Goal: Information Seeking & Learning: Learn about a topic

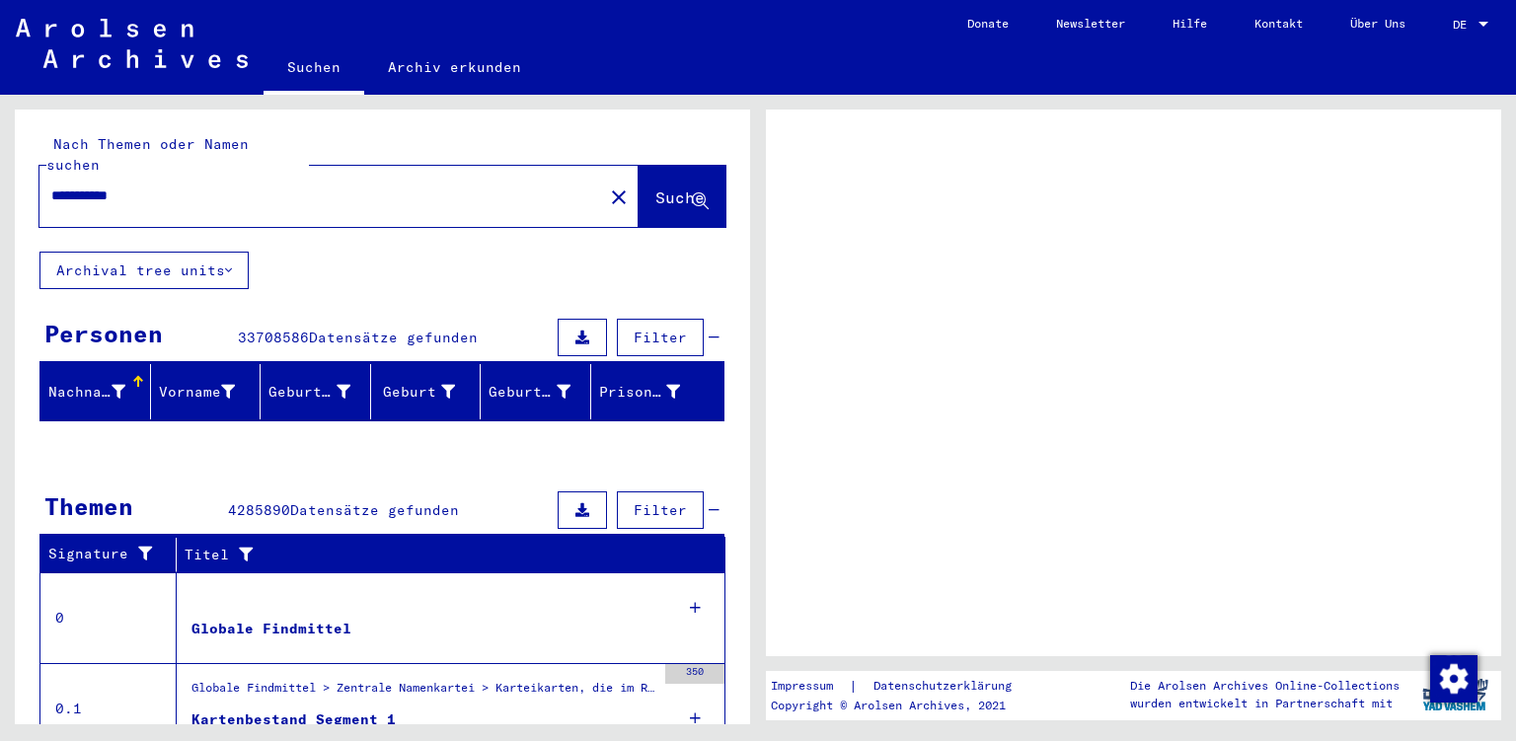
click at [1460, 20] on span "DE" at bounding box center [1463, 25] width 22 height 14
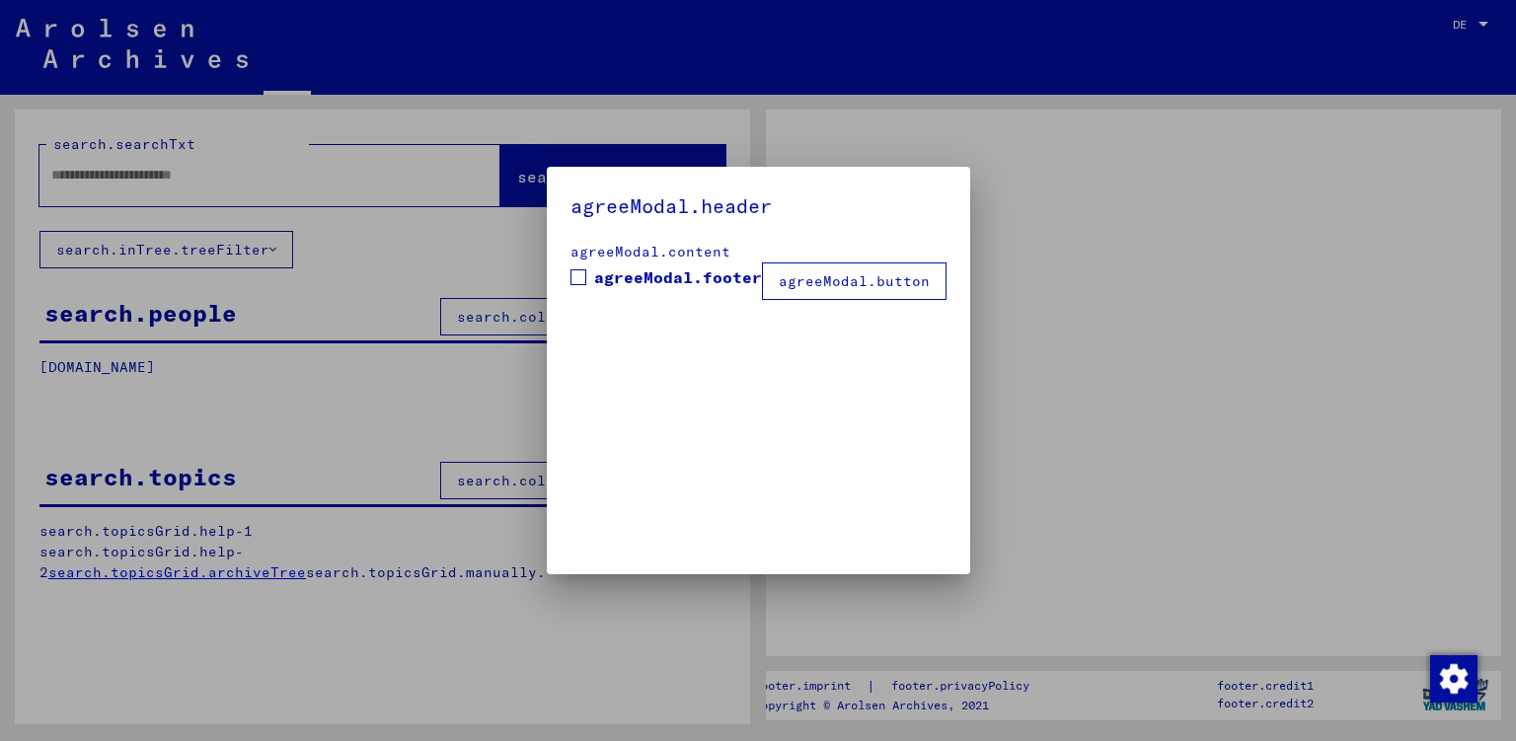
type input "**********"
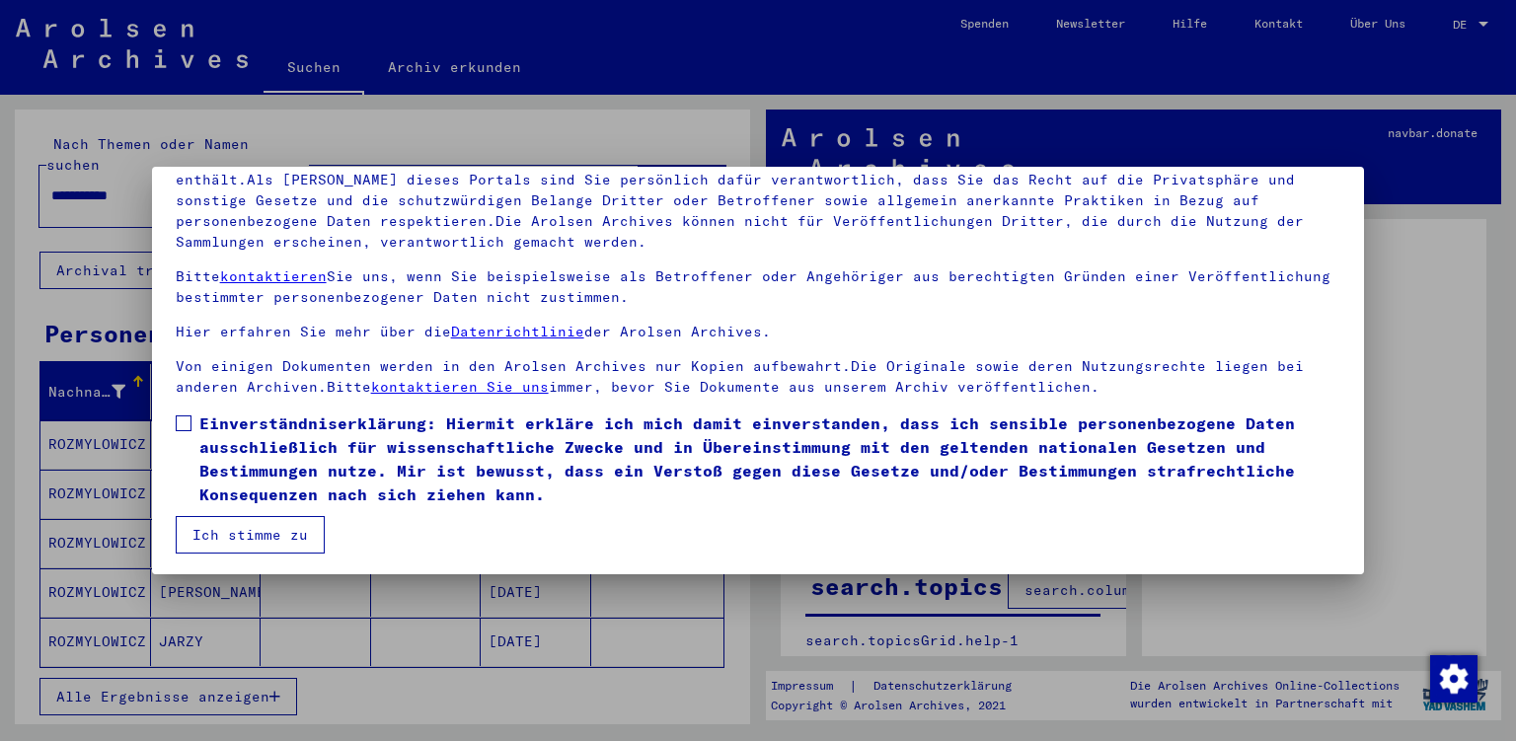
scroll to position [164, 0]
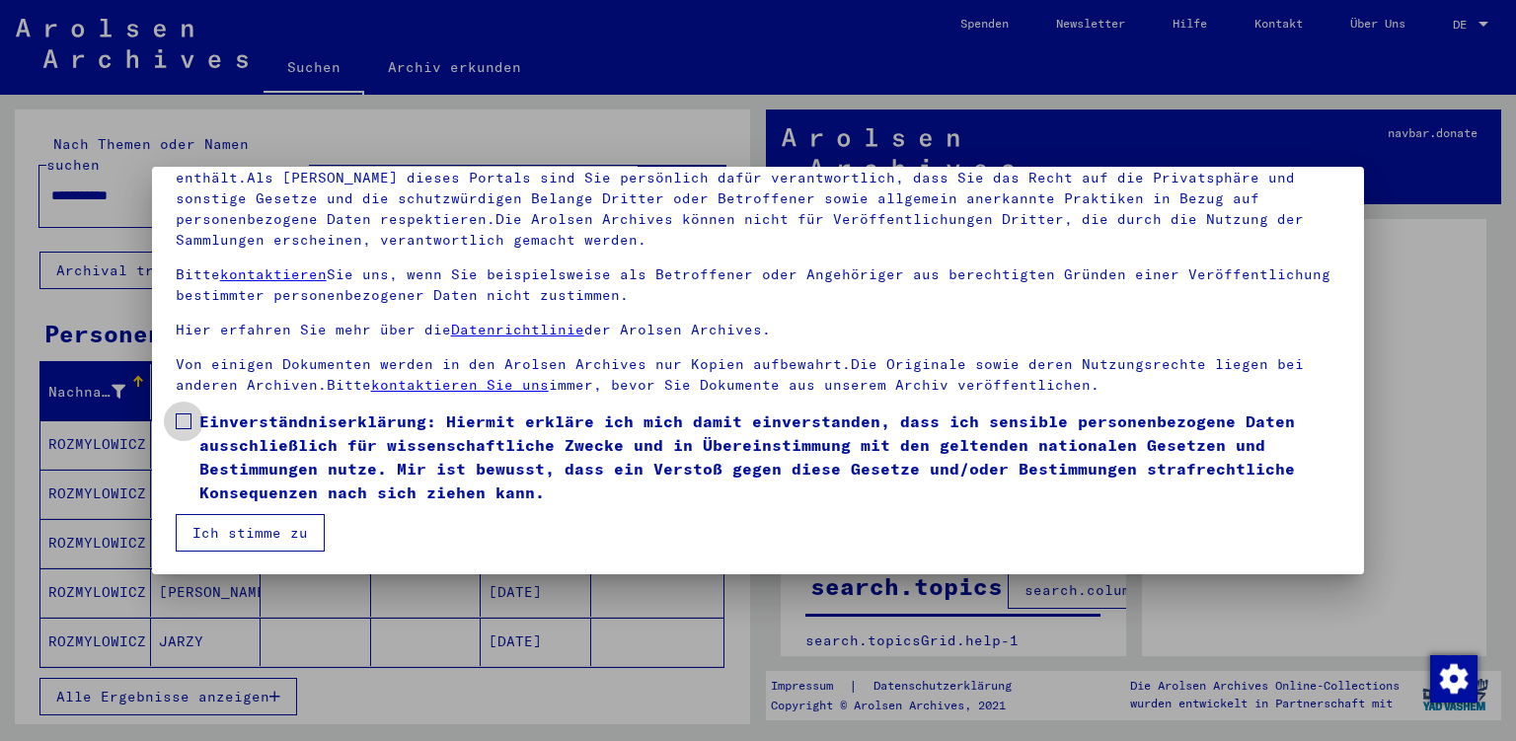
click at [189, 418] on span at bounding box center [184, 421] width 16 height 16
click at [257, 549] on button "Ich stimme zu" at bounding box center [250, 532] width 149 height 37
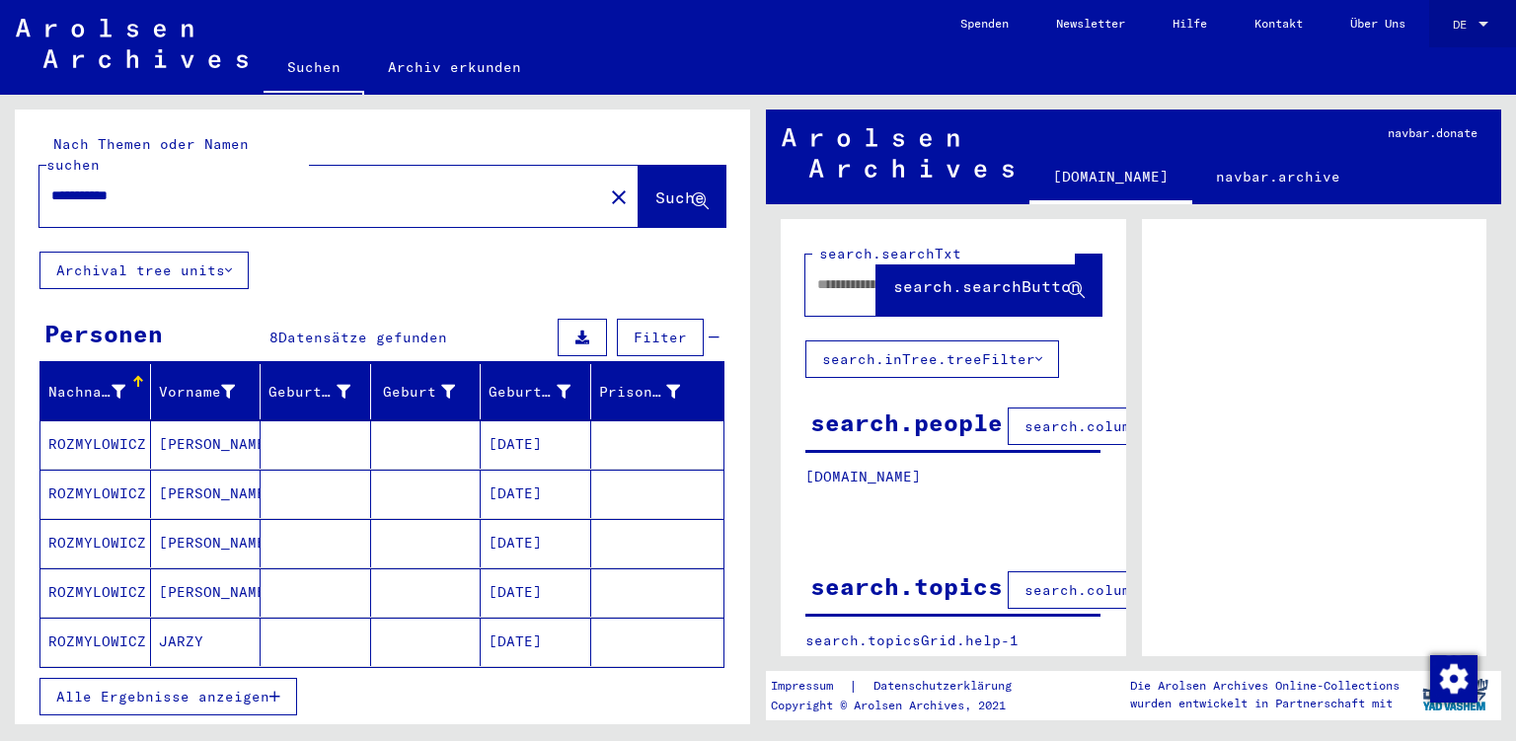
click at [1479, 30] on div at bounding box center [1483, 25] width 18 height 14
click at [1457, 31] on span "English" at bounding box center [1433, 35] width 48 height 15
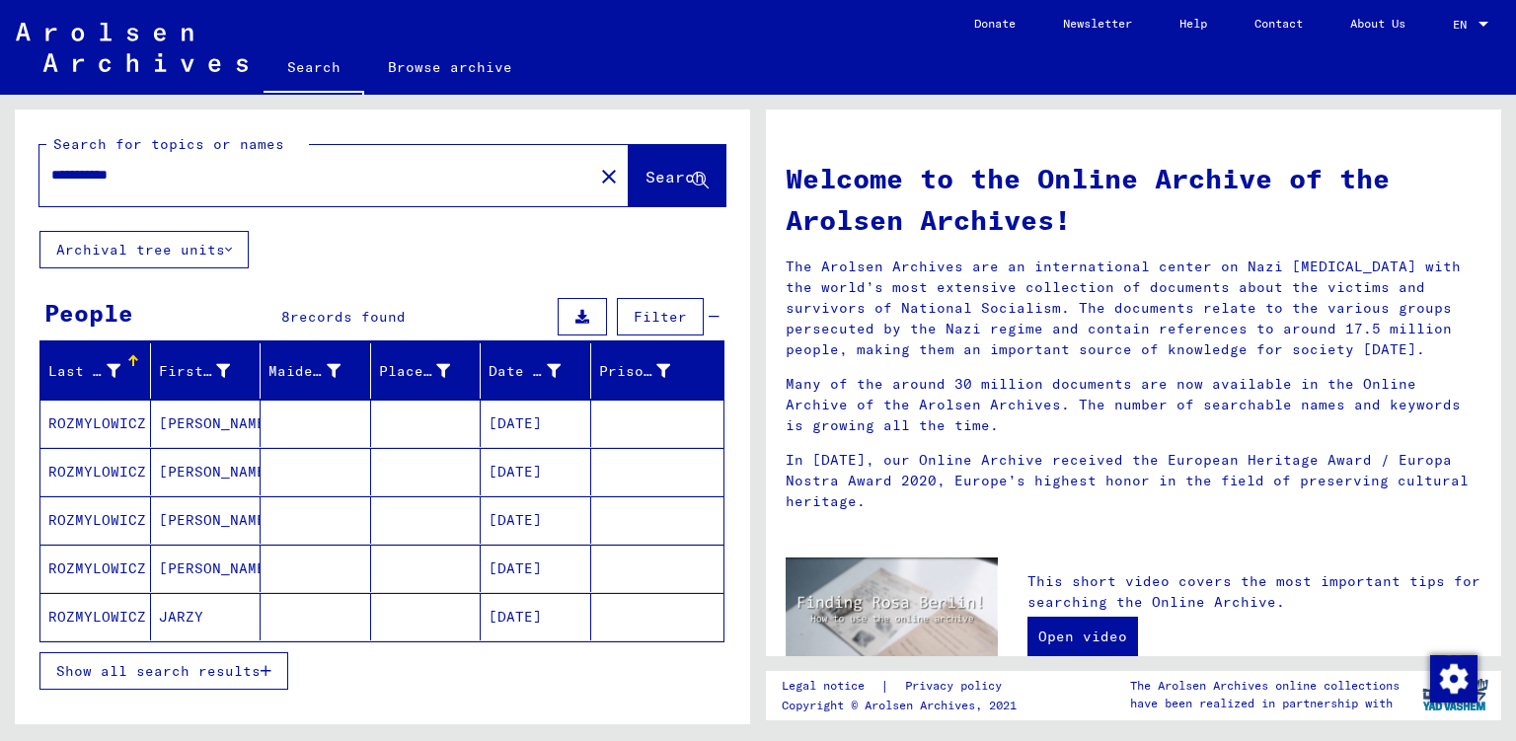
click at [538, 430] on mat-cell "[DATE]" at bounding box center [536, 423] width 111 height 47
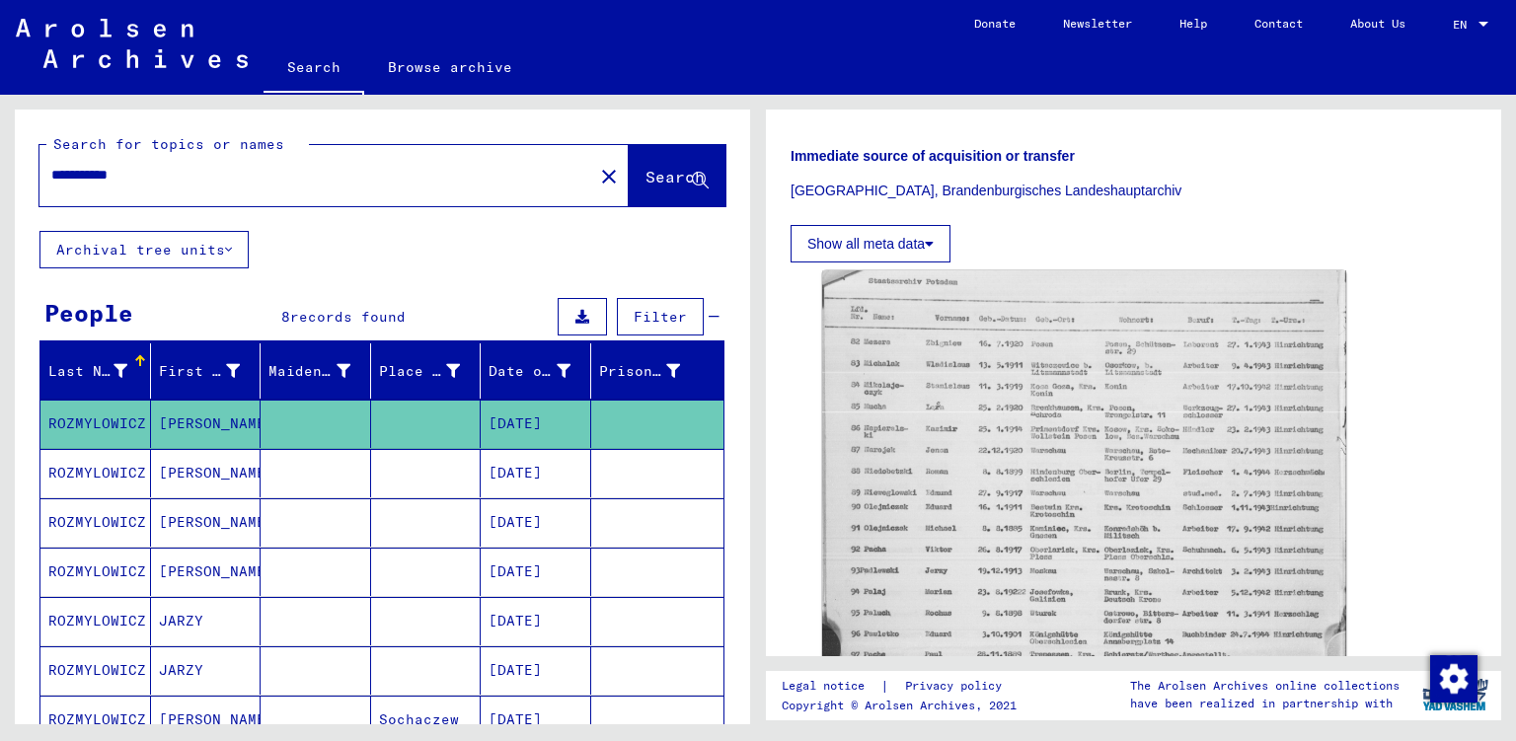
scroll to position [475, 0]
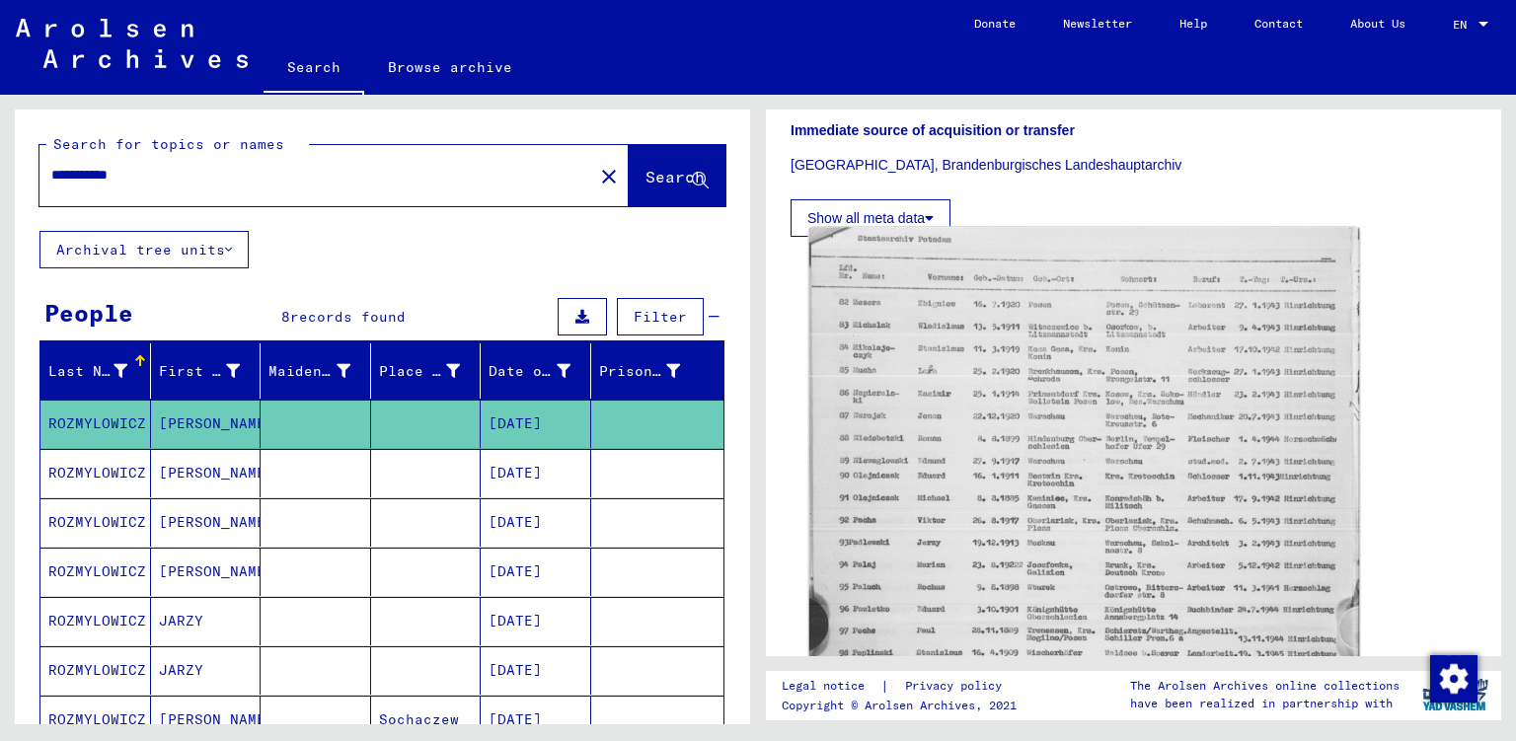
click at [979, 511] on img at bounding box center [1084, 585] width 551 height 715
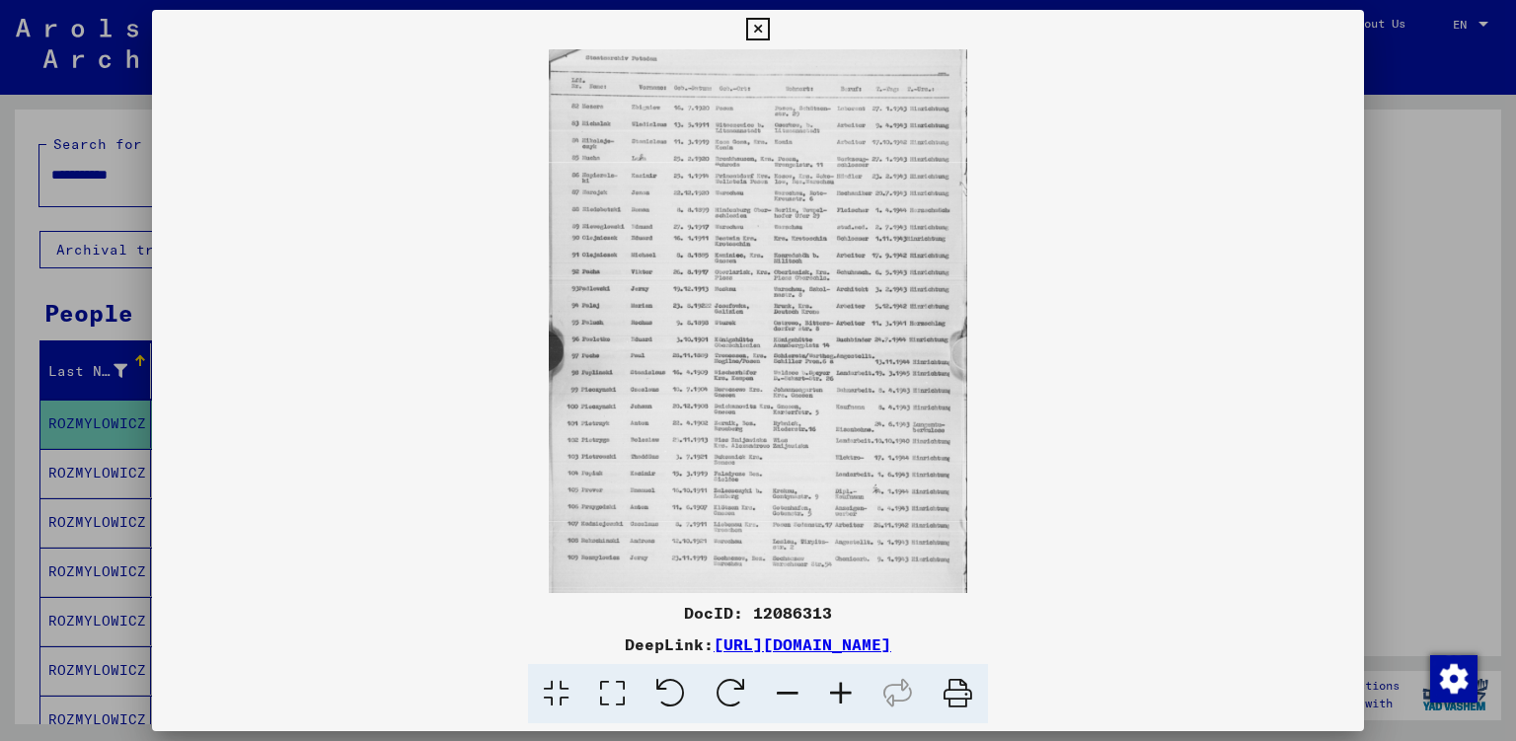
click at [837, 692] on icon at bounding box center [840, 694] width 53 height 60
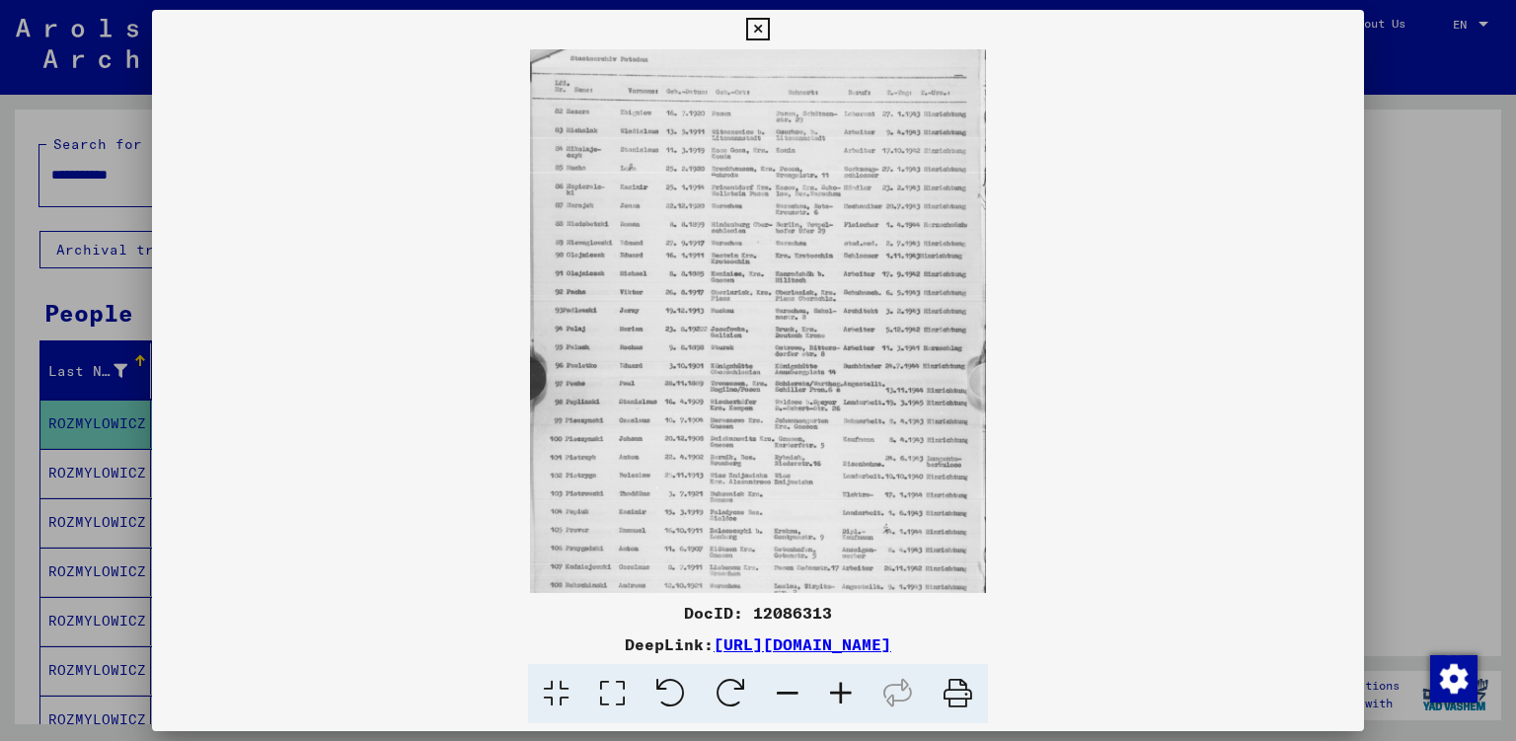
click at [837, 692] on icon at bounding box center [840, 694] width 53 height 60
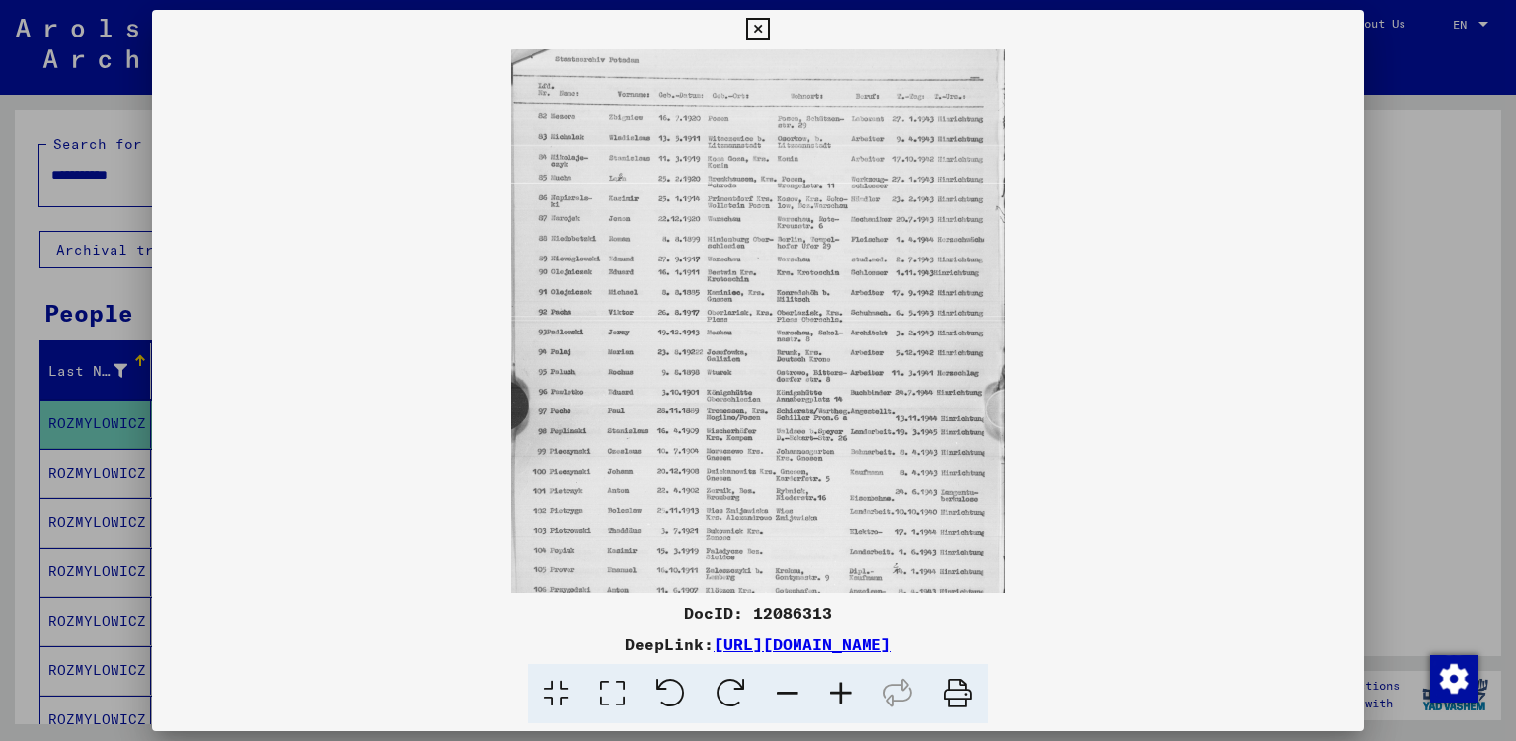
click at [837, 692] on icon at bounding box center [840, 694] width 53 height 60
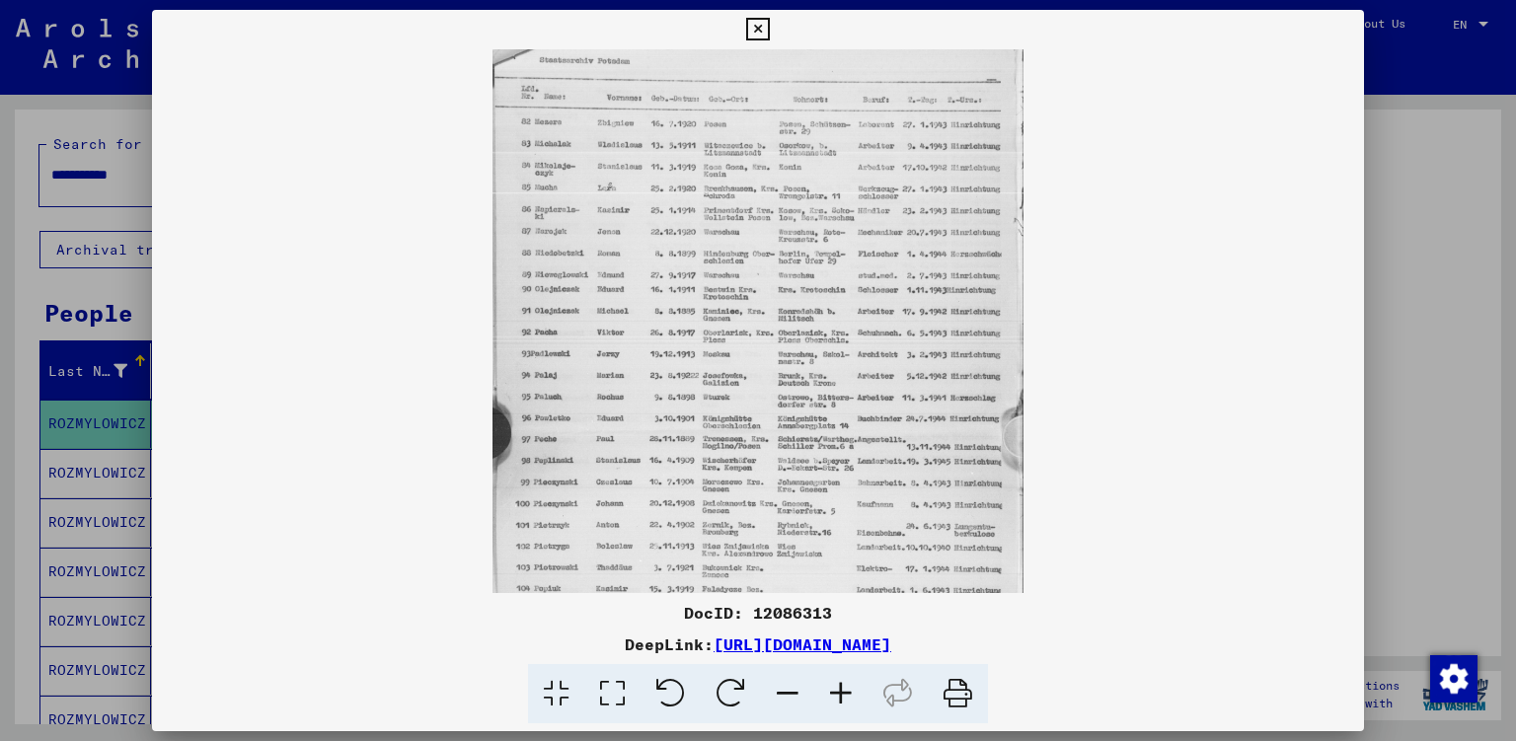
click at [837, 692] on icon at bounding box center [840, 694] width 53 height 60
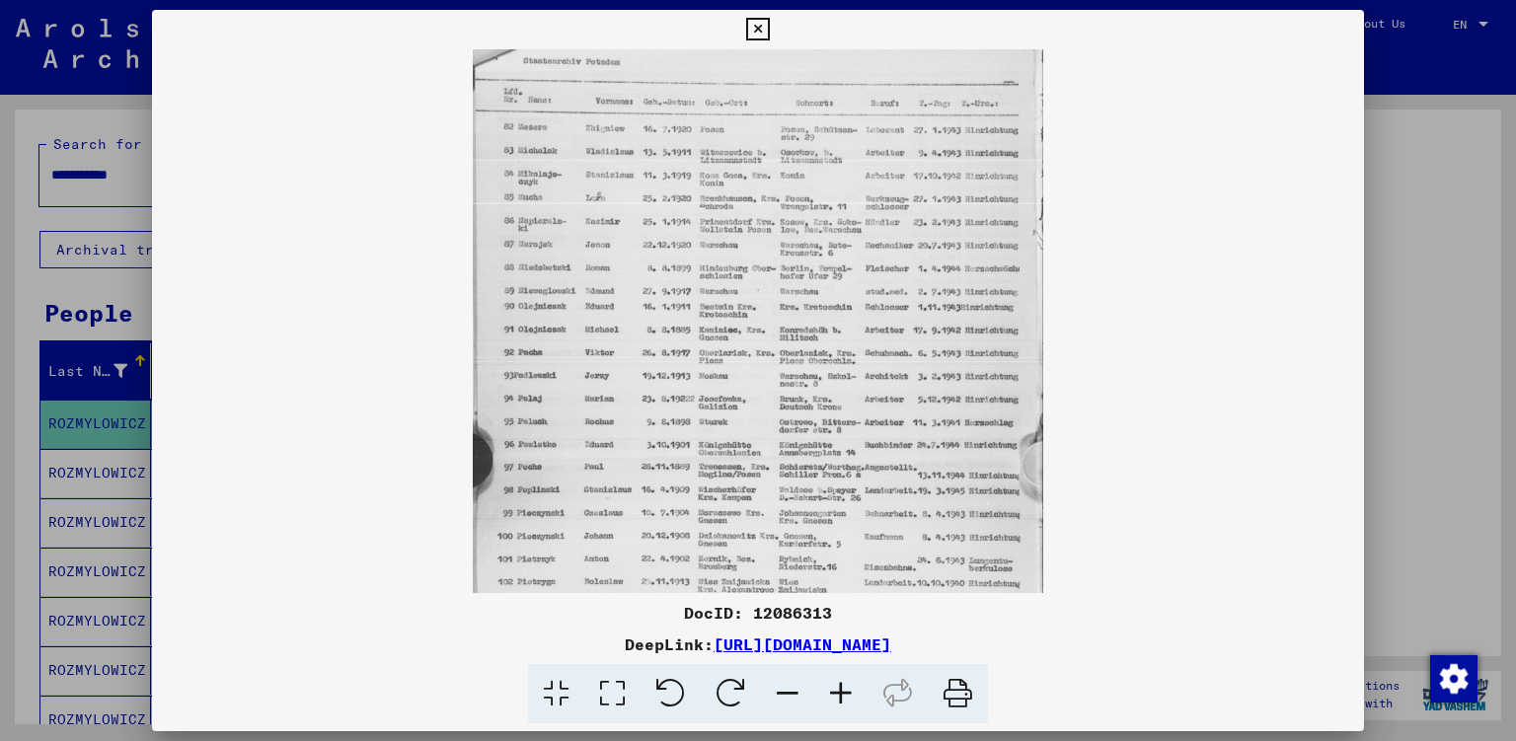
click at [837, 692] on icon at bounding box center [840, 694] width 53 height 60
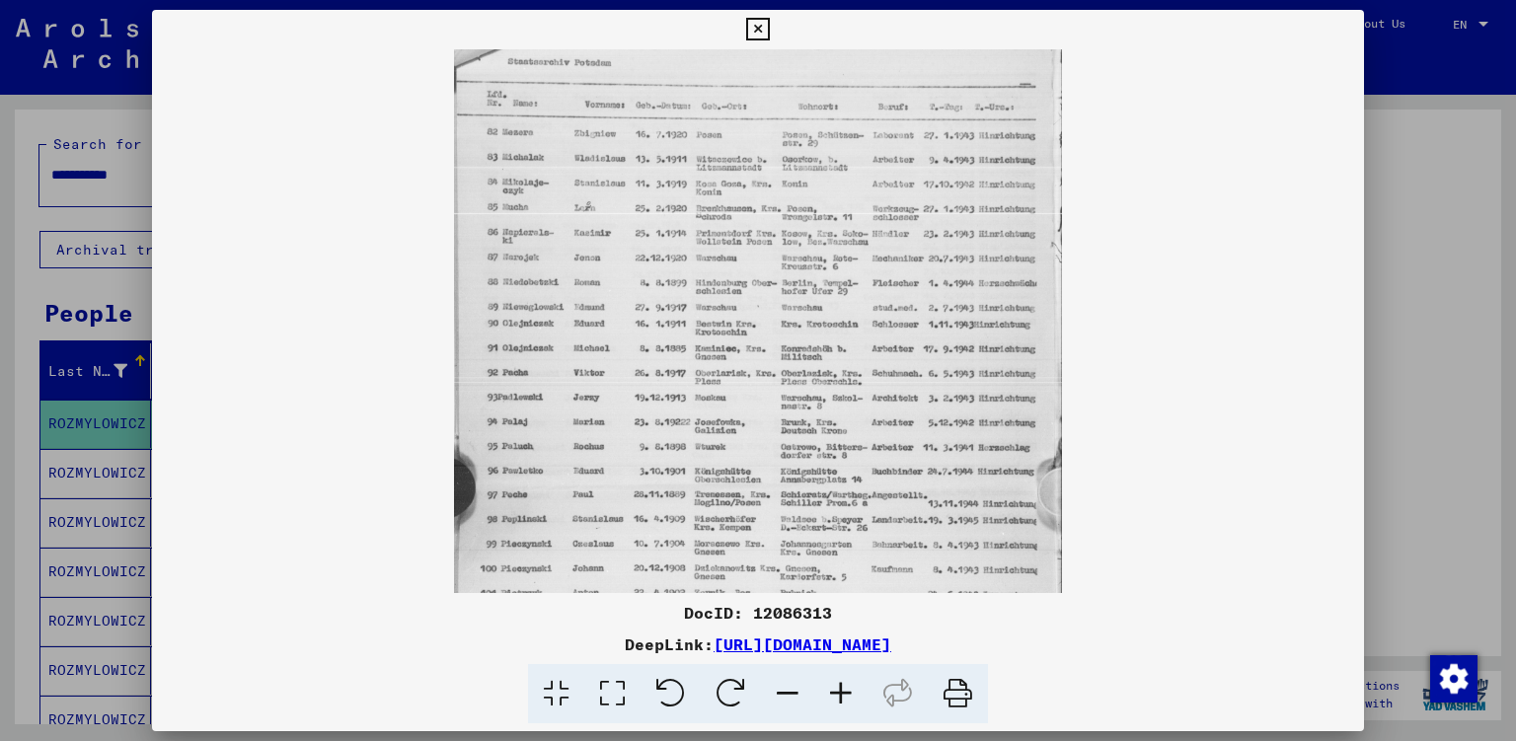
click at [837, 692] on icon at bounding box center [840, 694] width 53 height 60
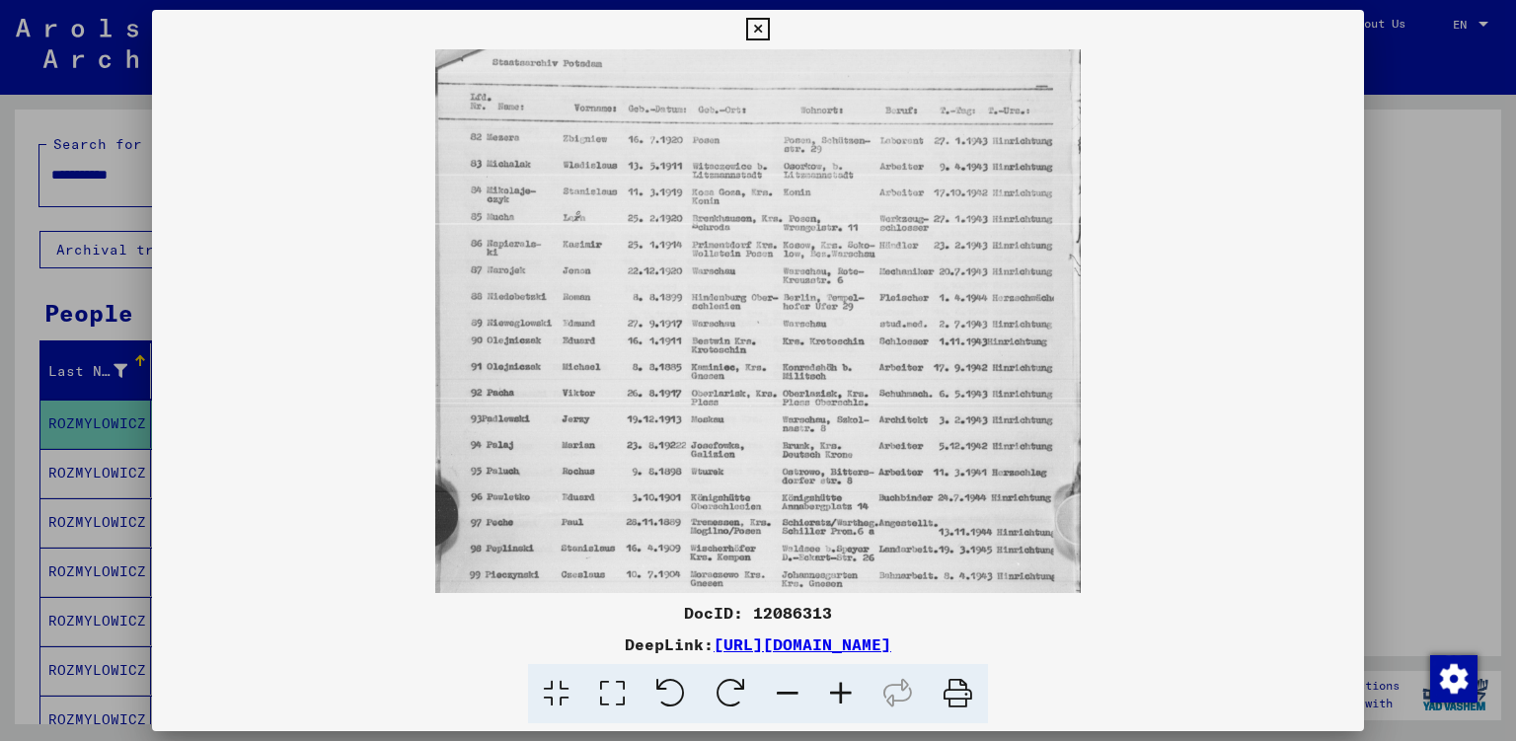
click at [837, 692] on icon at bounding box center [840, 694] width 53 height 60
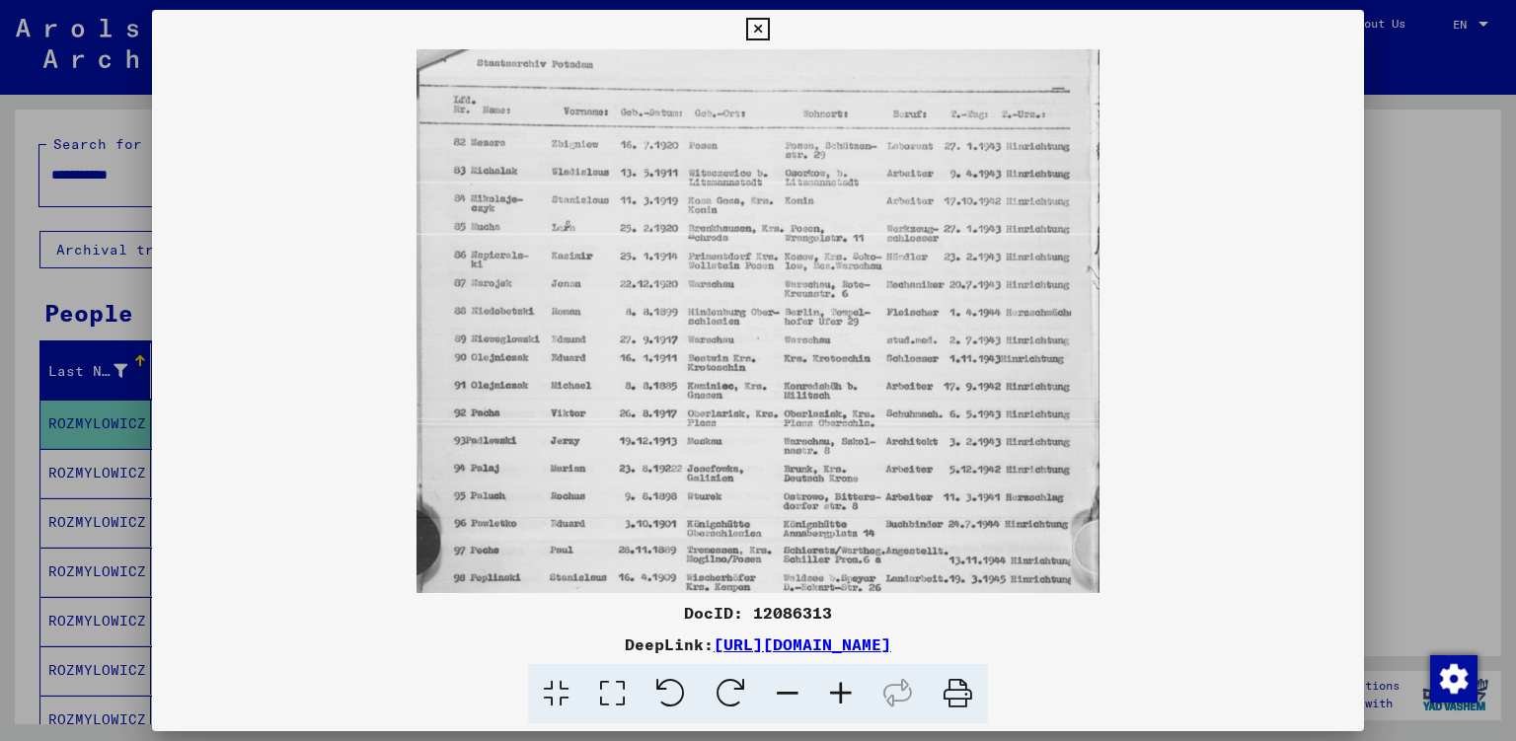
click at [837, 692] on icon at bounding box center [840, 694] width 53 height 60
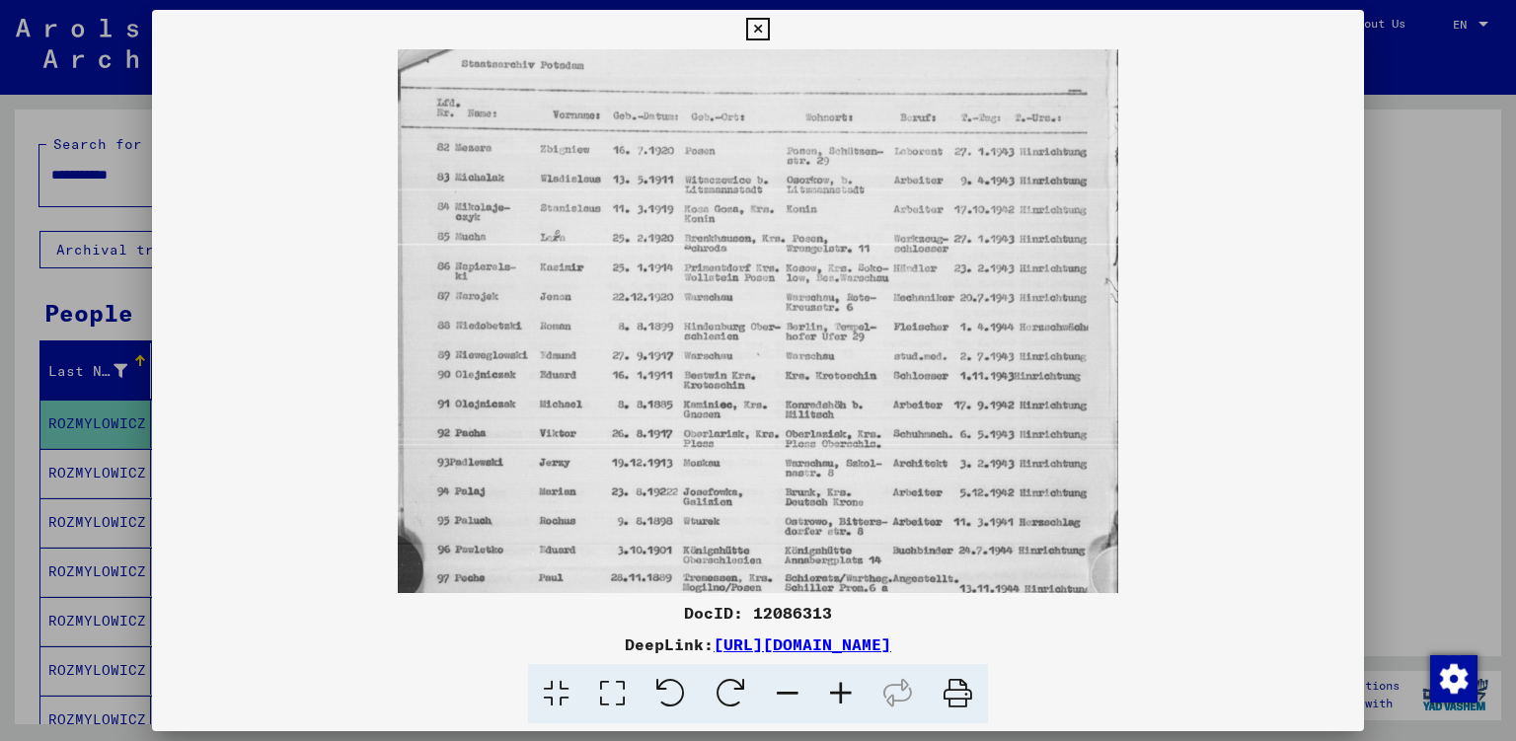
click at [837, 692] on icon at bounding box center [840, 694] width 53 height 60
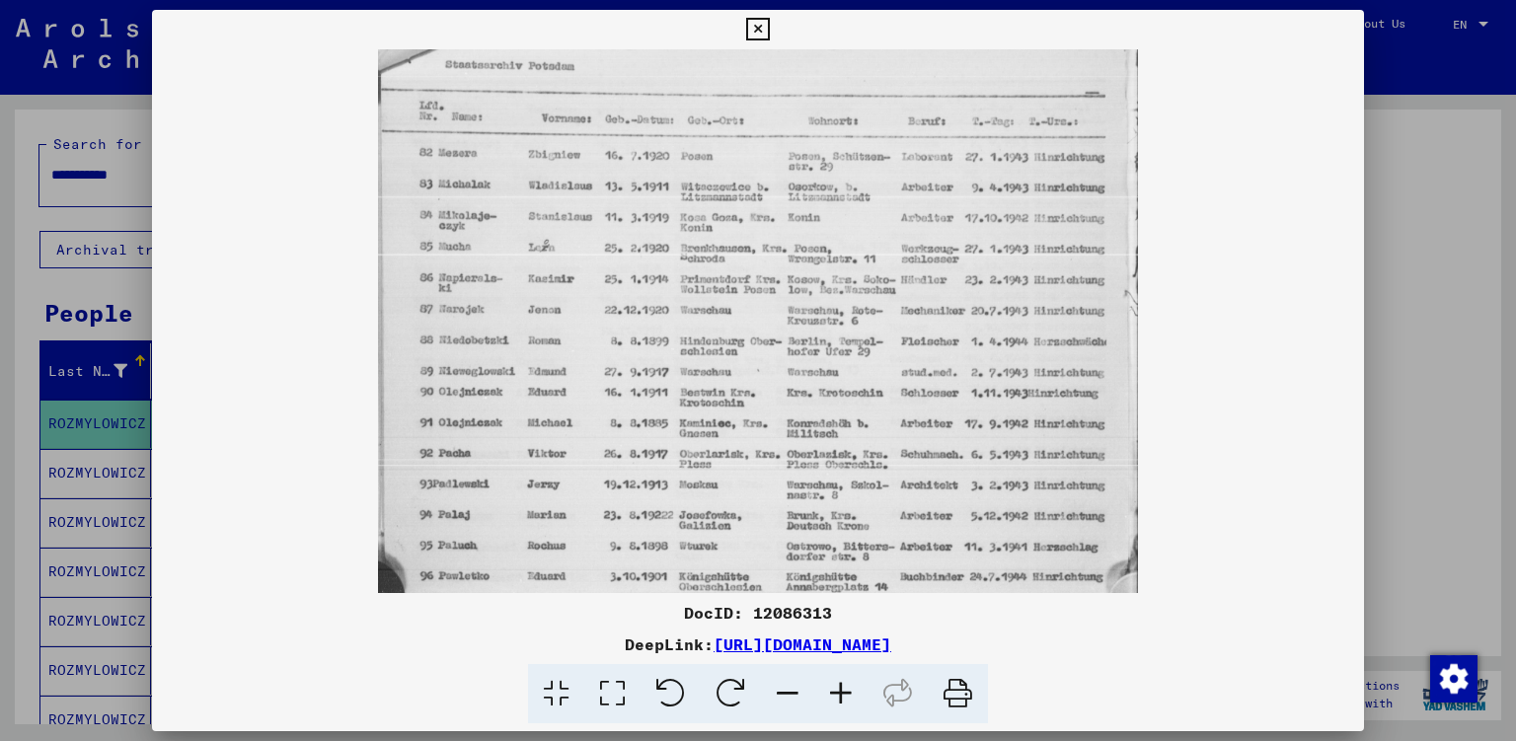
click at [837, 692] on icon at bounding box center [840, 694] width 53 height 60
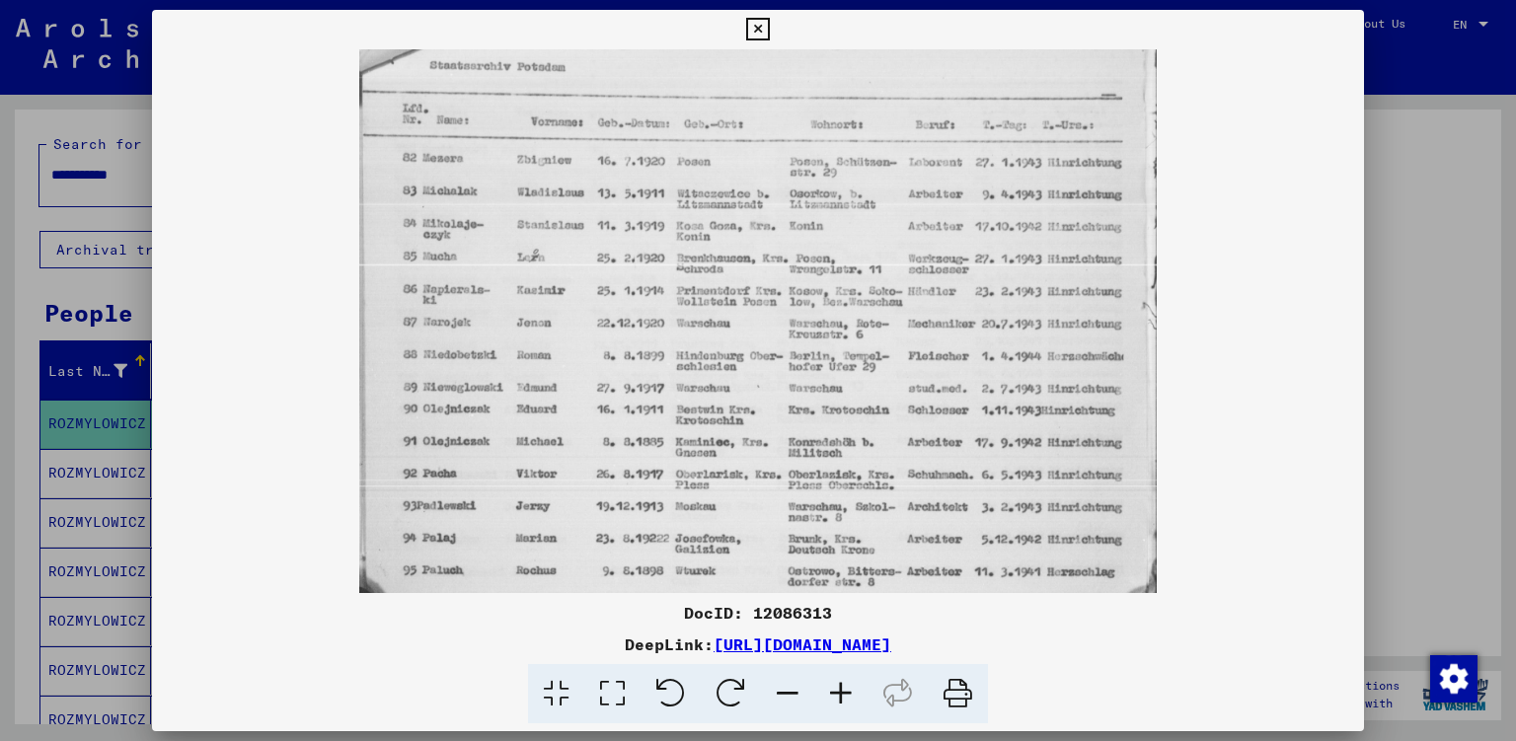
click at [837, 692] on icon at bounding box center [840, 694] width 53 height 60
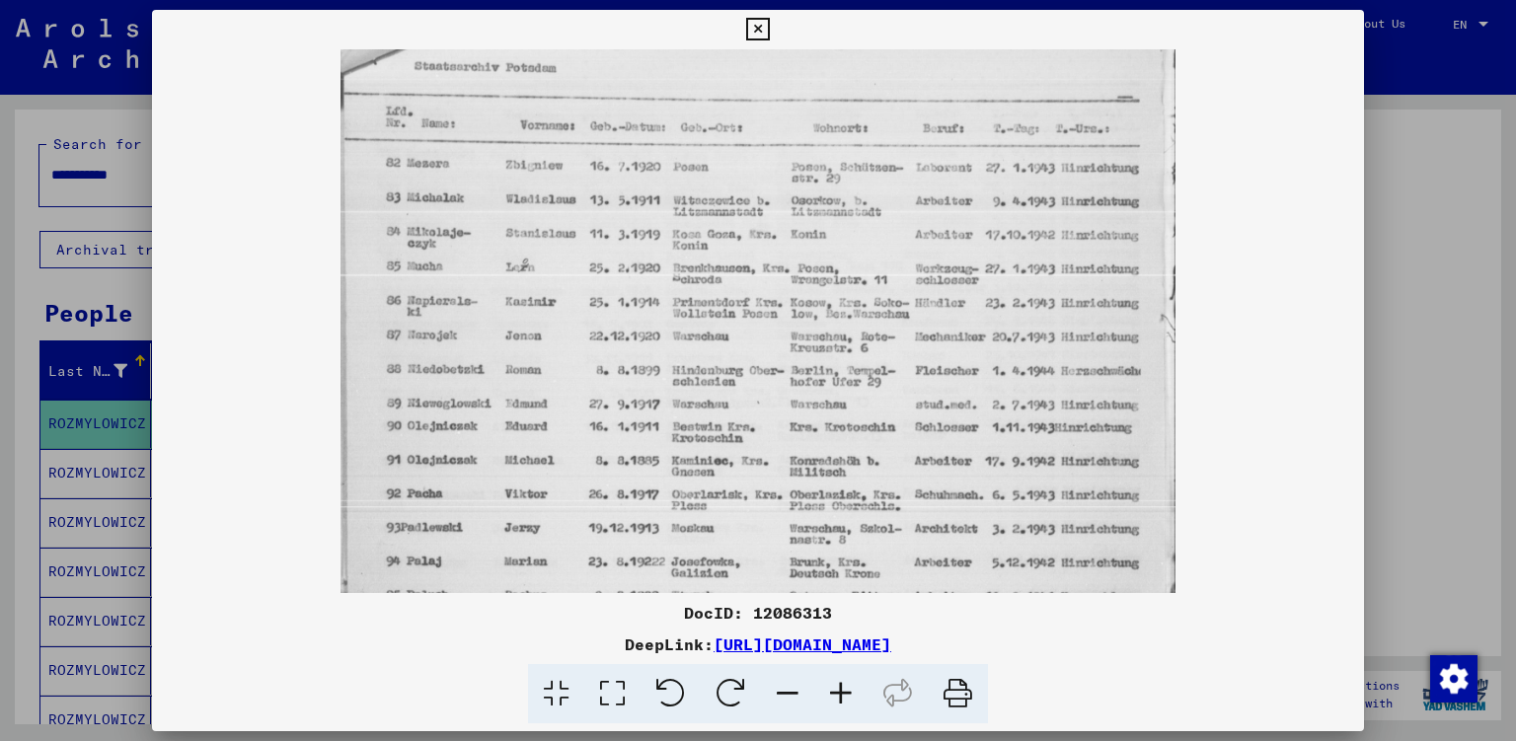
click at [837, 692] on icon at bounding box center [840, 694] width 53 height 60
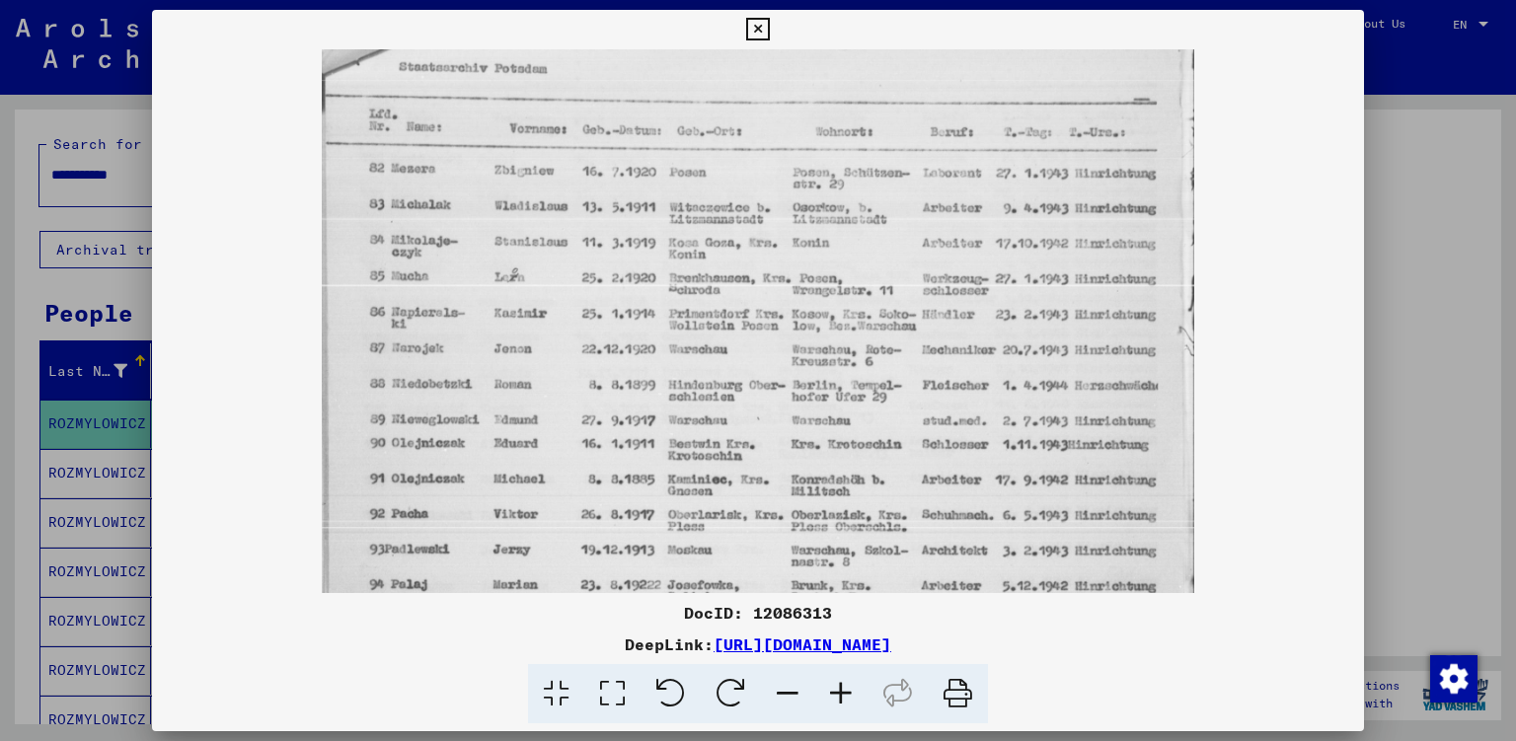
click at [837, 692] on icon at bounding box center [840, 694] width 53 height 60
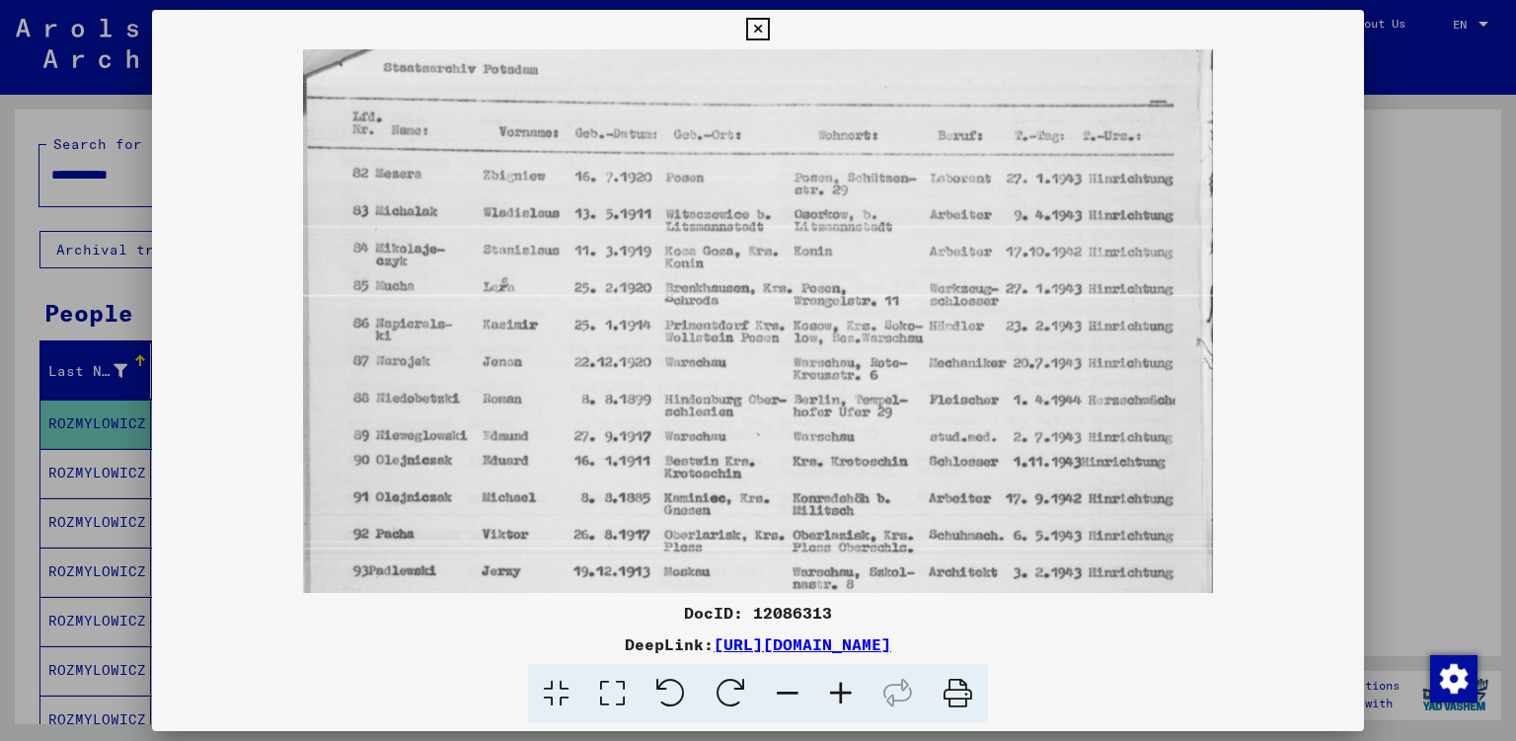
click at [837, 692] on icon at bounding box center [840, 694] width 53 height 60
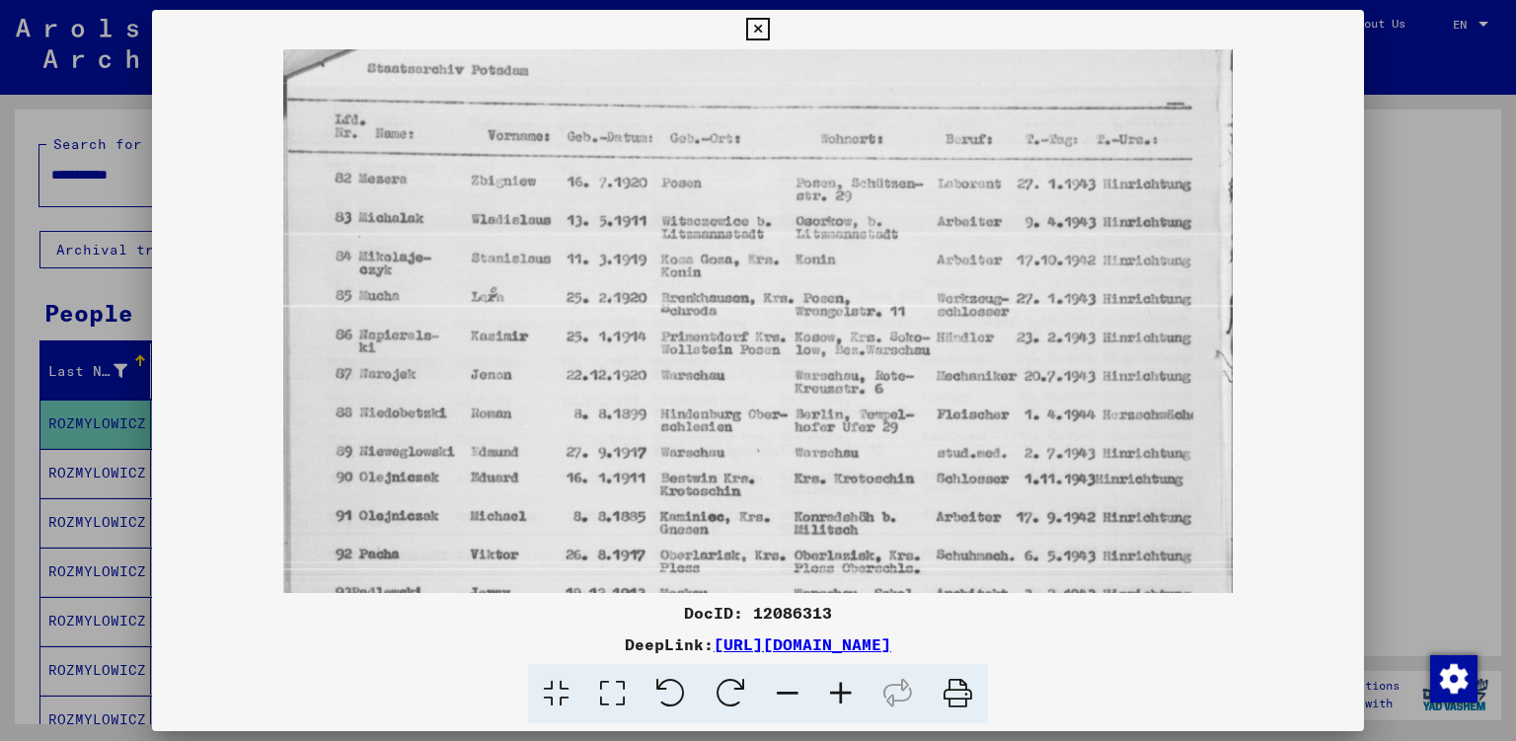
click at [837, 692] on icon at bounding box center [840, 694] width 53 height 60
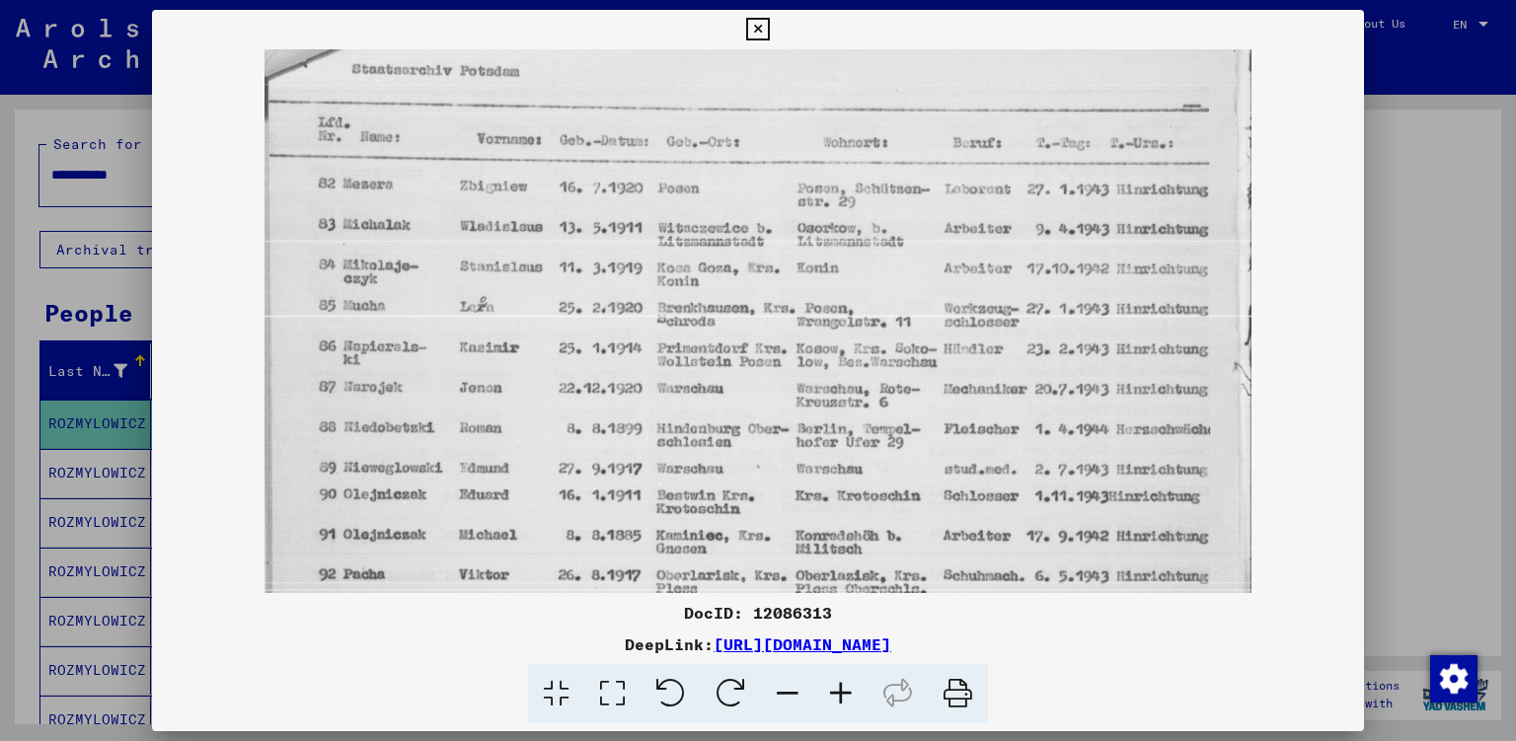
click at [837, 692] on icon at bounding box center [840, 694] width 53 height 60
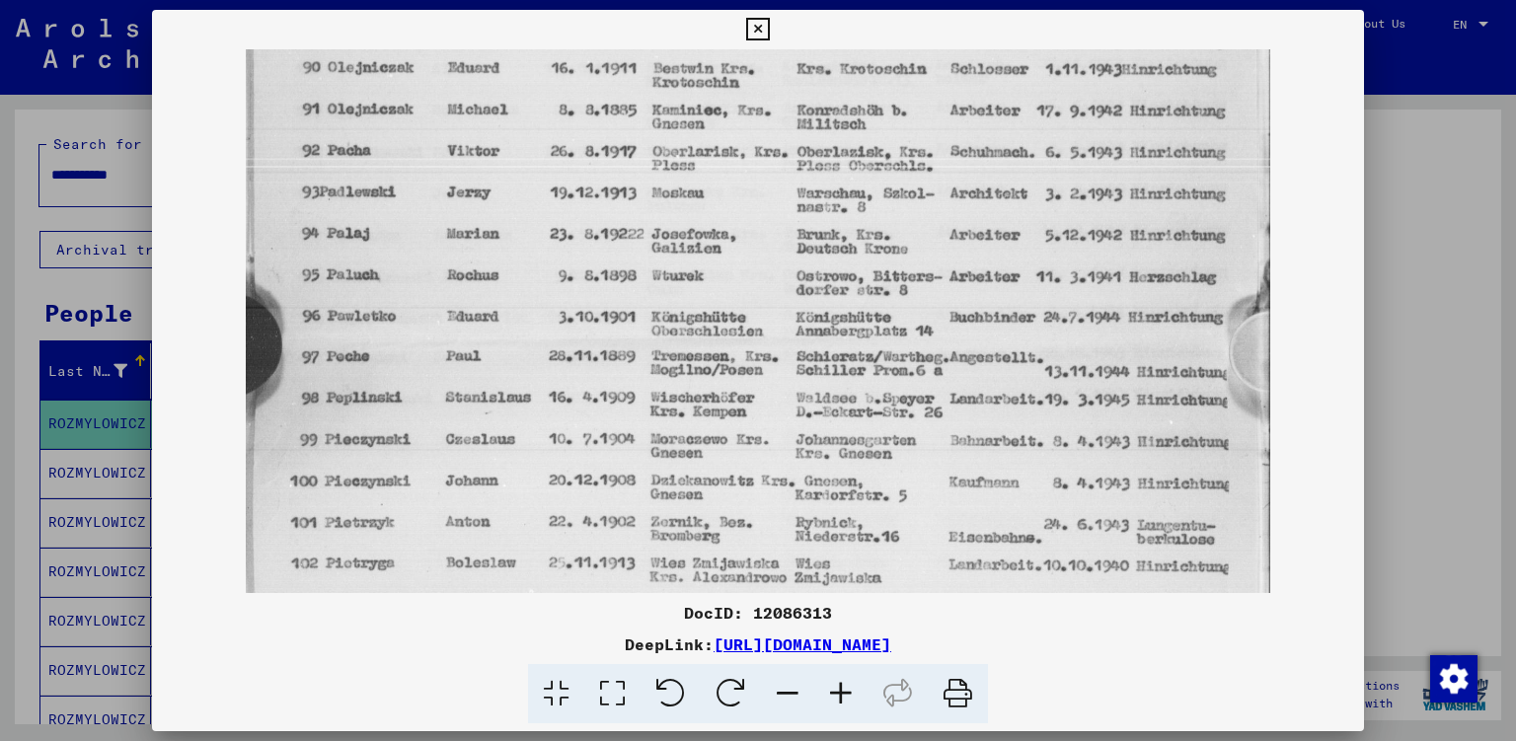
scroll to position [461, 0]
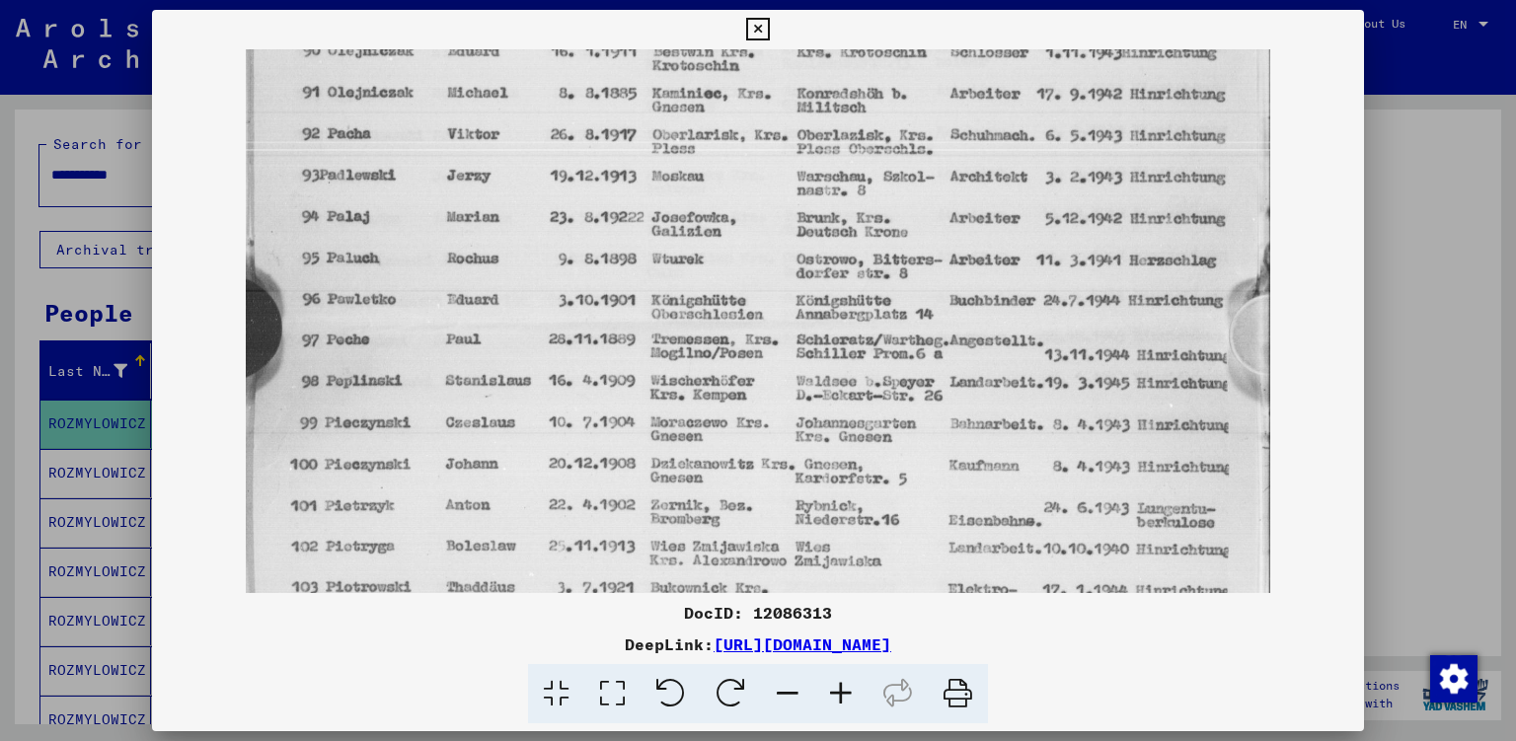
drag, startPoint x: 705, startPoint y: 478, endPoint x: 705, endPoint y: 18, distance: 459.8
click at [705, 18] on div "DocID: 12086313 DeepLink: [URL][DOMAIN_NAME]" at bounding box center [758, 367] width 1213 height 714
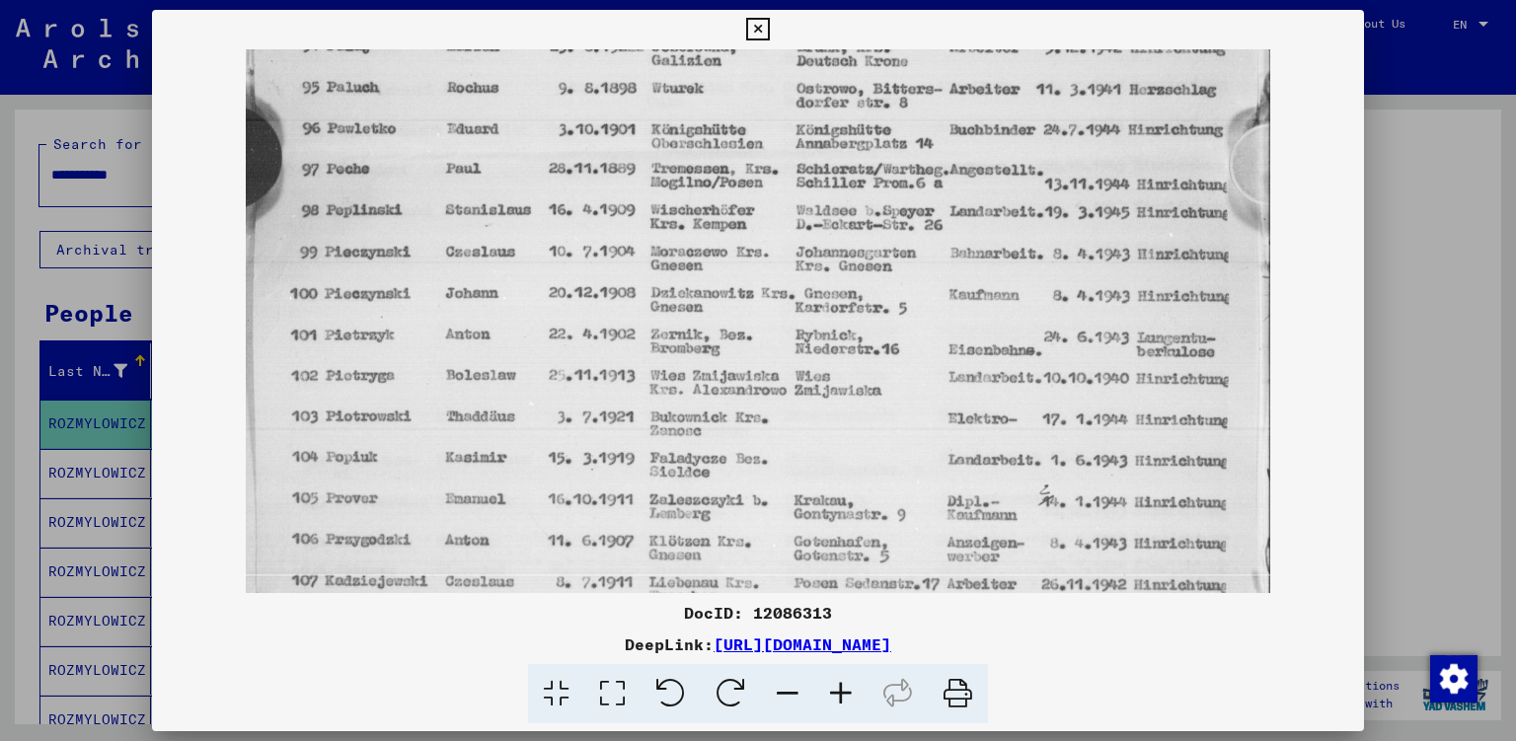
drag, startPoint x: 735, startPoint y: 143, endPoint x: 736, endPoint y: 90, distance: 53.3
click at [736, 90] on img at bounding box center [758, 84] width 1024 height 1333
click at [1346, 205] on div at bounding box center [758, 321] width 1213 height 544
click at [1456, 197] on div at bounding box center [758, 370] width 1516 height 741
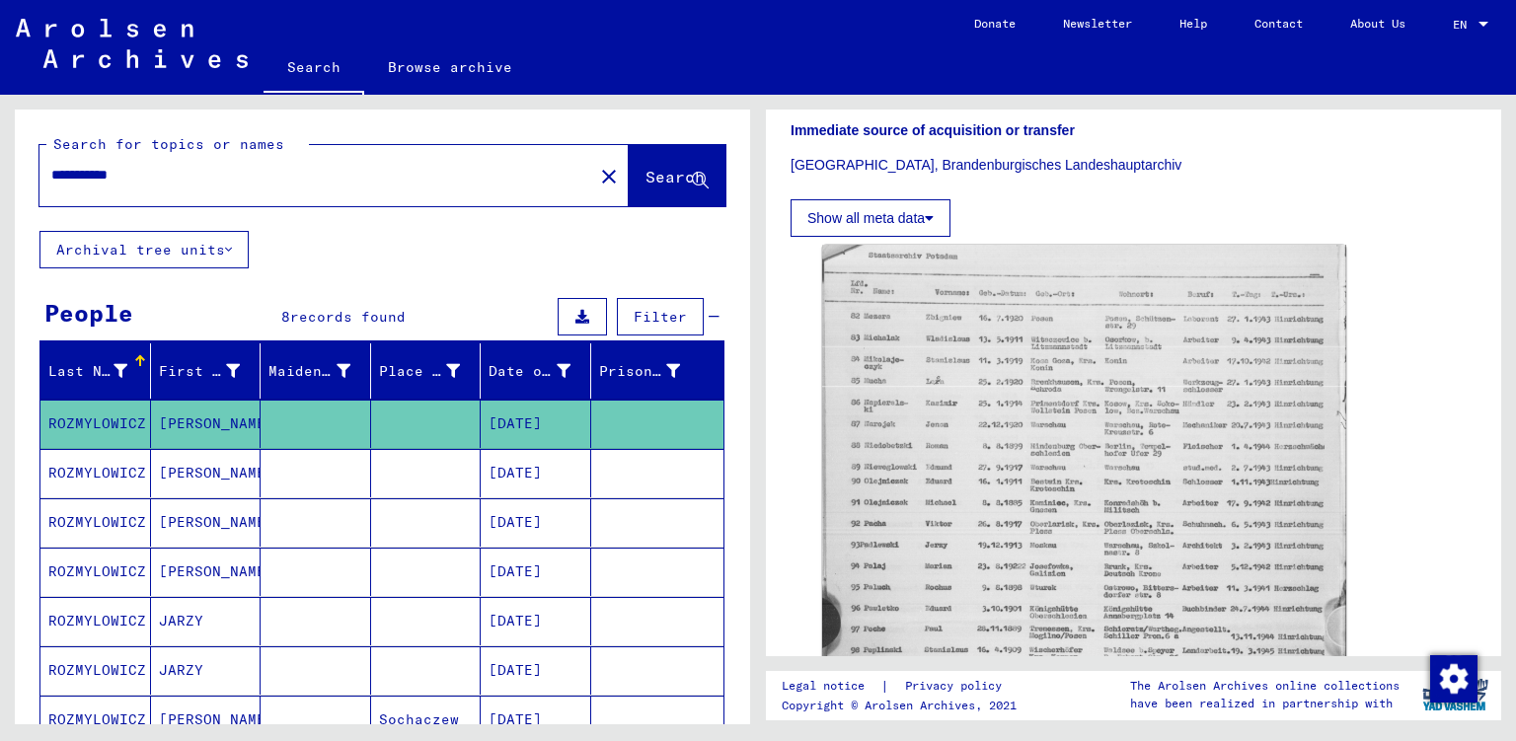
click at [213, 483] on mat-cell "[PERSON_NAME]" at bounding box center [206, 473] width 111 height 48
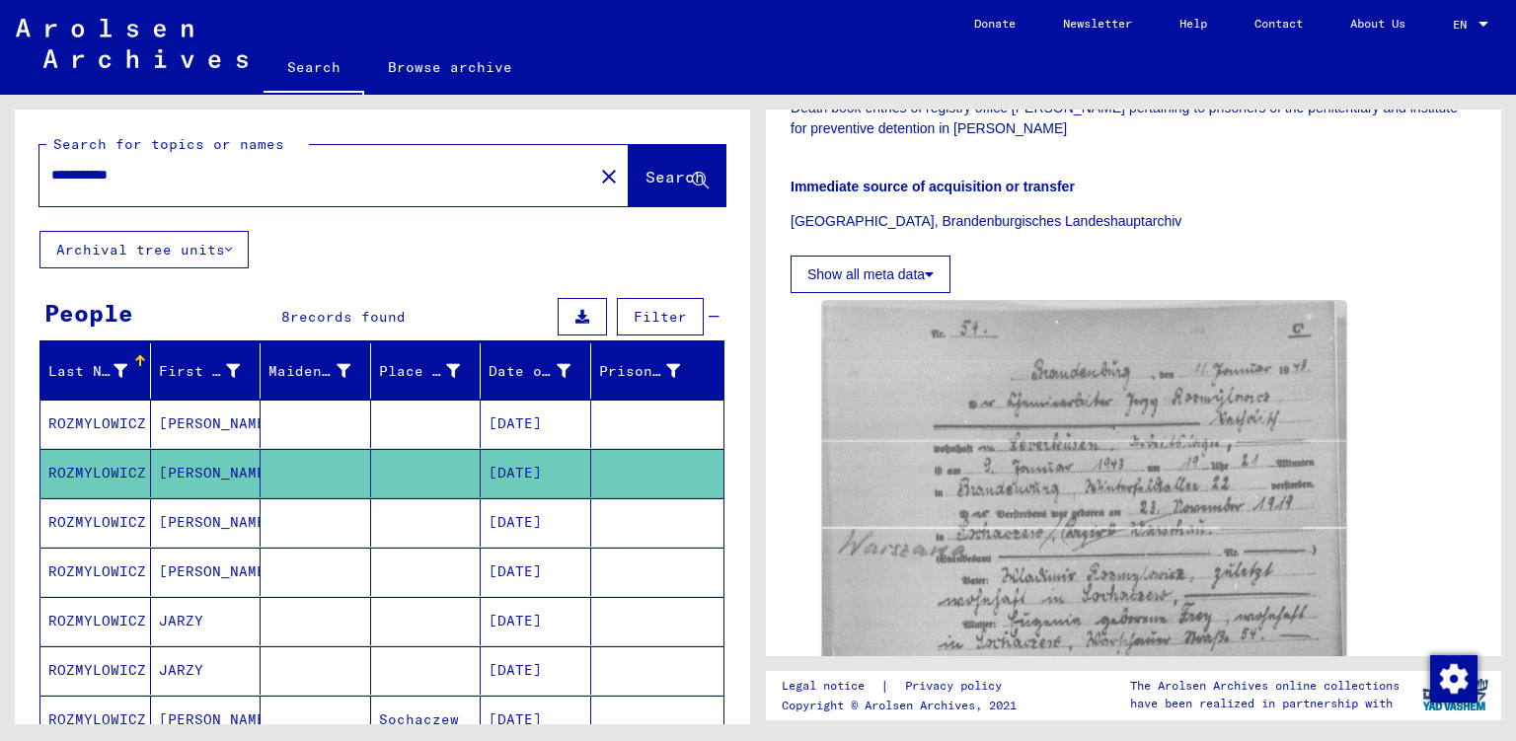
scroll to position [474, 0]
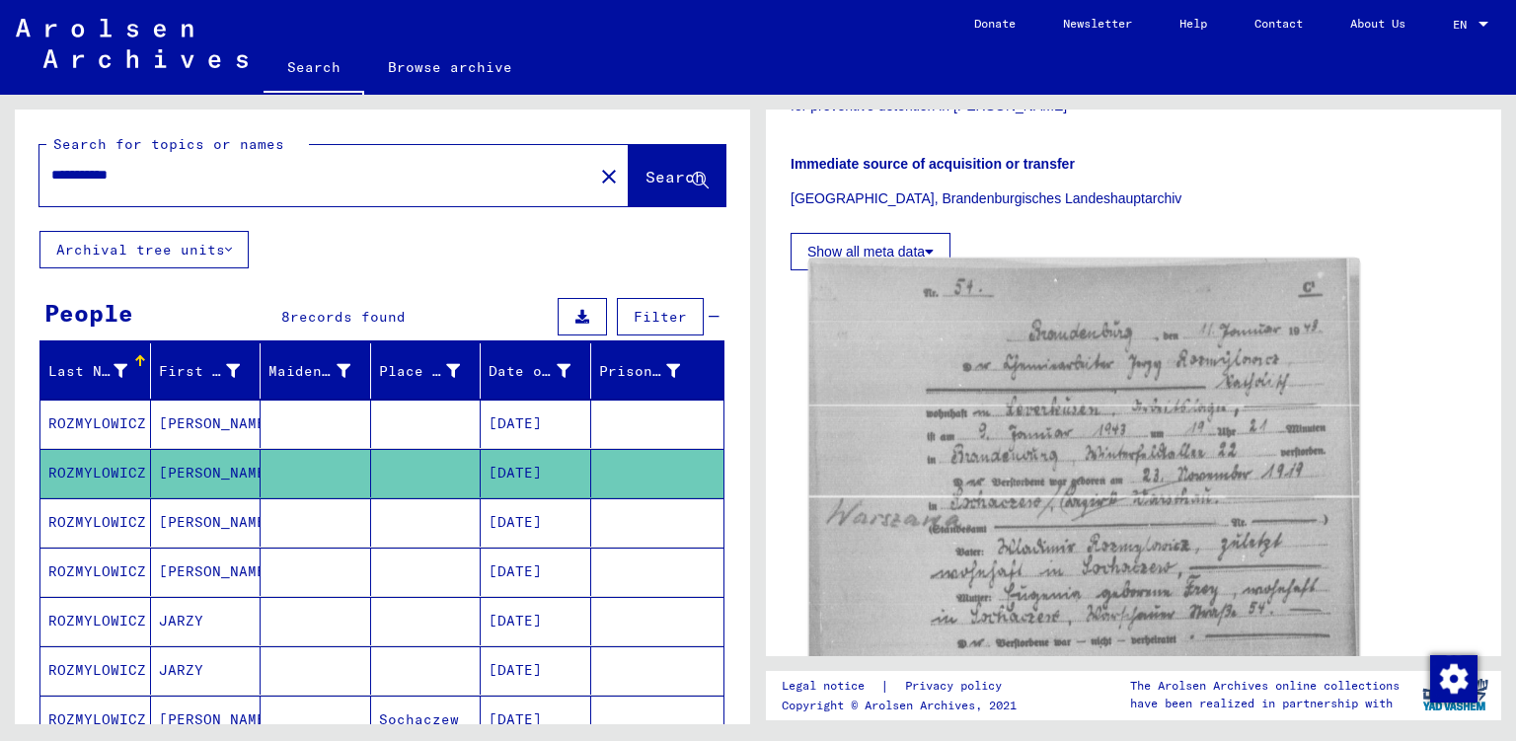
click at [979, 464] on img at bounding box center [1084, 669] width 551 height 820
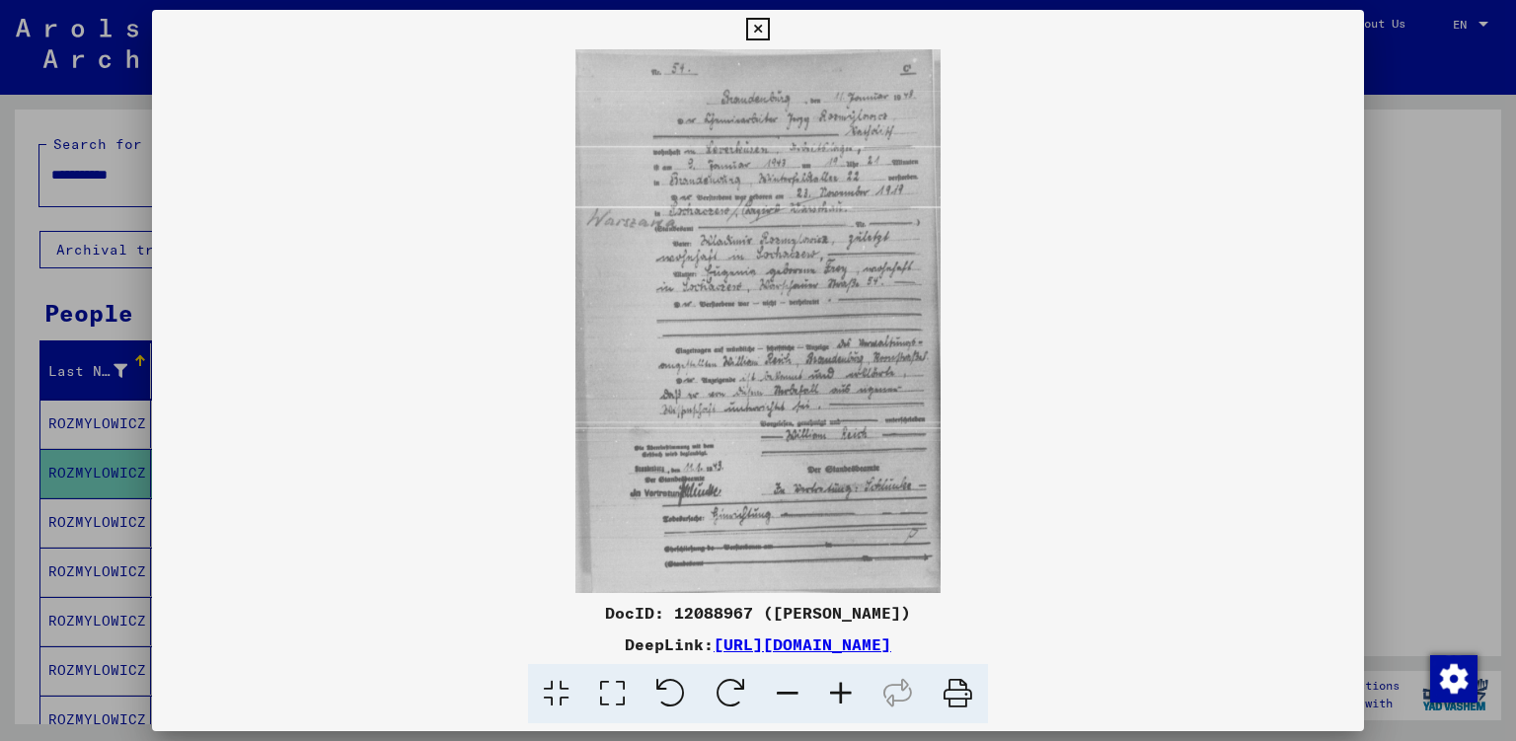
click at [846, 703] on icon at bounding box center [840, 694] width 53 height 60
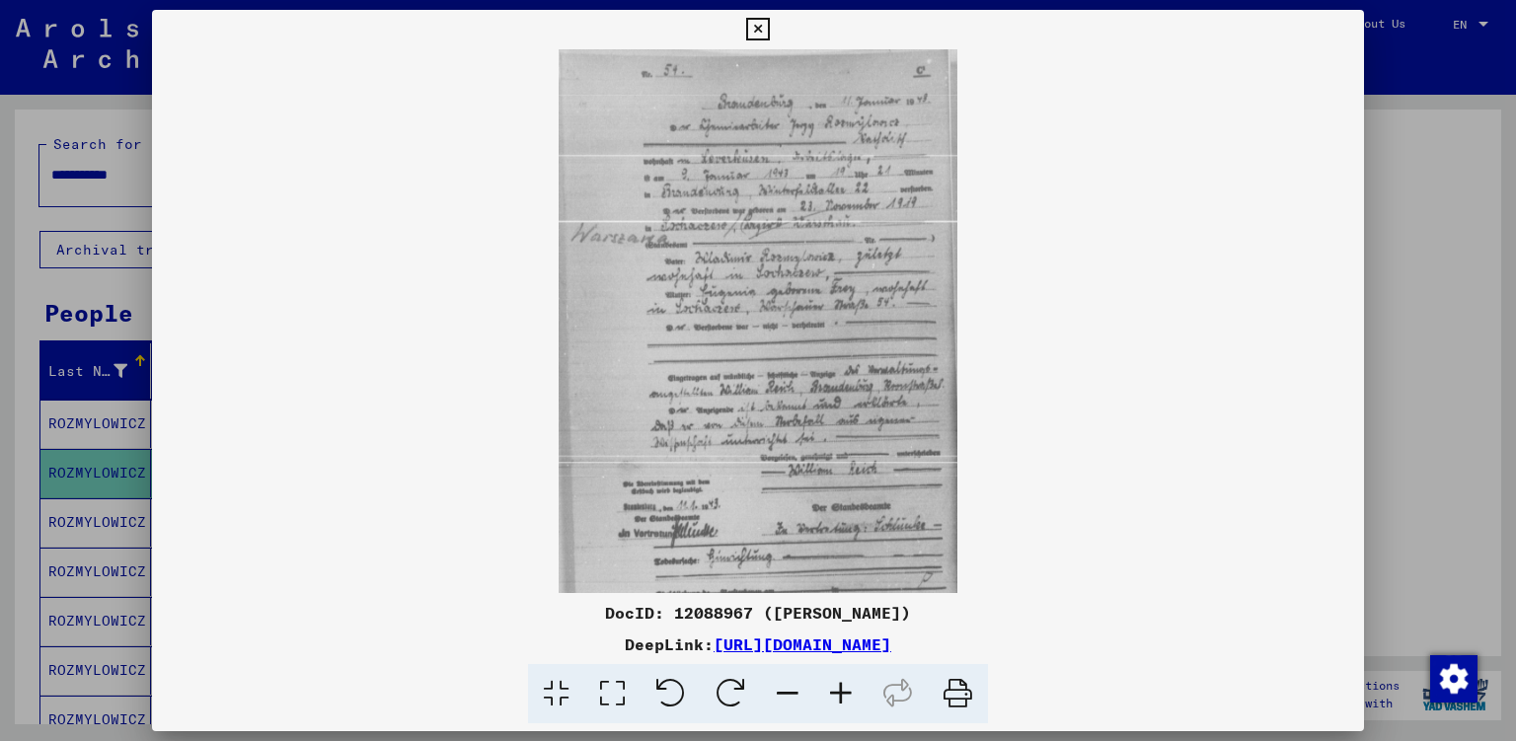
click at [846, 703] on icon at bounding box center [840, 694] width 53 height 60
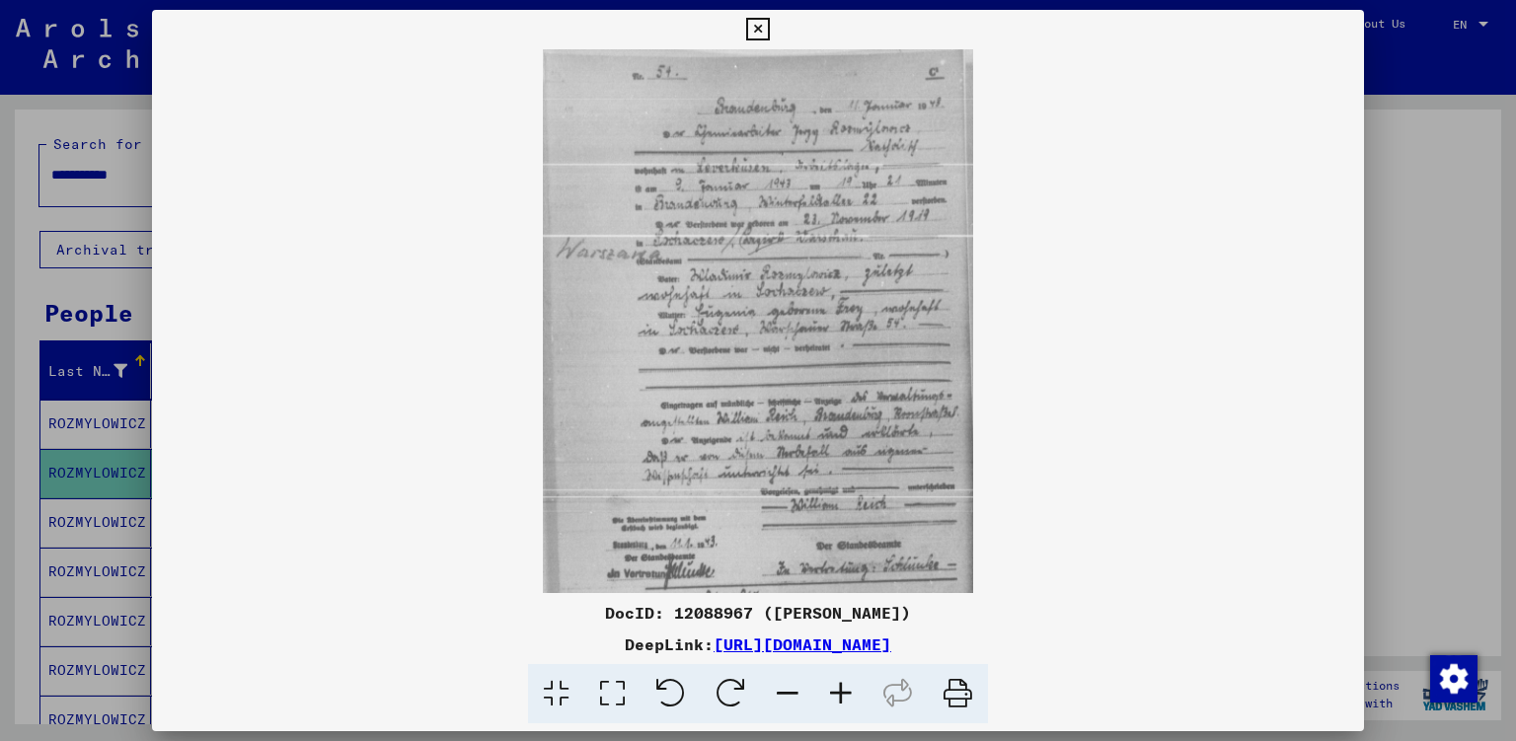
click at [846, 703] on icon at bounding box center [840, 694] width 53 height 60
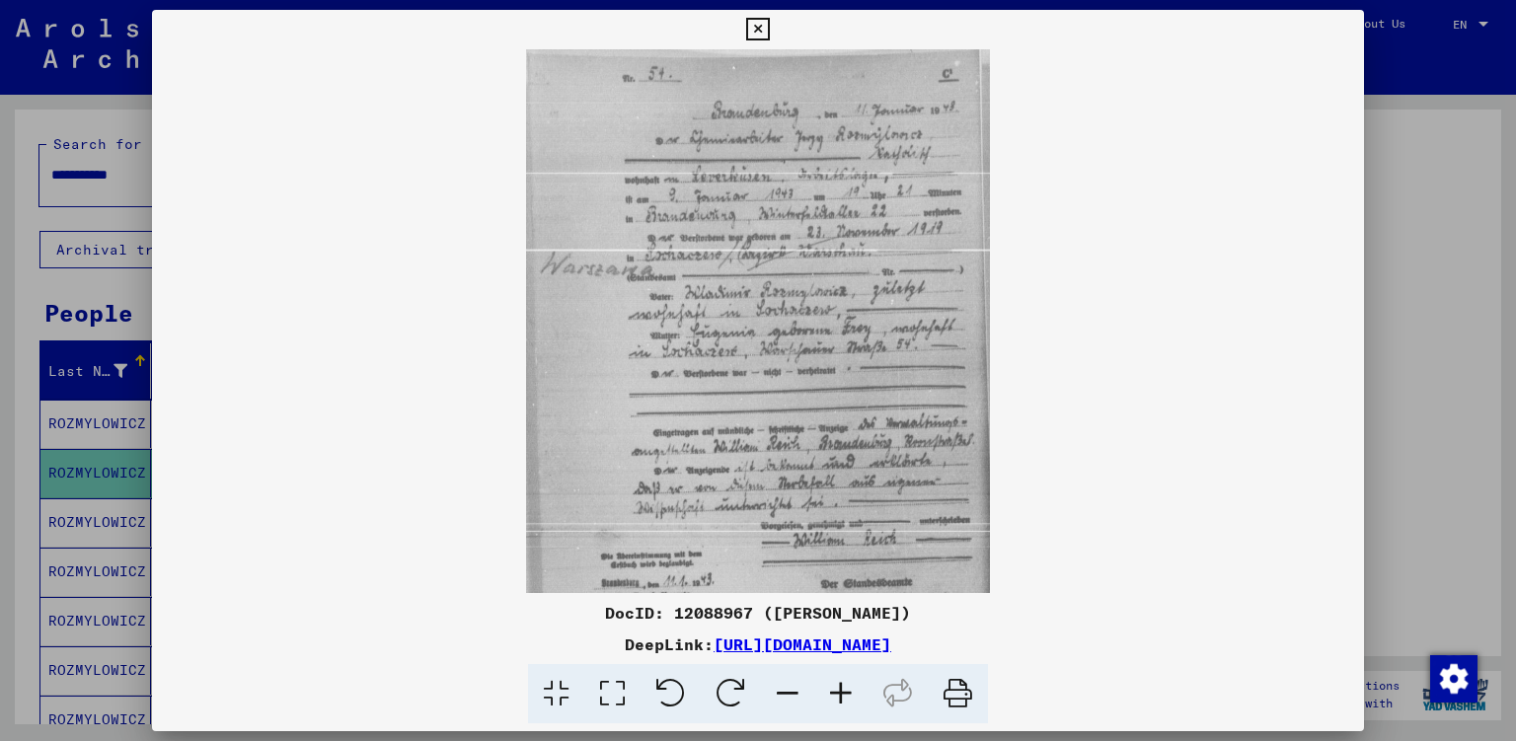
click at [846, 703] on icon at bounding box center [840, 694] width 53 height 60
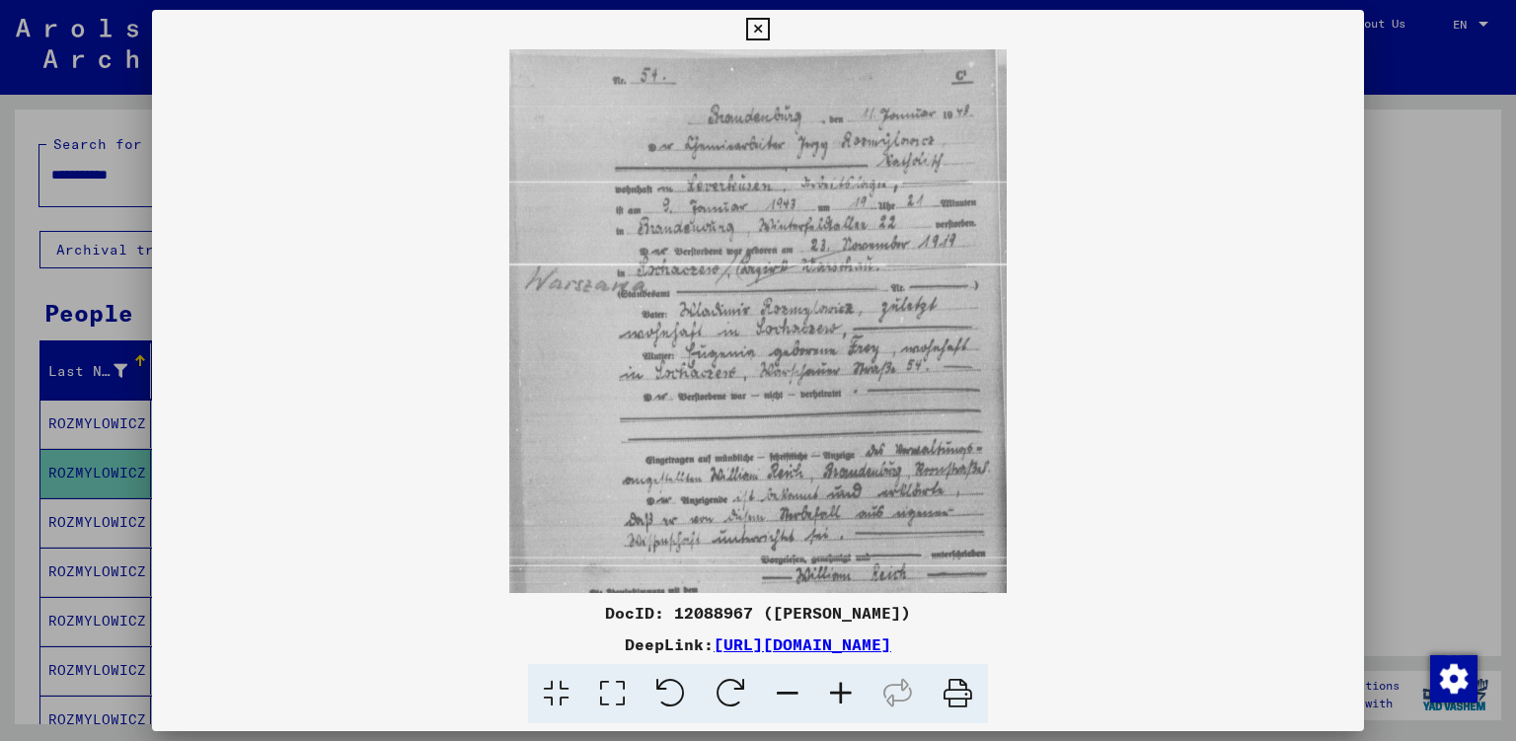
click at [846, 703] on icon at bounding box center [840, 694] width 53 height 60
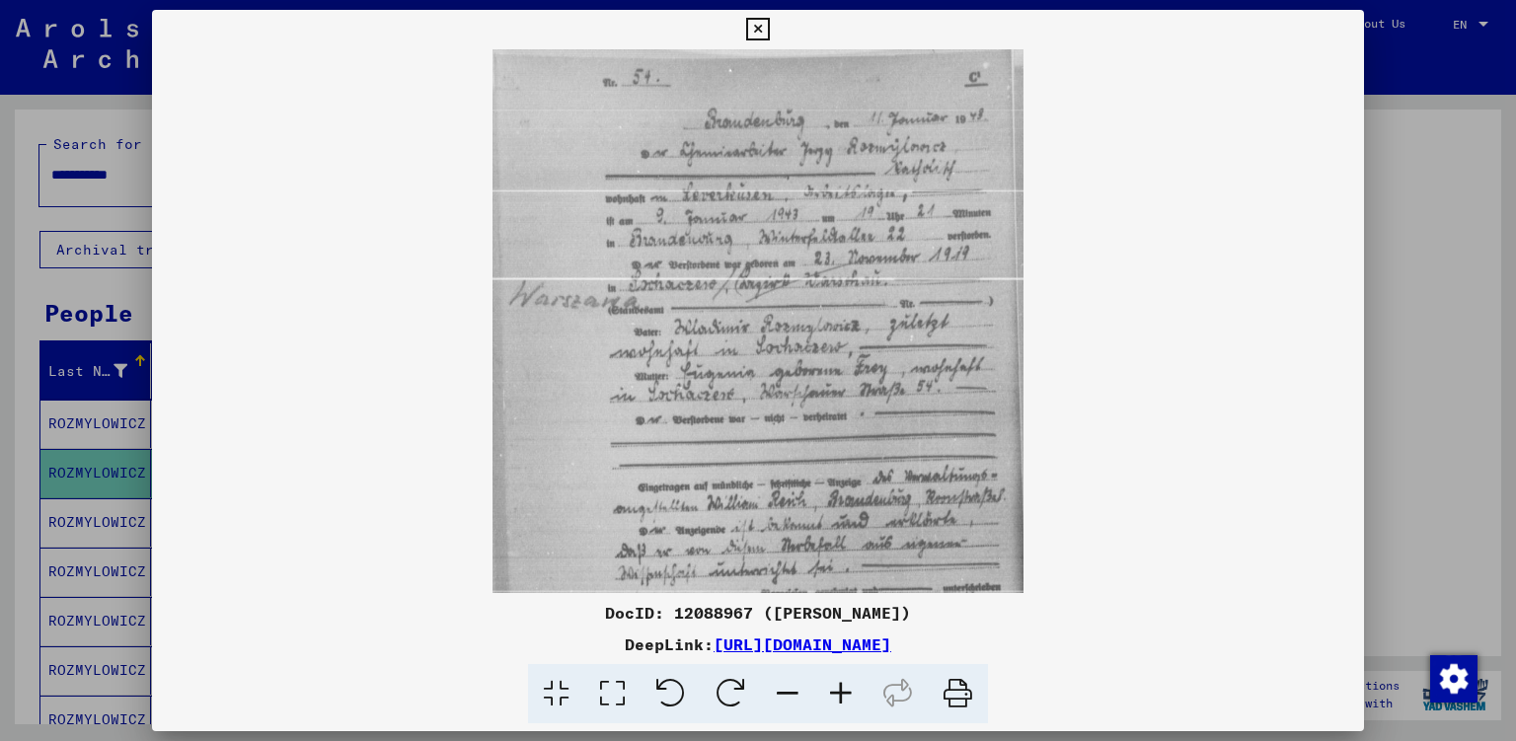
click at [846, 703] on icon at bounding box center [840, 694] width 53 height 60
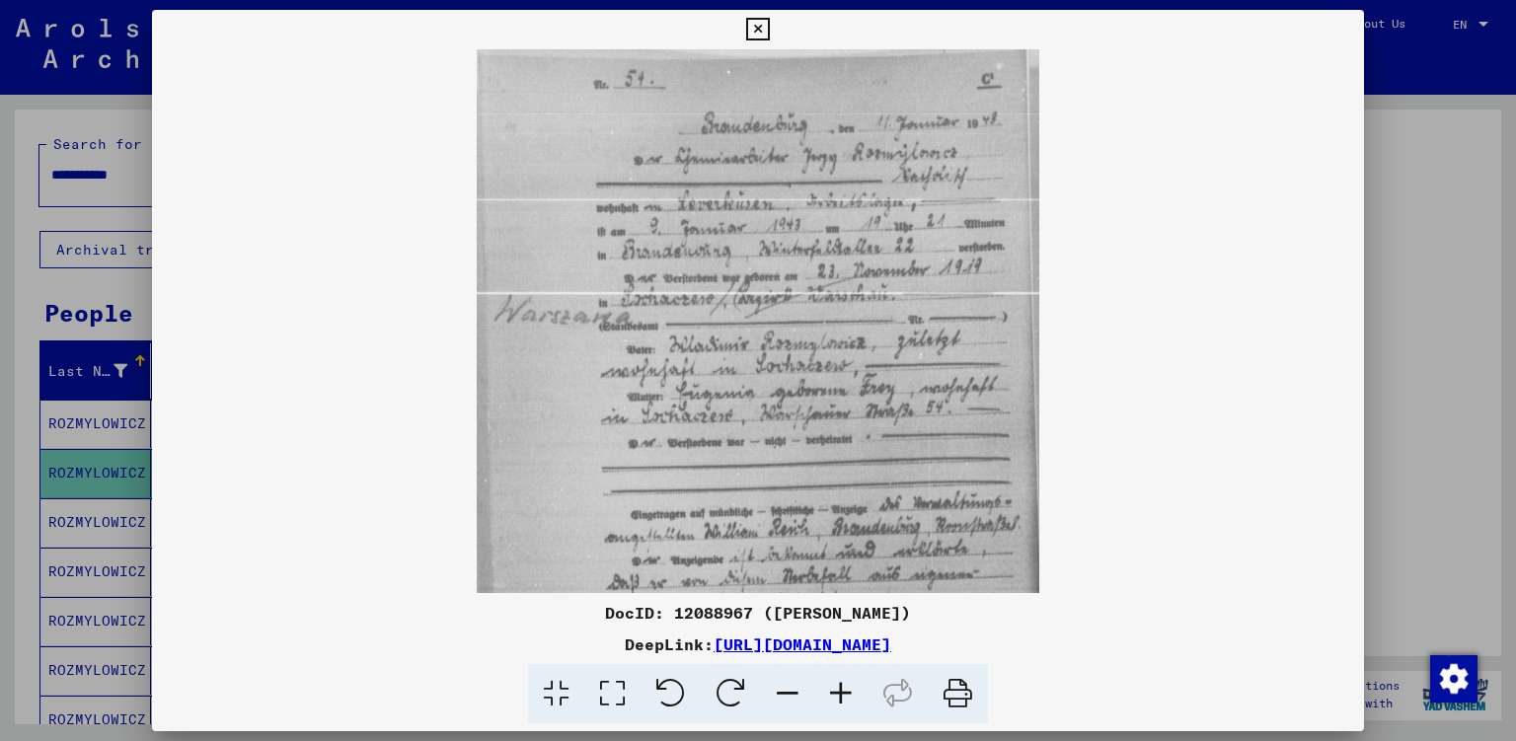
click at [846, 703] on icon at bounding box center [840, 694] width 53 height 60
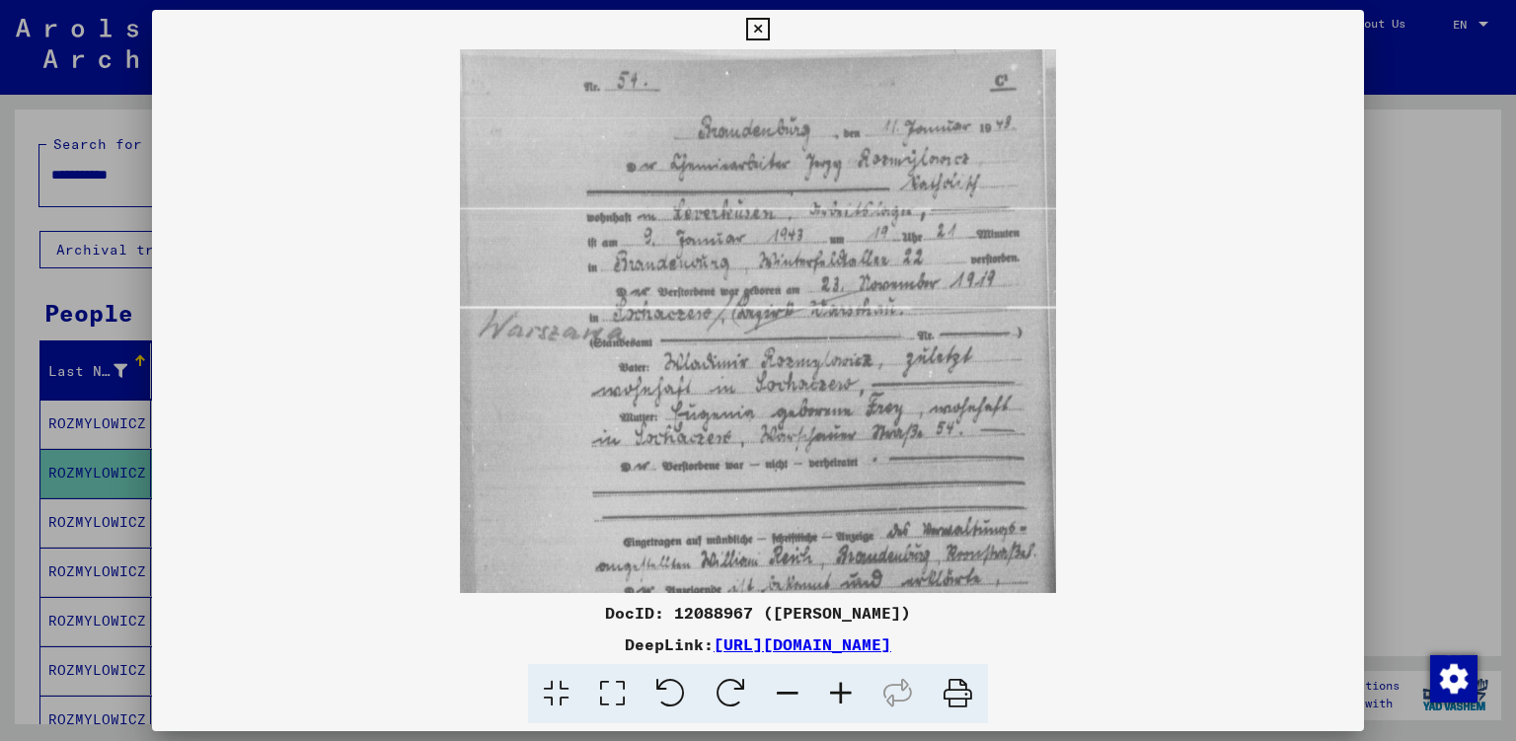
click at [846, 703] on icon at bounding box center [840, 694] width 53 height 60
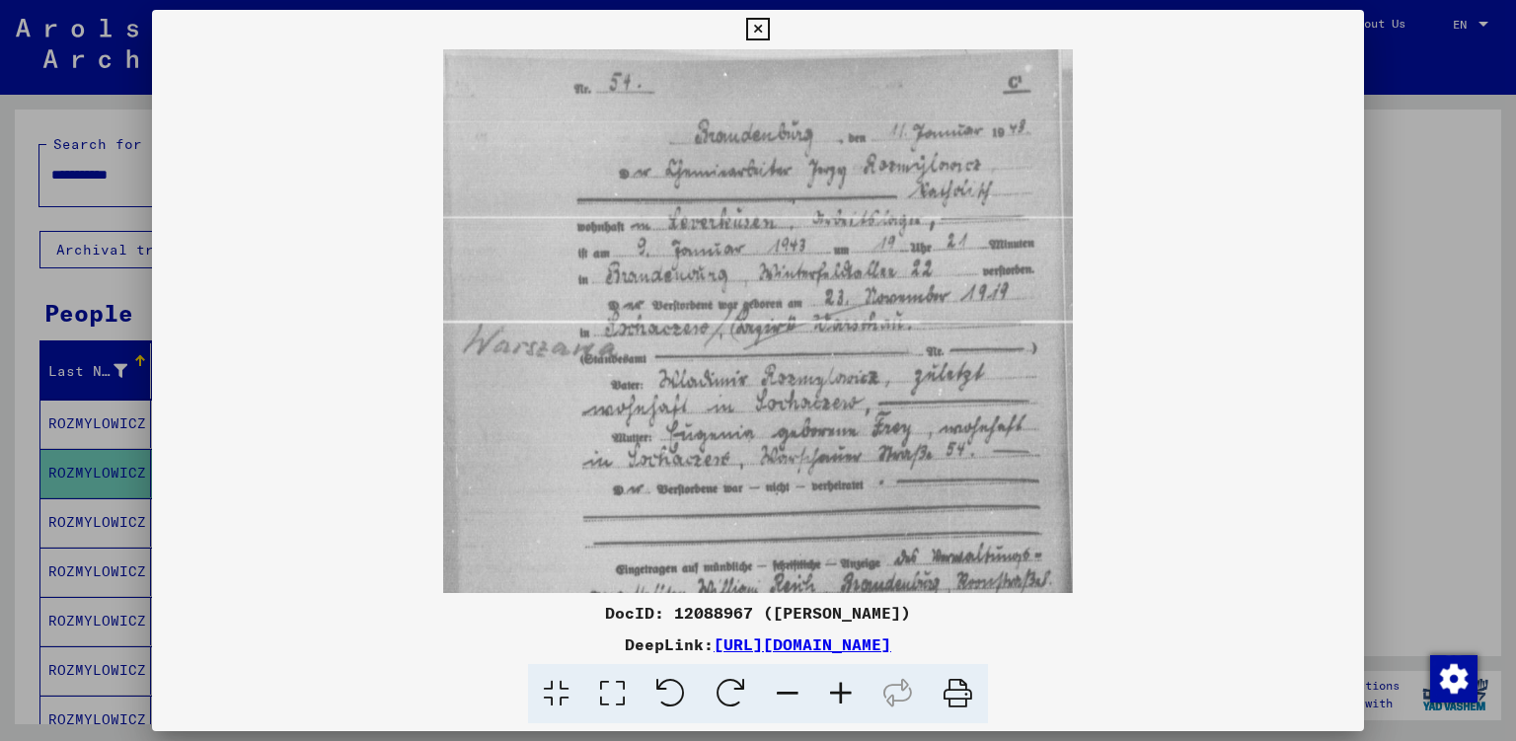
click at [846, 703] on icon at bounding box center [840, 694] width 53 height 60
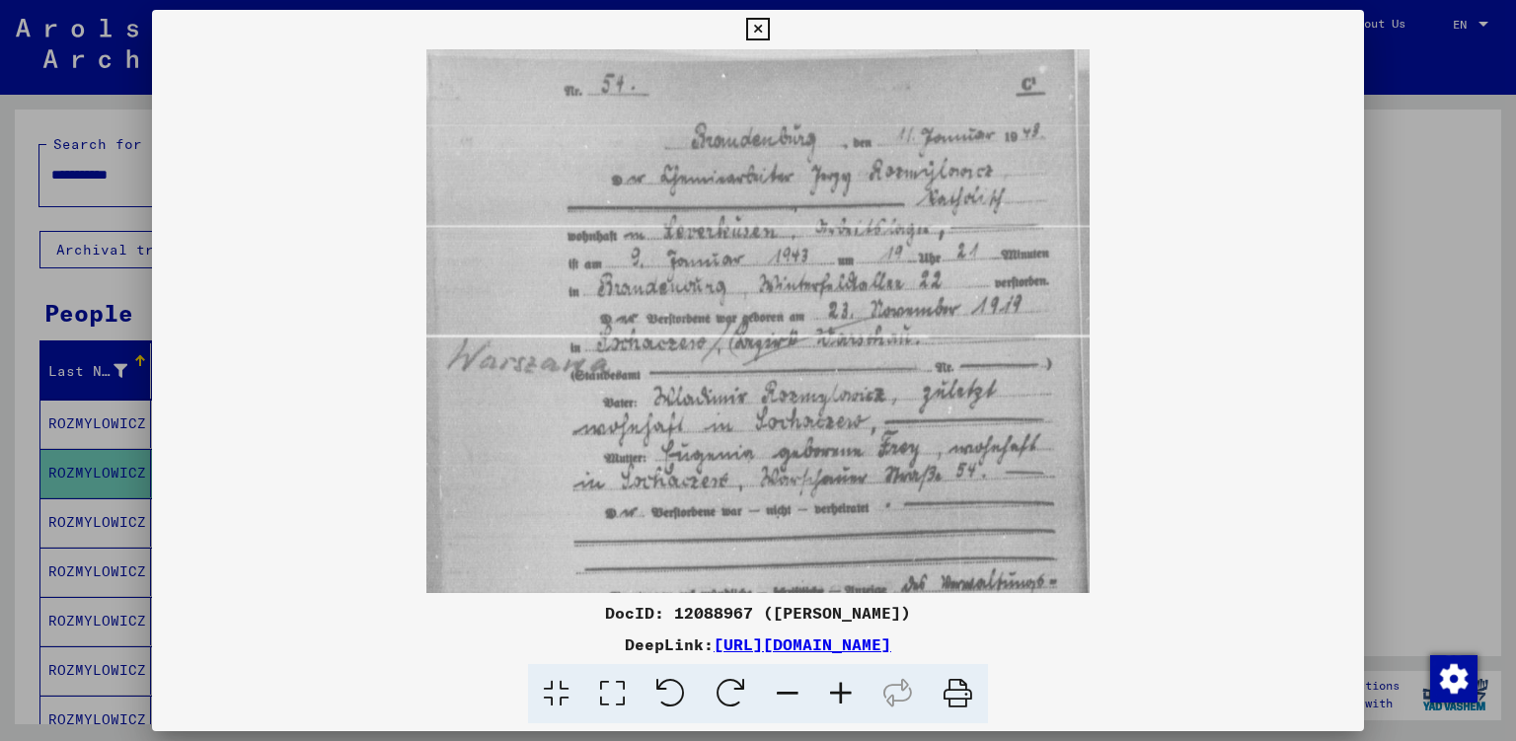
click at [846, 703] on icon at bounding box center [840, 694] width 53 height 60
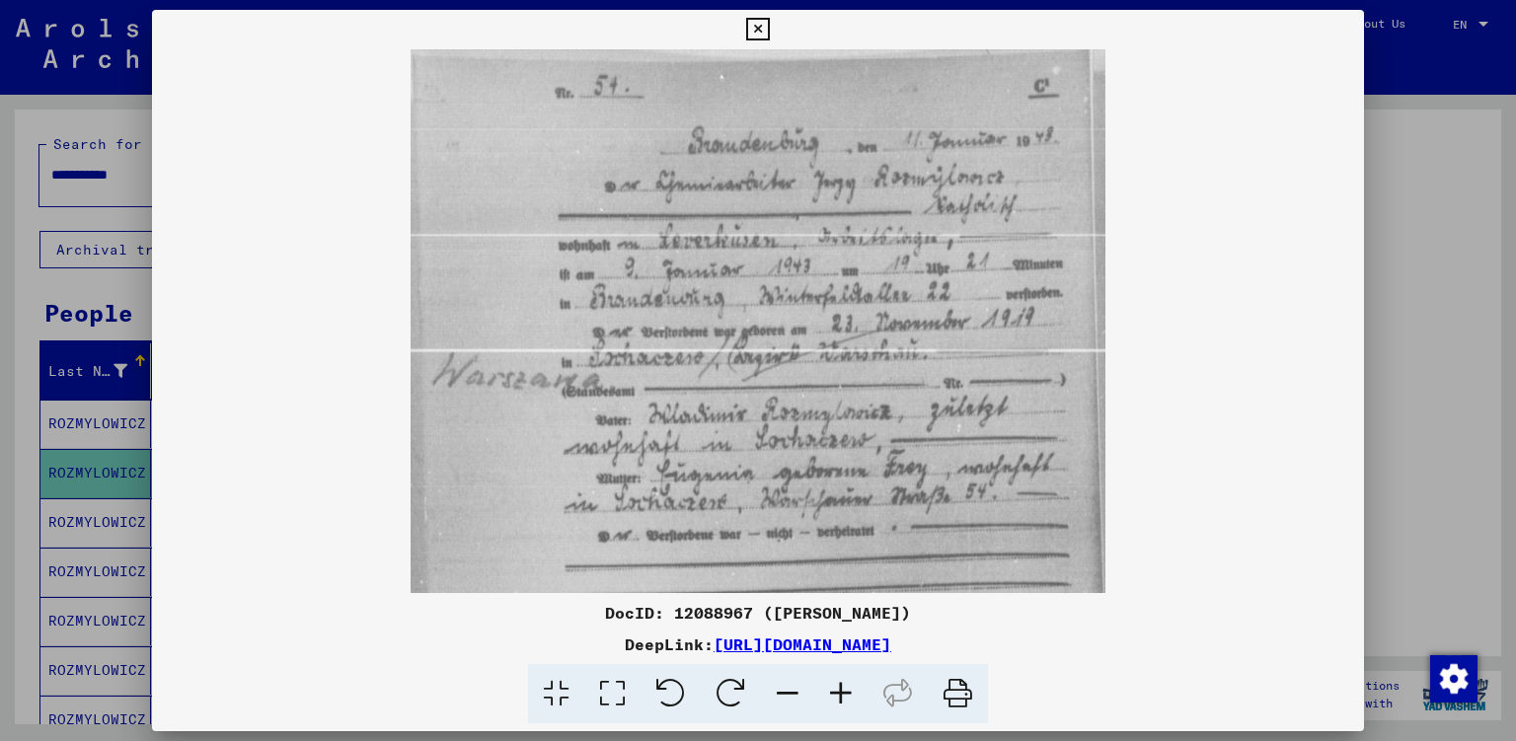
click at [846, 703] on icon at bounding box center [840, 694] width 53 height 60
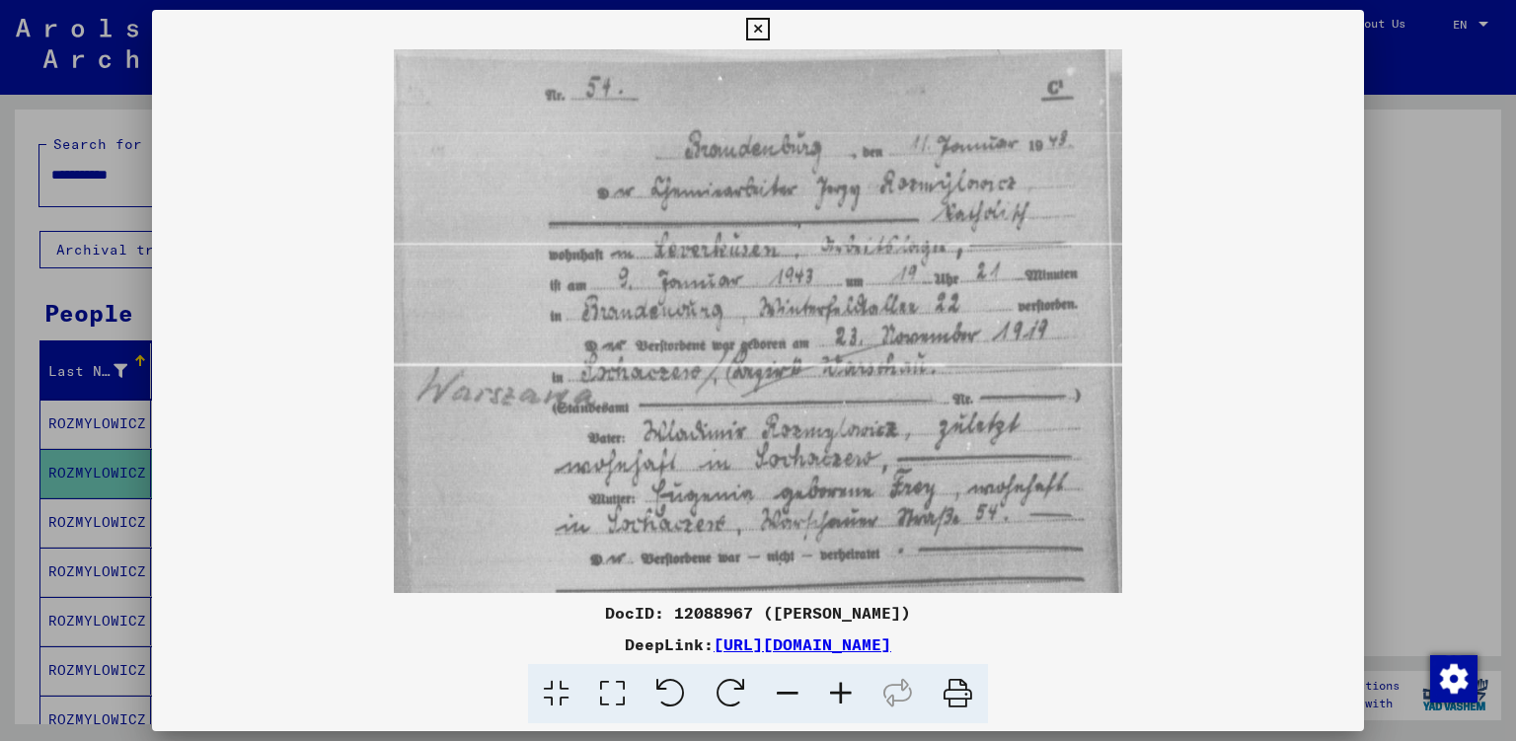
click at [846, 703] on icon at bounding box center [840, 694] width 53 height 60
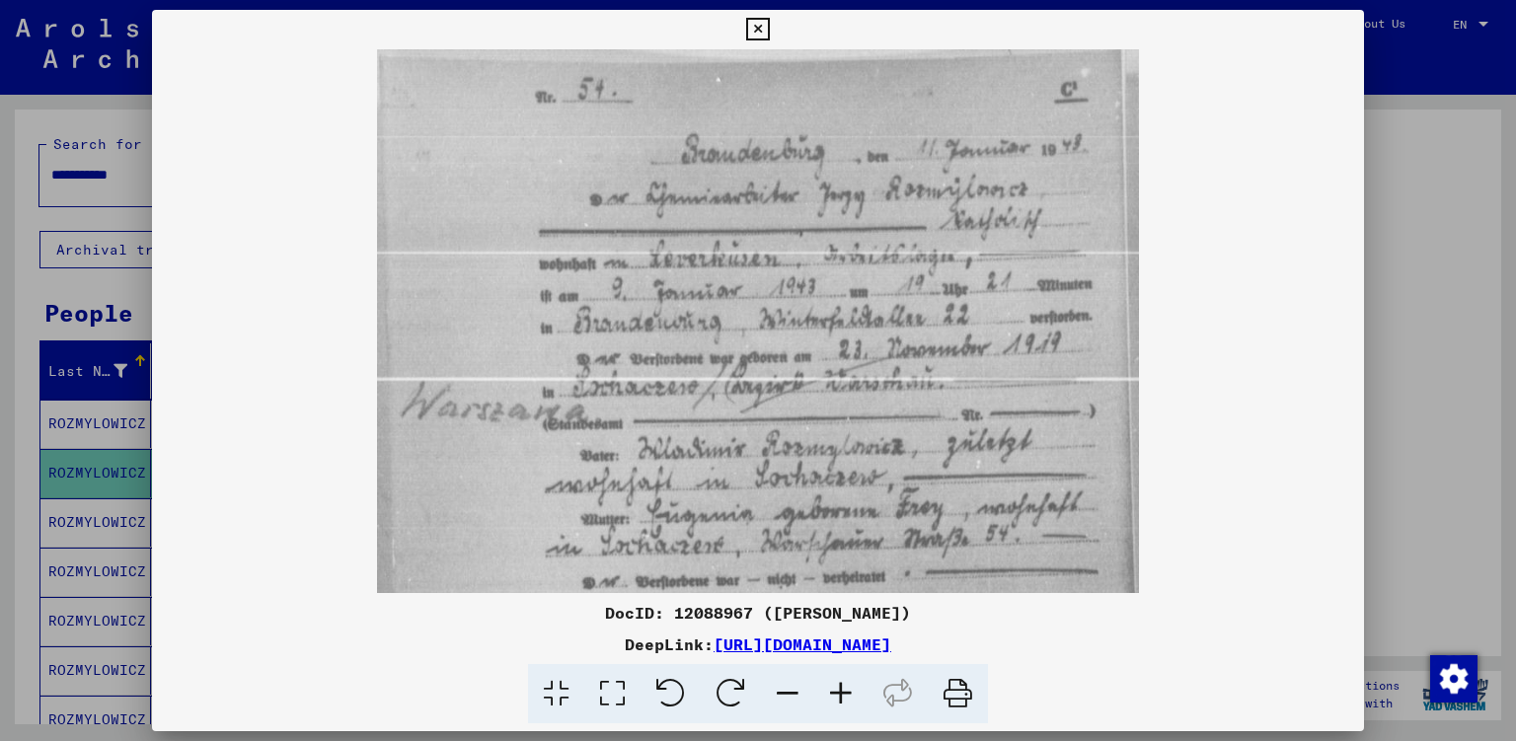
click at [846, 703] on icon at bounding box center [840, 694] width 53 height 60
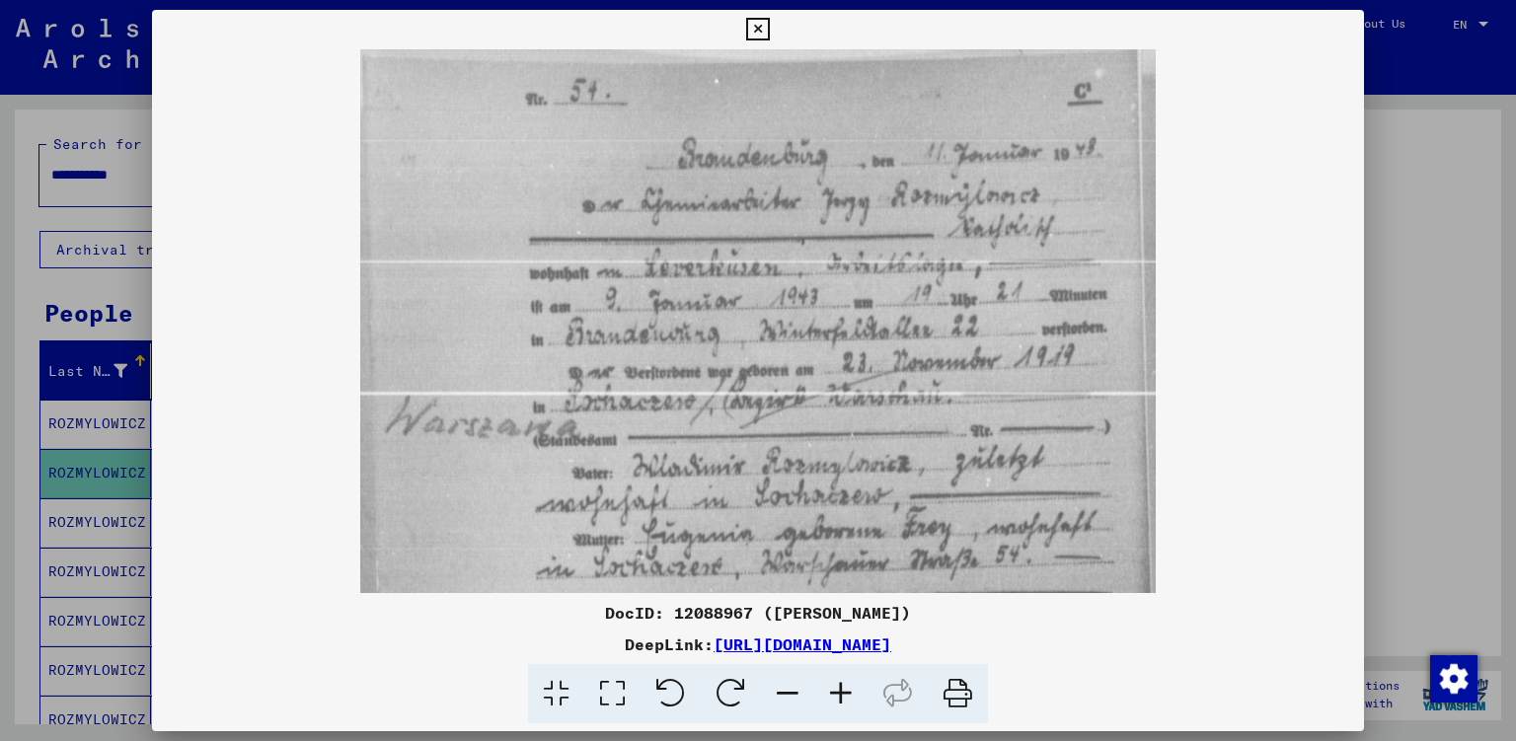
click at [846, 703] on icon at bounding box center [840, 694] width 53 height 60
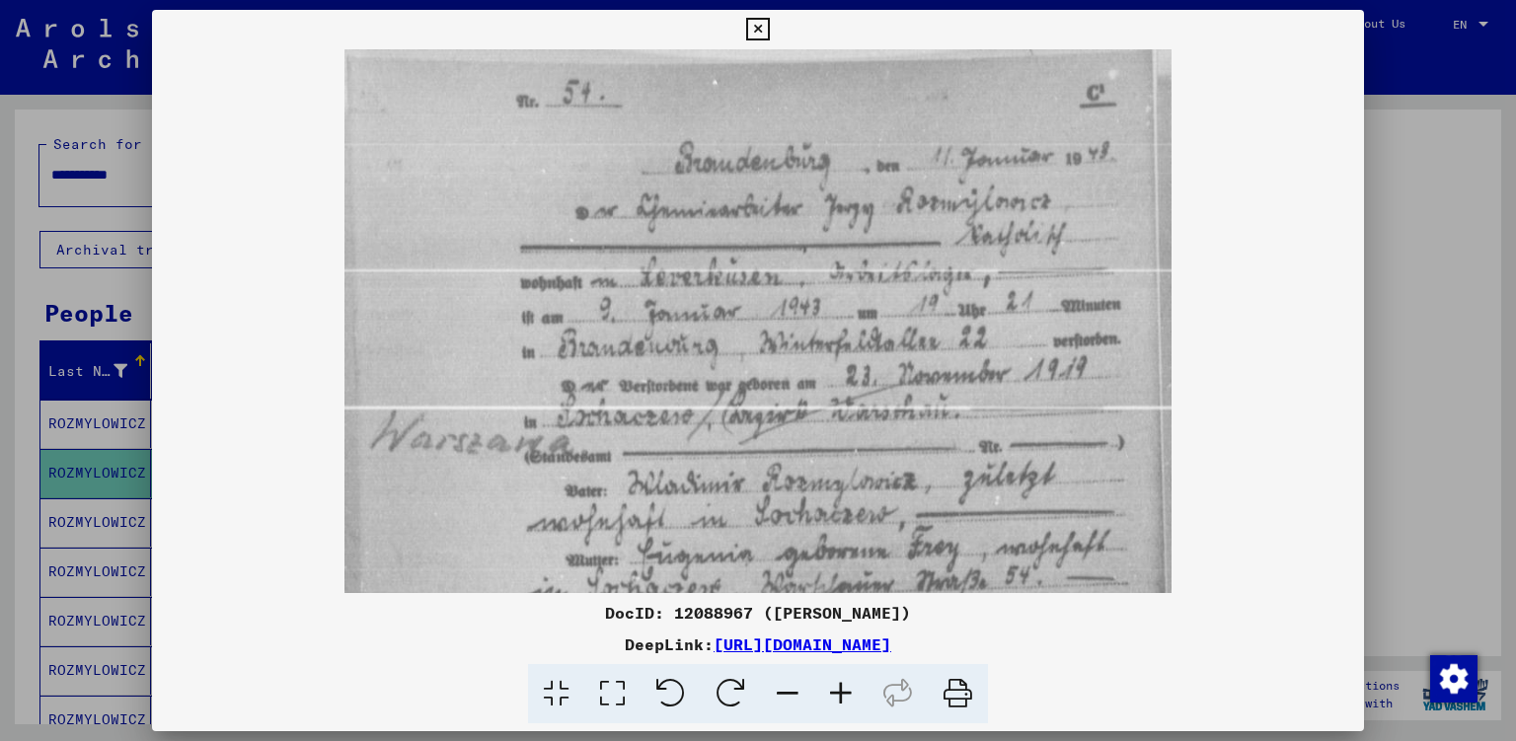
click at [846, 703] on icon at bounding box center [840, 694] width 53 height 60
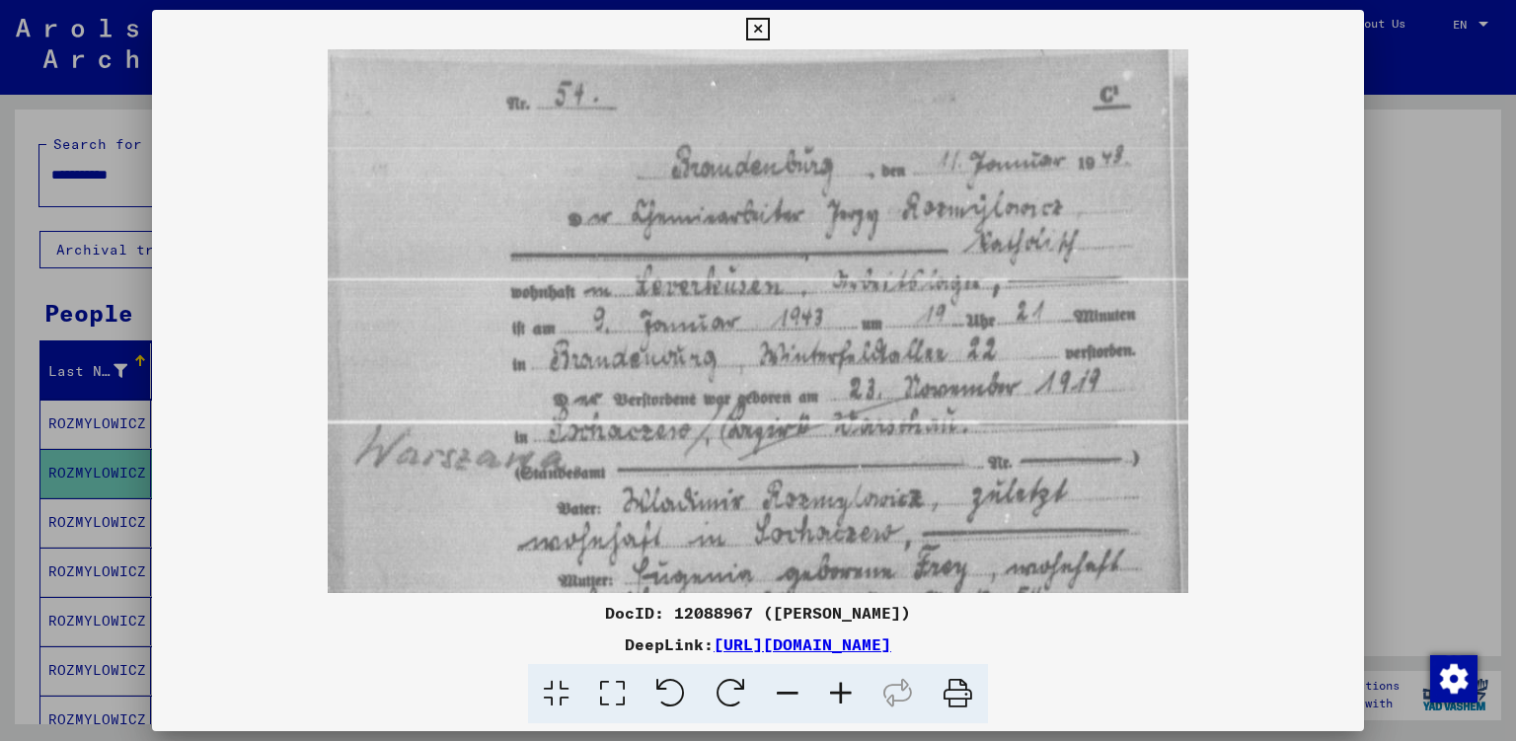
click at [846, 703] on icon at bounding box center [840, 694] width 53 height 60
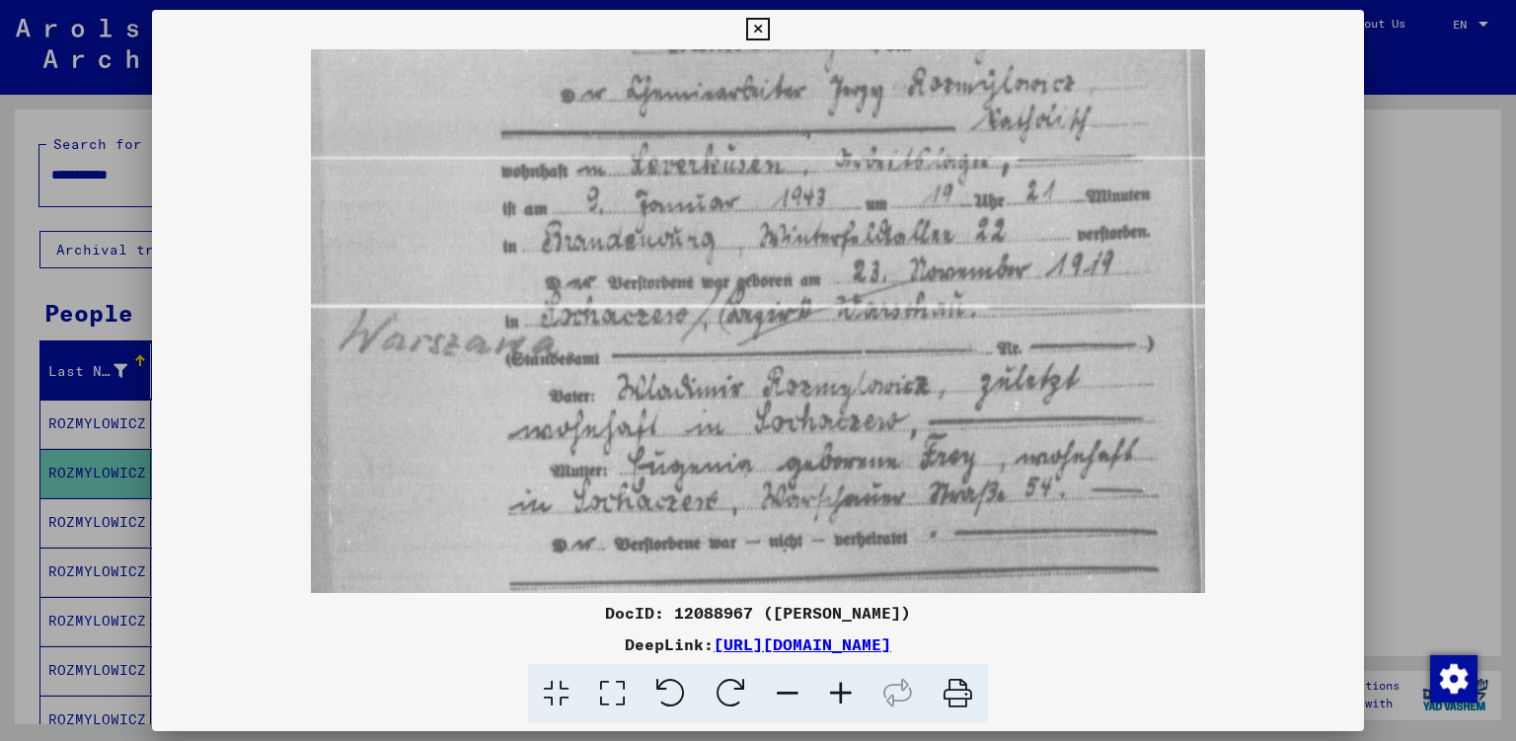
scroll to position [166, 0]
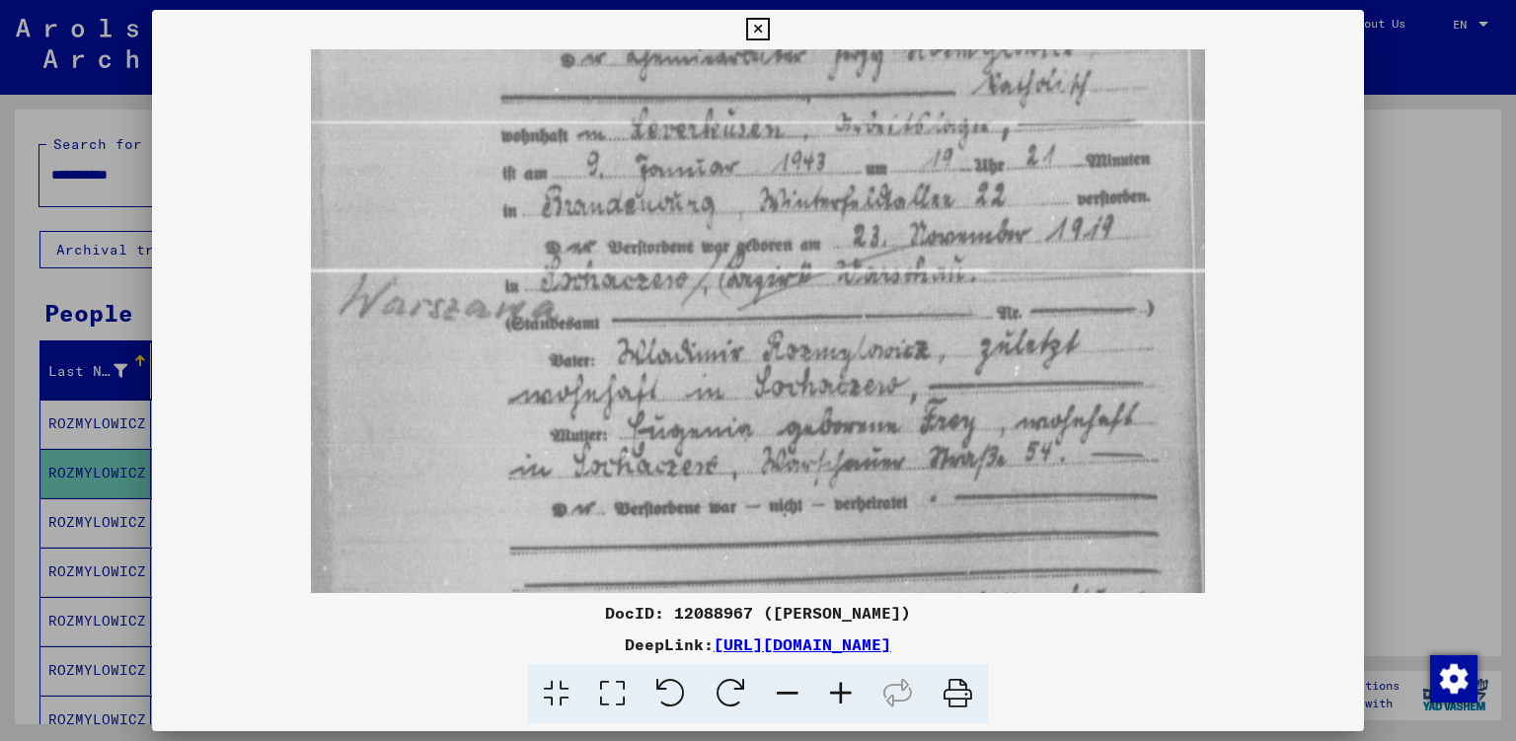
drag, startPoint x: 767, startPoint y: 368, endPoint x: 736, endPoint y: 206, distance: 164.7
click at [736, 206] on img at bounding box center [758, 550] width 894 height 1333
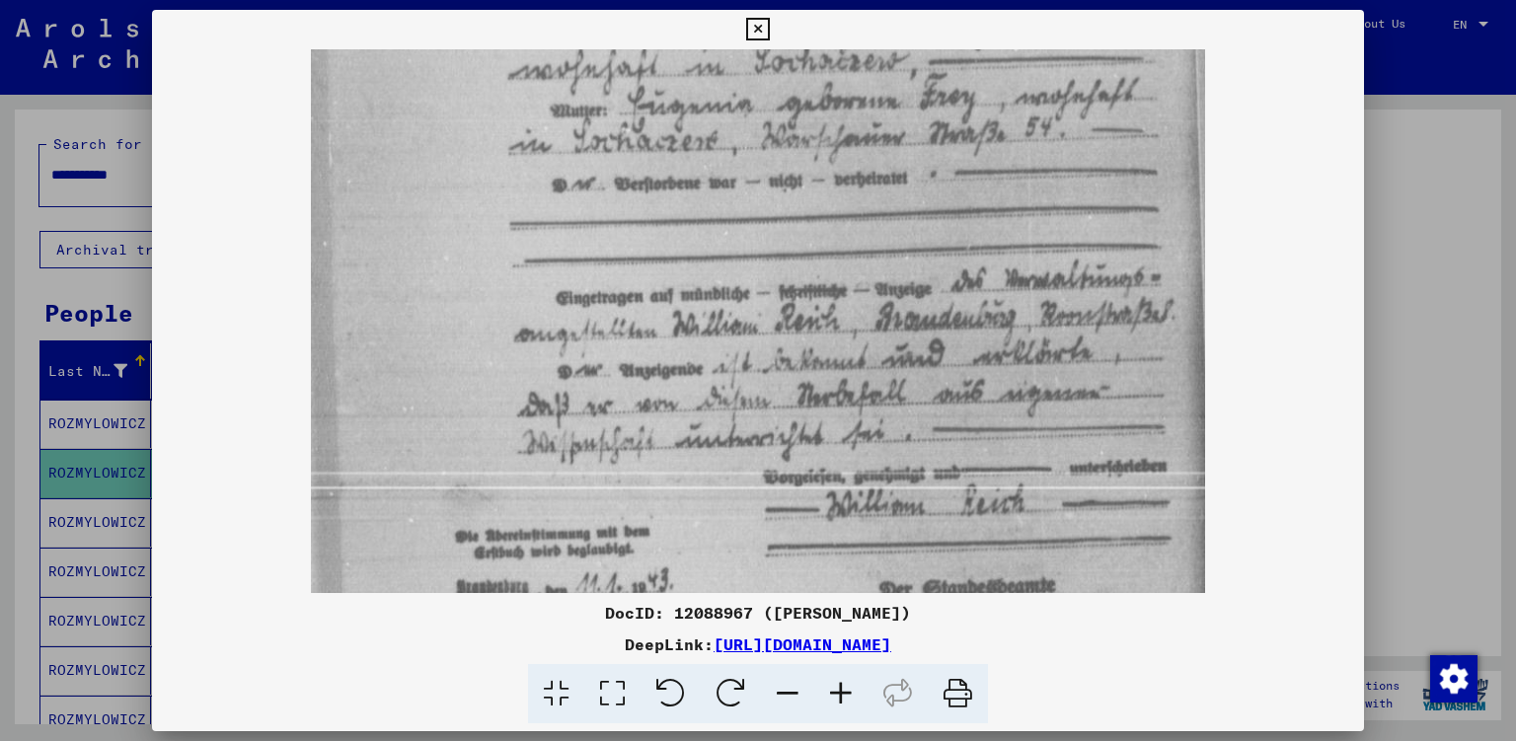
scroll to position [494, 0]
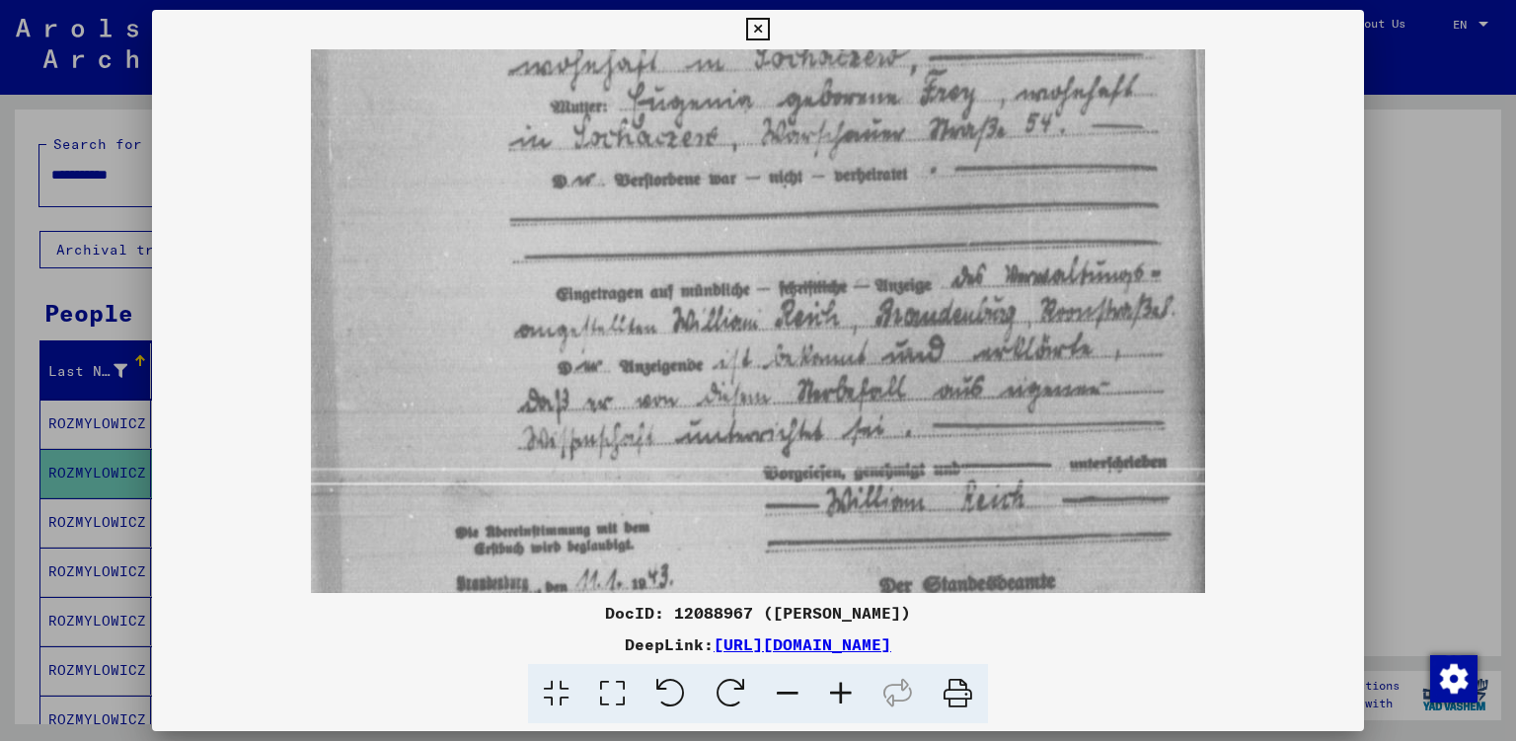
drag, startPoint x: 731, startPoint y: 414, endPoint x: 710, endPoint y: 89, distance: 326.3
click at [710, 89] on img at bounding box center [758, 221] width 894 height 1333
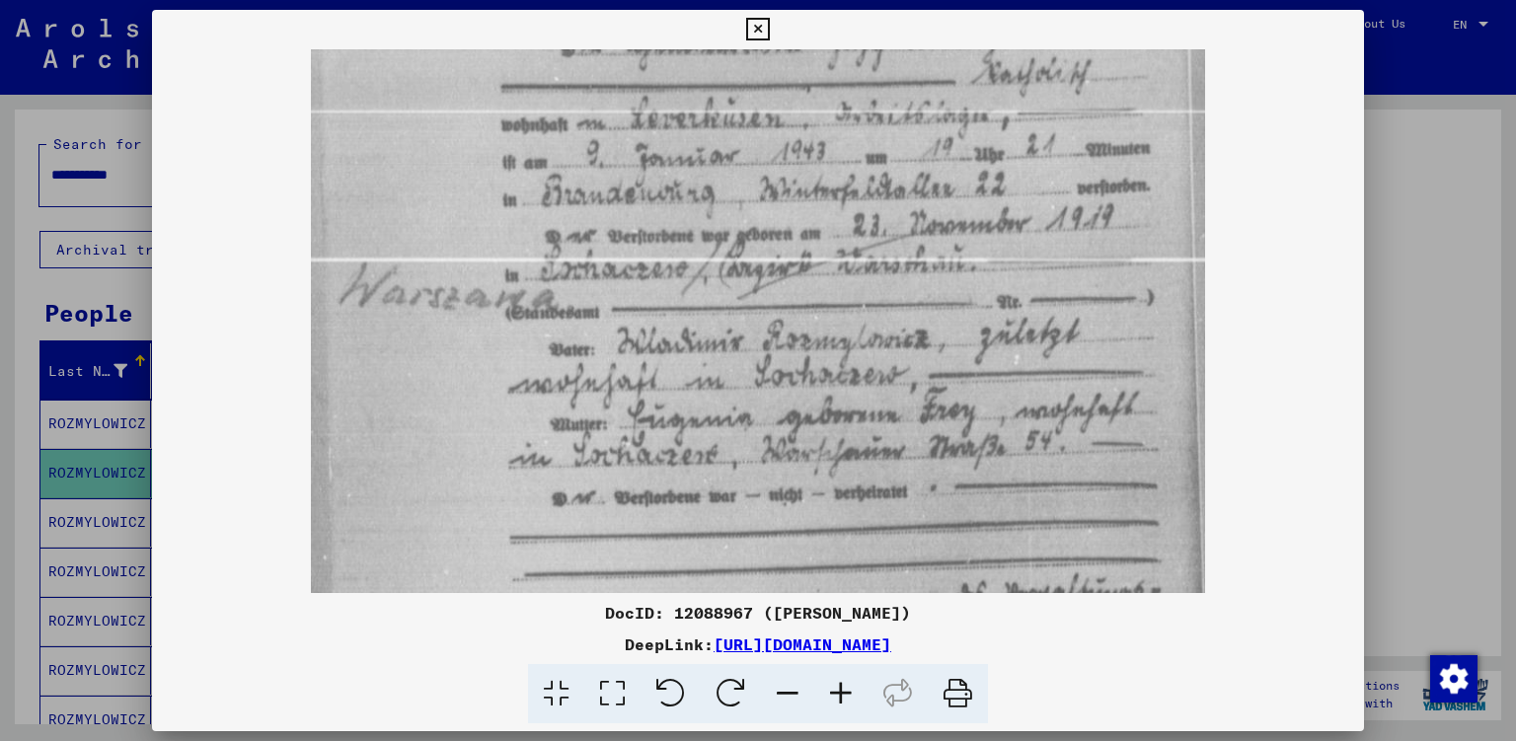
drag, startPoint x: 580, startPoint y: 395, endPoint x: 741, endPoint y: 524, distance: 206.3
click at [599, 688] on div "DocID: 12088967 ([PERSON_NAME]) DeepLink: [URL][DOMAIN_NAME]" at bounding box center [758, 367] width 1213 height 714
click at [1457, 332] on div at bounding box center [758, 370] width 1516 height 741
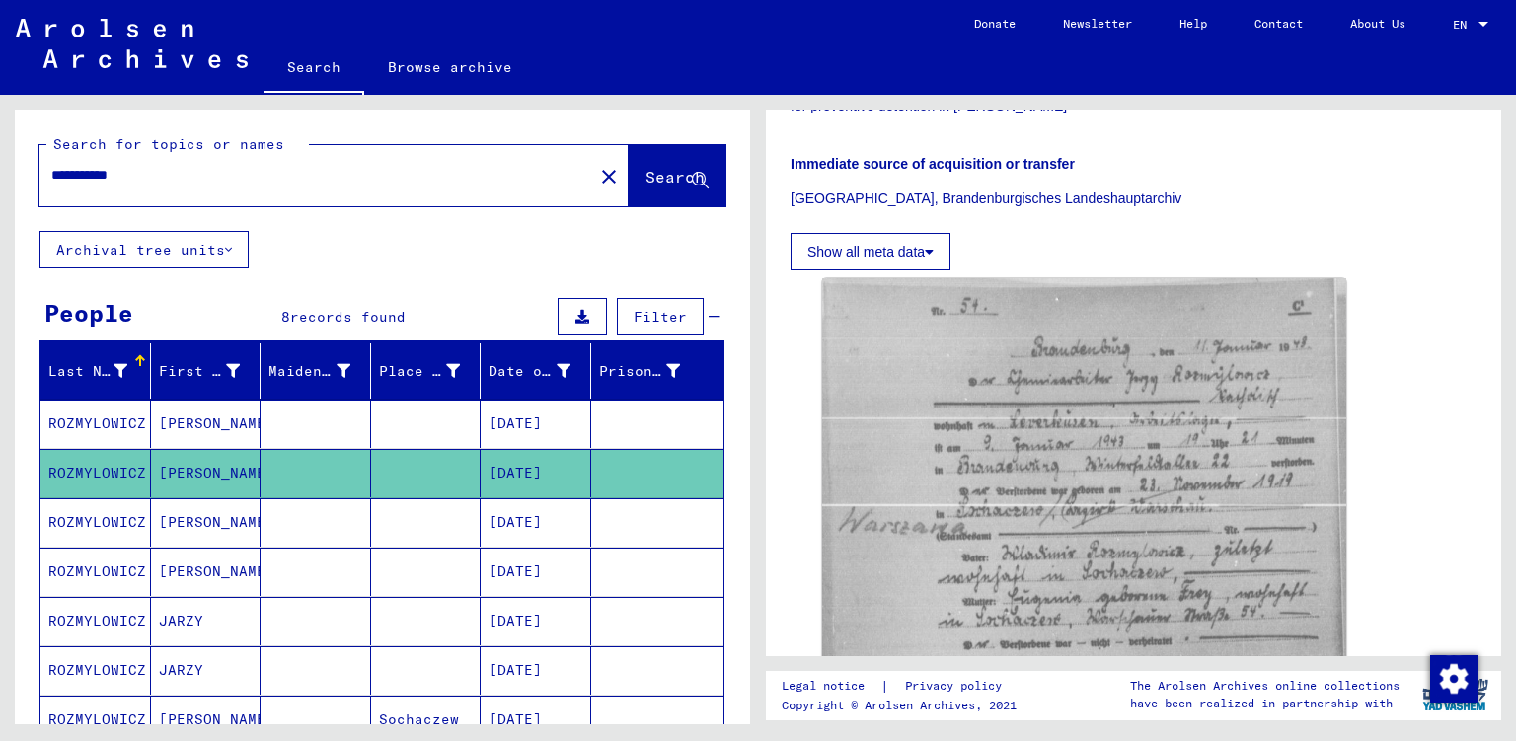
click at [205, 536] on mat-cell "[PERSON_NAME]" at bounding box center [206, 522] width 111 height 48
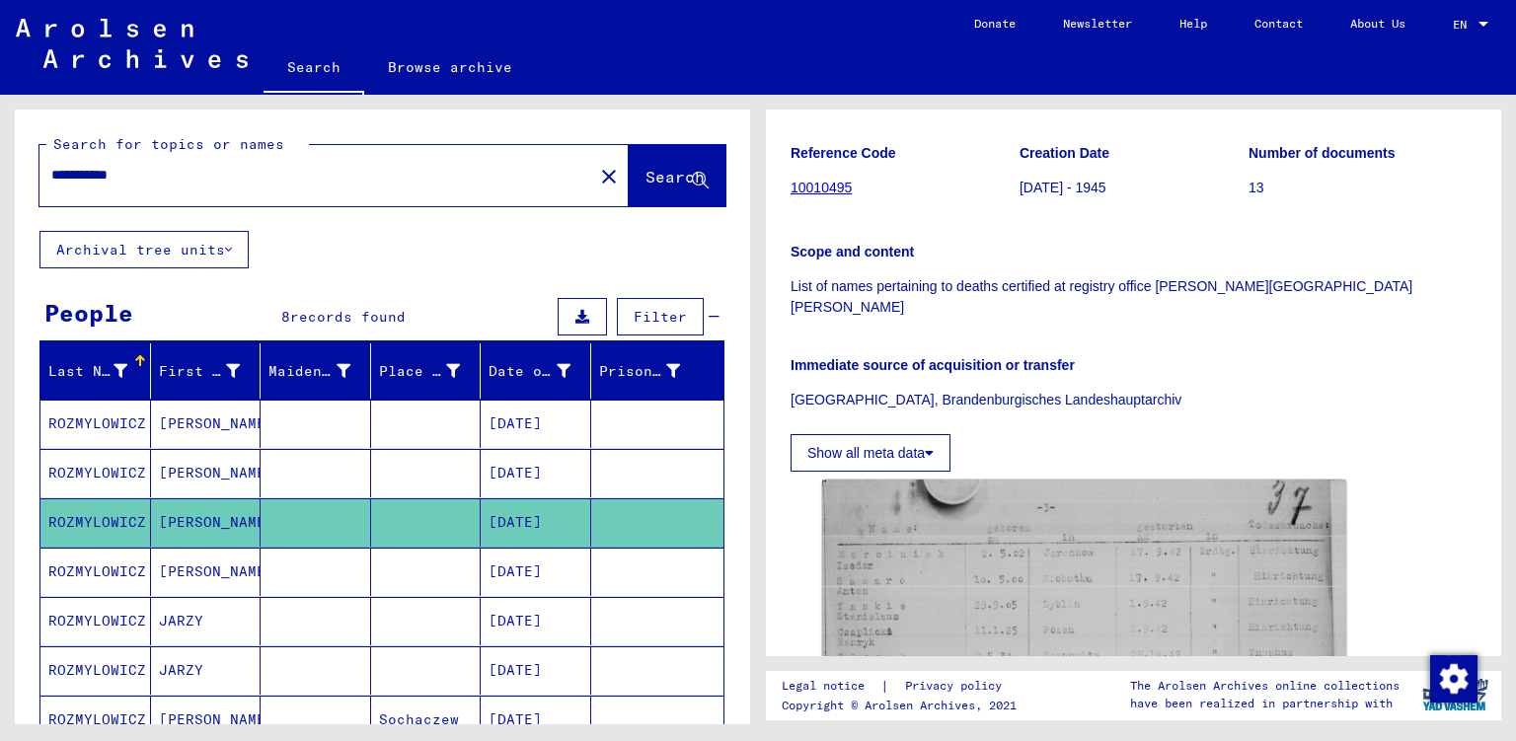
scroll to position [395, 0]
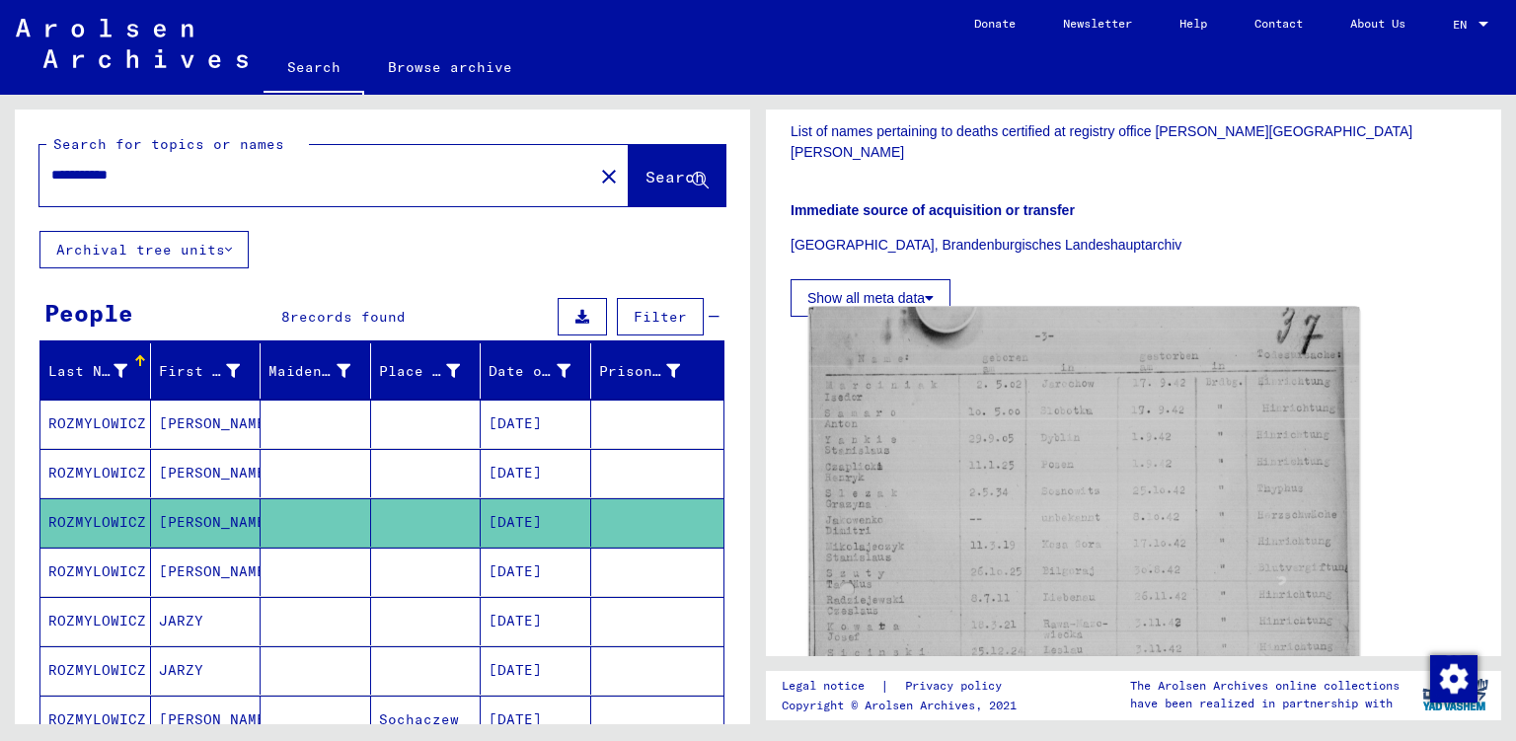
click at [915, 392] on img at bounding box center [1084, 672] width 551 height 731
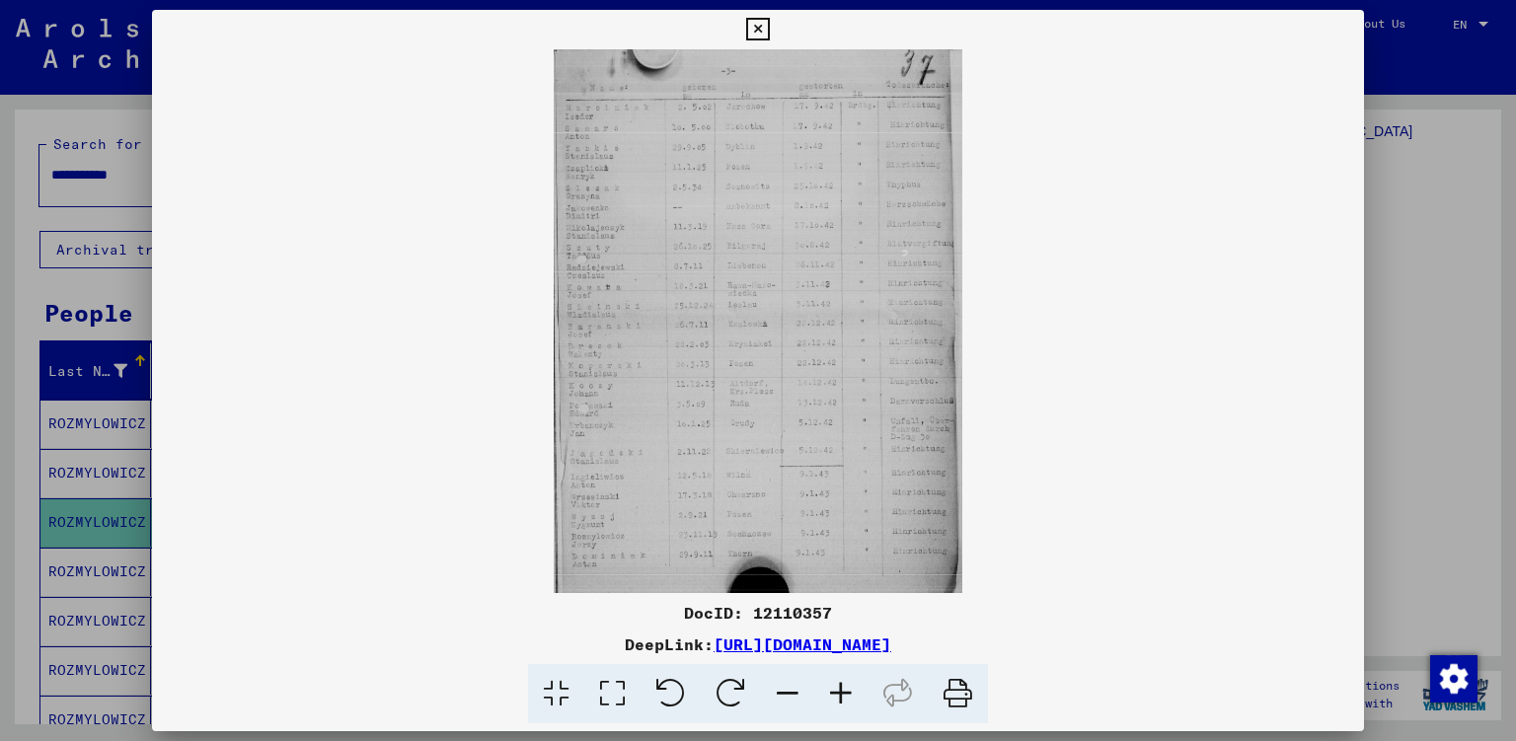
click at [846, 692] on icon at bounding box center [840, 694] width 53 height 60
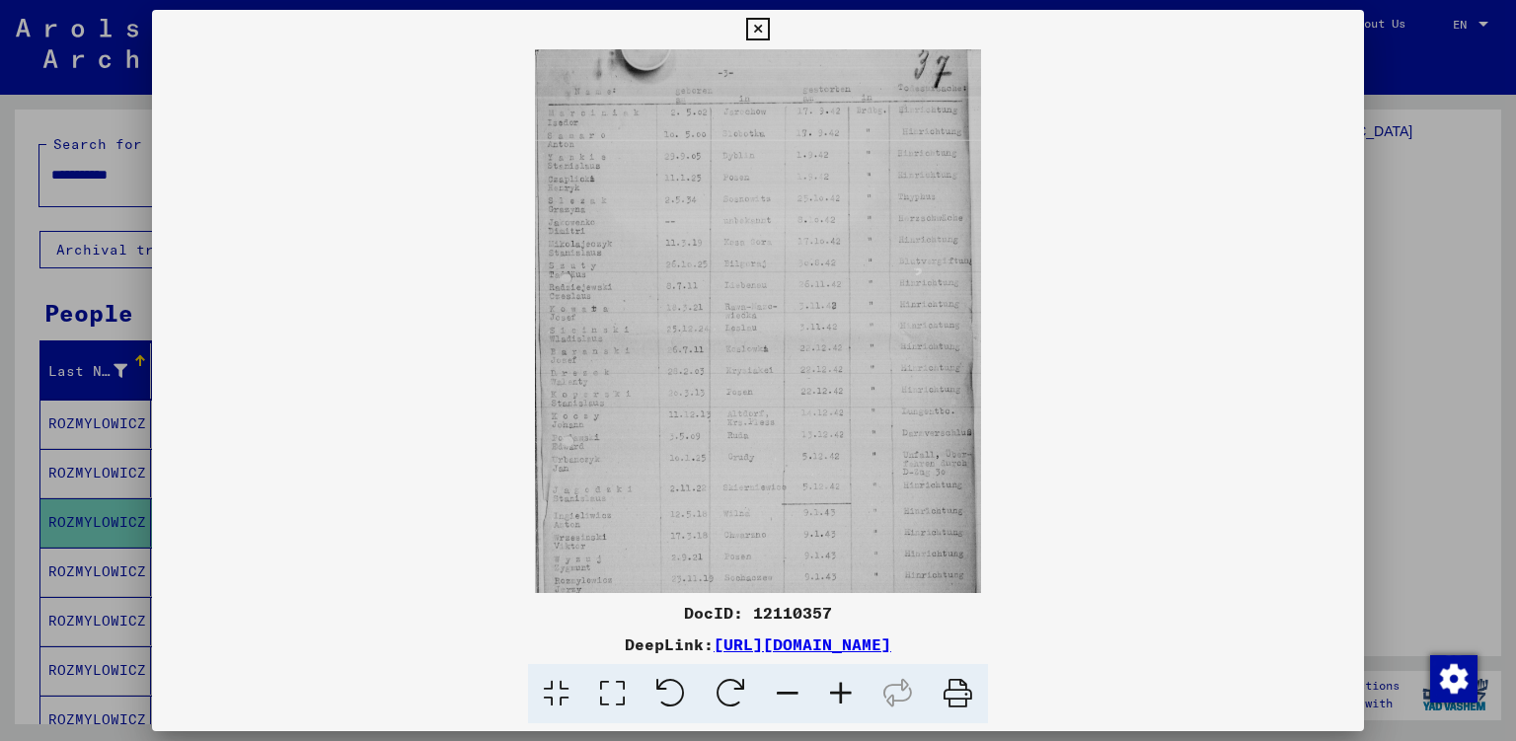
click at [846, 692] on icon at bounding box center [840, 694] width 53 height 60
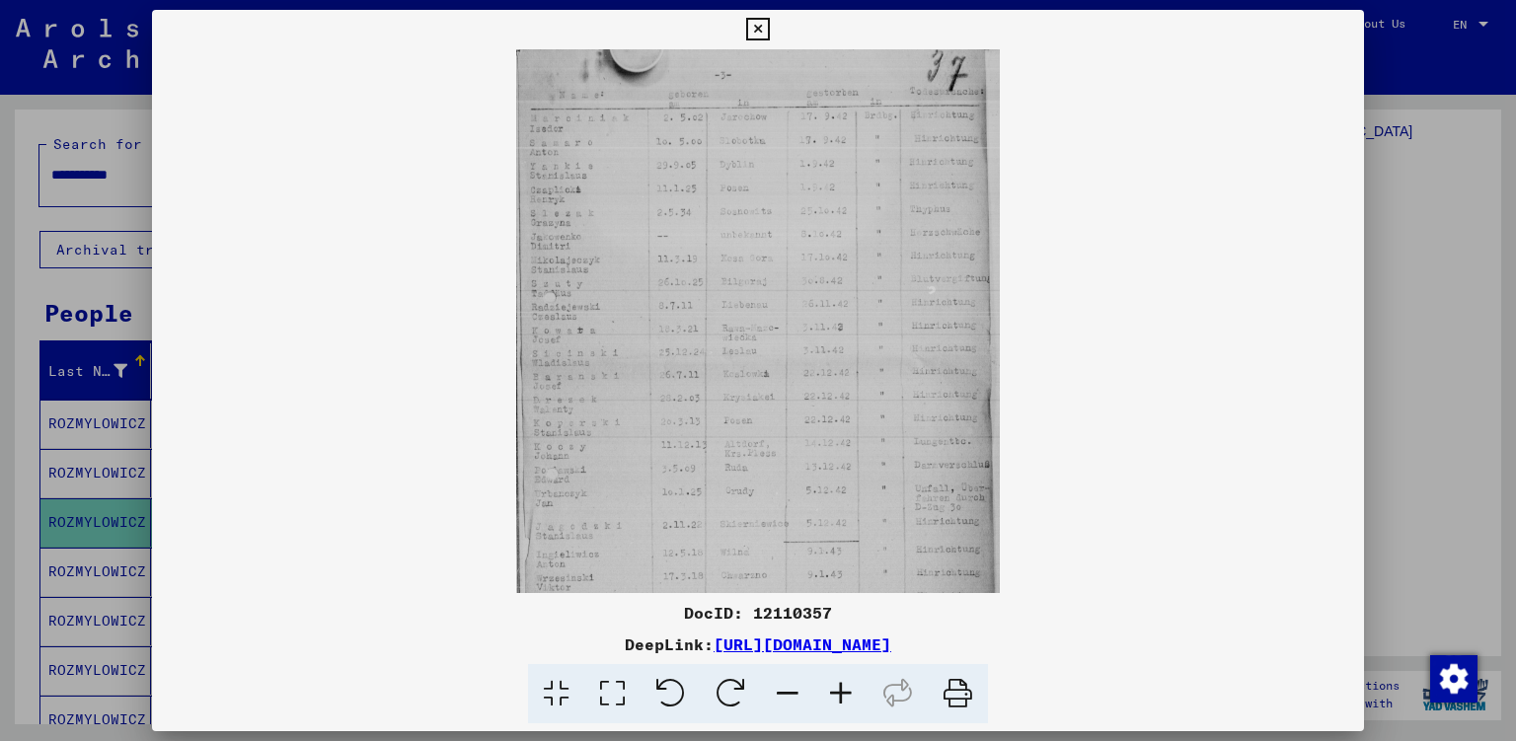
click at [846, 692] on icon at bounding box center [840, 694] width 53 height 60
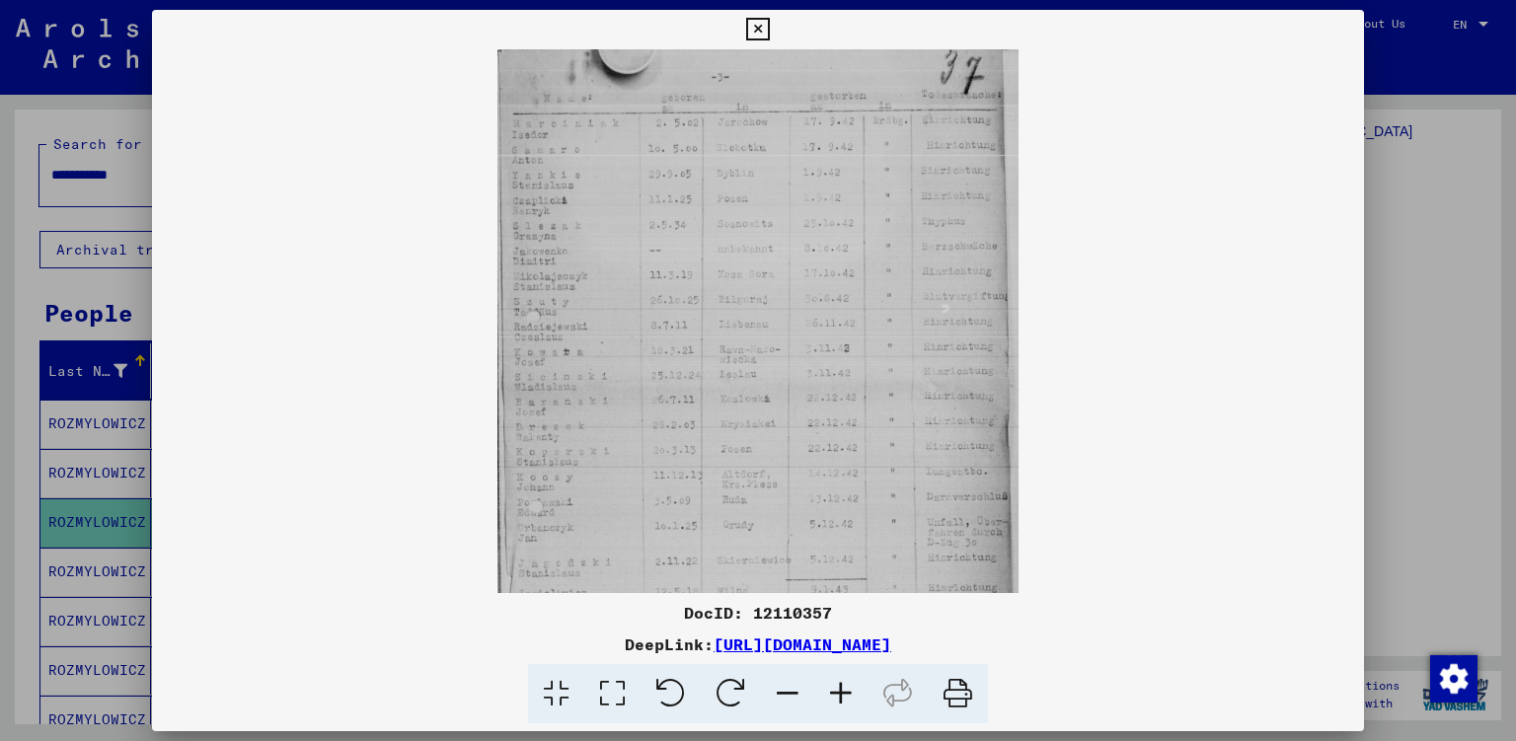
click at [846, 692] on icon at bounding box center [840, 694] width 53 height 60
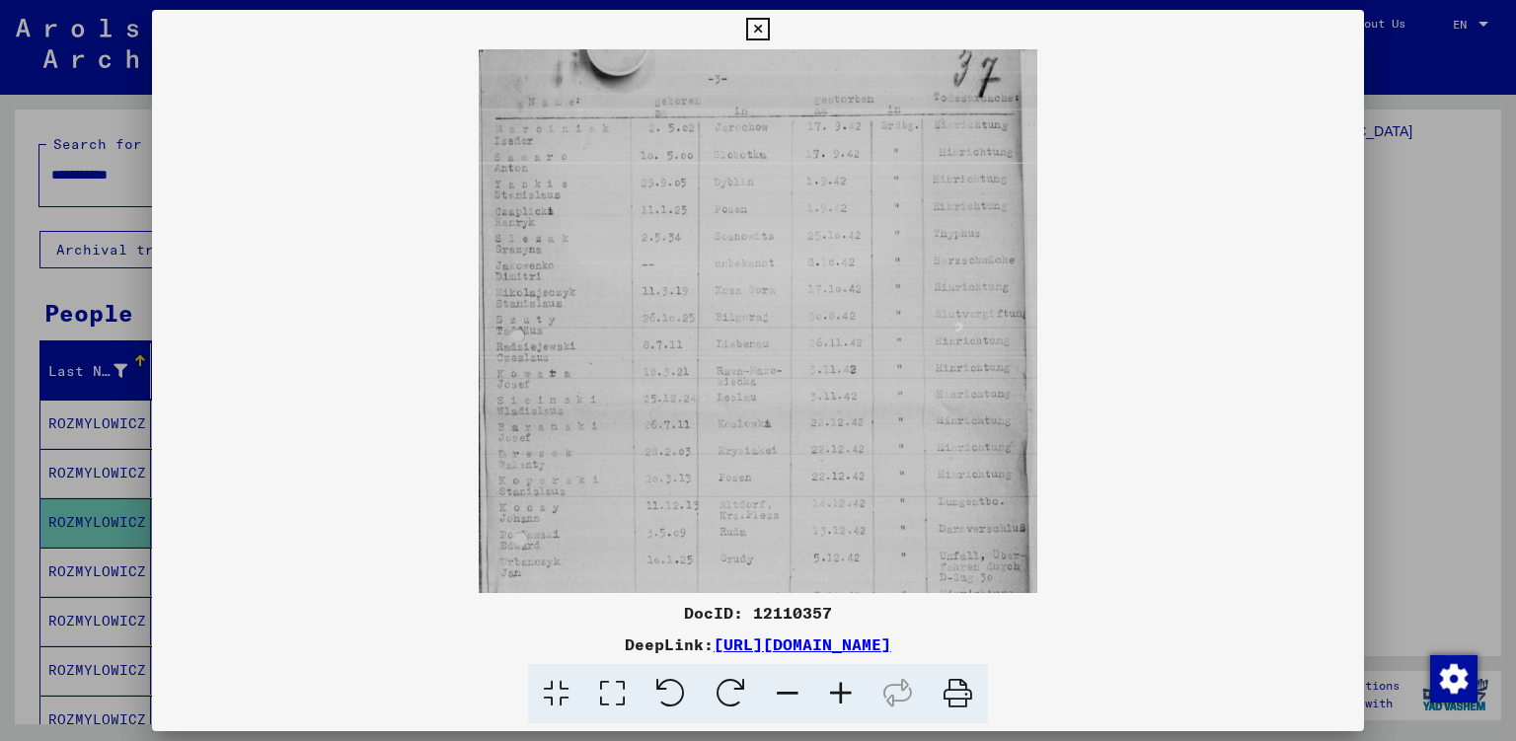
click at [846, 692] on icon at bounding box center [840, 694] width 53 height 60
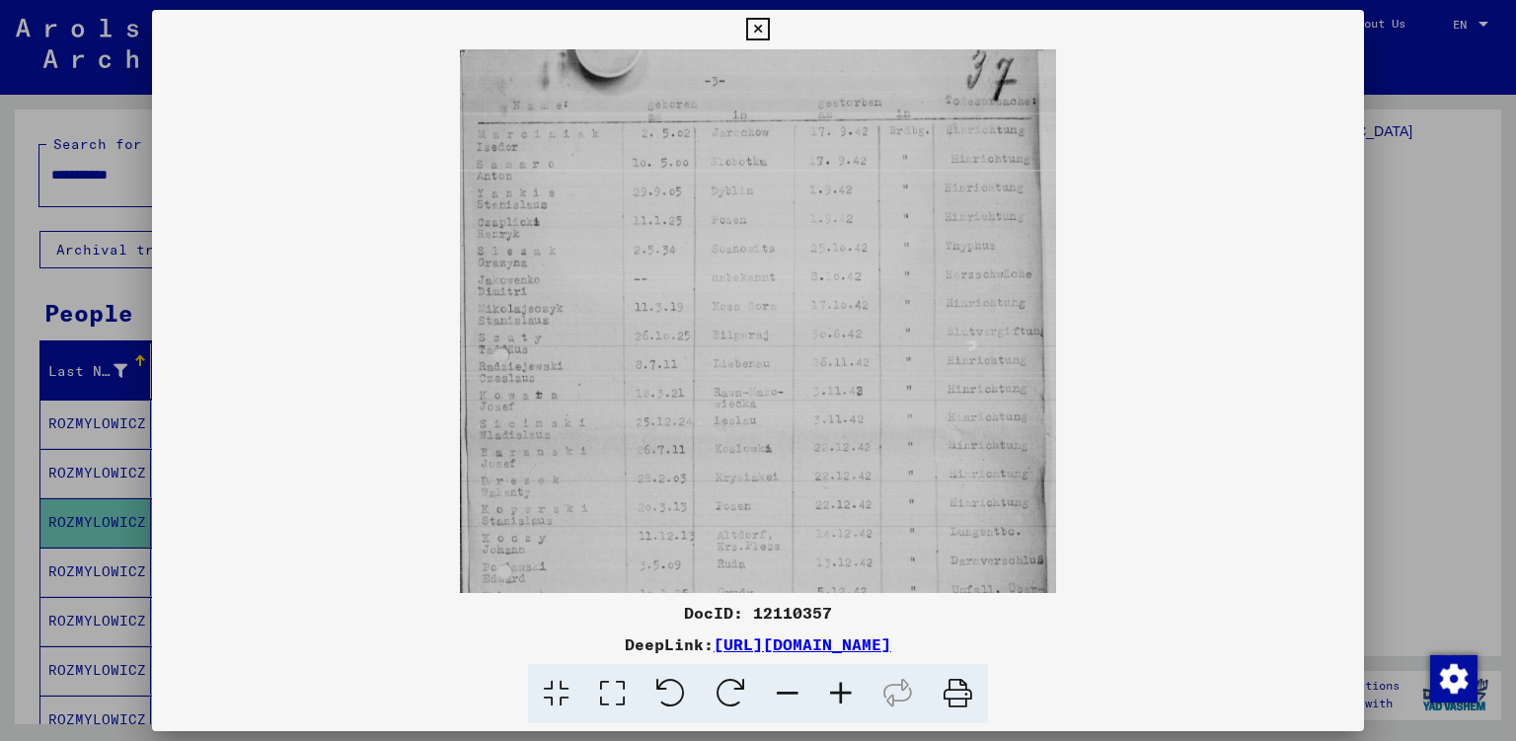
click at [846, 692] on icon at bounding box center [840, 694] width 53 height 60
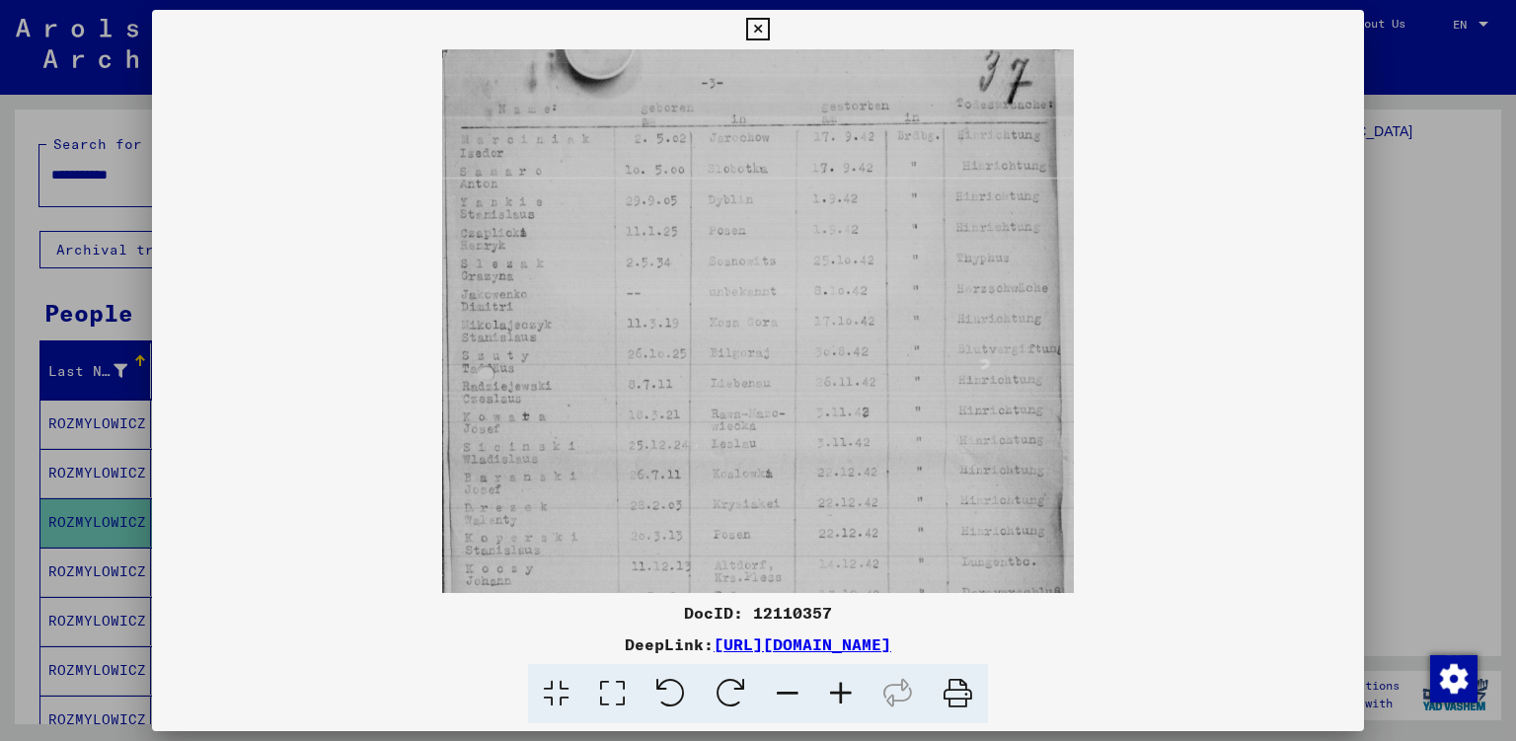
click at [846, 692] on icon at bounding box center [840, 694] width 53 height 60
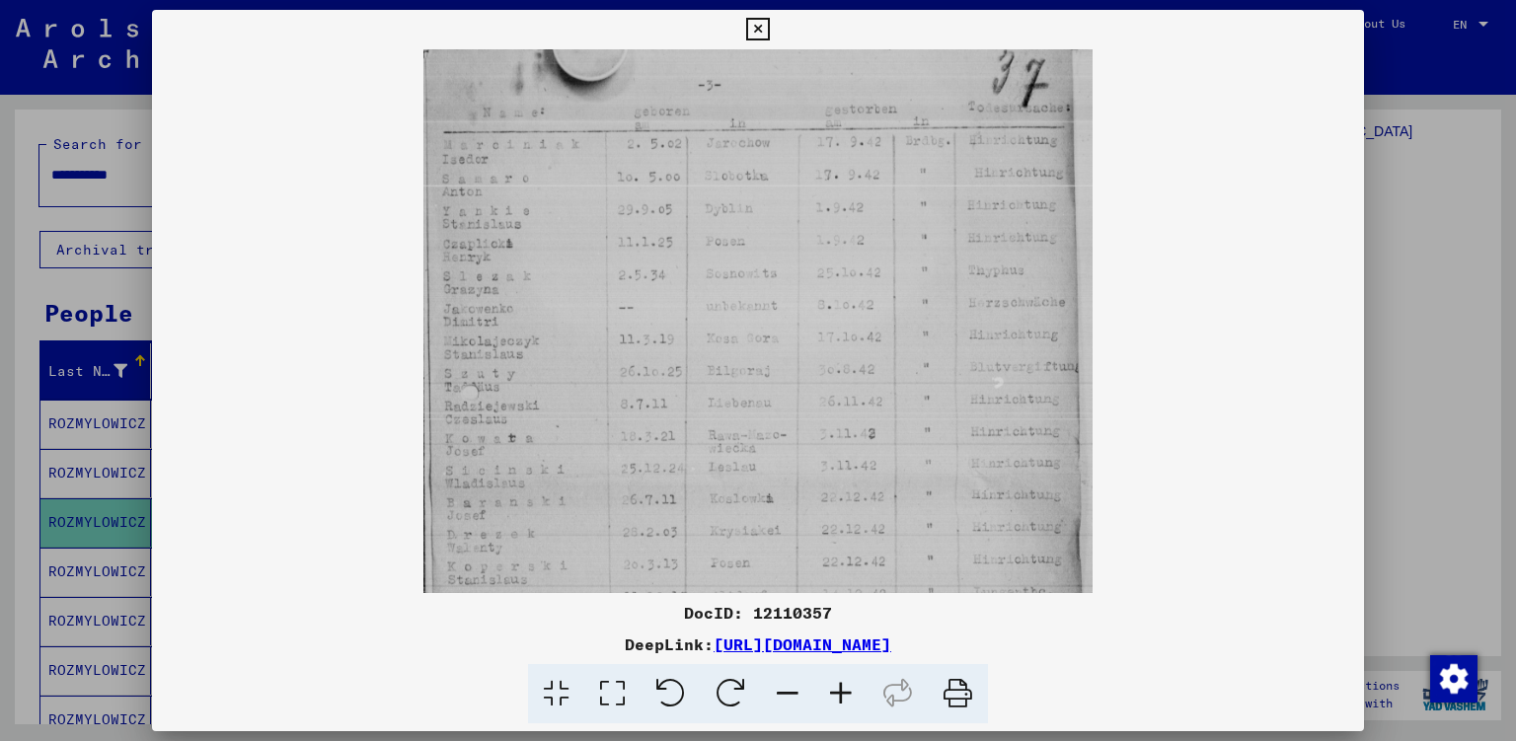
click at [1452, 271] on div at bounding box center [758, 370] width 1516 height 741
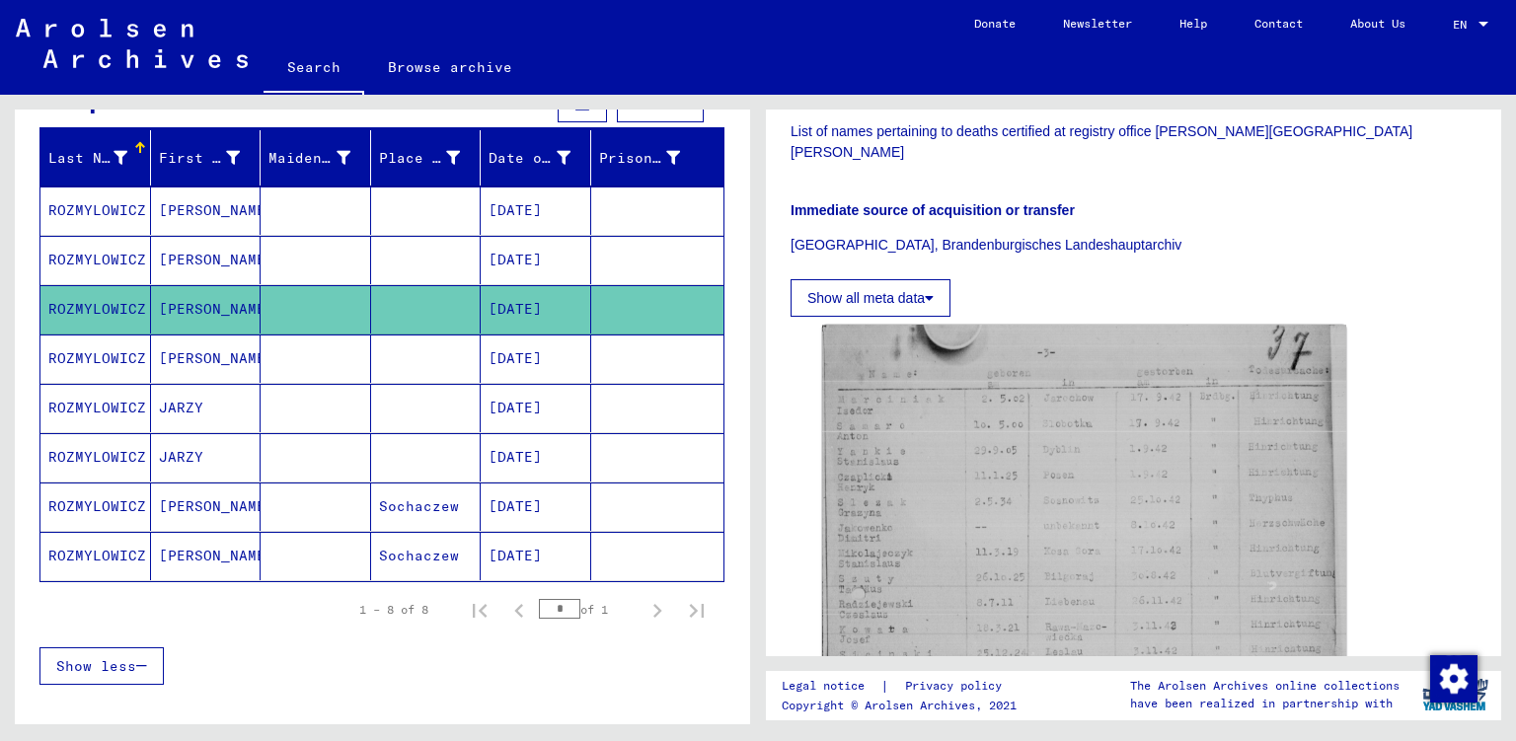
scroll to position [237, 0]
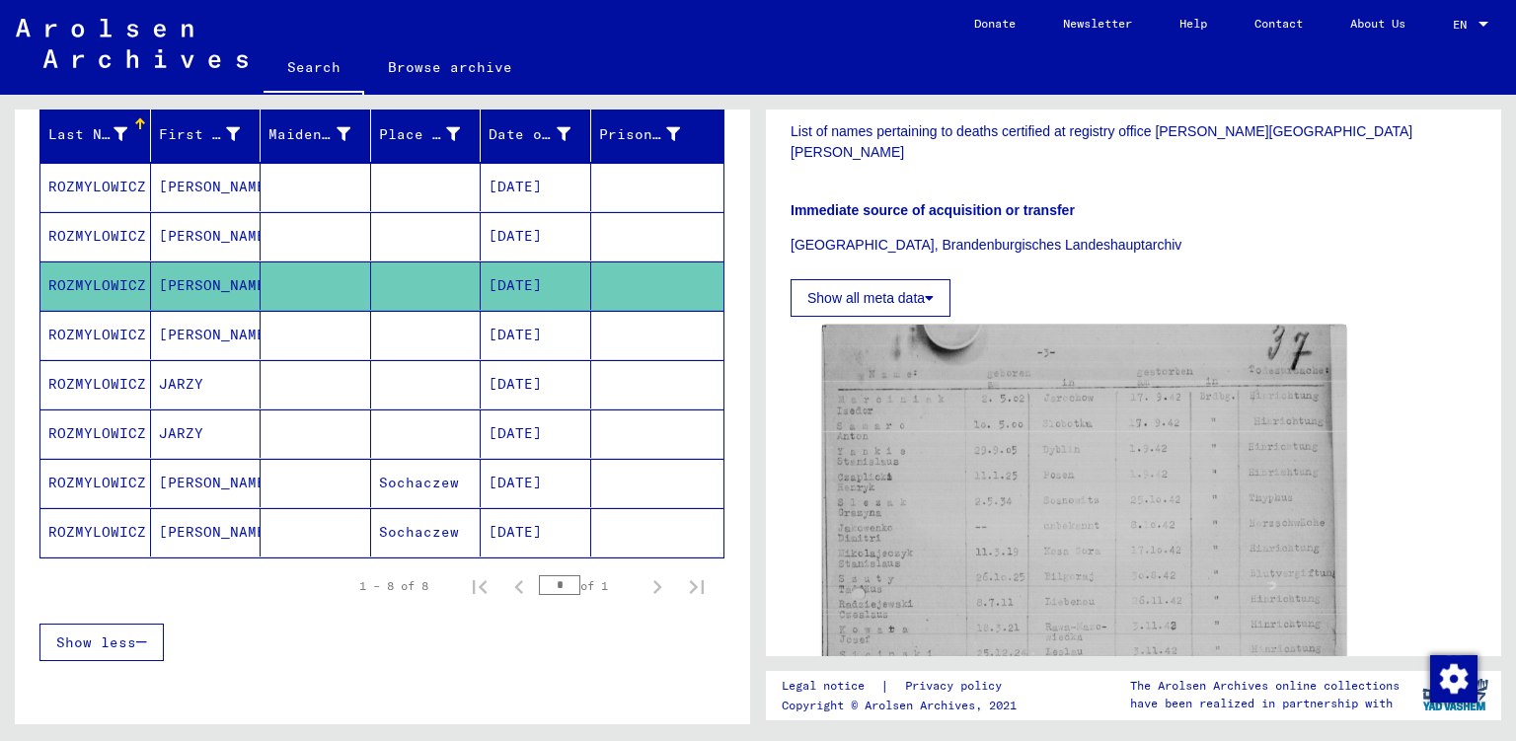
click at [114, 324] on mat-cell "ROZMYLOWICZ" at bounding box center [95, 335] width 111 height 48
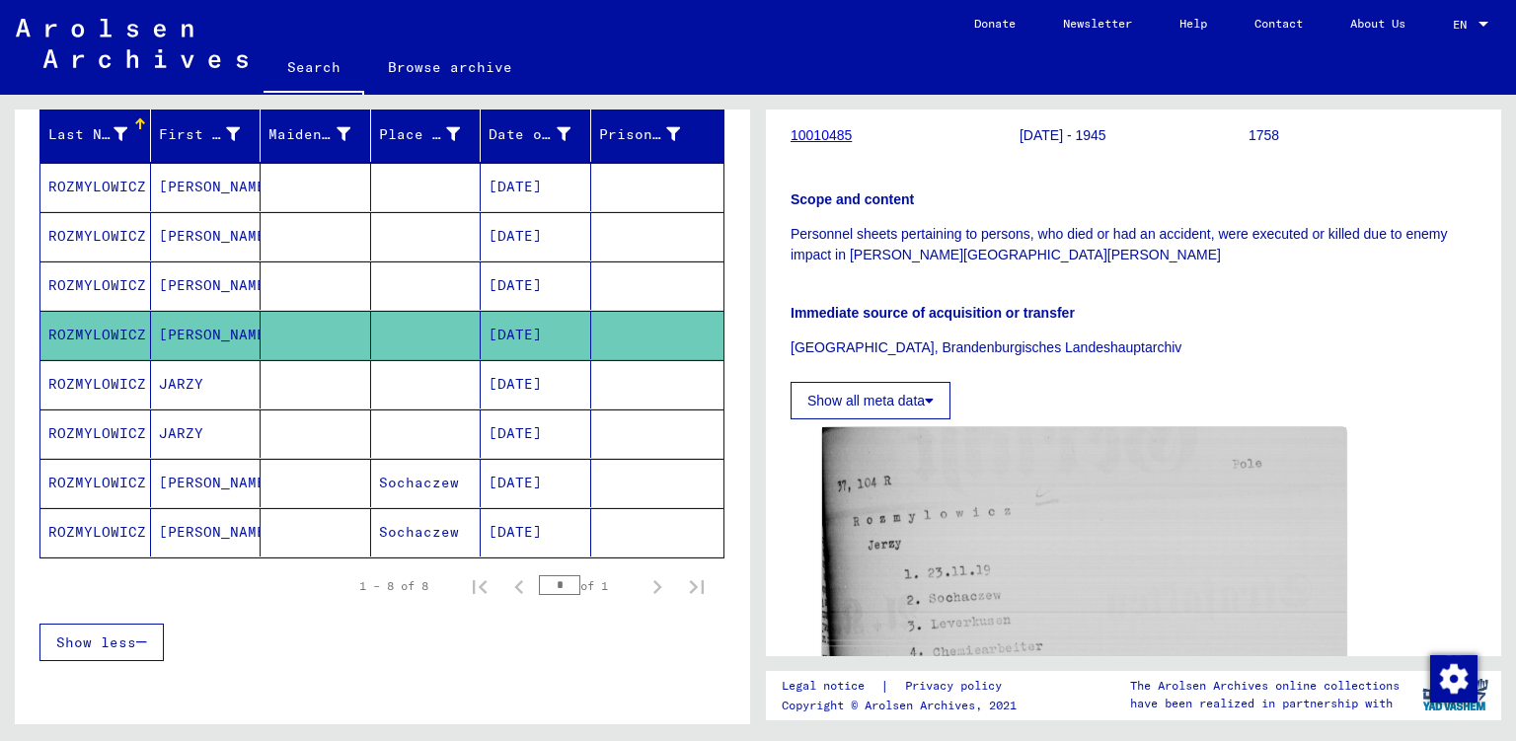
scroll to position [474, 0]
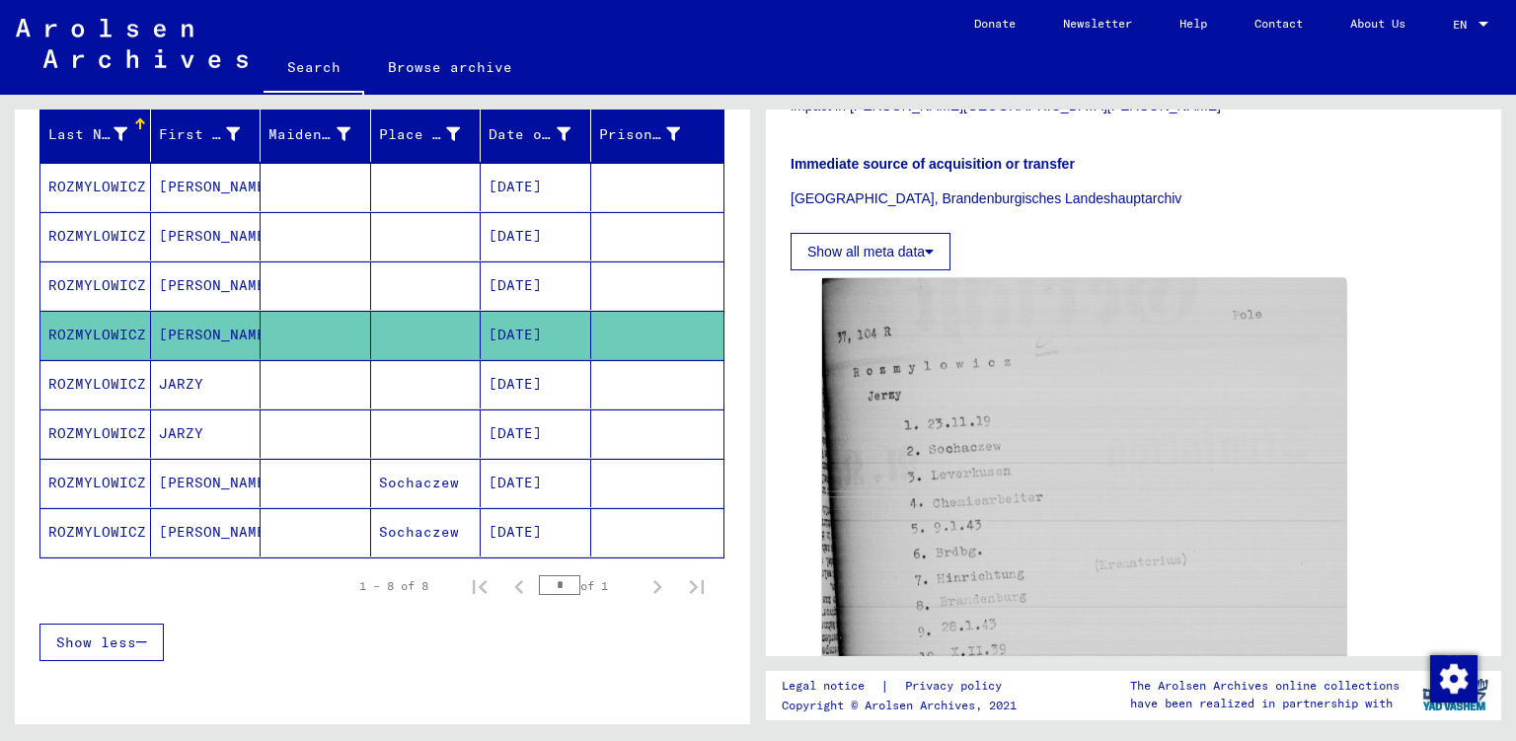
click at [123, 403] on mat-cell "ROZMYLOWICZ" at bounding box center [95, 384] width 111 height 48
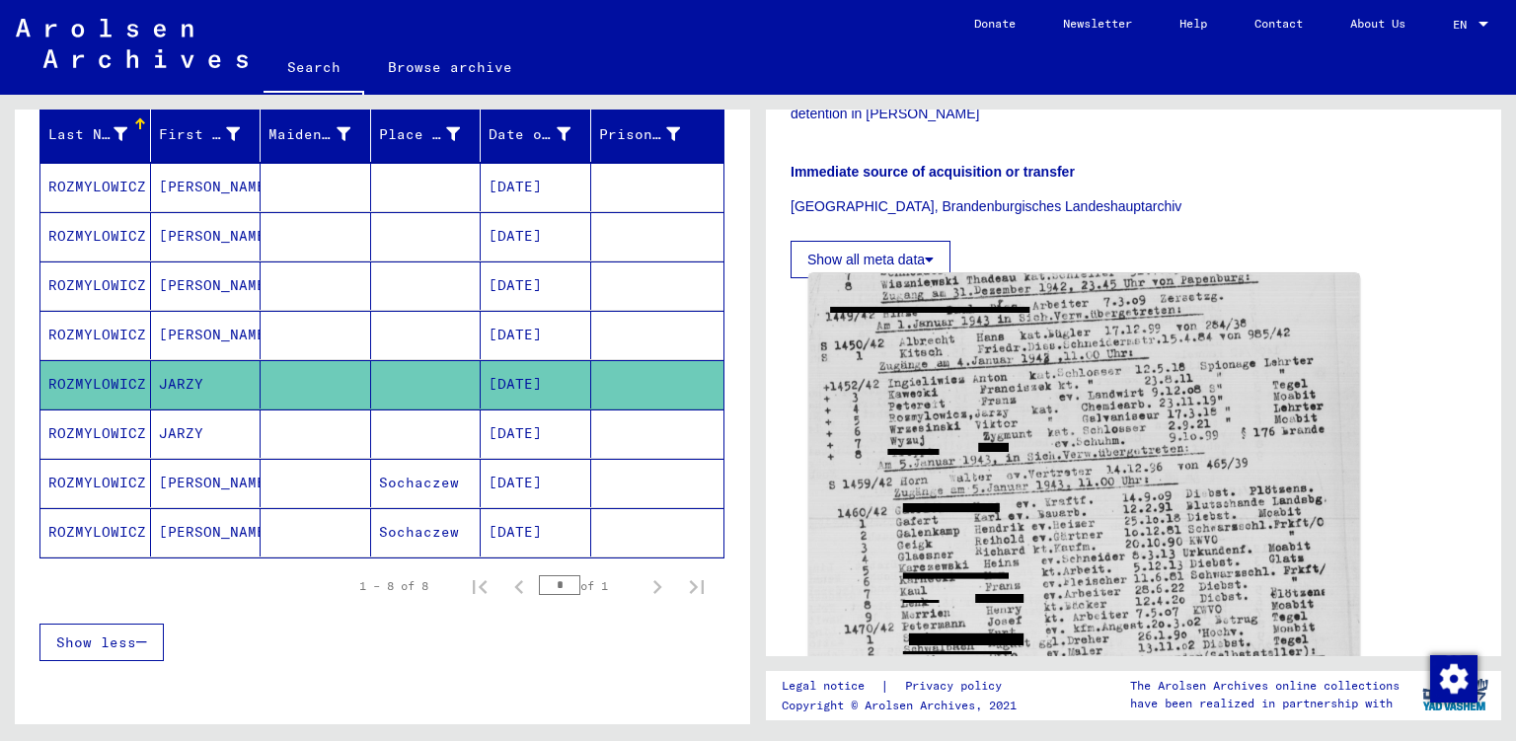
scroll to position [474, 0]
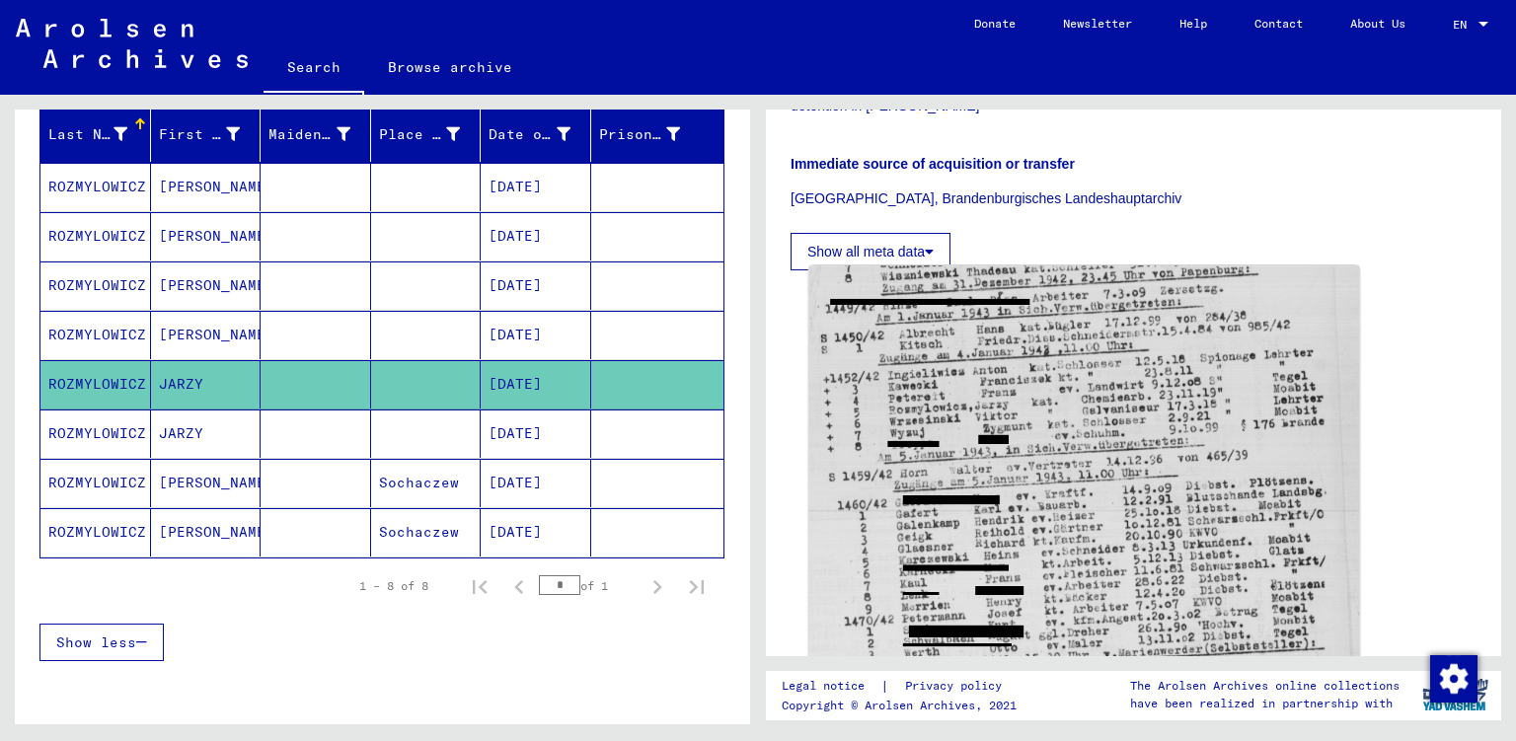
click at [981, 538] on img at bounding box center [1084, 523] width 551 height 517
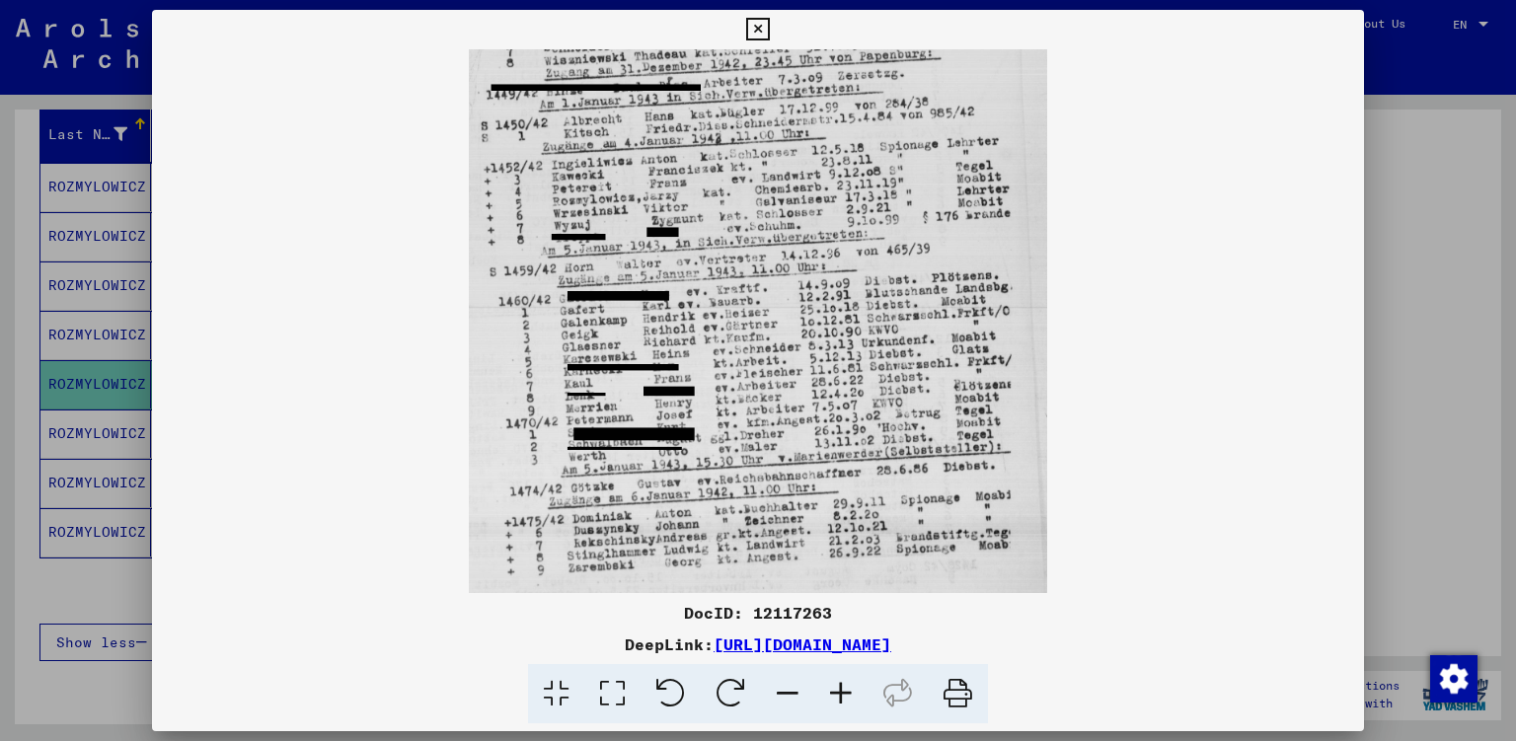
drag, startPoint x: 699, startPoint y: 197, endPoint x: 718, endPoint y: 453, distance: 256.3
click at [699, 461] on img at bounding box center [758, 321] width 1213 height 544
click at [758, 23] on icon at bounding box center [757, 30] width 23 height 24
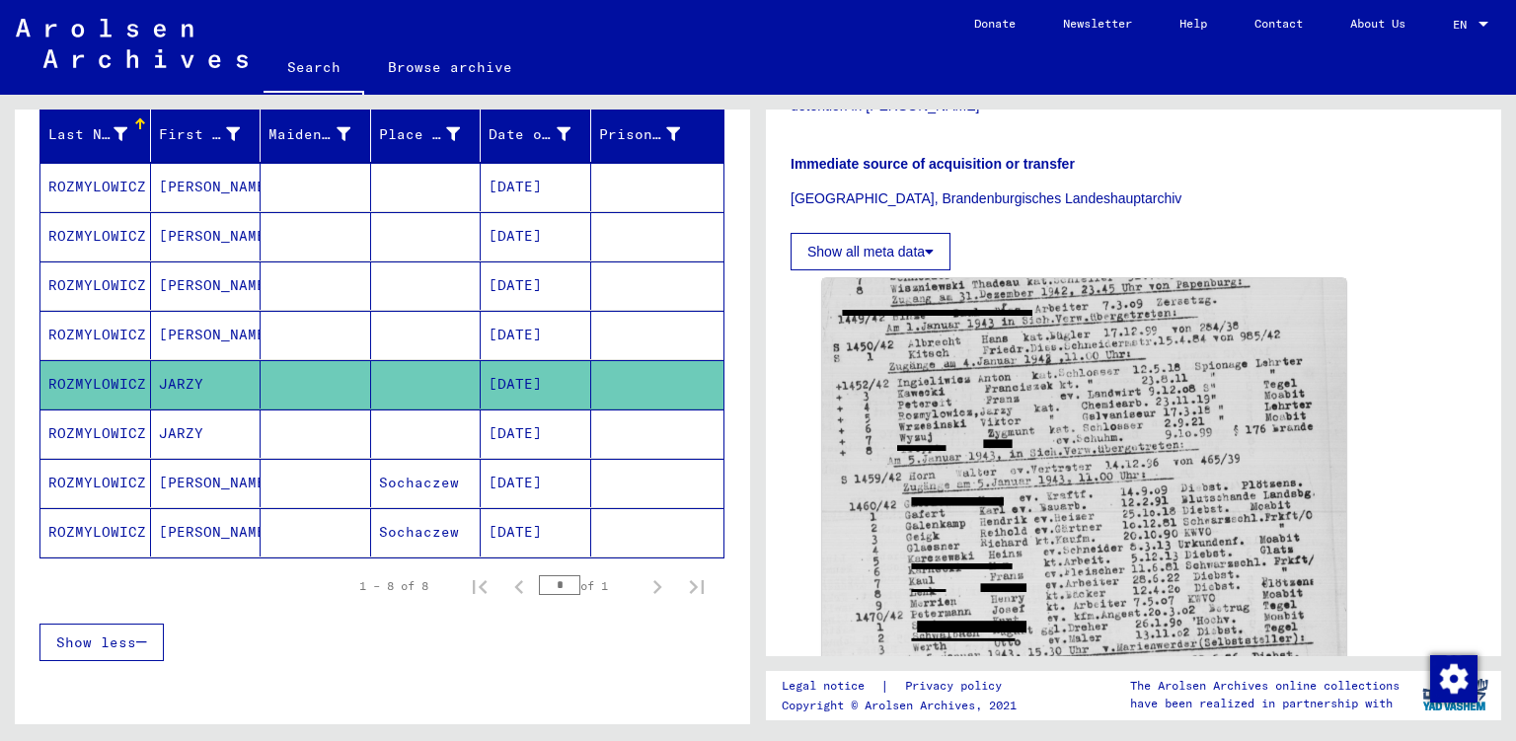
click at [137, 436] on mat-cell "ROZMYLOWICZ" at bounding box center [95, 433] width 111 height 48
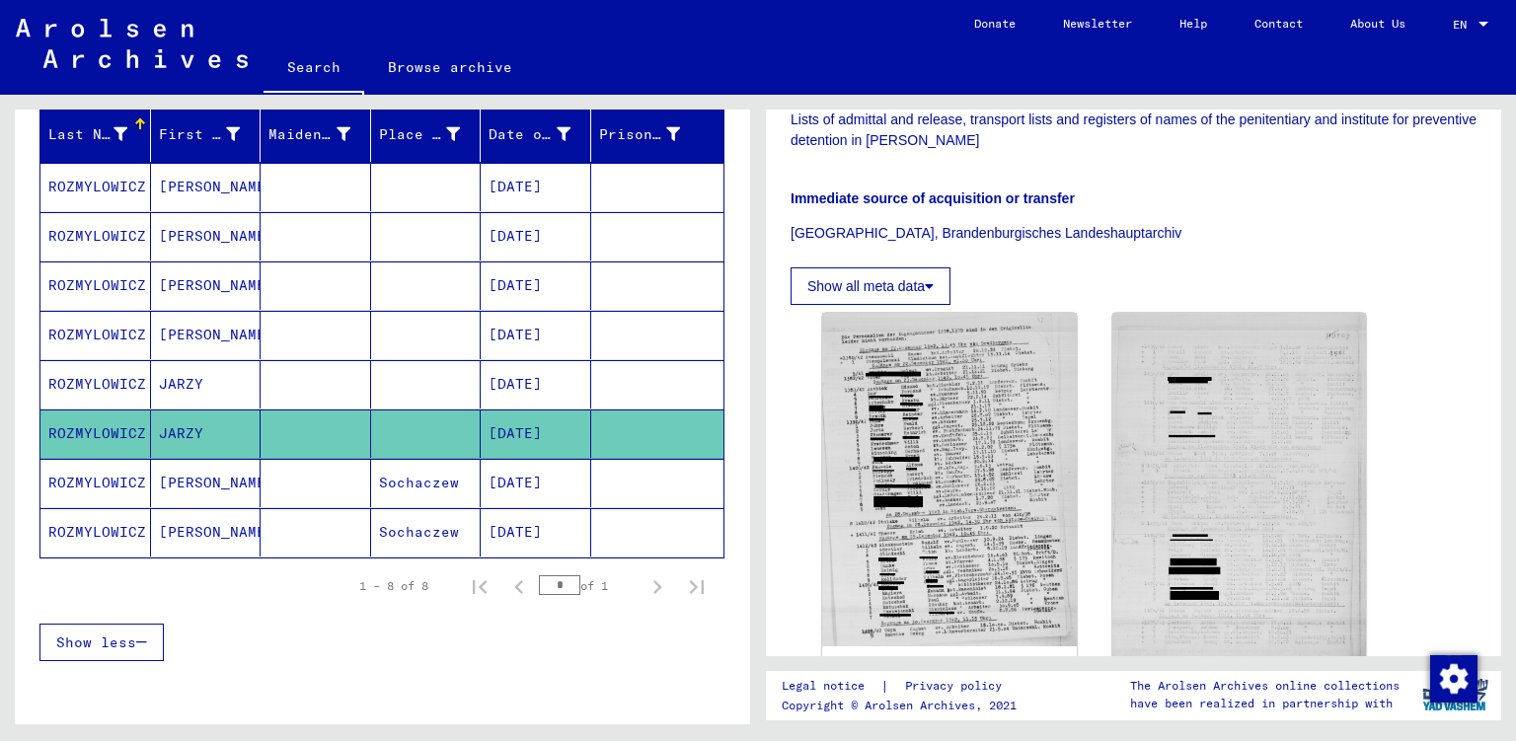
scroll to position [474, 0]
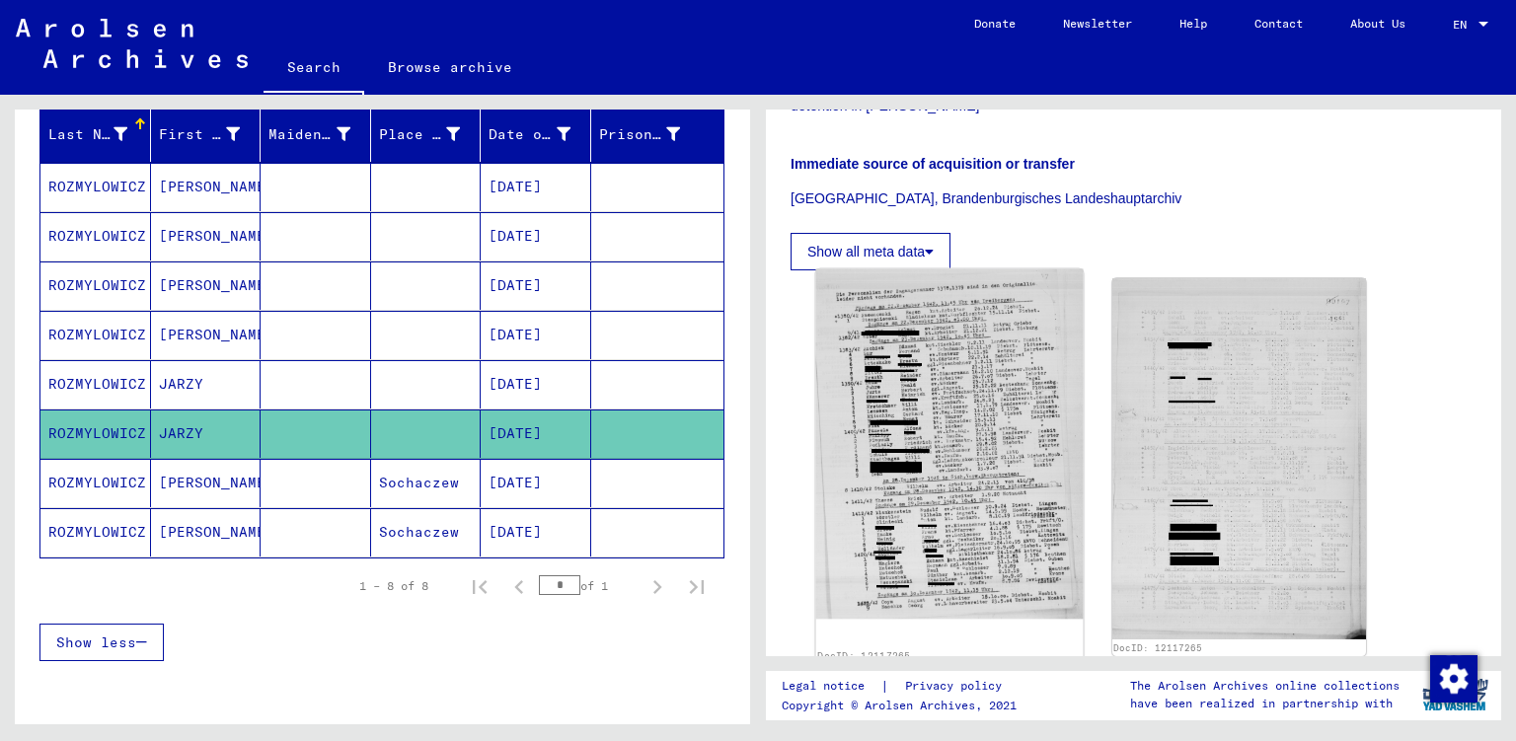
click at [900, 480] on img at bounding box center [949, 444] width 266 height 350
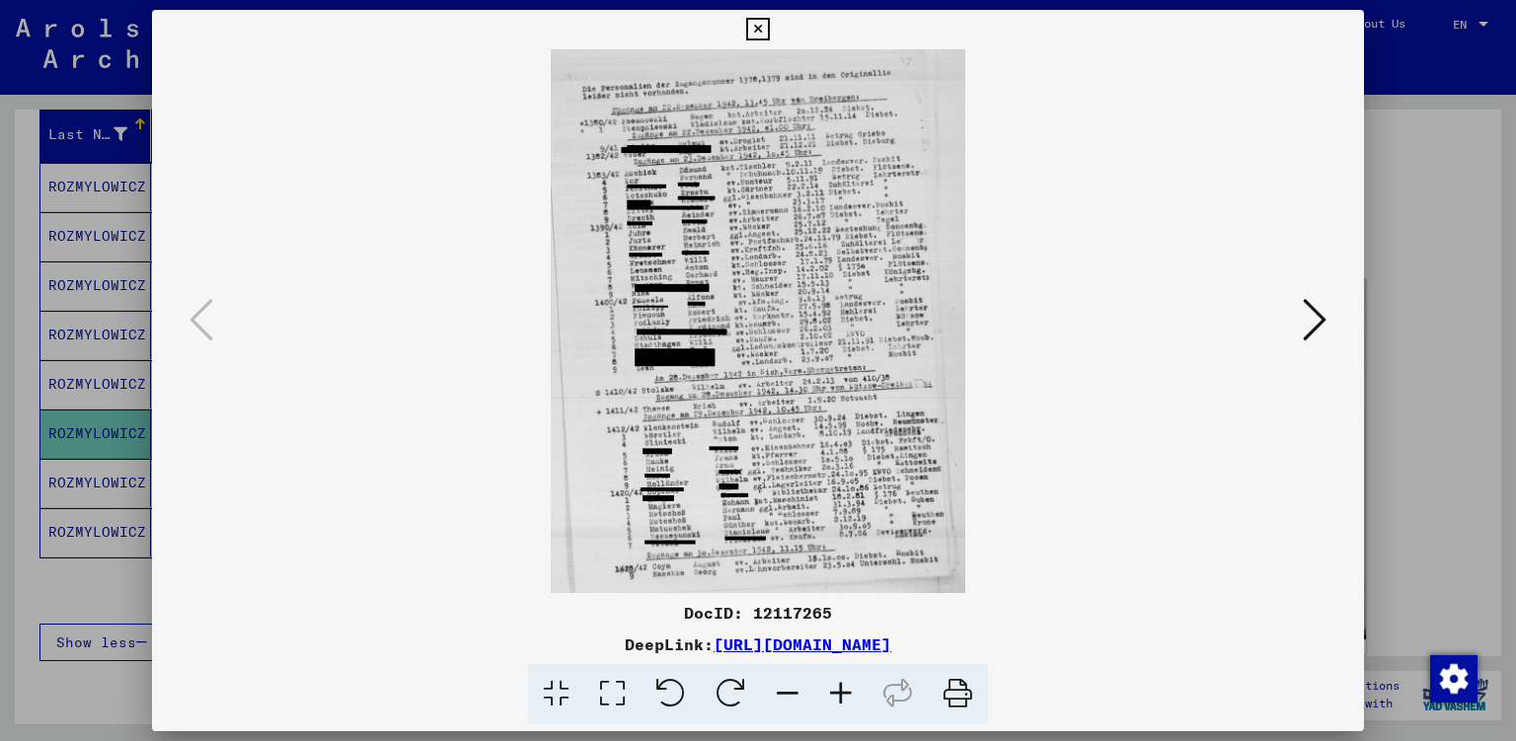
click at [842, 700] on icon at bounding box center [840, 694] width 53 height 60
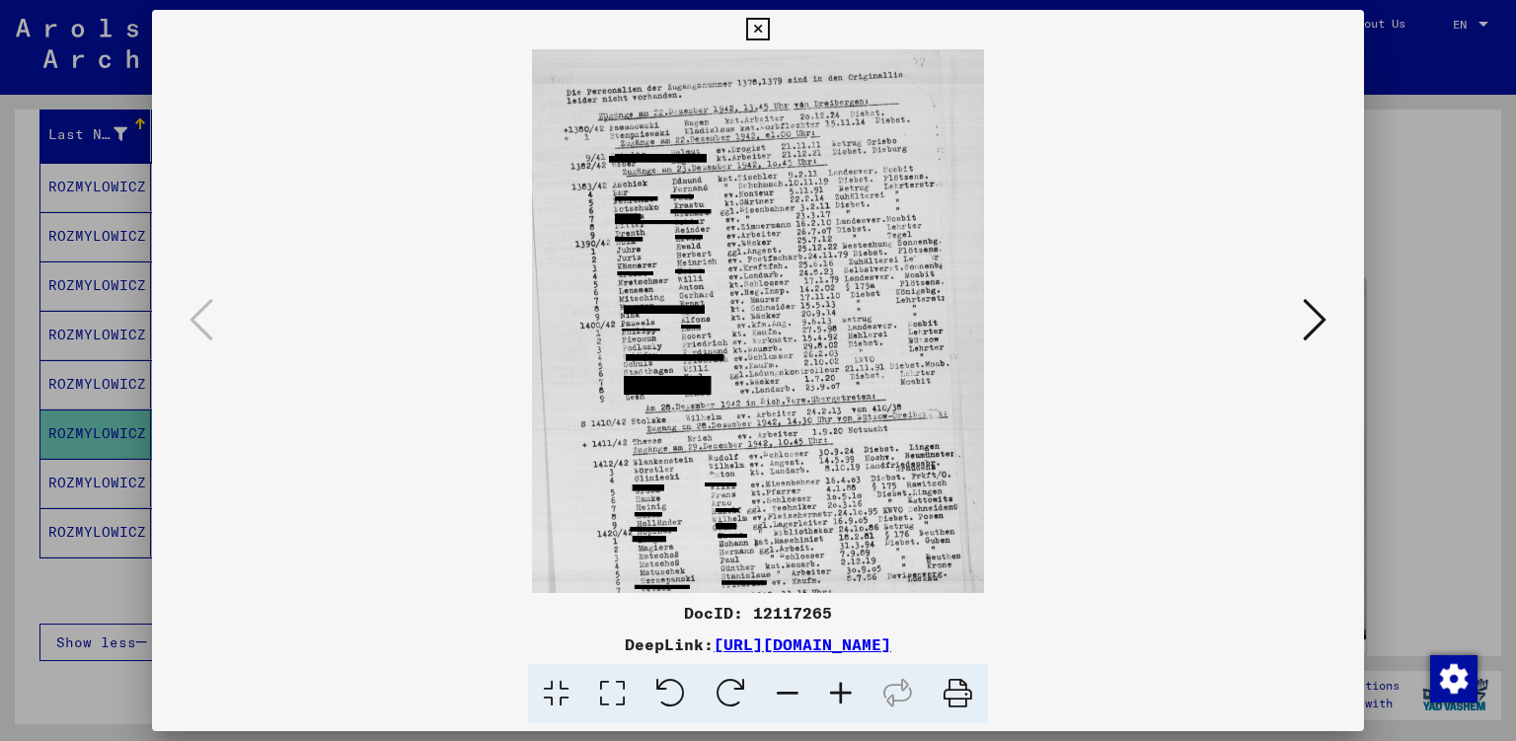
click at [842, 700] on icon at bounding box center [840, 694] width 53 height 60
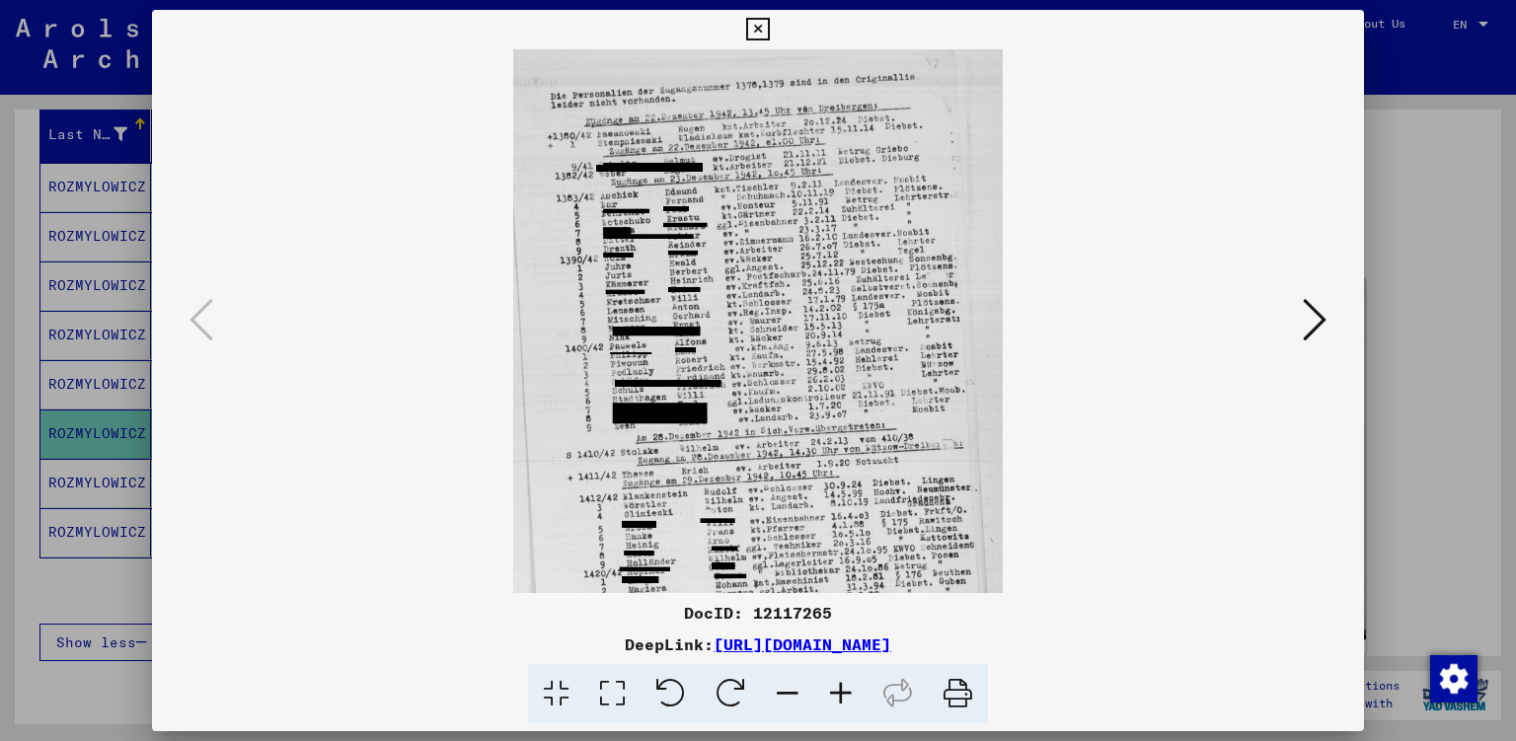
click at [842, 700] on icon at bounding box center [840, 694] width 53 height 60
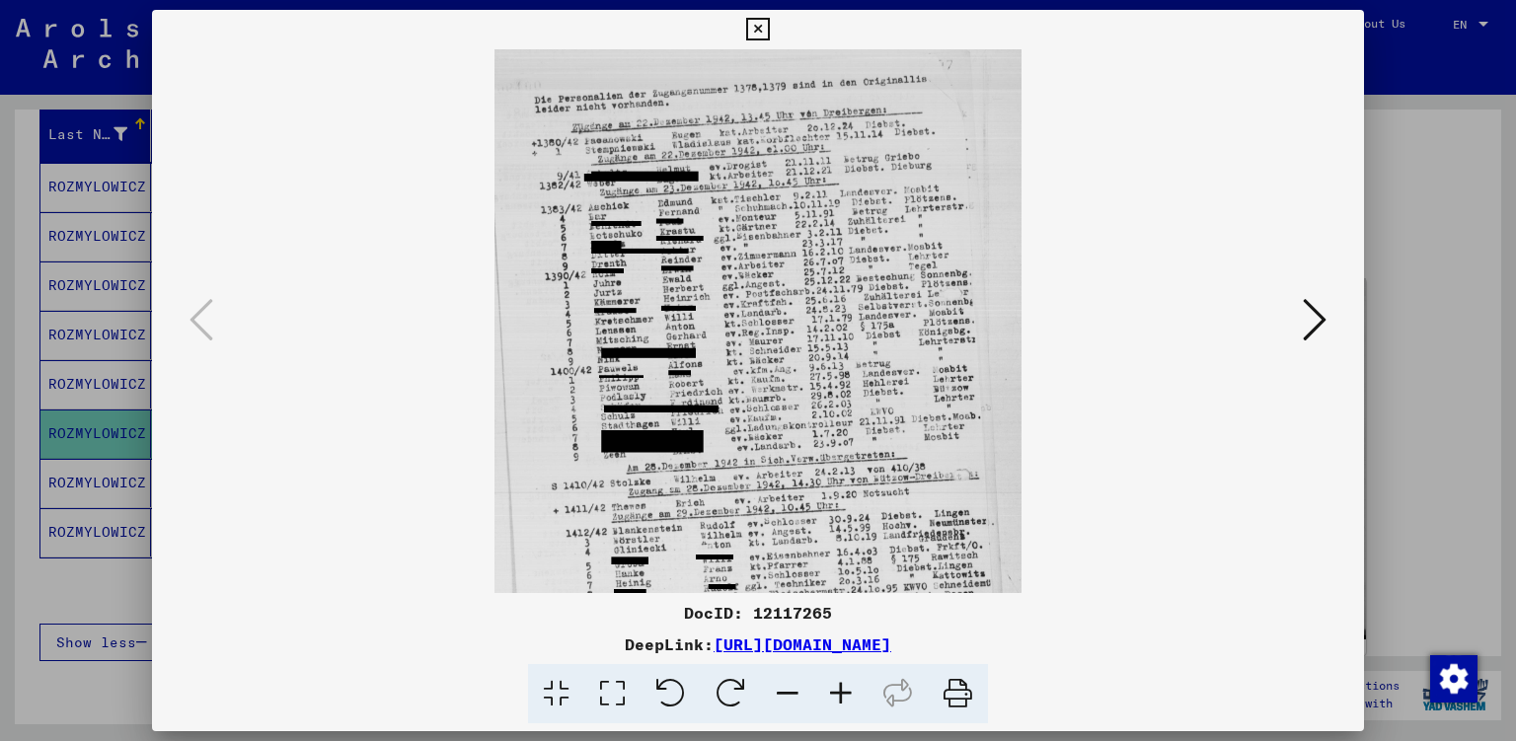
click at [842, 700] on icon at bounding box center [840, 694] width 53 height 60
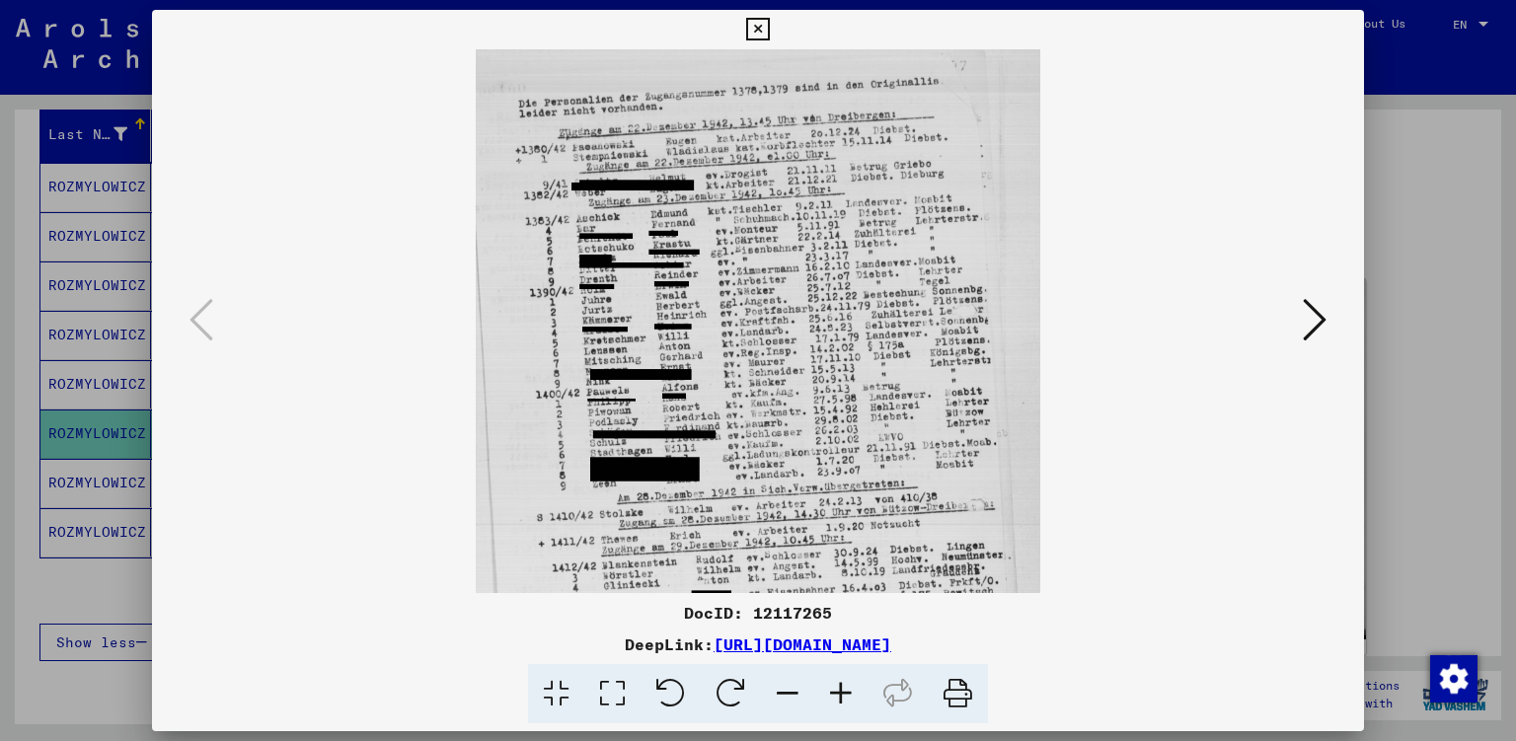
click at [842, 700] on icon at bounding box center [840, 694] width 53 height 60
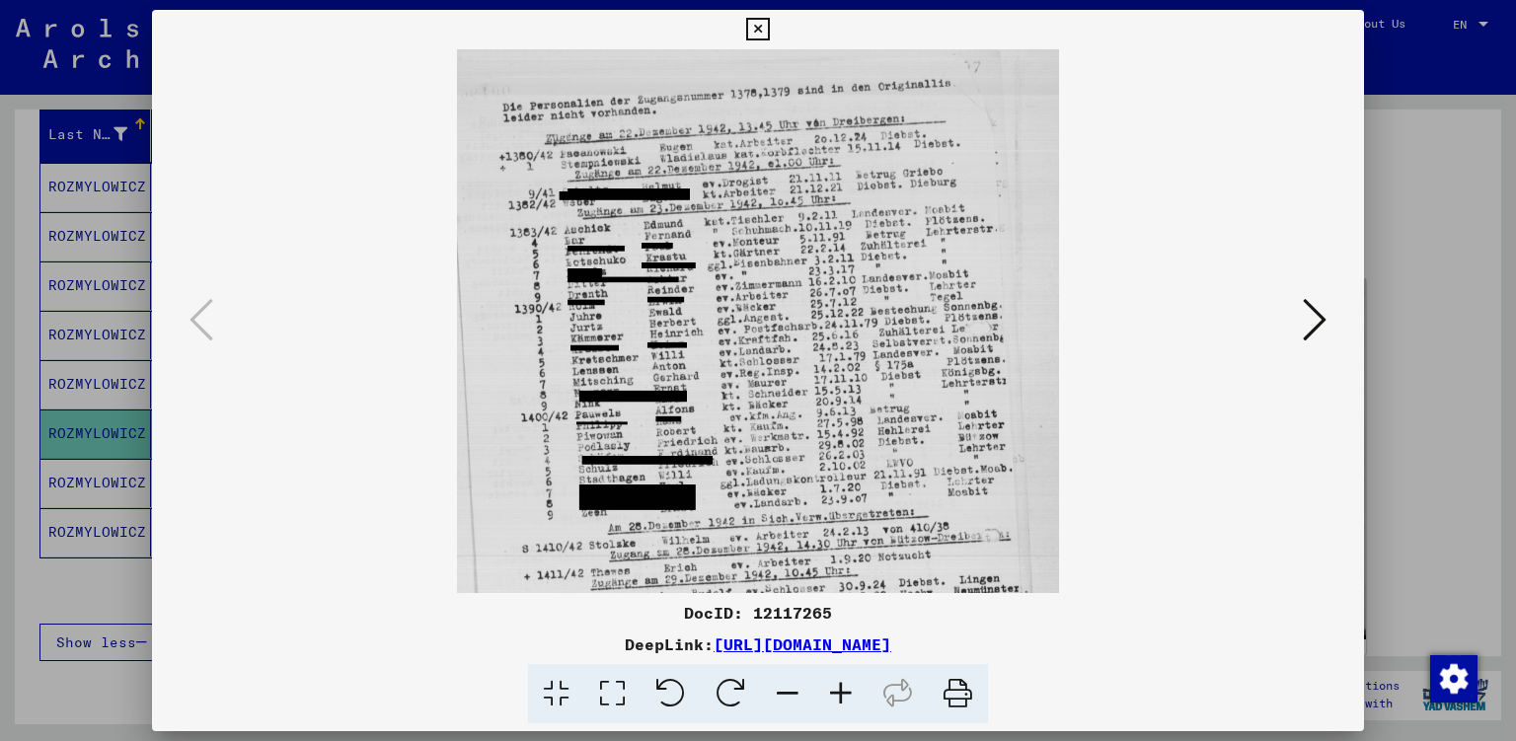
click at [842, 700] on icon at bounding box center [840, 694] width 53 height 60
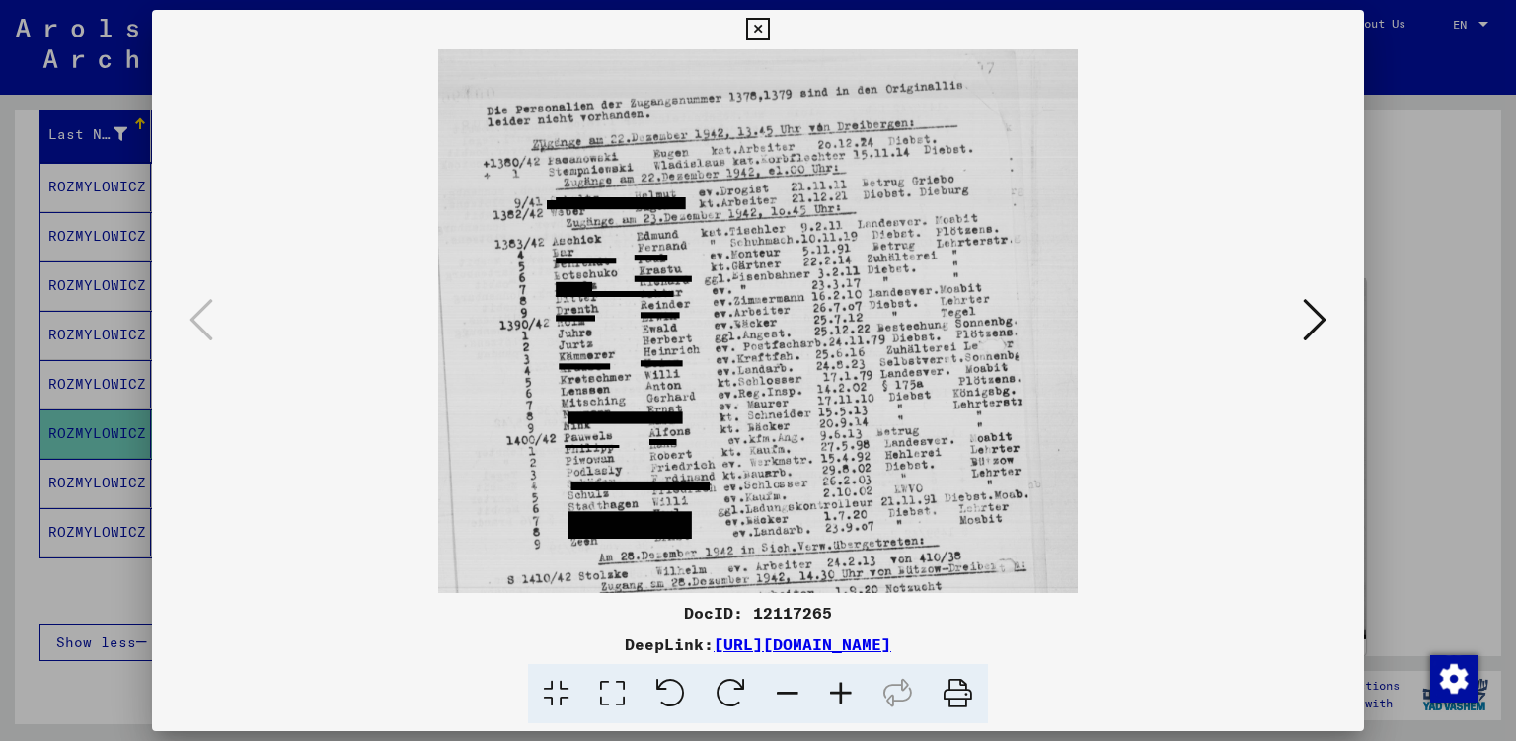
click at [842, 700] on icon at bounding box center [840, 694] width 53 height 60
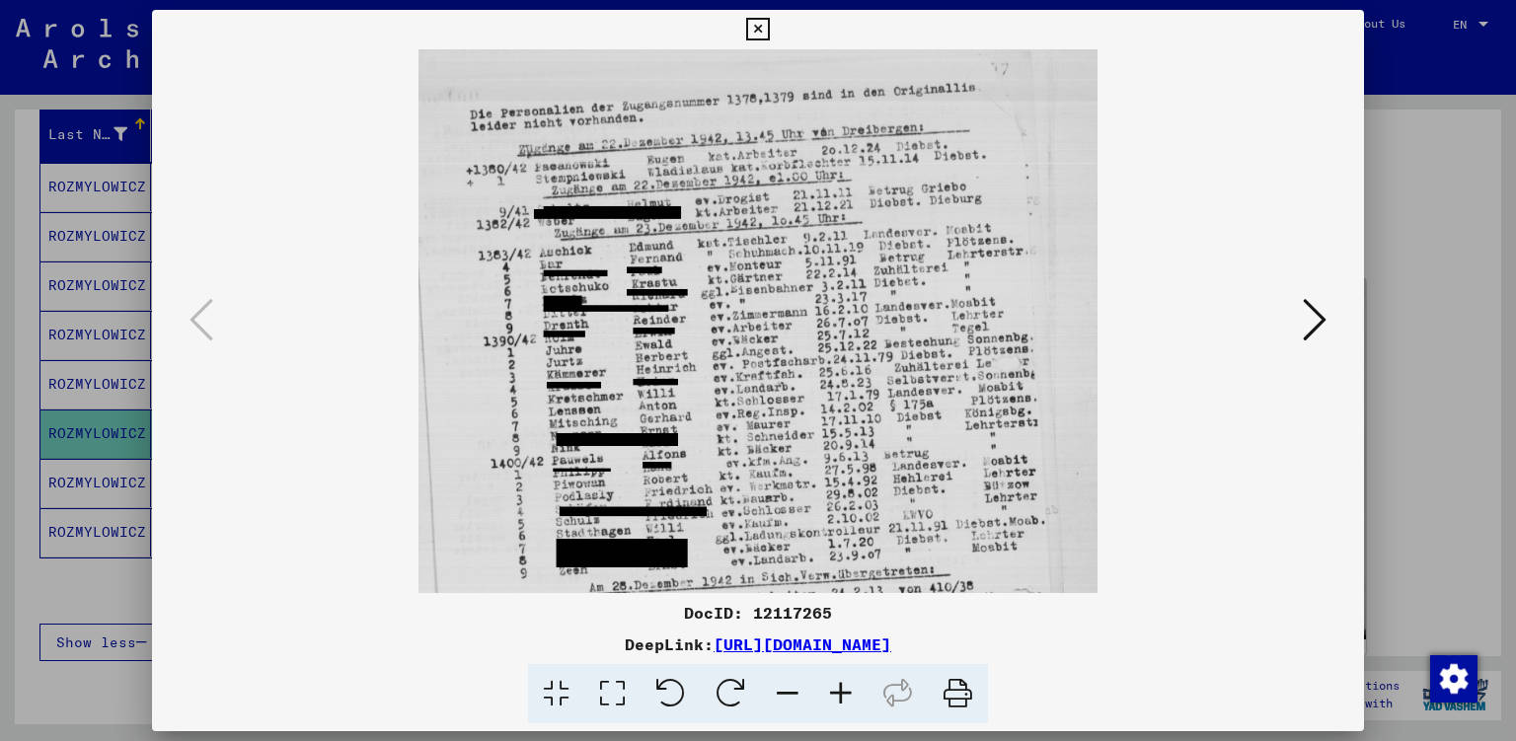
click at [842, 700] on icon at bounding box center [840, 694] width 53 height 60
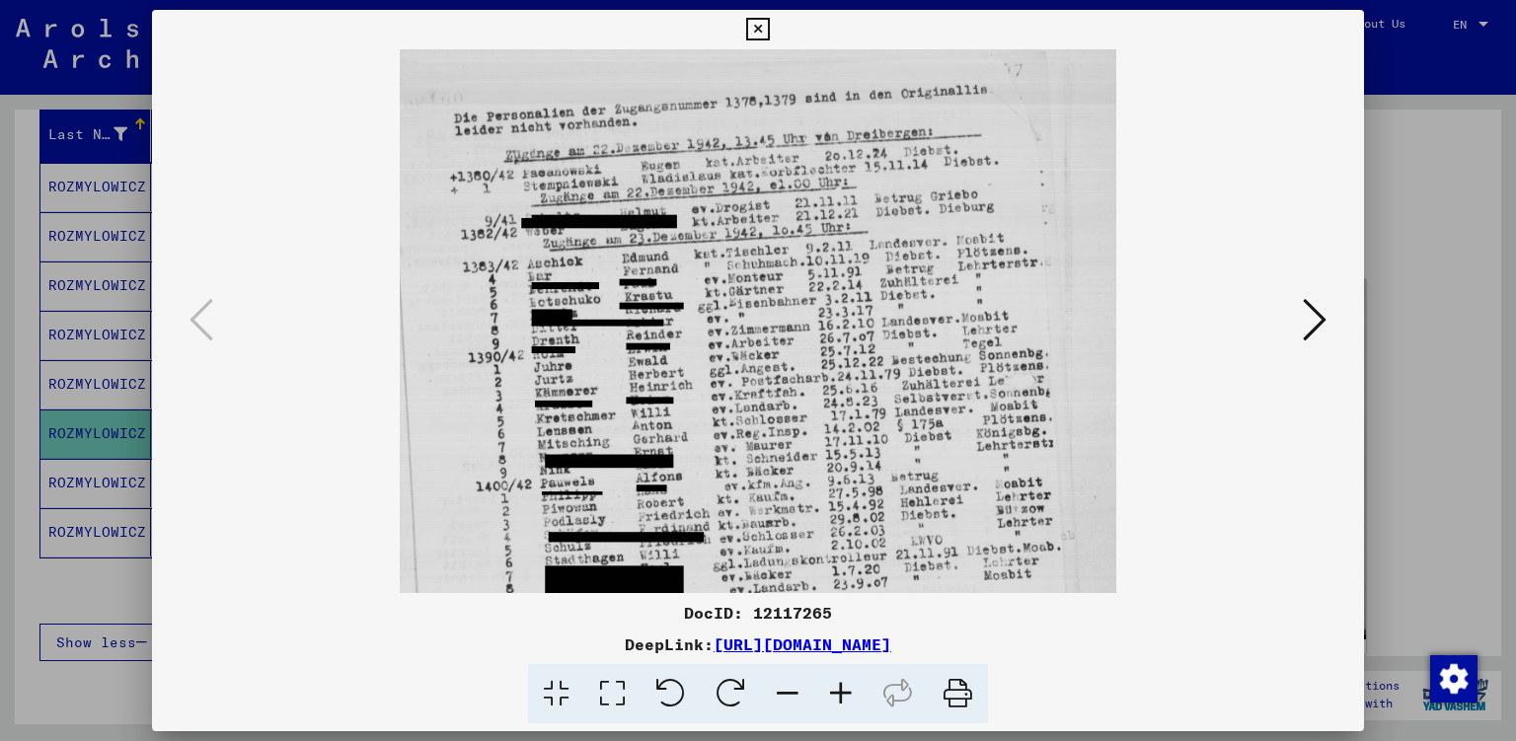
click at [842, 700] on icon at bounding box center [840, 694] width 53 height 60
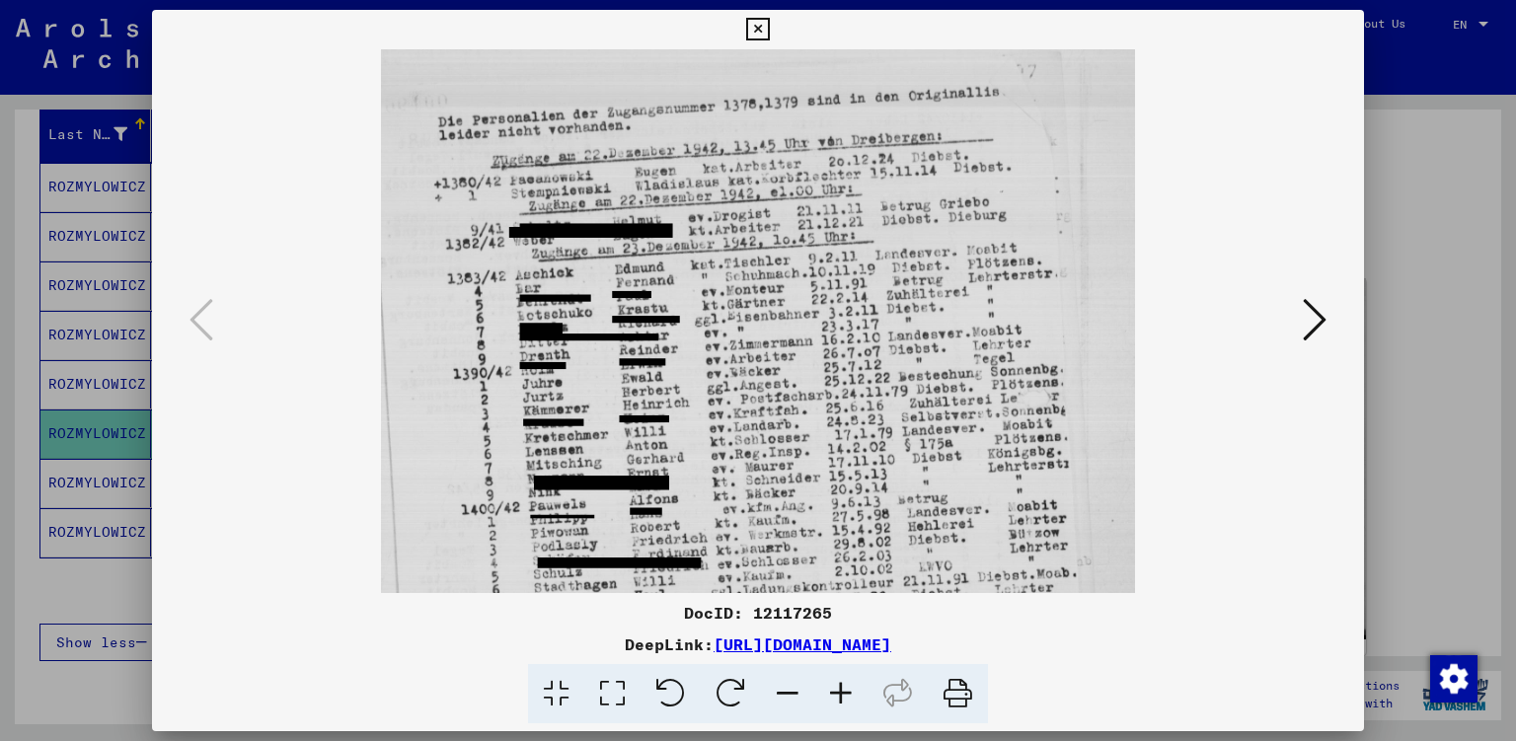
click at [842, 700] on icon at bounding box center [840, 694] width 53 height 60
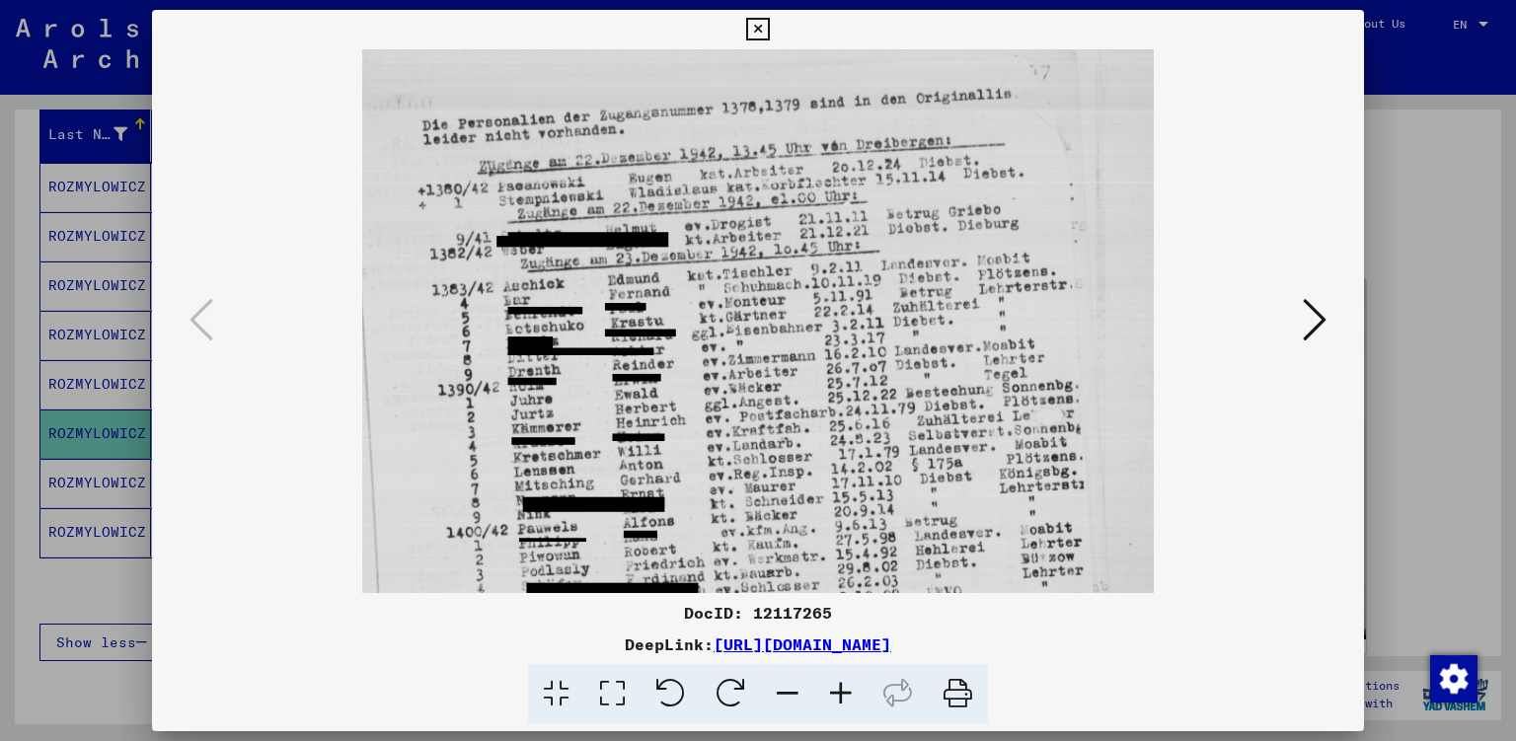
click at [842, 700] on icon at bounding box center [840, 694] width 53 height 60
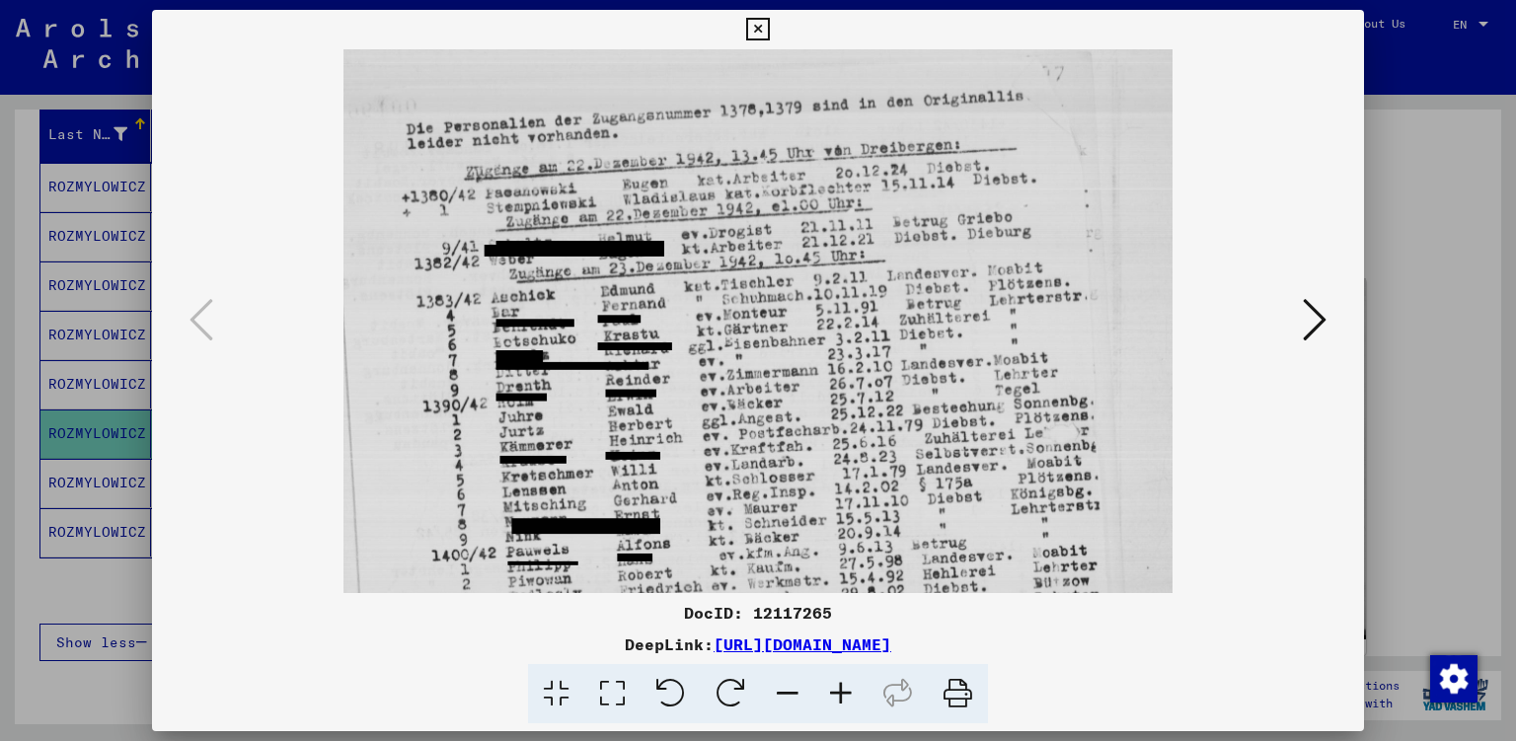
click at [1318, 304] on icon at bounding box center [1314, 319] width 24 height 47
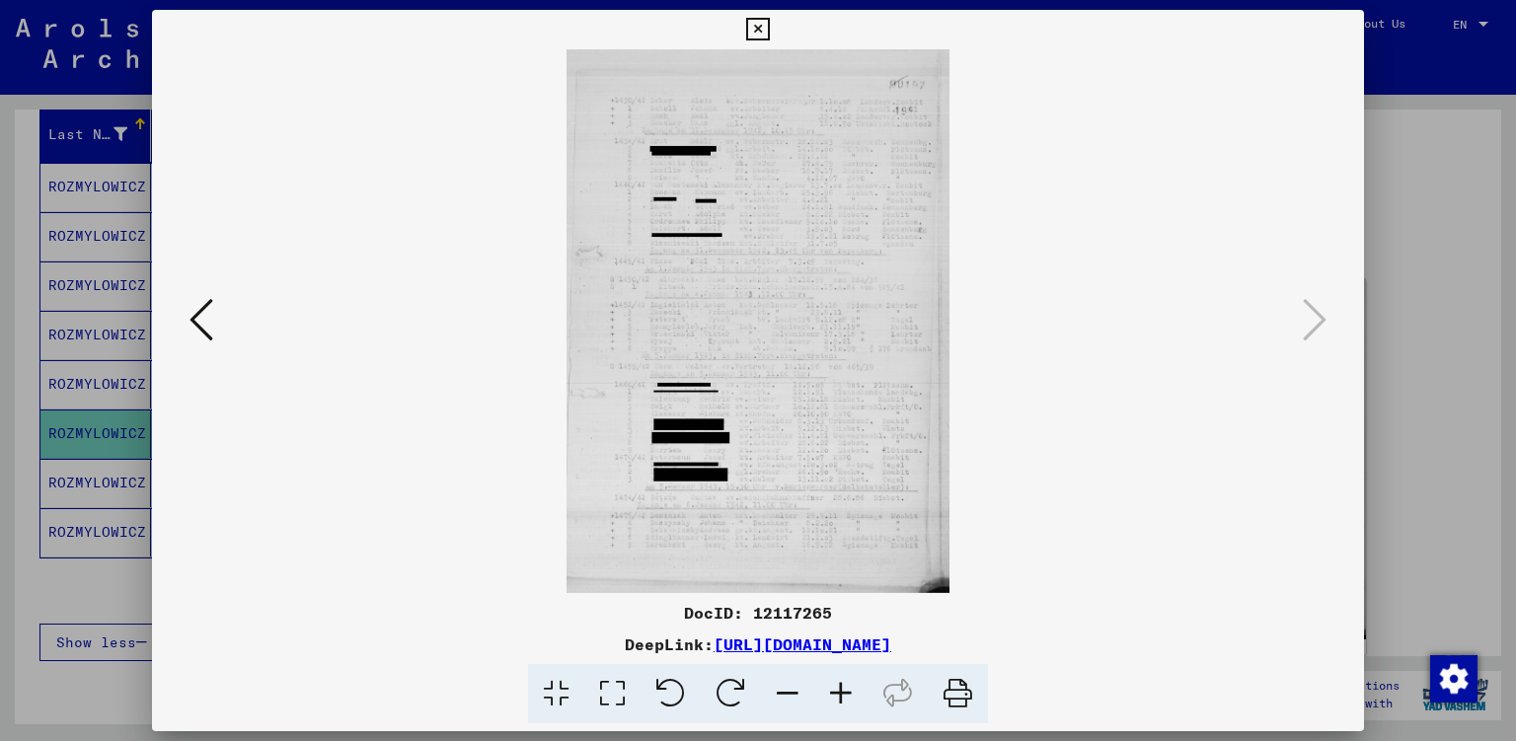
click at [1479, 322] on div at bounding box center [758, 370] width 1516 height 741
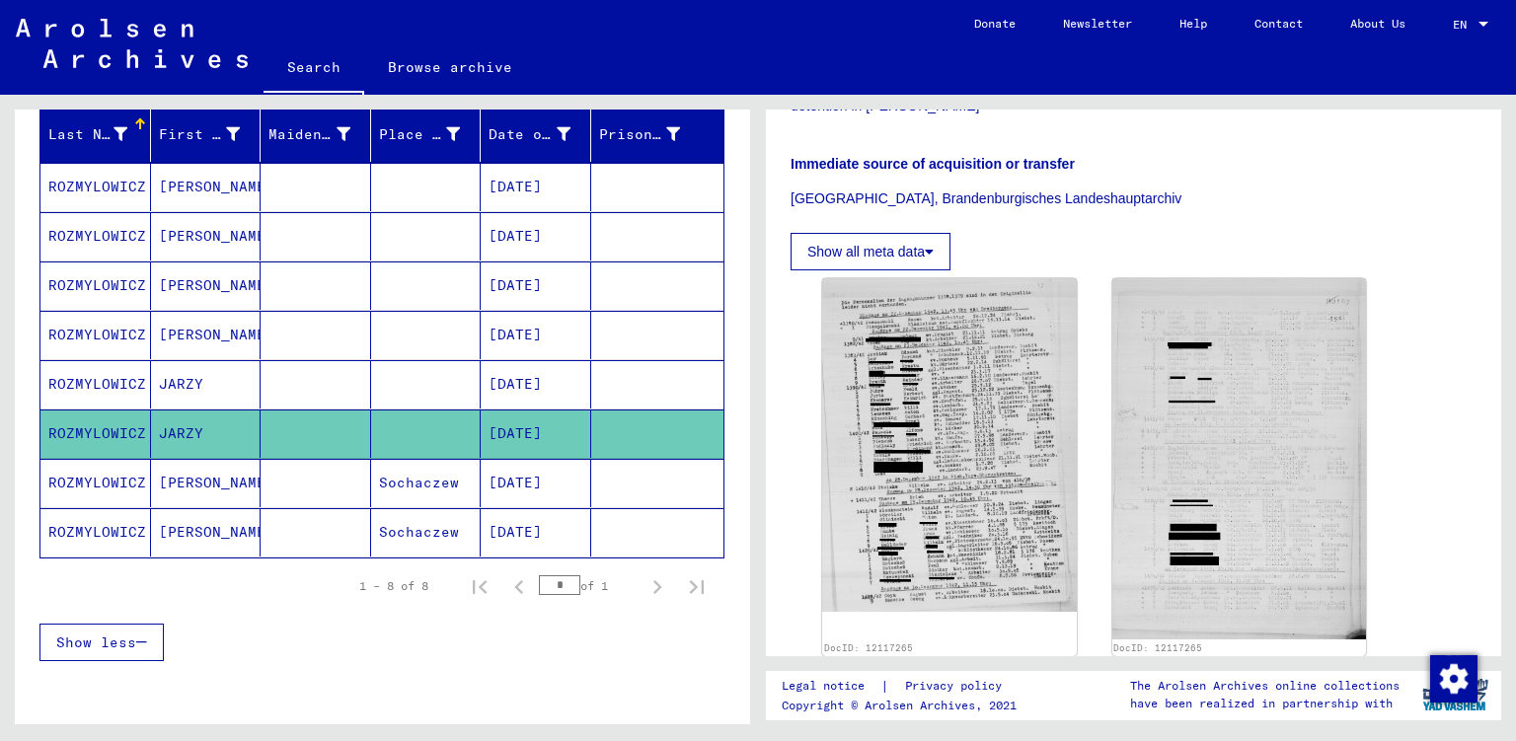
click at [198, 496] on mat-cell "[PERSON_NAME]" at bounding box center [206, 483] width 111 height 48
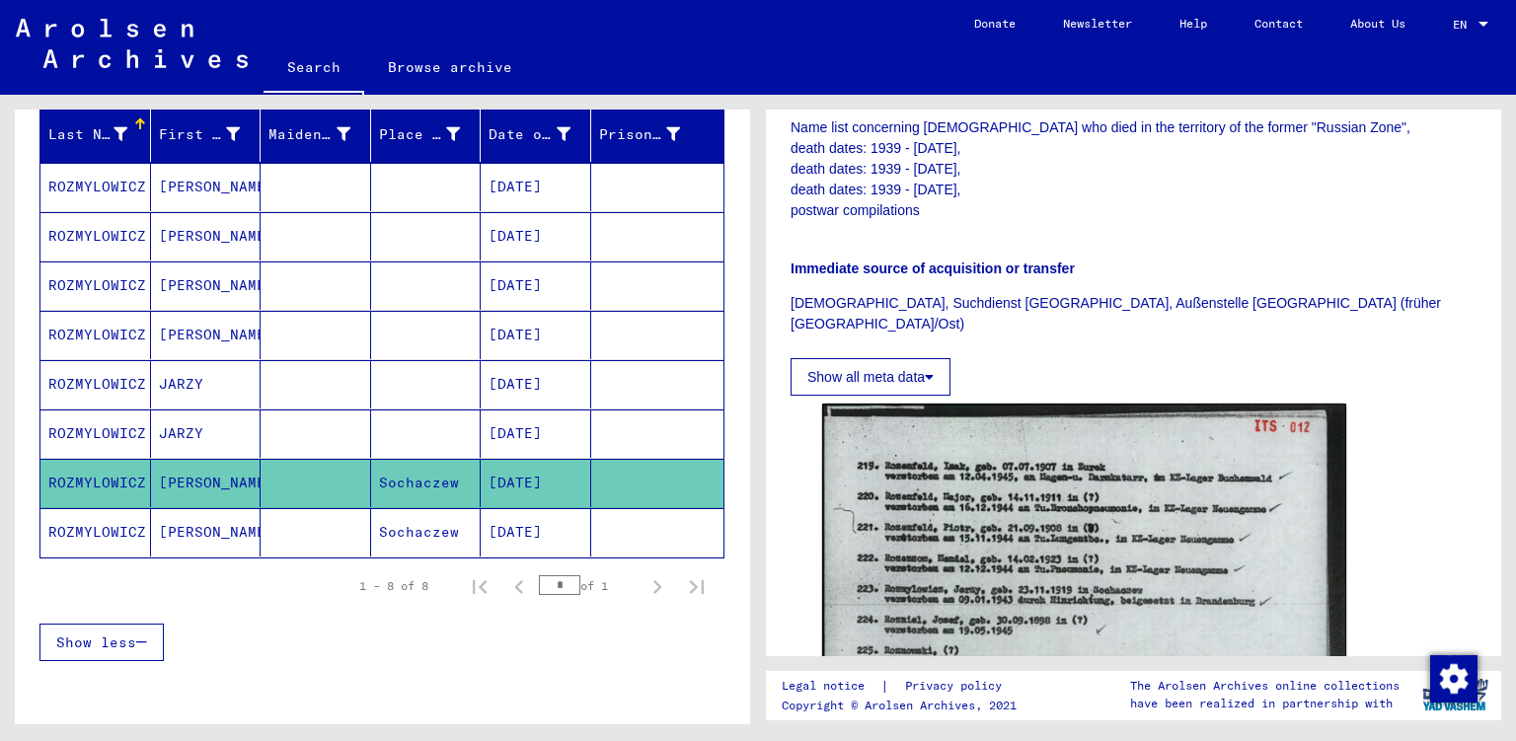
scroll to position [553, 0]
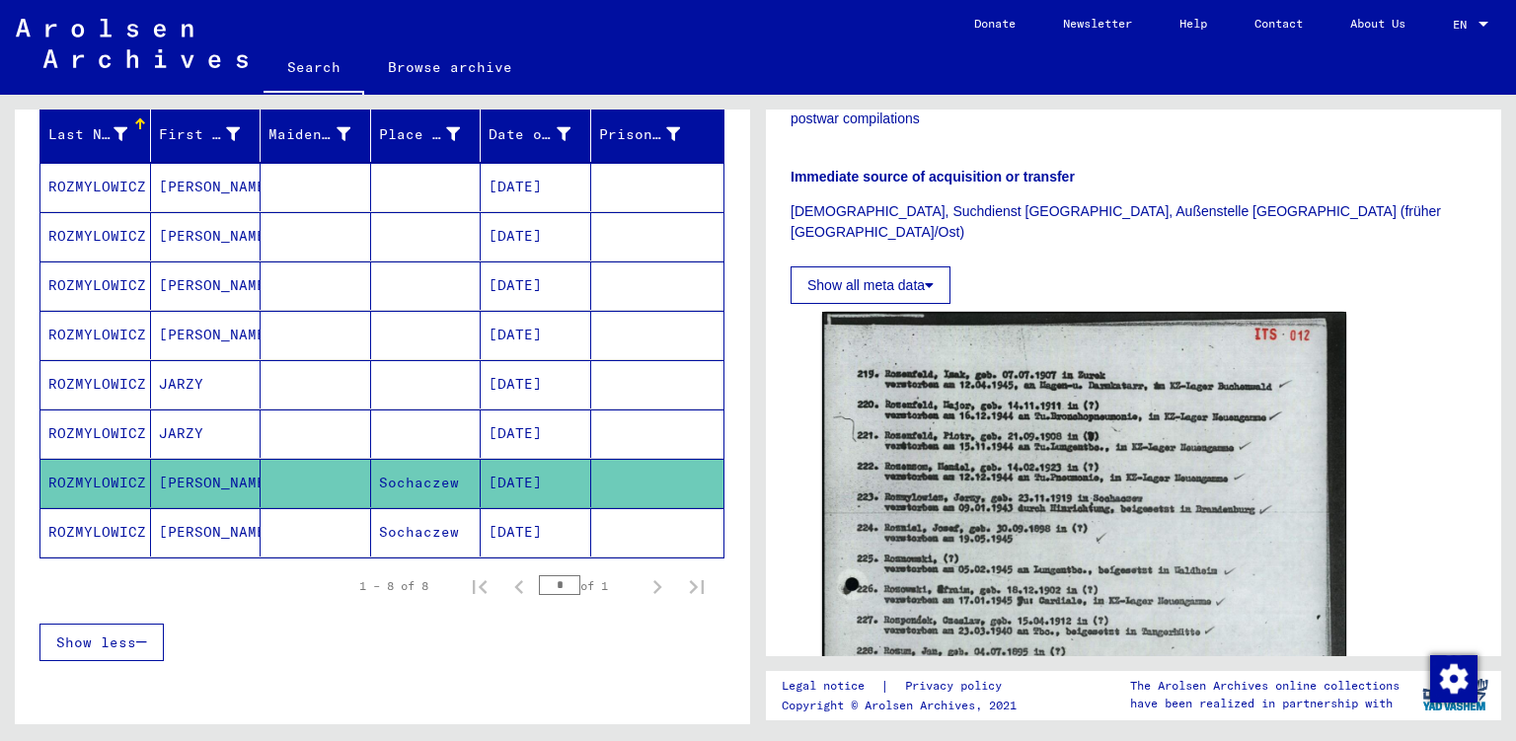
click at [118, 546] on mat-cell "ROZMYLOWICZ" at bounding box center [95, 532] width 111 height 48
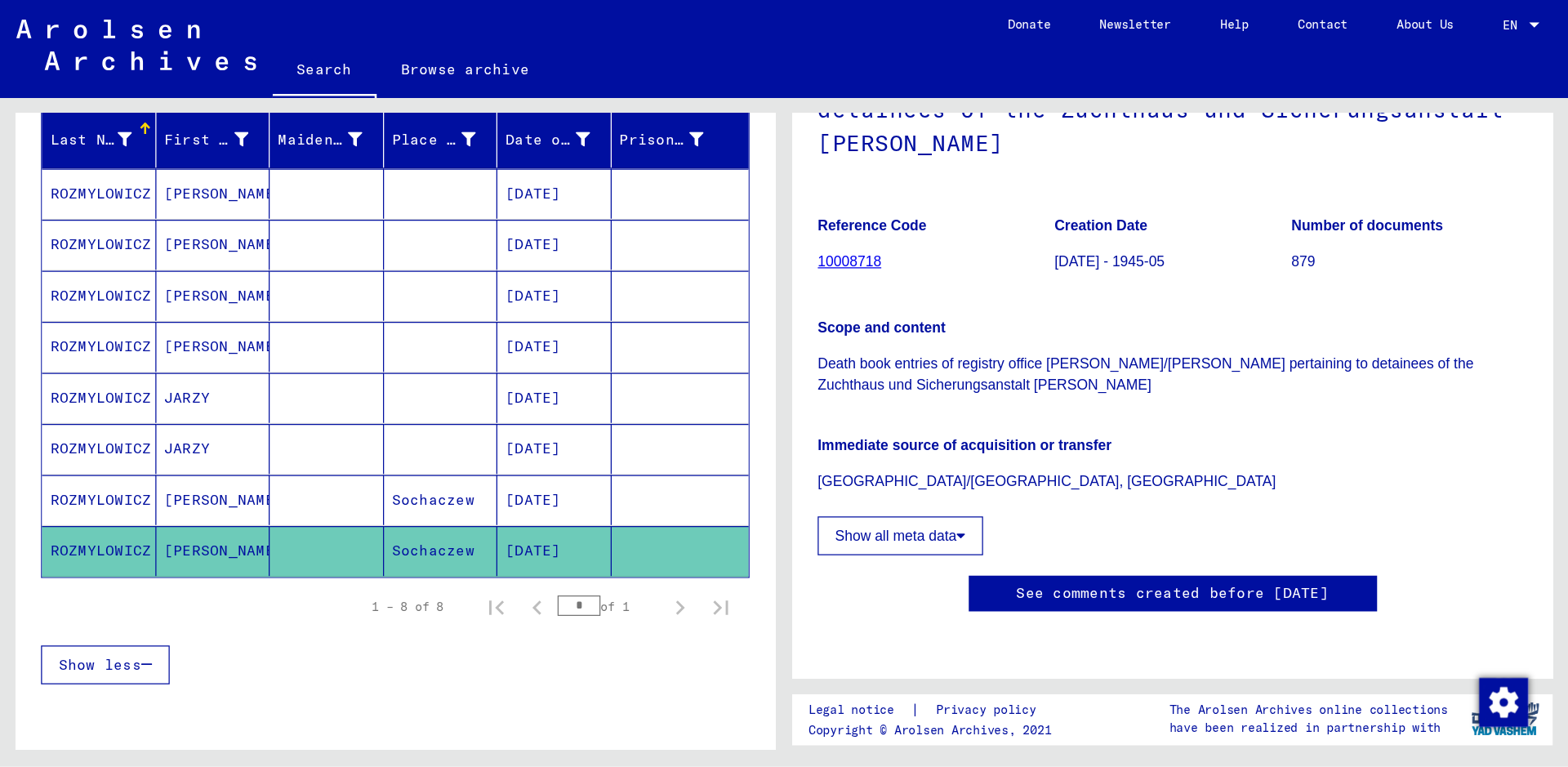
scroll to position [196, 0]
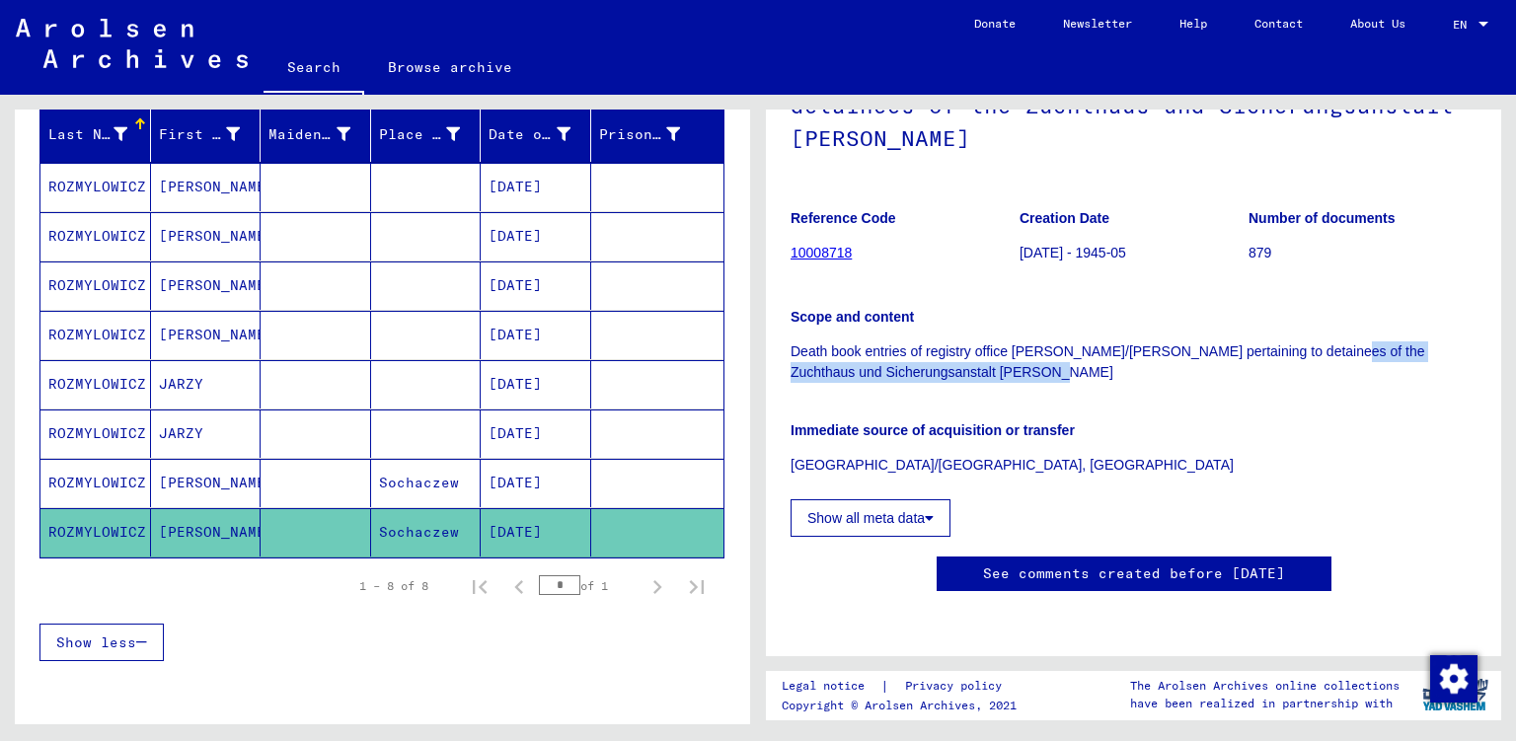
drag, startPoint x: 1314, startPoint y: 288, endPoint x: 1314, endPoint y: 320, distance: 31.6
click at [1314, 341] on p "Death book entries of registry office [PERSON_NAME]/[PERSON_NAME] pertaining to…" at bounding box center [1133, 361] width 686 height 41
copy p "Zuchthaus und Sicherungsanstalt [PERSON_NAME]"
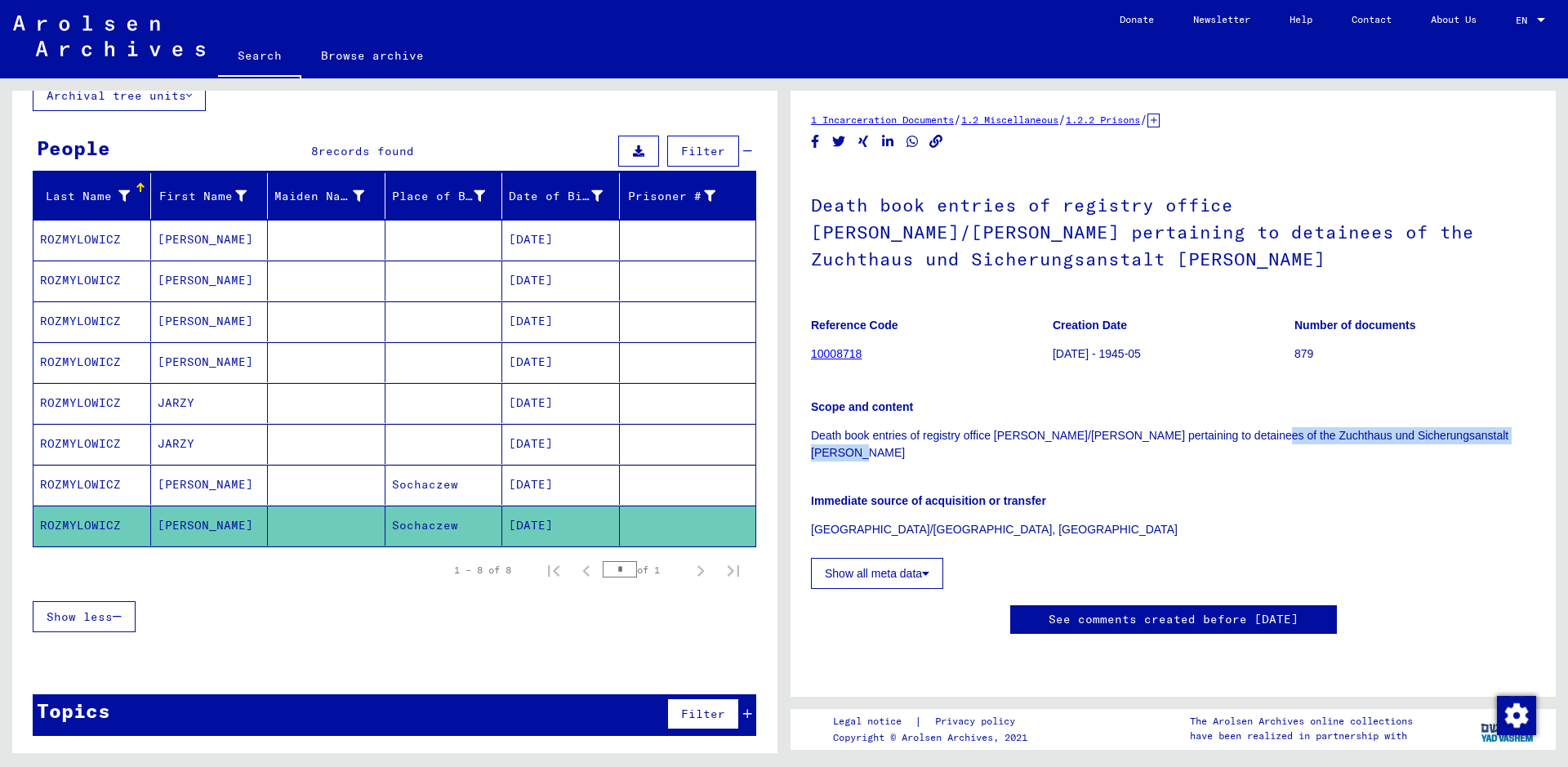
scroll to position [112, 0]
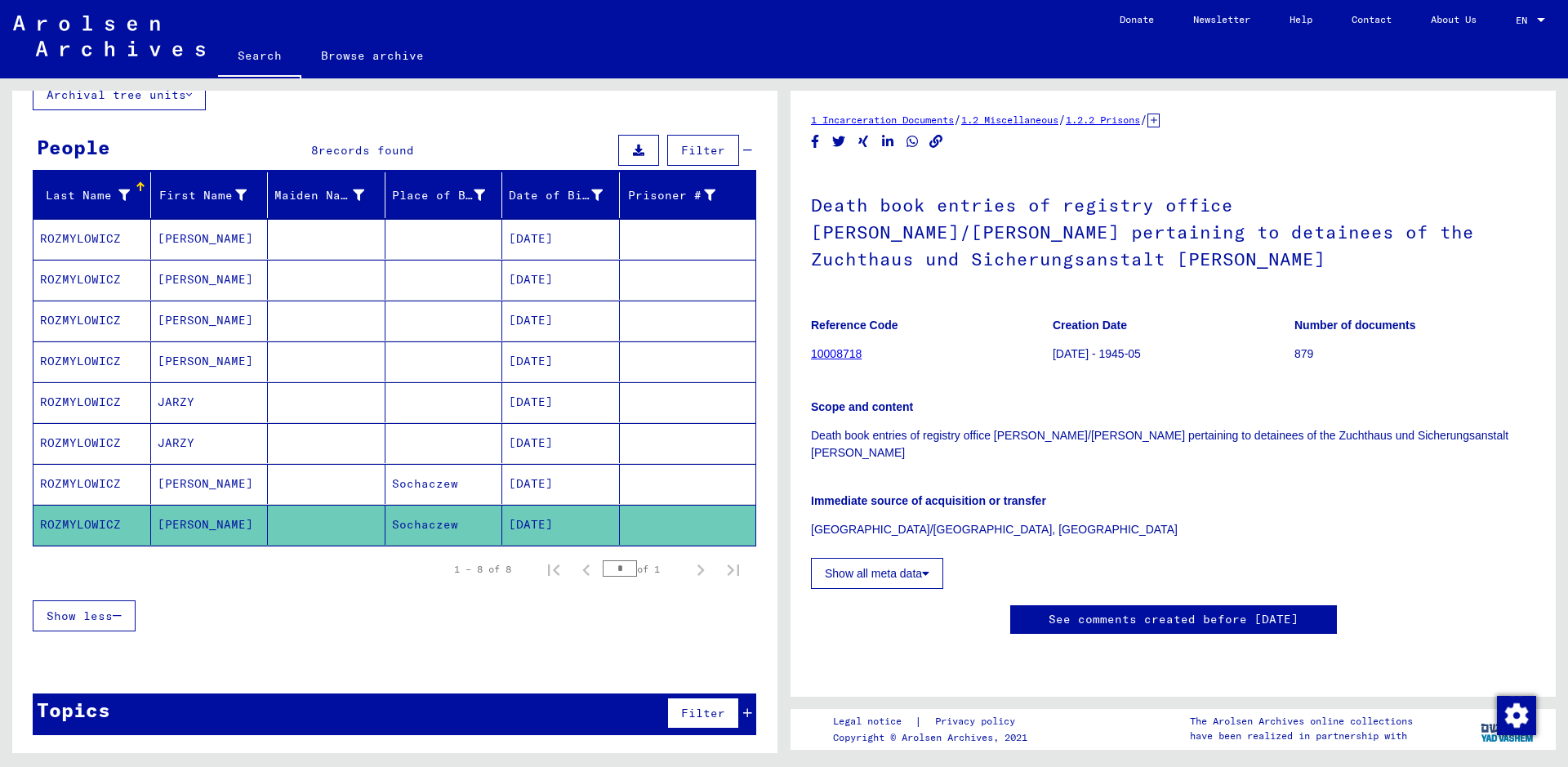
click at [233, 98] on div "**********" at bounding box center [395, 362] width 765 height 769
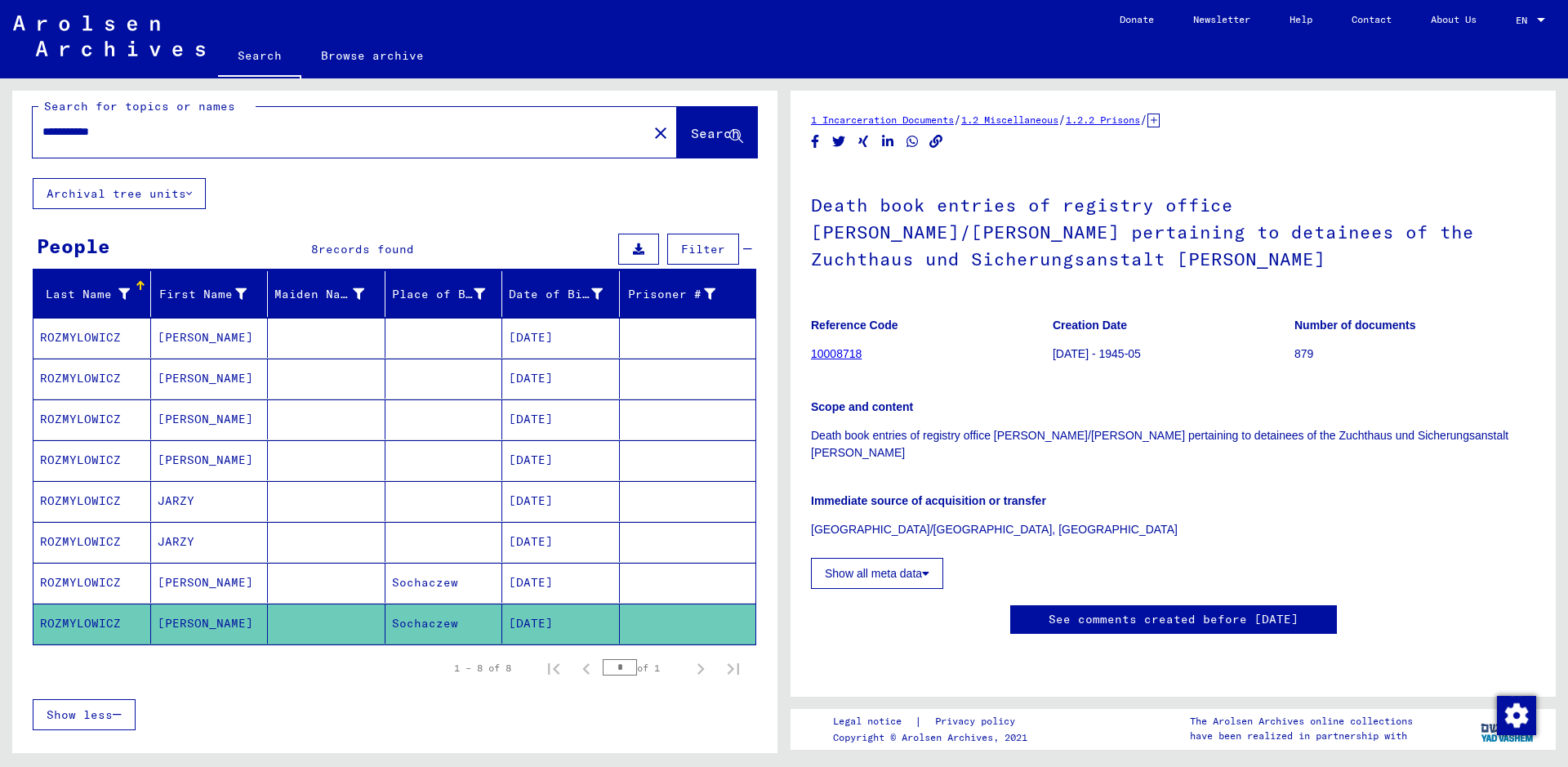
scroll to position [0, 0]
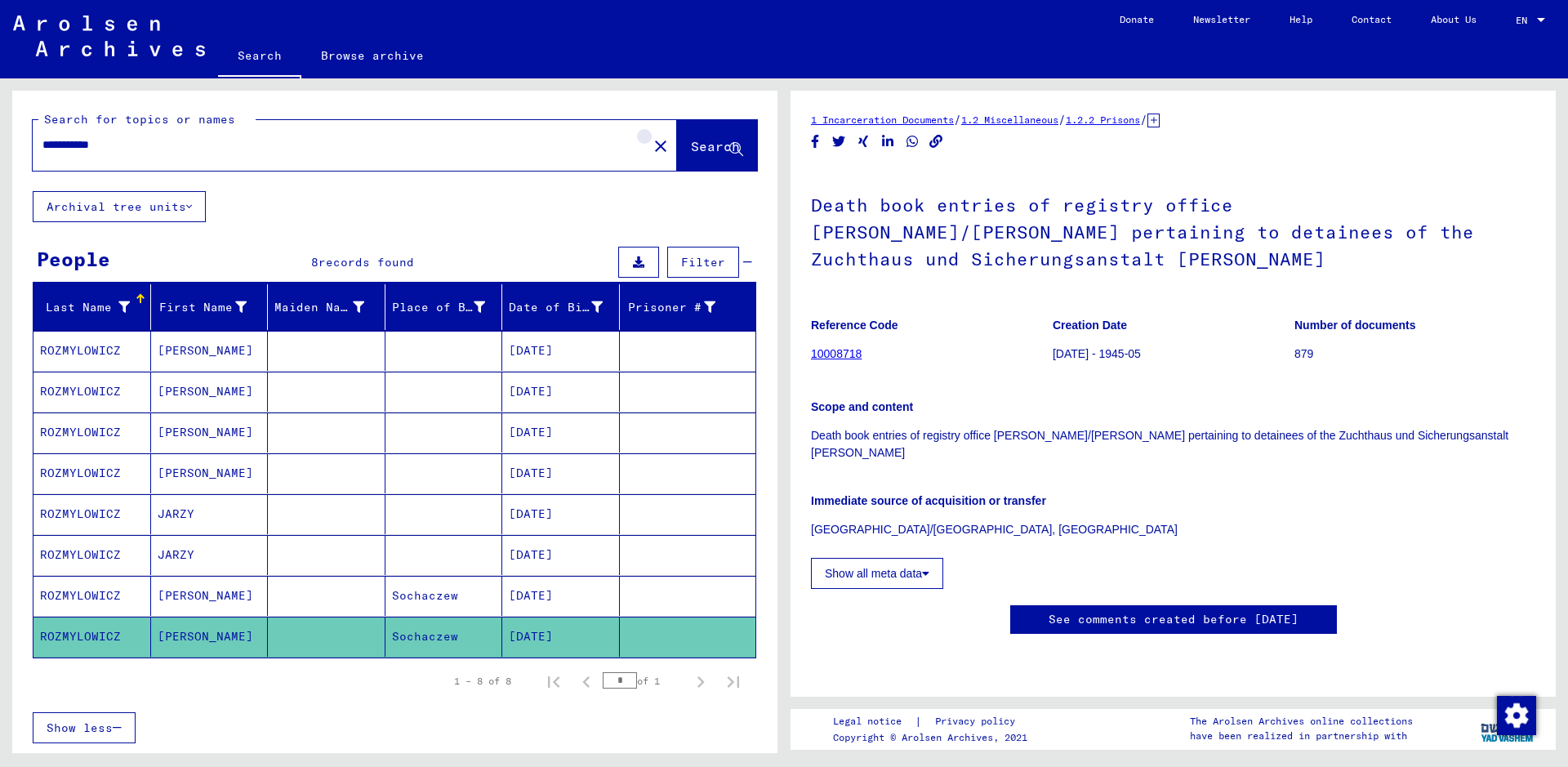
click at [645, 143] on button "close" at bounding box center [660, 145] width 32 height 32
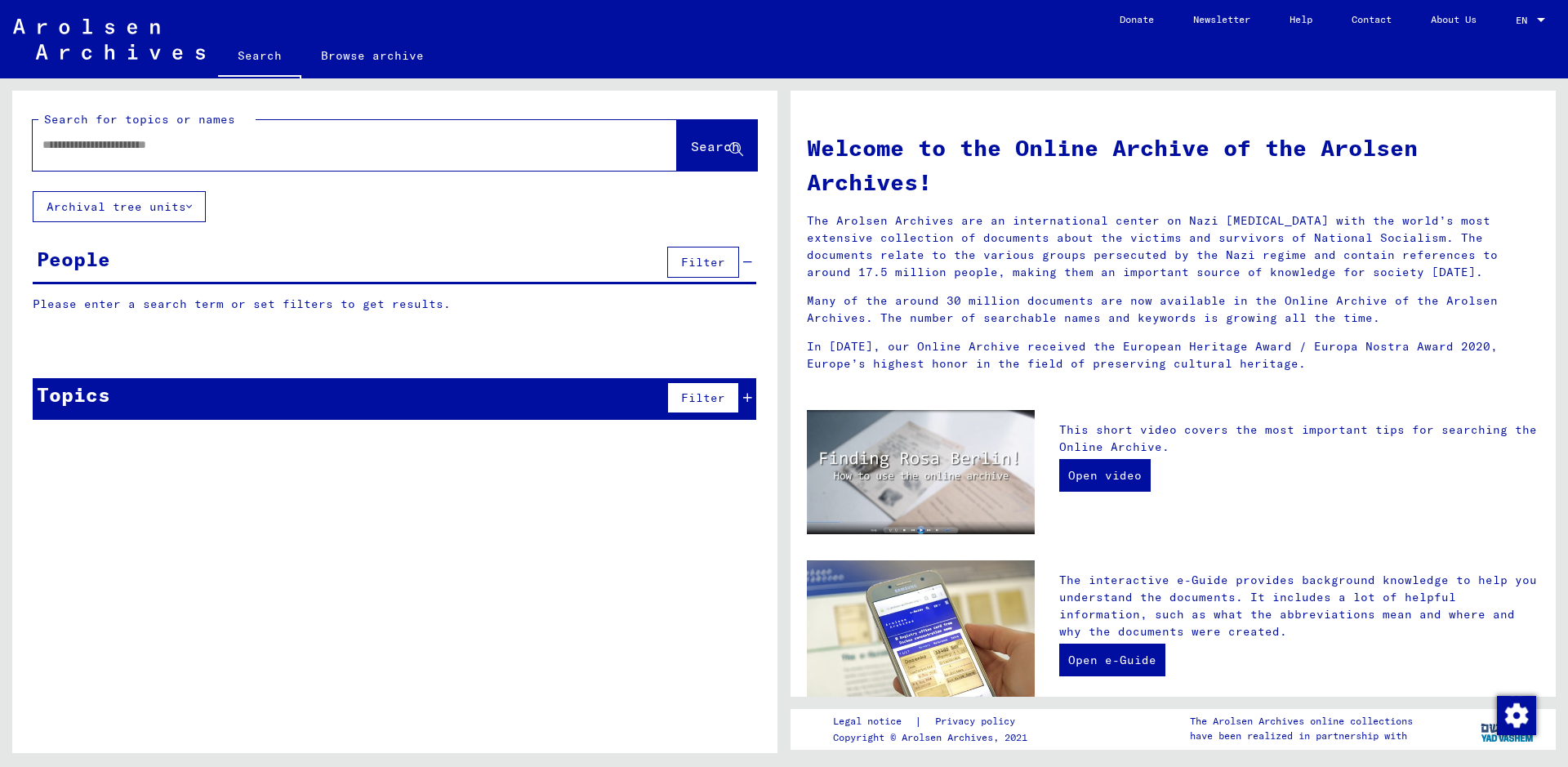
click at [404, 133] on div at bounding box center [329, 145] width 595 height 36
click at [362, 153] on input "text" at bounding box center [334, 145] width 585 height 17
paste input "**********"
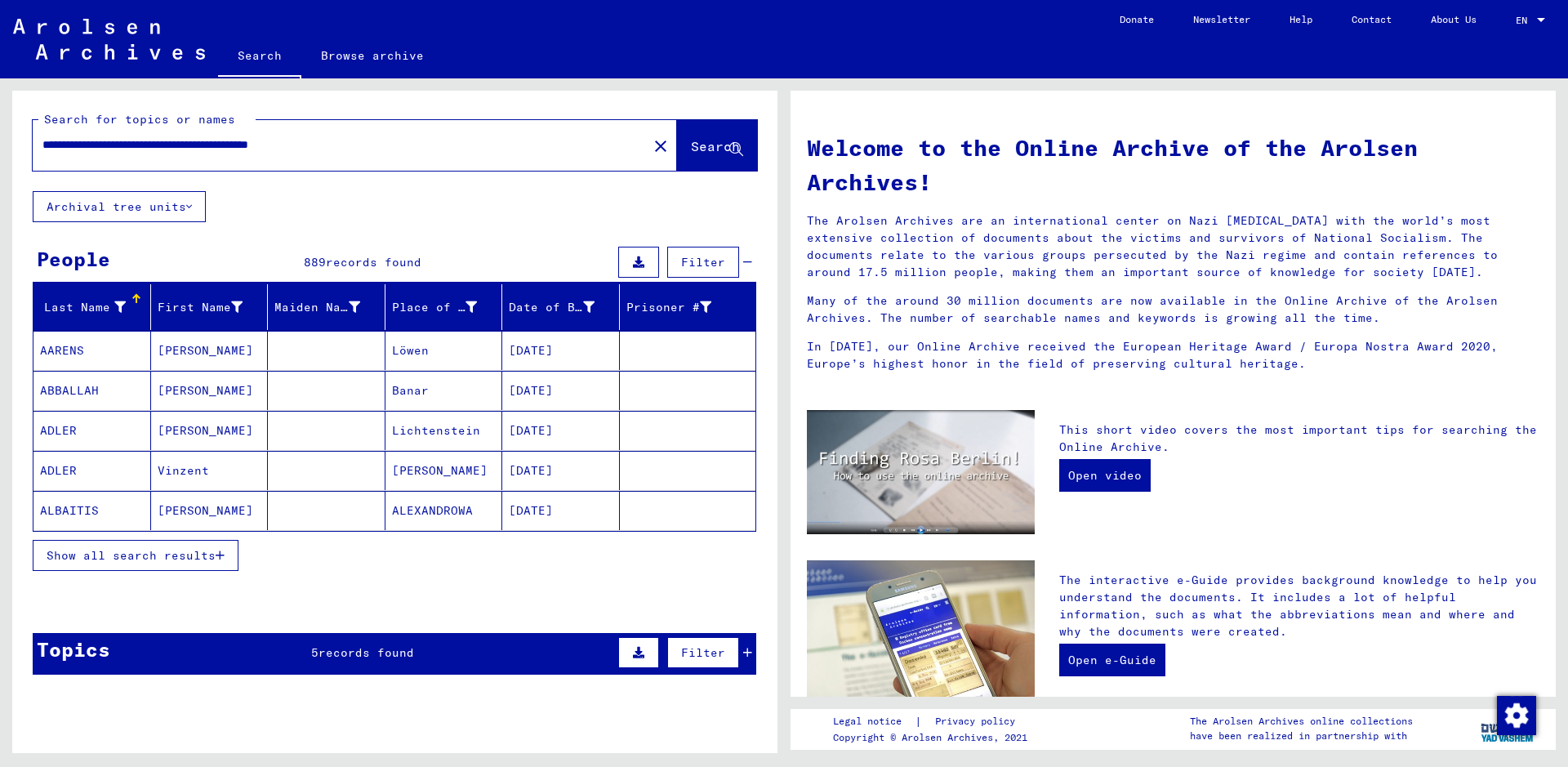
scroll to position [82, 0]
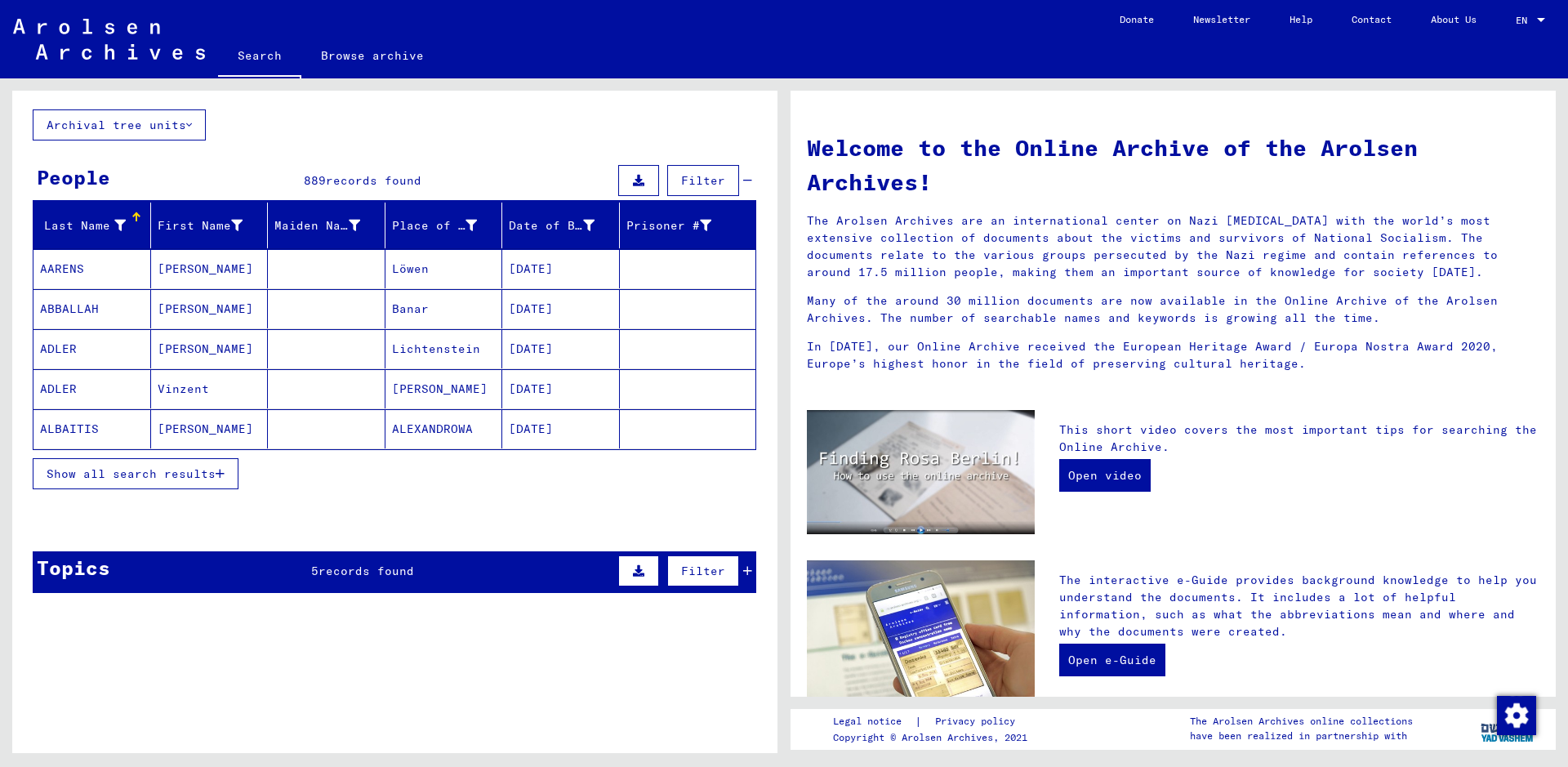
click at [280, 583] on div "Topics 5 records found Filter" at bounding box center [394, 572] width 723 height 41
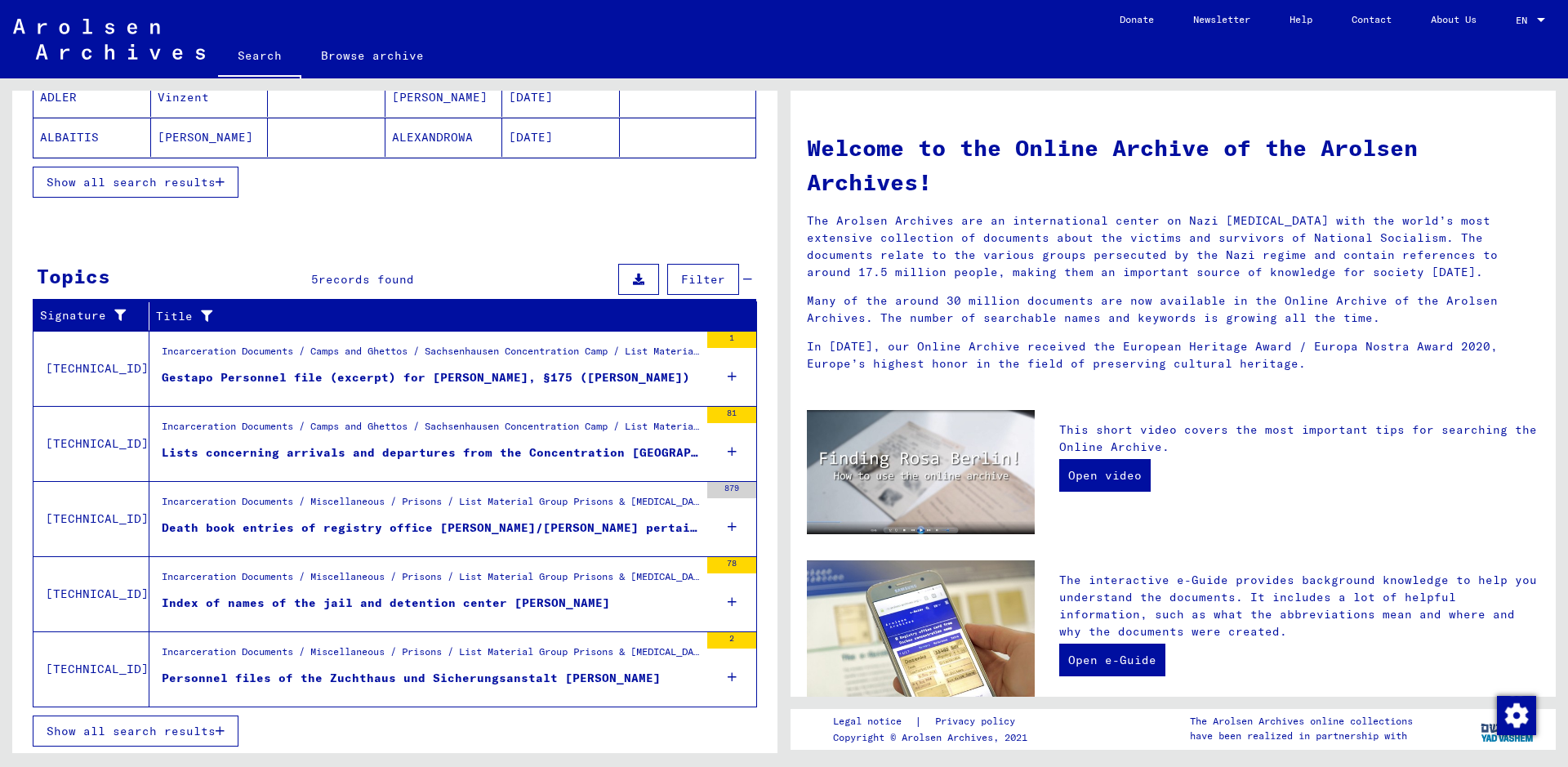
scroll to position [376, 0]
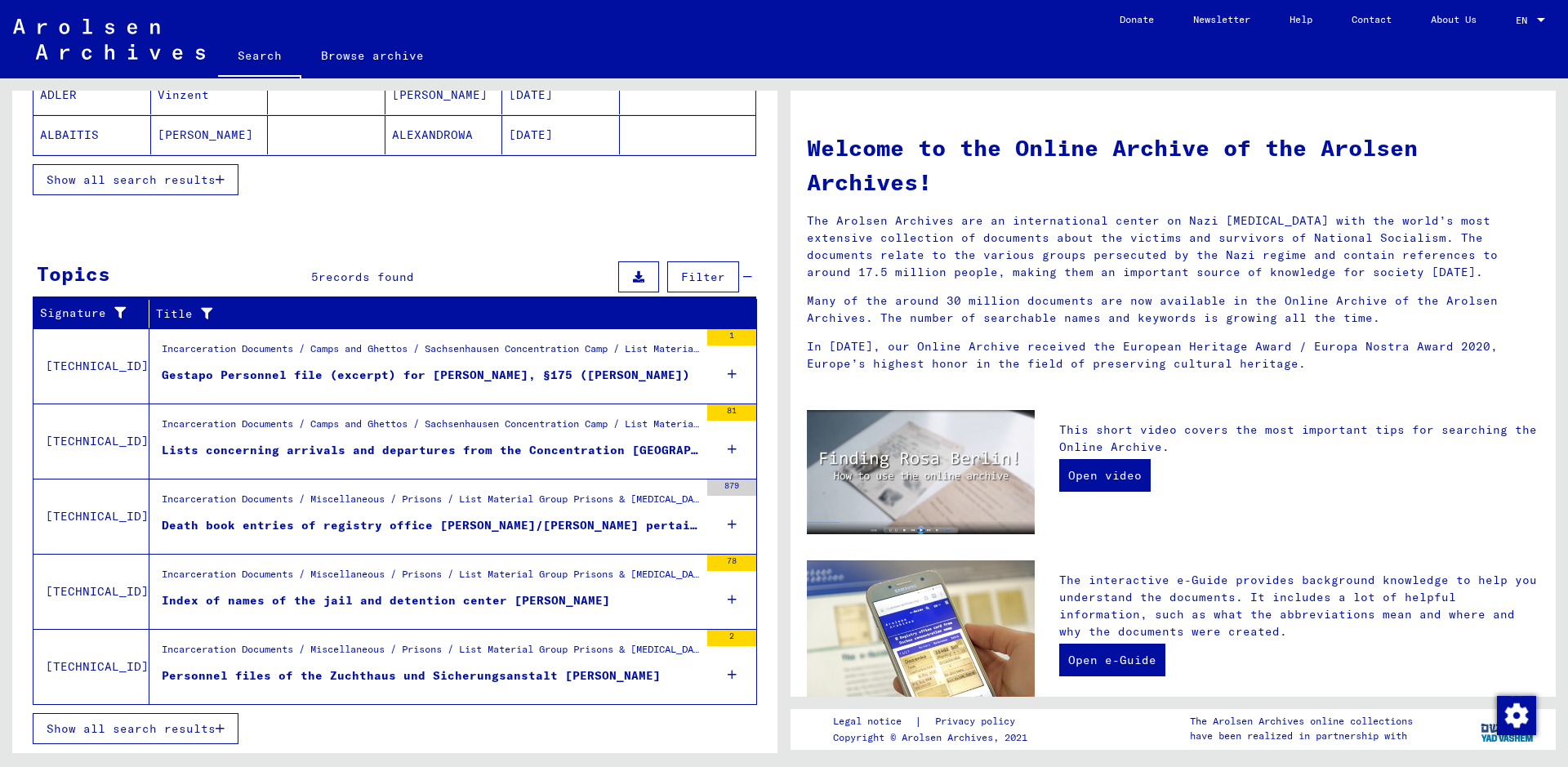
click at [369, 598] on div "Index of names of the jail and detention center [PERSON_NAME]" at bounding box center [386, 600] width 448 height 17
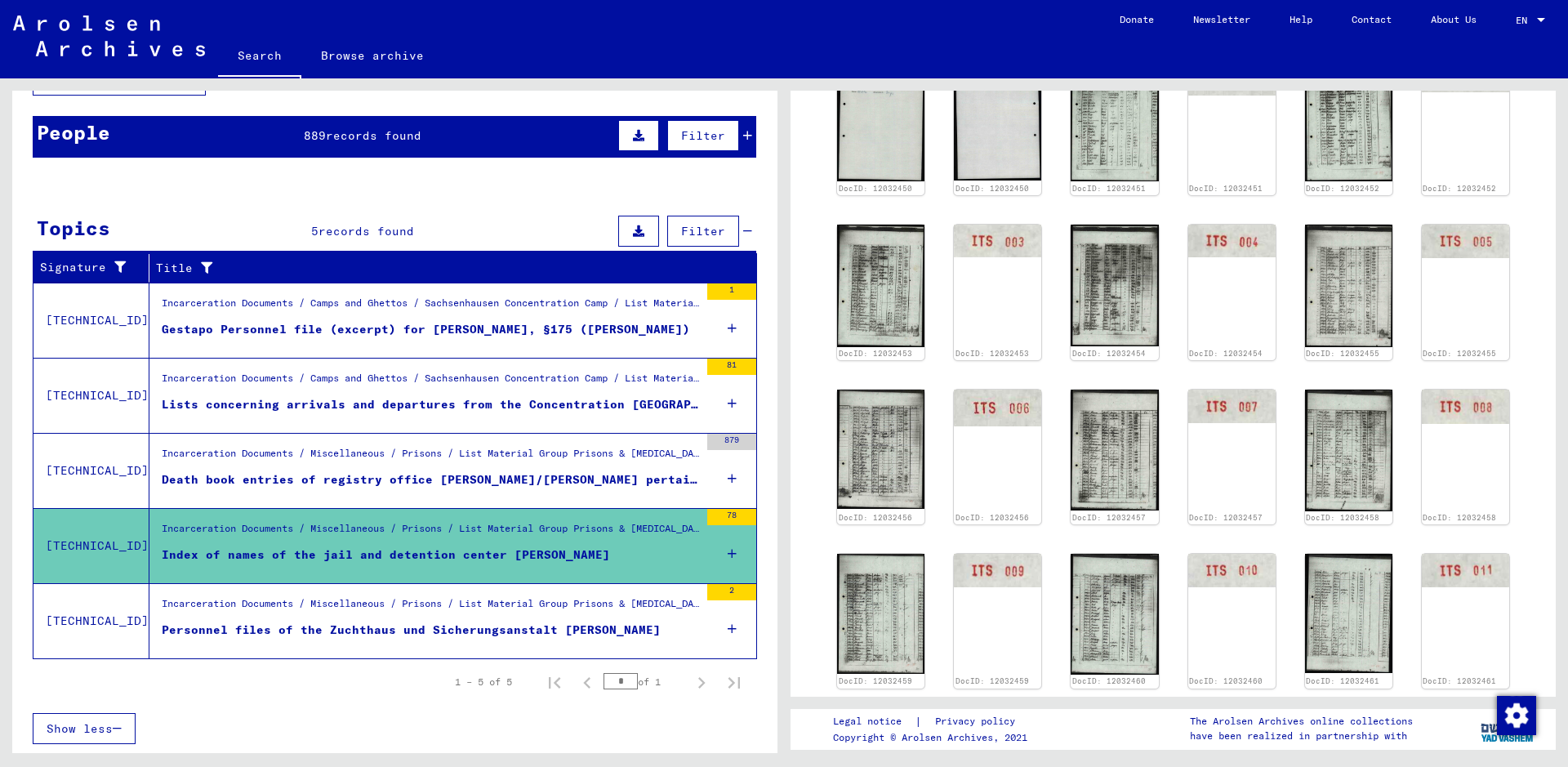
scroll to position [120, 0]
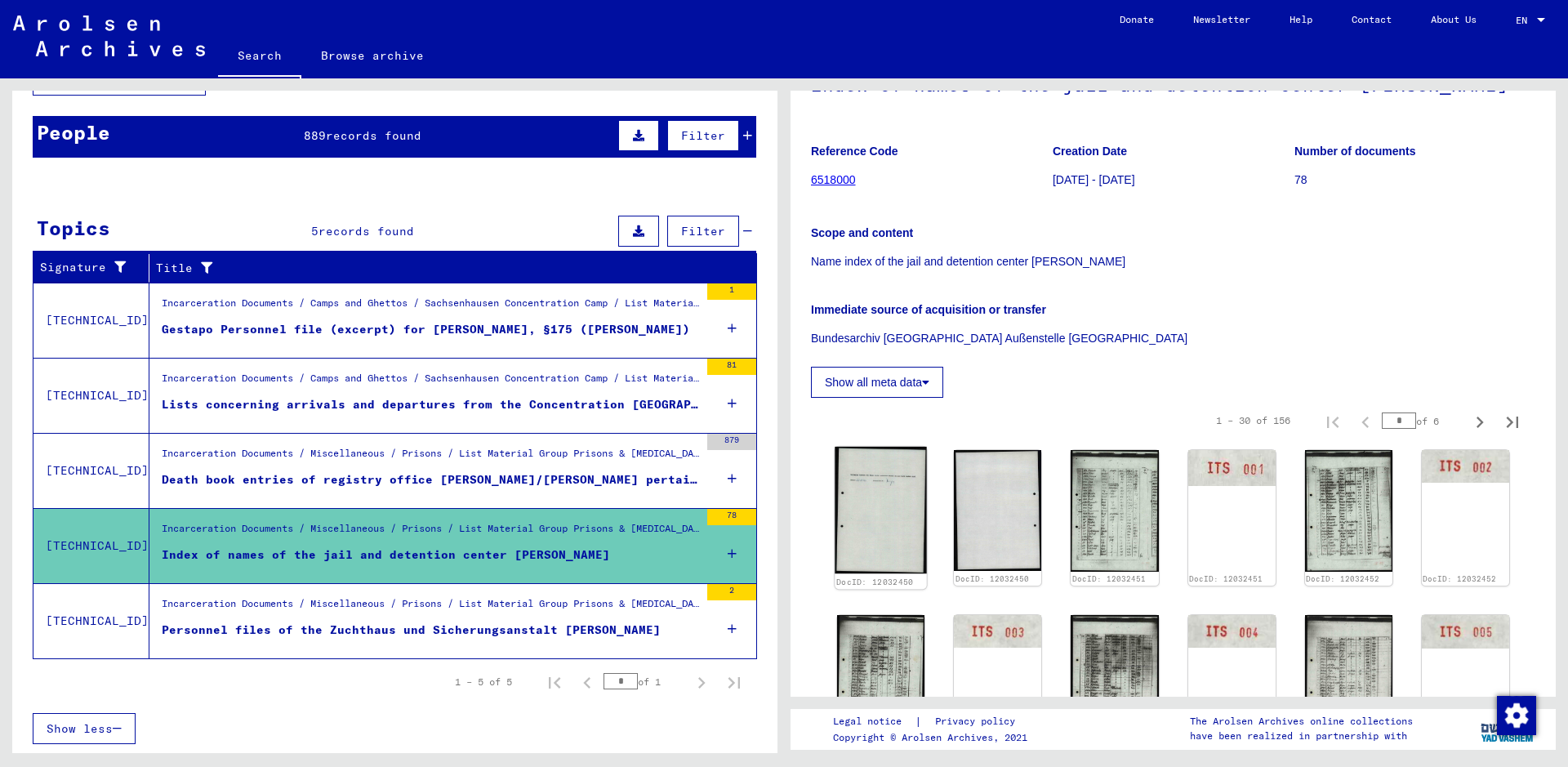
click at [892, 562] on img at bounding box center [880, 511] width 93 height 127
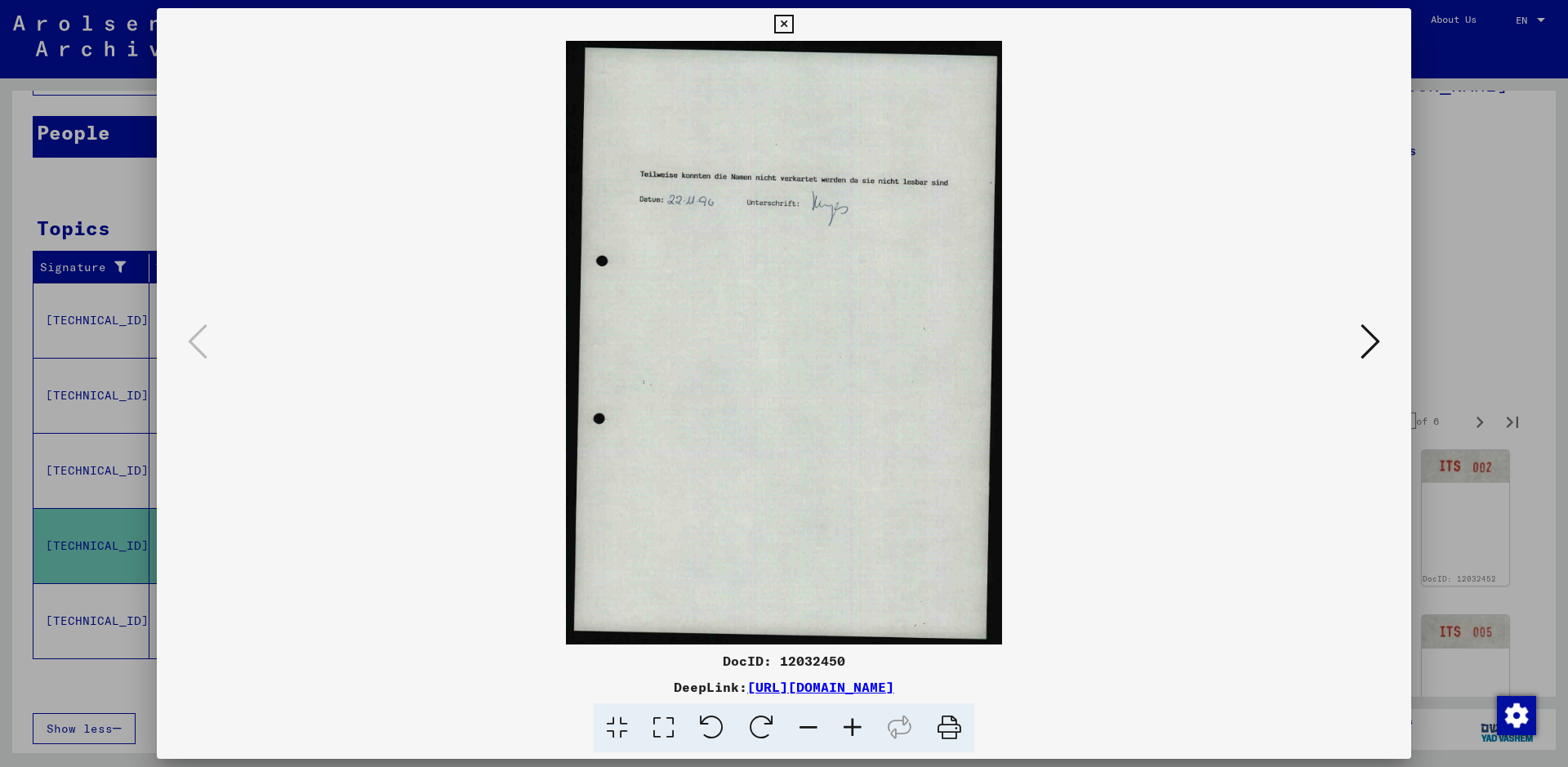
click at [856, 612] on icon at bounding box center [852, 728] width 44 height 50
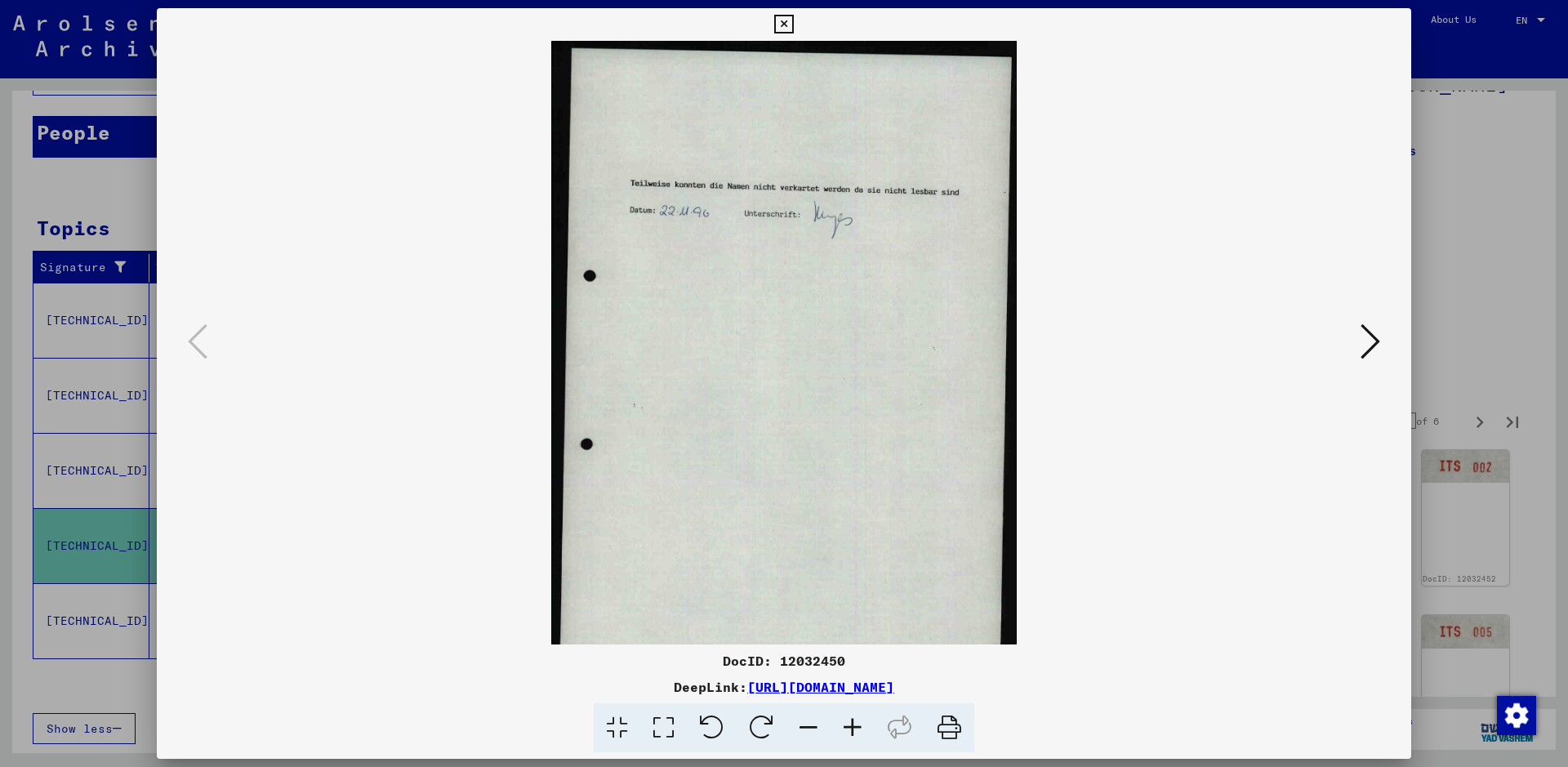
click at [856, 612] on icon at bounding box center [852, 728] width 44 height 50
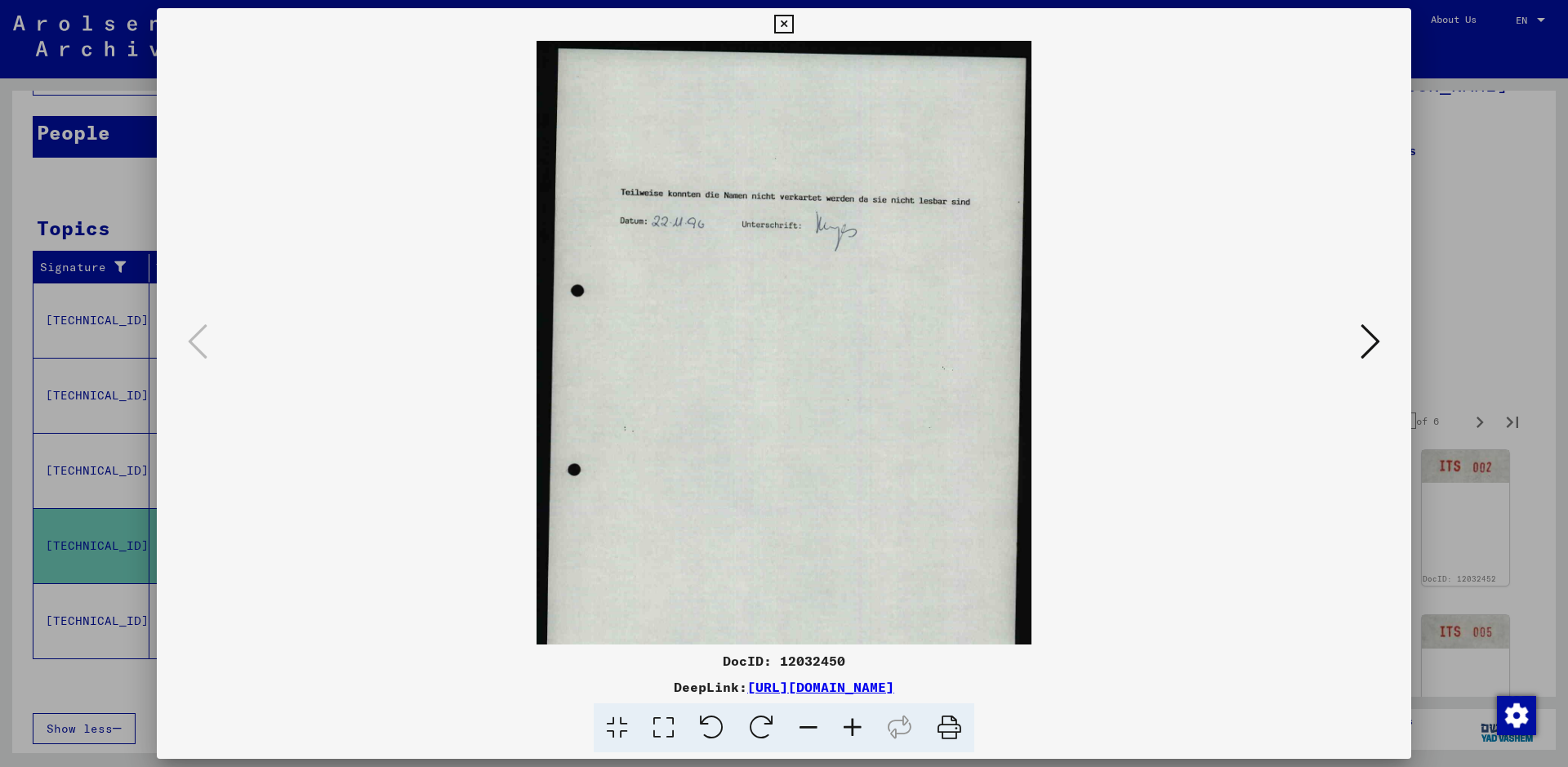
click at [856, 612] on icon at bounding box center [852, 728] width 44 height 50
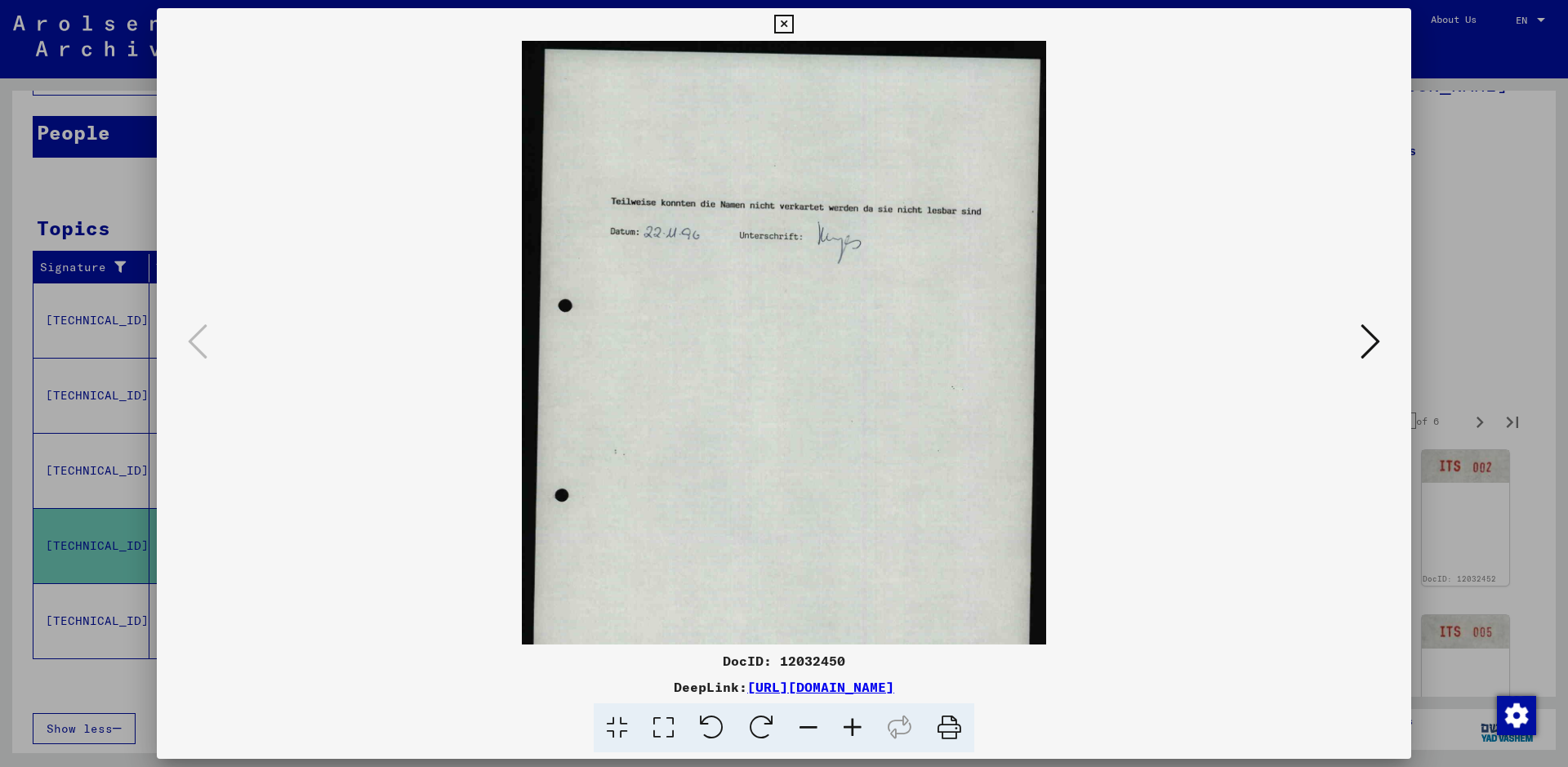
click at [856, 612] on icon at bounding box center [852, 728] width 44 height 50
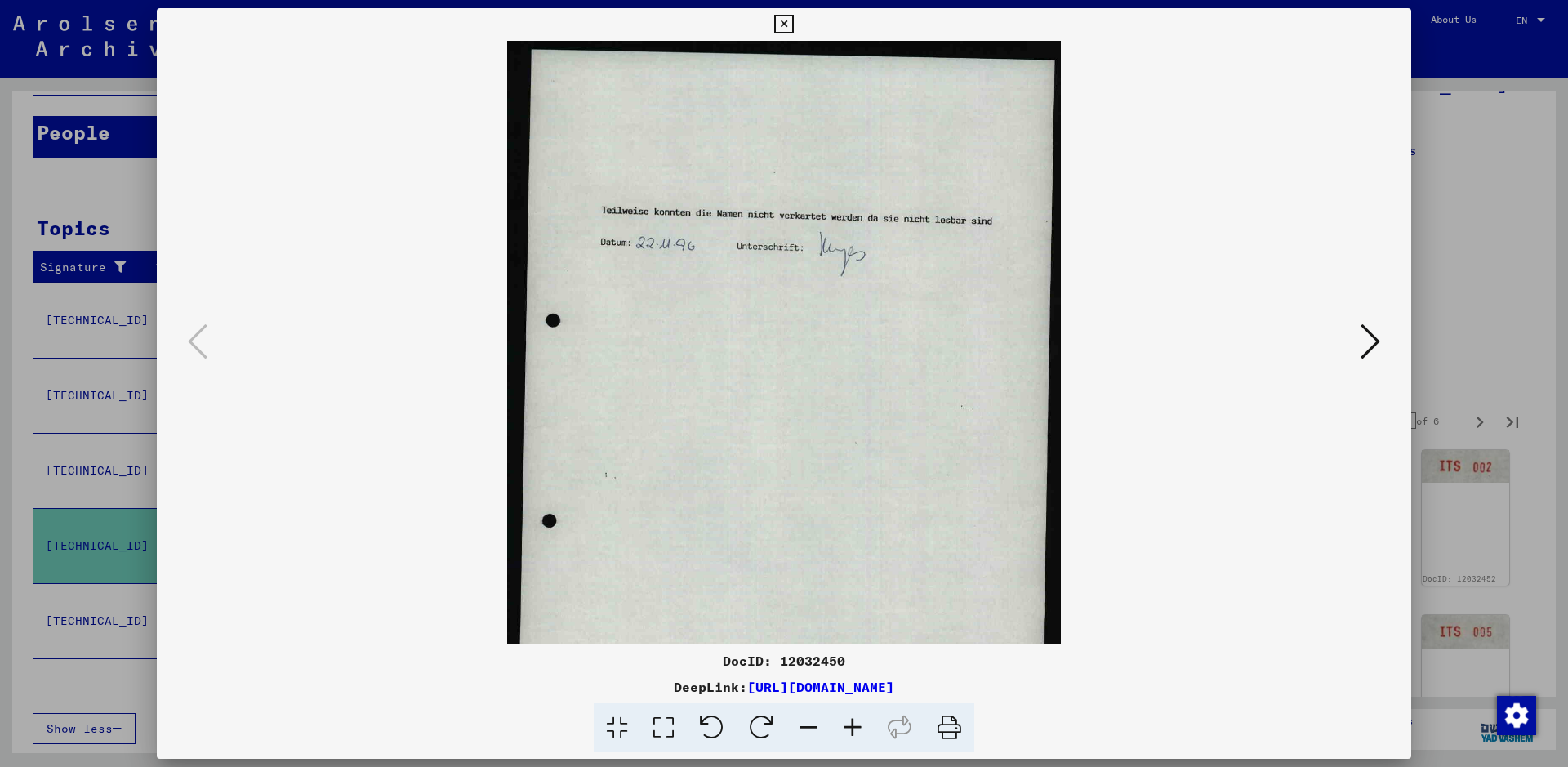
click at [856, 612] on icon at bounding box center [852, 728] width 44 height 50
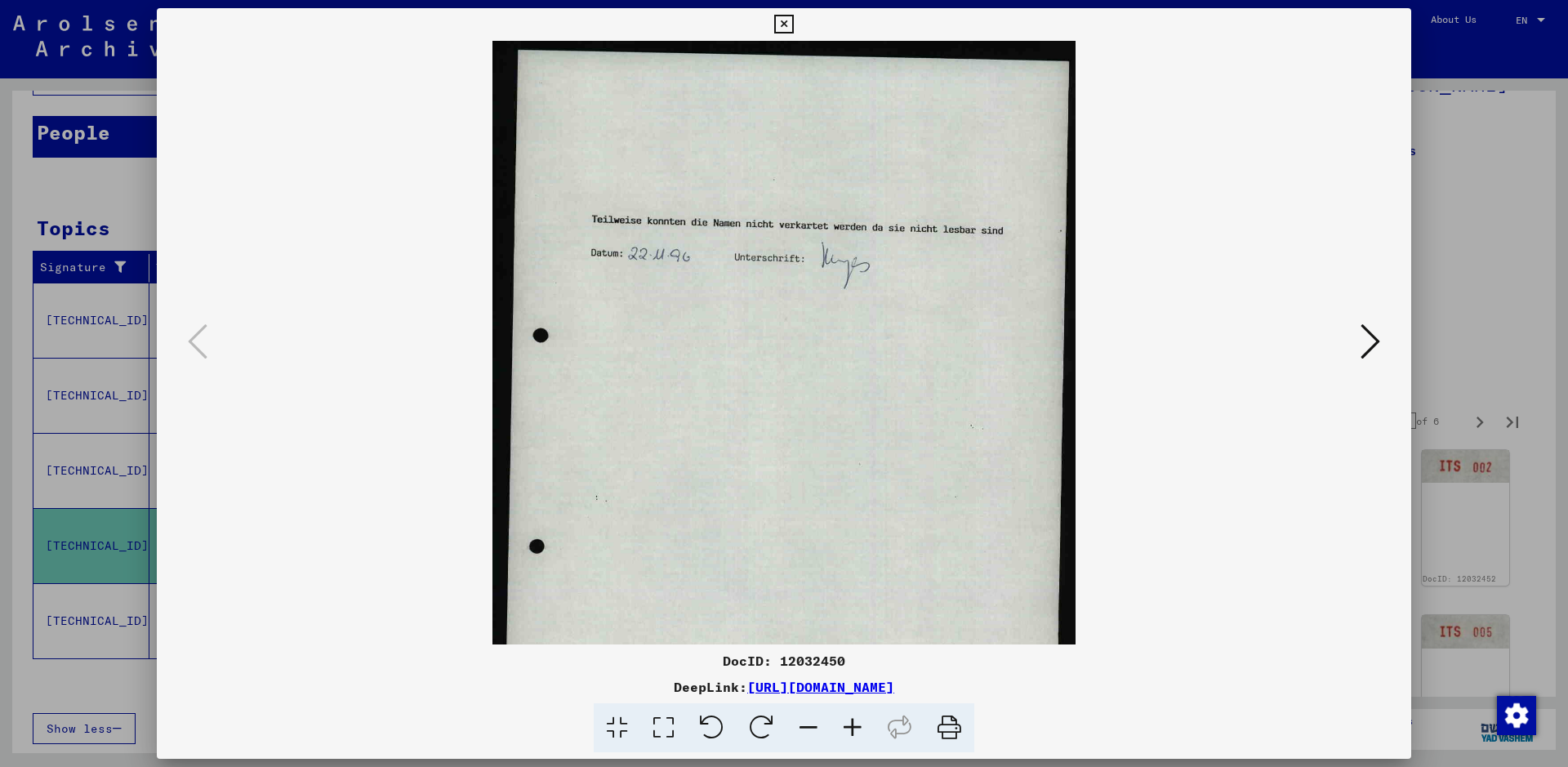
click at [856, 612] on icon at bounding box center [852, 728] width 44 height 50
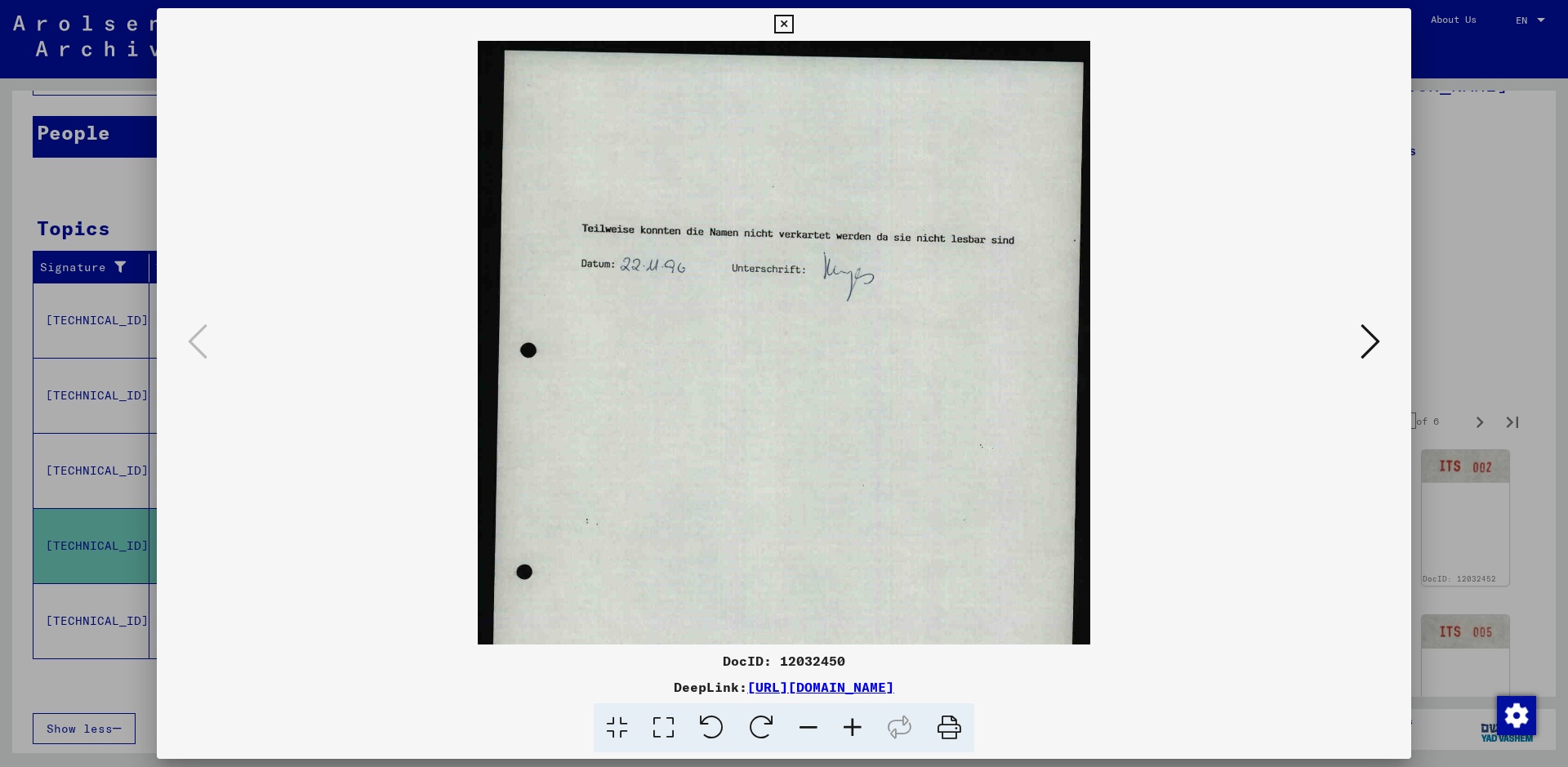
click at [856, 612] on icon at bounding box center [852, 728] width 44 height 50
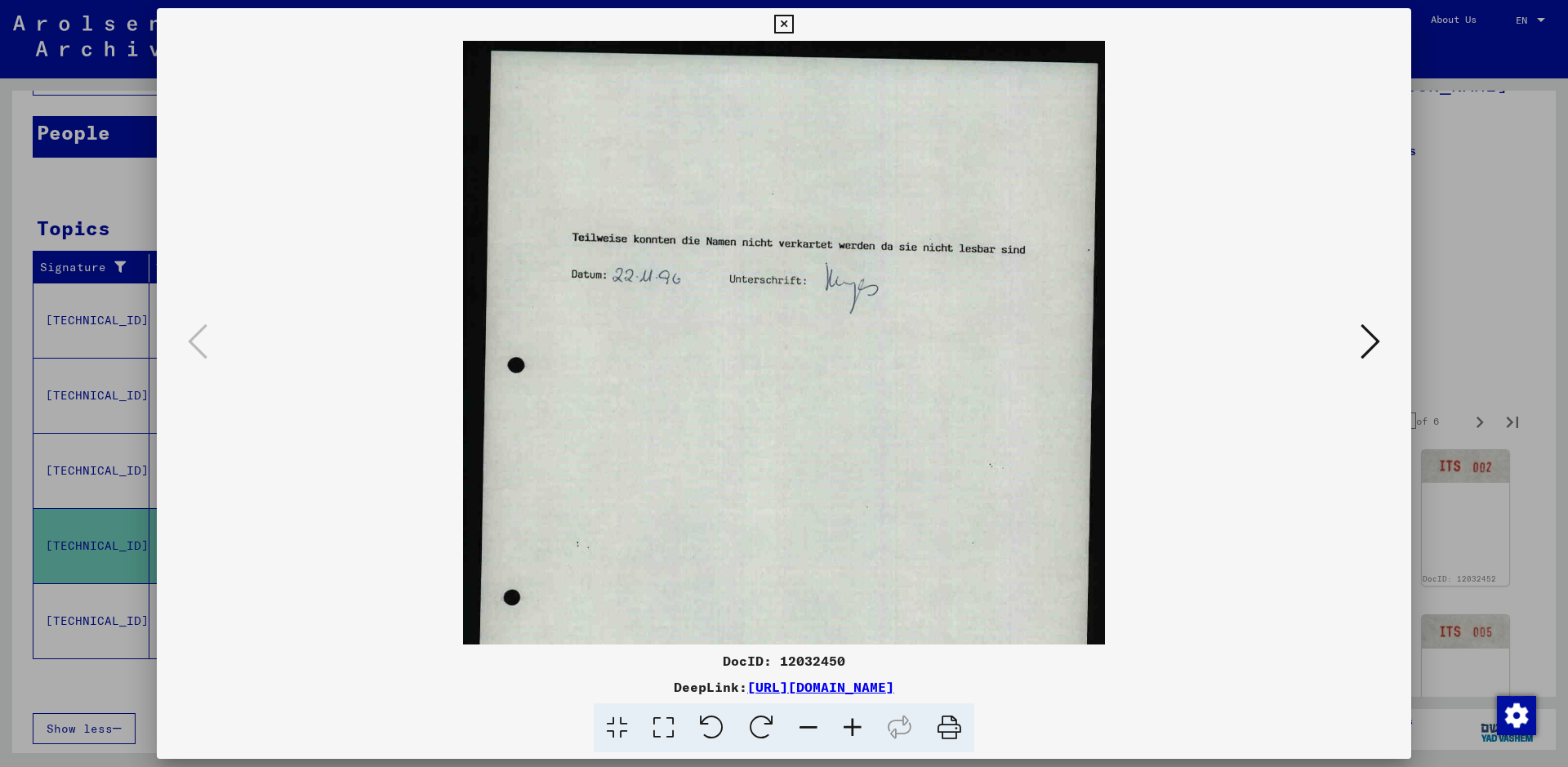
click at [1254, 351] on icon at bounding box center [1370, 341] width 20 height 39
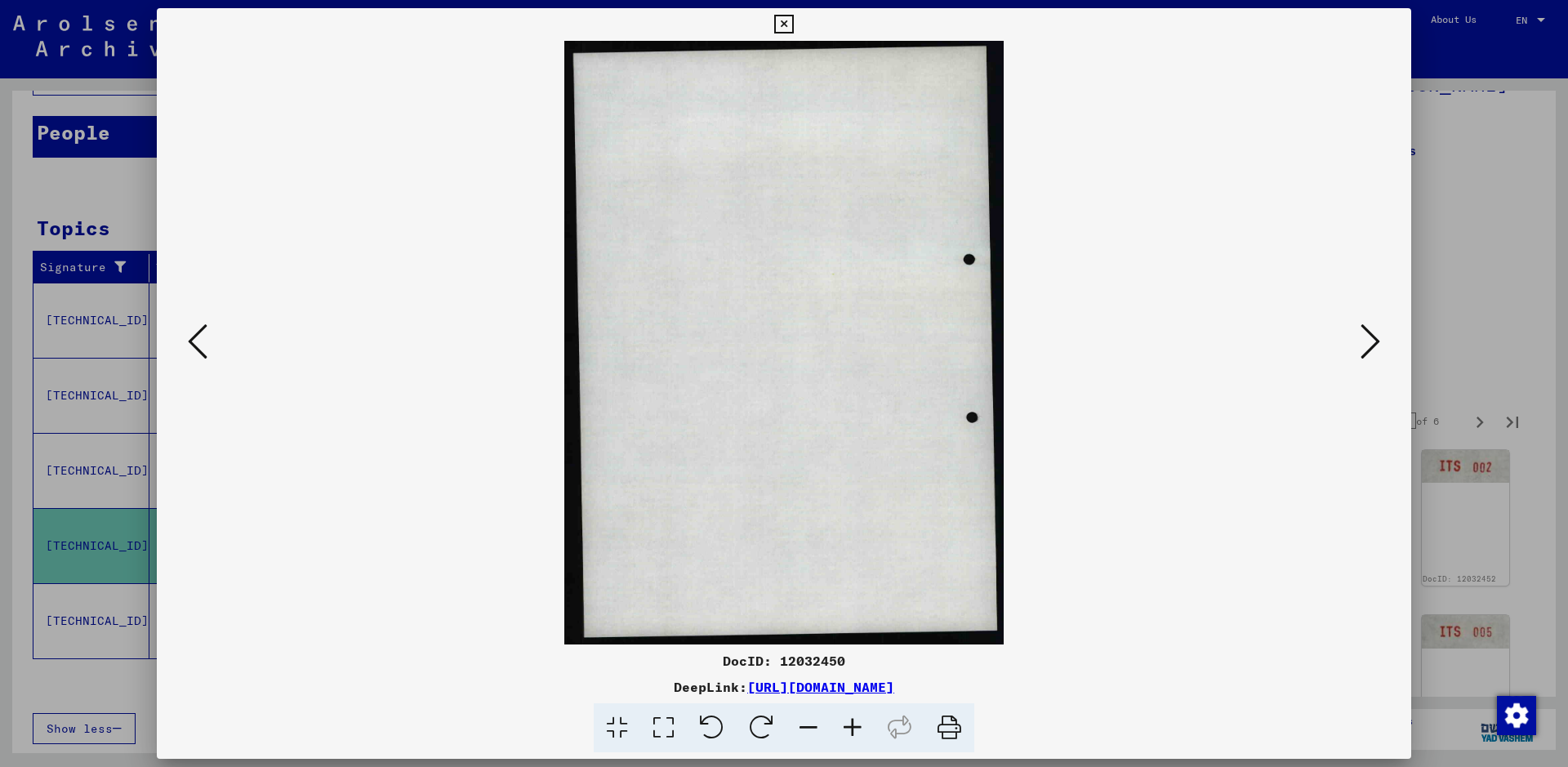
click at [1254, 351] on icon at bounding box center [1370, 341] width 20 height 39
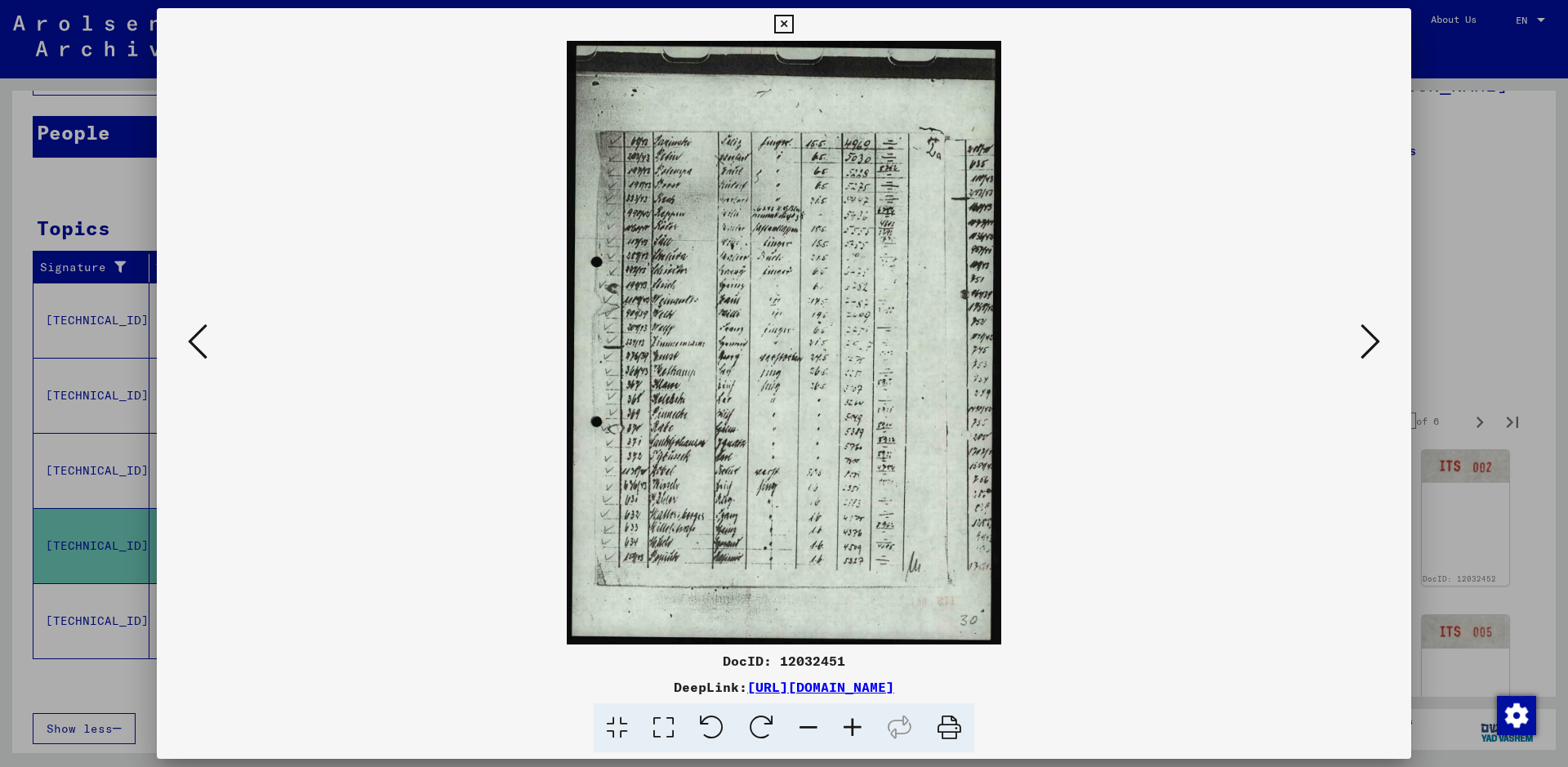
click at [1254, 351] on icon at bounding box center [1370, 341] width 20 height 39
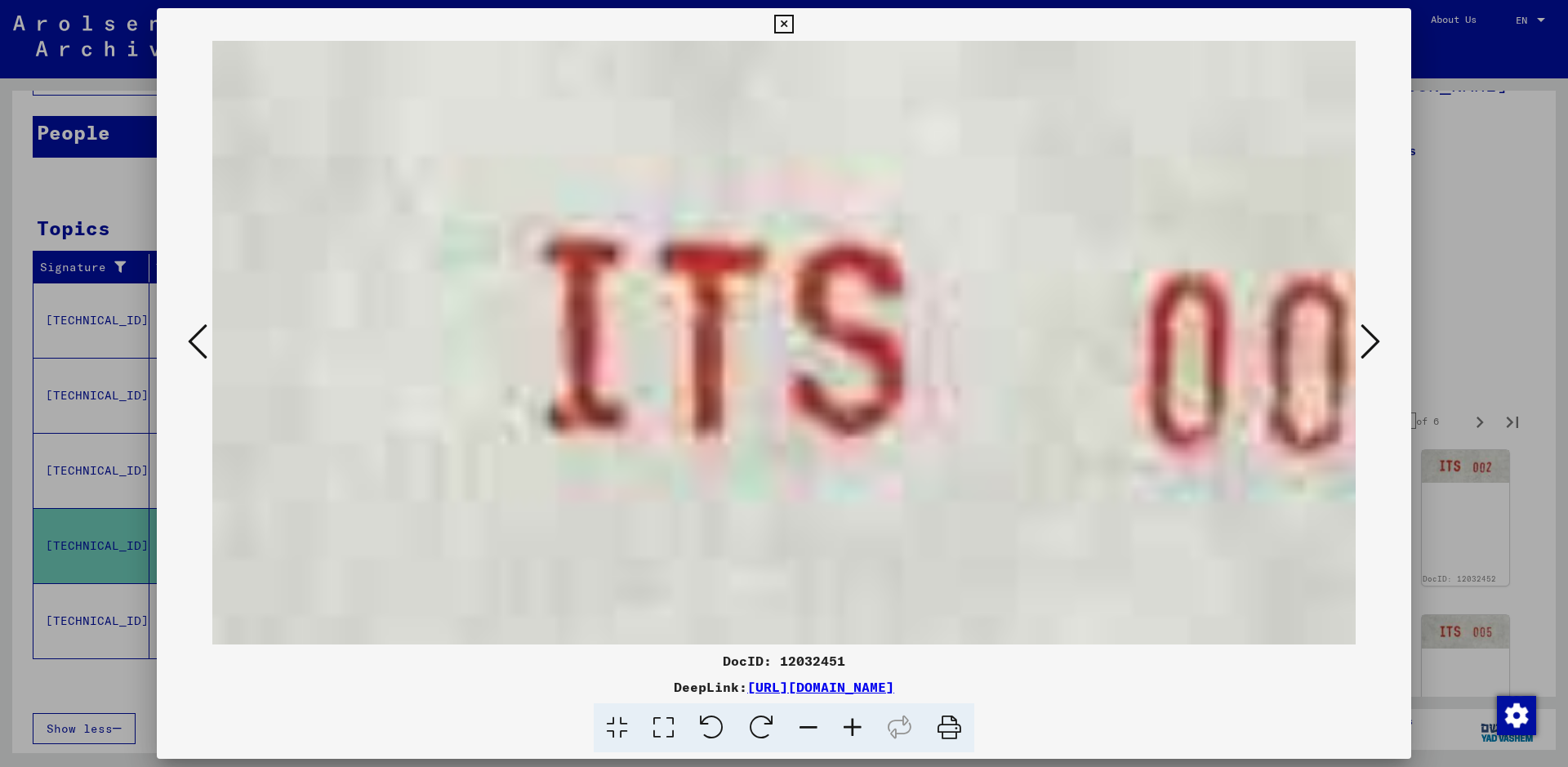
click at [1254, 352] on icon at bounding box center [1370, 341] width 20 height 39
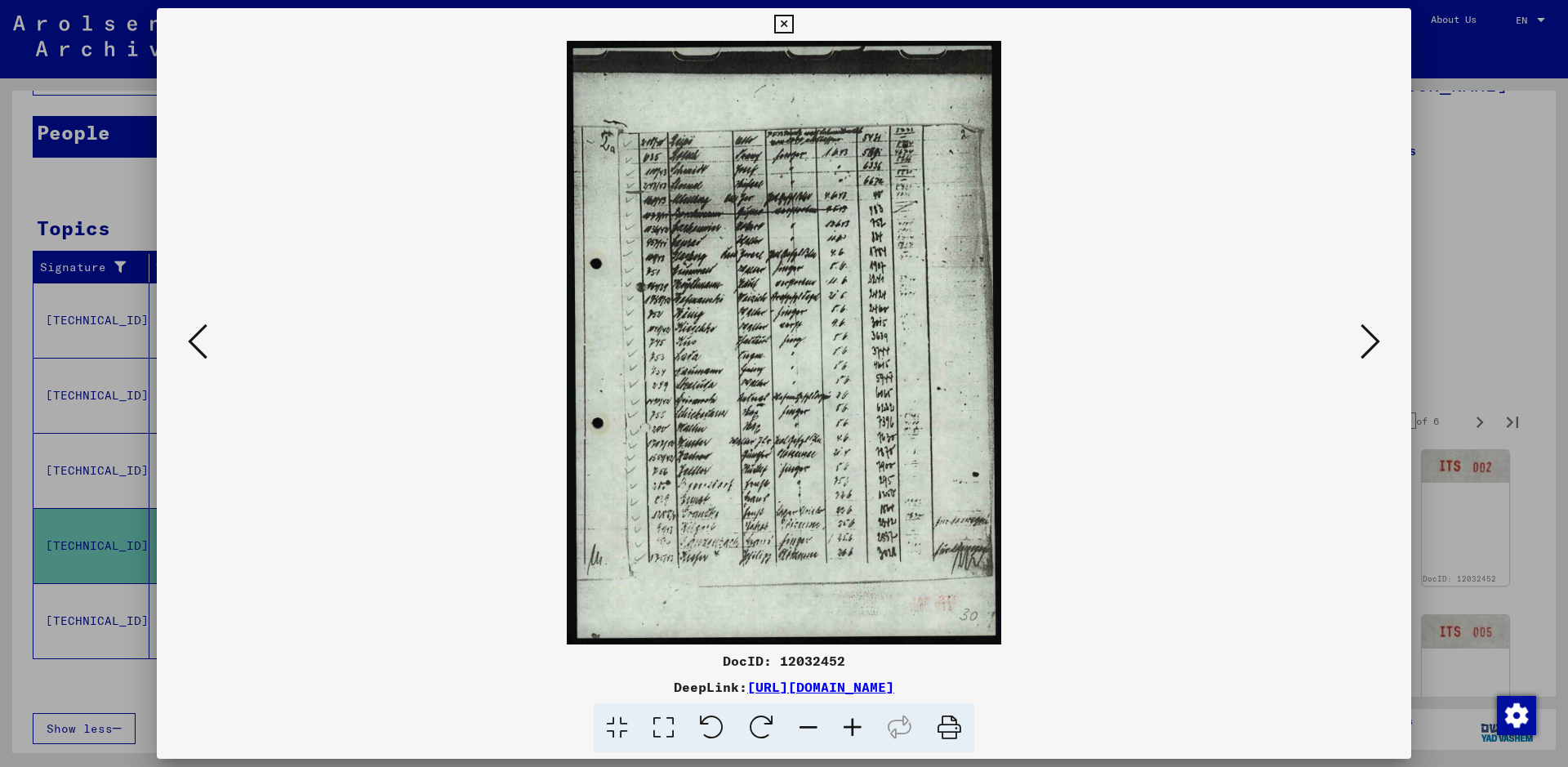
click at [1254, 352] on icon at bounding box center [1370, 341] width 20 height 39
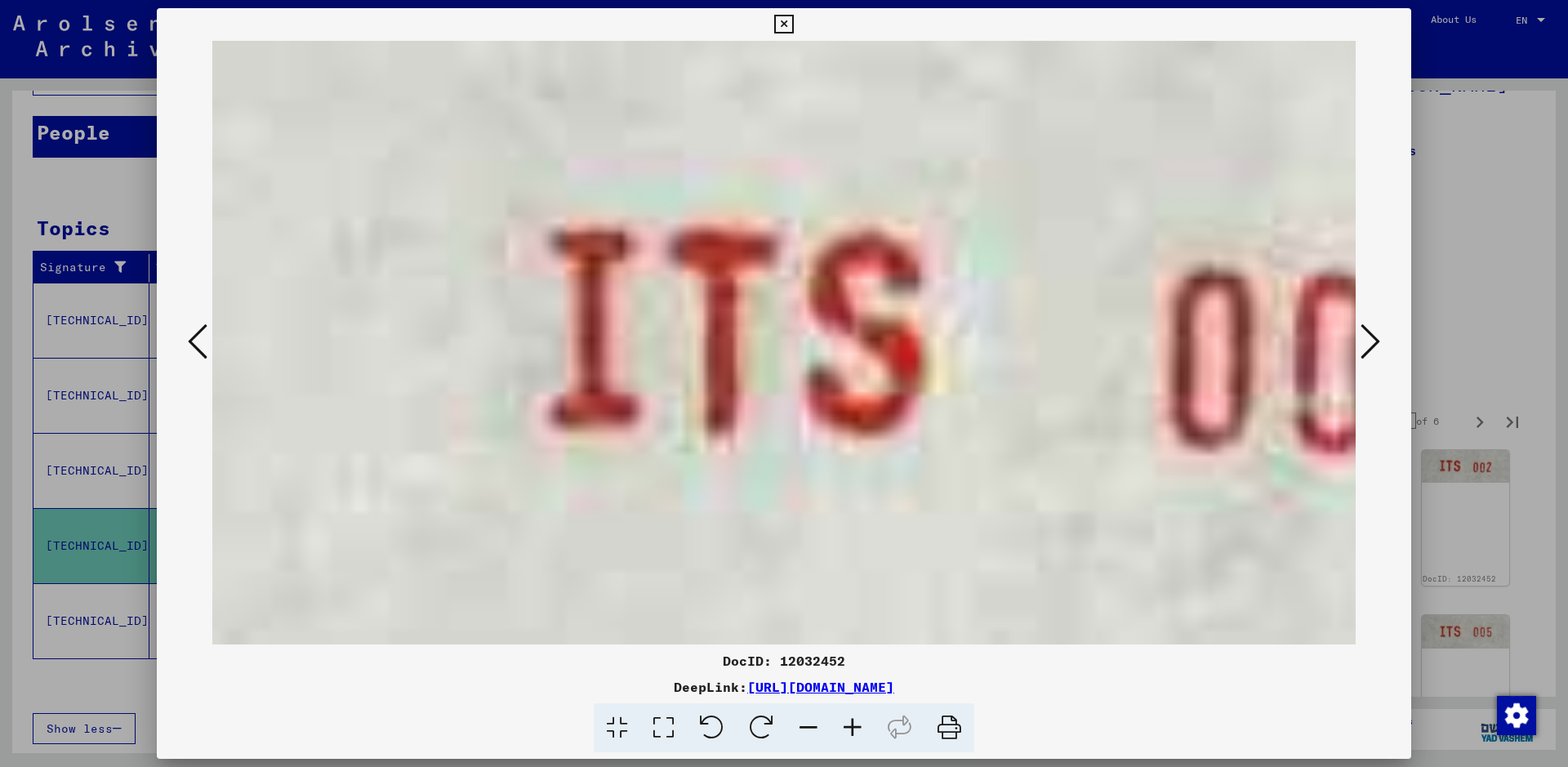
click at [1254, 352] on icon at bounding box center [1370, 341] width 20 height 39
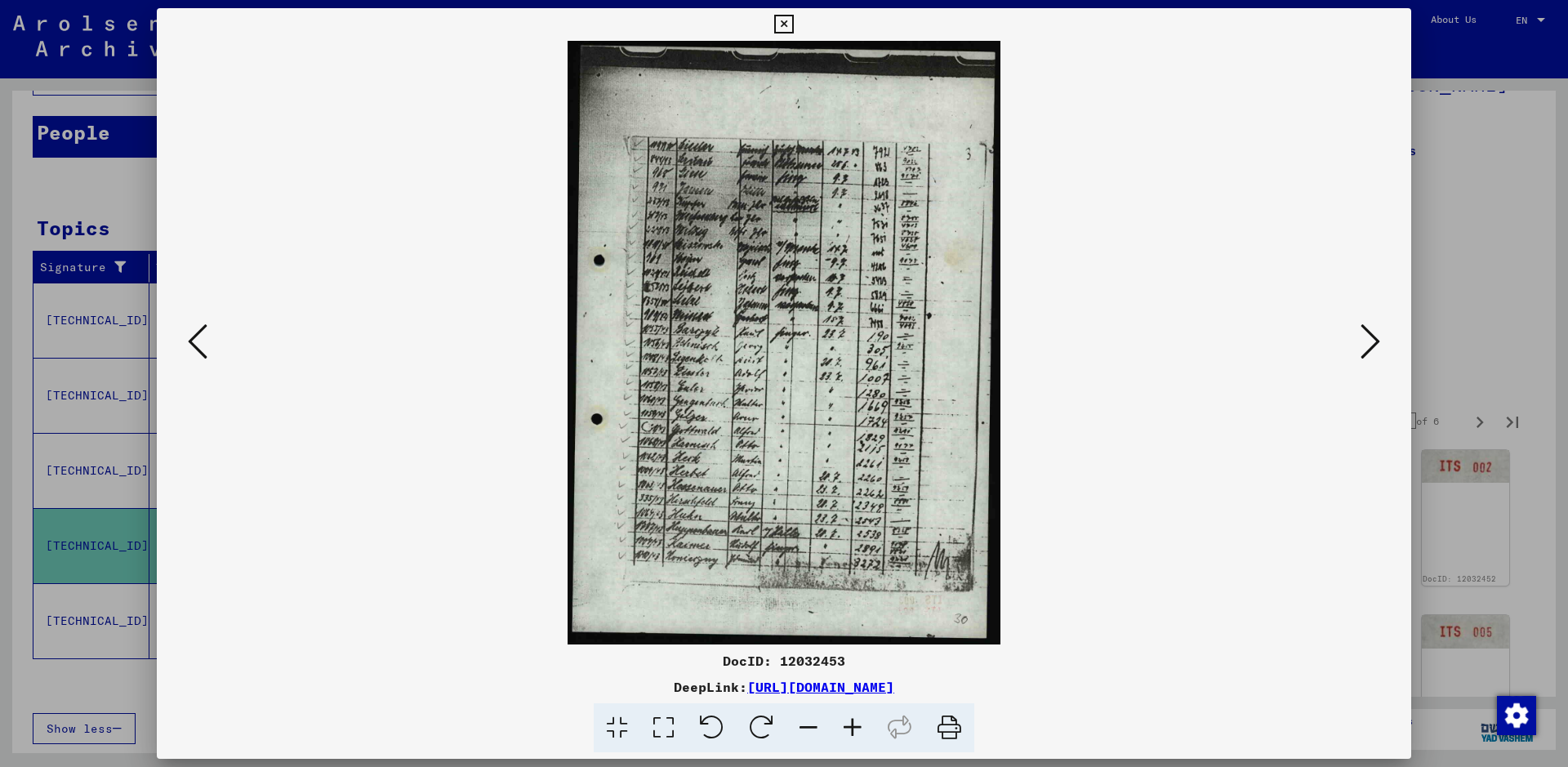
click at [899, 417] on img at bounding box center [784, 342] width 433 height 603
click at [852, 612] on icon at bounding box center [852, 728] width 44 height 50
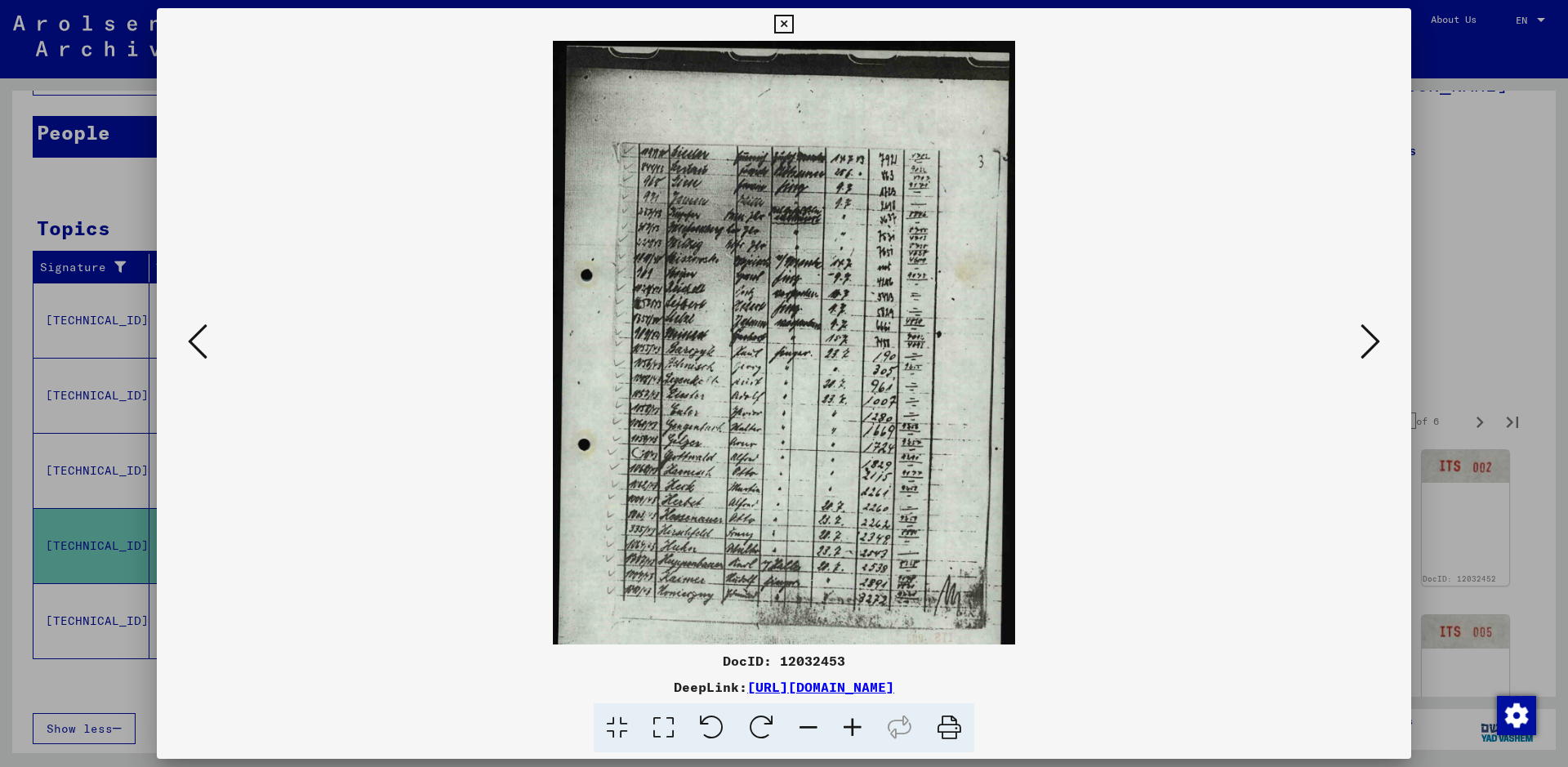
click at [852, 612] on icon at bounding box center [852, 728] width 44 height 50
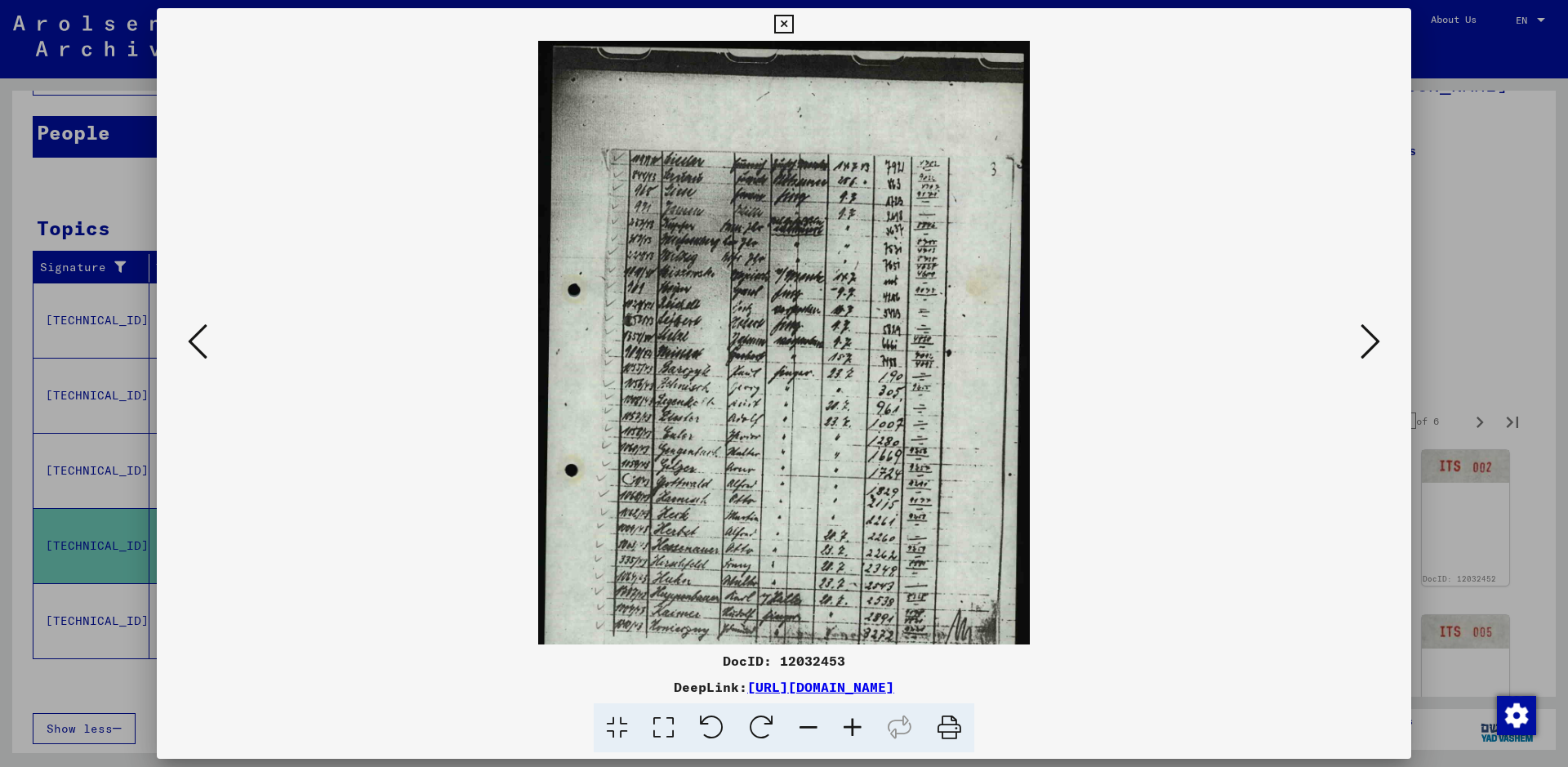
click at [852, 612] on icon at bounding box center [852, 728] width 44 height 50
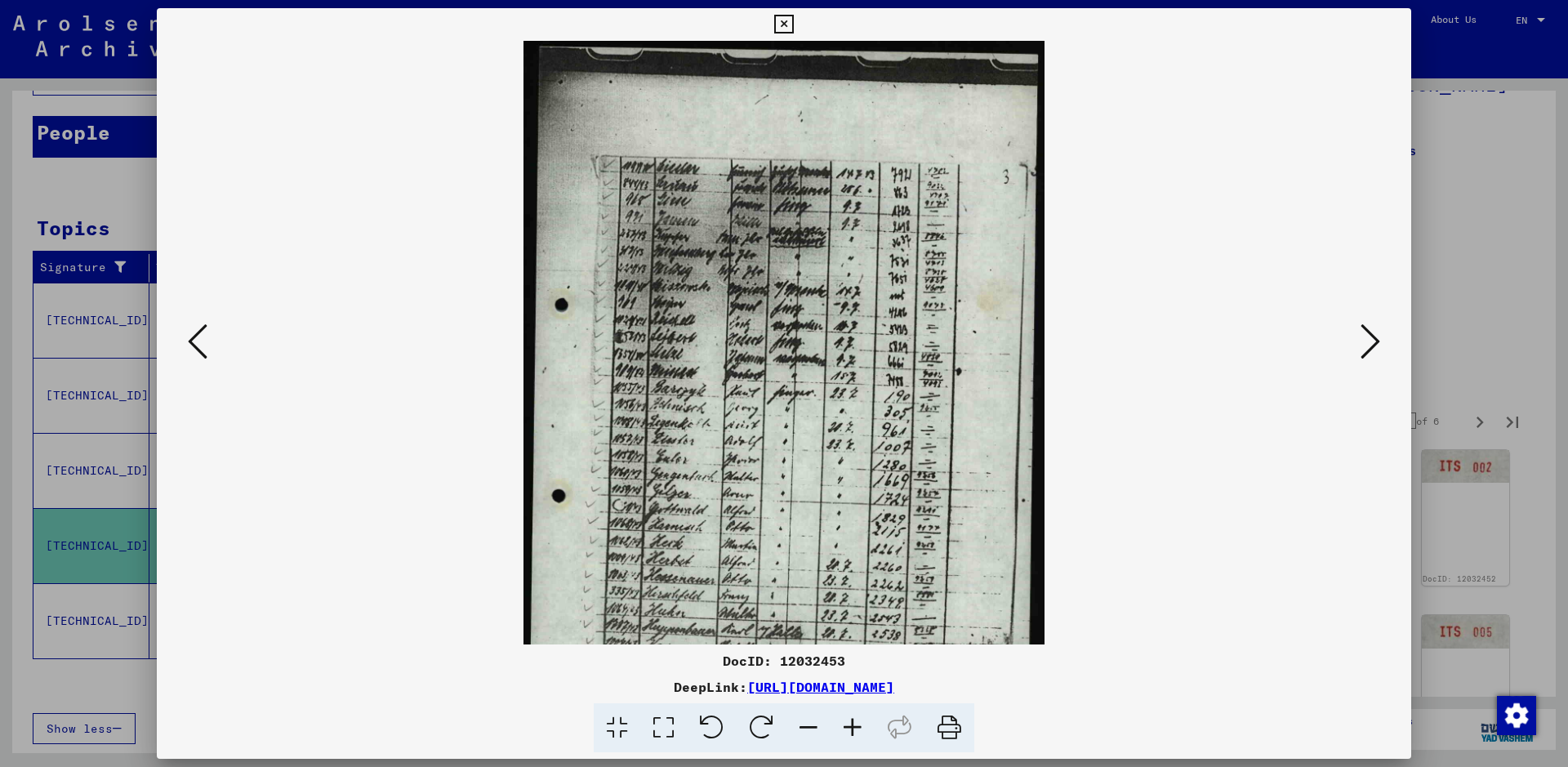
click at [852, 612] on icon at bounding box center [852, 728] width 44 height 50
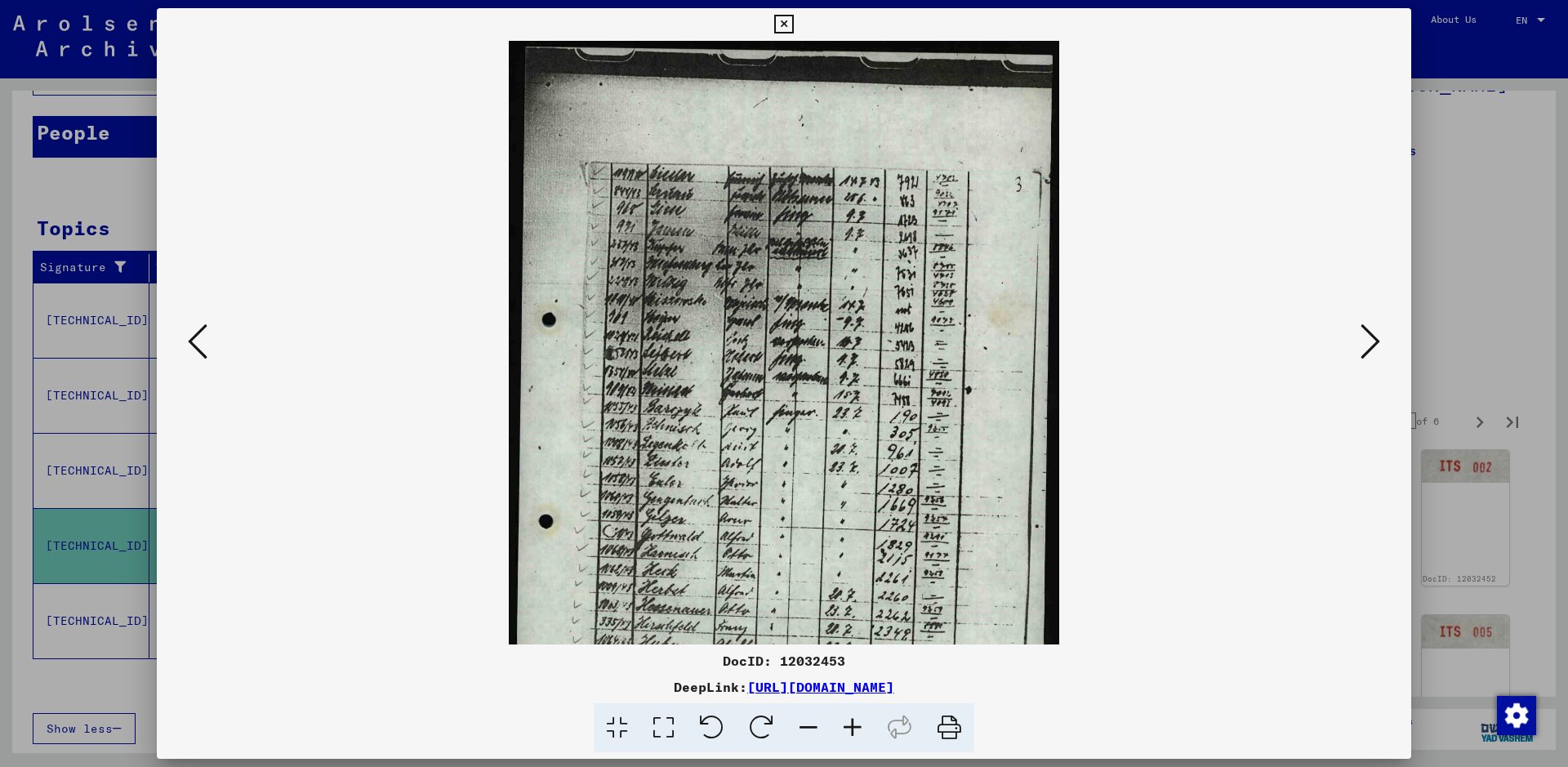
click at [852, 612] on icon at bounding box center [852, 728] width 44 height 50
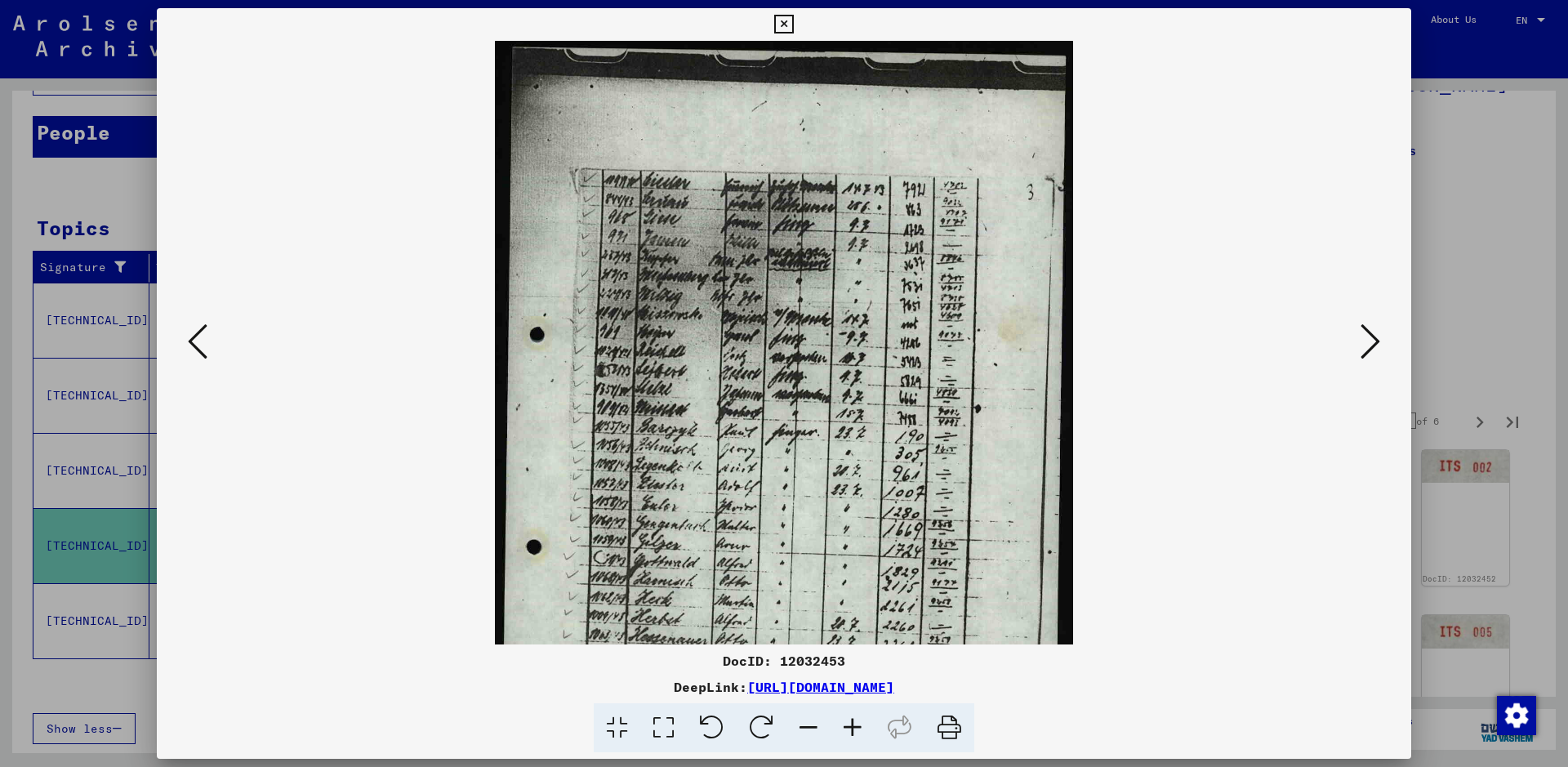
click at [852, 612] on icon at bounding box center [852, 728] width 44 height 50
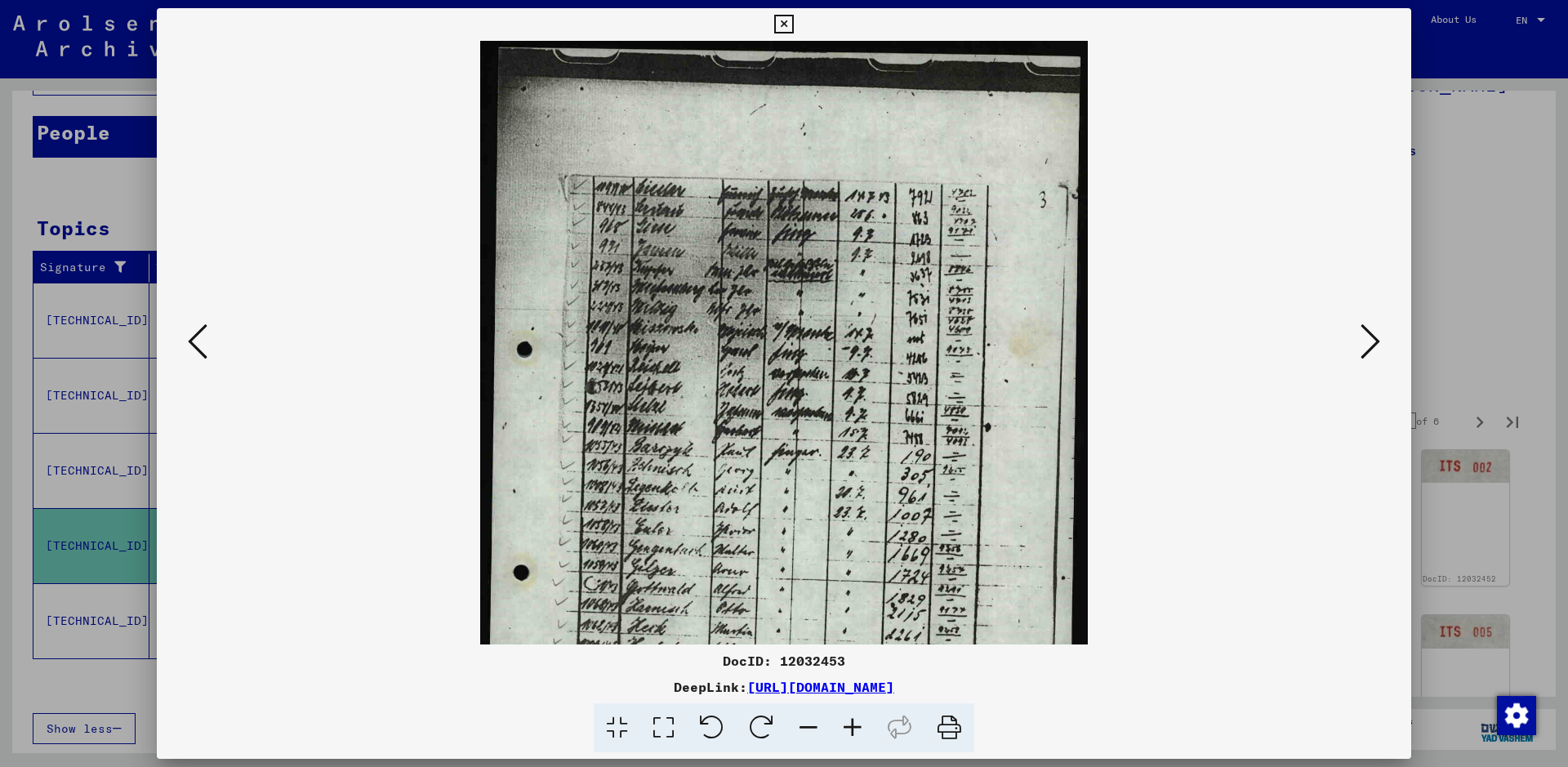
click at [852, 612] on icon at bounding box center [852, 728] width 44 height 50
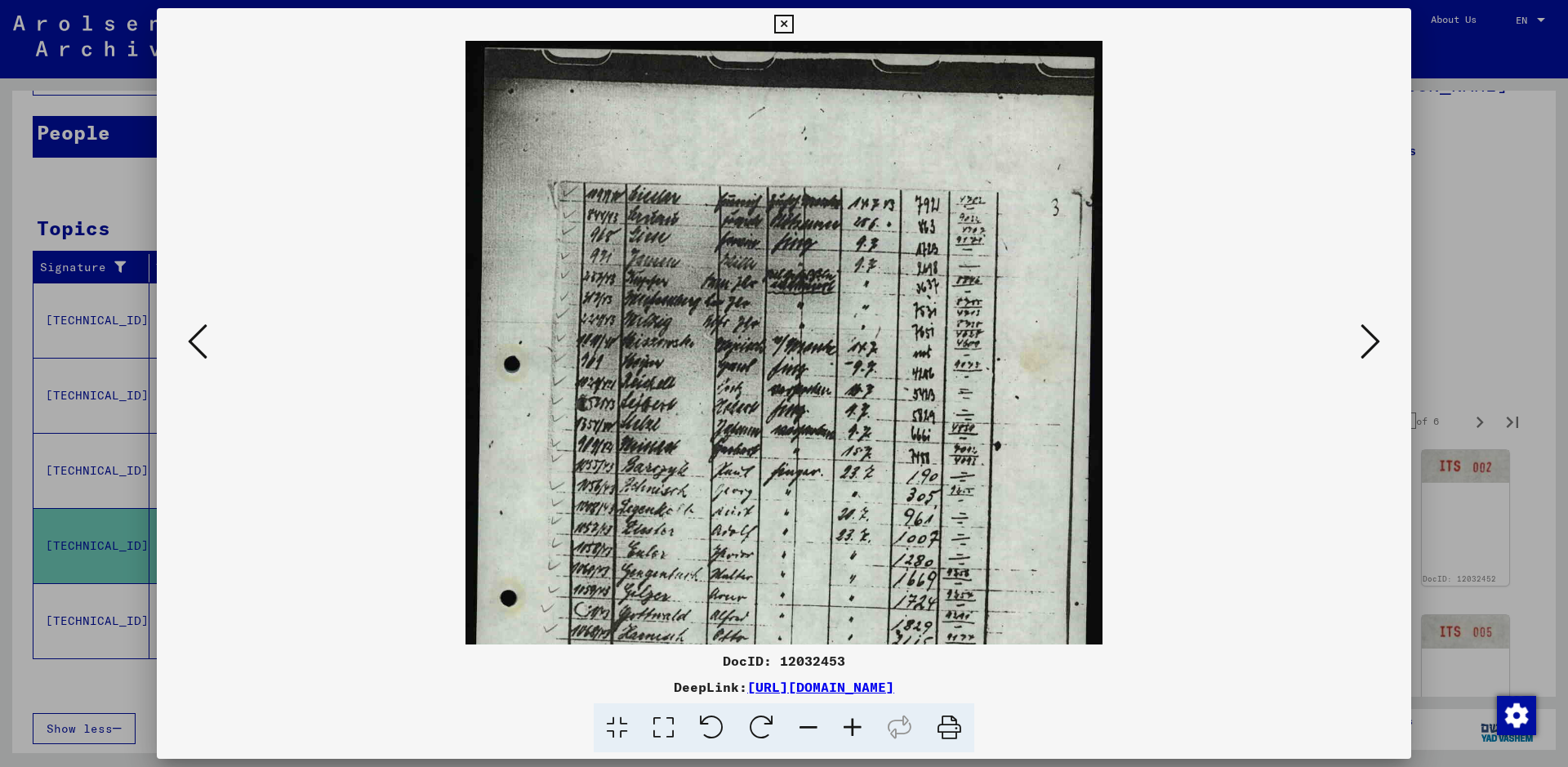
click at [852, 612] on icon at bounding box center [852, 728] width 44 height 50
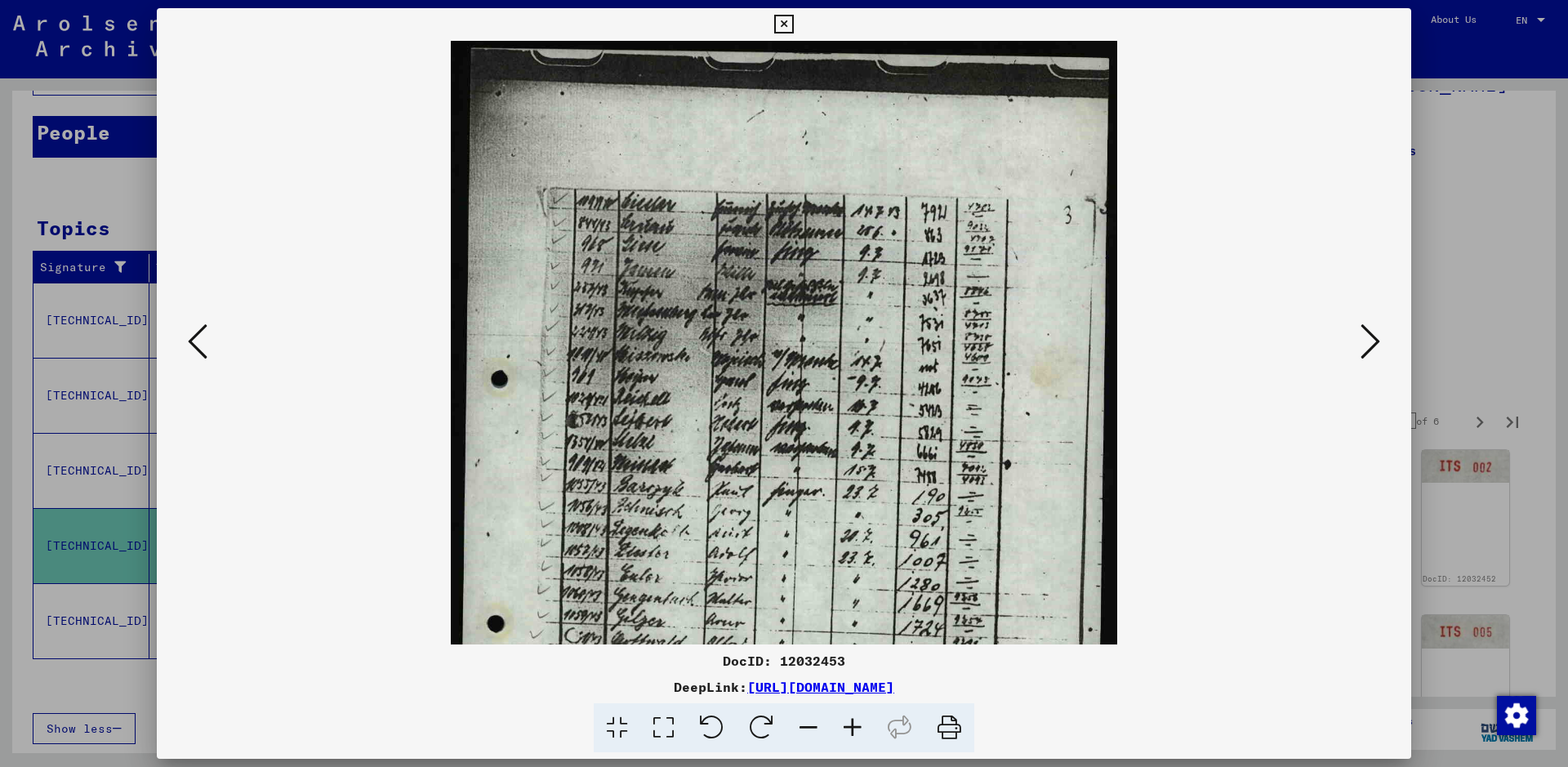
click at [852, 612] on icon at bounding box center [852, 728] width 44 height 50
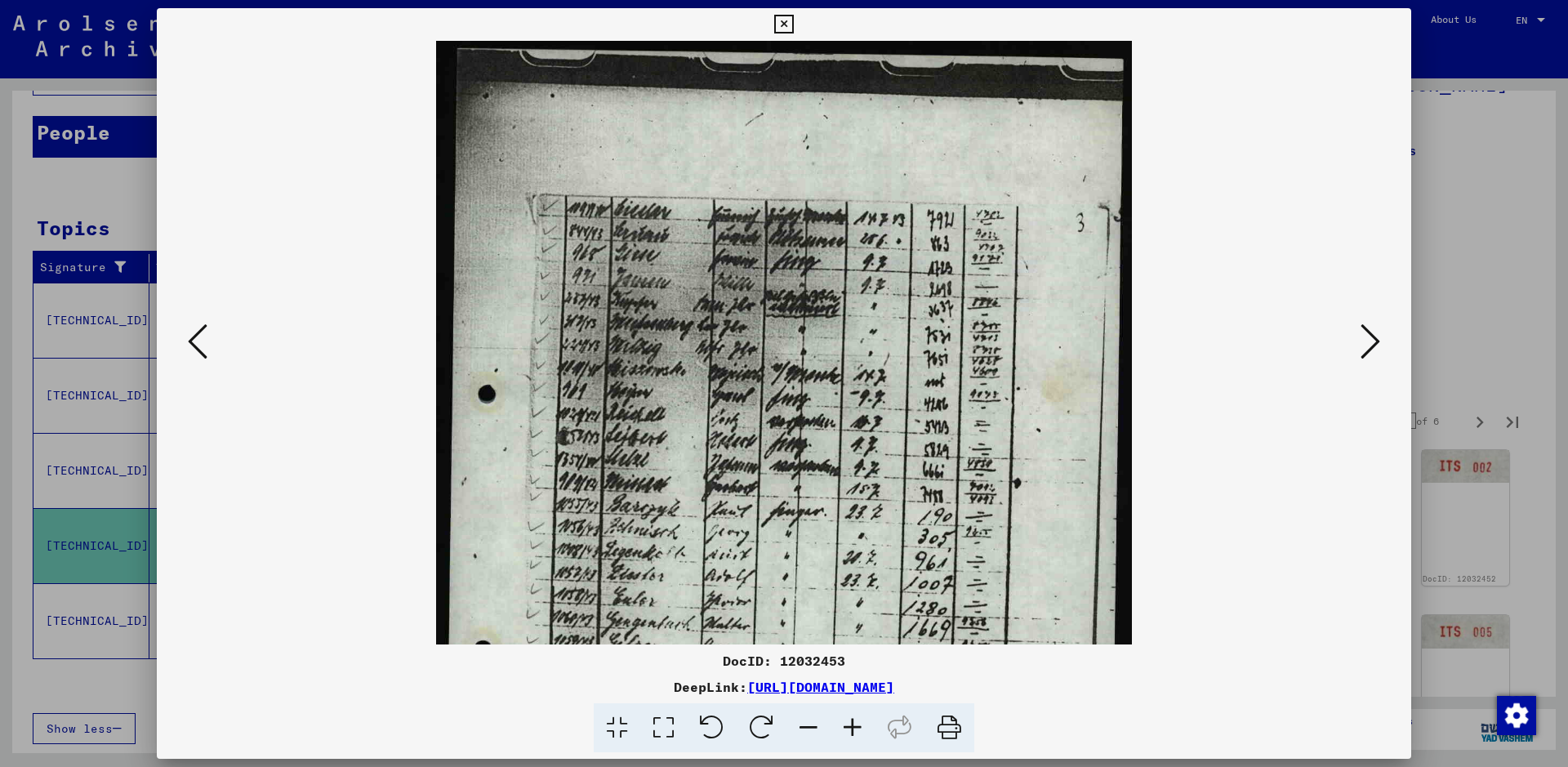
click at [852, 612] on icon at bounding box center [852, 728] width 44 height 50
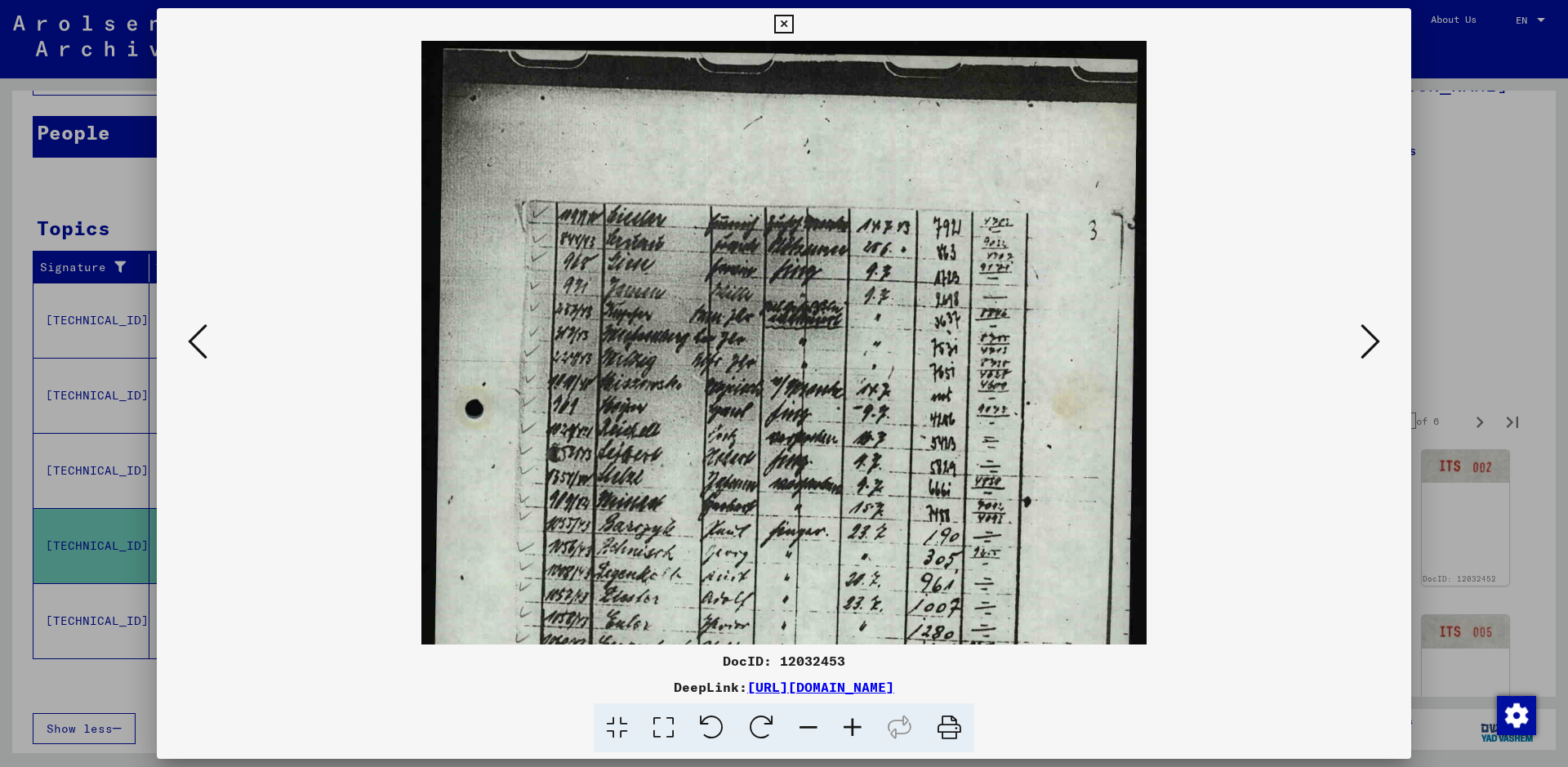
click at [852, 612] on icon at bounding box center [852, 728] width 44 height 50
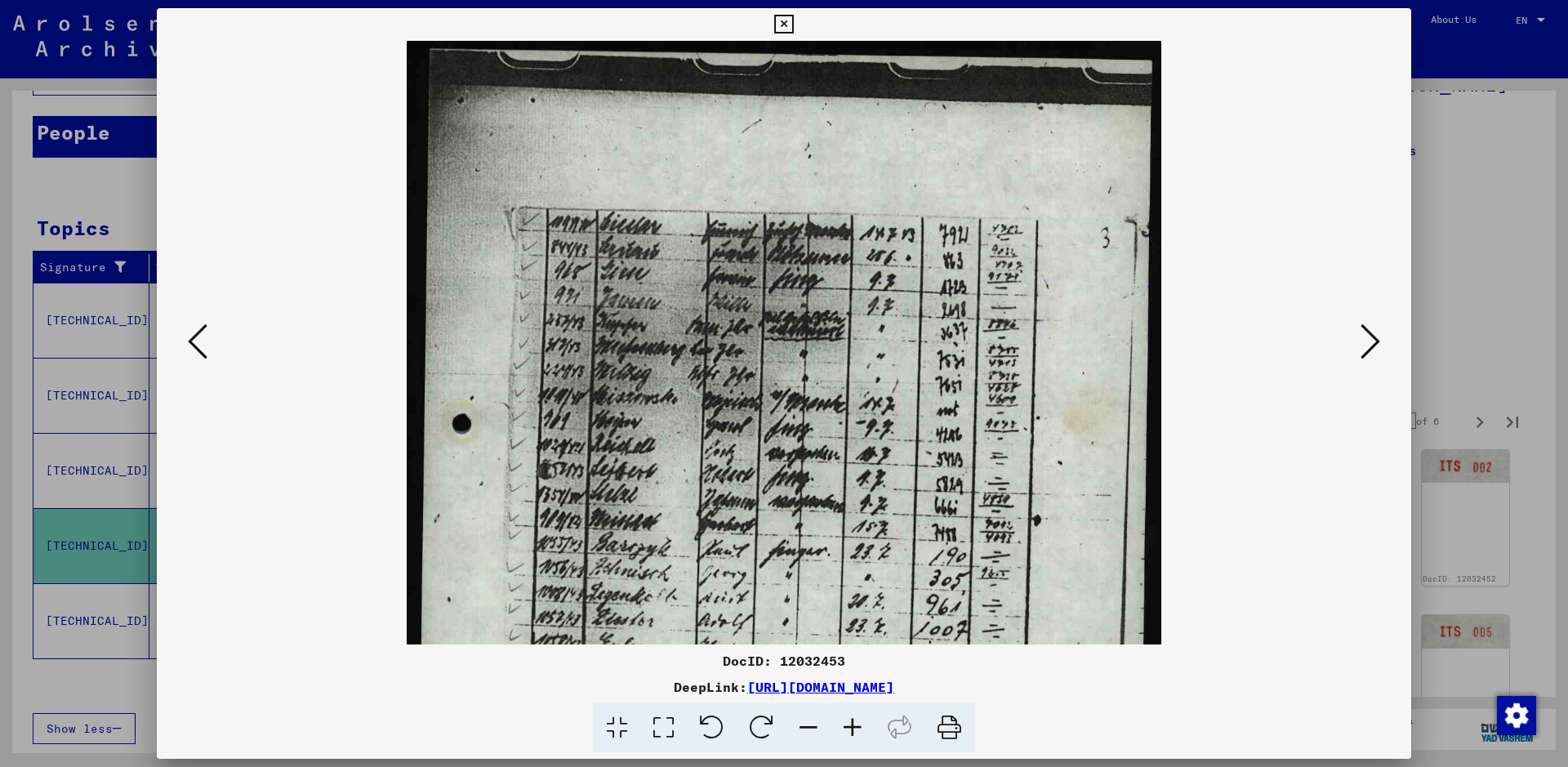
click at [852, 612] on icon at bounding box center [852, 728] width 44 height 50
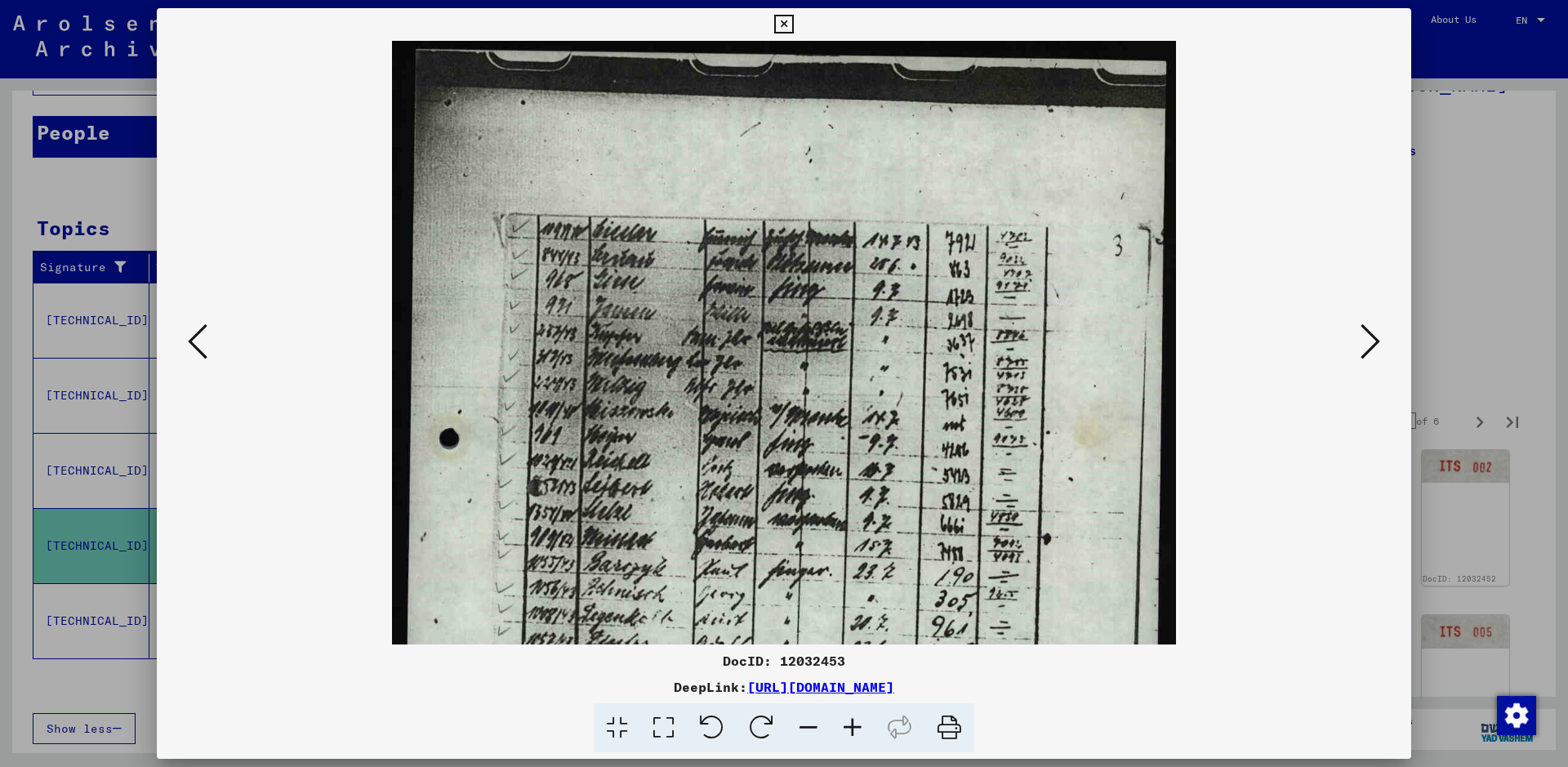
click at [852, 612] on icon at bounding box center [852, 728] width 44 height 50
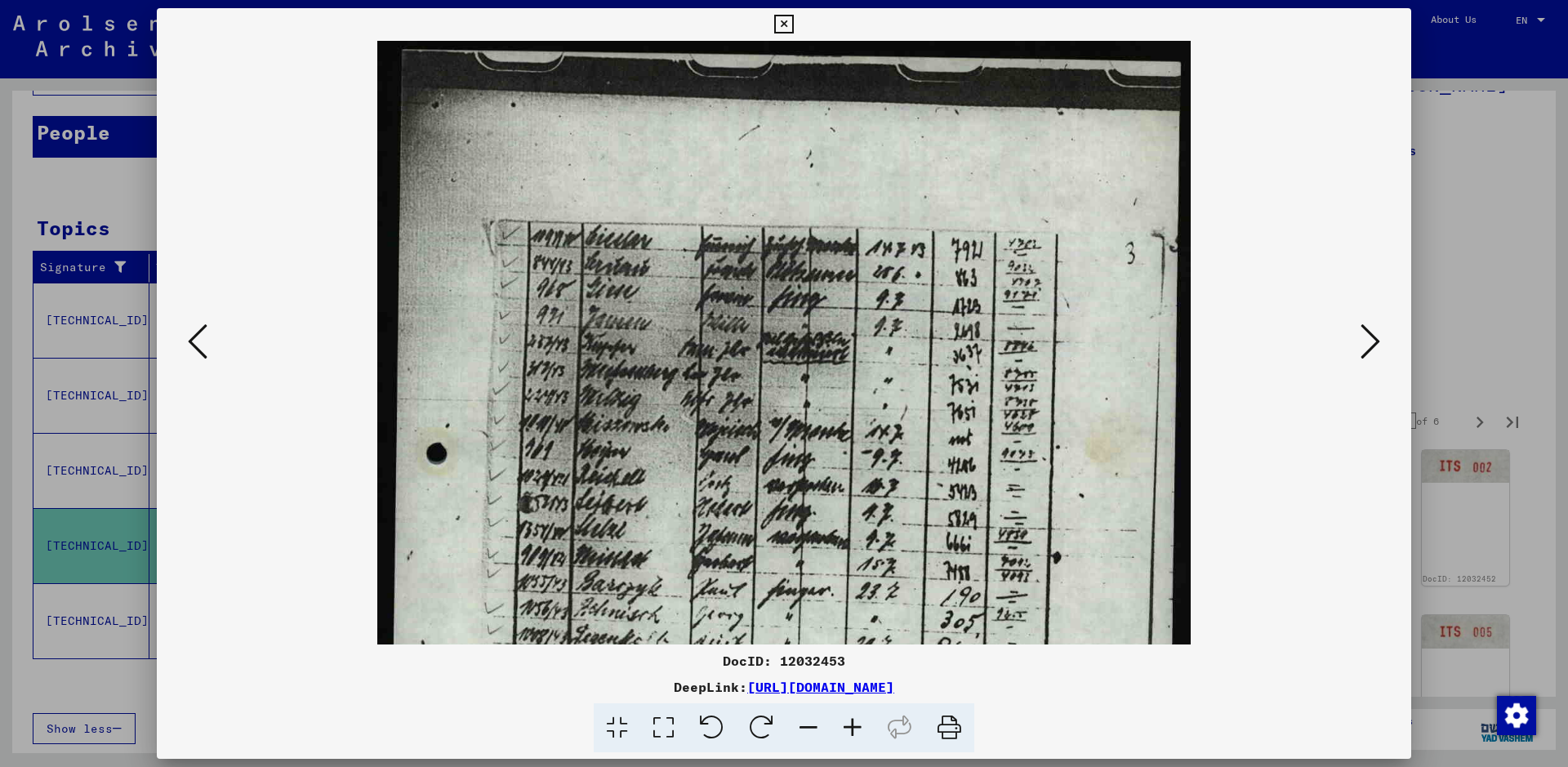
click at [199, 349] on icon at bounding box center [198, 341] width 20 height 39
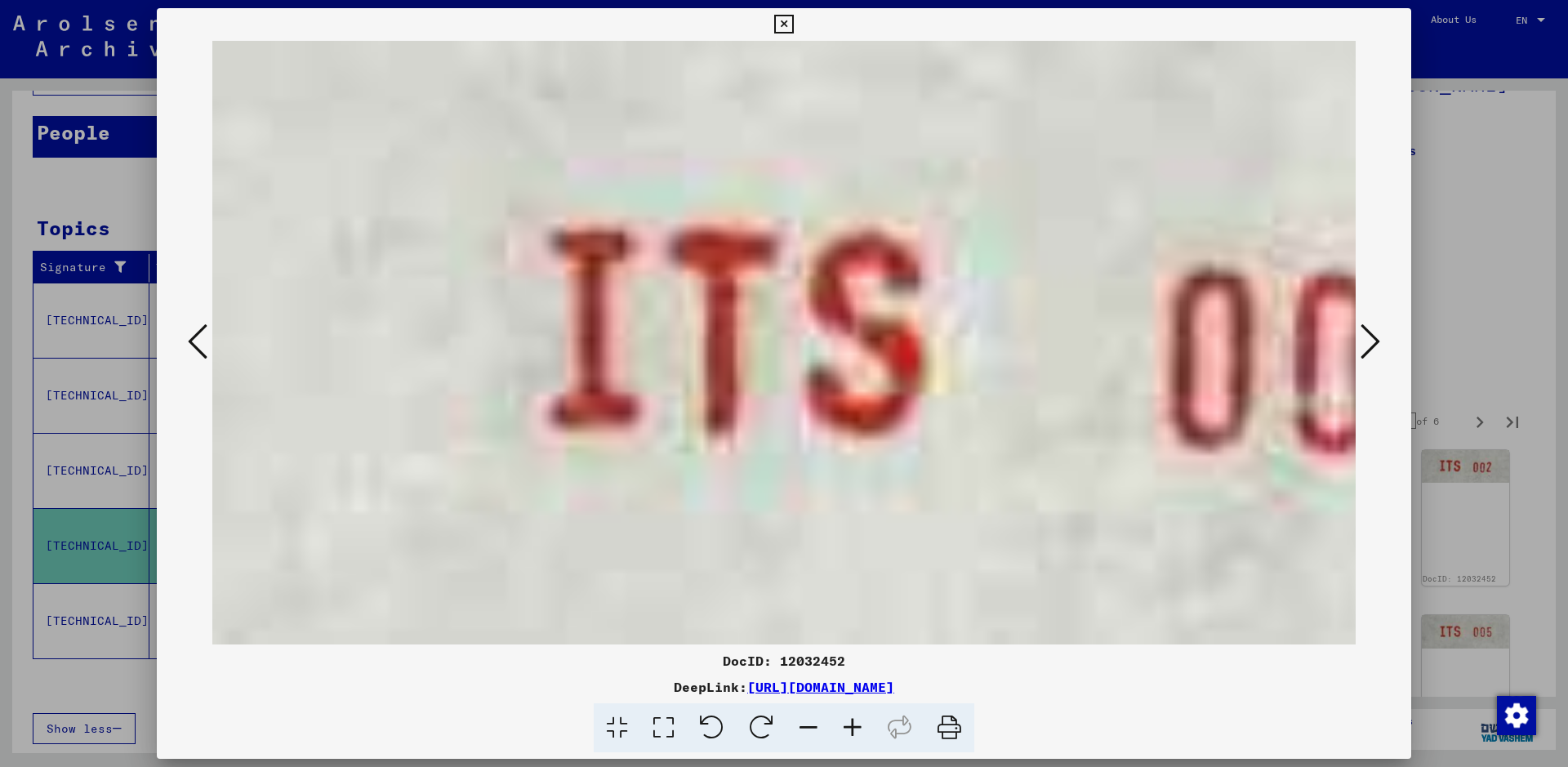
click at [199, 349] on icon at bounding box center [198, 341] width 20 height 39
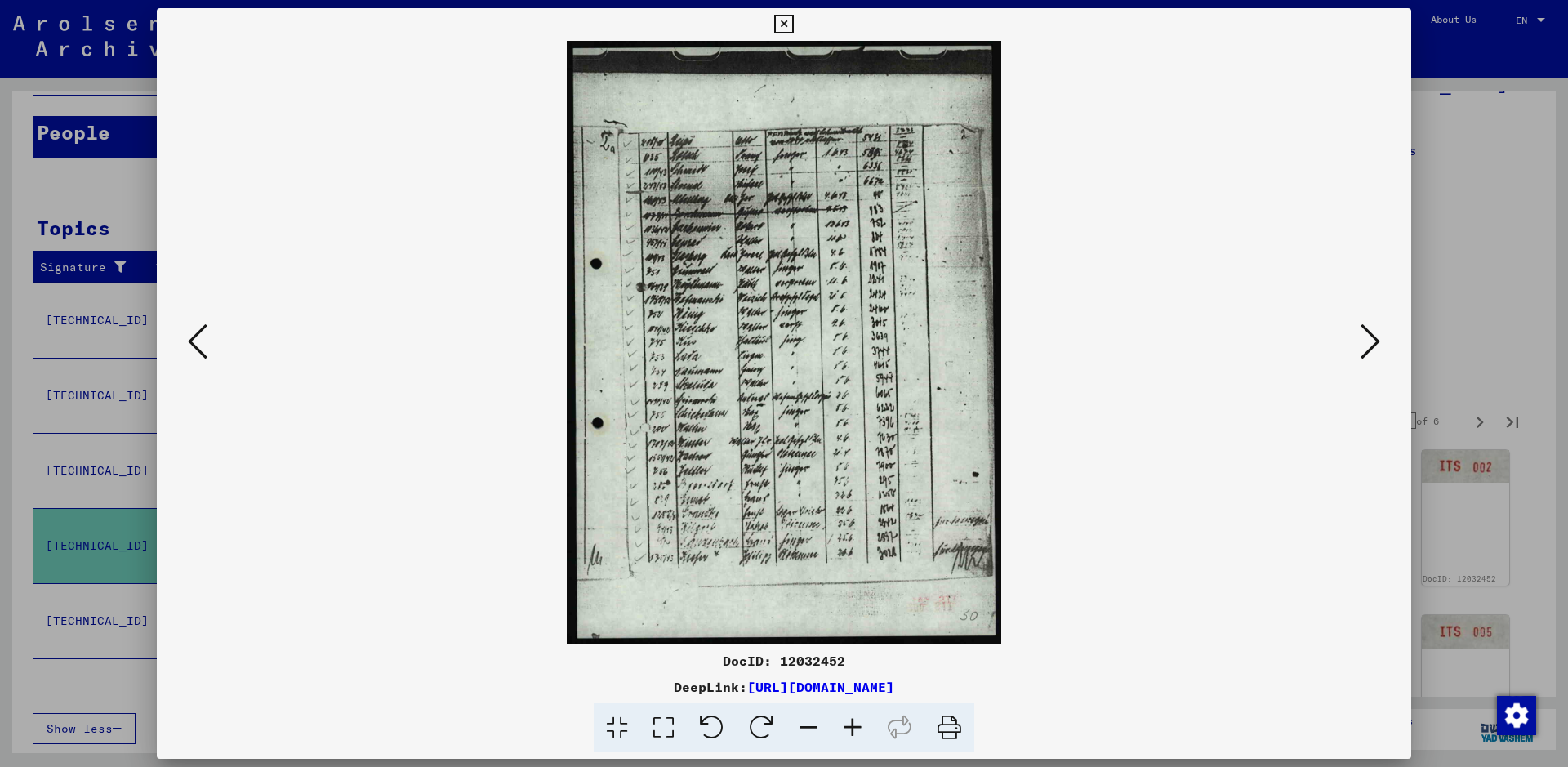
click at [199, 349] on icon at bounding box center [198, 341] width 20 height 39
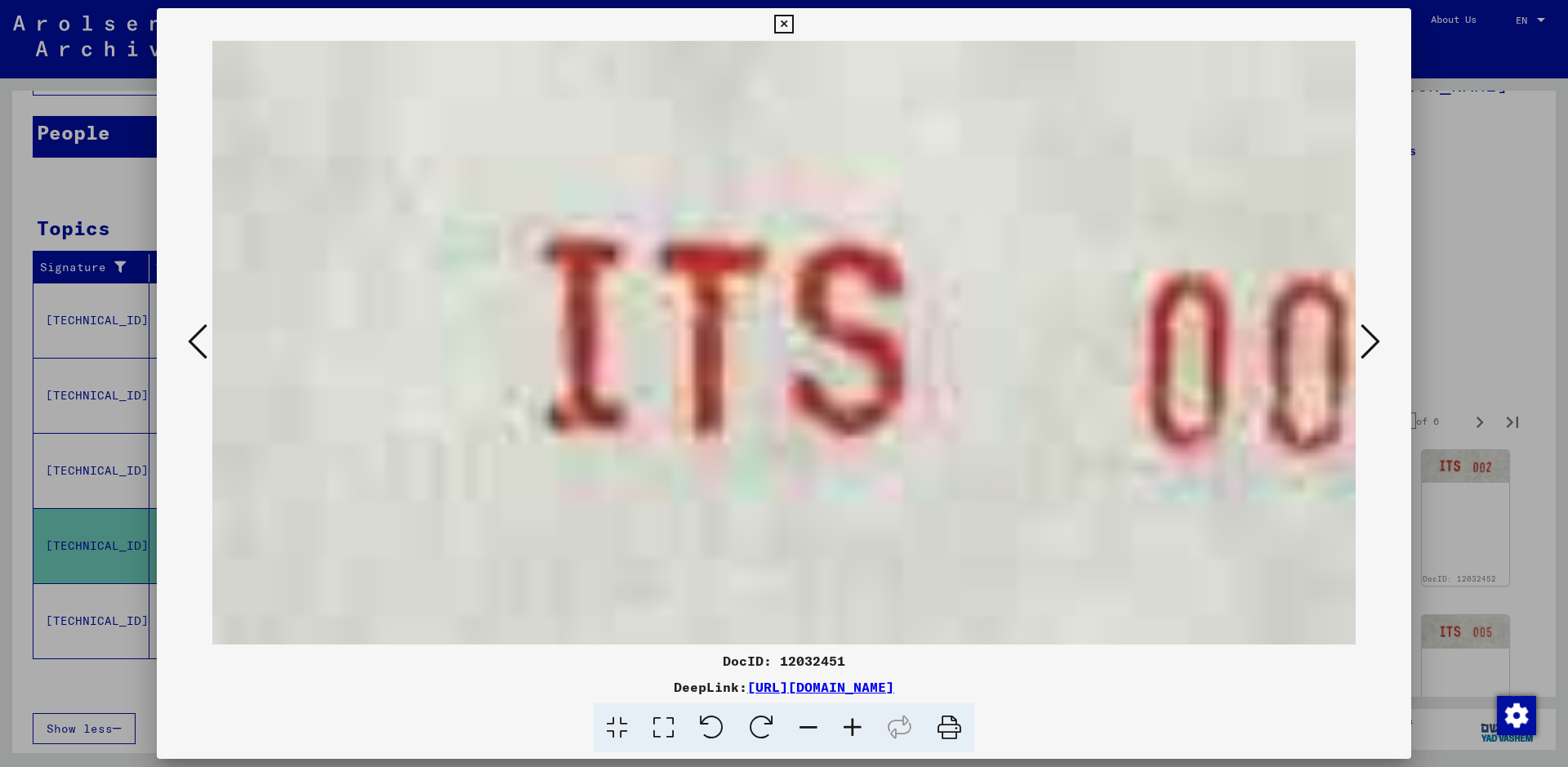
click at [199, 349] on icon at bounding box center [198, 341] width 20 height 39
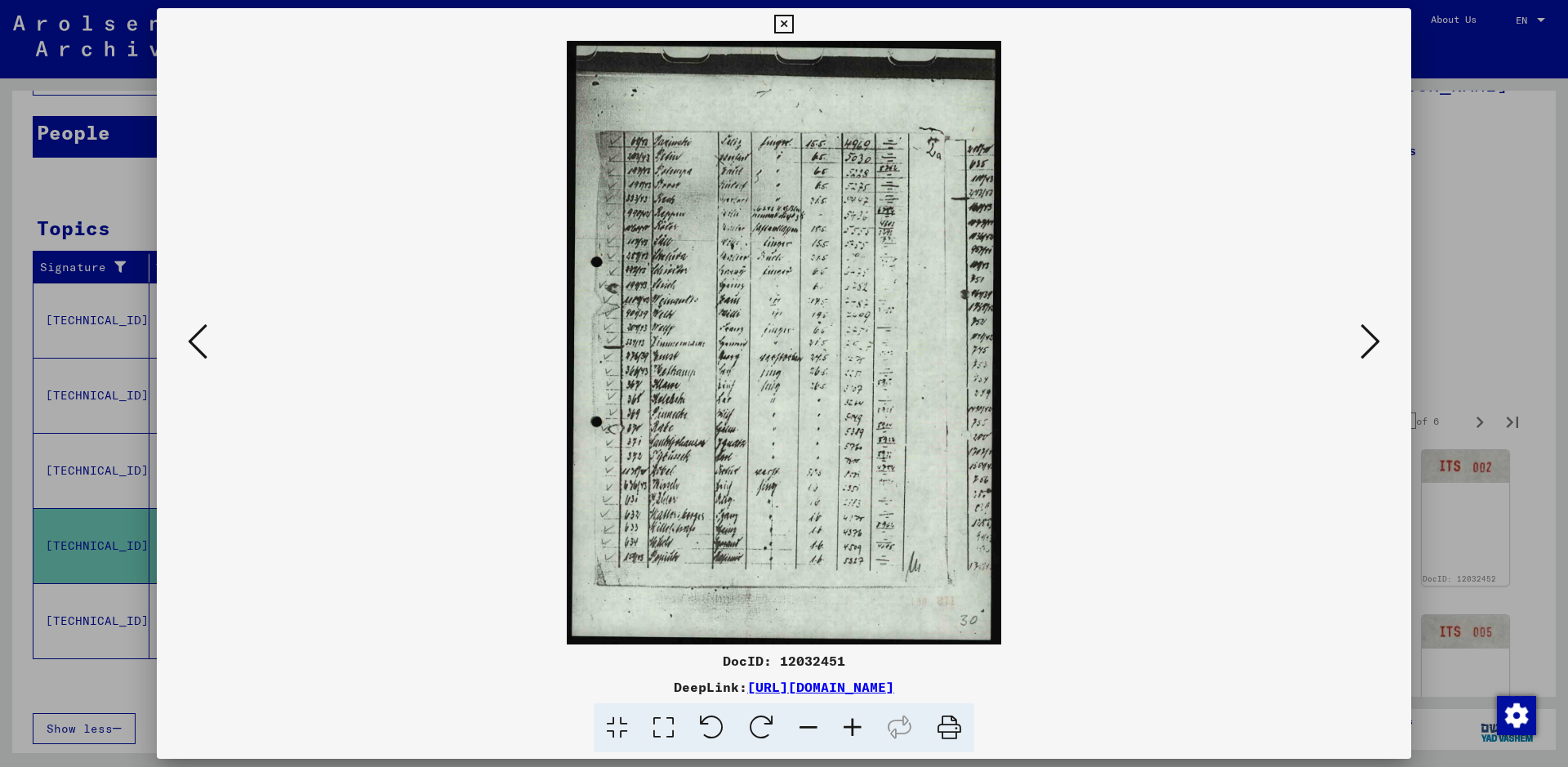
click at [199, 349] on icon at bounding box center [198, 341] width 20 height 39
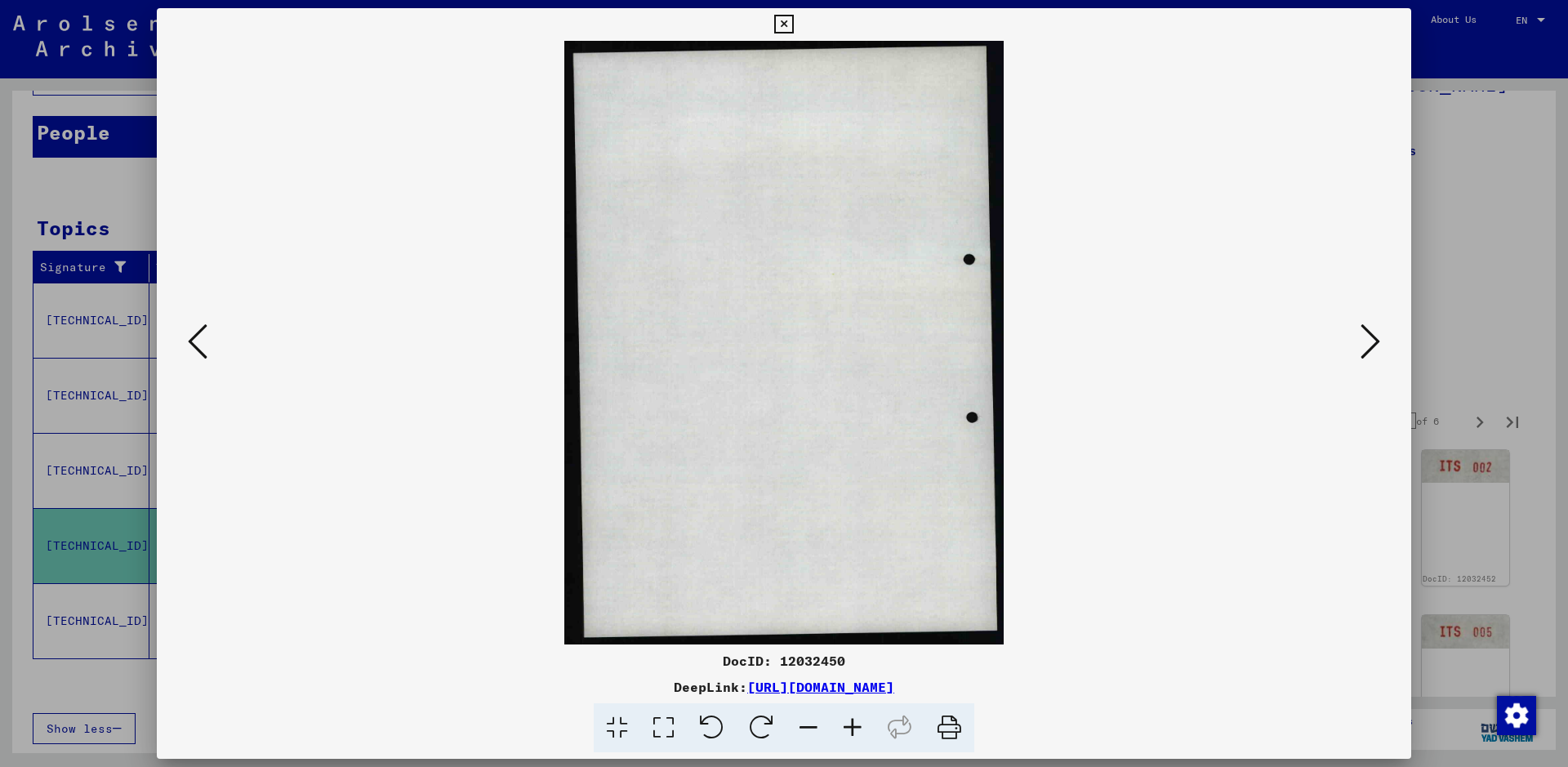
click at [199, 349] on icon at bounding box center [198, 341] width 20 height 39
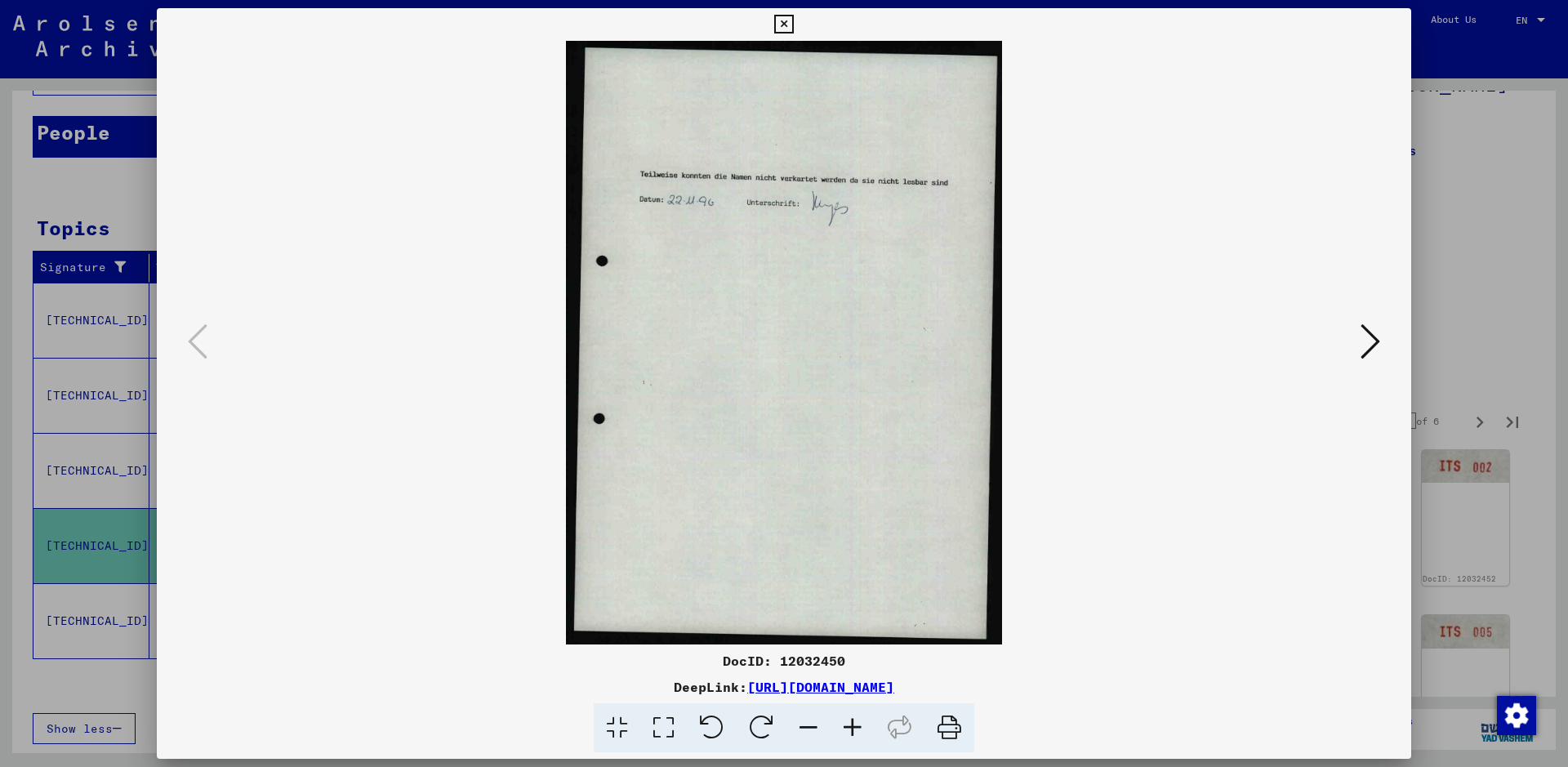
click at [1254, 297] on div at bounding box center [784, 383] width 1568 height 767
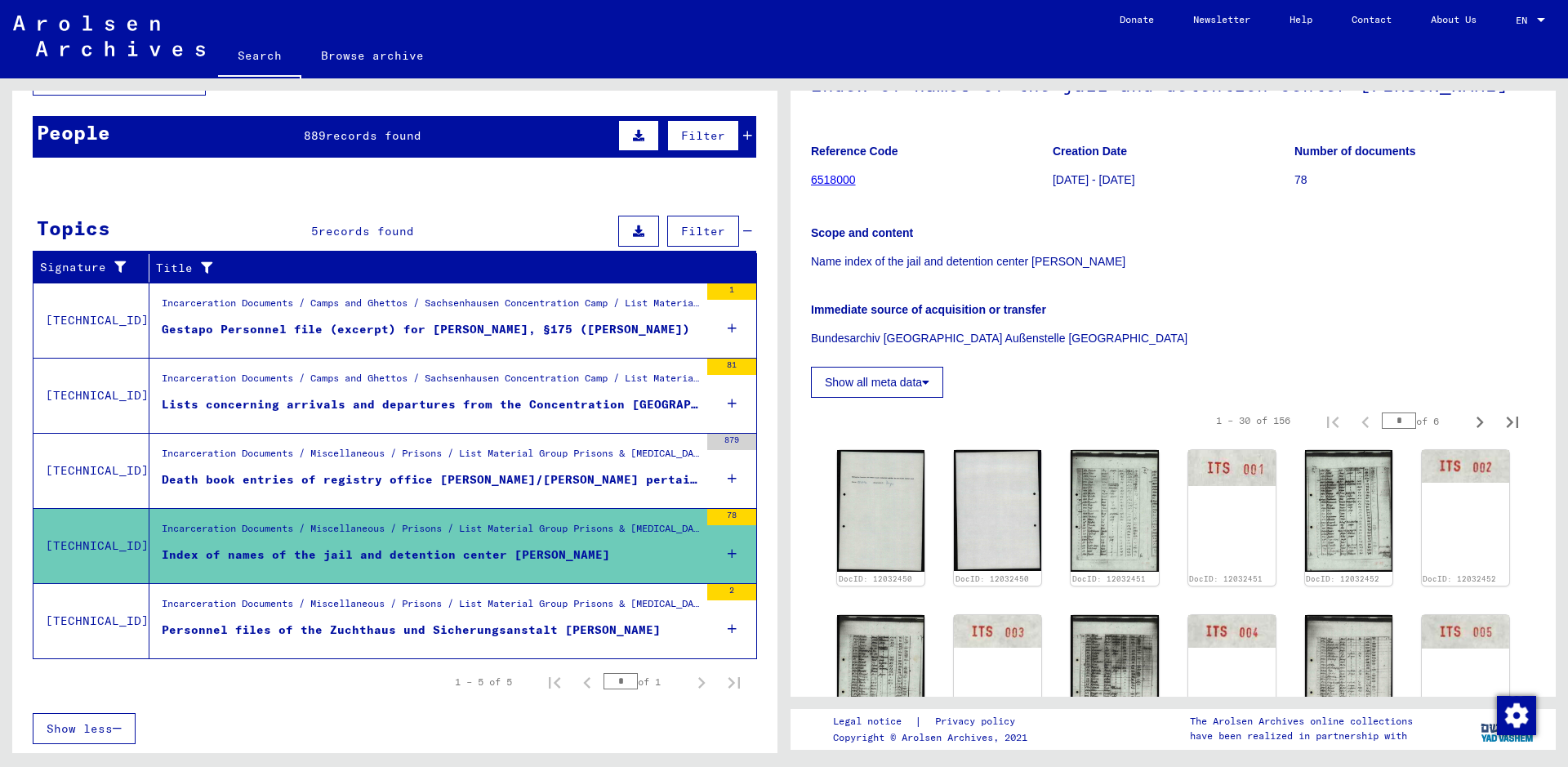
click at [418, 612] on div "Personnel files of the Zuchthaus und Sicherungsanstalt [PERSON_NAME]" at bounding box center [410, 630] width 499 height 17
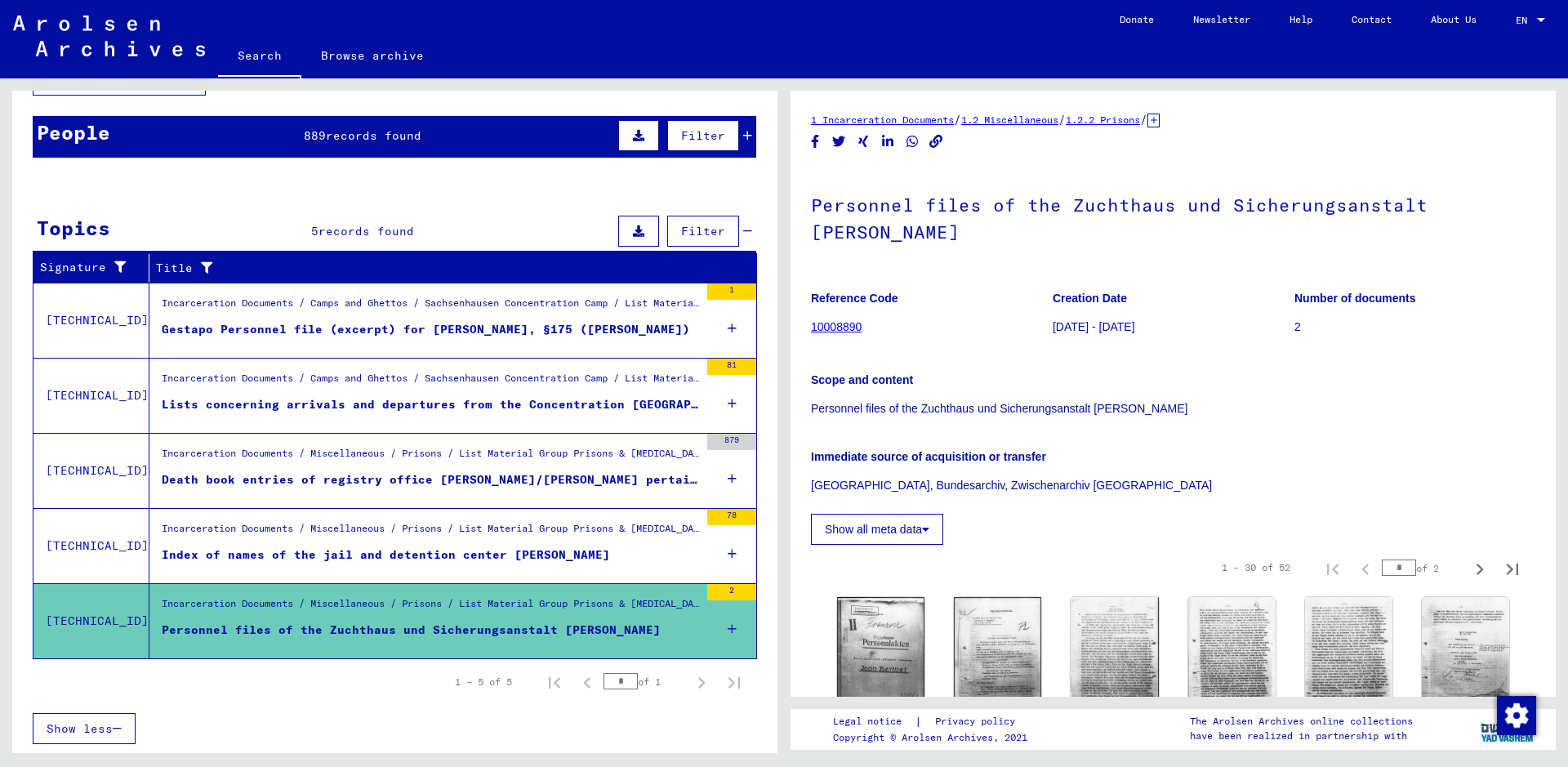
scroll to position [163, 0]
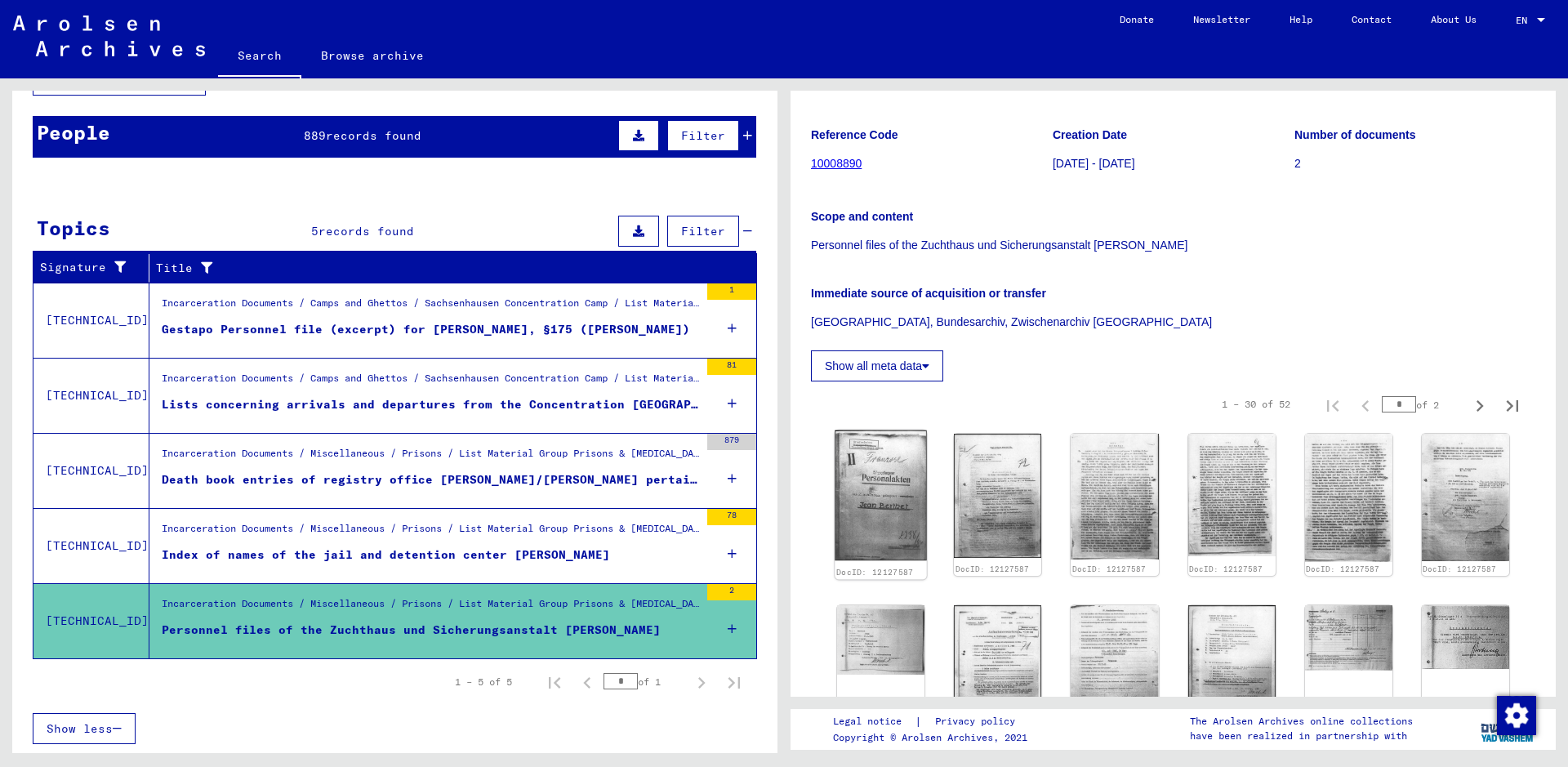
click at [873, 528] on img at bounding box center [880, 495] width 93 height 130
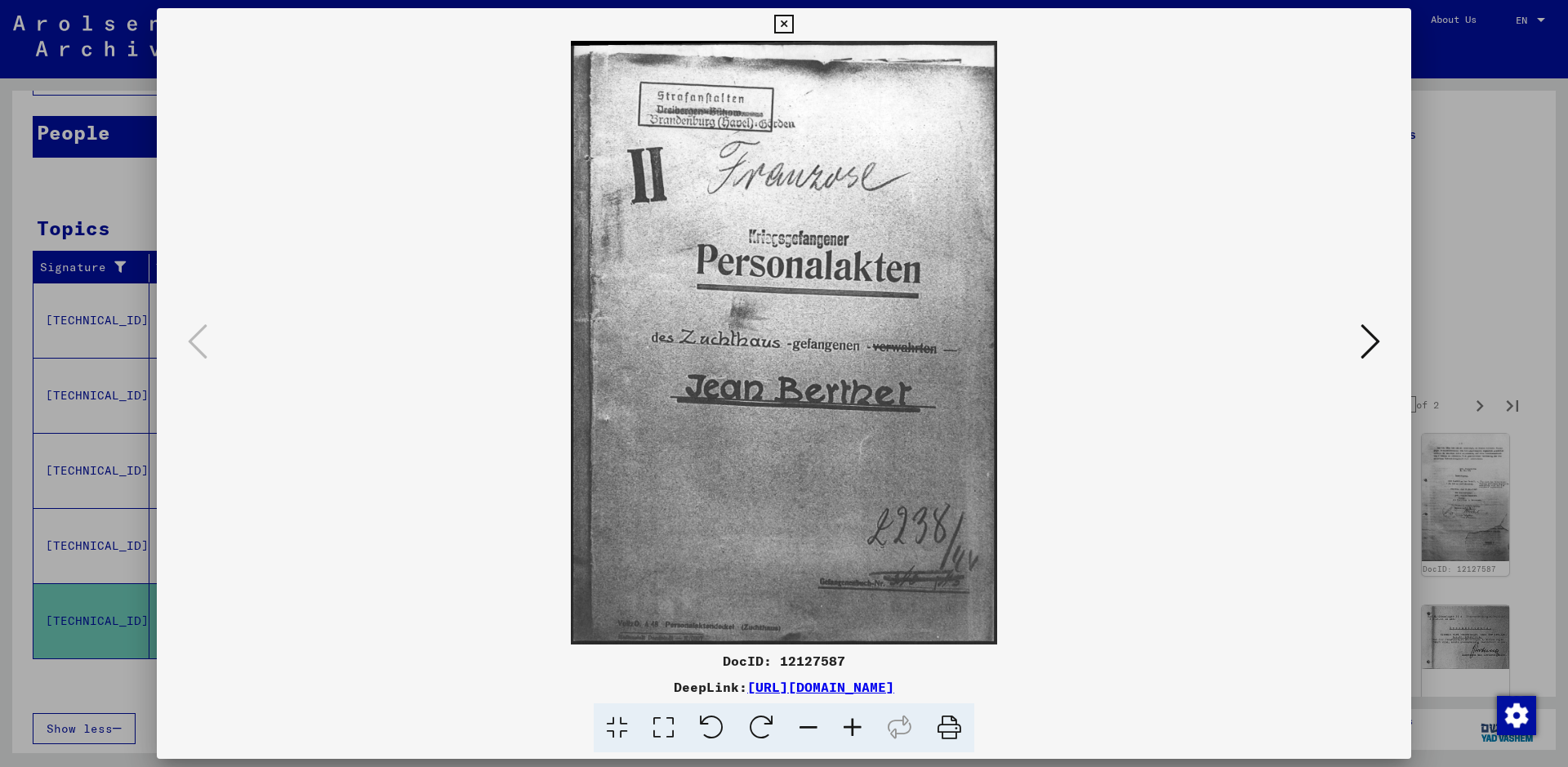
click at [1254, 357] on img at bounding box center [784, 342] width 1143 height 603
click at [1254, 353] on icon at bounding box center [1370, 341] width 20 height 39
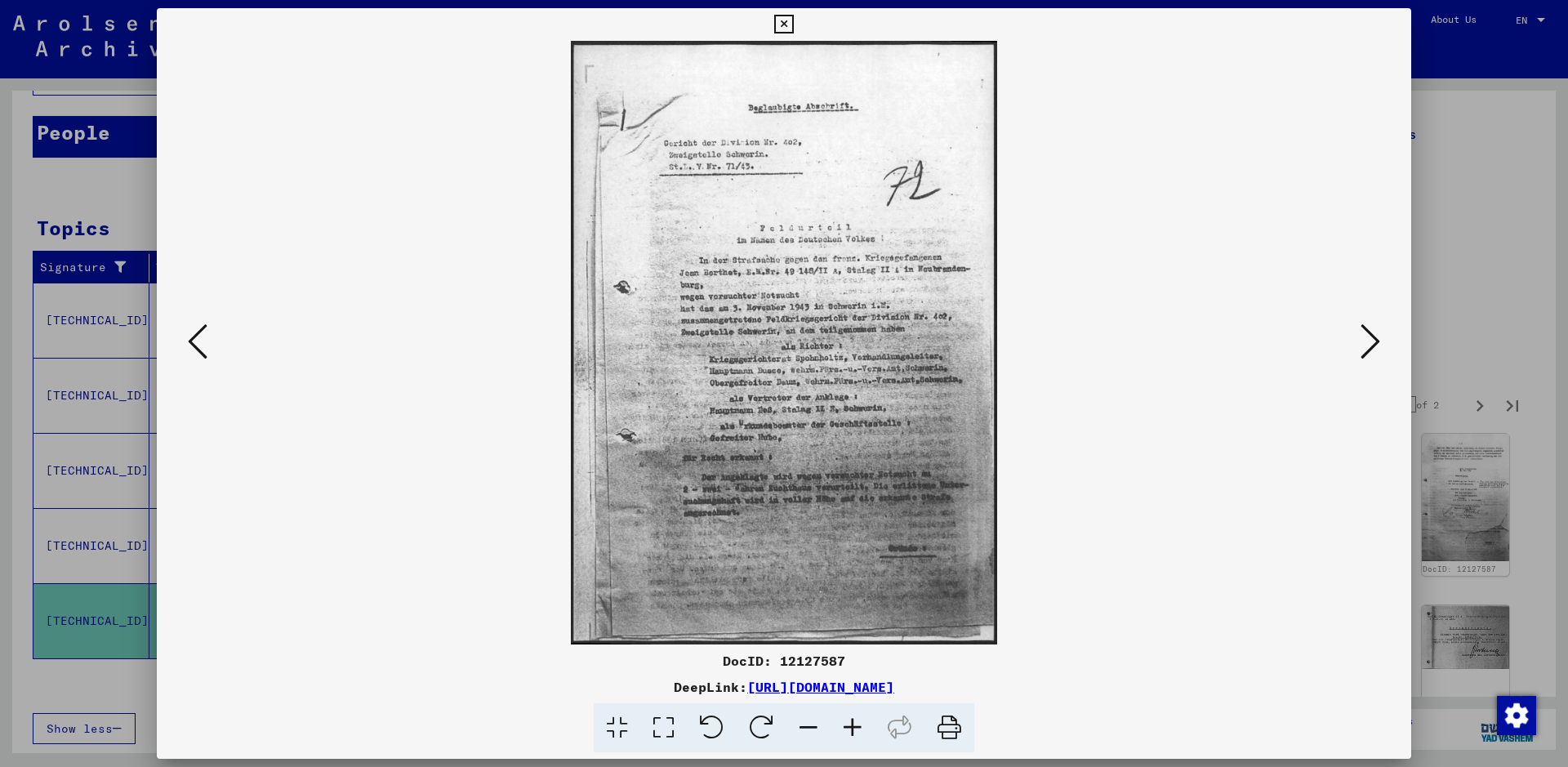
click at [846, 612] on icon at bounding box center [852, 728] width 44 height 50
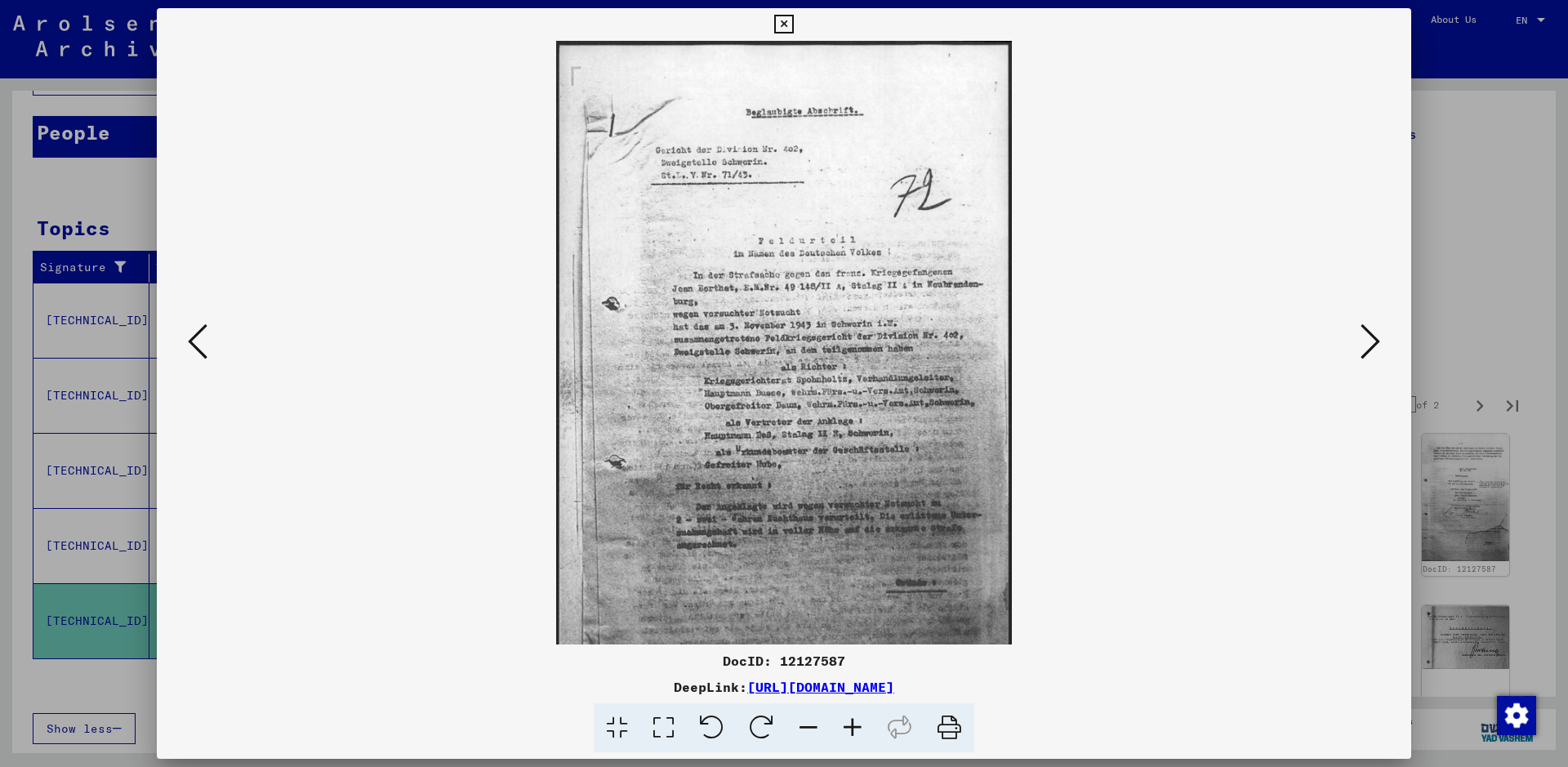
click at [846, 612] on icon at bounding box center [852, 728] width 44 height 50
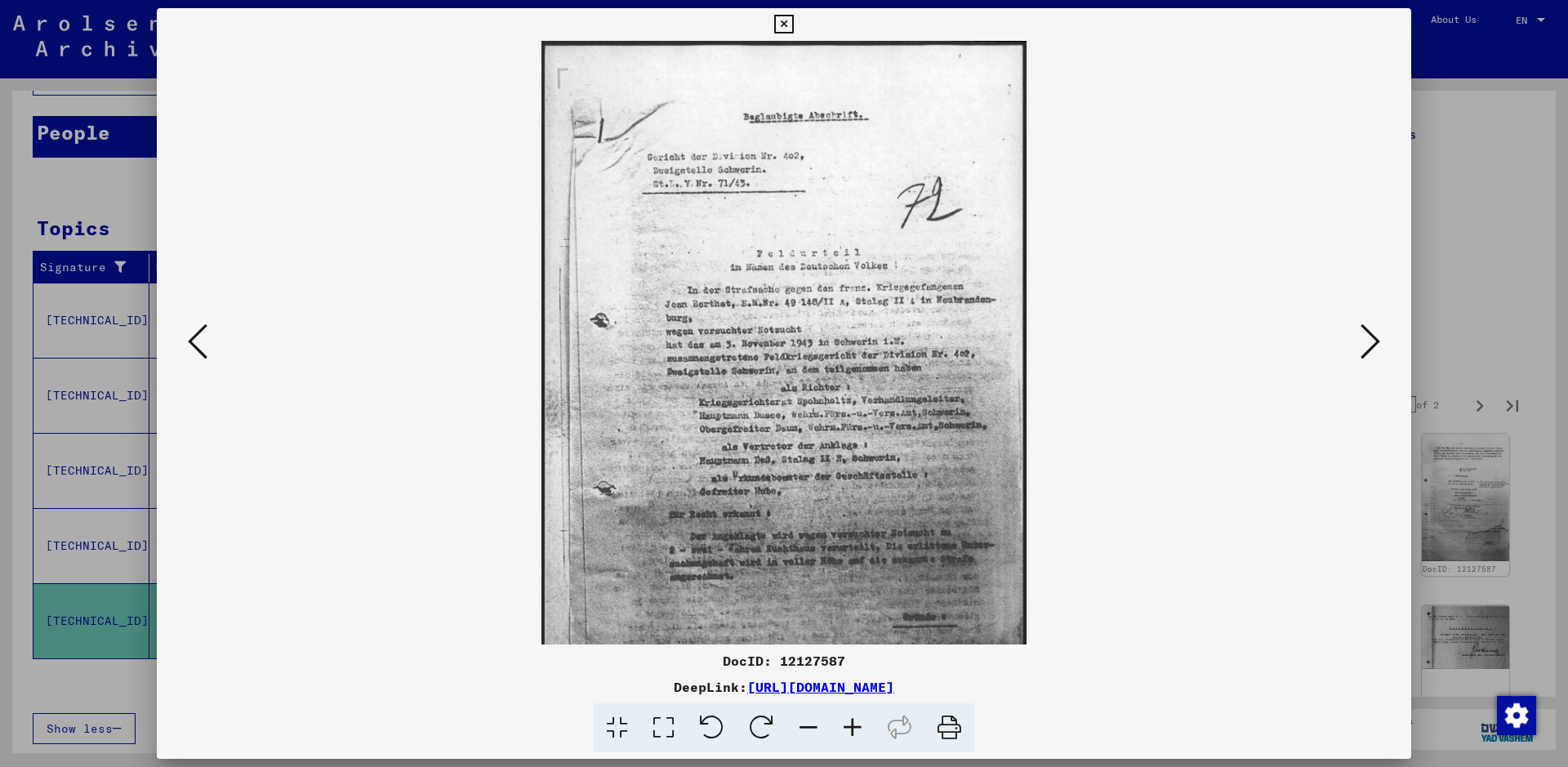
click at [846, 612] on icon at bounding box center [852, 728] width 44 height 50
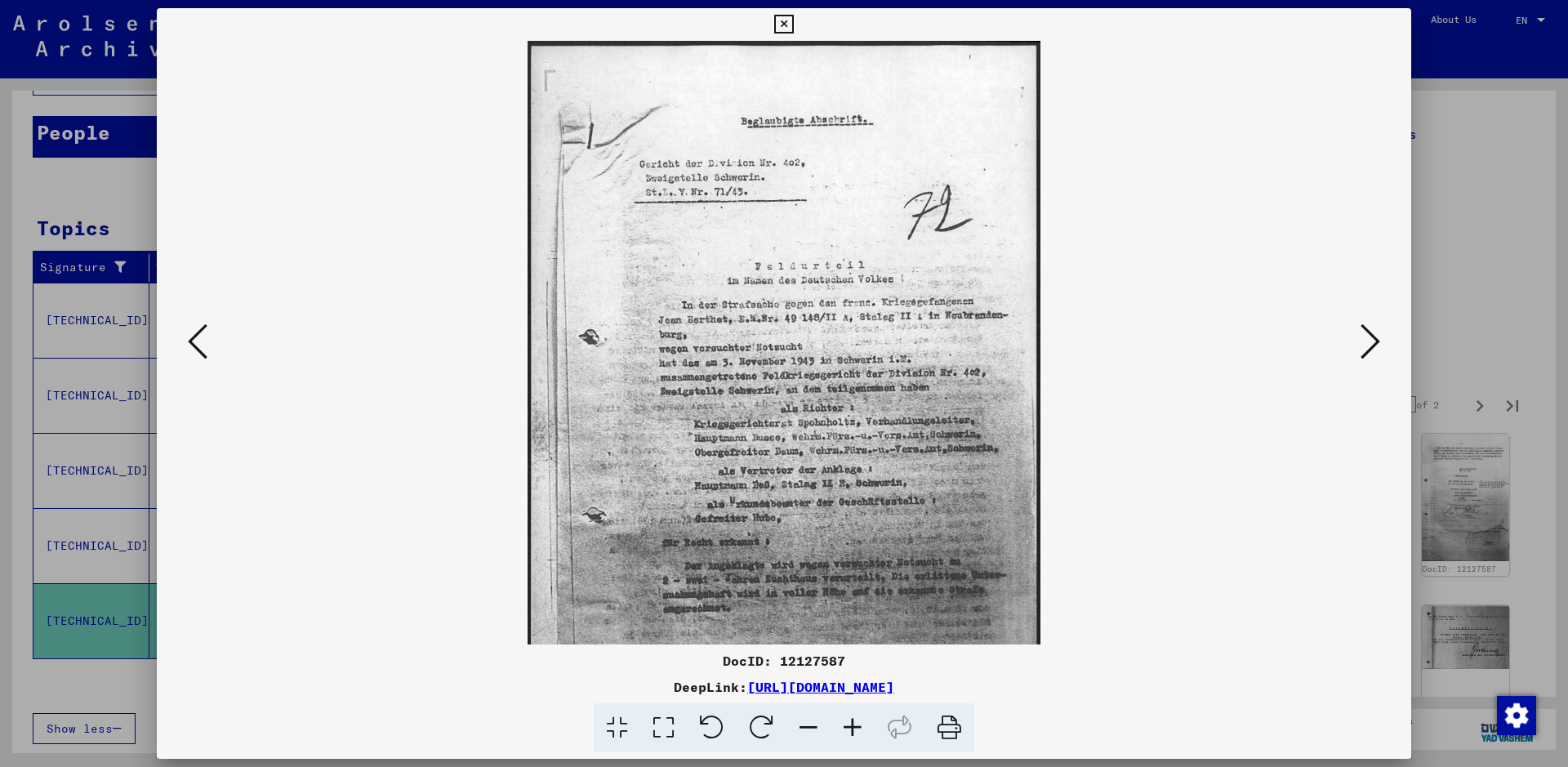
click at [846, 612] on icon at bounding box center [852, 728] width 44 height 50
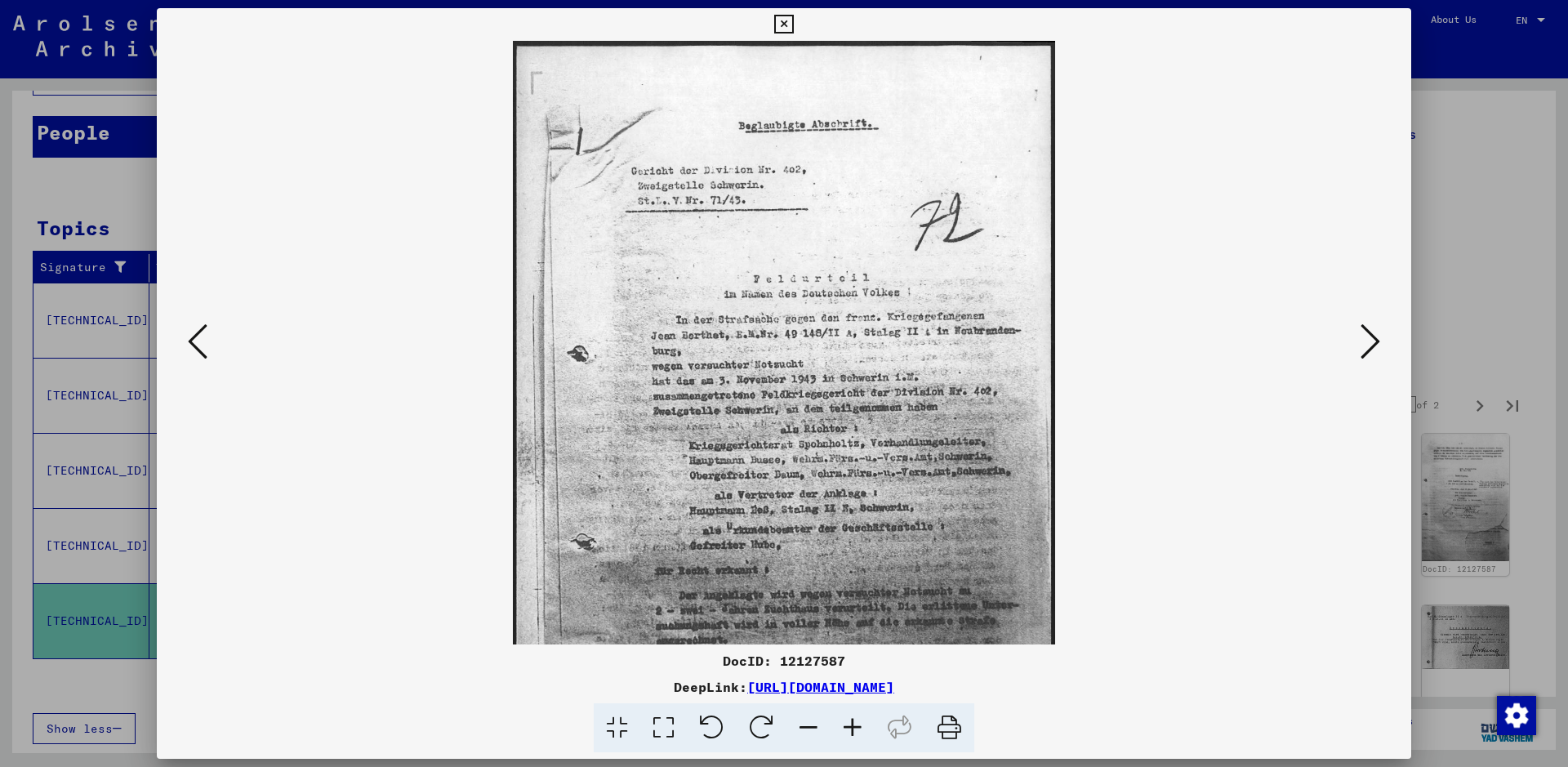
click at [846, 612] on icon at bounding box center [852, 728] width 44 height 50
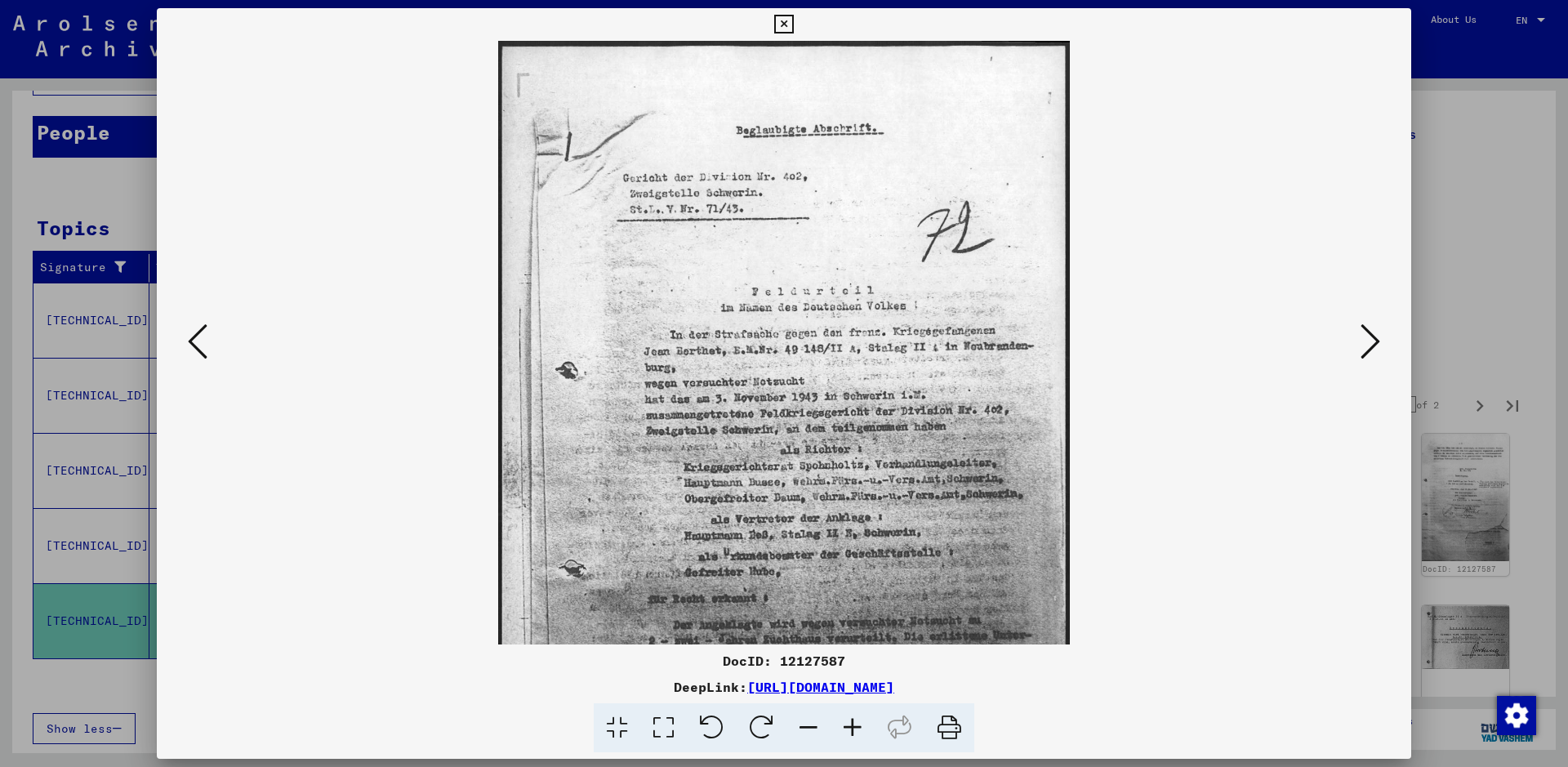
click at [846, 612] on icon at bounding box center [852, 728] width 44 height 50
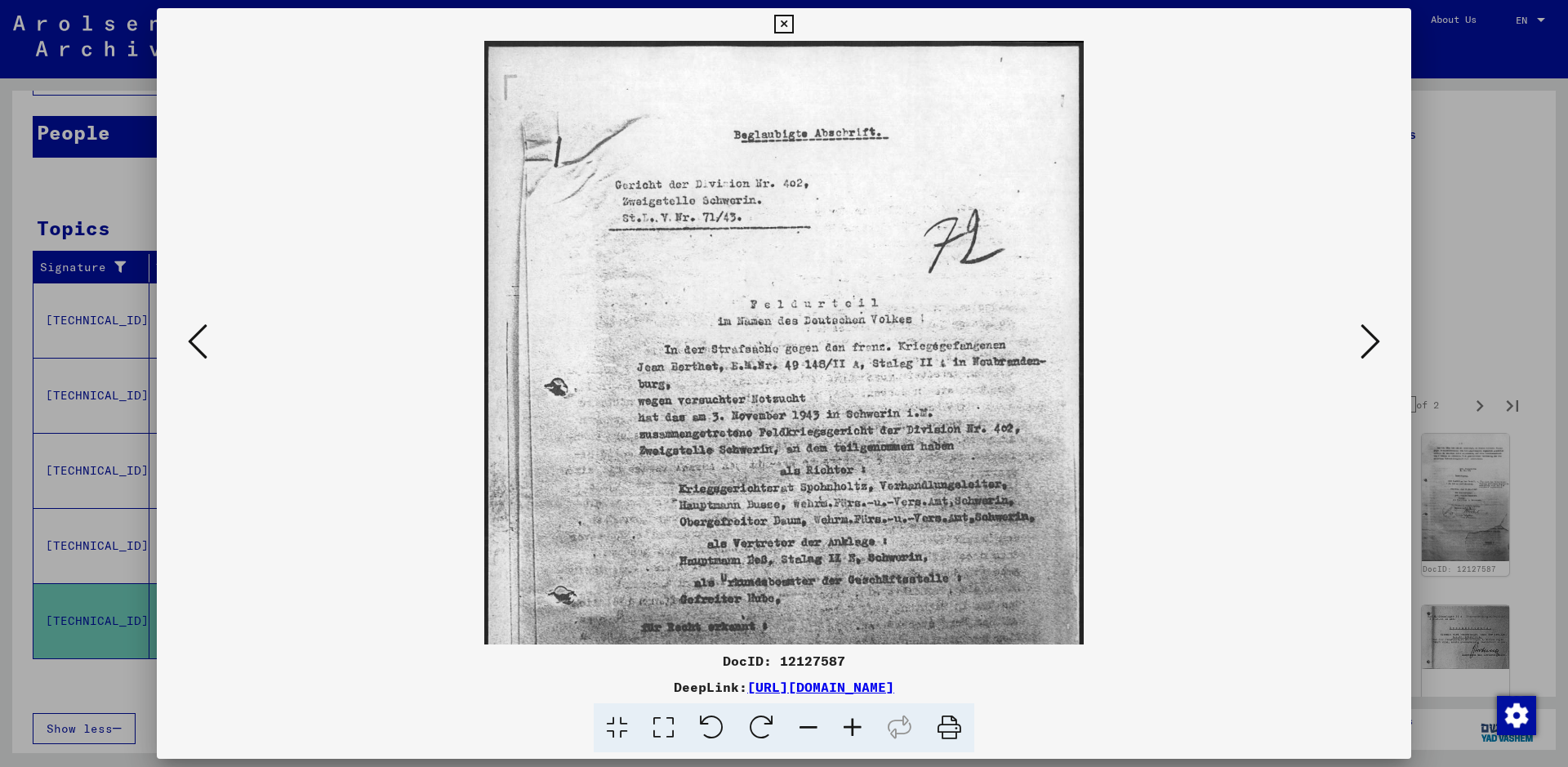
click at [846, 612] on icon at bounding box center [852, 728] width 44 height 50
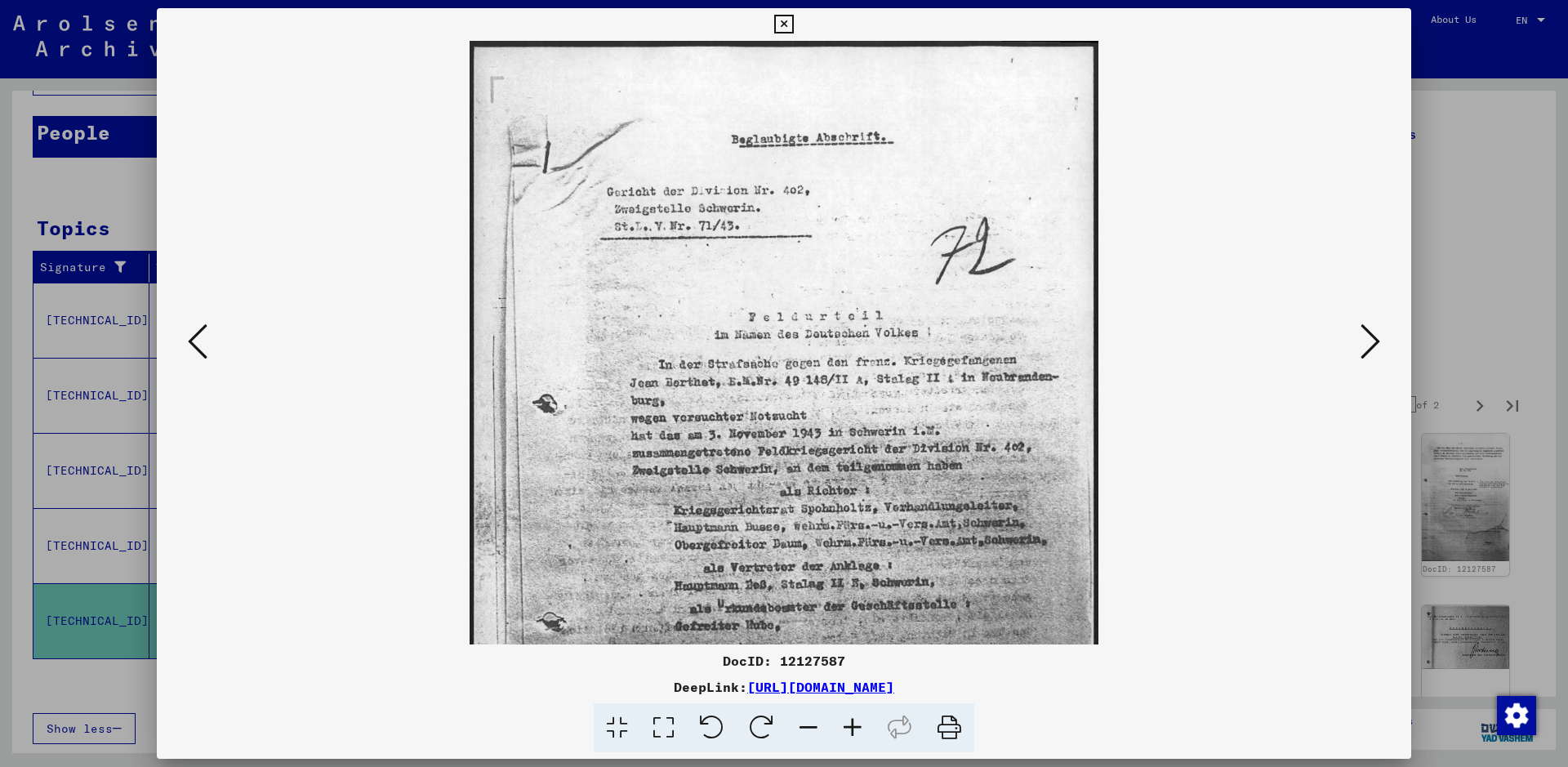
click at [846, 612] on icon at bounding box center [852, 728] width 44 height 50
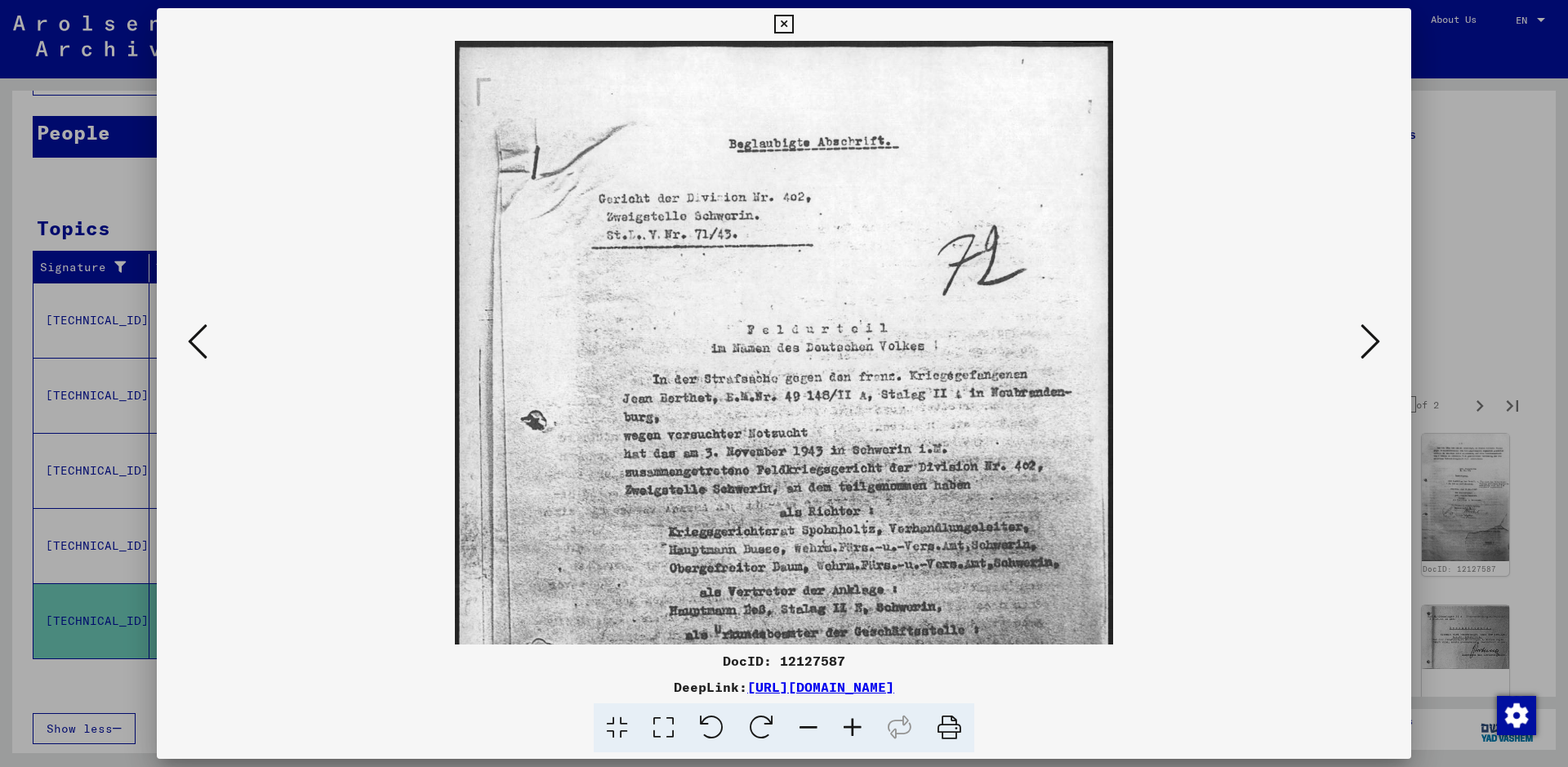
click at [846, 612] on icon at bounding box center [852, 728] width 44 height 50
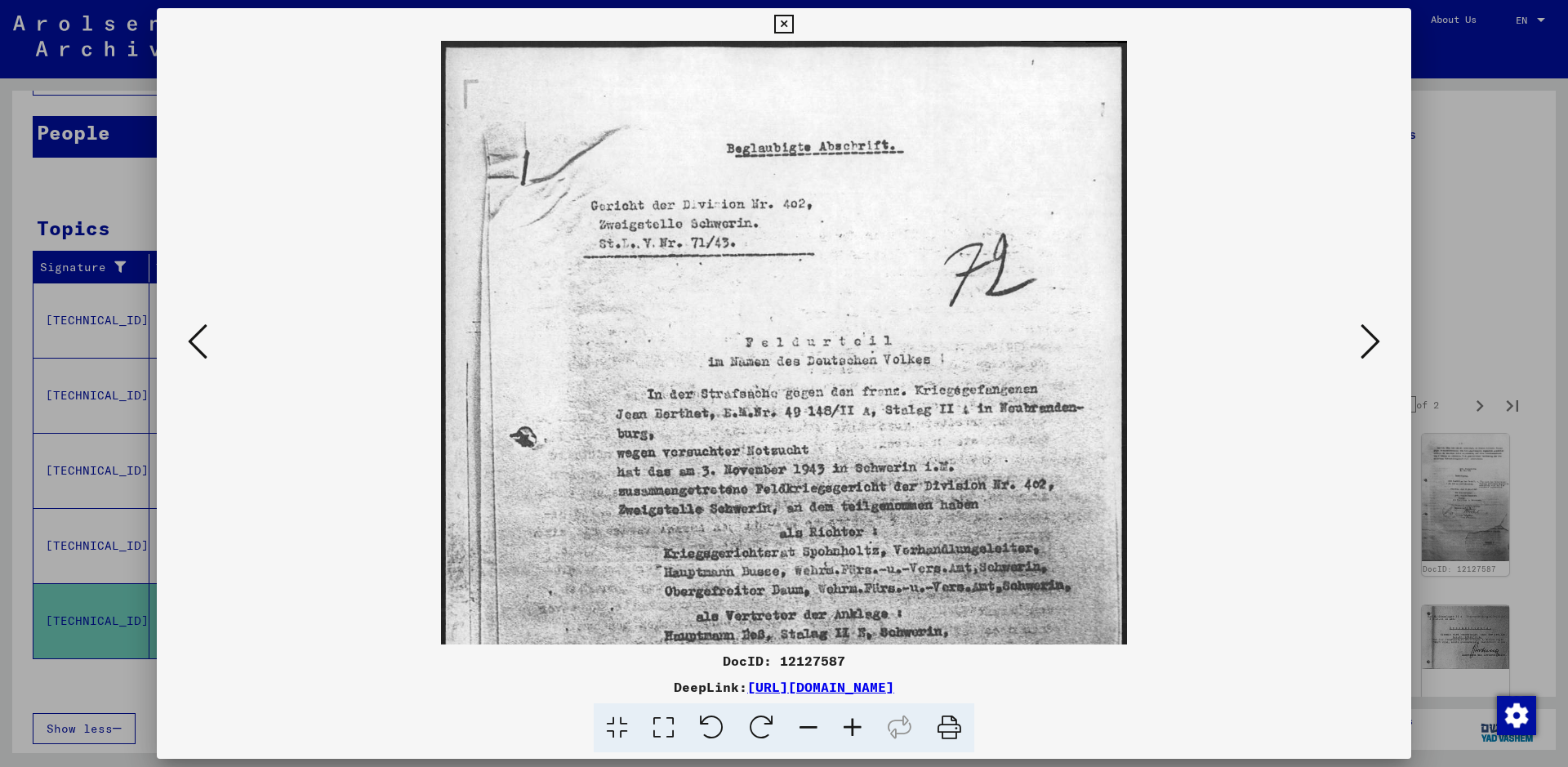
click at [846, 612] on icon at bounding box center [852, 728] width 44 height 50
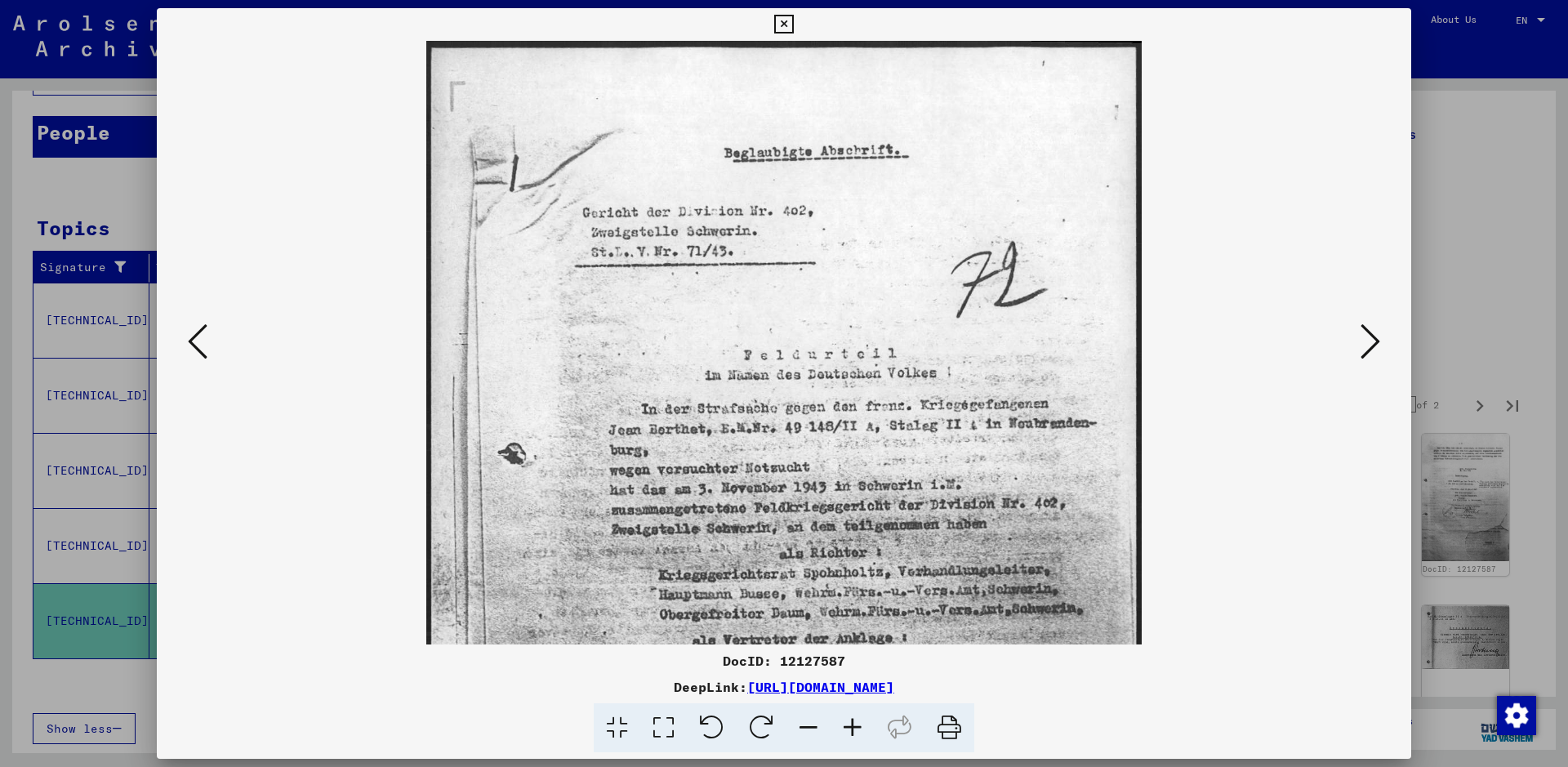
click at [846, 612] on icon at bounding box center [852, 728] width 44 height 50
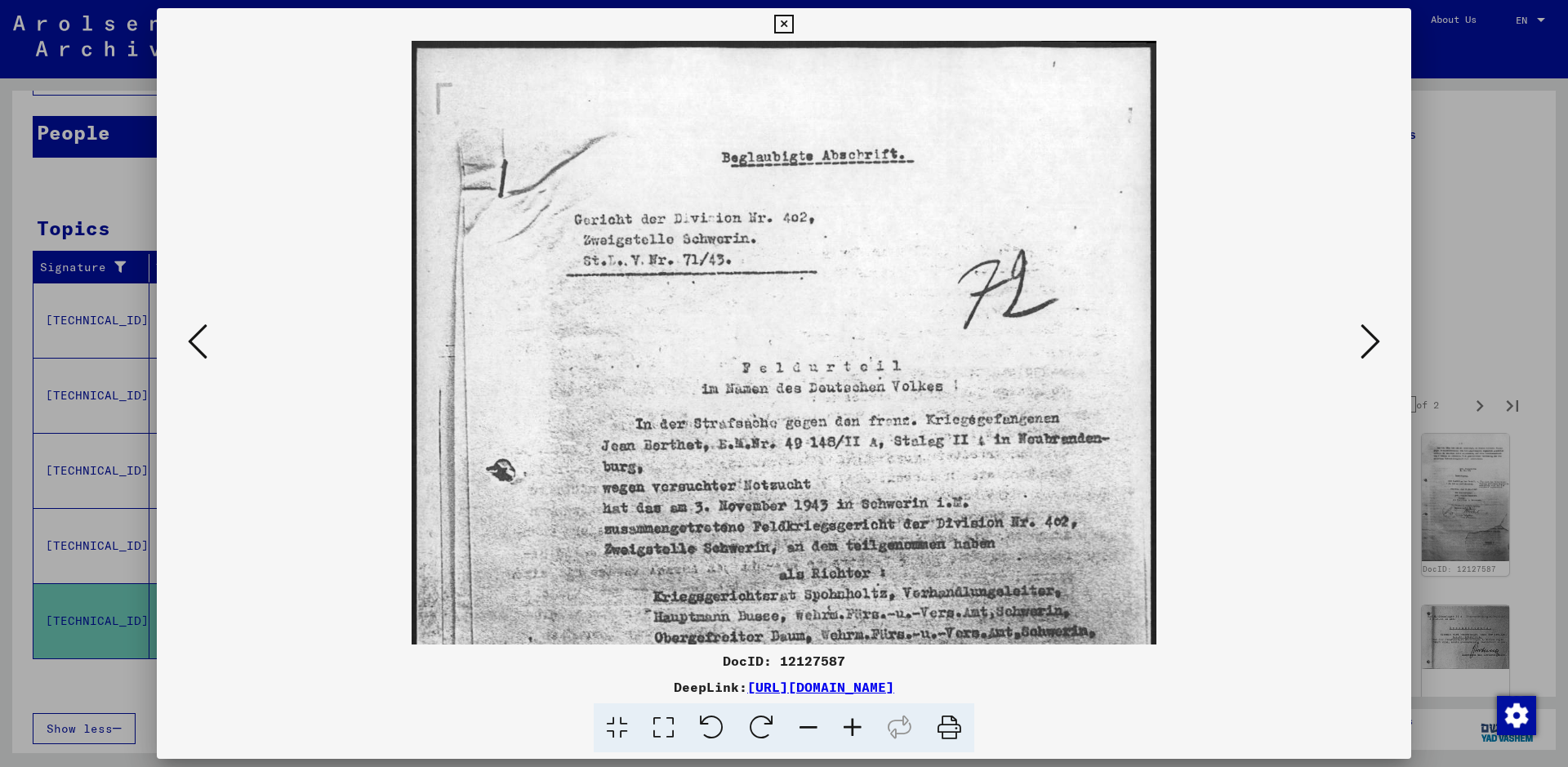
click at [846, 612] on icon at bounding box center [852, 728] width 44 height 50
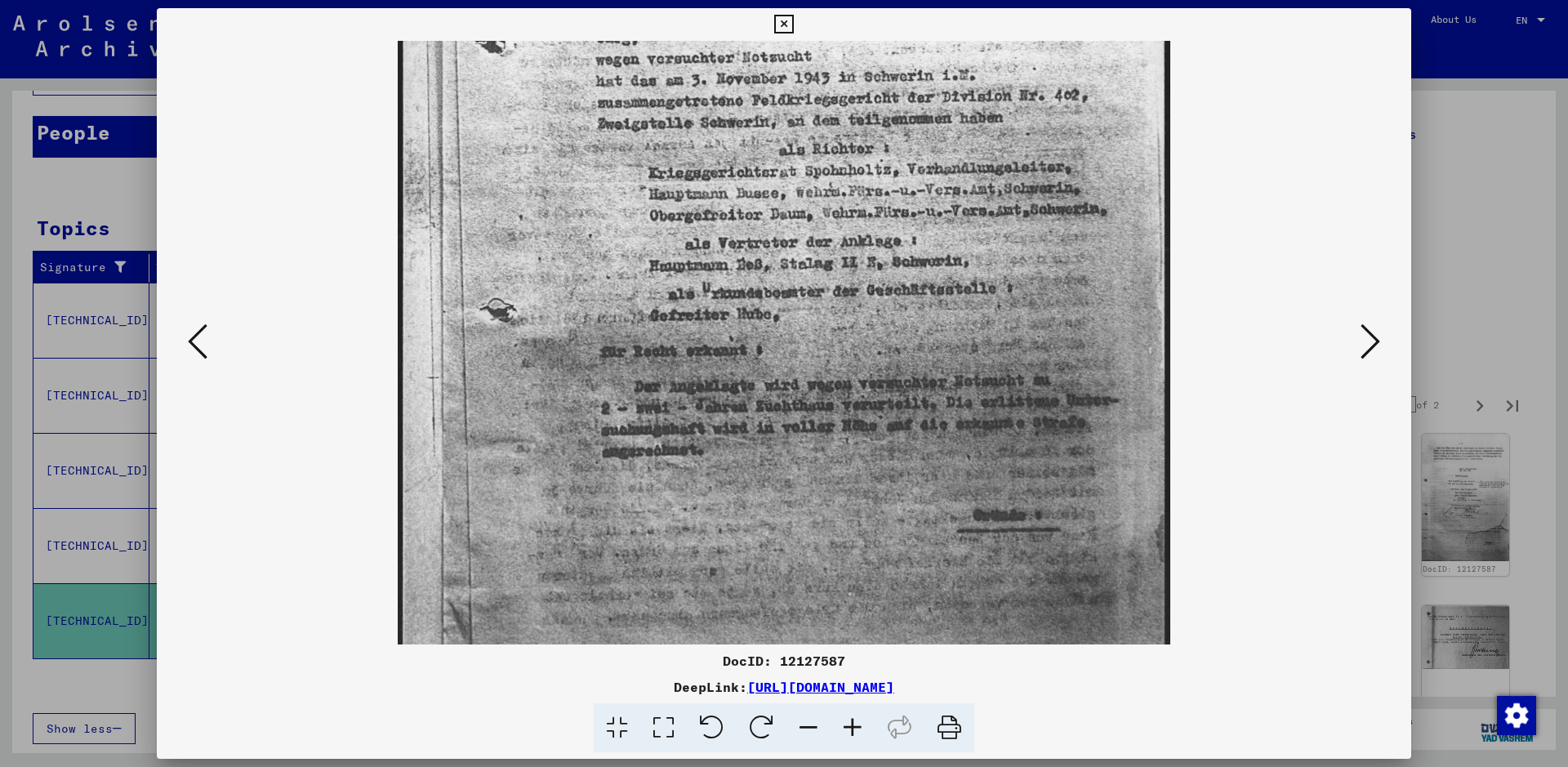
scroll to position [448, 0]
drag, startPoint x: 903, startPoint y: 519, endPoint x: 858, endPoint y: 71, distance: 450.3
click at [858, 71] on img at bounding box center [784, 140] width 773 height 1093
click at [1254, 198] on div at bounding box center [784, 383] width 1568 height 767
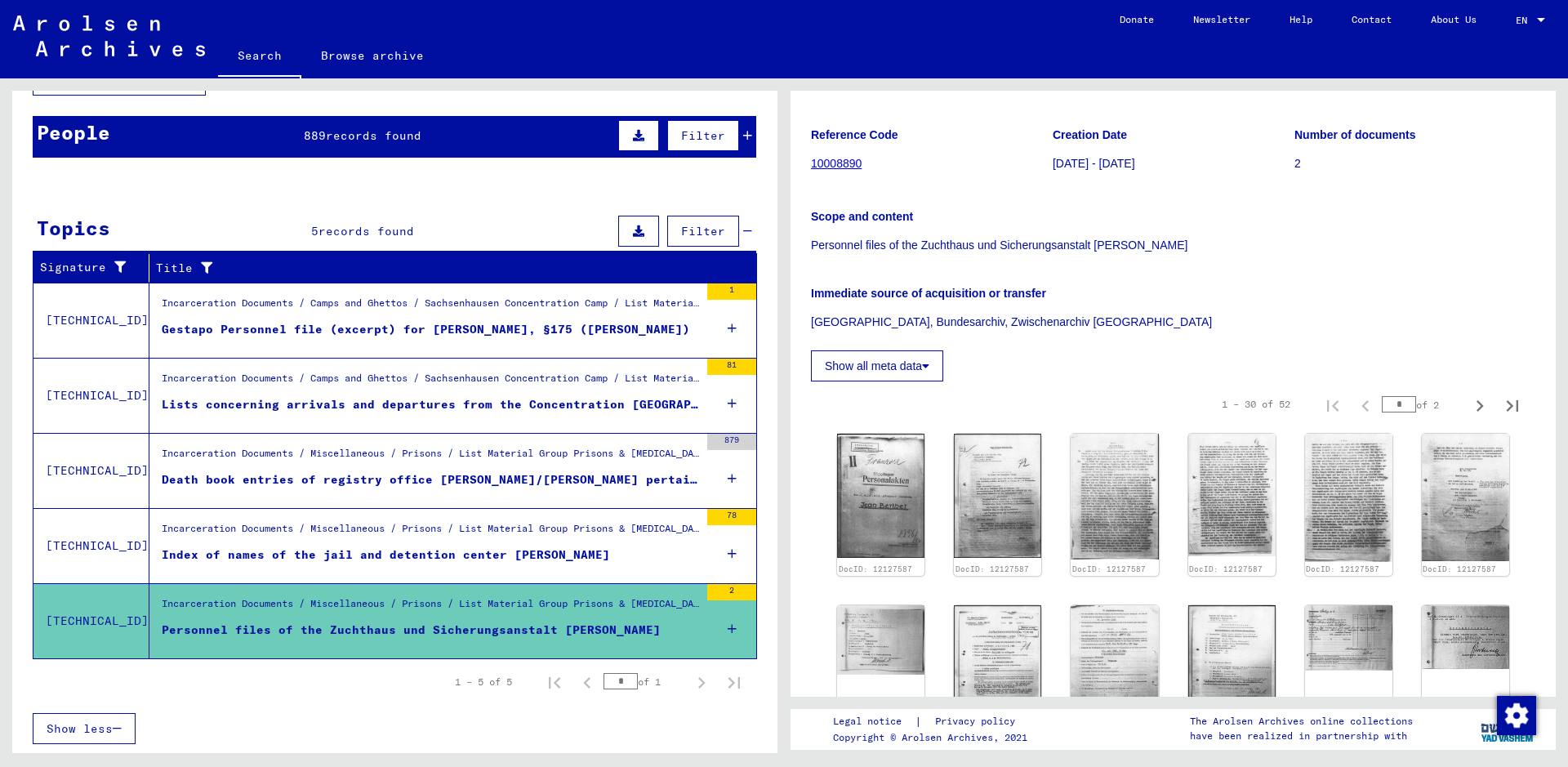
click at [358, 414] on figure "Lists concerning arrivals and departures from the Concentration [GEOGRAPHIC_DAT…" at bounding box center [429, 409] width 537 height 25
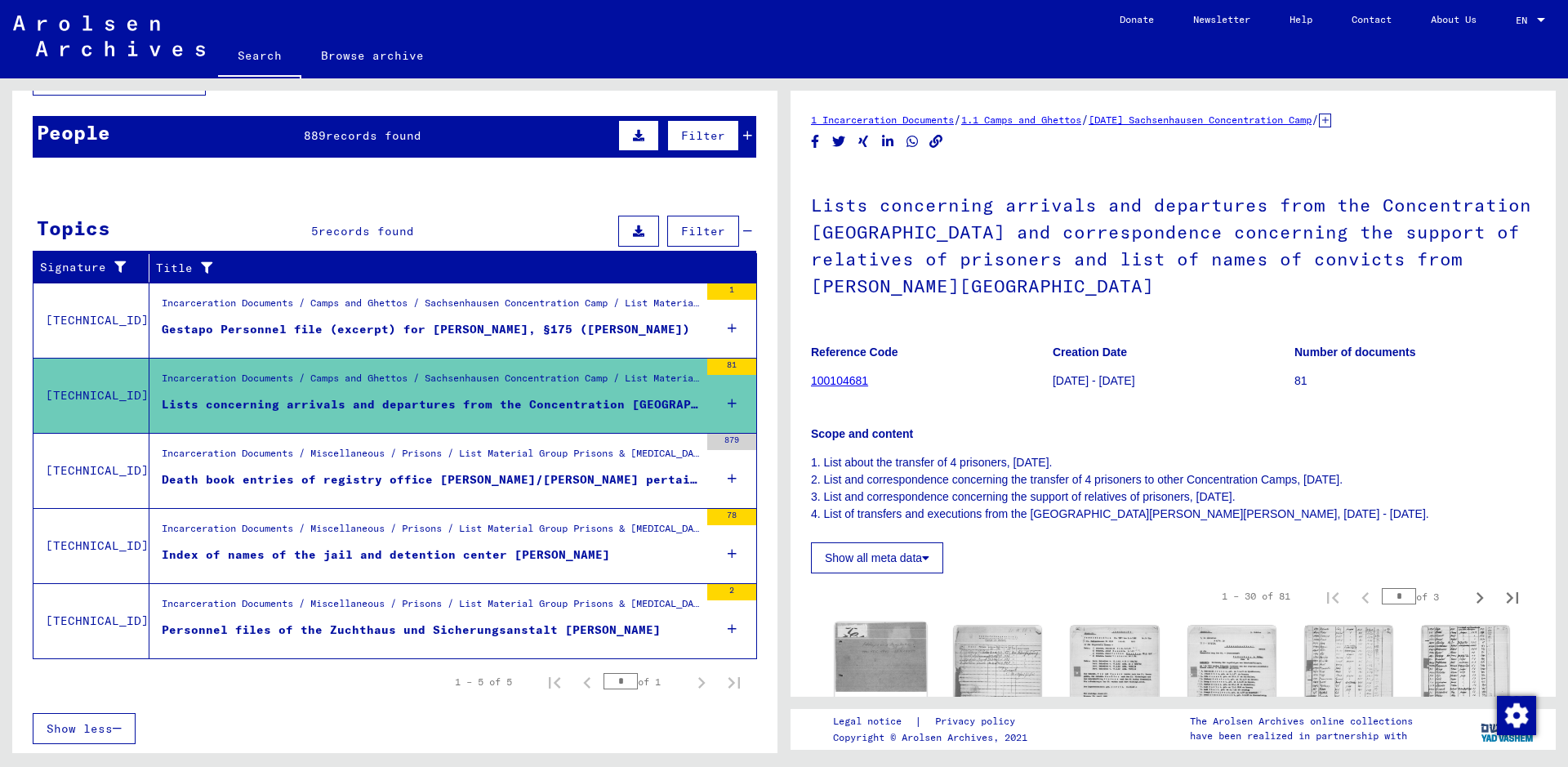
click at [867, 612] on img at bounding box center [880, 657] width 93 height 70
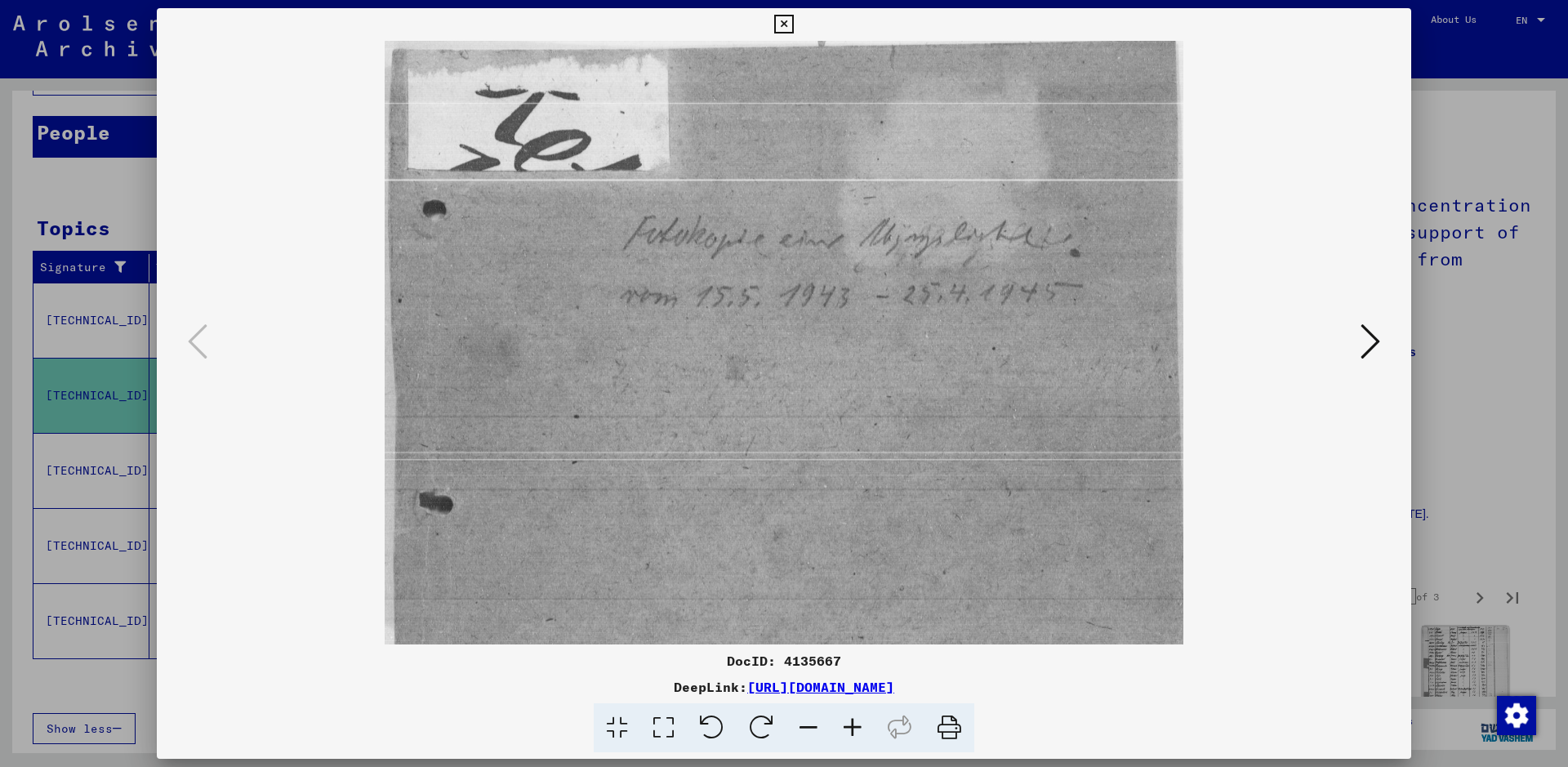
click at [1254, 340] on icon at bounding box center [1370, 341] width 20 height 39
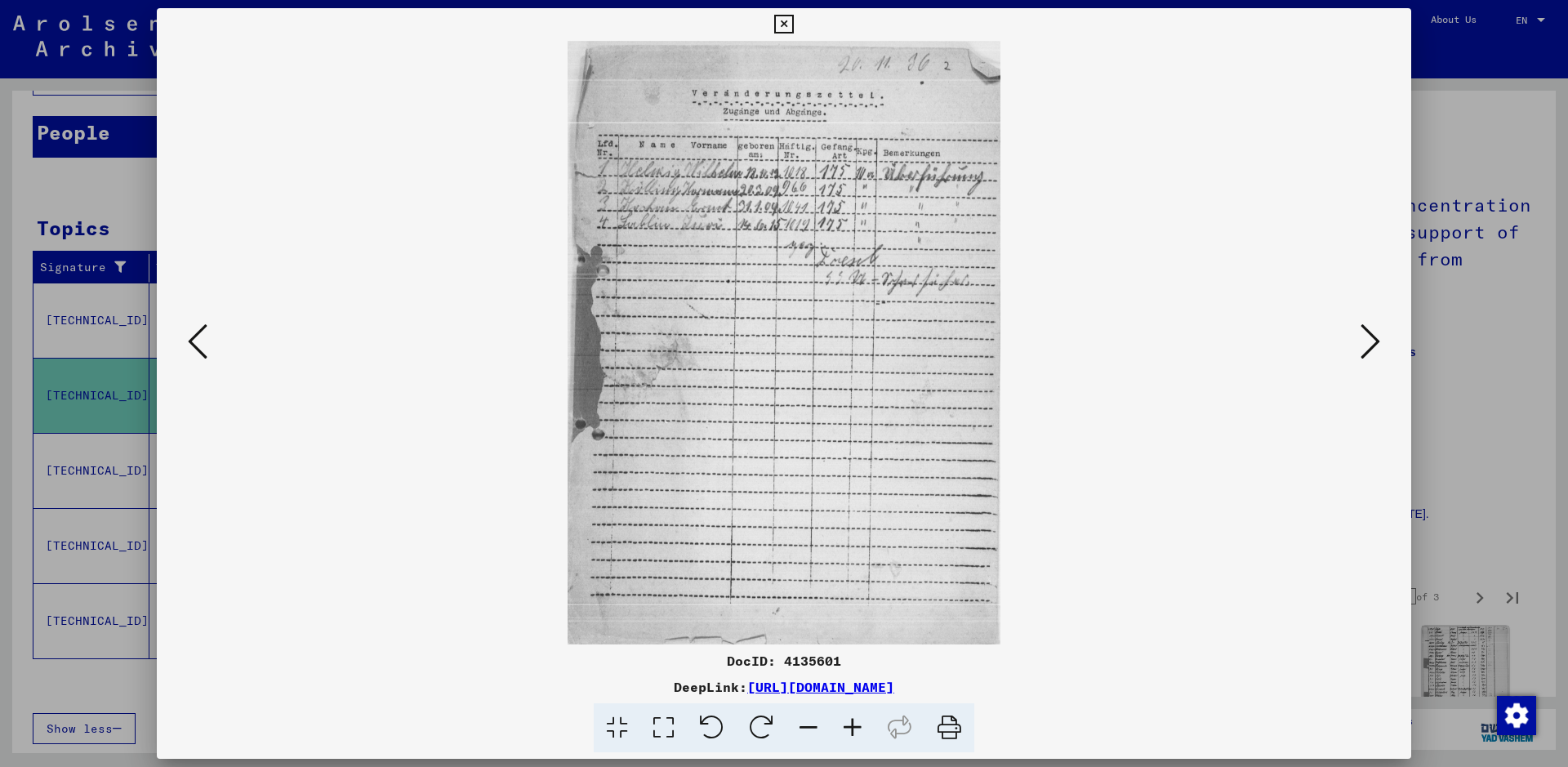
click at [849, 612] on icon at bounding box center [852, 728] width 44 height 50
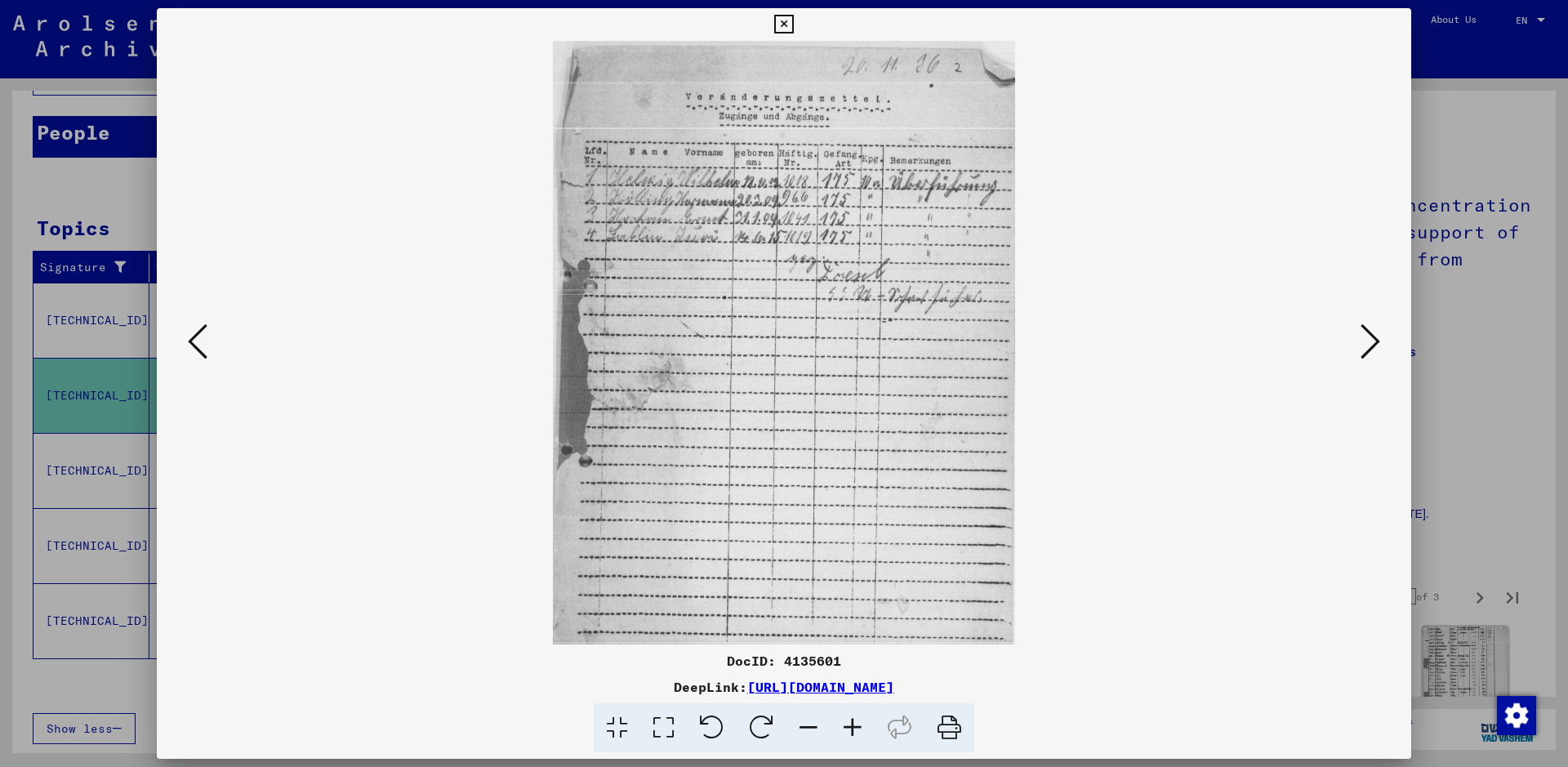
click at [849, 612] on icon at bounding box center [852, 728] width 44 height 50
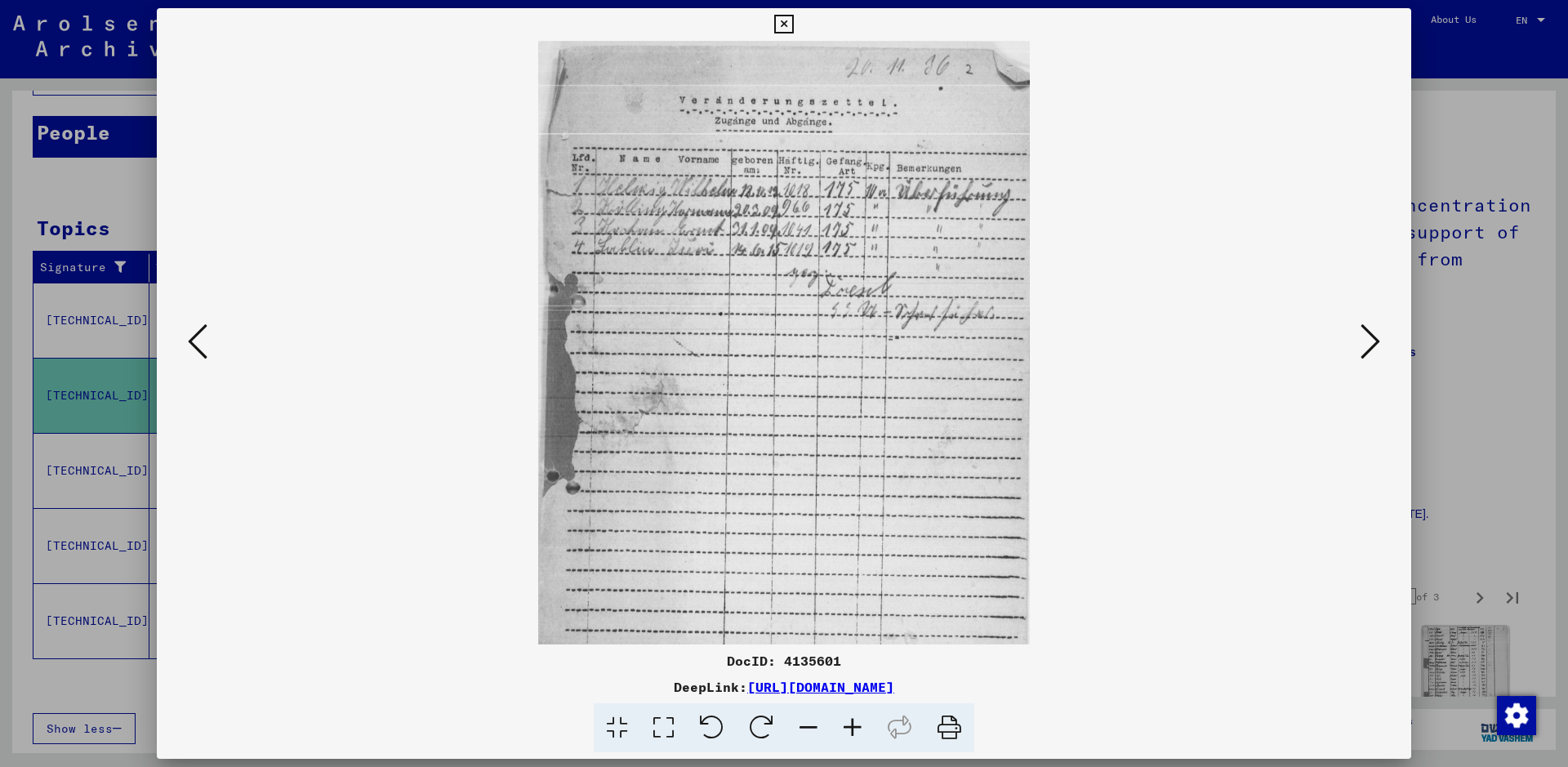
click at [849, 612] on icon at bounding box center [852, 728] width 44 height 50
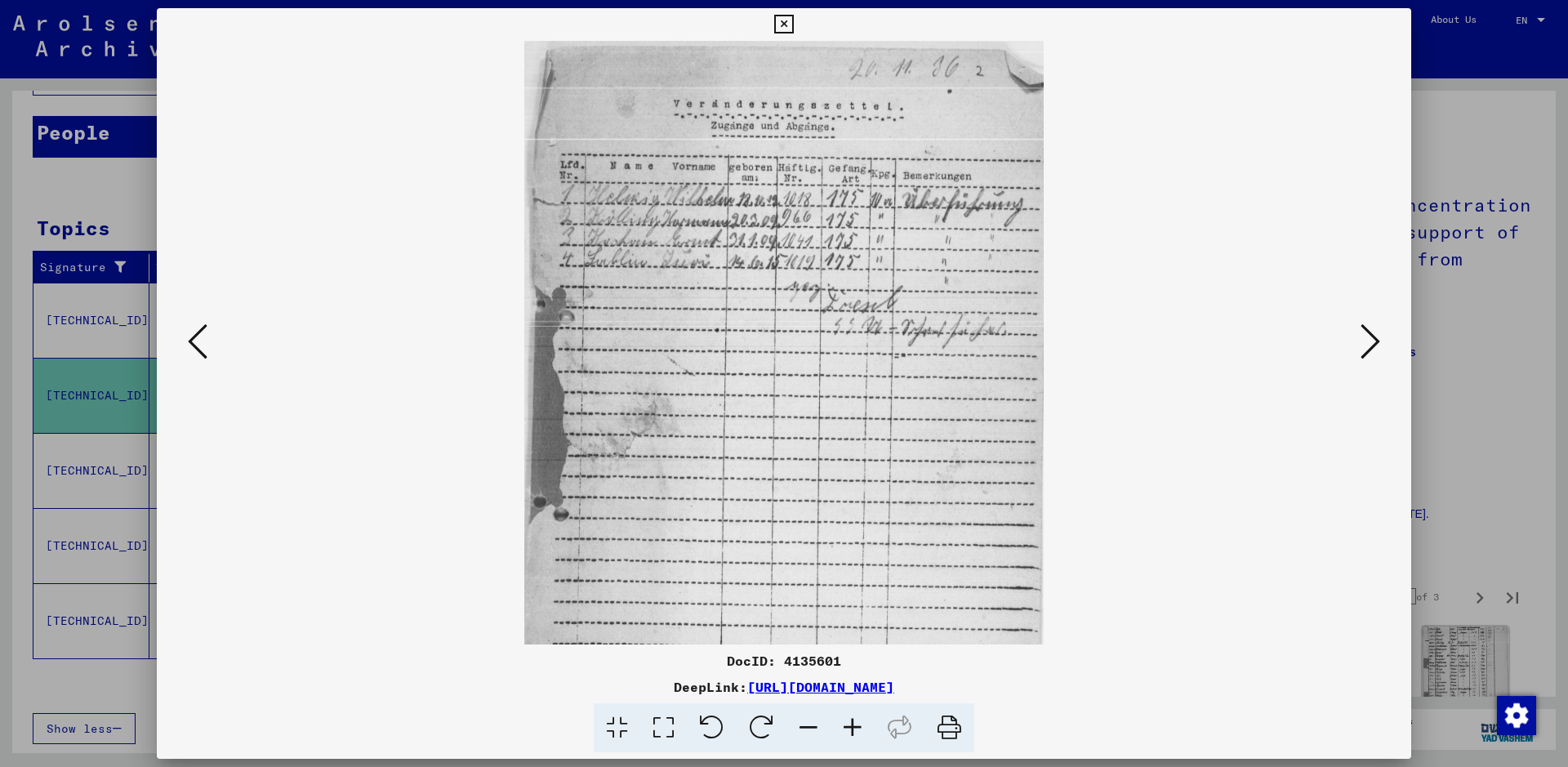
click at [849, 612] on icon at bounding box center [852, 728] width 44 height 50
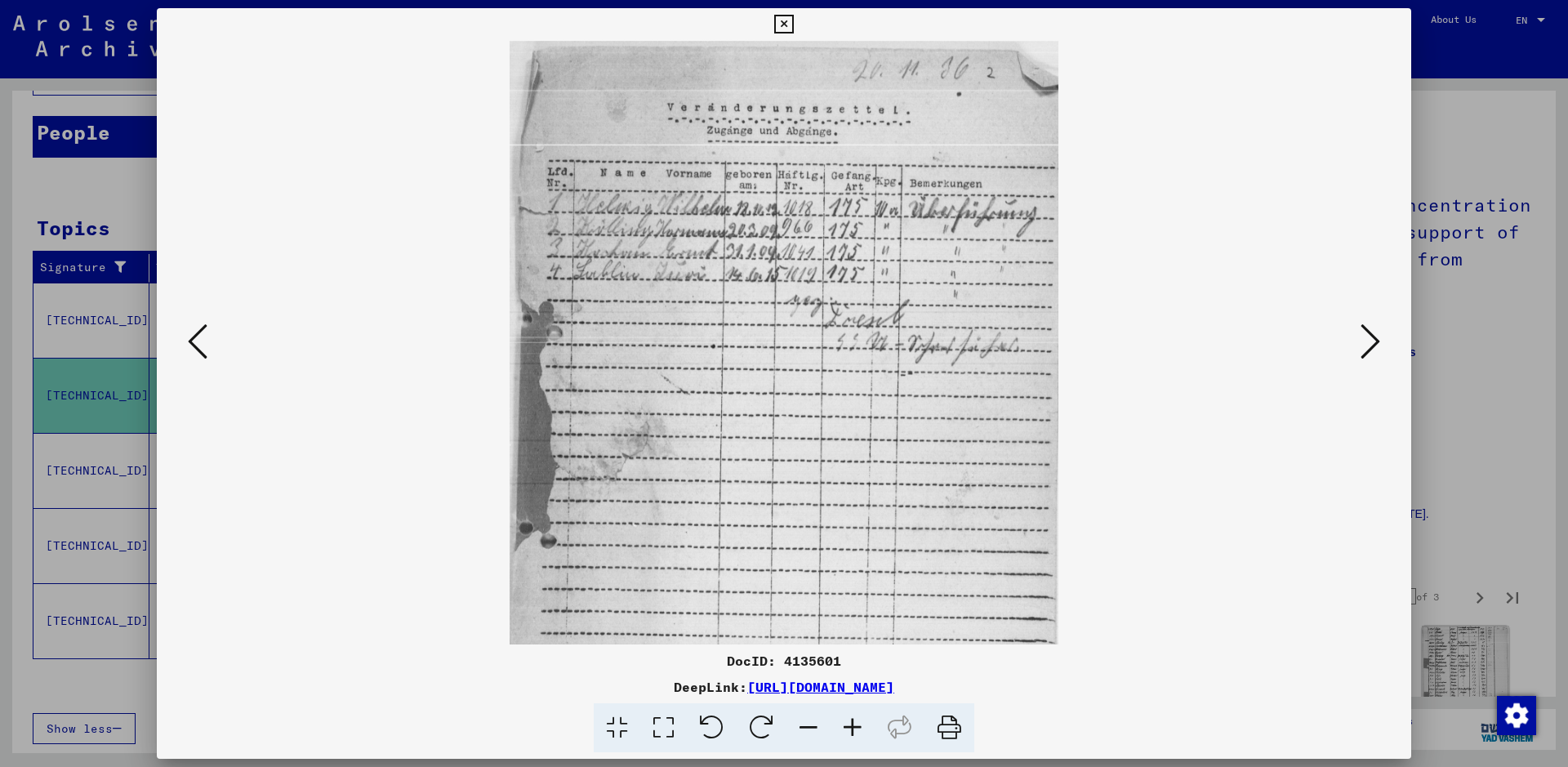
click at [849, 612] on icon at bounding box center [852, 728] width 44 height 50
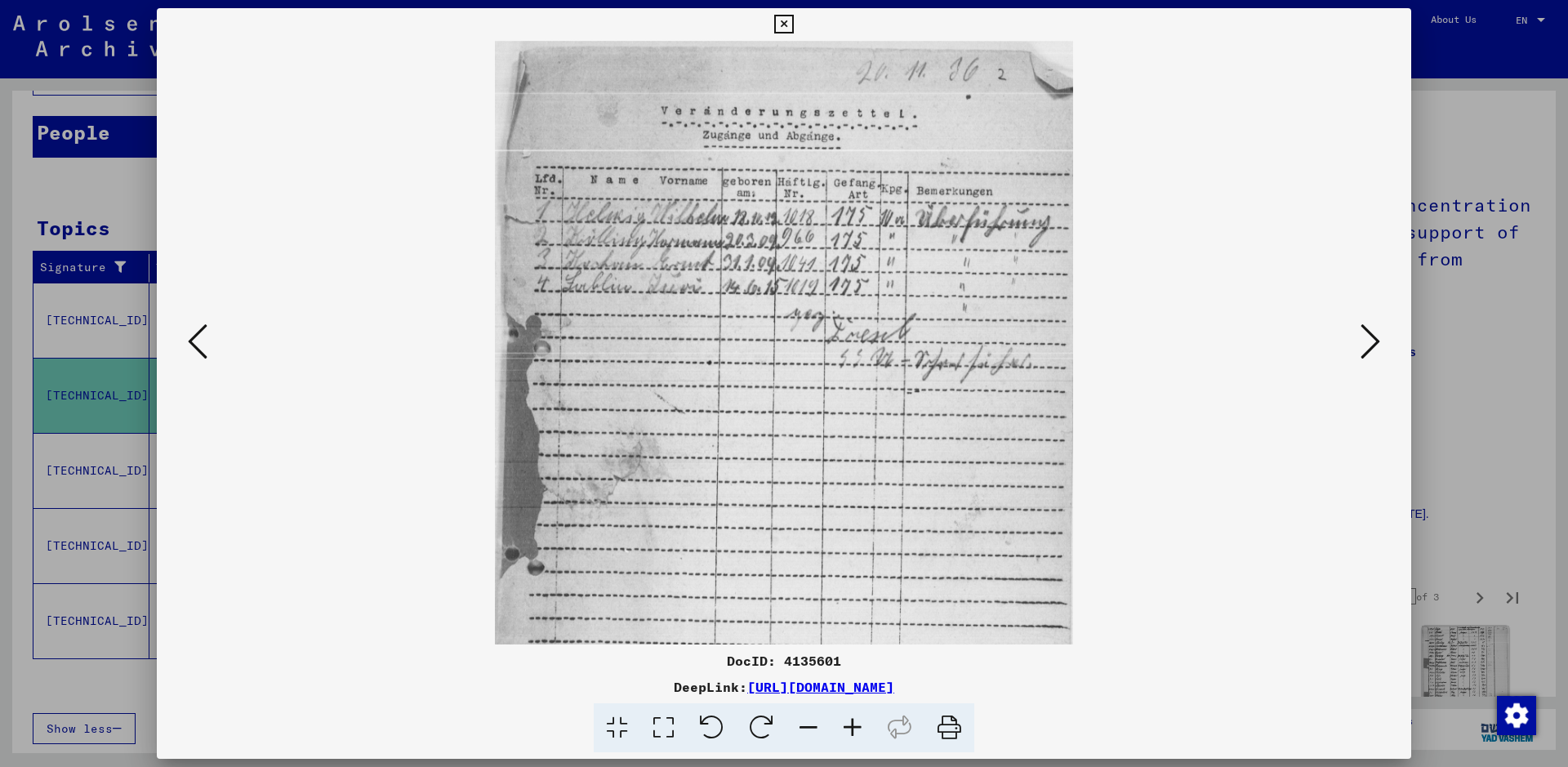
click at [849, 612] on icon at bounding box center [852, 728] width 44 height 50
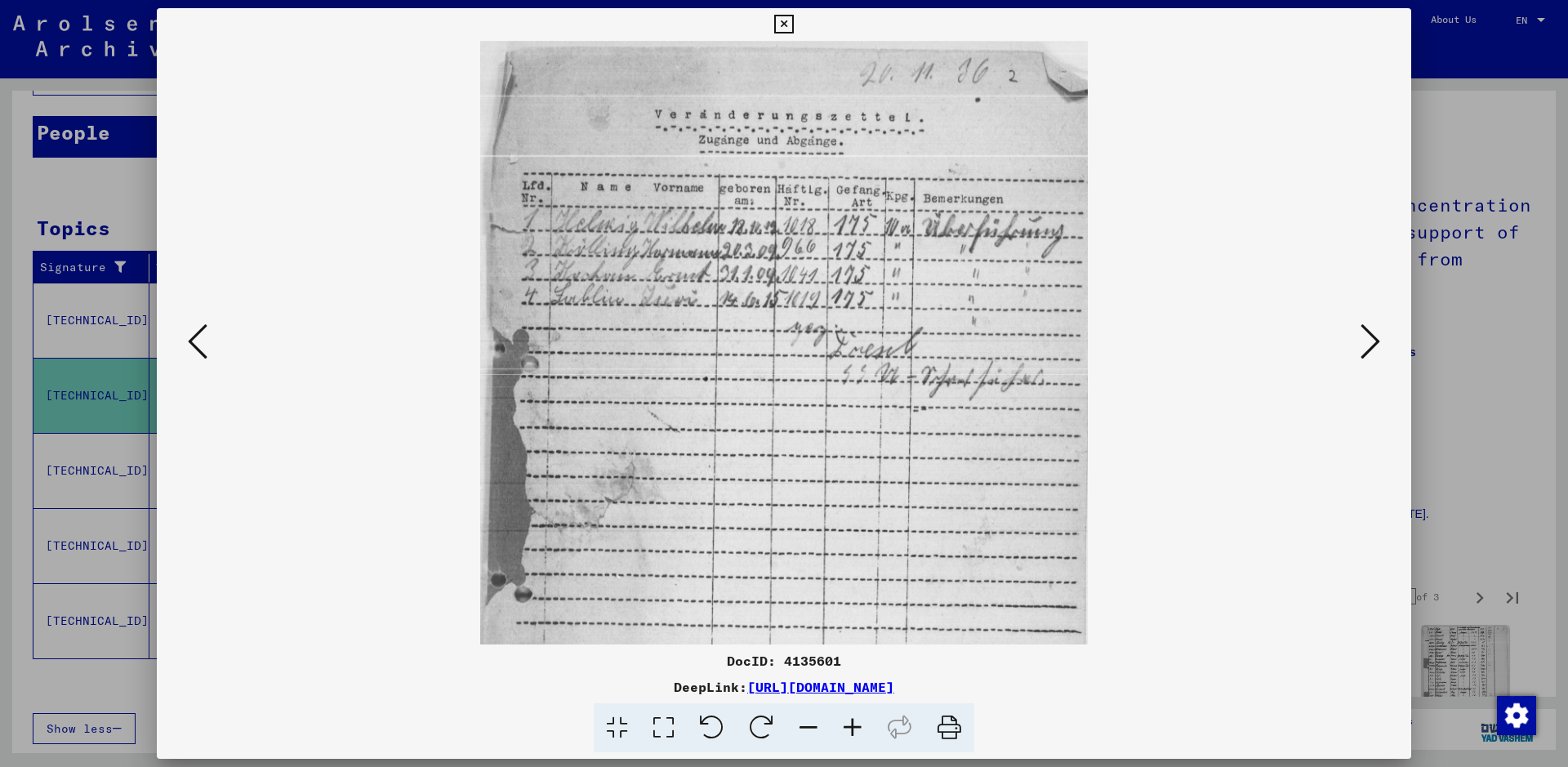
click at [849, 612] on icon at bounding box center [852, 728] width 44 height 50
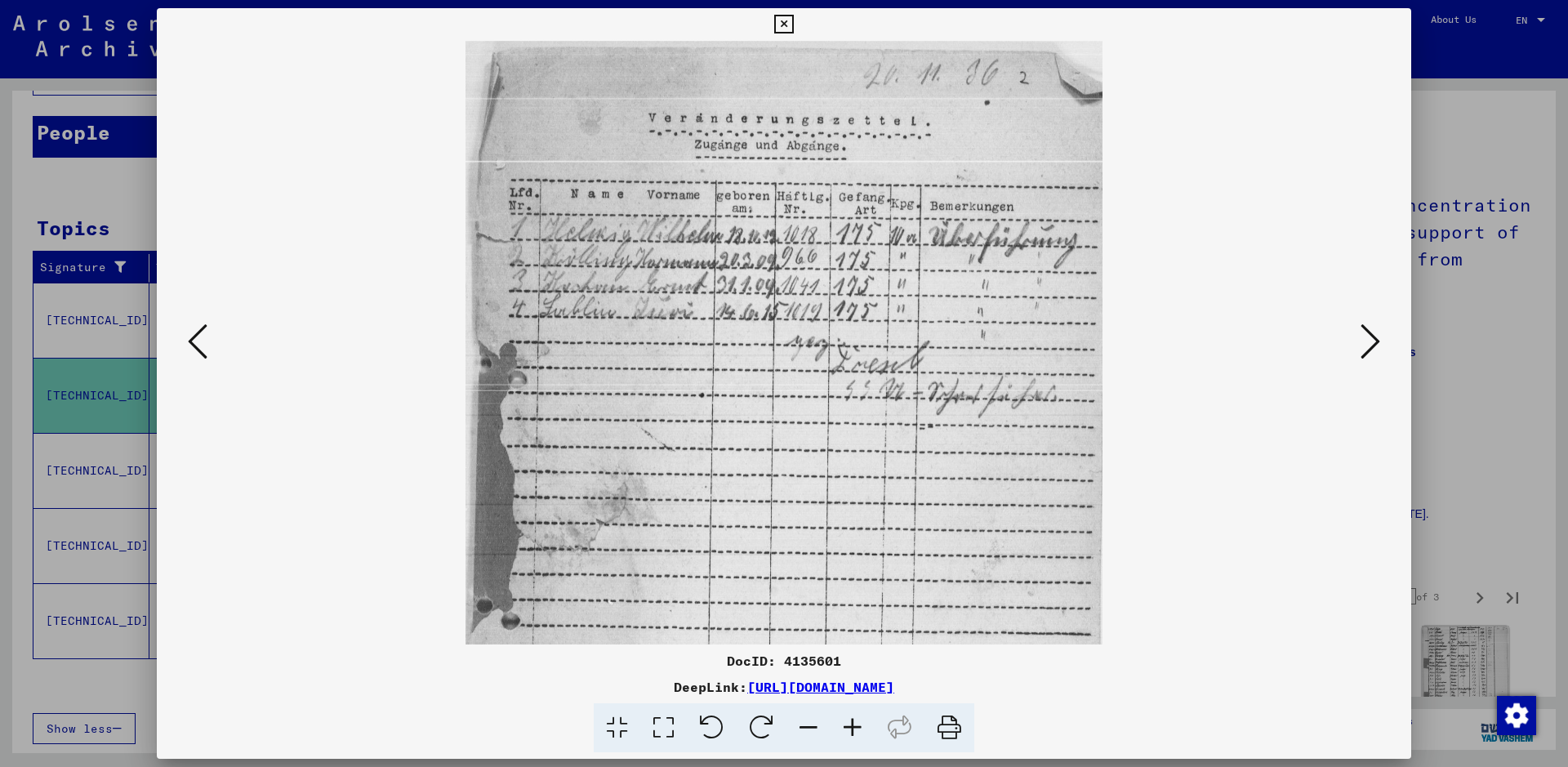
click at [849, 612] on icon at bounding box center [852, 728] width 44 height 50
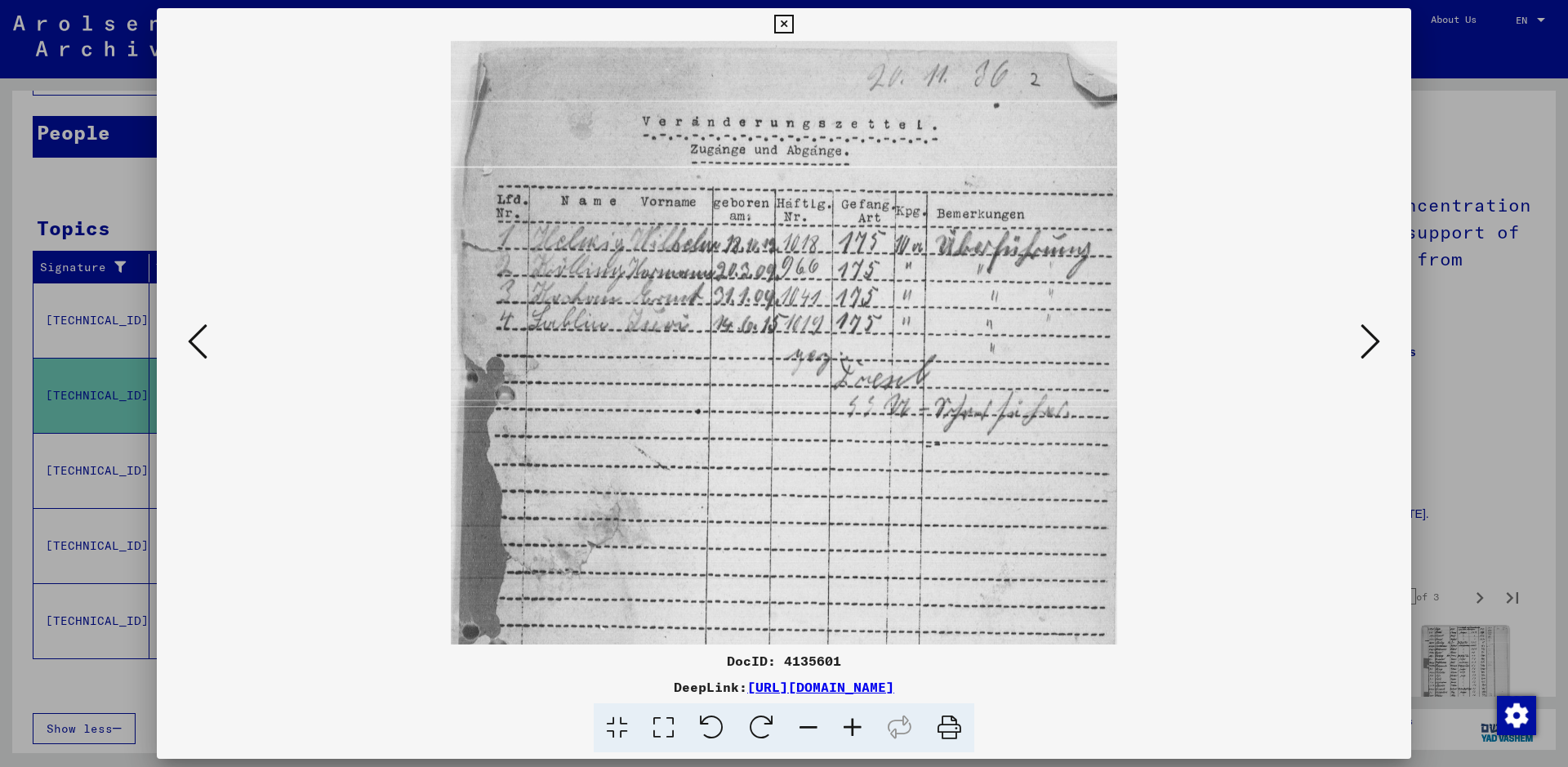
click at [1254, 343] on icon at bounding box center [1370, 341] width 20 height 39
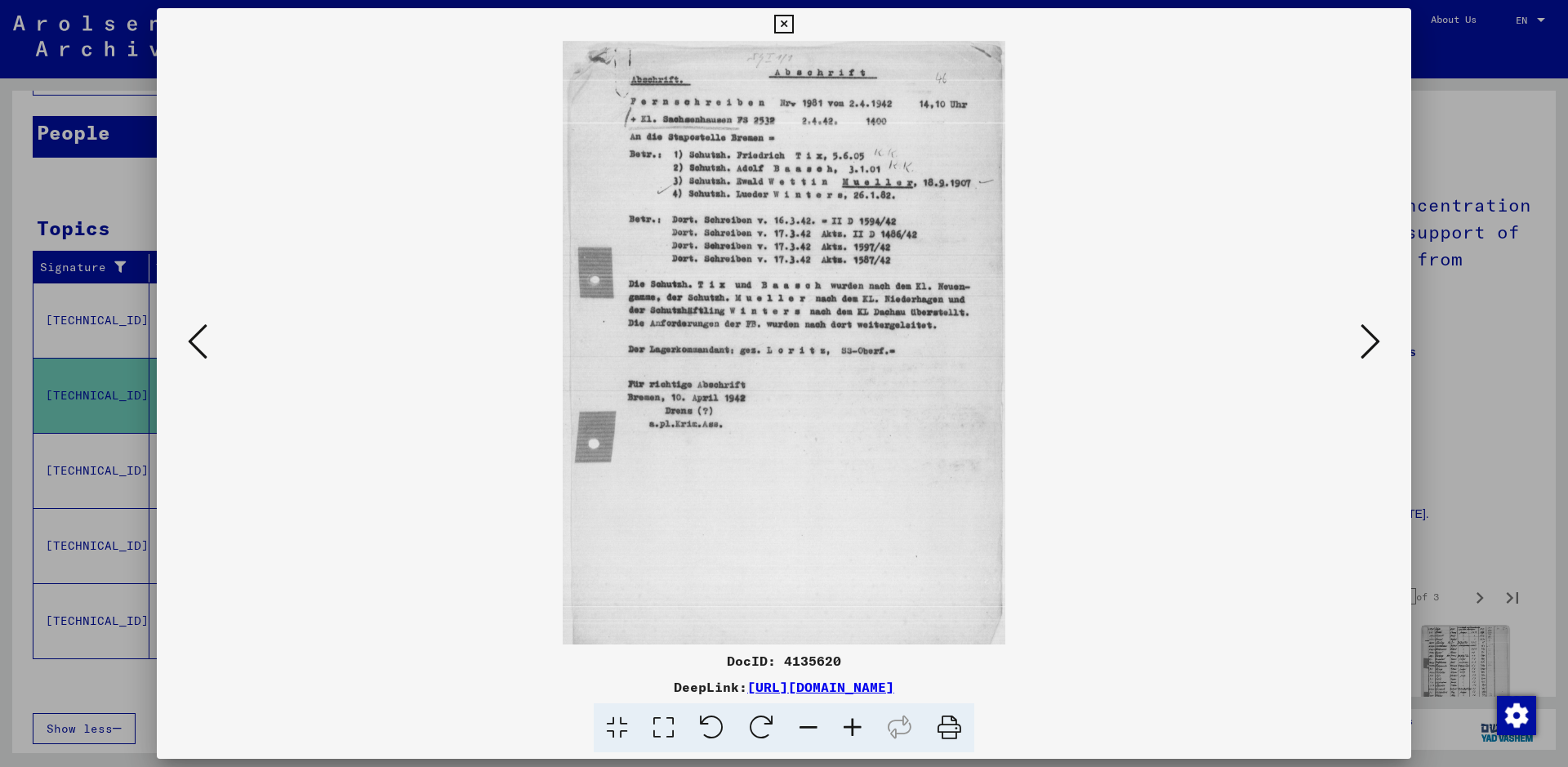
click at [858, 612] on icon at bounding box center [852, 728] width 44 height 50
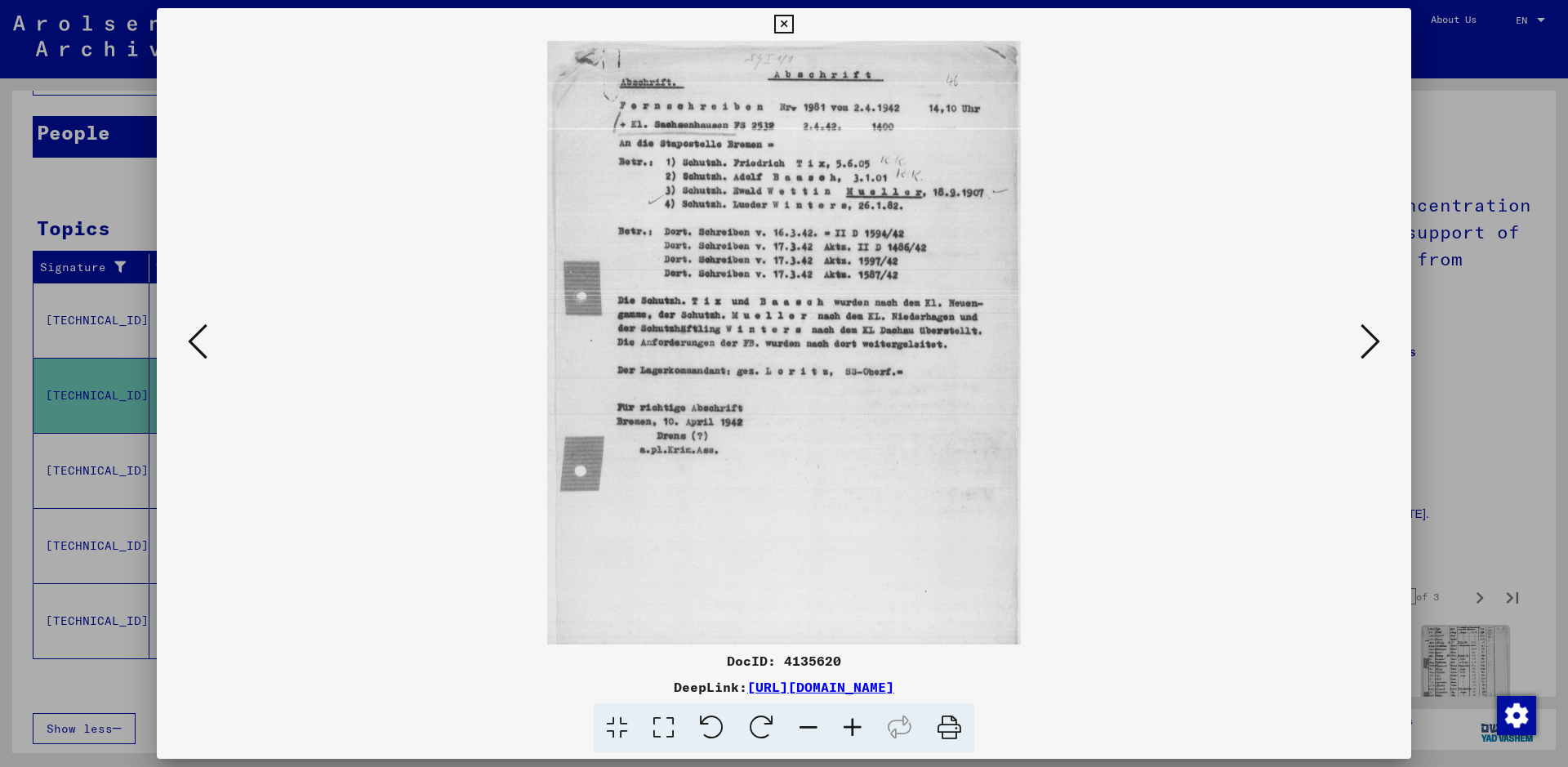
click at [858, 612] on icon at bounding box center [852, 728] width 44 height 50
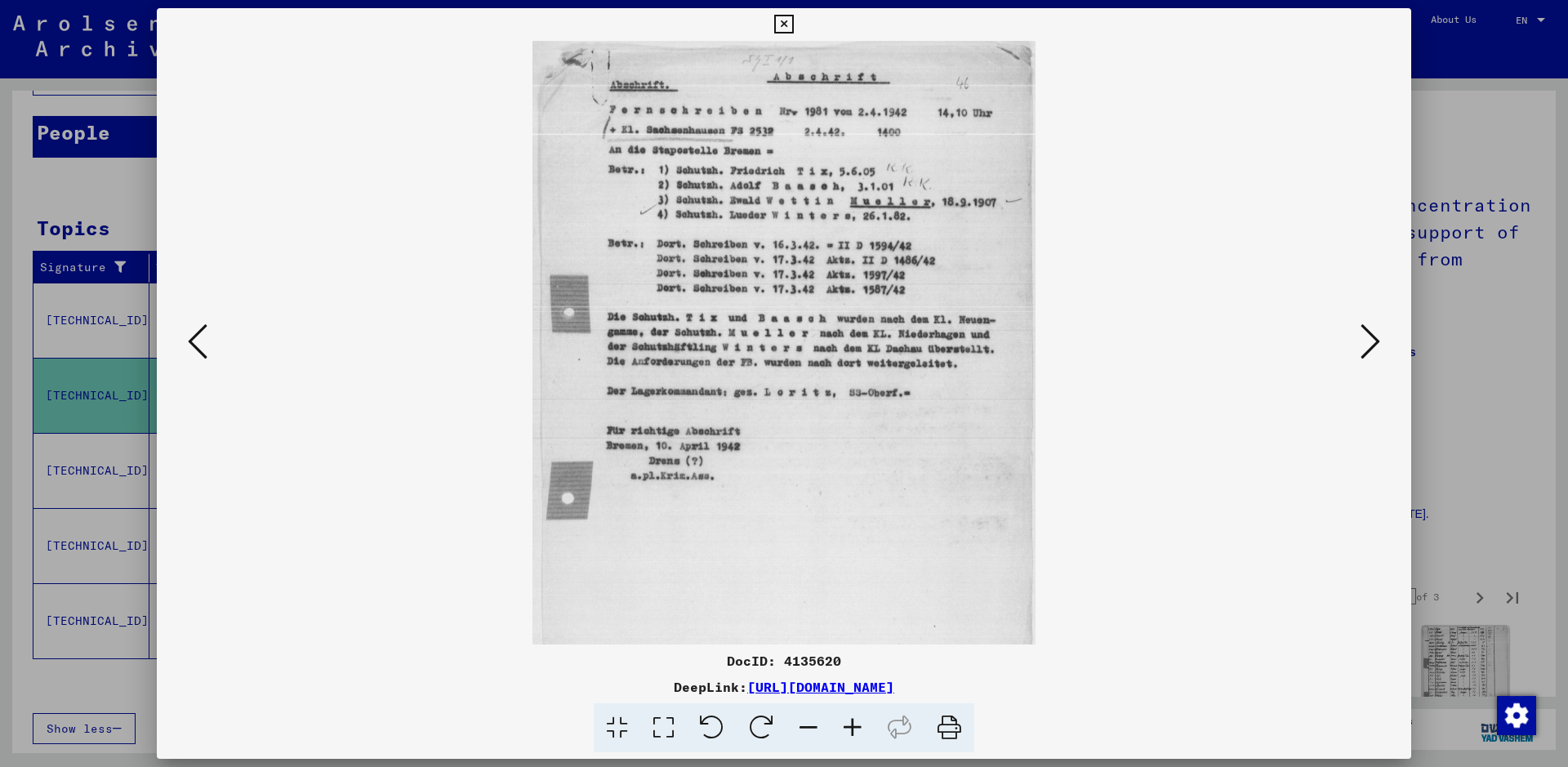
click at [858, 612] on icon at bounding box center [852, 728] width 44 height 50
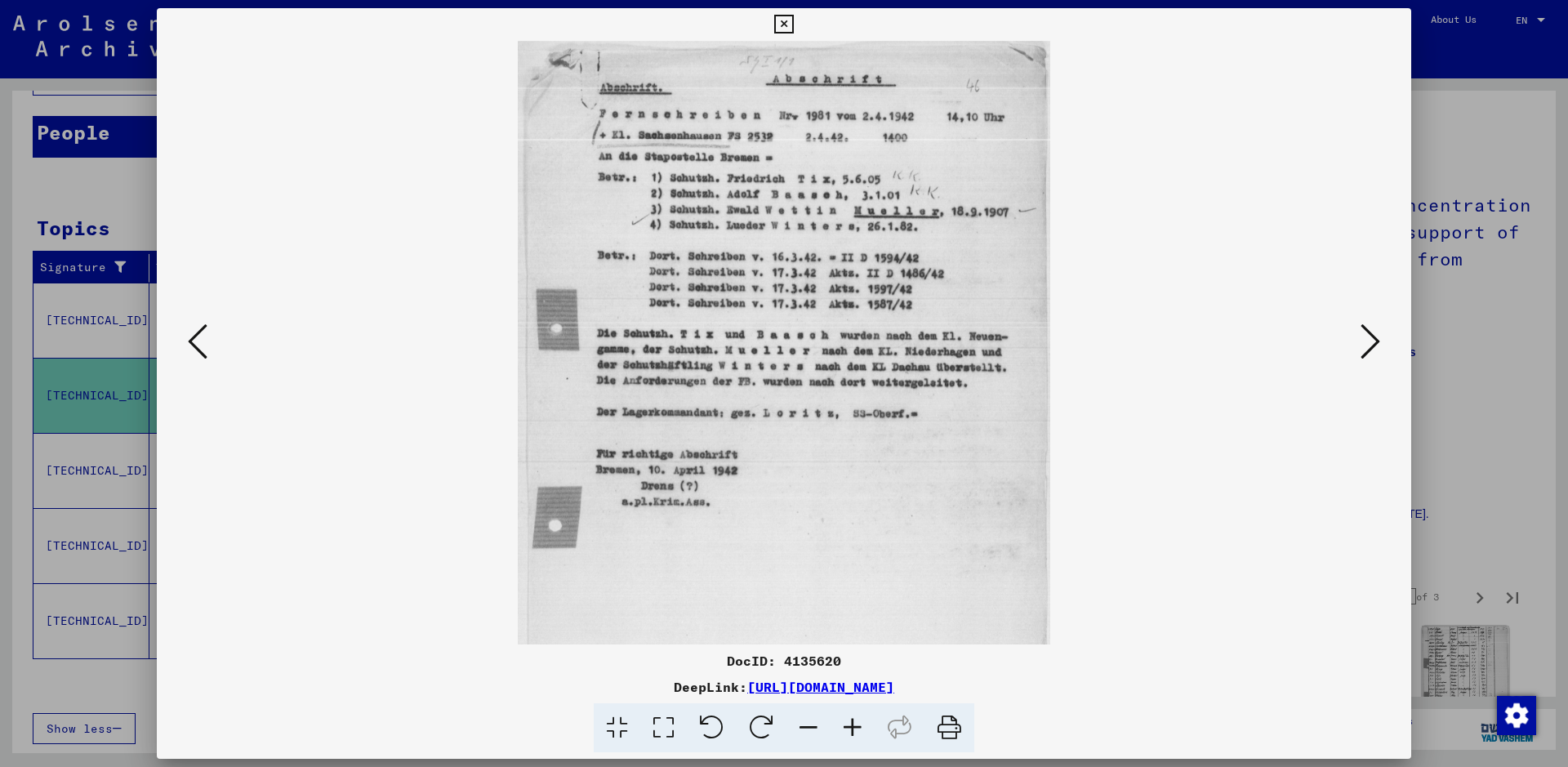
click at [858, 612] on icon at bounding box center [852, 728] width 44 height 50
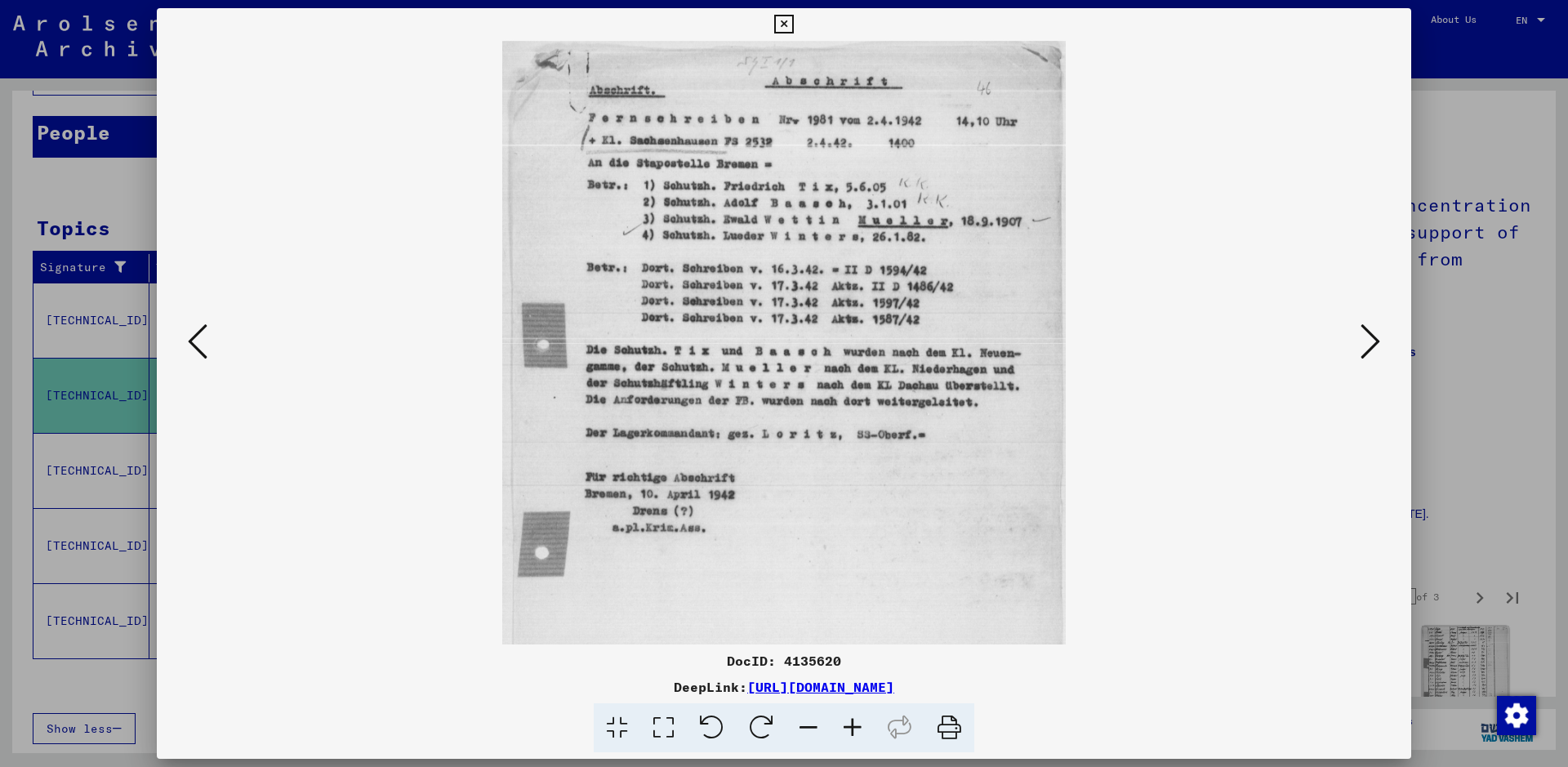
click at [858, 612] on icon at bounding box center [852, 728] width 44 height 50
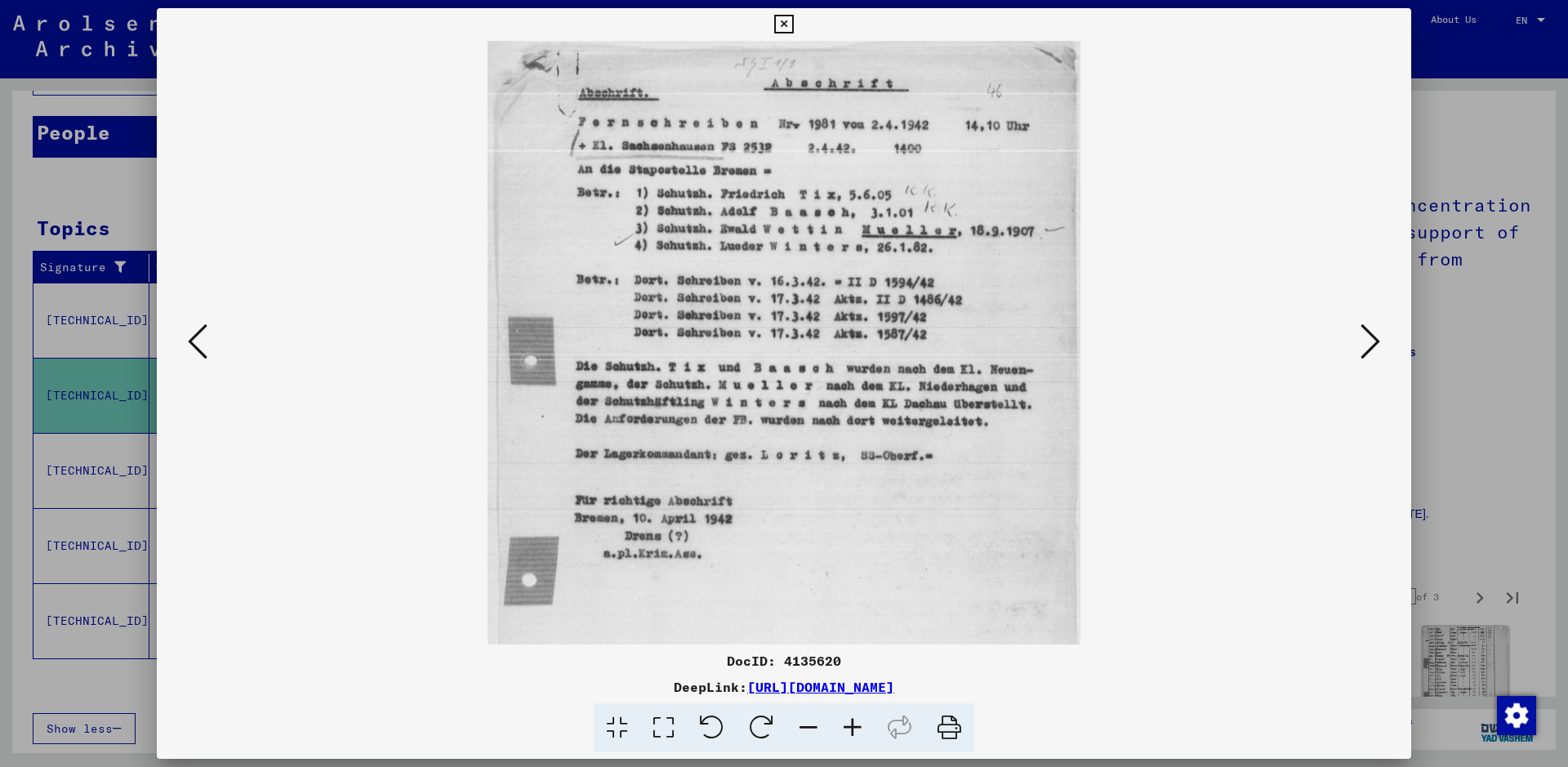
click at [858, 612] on icon at bounding box center [852, 728] width 44 height 50
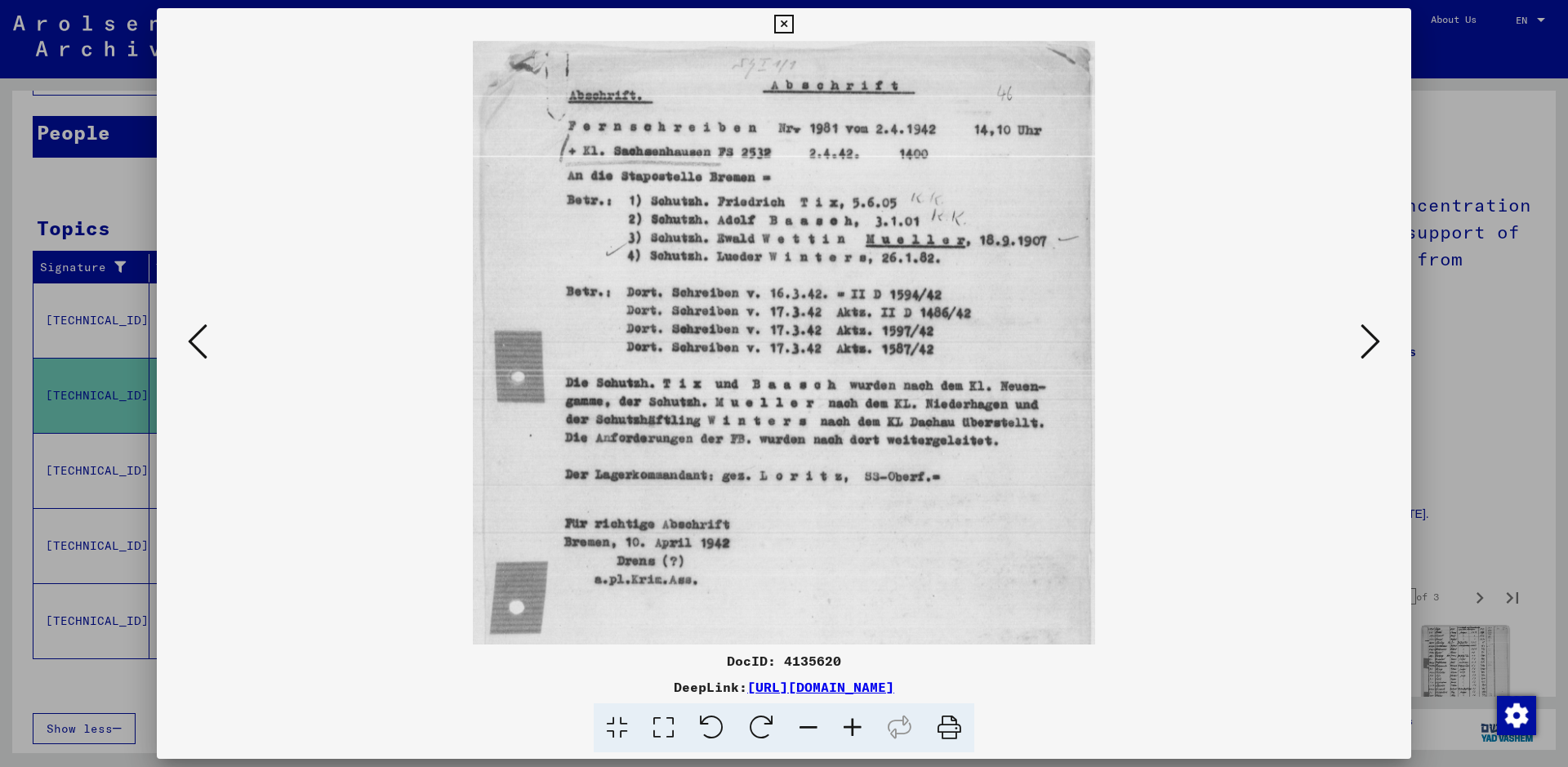
click at [858, 612] on icon at bounding box center [852, 728] width 44 height 50
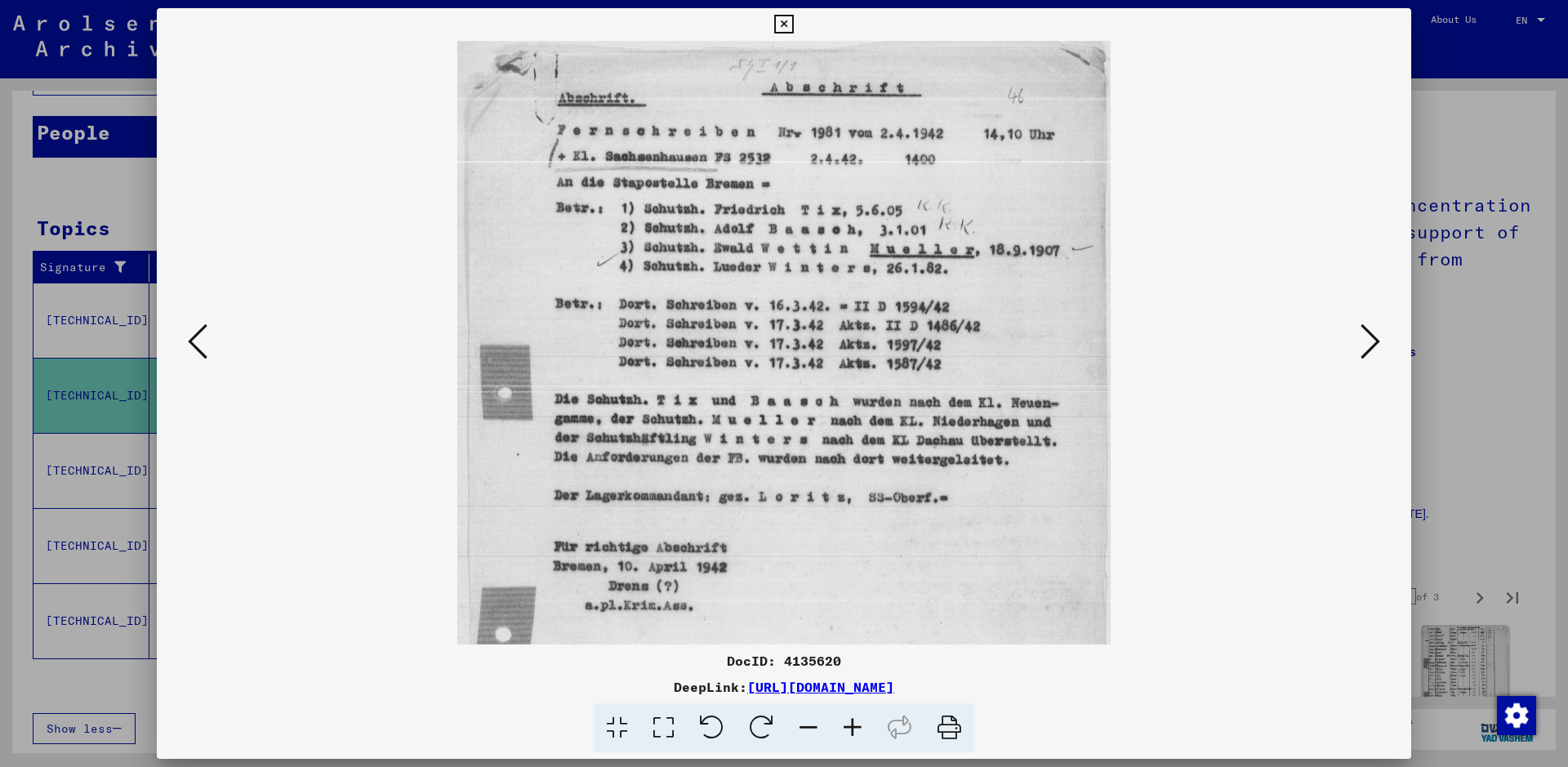
click at [858, 612] on icon at bounding box center [852, 728] width 44 height 50
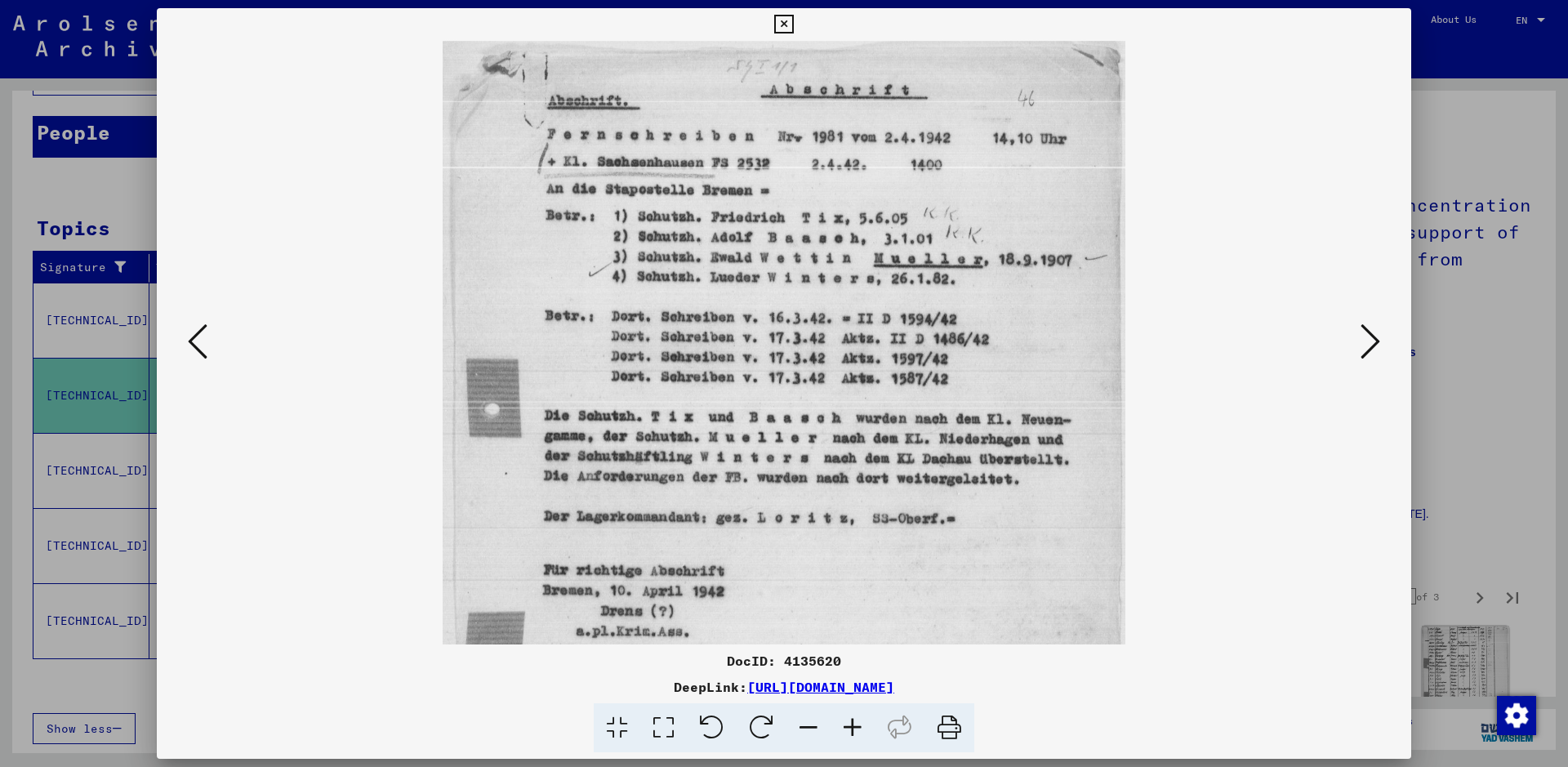
click at [858, 612] on icon at bounding box center [852, 728] width 44 height 50
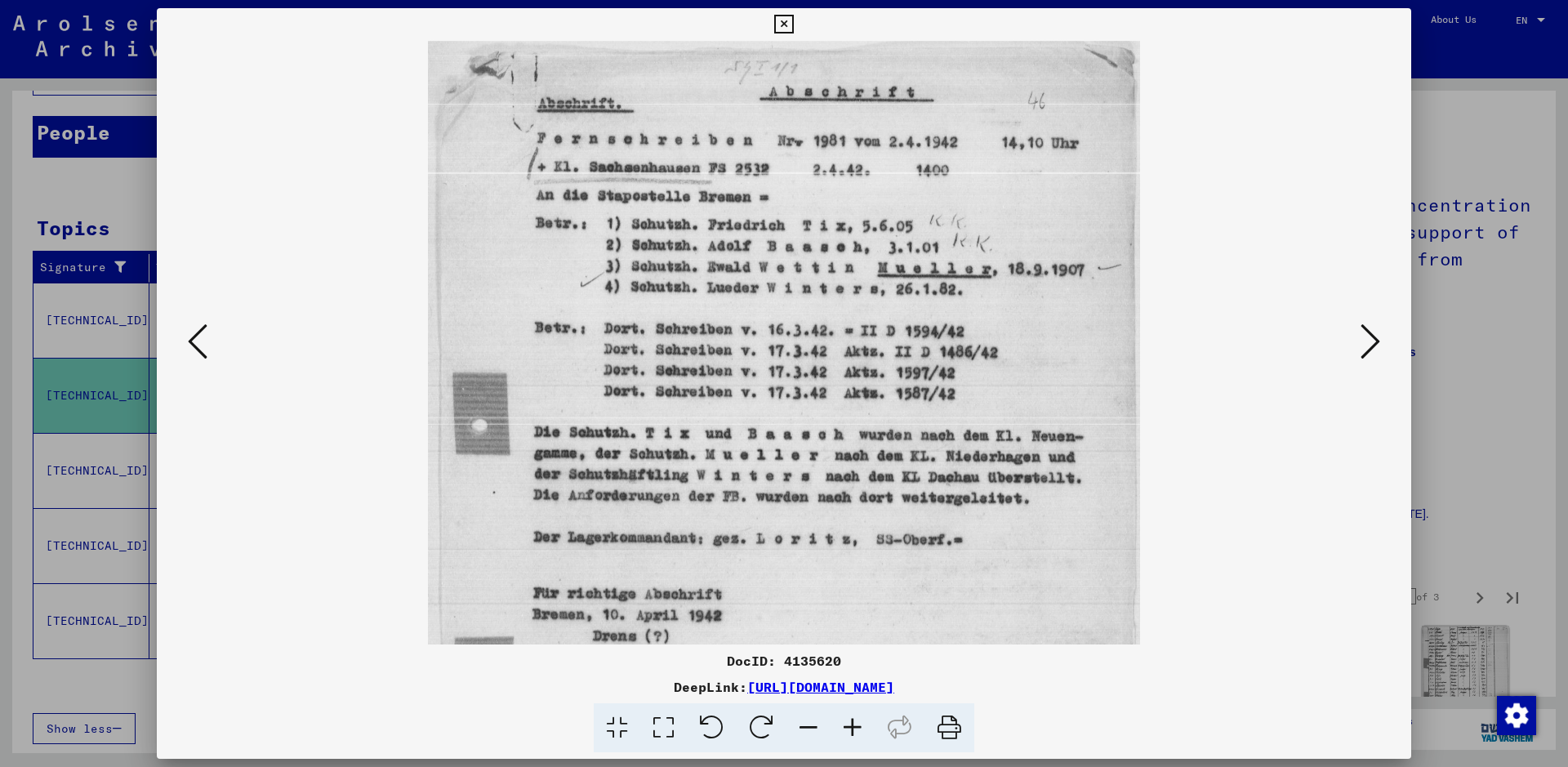
click at [858, 612] on icon at bounding box center [852, 728] width 44 height 50
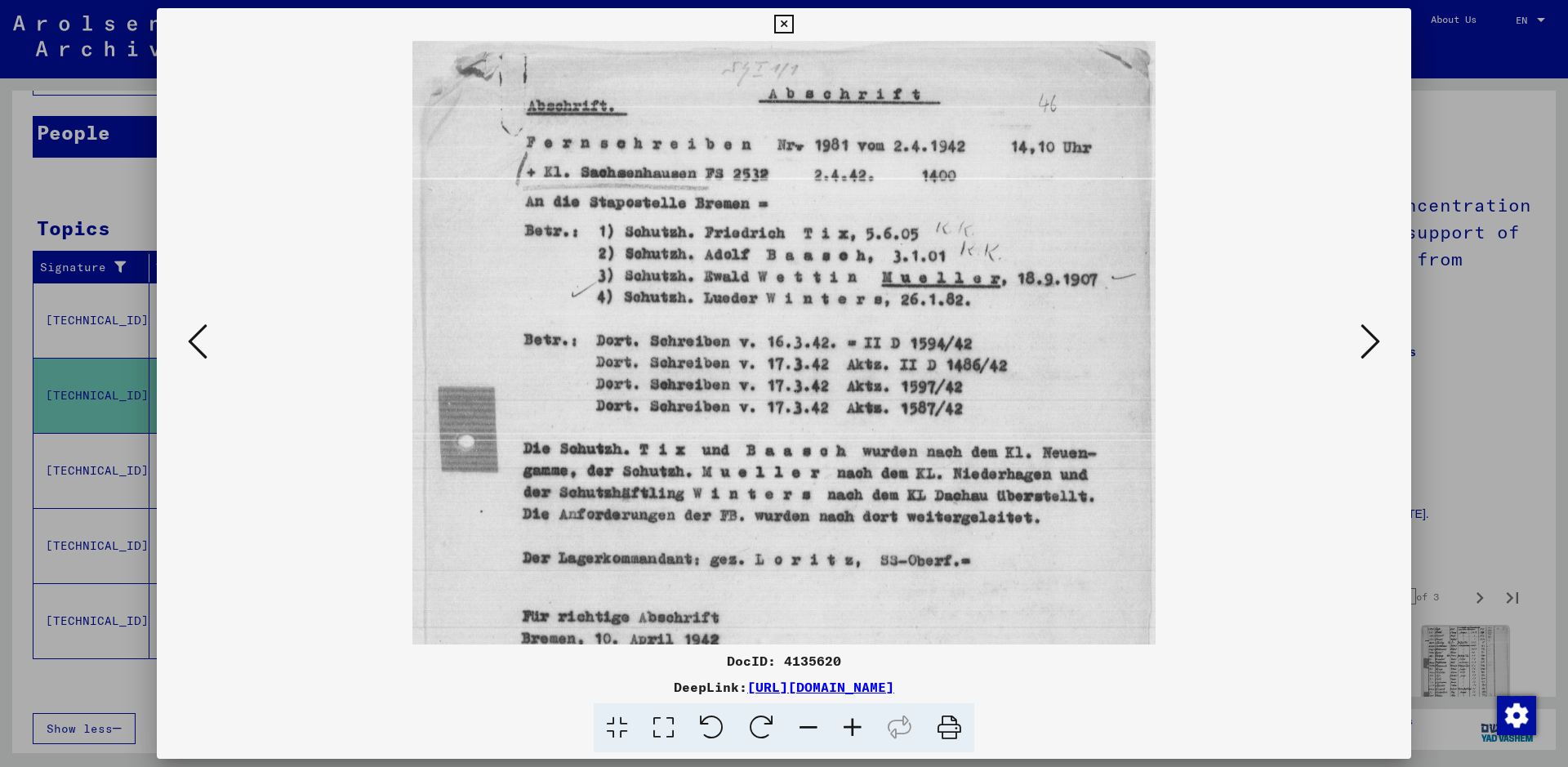
click at [858, 612] on icon at bounding box center [852, 728] width 44 height 50
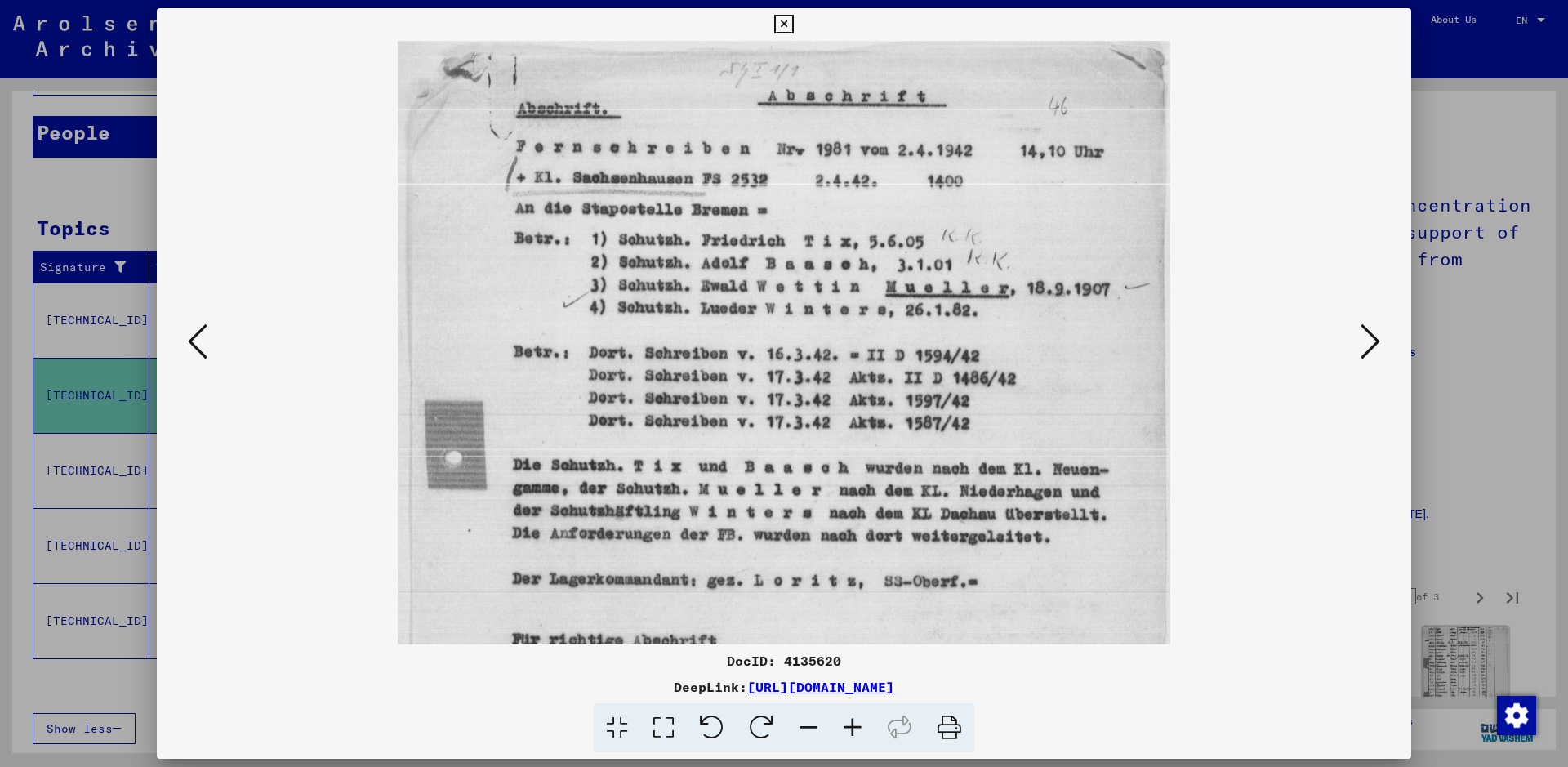
click at [858, 612] on icon at bounding box center [852, 728] width 44 height 50
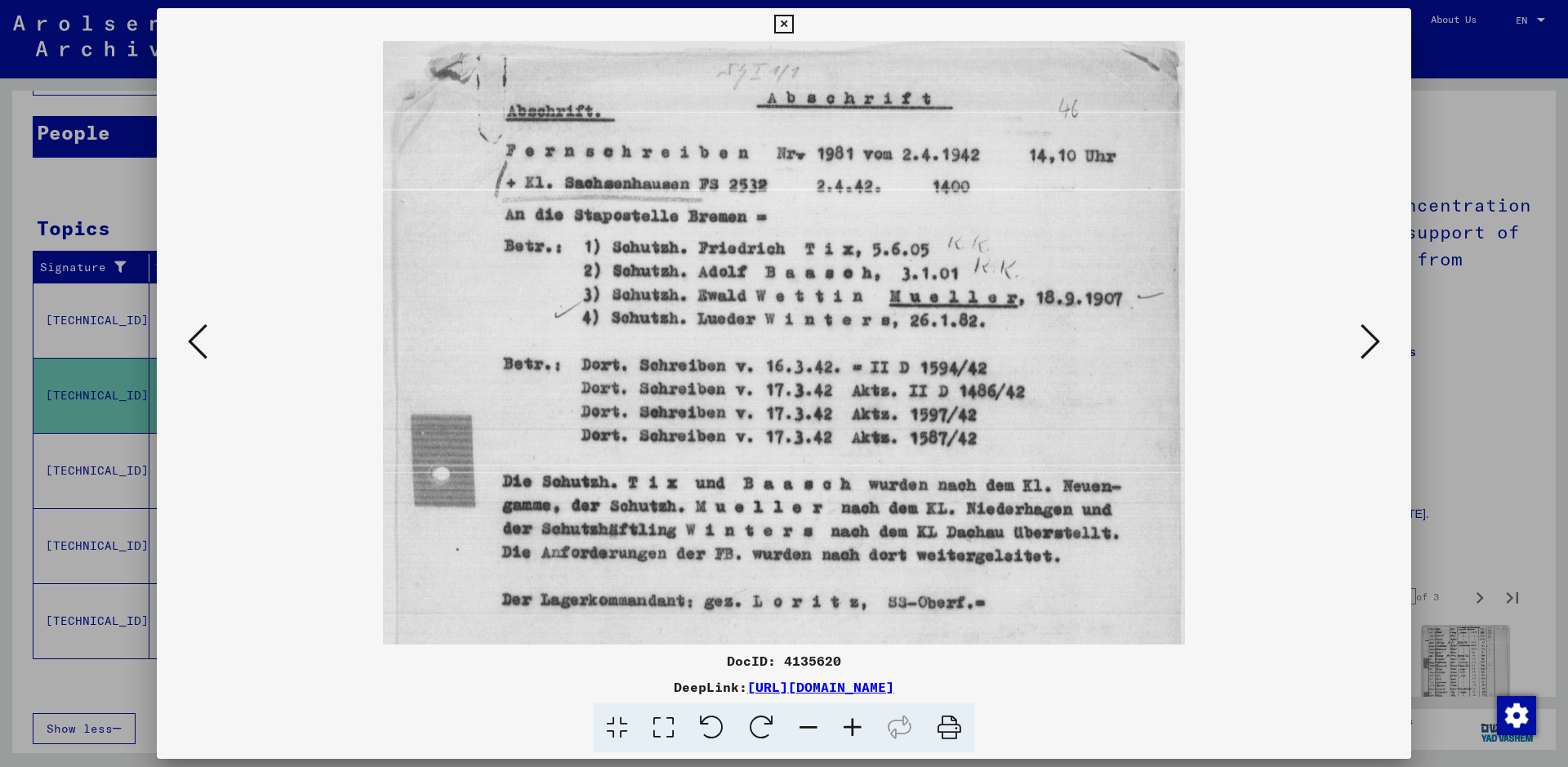
click at [858, 612] on icon at bounding box center [852, 728] width 44 height 50
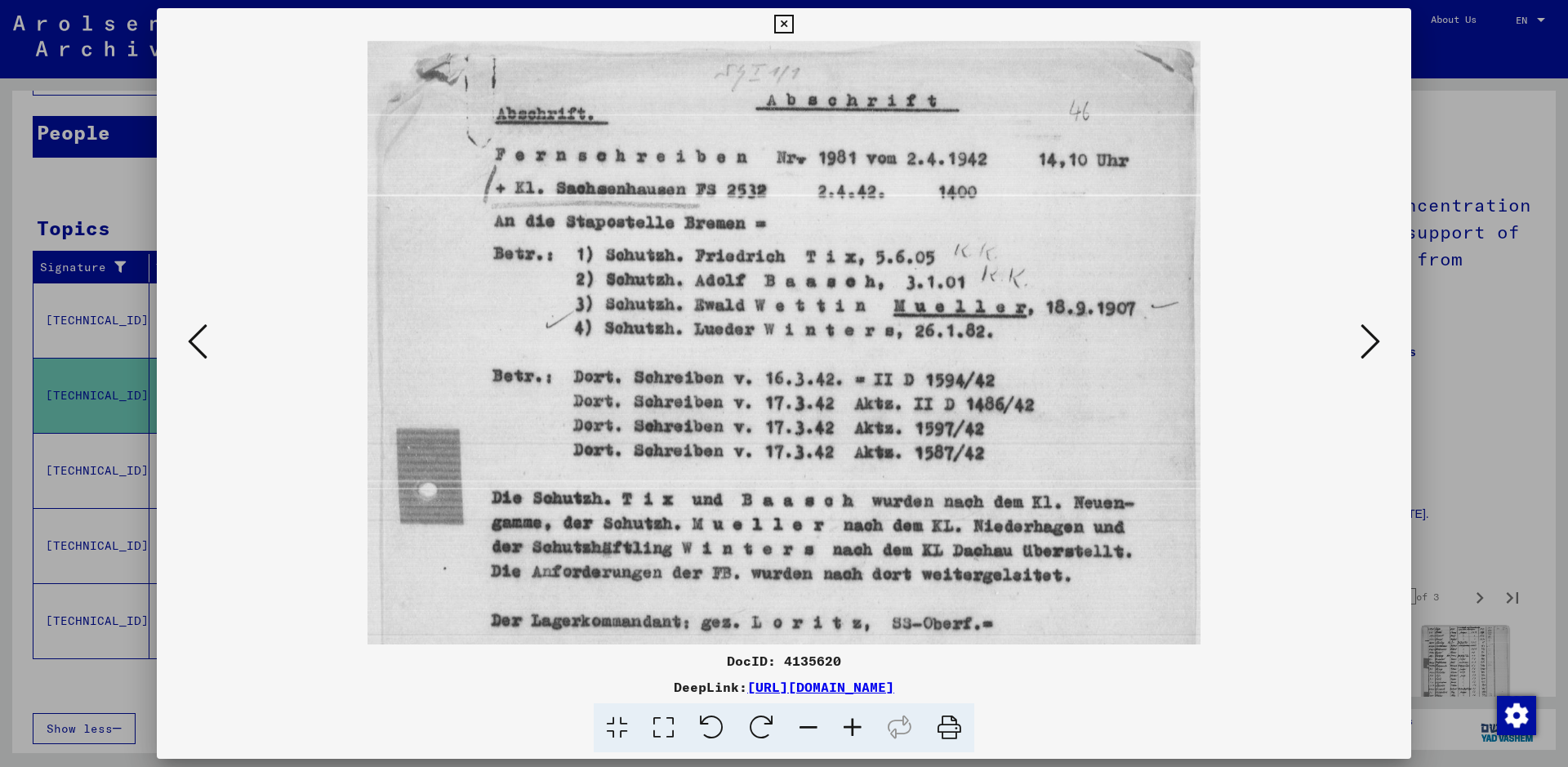
click at [858, 612] on icon at bounding box center [852, 728] width 44 height 50
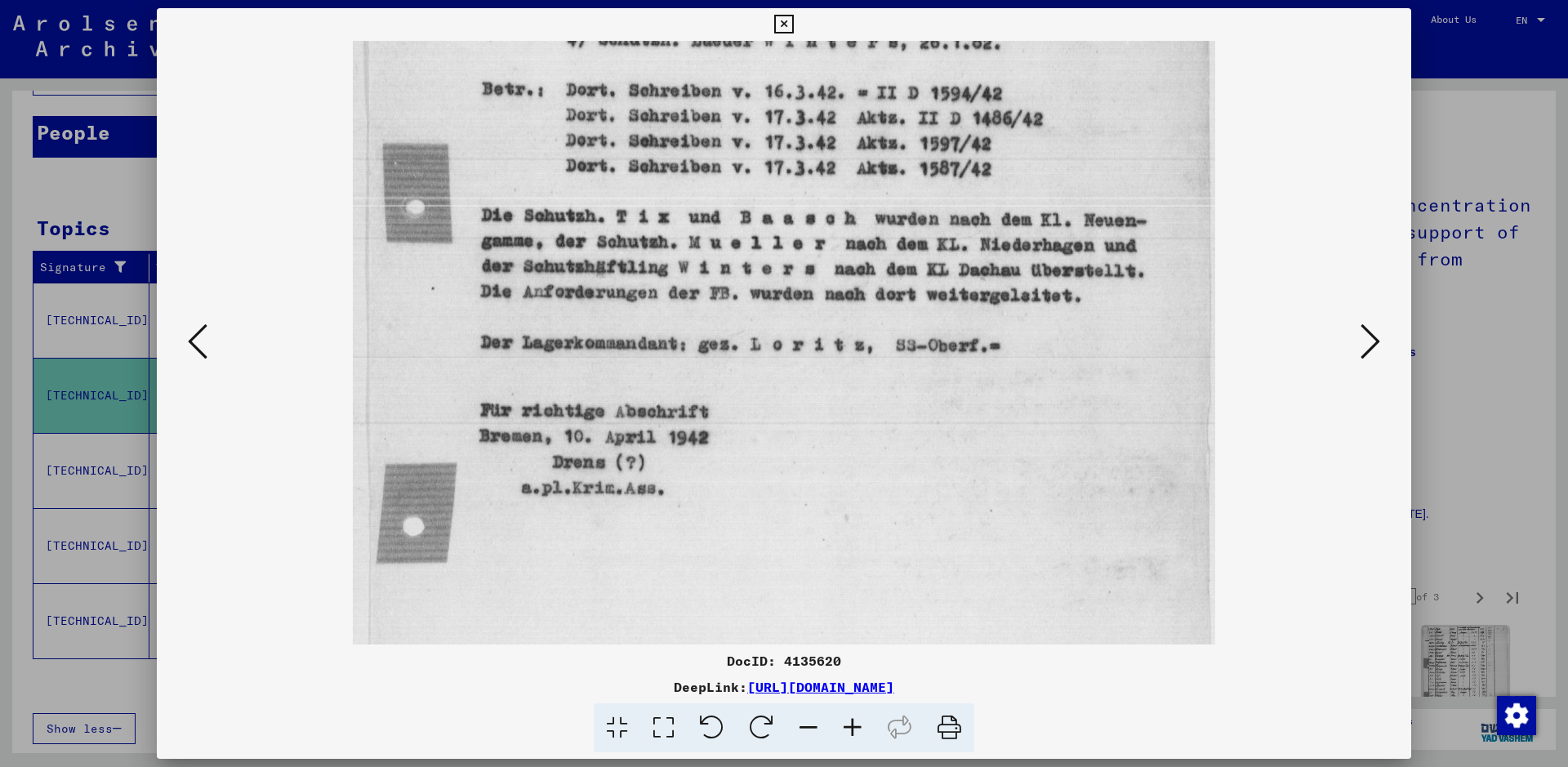
scroll to position [300, 0]
drag, startPoint x: 1076, startPoint y: 548, endPoint x: 1133, endPoint y: 263, distance: 290.6
click at [1133, 263] on img at bounding box center [784, 328] width 862 height 1175
click at [1254, 343] on icon at bounding box center [1370, 341] width 20 height 39
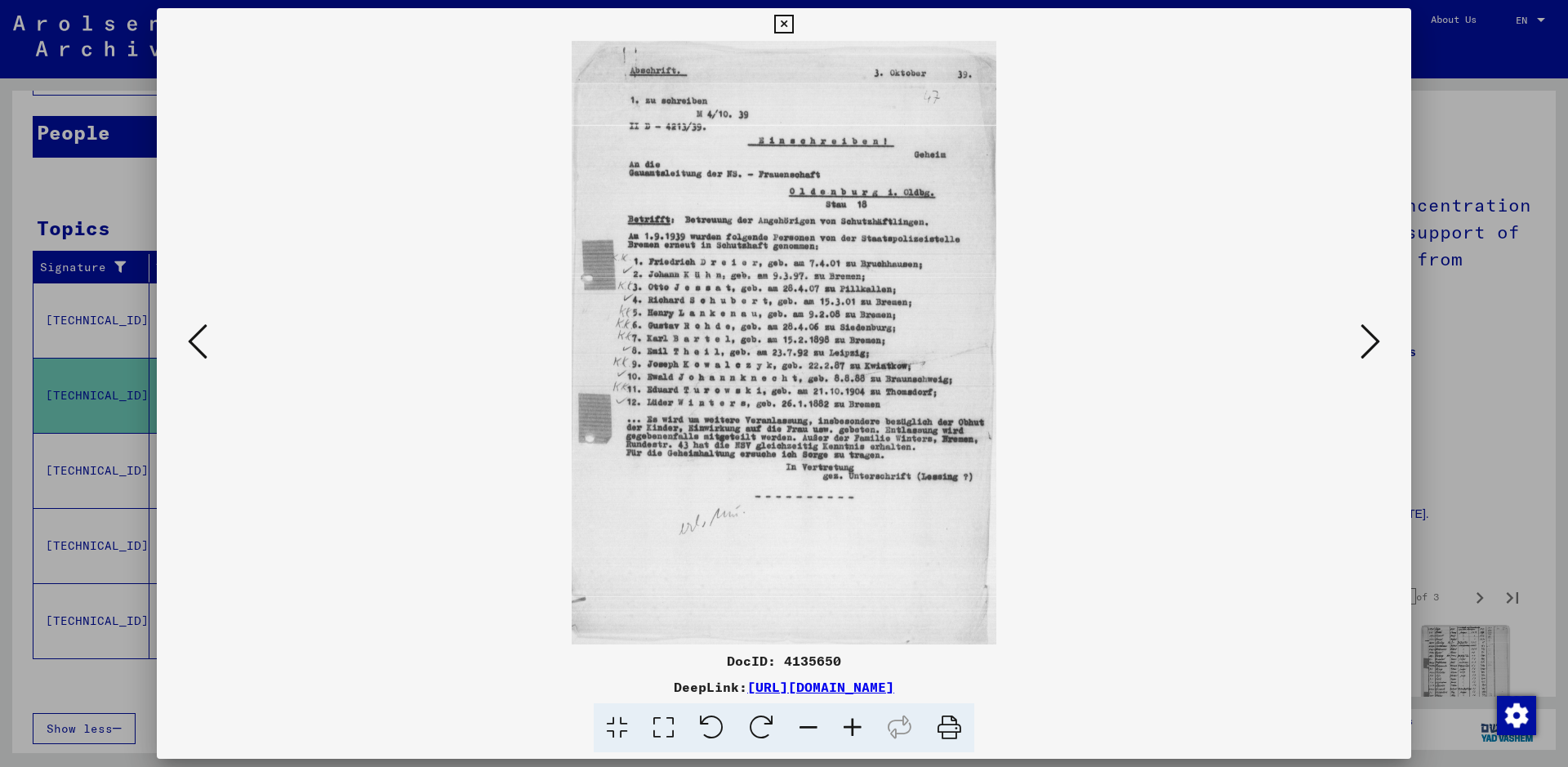
scroll to position [0, 0]
click at [1254, 343] on icon at bounding box center [1370, 341] width 20 height 39
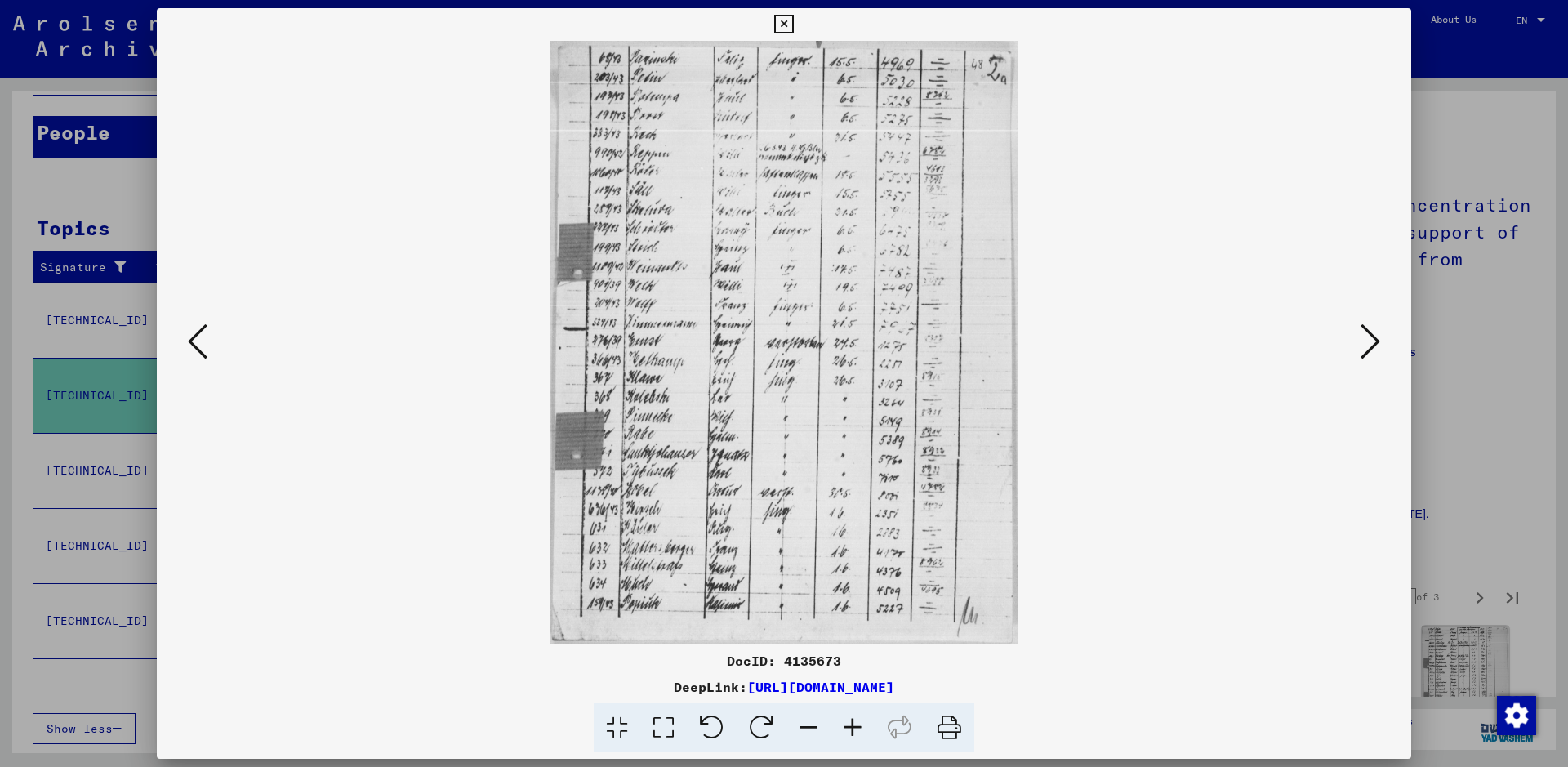
click at [1254, 343] on icon at bounding box center [1370, 341] width 20 height 39
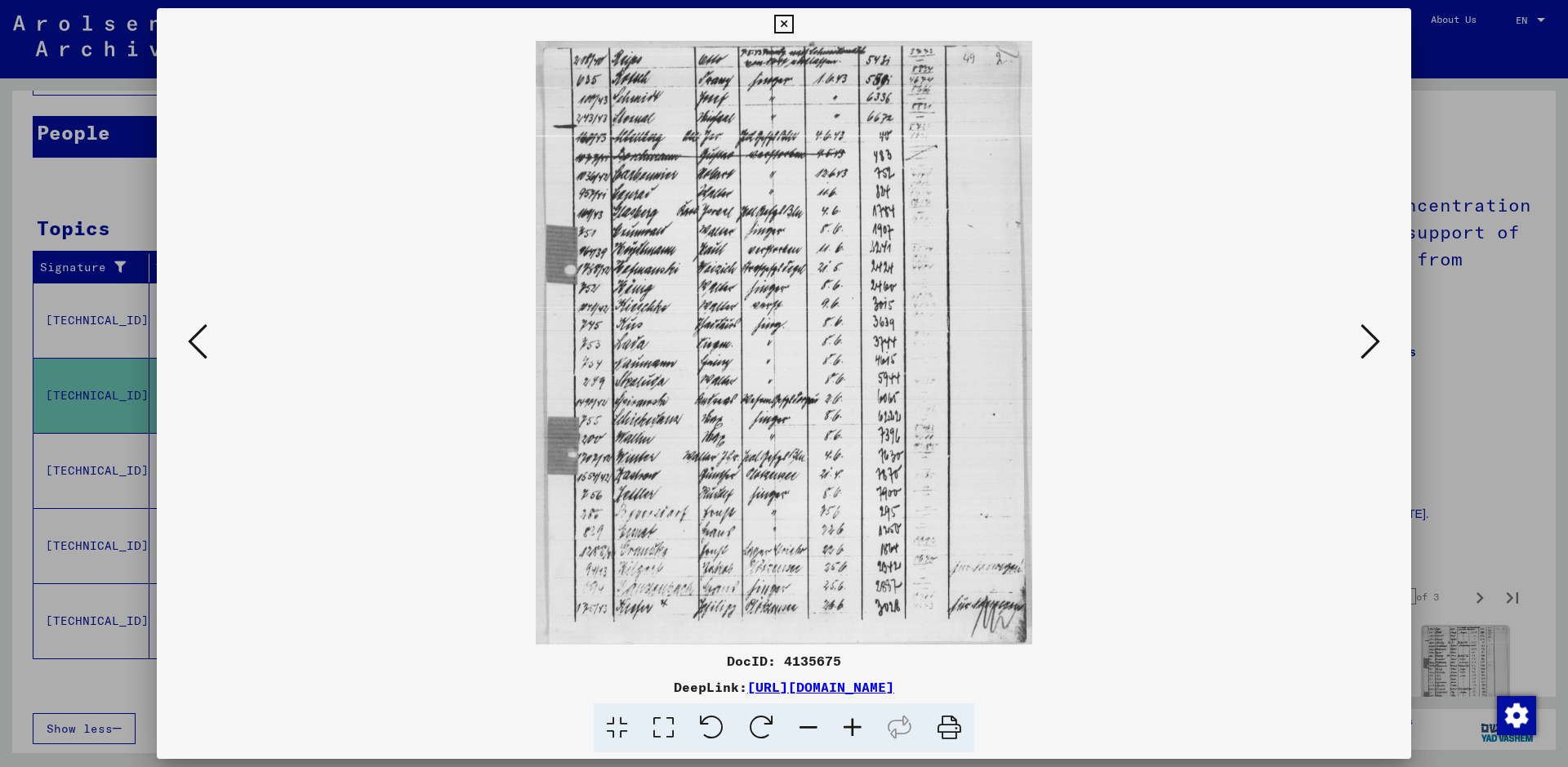
click at [185, 338] on button at bounding box center [198, 343] width 30 height 46
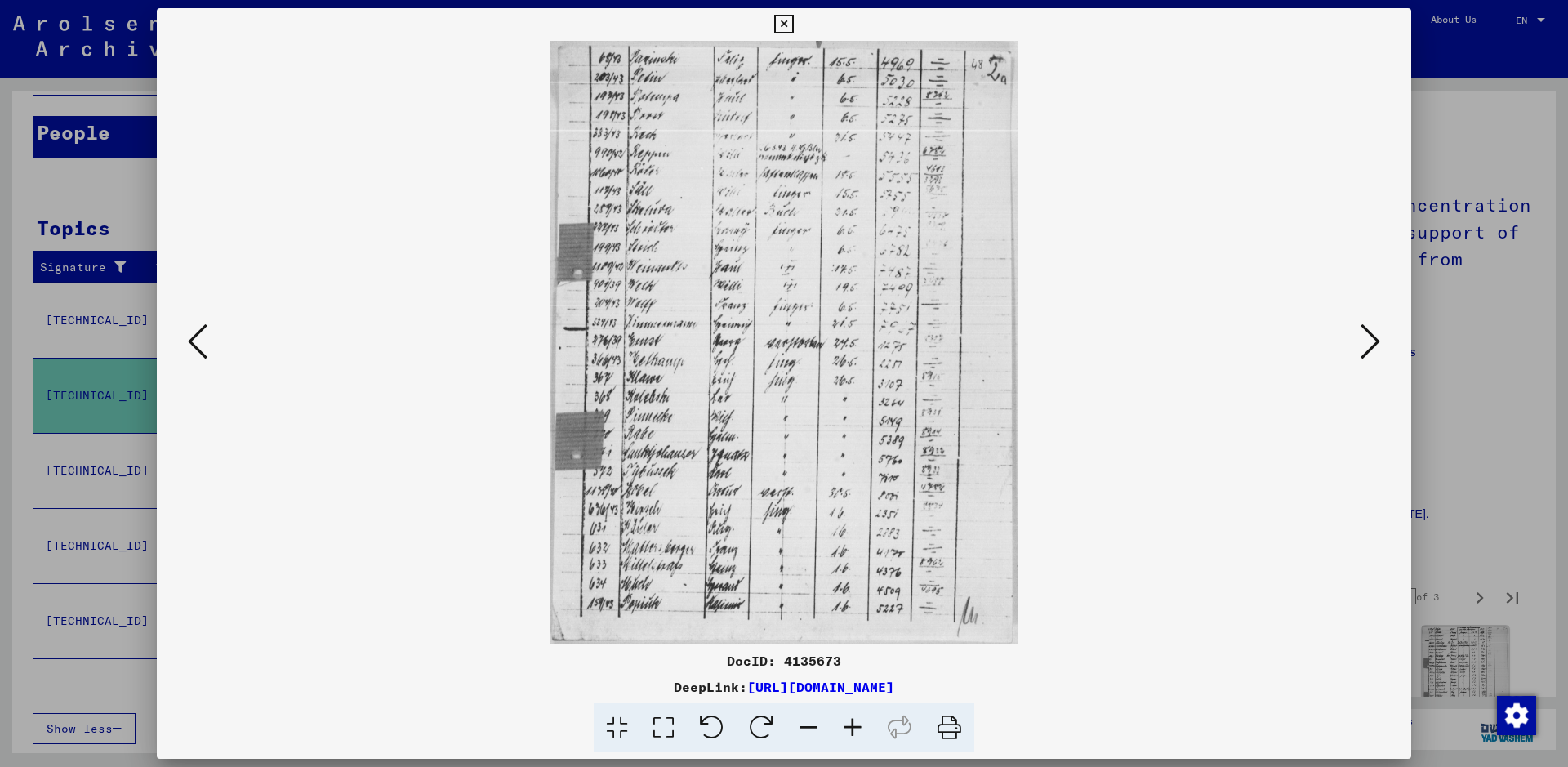
click at [185, 338] on button at bounding box center [198, 343] width 30 height 46
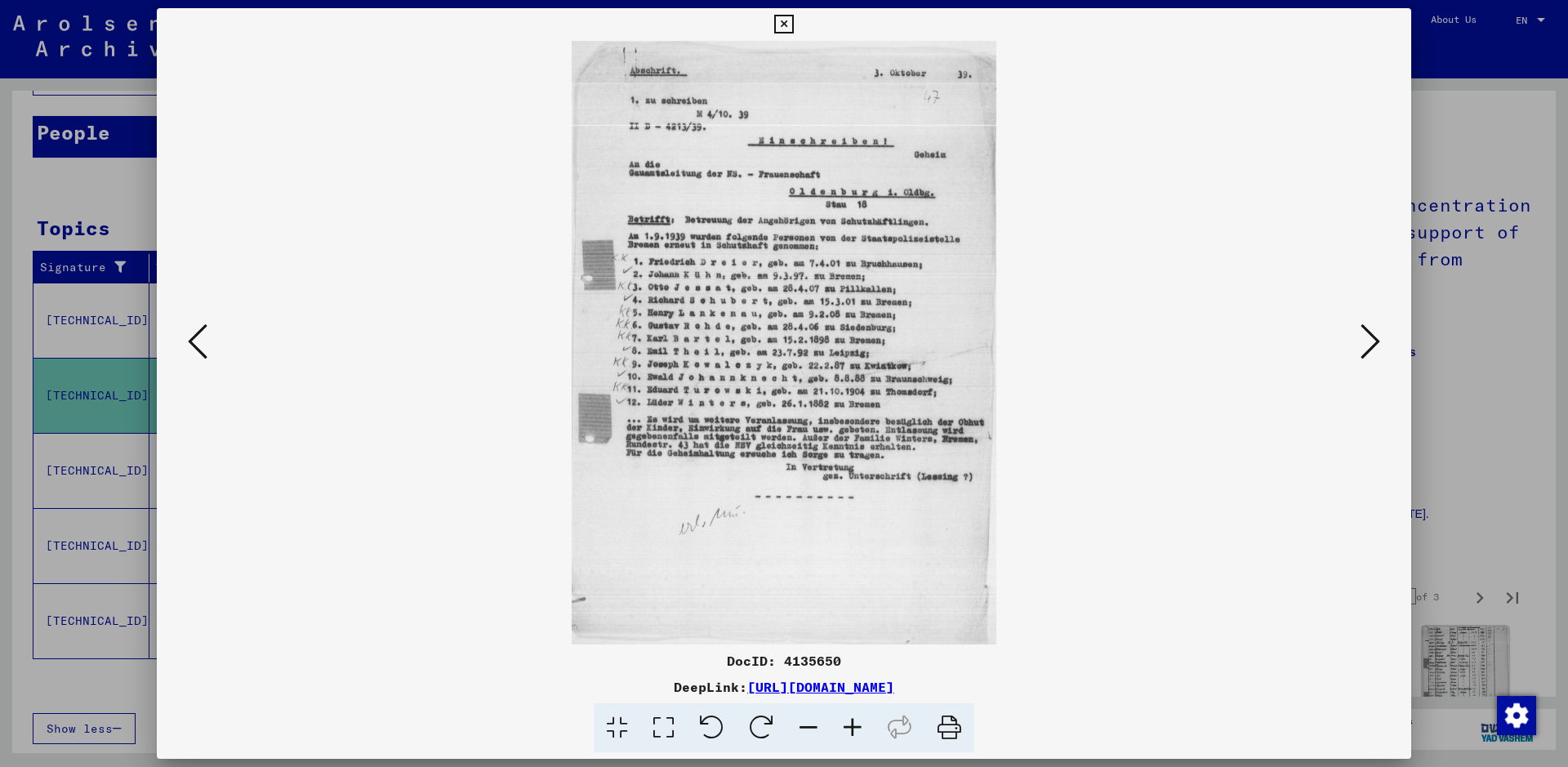
click at [1254, 434] on div at bounding box center [784, 383] width 1568 height 767
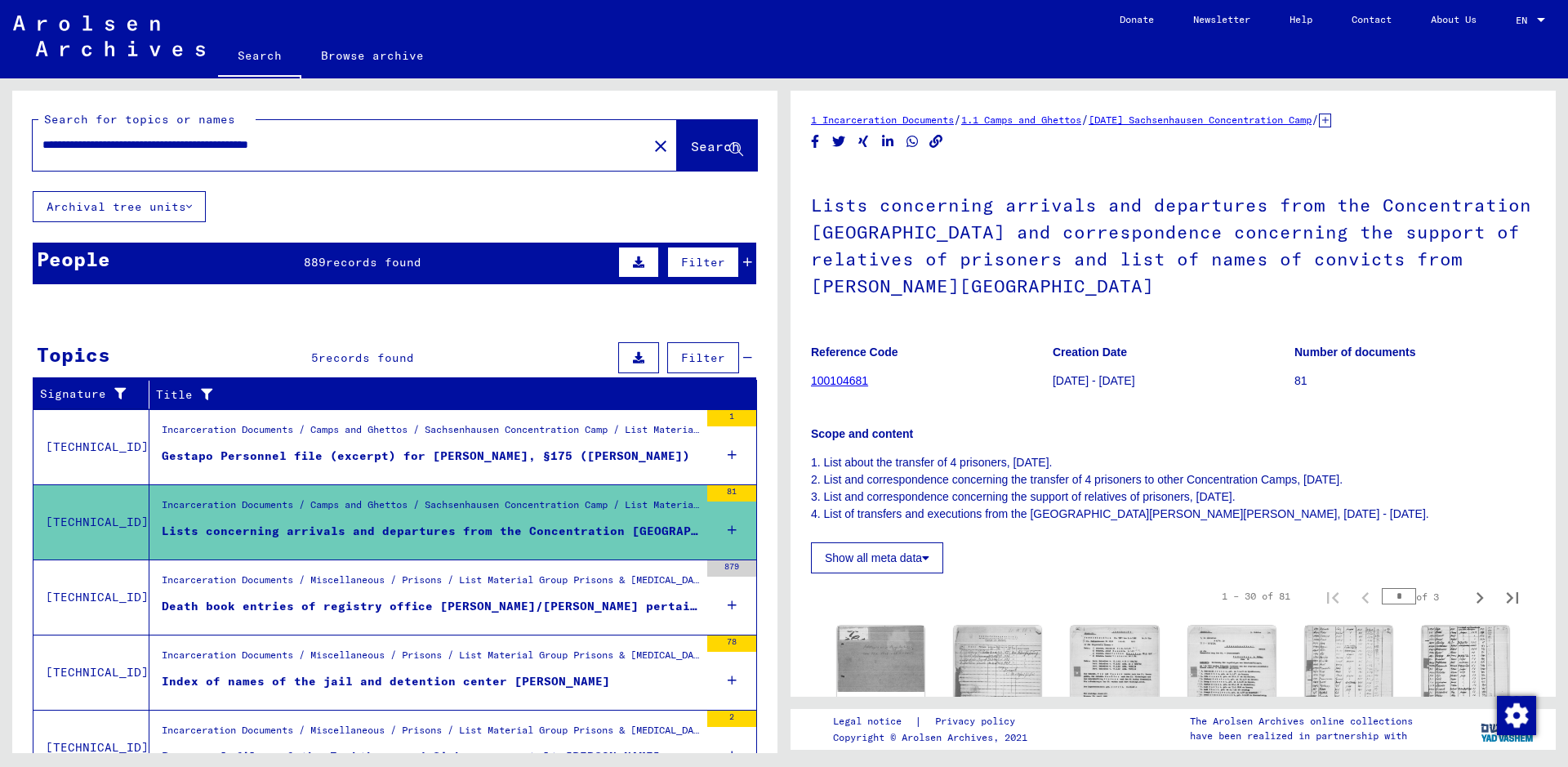
drag, startPoint x: 113, startPoint y: 146, endPoint x: 261, endPoint y: 135, distance: 148.4
click at [261, 135] on div "**********" at bounding box center [334, 145] width 605 height 36
type input "**********"
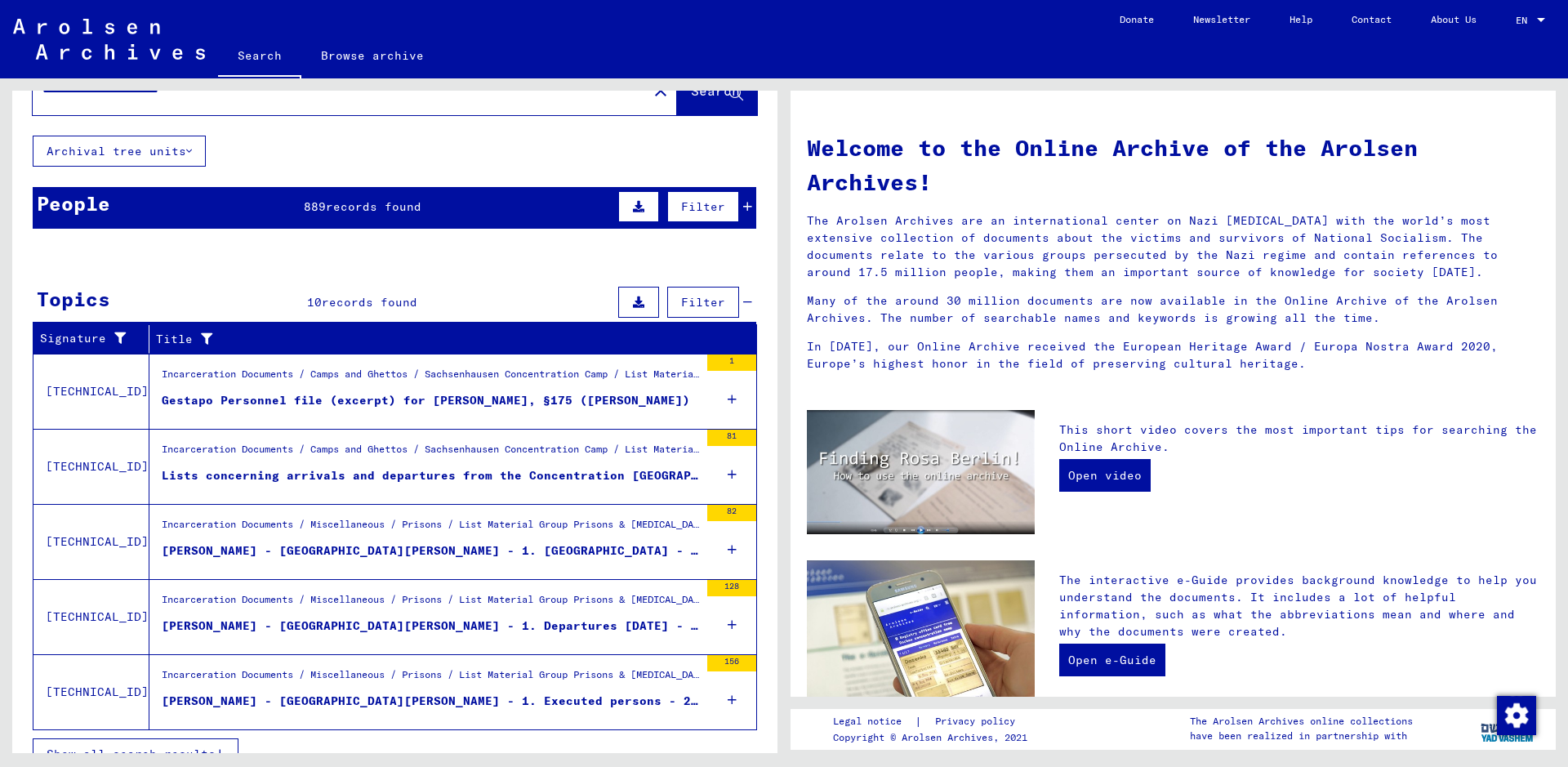
scroll to position [81, 0]
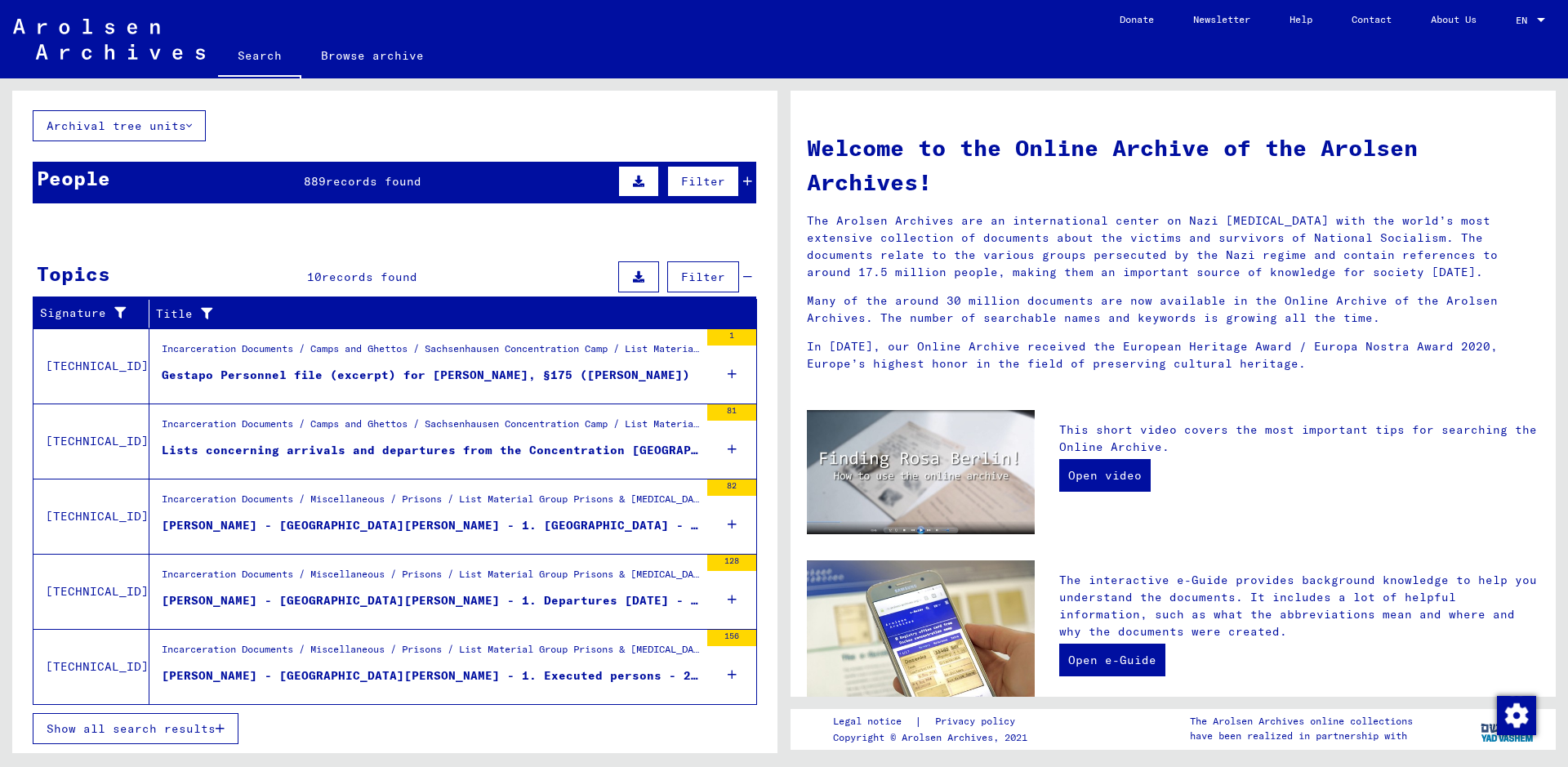
click at [414, 612] on div "[PERSON_NAME] - [GEOGRAPHIC_DATA][PERSON_NAME] - 1. Executed persons - 2. Execu…" at bounding box center [429, 675] width 537 height 17
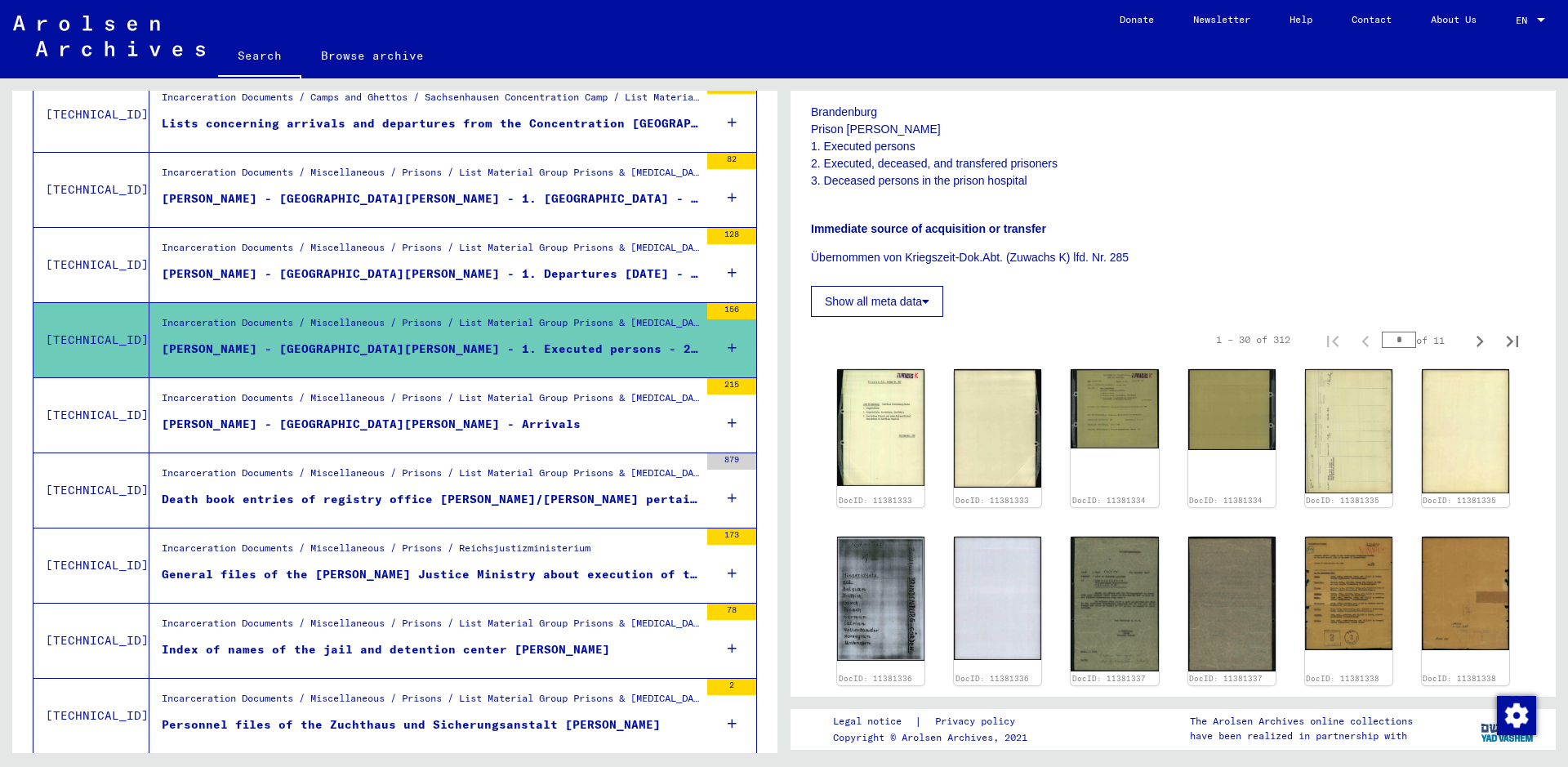
scroll to position [327, 0]
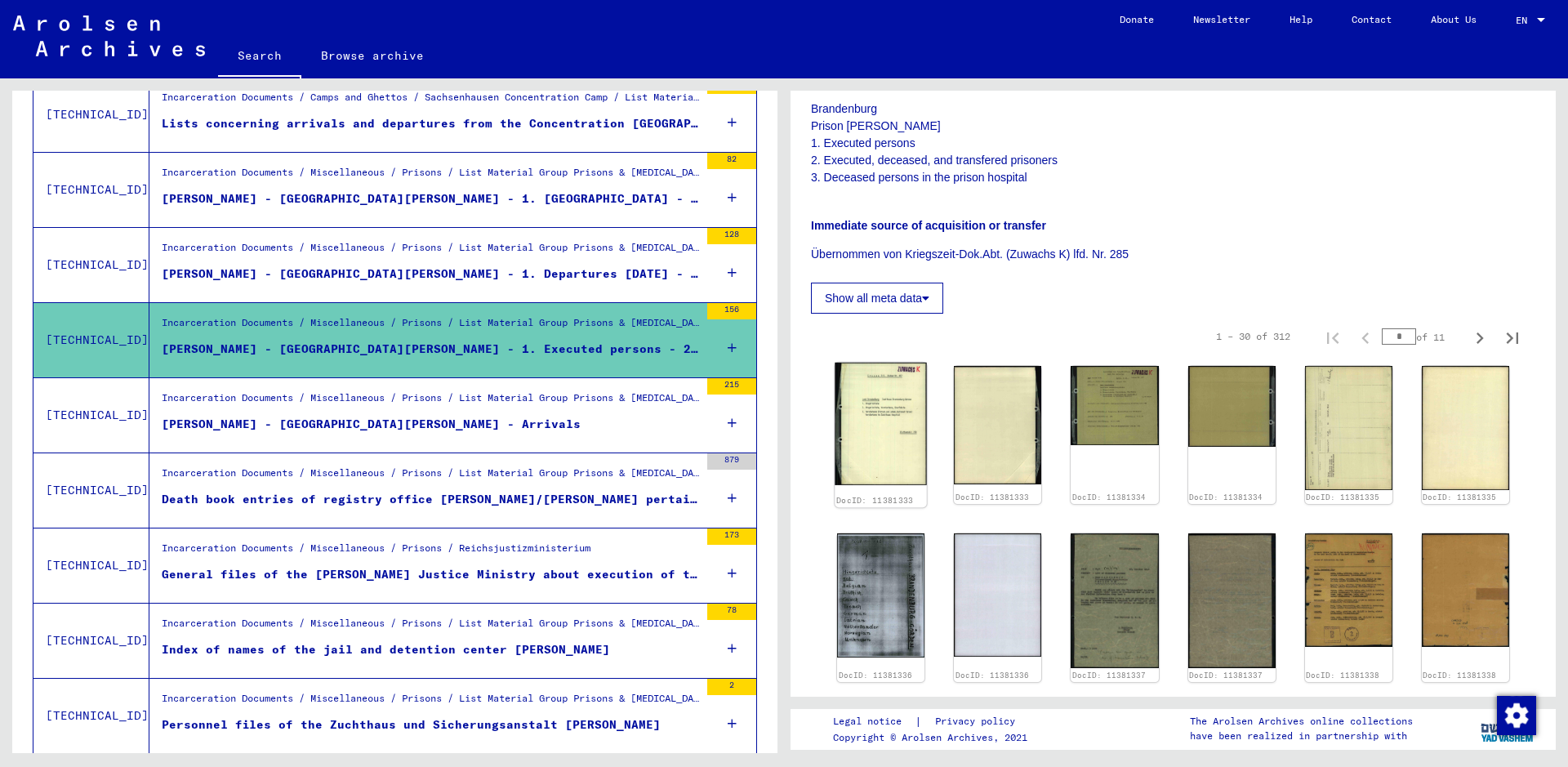
click at [881, 446] on img at bounding box center [880, 424] width 93 height 122
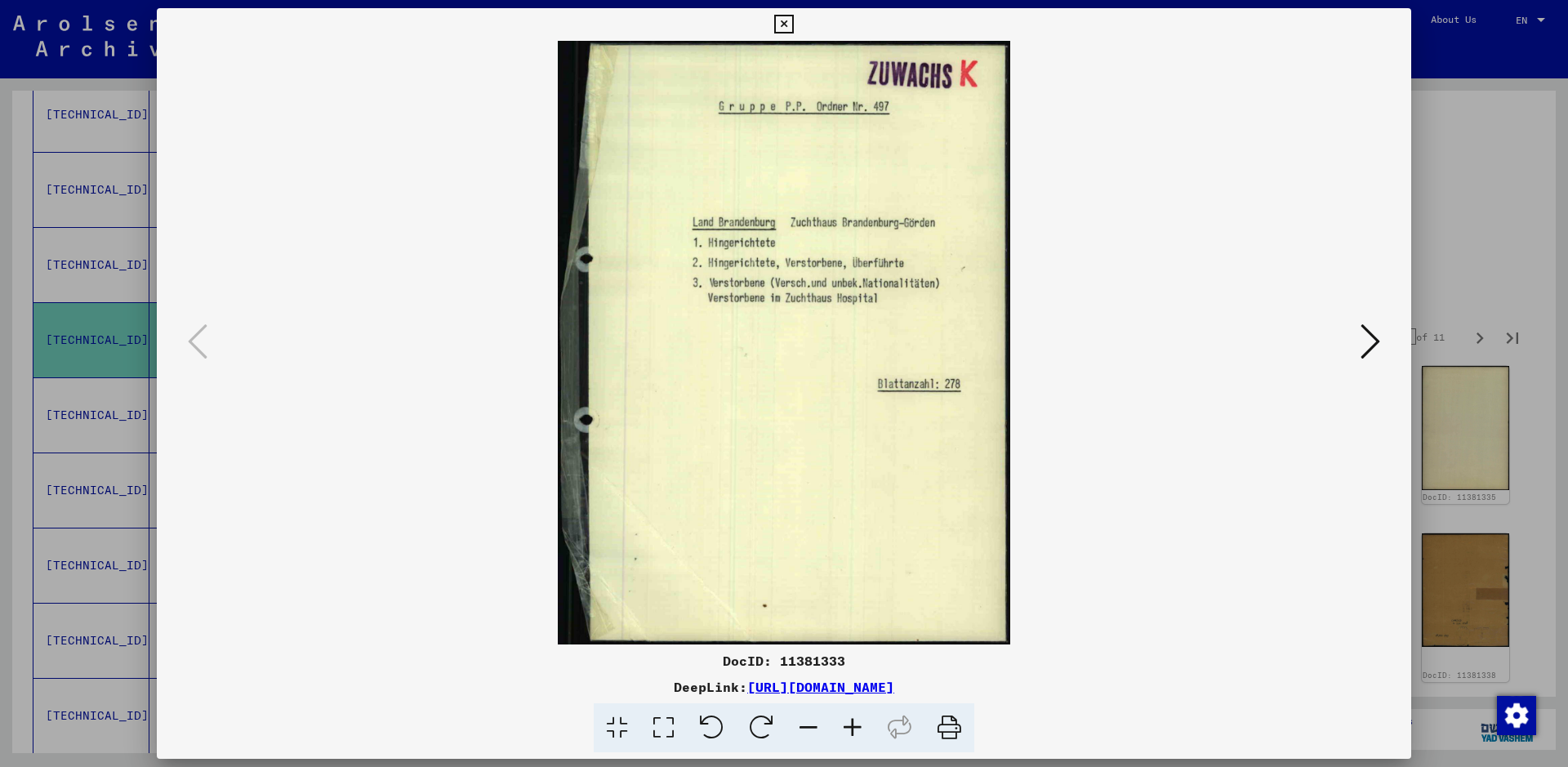
click at [843, 612] on icon at bounding box center [852, 728] width 44 height 50
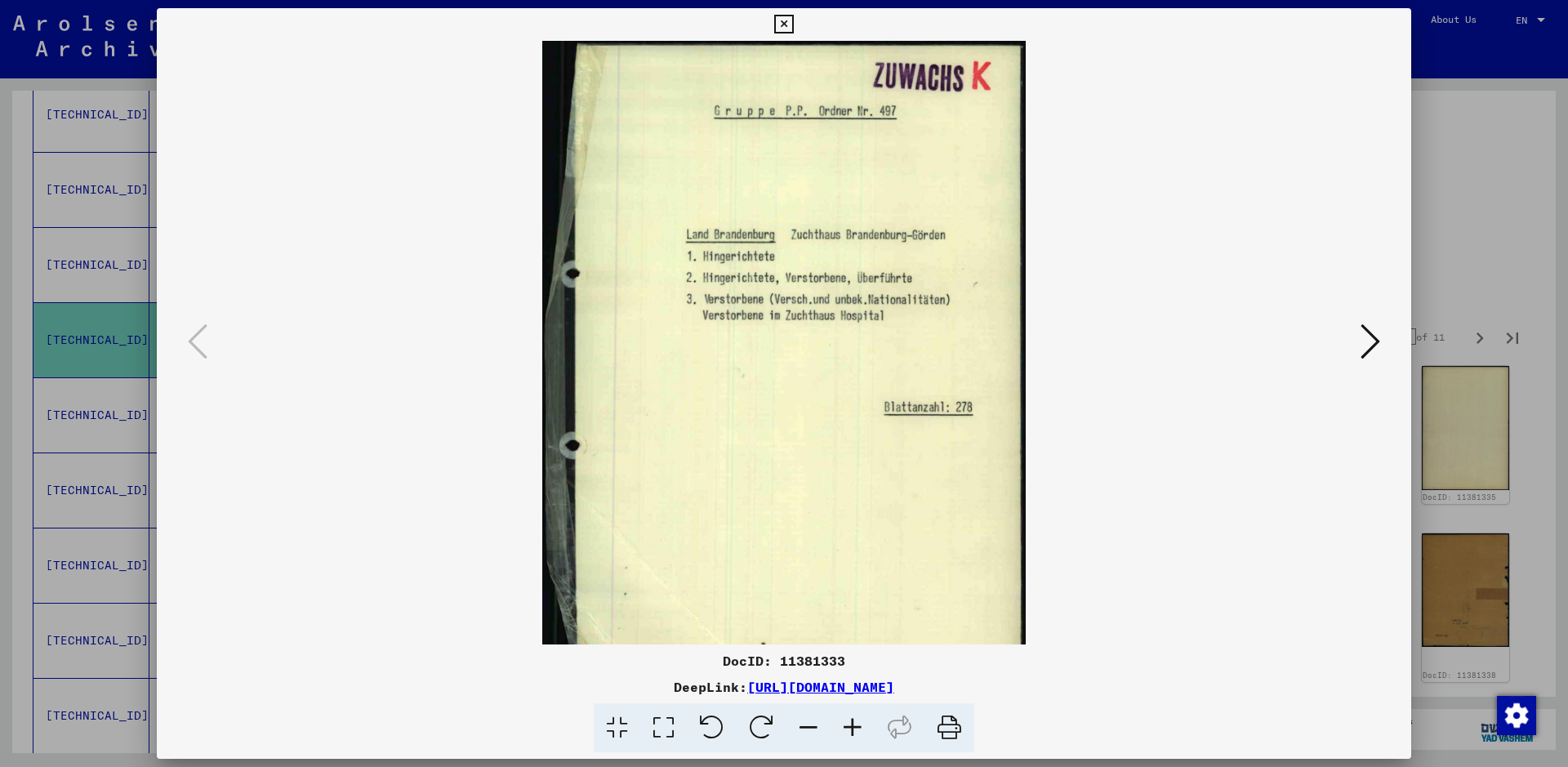
click at [843, 612] on icon at bounding box center [852, 728] width 44 height 50
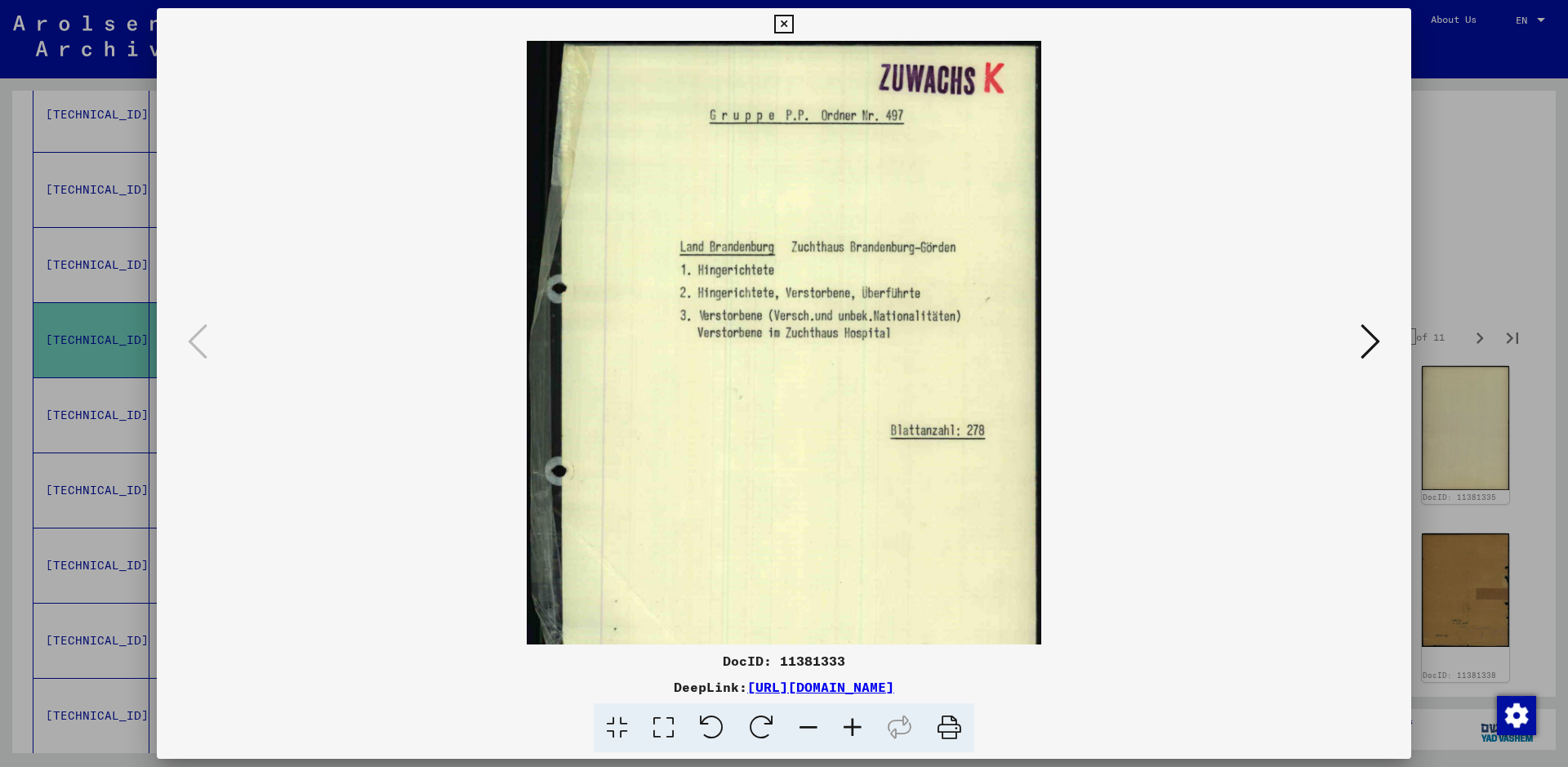
click at [843, 612] on icon at bounding box center [852, 728] width 44 height 50
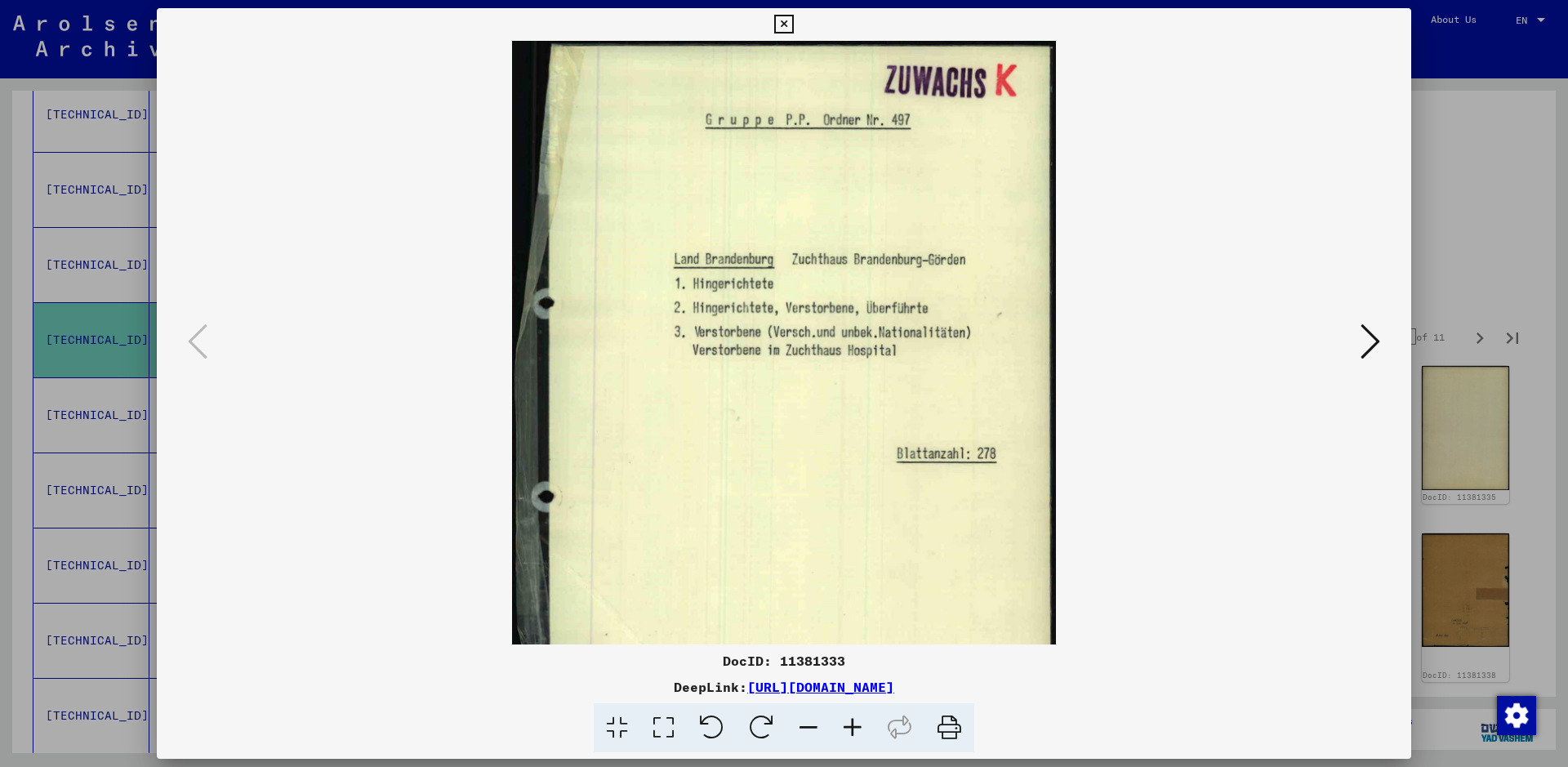
click at [843, 612] on icon at bounding box center [852, 728] width 44 height 50
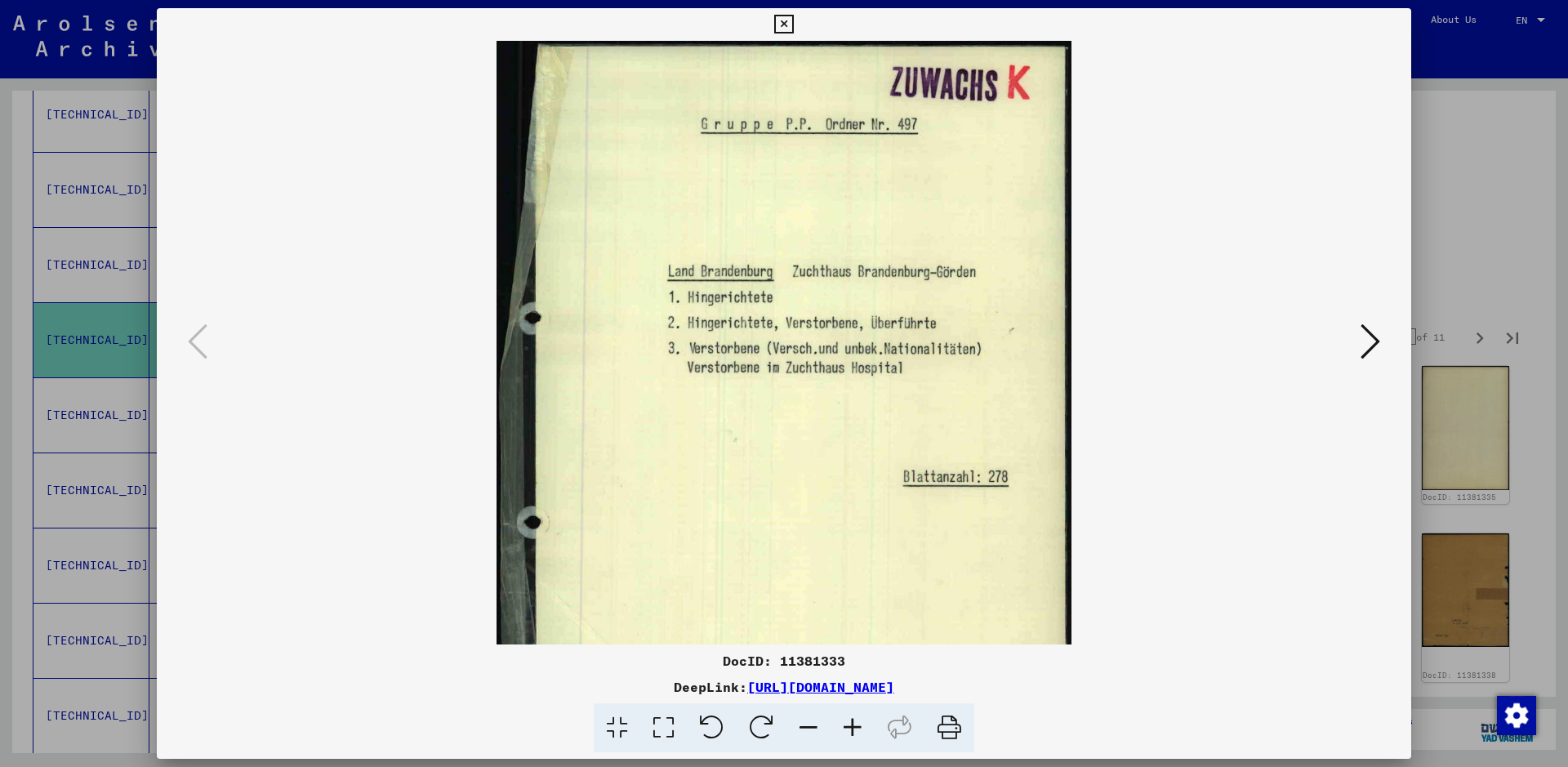
click at [843, 612] on icon at bounding box center [852, 728] width 44 height 50
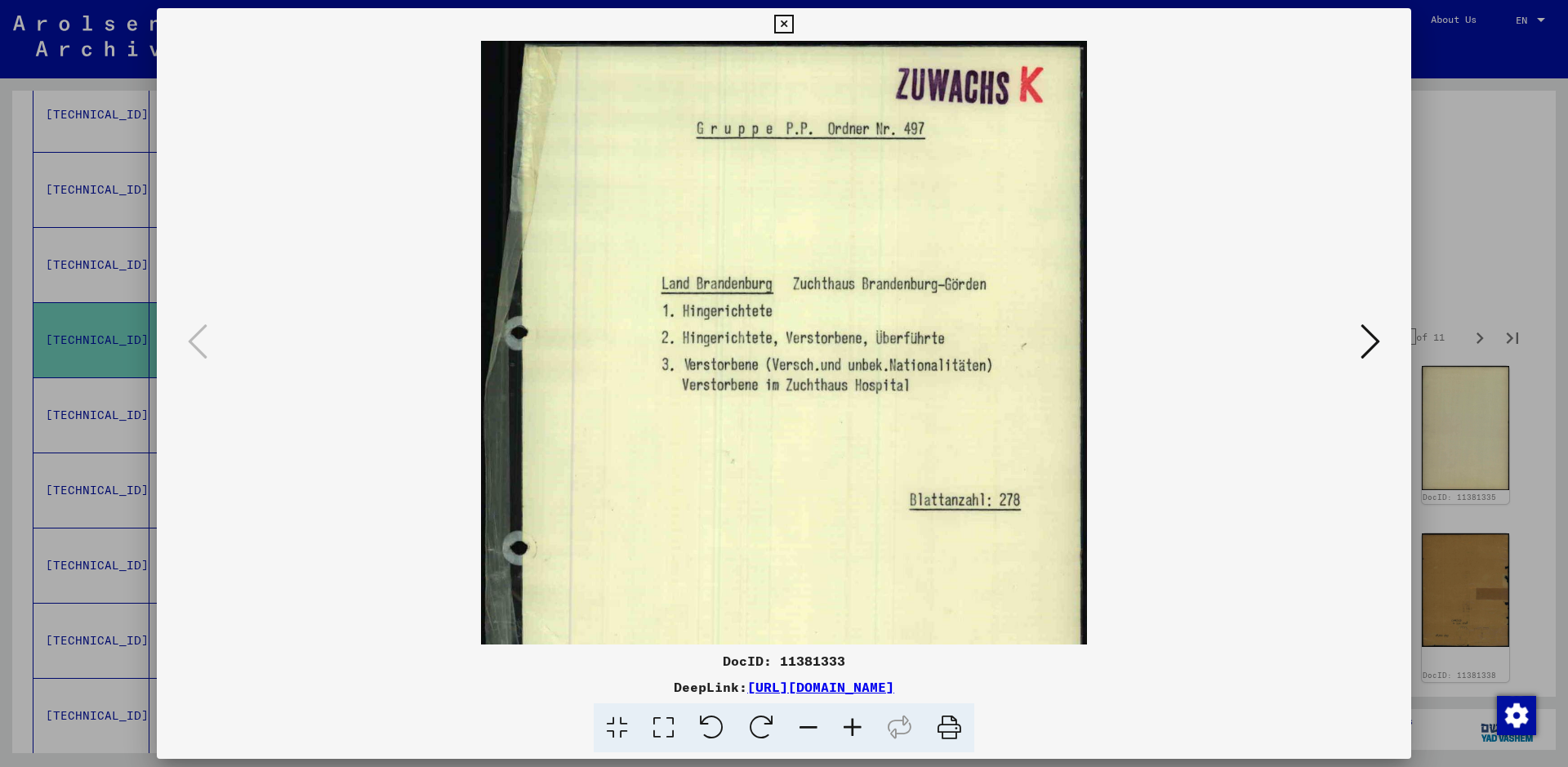
click at [843, 612] on icon at bounding box center [852, 728] width 44 height 50
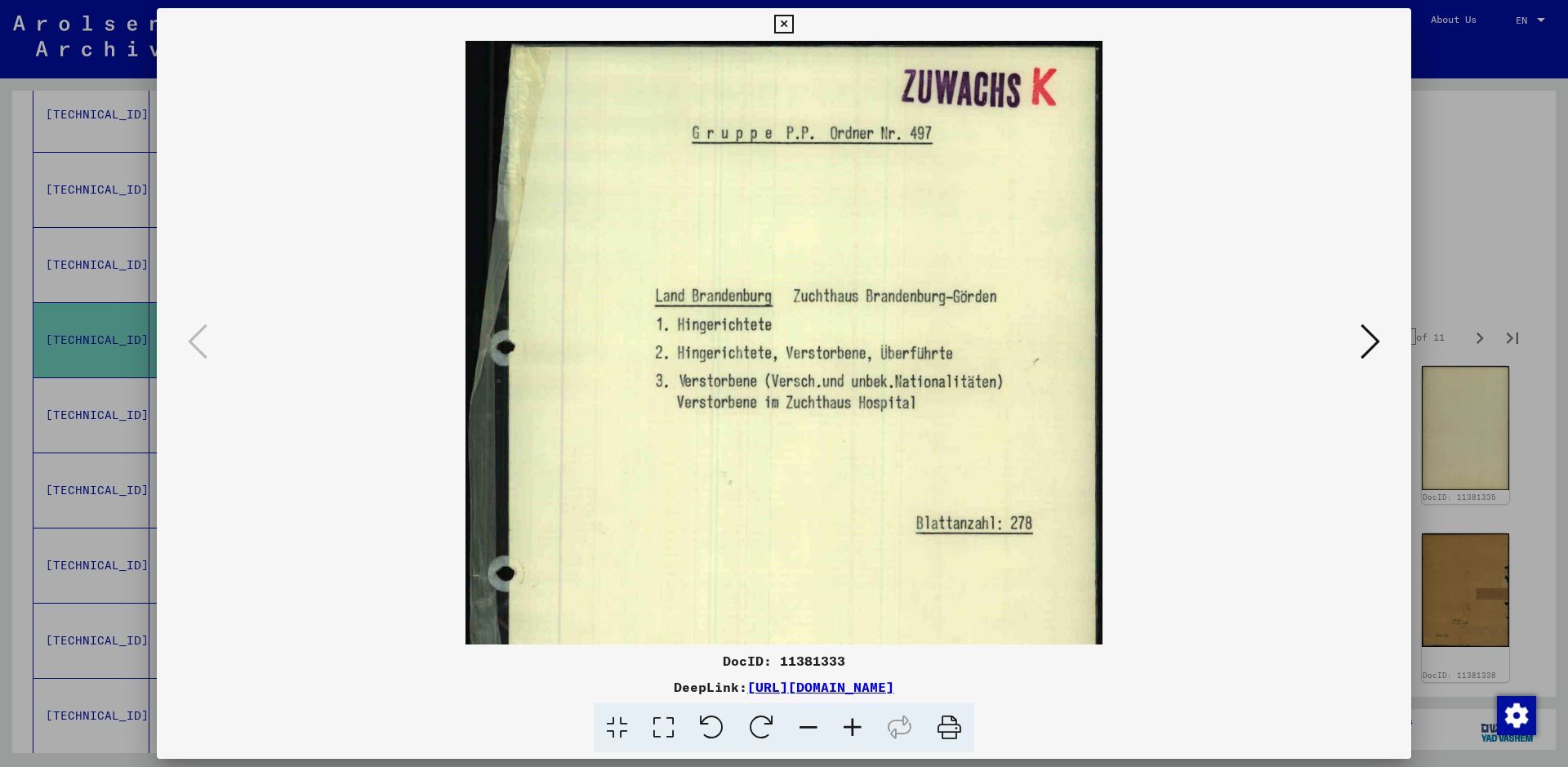
drag, startPoint x: 708, startPoint y: 339, endPoint x: 701, endPoint y: 7, distance: 332.1
click at [711, 308] on img at bounding box center [783, 464] width 636 height 848
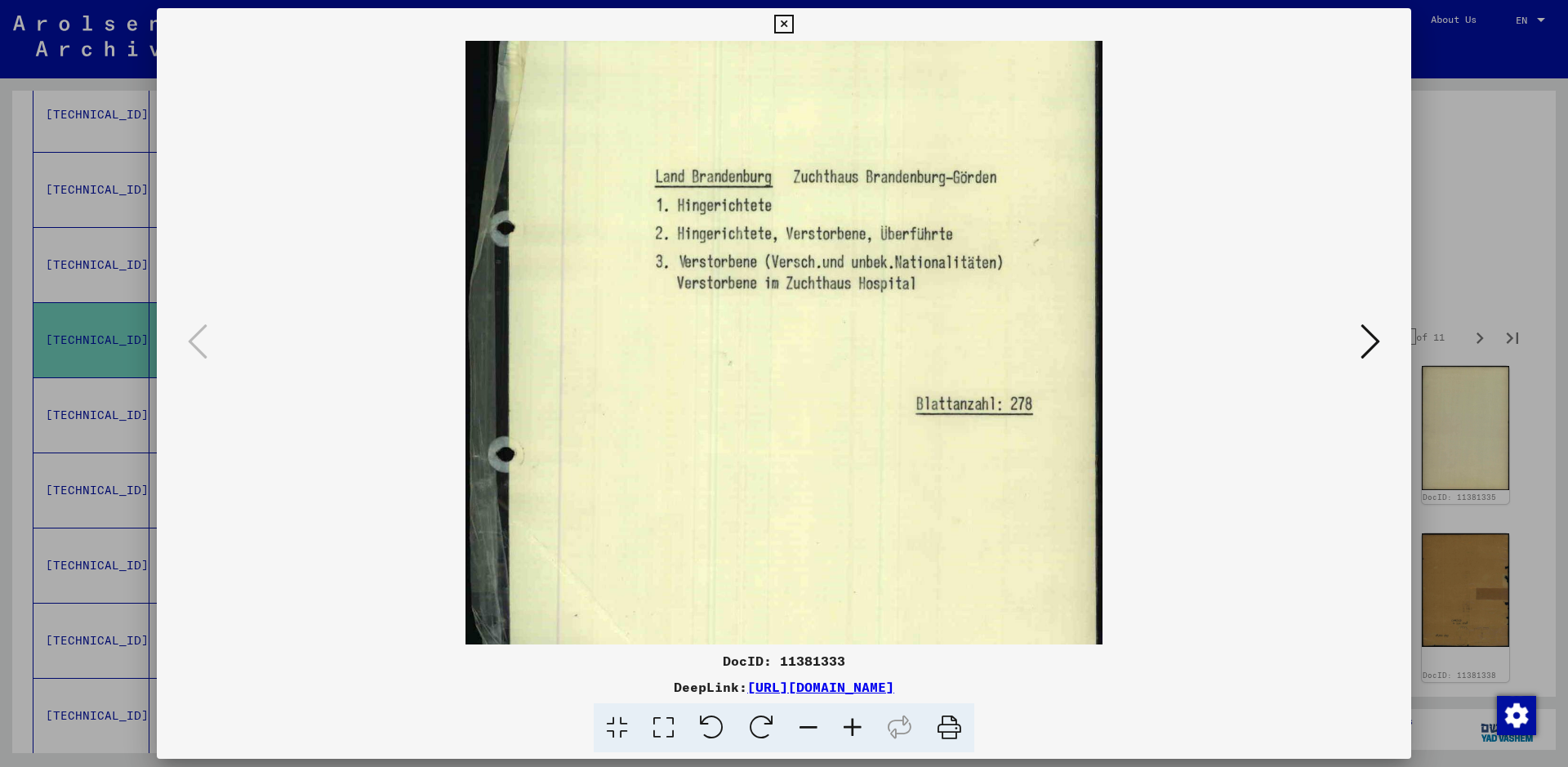
scroll to position [123, 0]
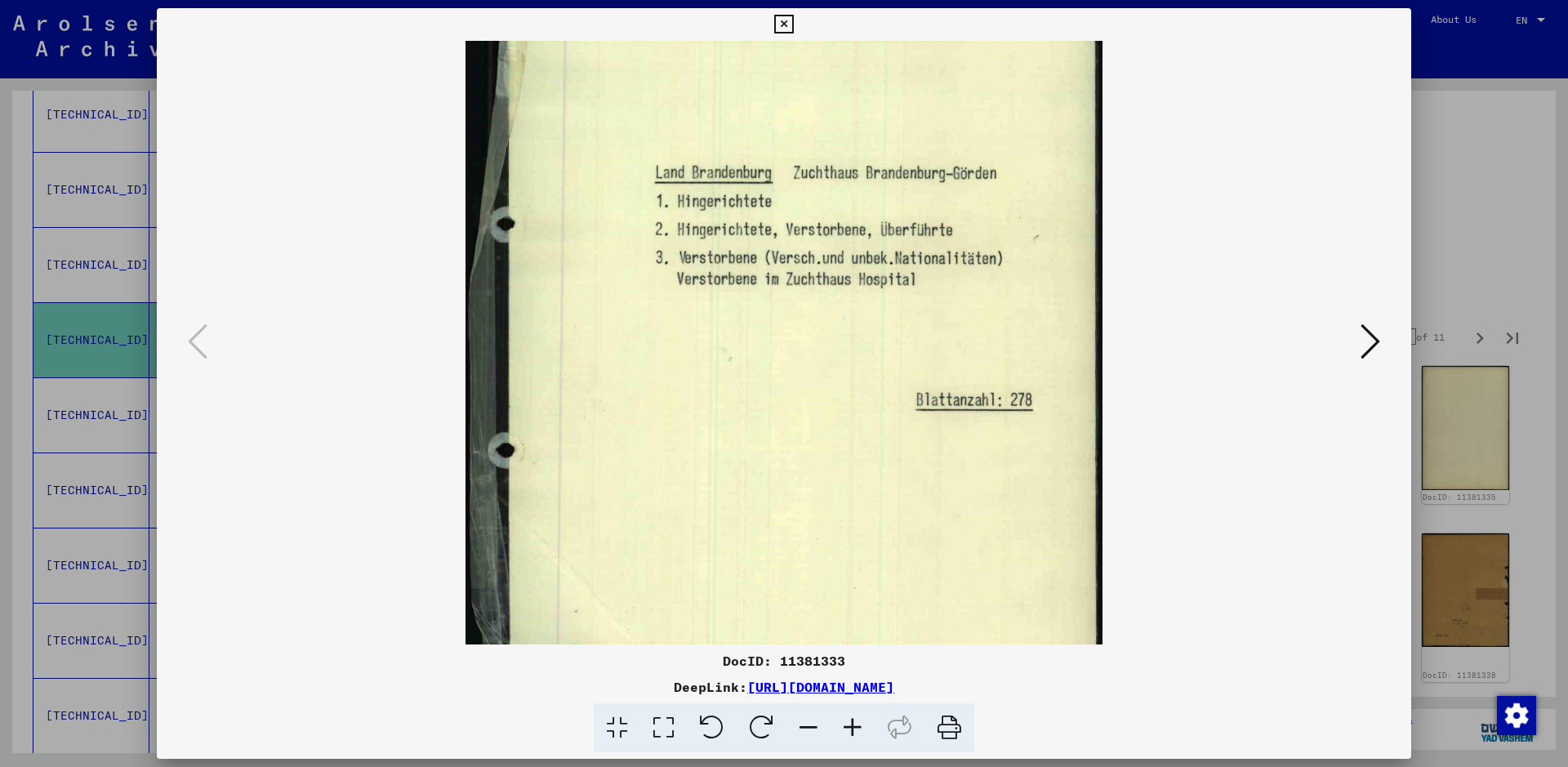
drag, startPoint x: 858, startPoint y: 477, endPoint x: 858, endPoint y: 439, distance: 38.0
click at [858, 439] on img at bounding box center [783, 341] width 636 height 848
click at [1254, 348] on icon at bounding box center [1370, 341] width 20 height 39
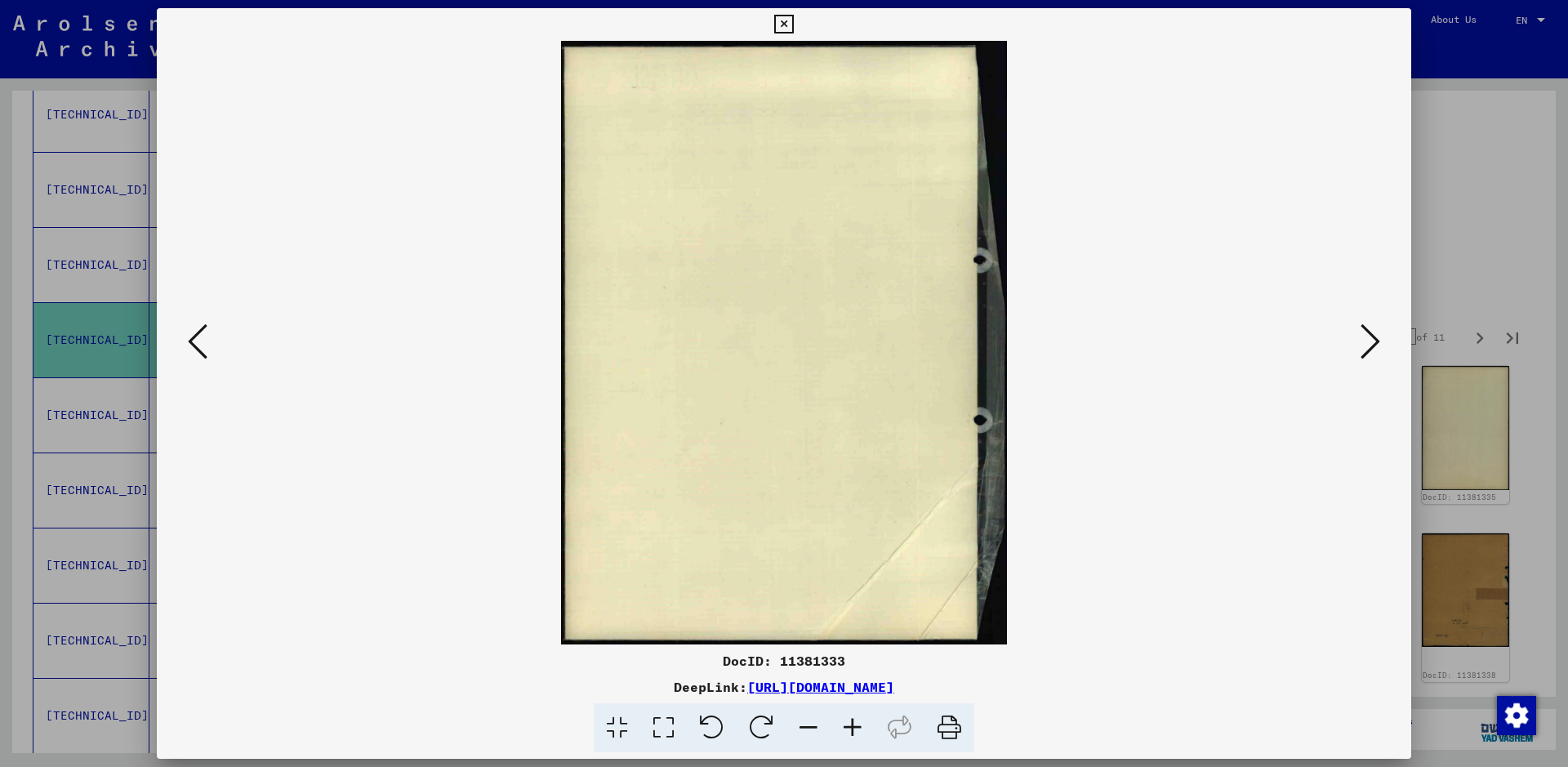
click at [1254, 348] on icon at bounding box center [1370, 341] width 20 height 39
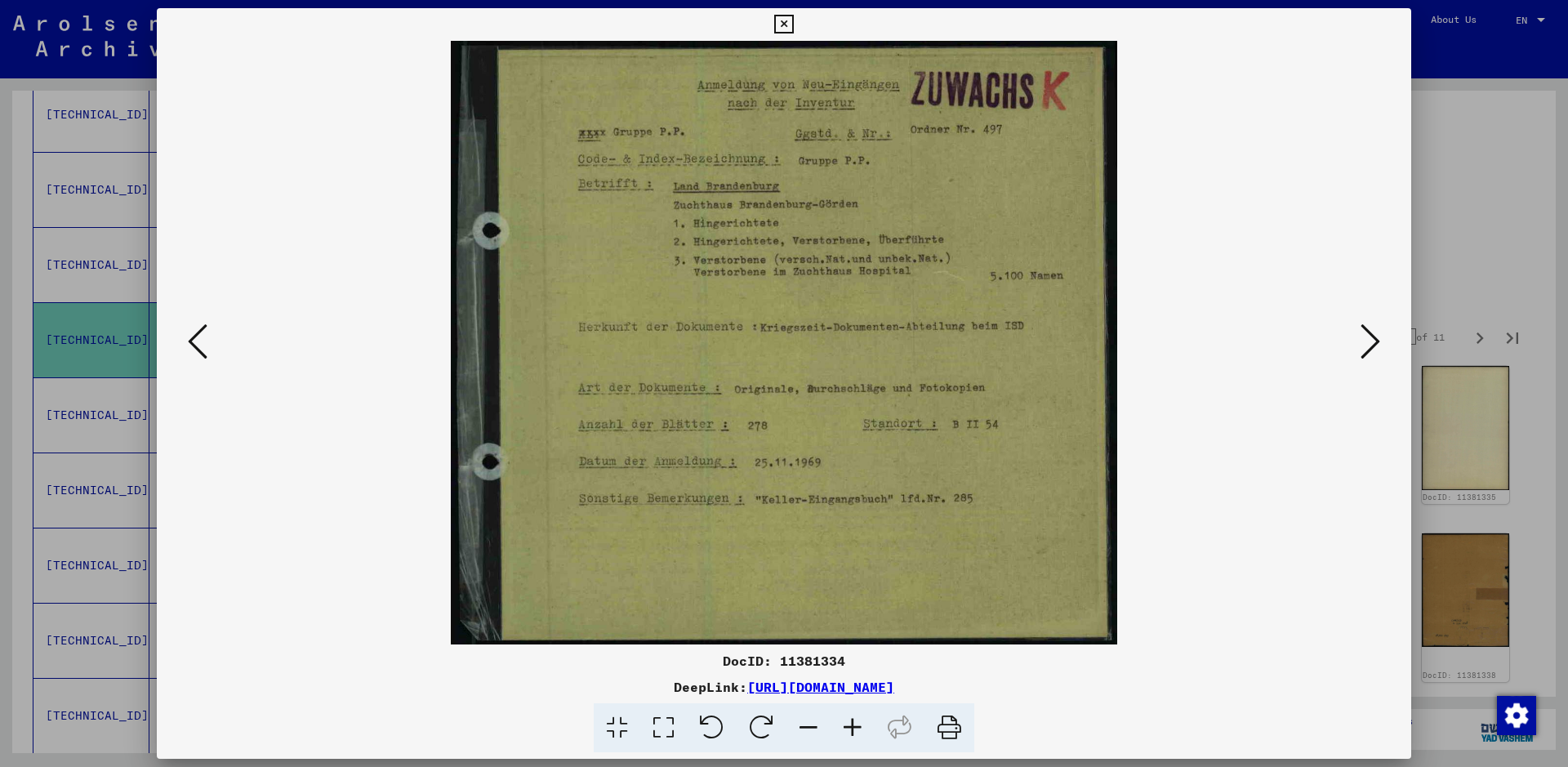
click at [849, 612] on icon at bounding box center [852, 728] width 44 height 50
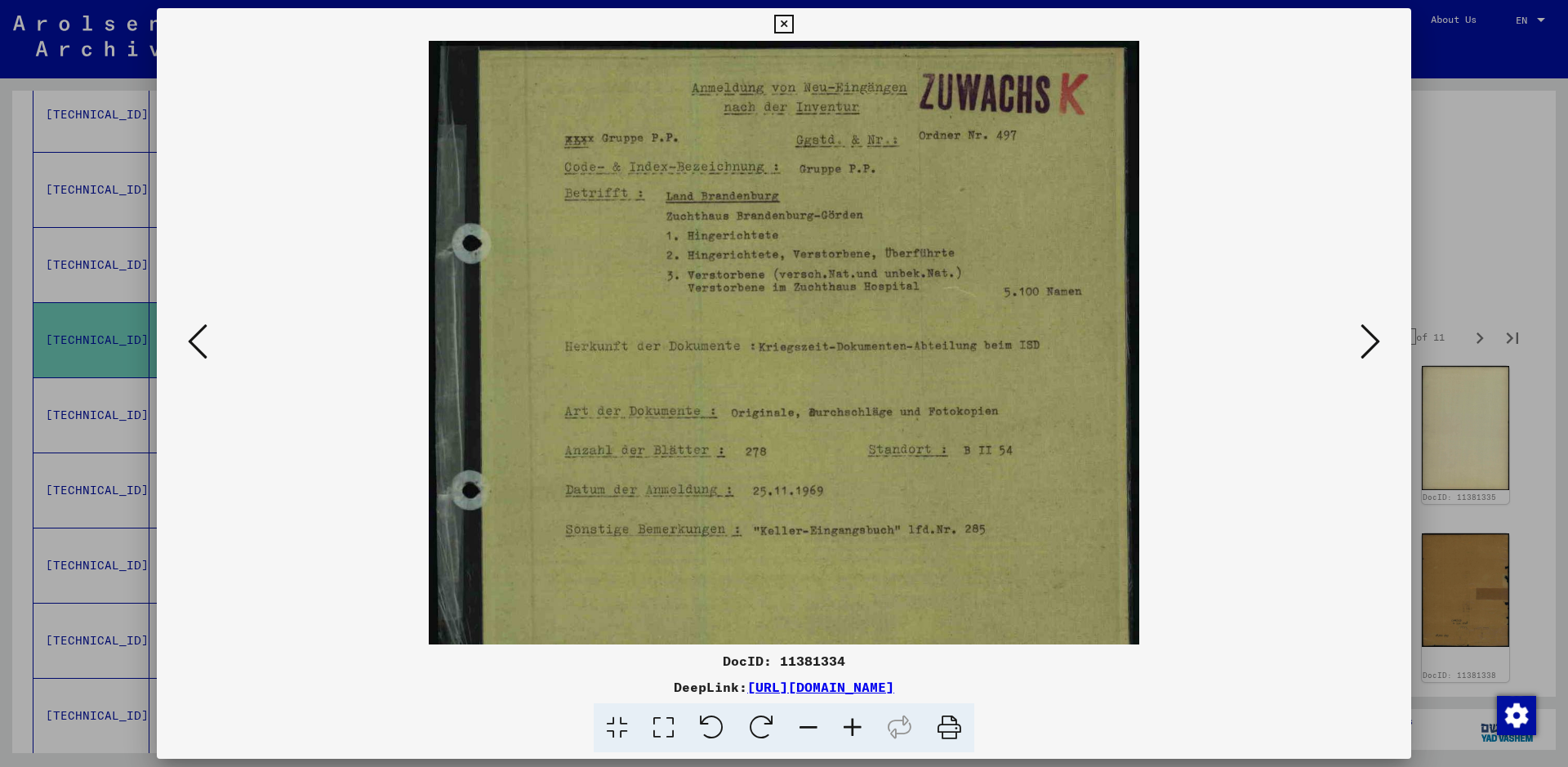
click at [849, 612] on icon at bounding box center [852, 728] width 44 height 50
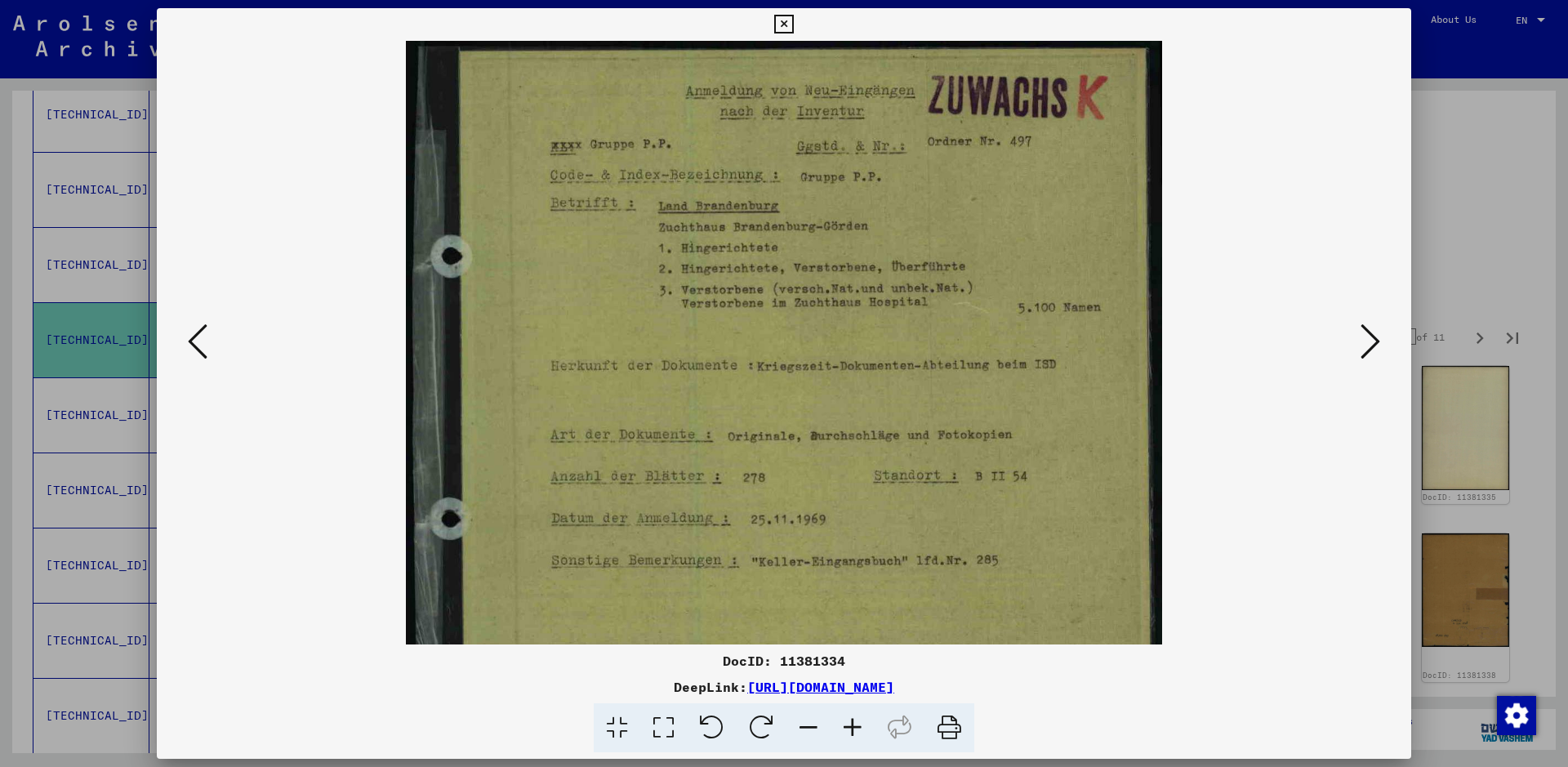
click at [849, 612] on icon at bounding box center [852, 728] width 44 height 50
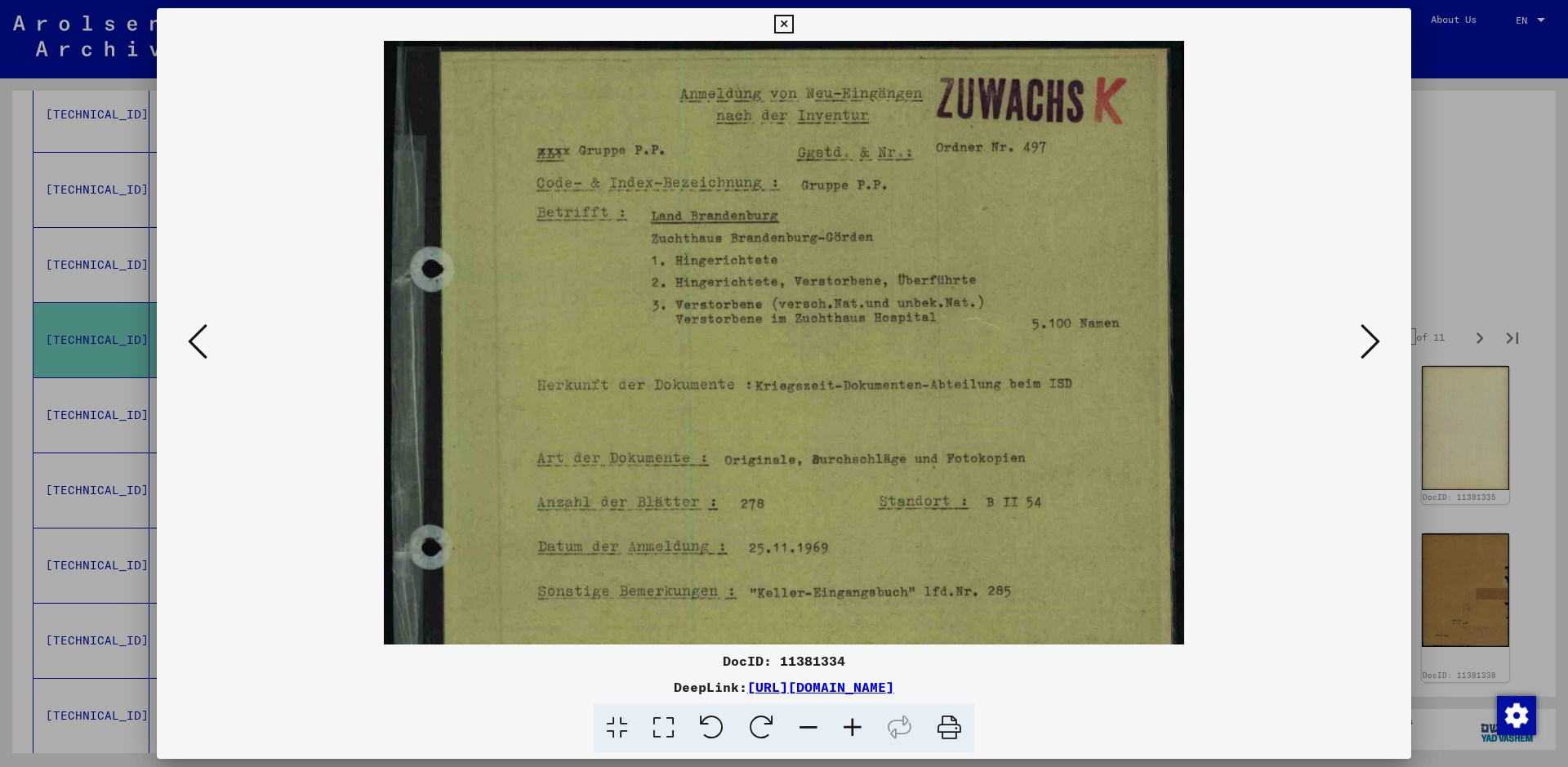
click at [849, 612] on icon at bounding box center [852, 728] width 44 height 50
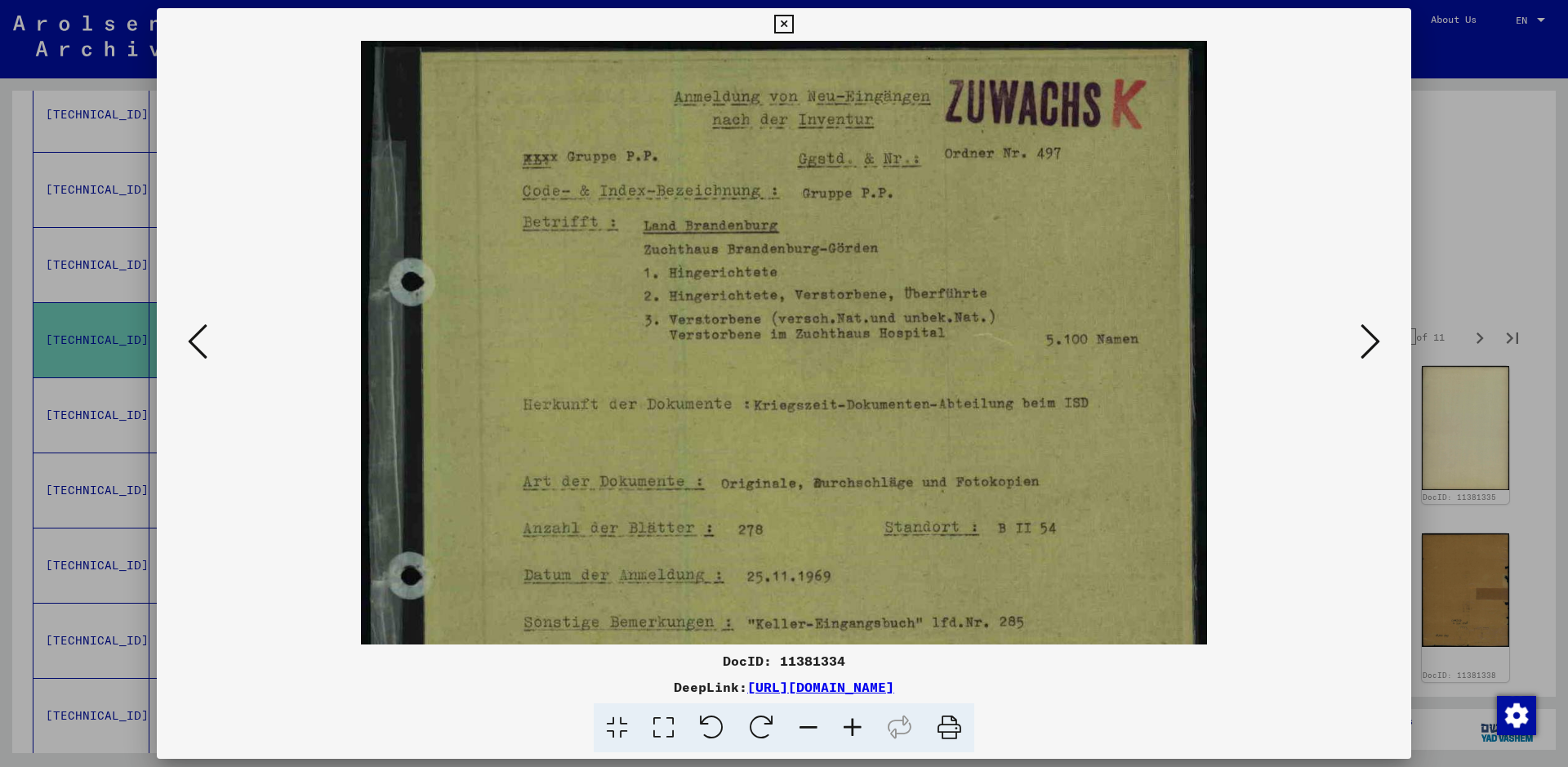
click at [849, 612] on icon at bounding box center [852, 728] width 44 height 50
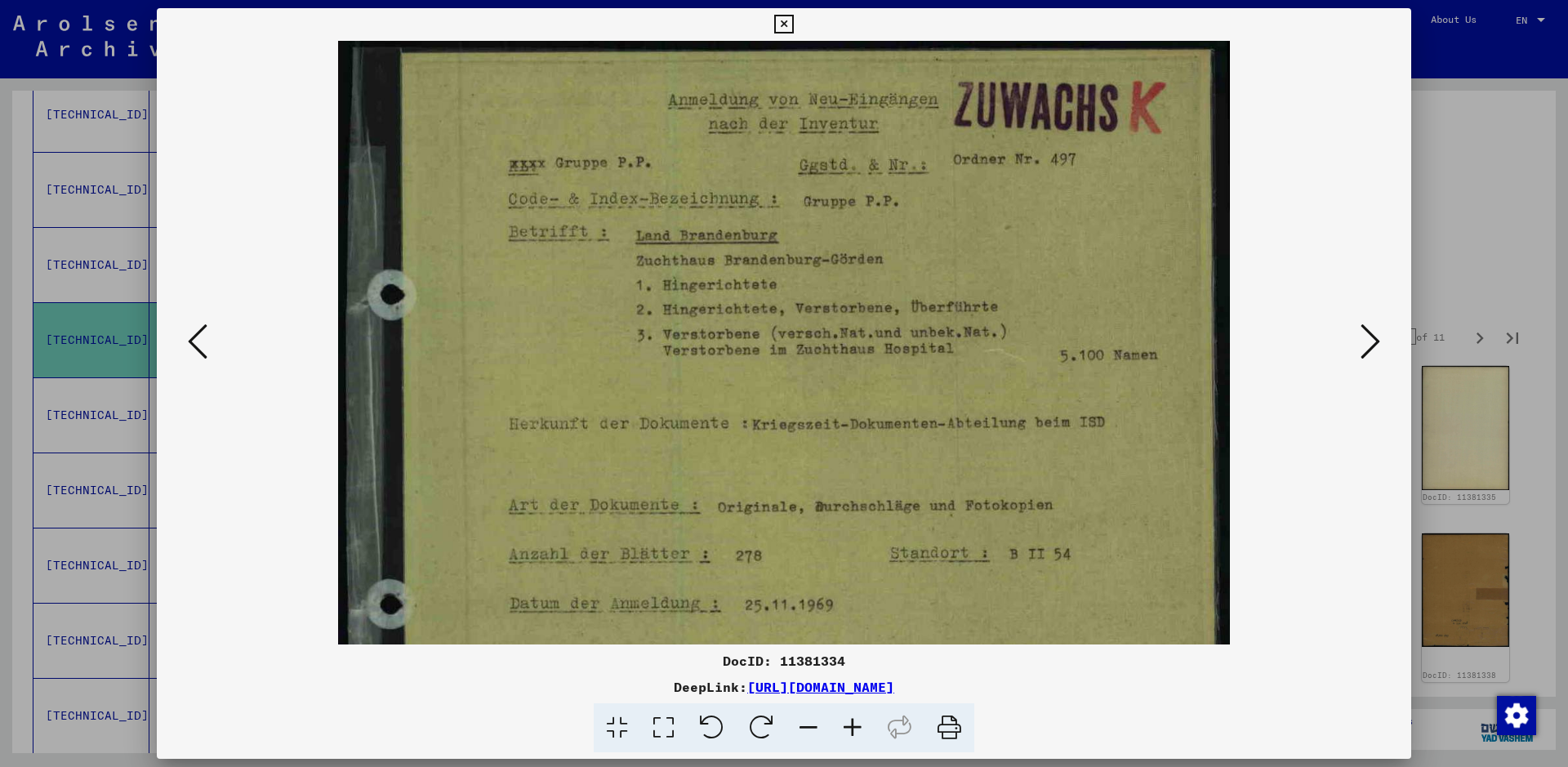
click at [849, 612] on icon at bounding box center [852, 728] width 44 height 50
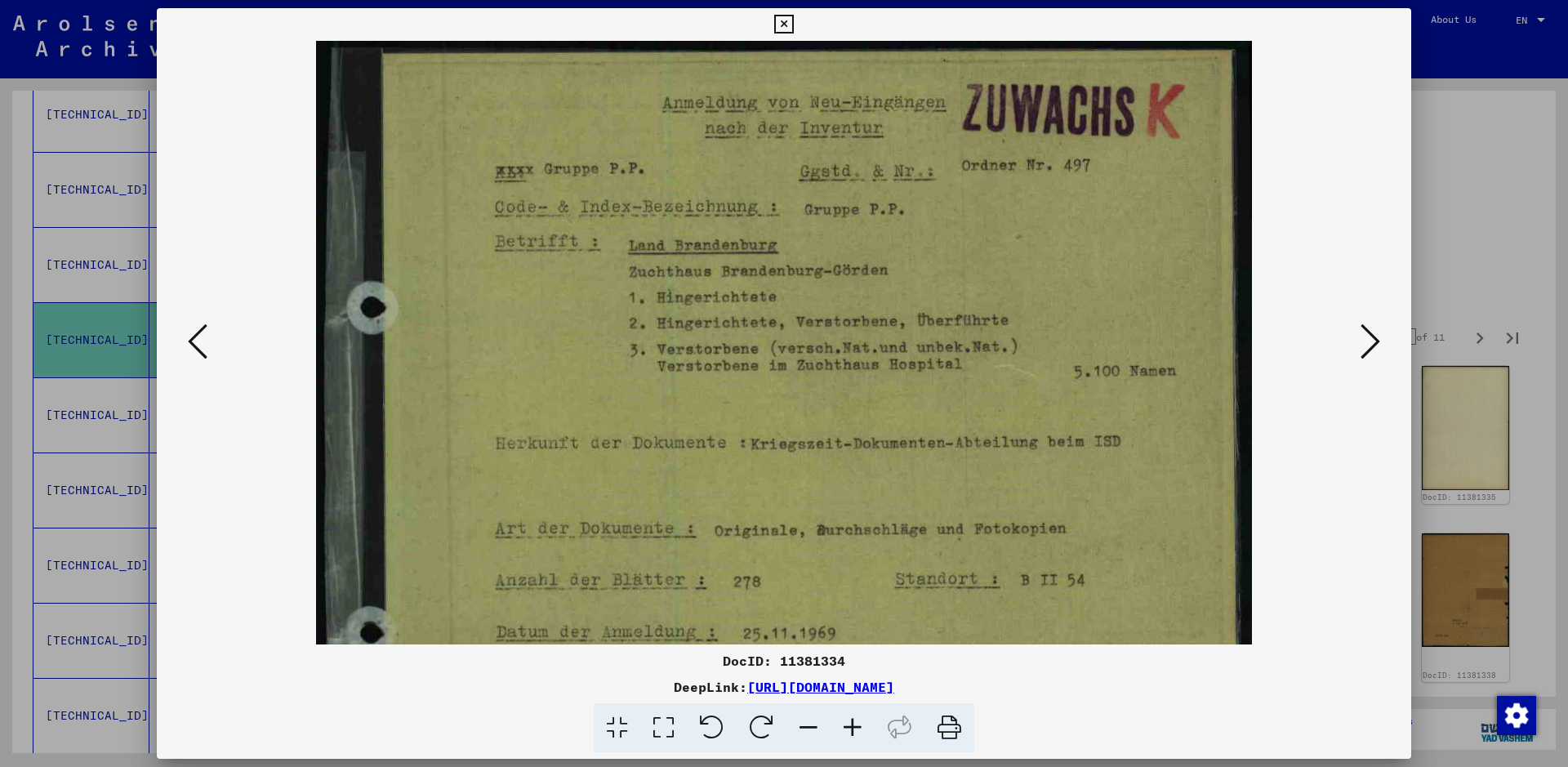
click at [849, 612] on icon at bounding box center [852, 728] width 44 height 50
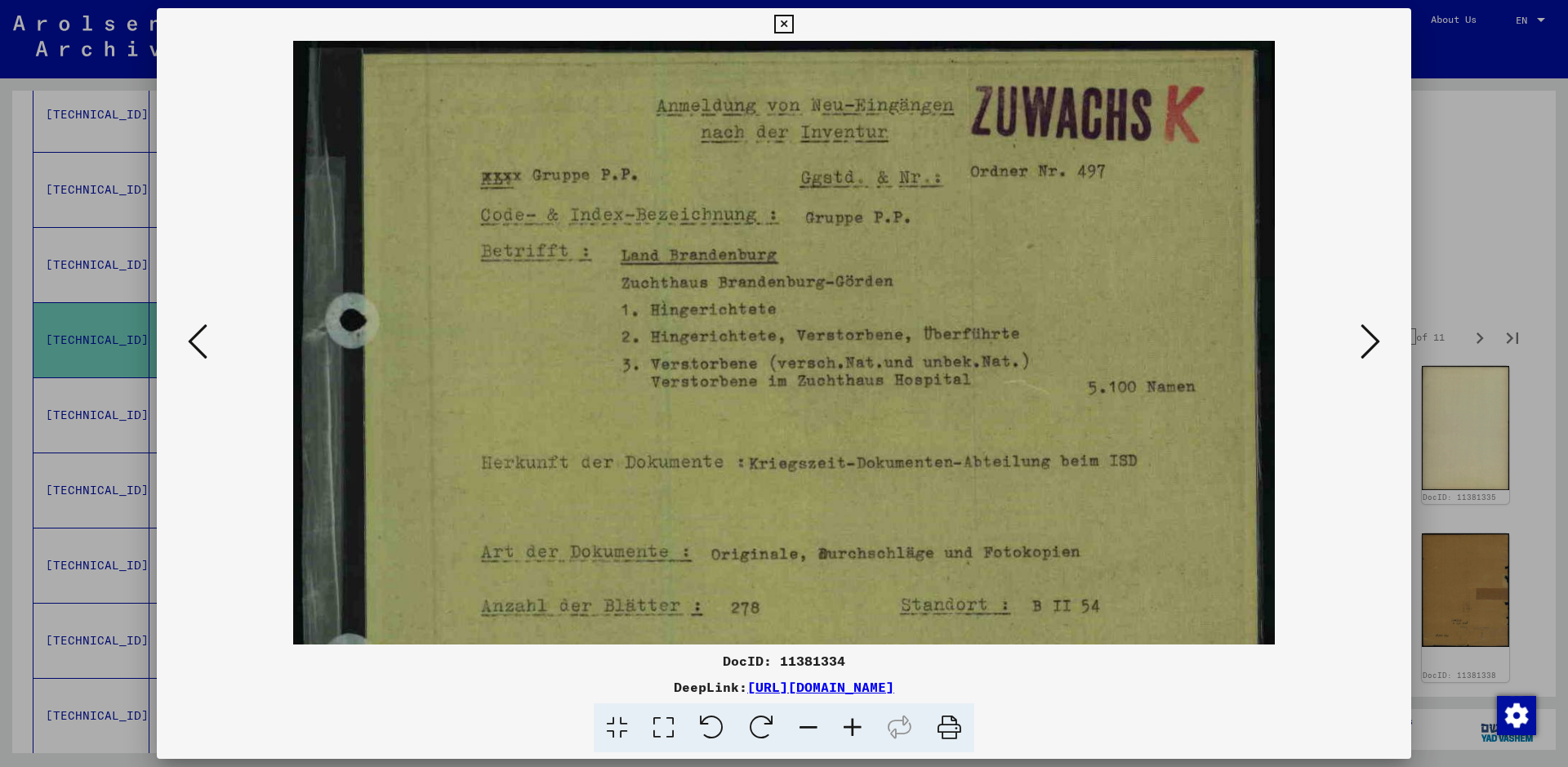
click at [849, 612] on icon at bounding box center [852, 728] width 44 height 50
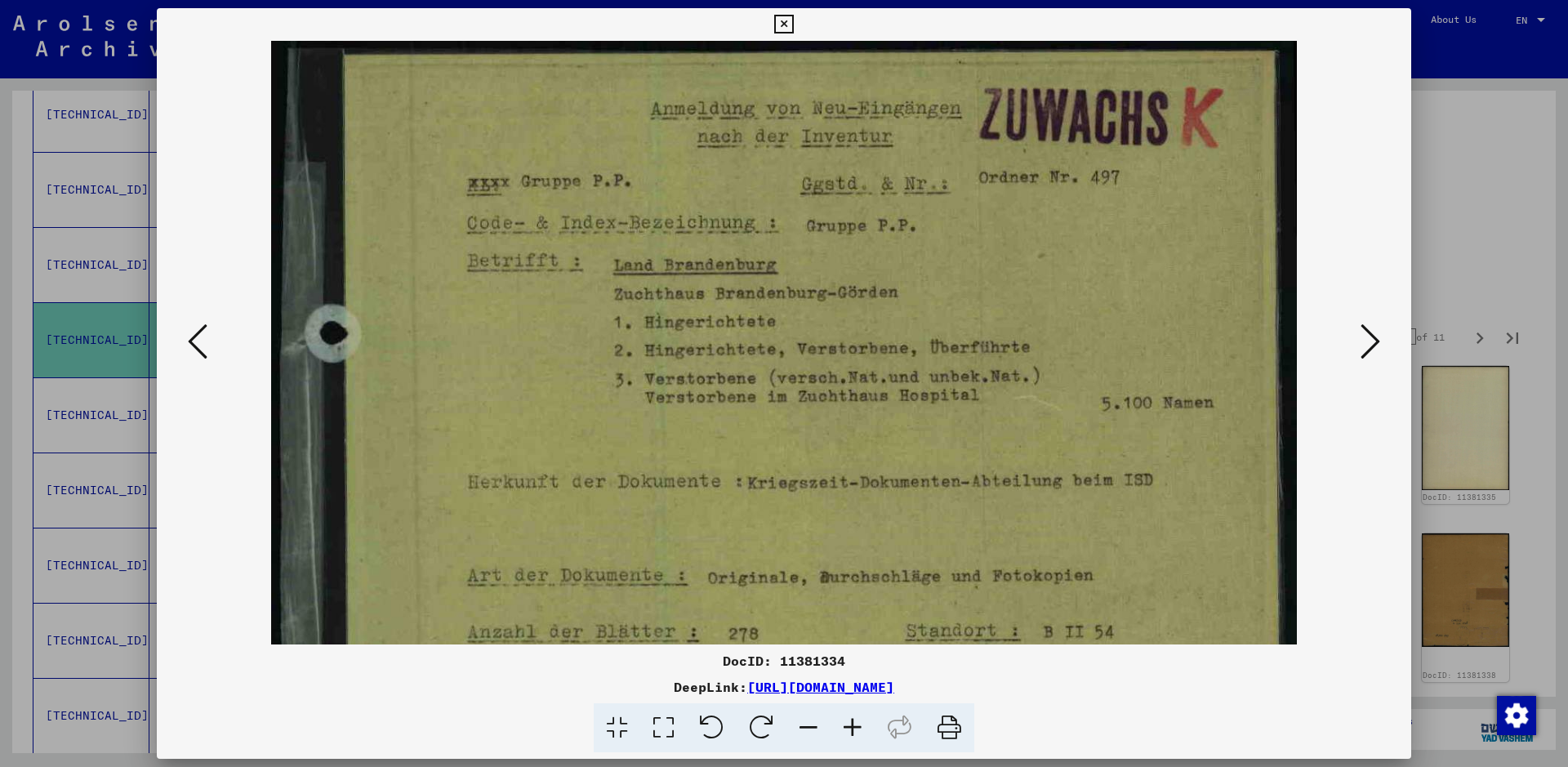
drag, startPoint x: 789, startPoint y: 573, endPoint x: 863, endPoint y: 565, distance: 74.4
click at [863, 565] on img at bounding box center [784, 506] width 1026 height 930
click at [1254, 349] on icon at bounding box center [1370, 341] width 20 height 39
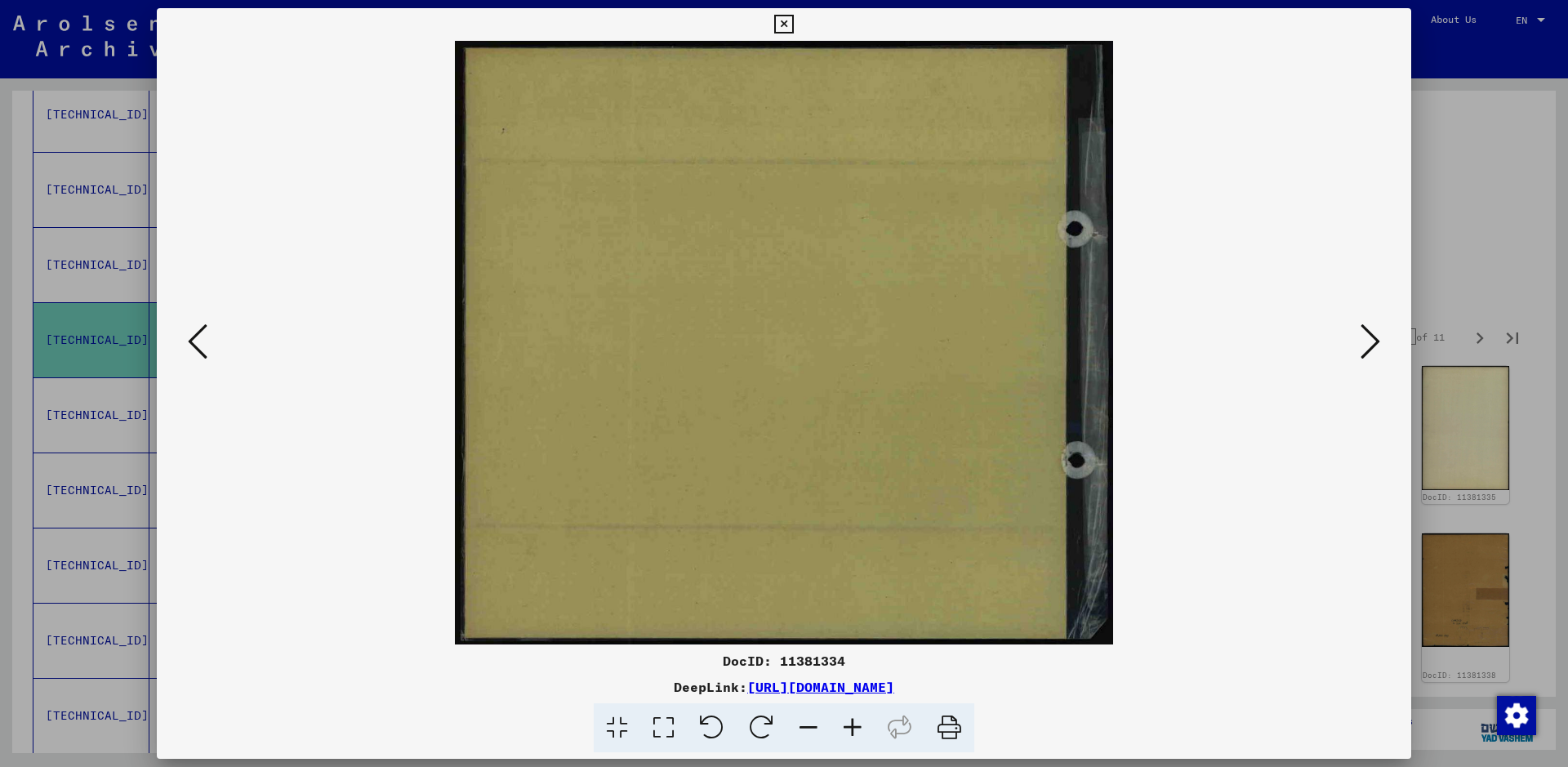
click at [1254, 349] on icon at bounding box center [1370, 341] width 20 height 39
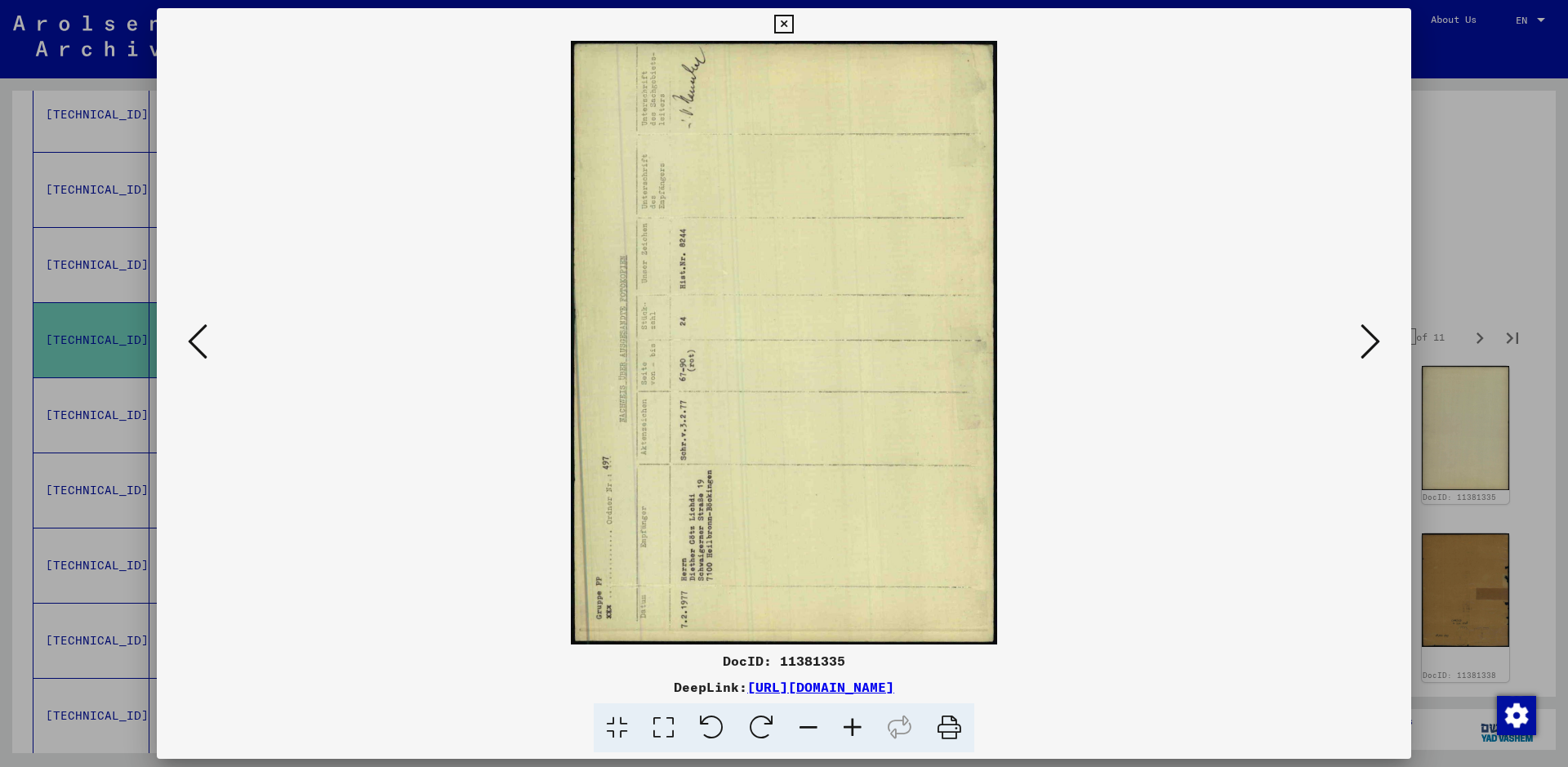
click at [760, 612] on icon at bounding box center [761, 728] width 50 height 50
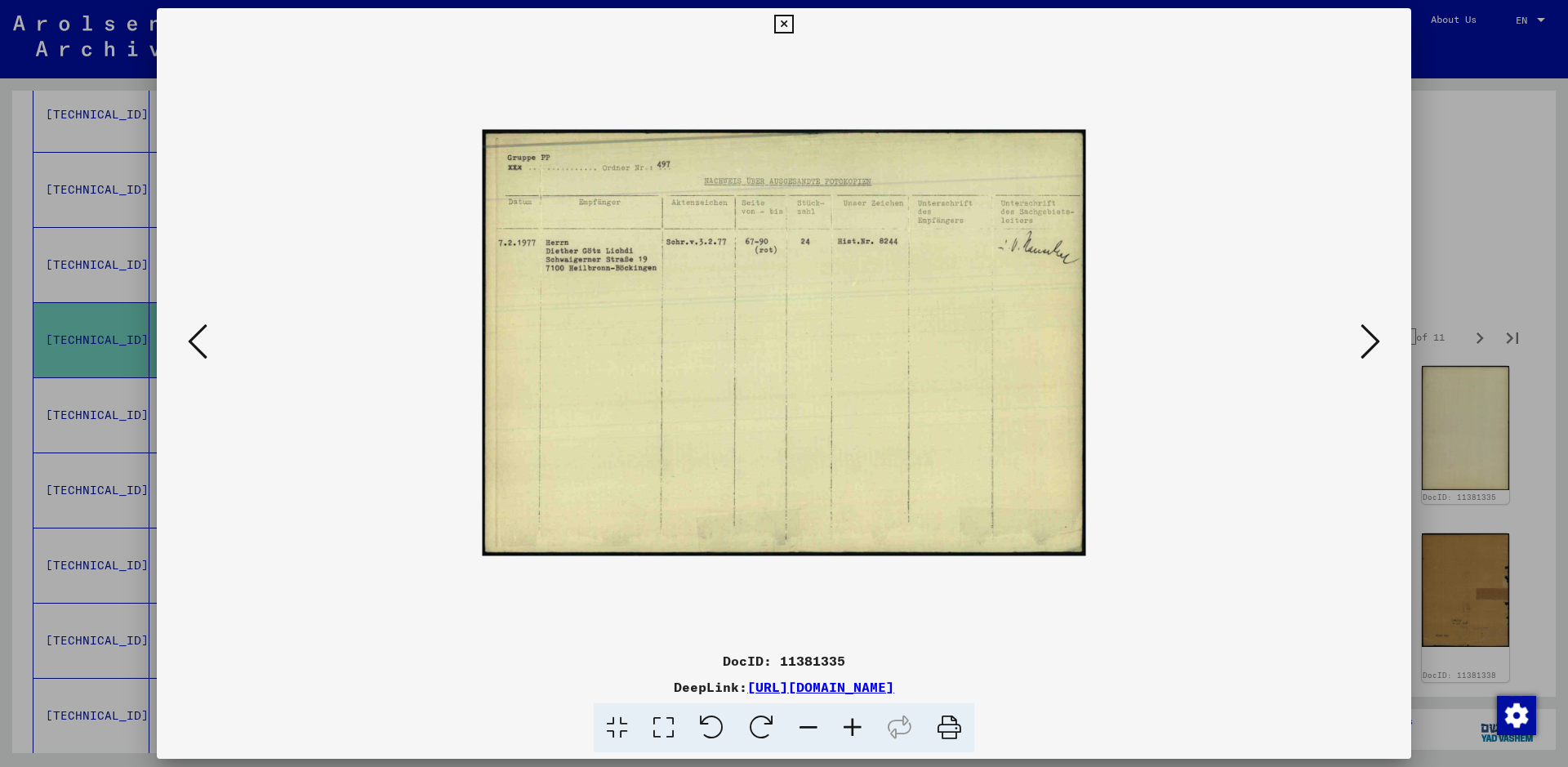
click at [1254, 347] on icon at bounding box center [1370, 341] width 20 height 39
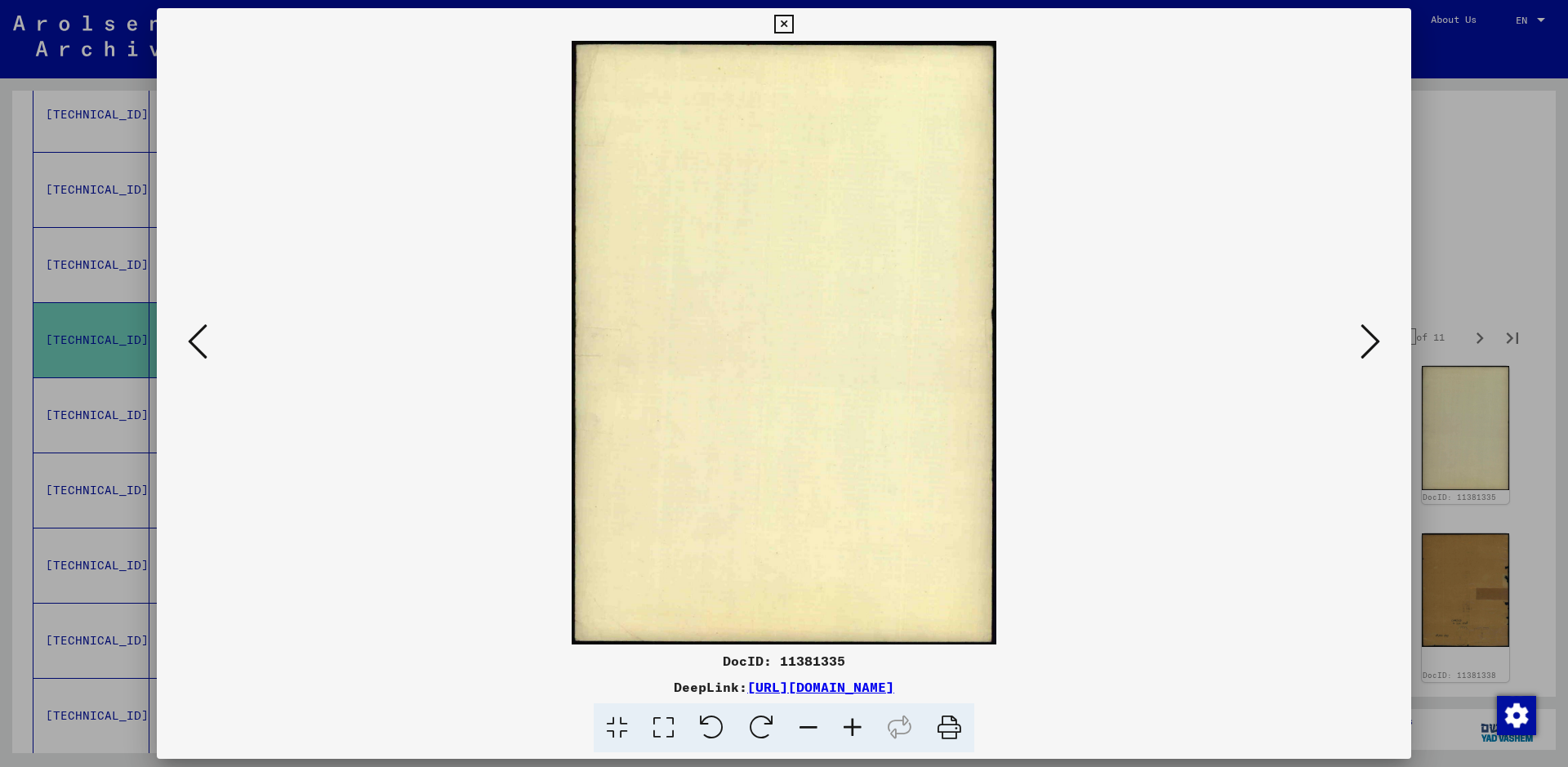
click at [1254, 347] on icon at bounding box center [1370, 341] width 20 height 39
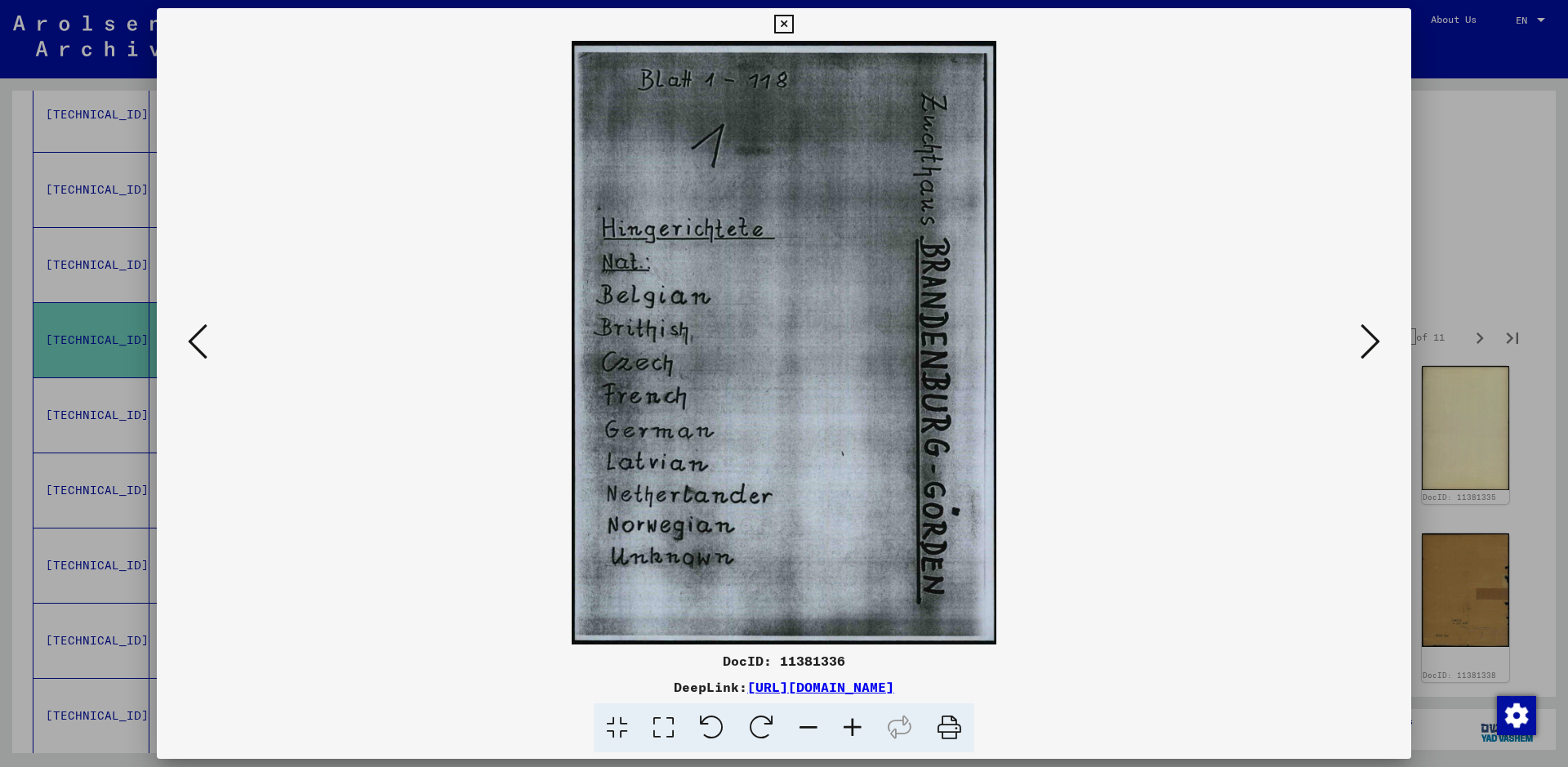
click at [1254, 340] on icon at bounding box center [1370, 341] width 20 height 39
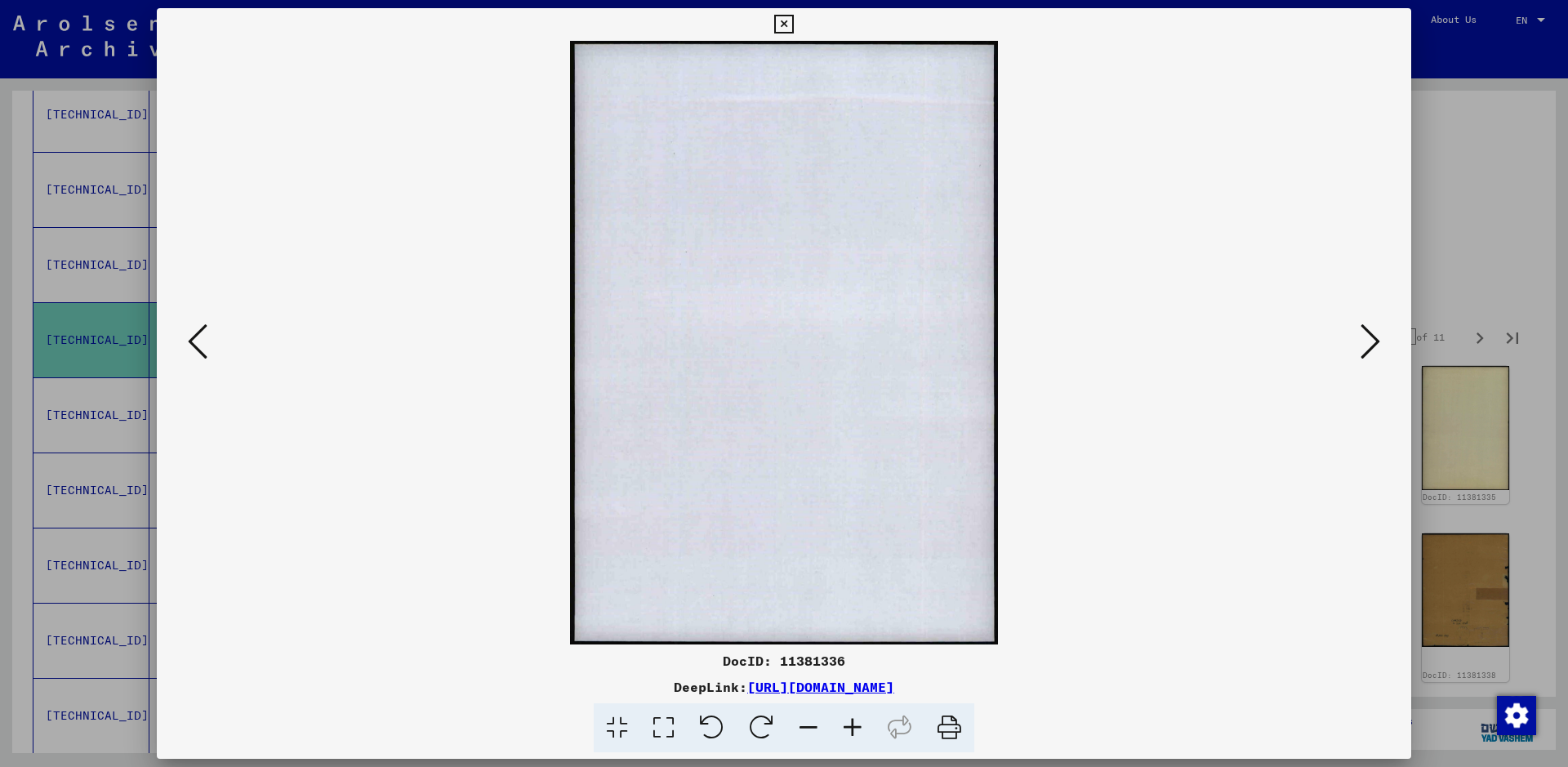
click at [1254, 340] on icon at bounding box center [1370, 341] width 20 height 39
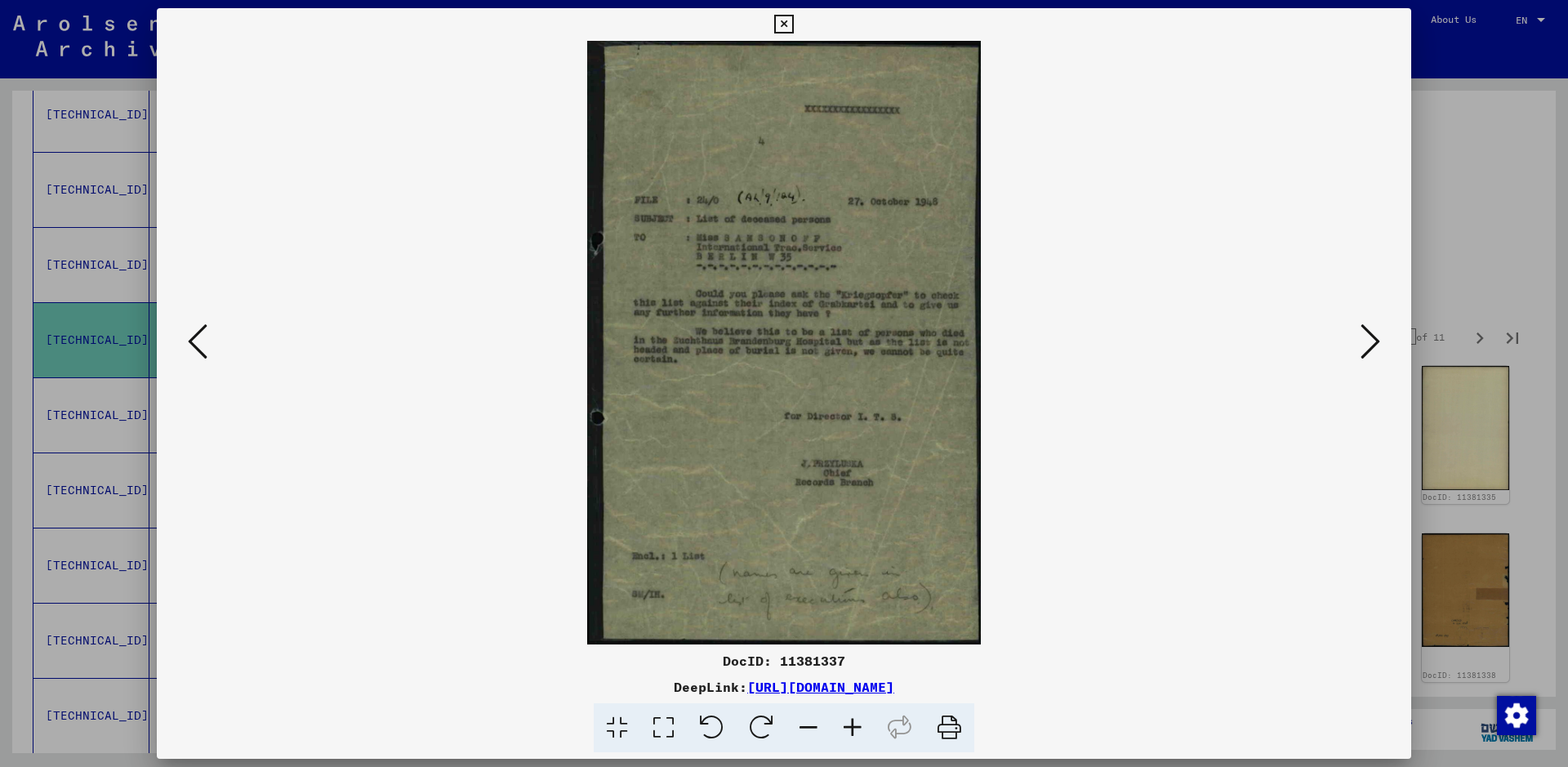
click at [855, 612] on icon at bounding box center [852, 728] width 44 height 50
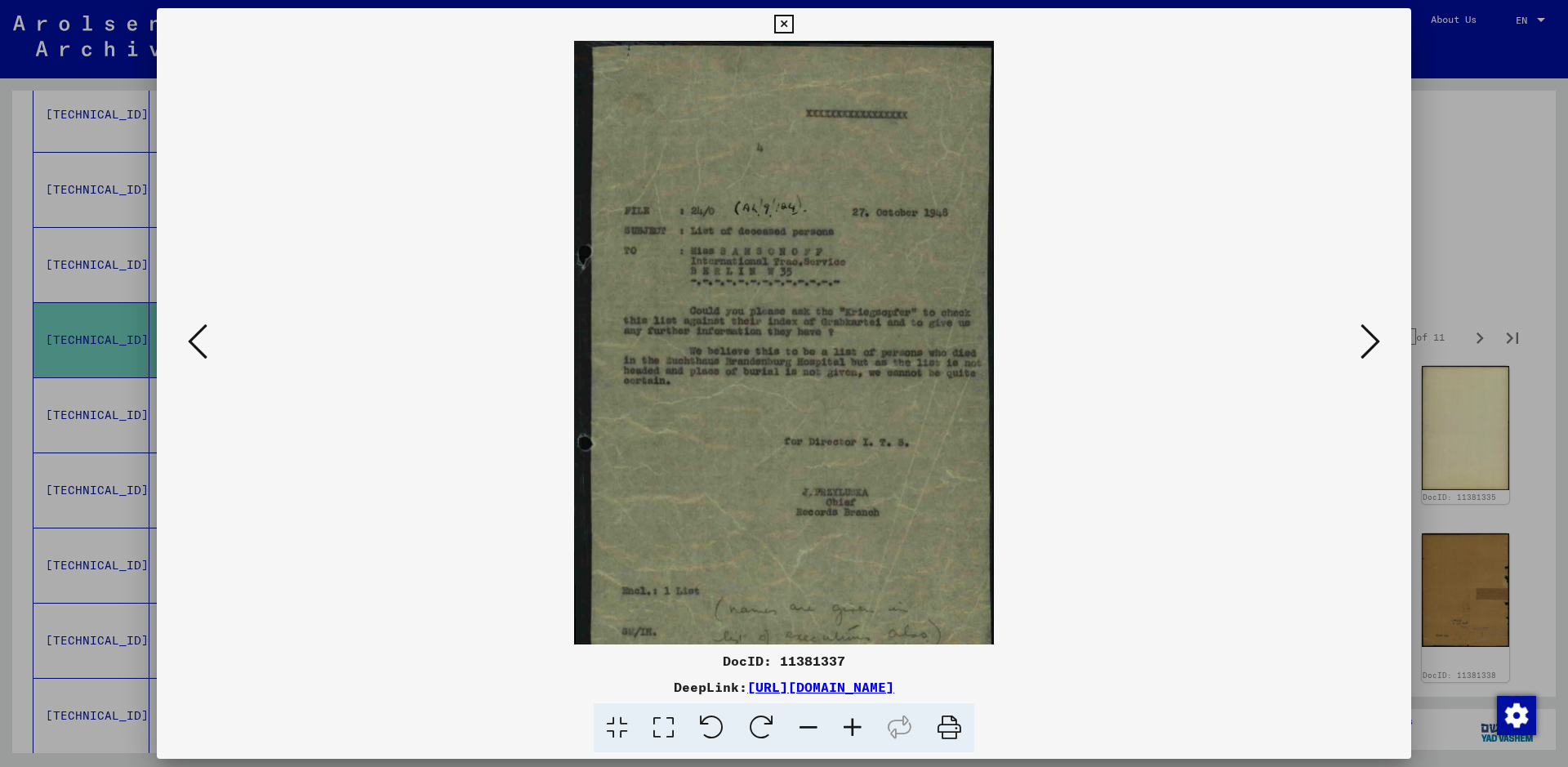
click at [855, 612] on icon at bounding box center [852, 728] width 44 height 50
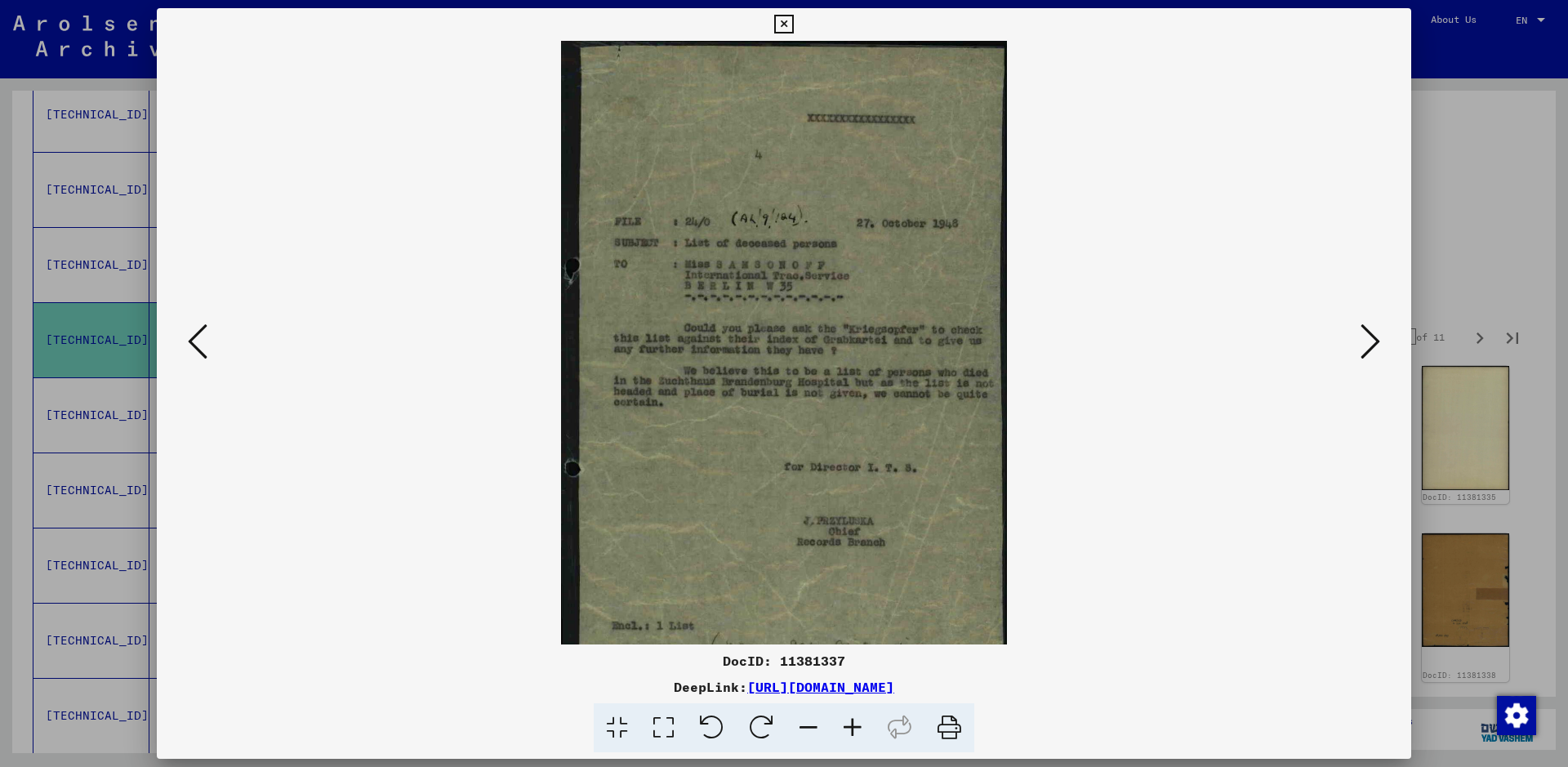
click at [855, 612] on icon at bounding box center [852, 728] width 44 height 50
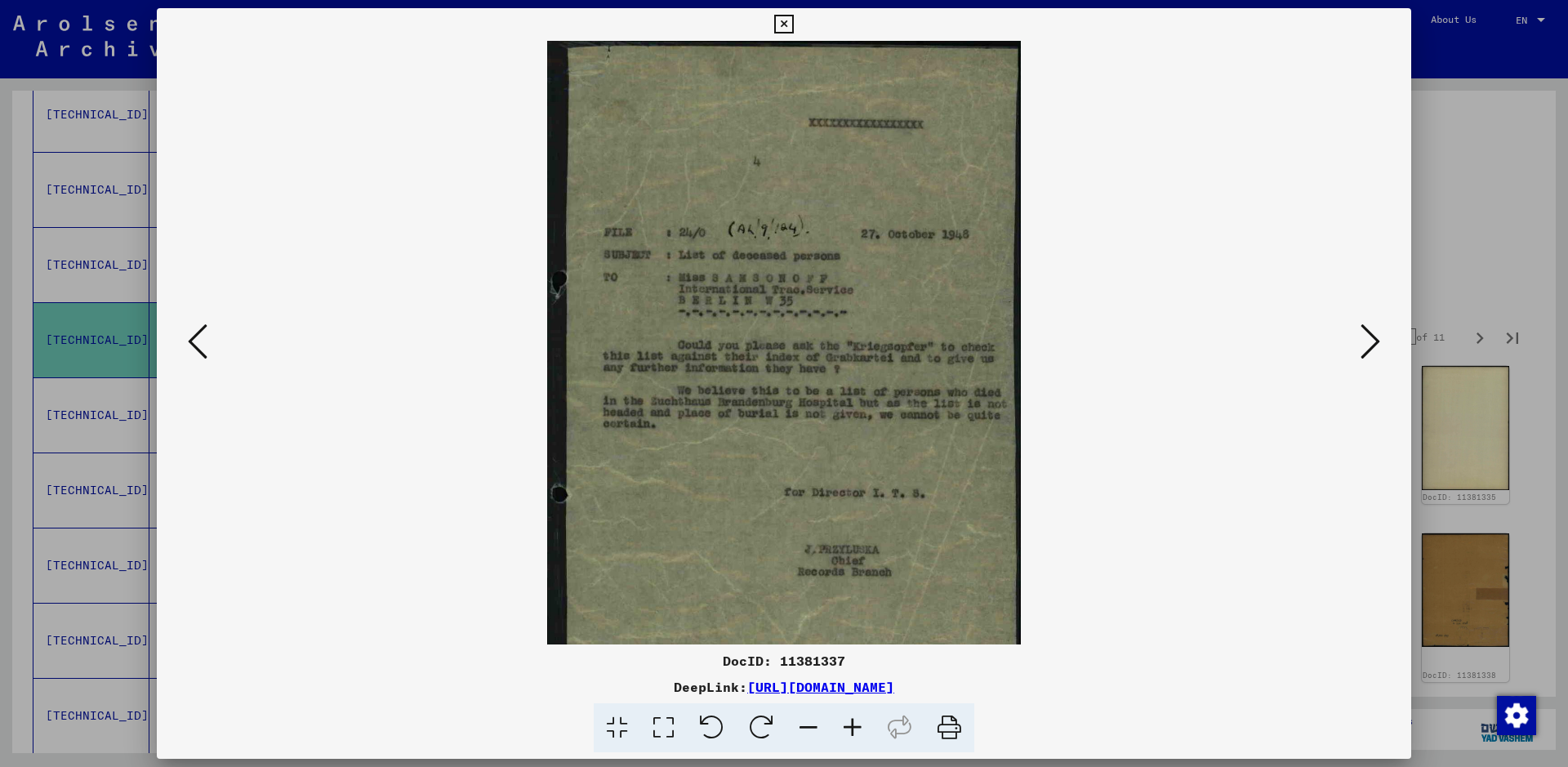
click at [855, 612] on icon at bounding box center [852, 728] width 44 height 50
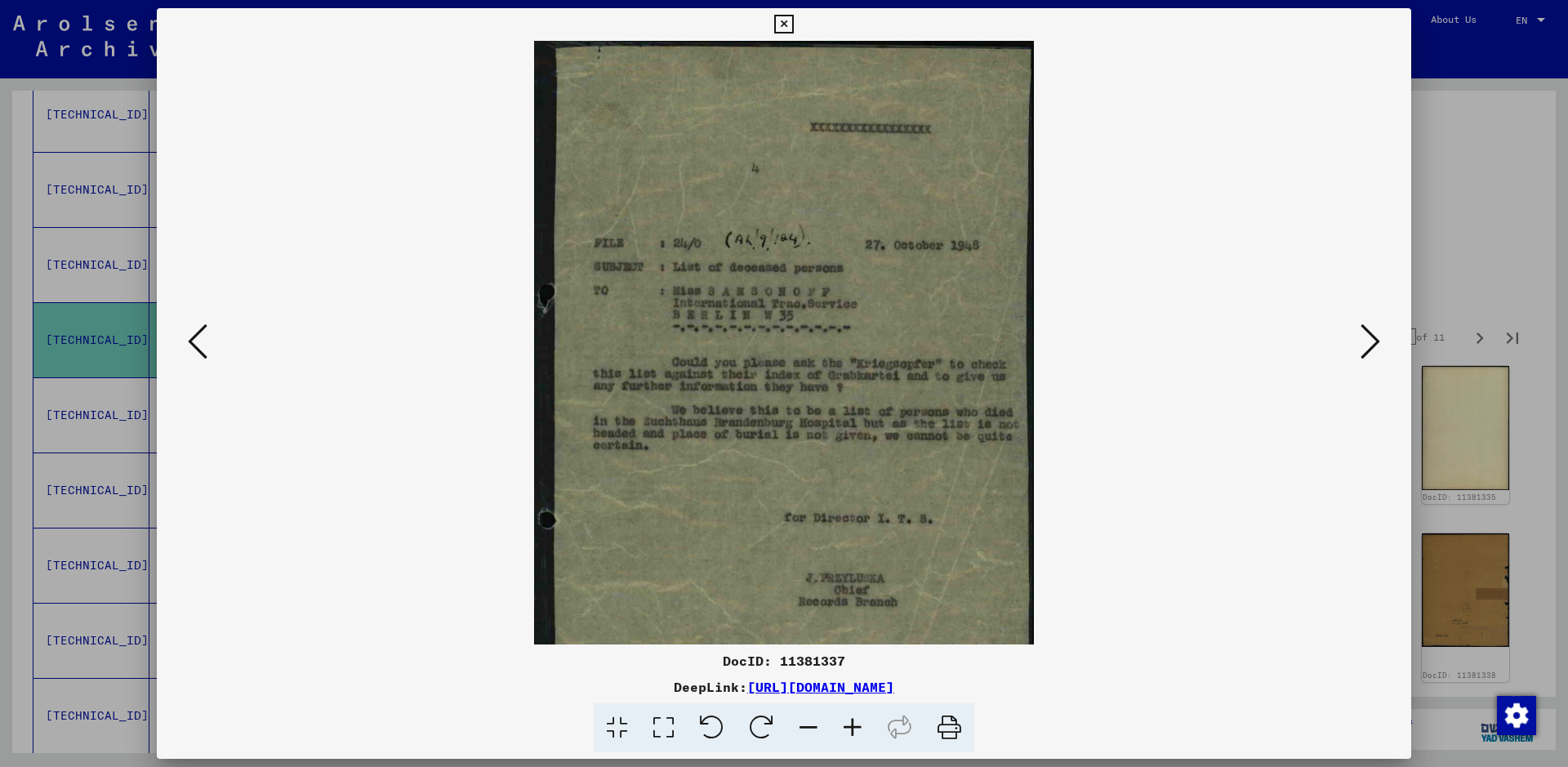
click at [855, 612] on icon at bounding box center [852, 728] width 44 height 50
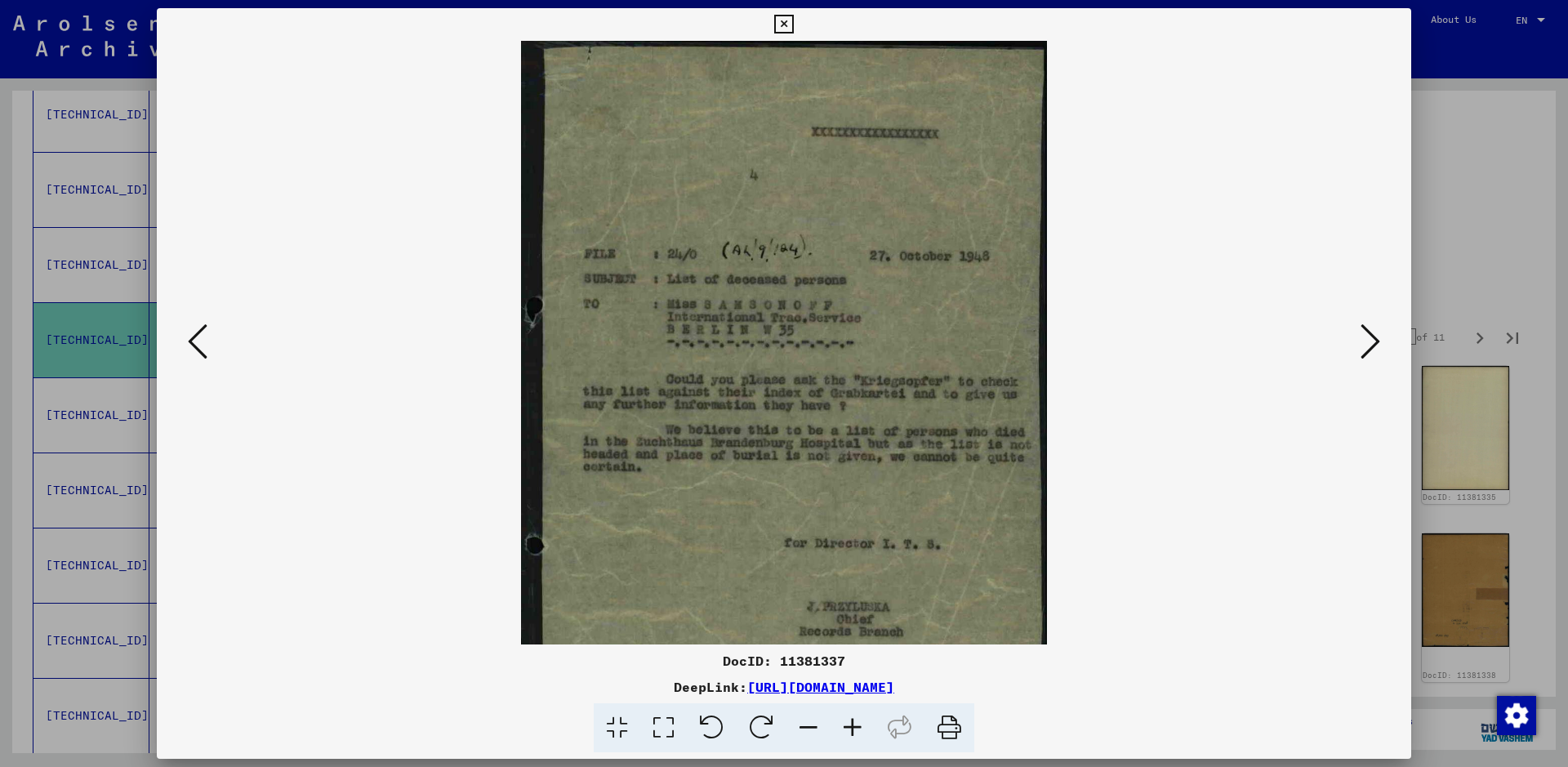
click at [855, 612] on icon at bounding box center [852, 728] width 44 height 50
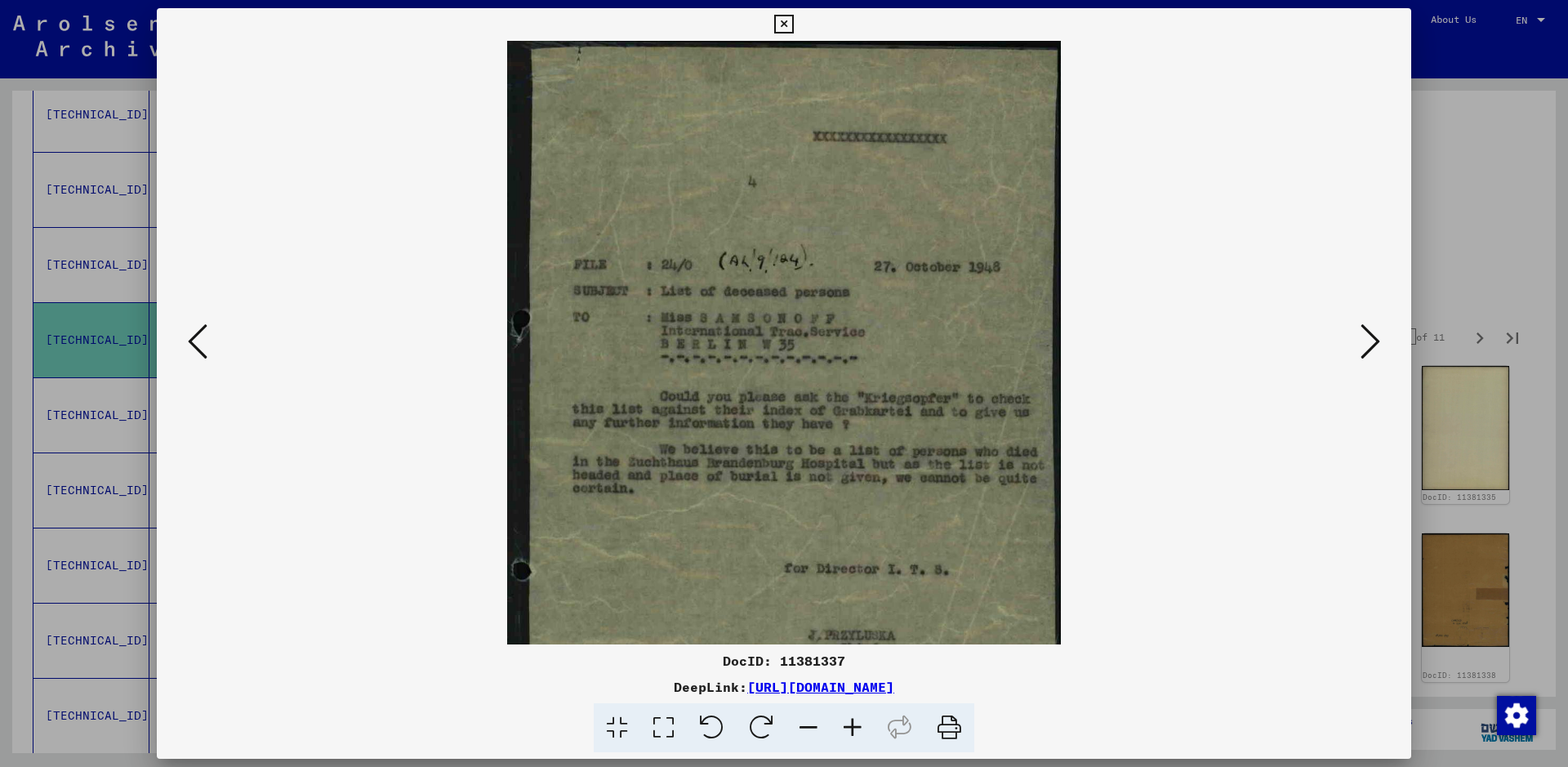
click at [855, 612] on icon at bounding box center [852, 728] width 44 height 50
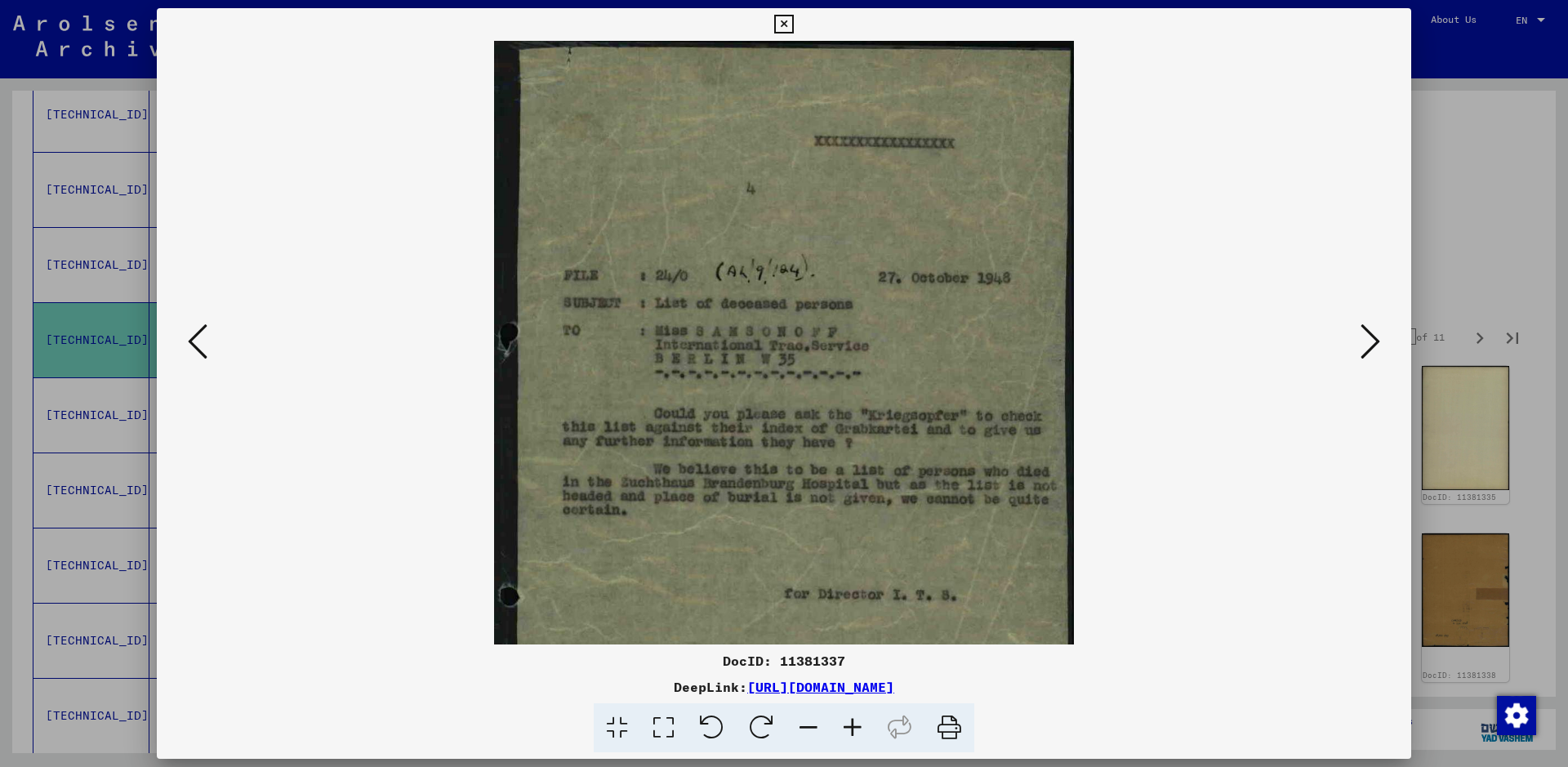
click at [855, 612] on icon at bounding box center [852, 728] width 44 height 50
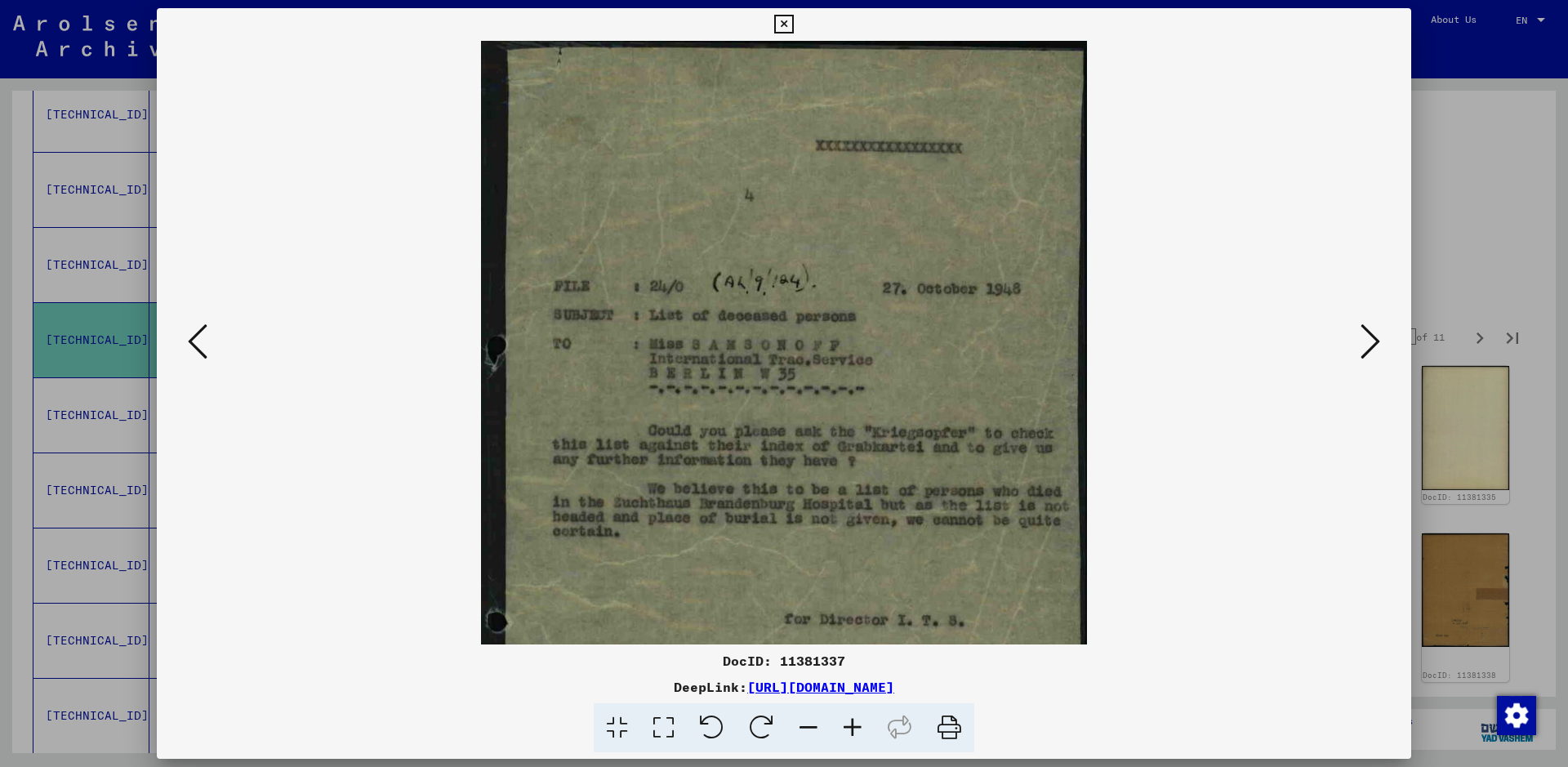
click at [855, 612] on icon at bounding box center [852, 728] width 44 height 50
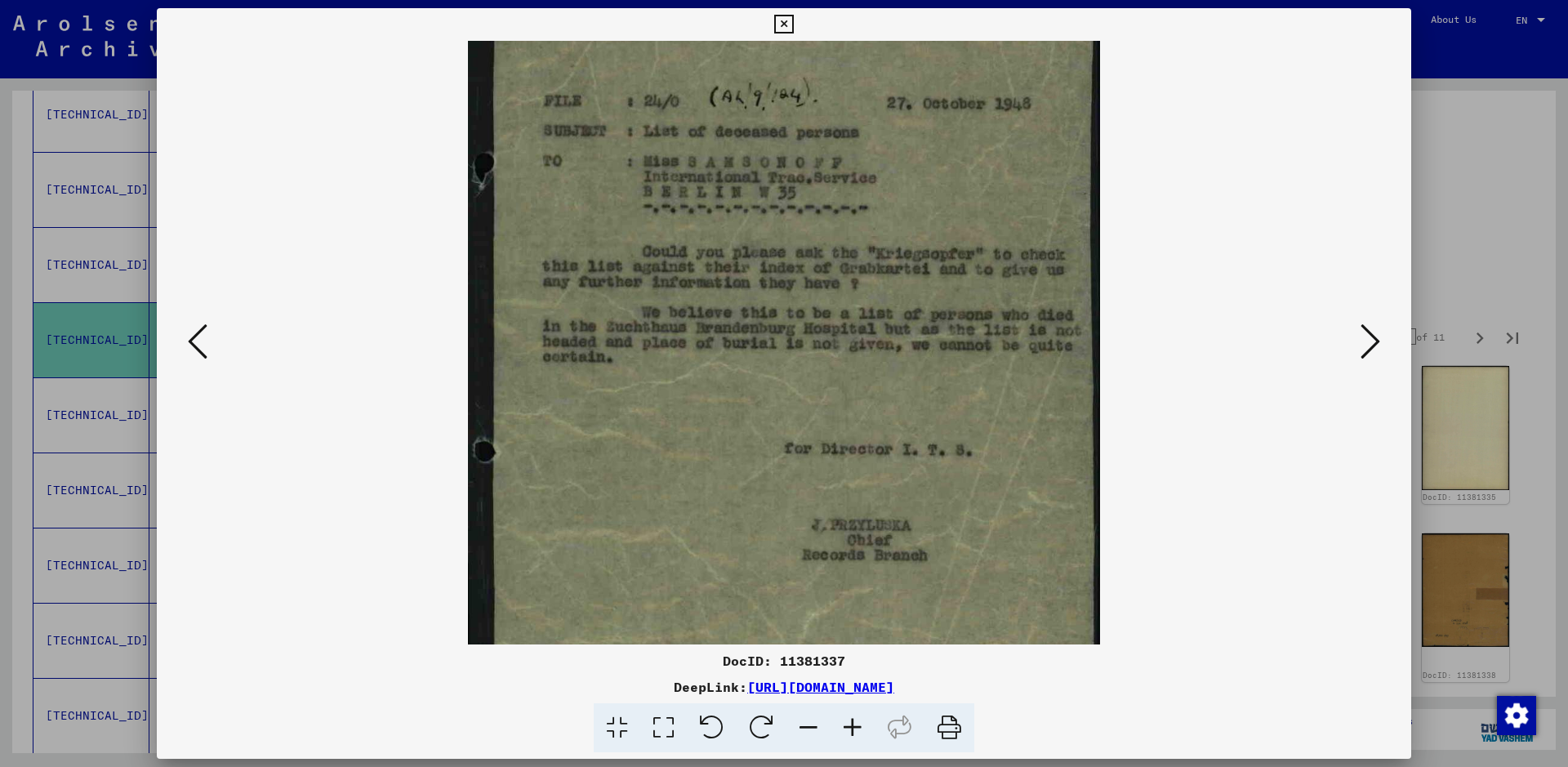
scroll to position [199, 0]
drag, startPoint x: 851, startPoint y: 555, endPoint x: 825, endPoint y: 356, distance: 200.7
click at [825, 356] on img at bounding box center [784, 327] width 633 height 971
click at [1254, 351] on icon at bounding box center [1370, 341] width 20 height 39
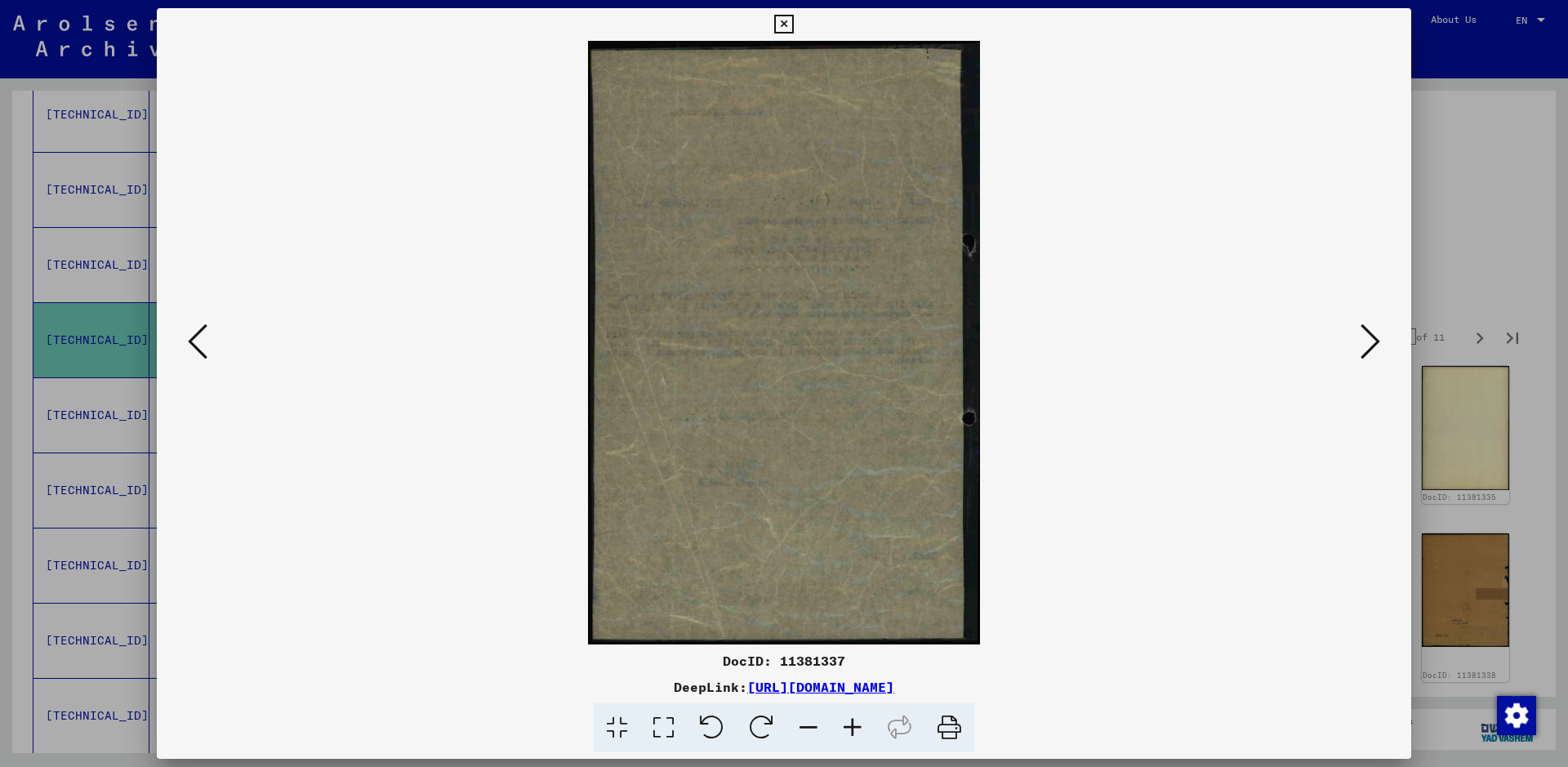
scroll to position [0, 0]
click at [1254, 351] on icon at bounding box center [1370, 341] width 20 height 39
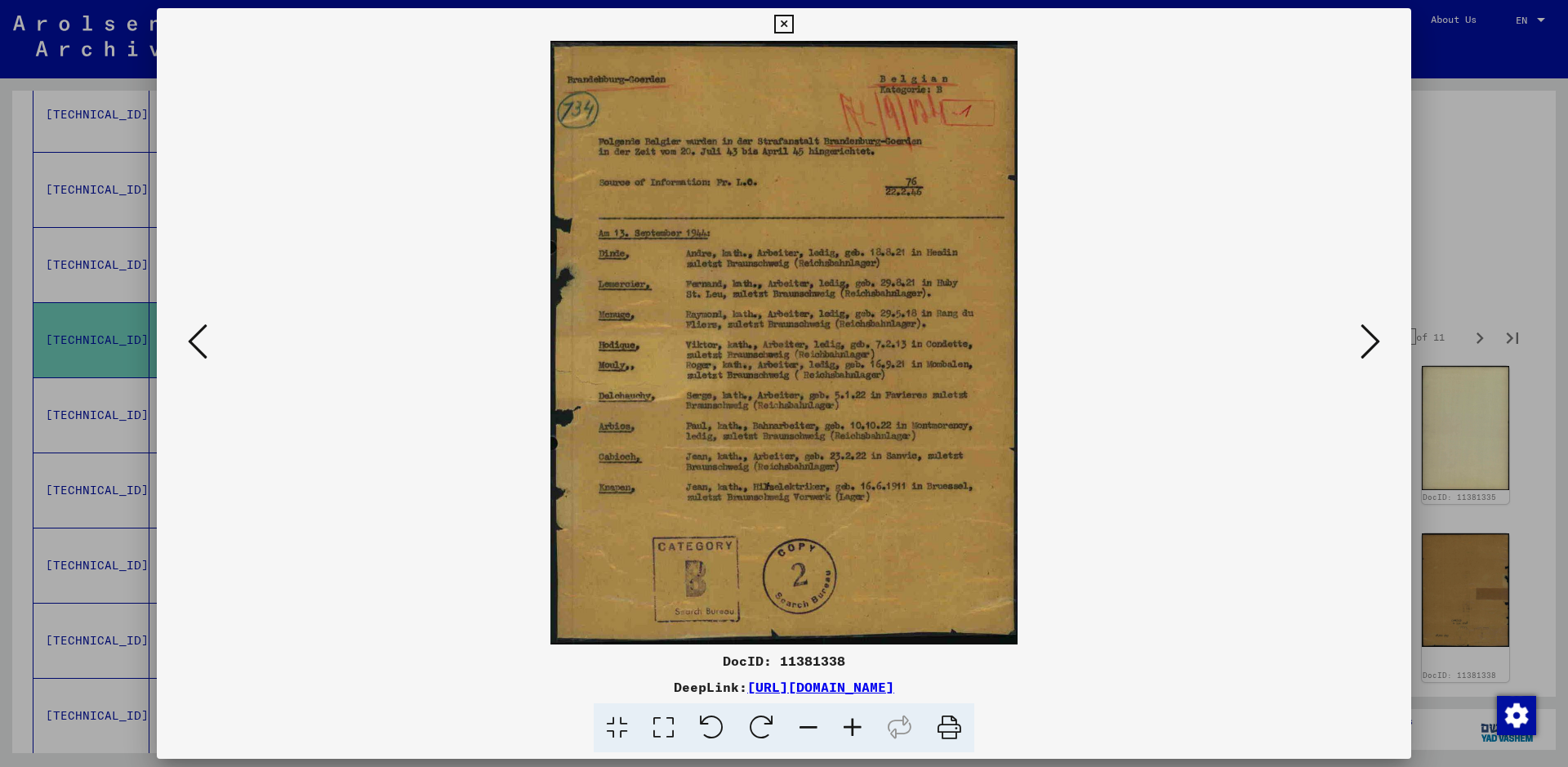
click at [853, 612] on icon at bounding box center [852, 728] width 44 height 50
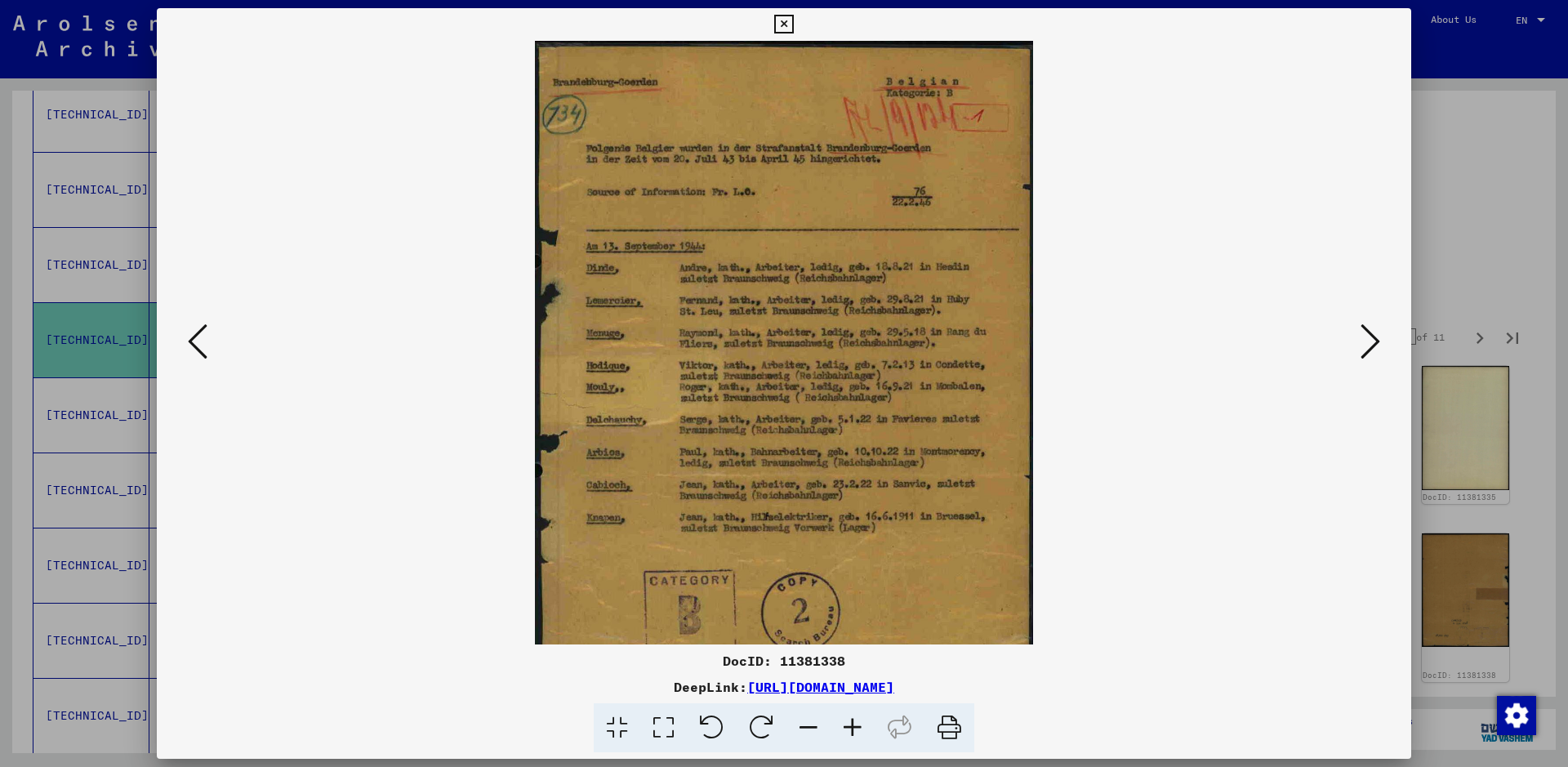
click at [853, 612] on icon at bounding box center [852, 728] width 44 height 50
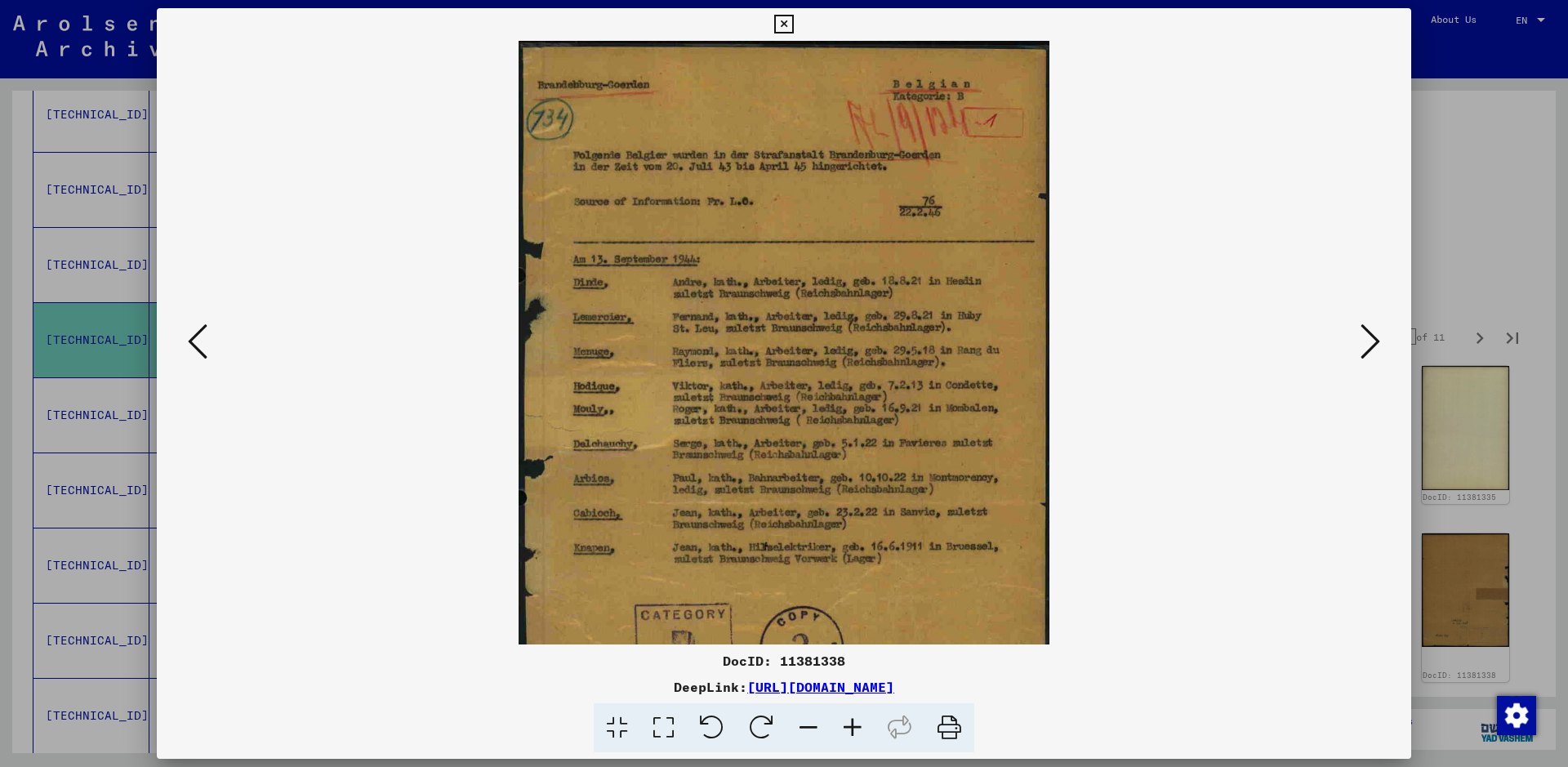
click at [853, 612] on icon at bounding box center [852, 728] width 44 height 50
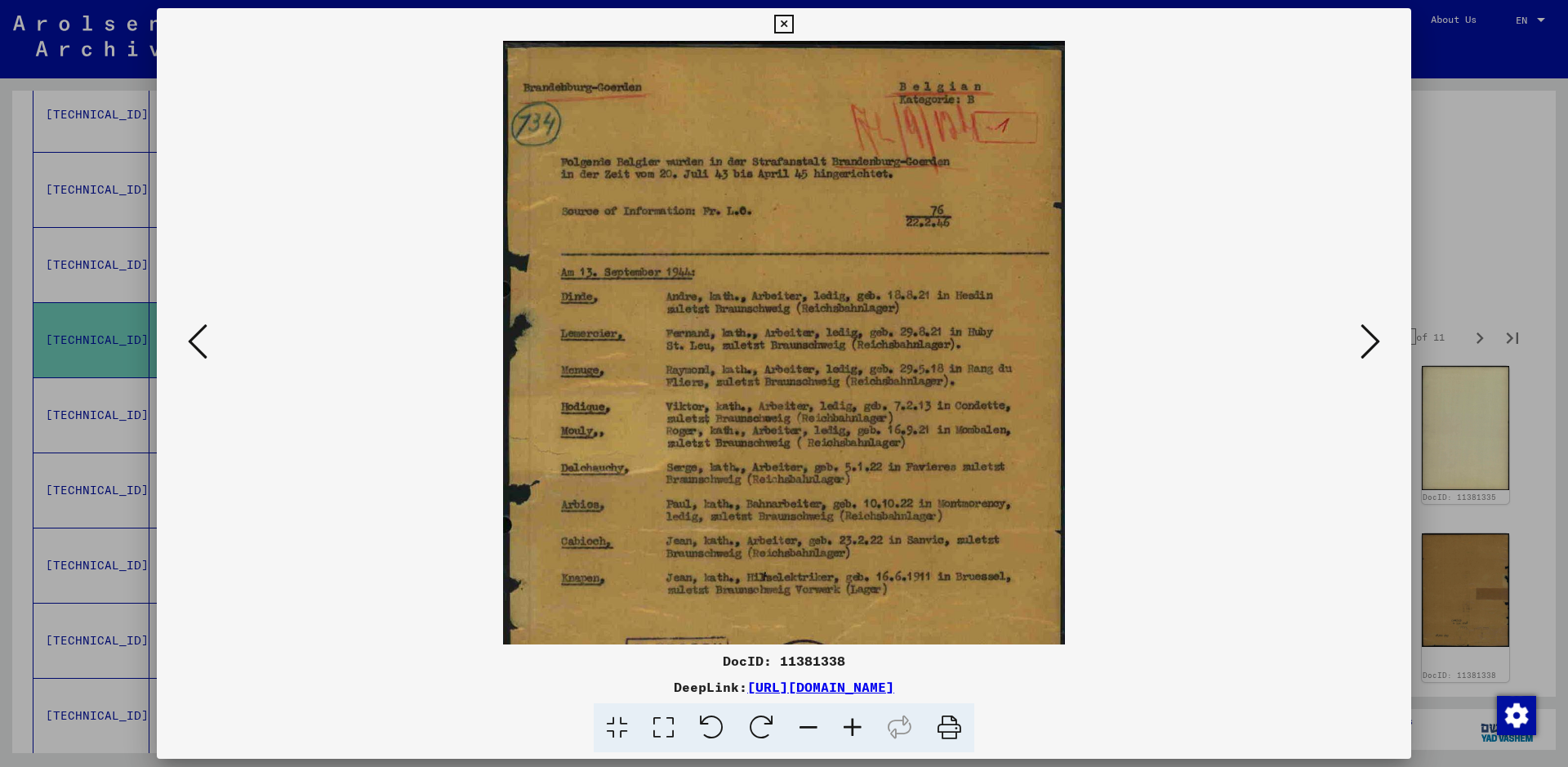
click at [853, 612] on icon at bounding box center [852, 728] width 44 height 50
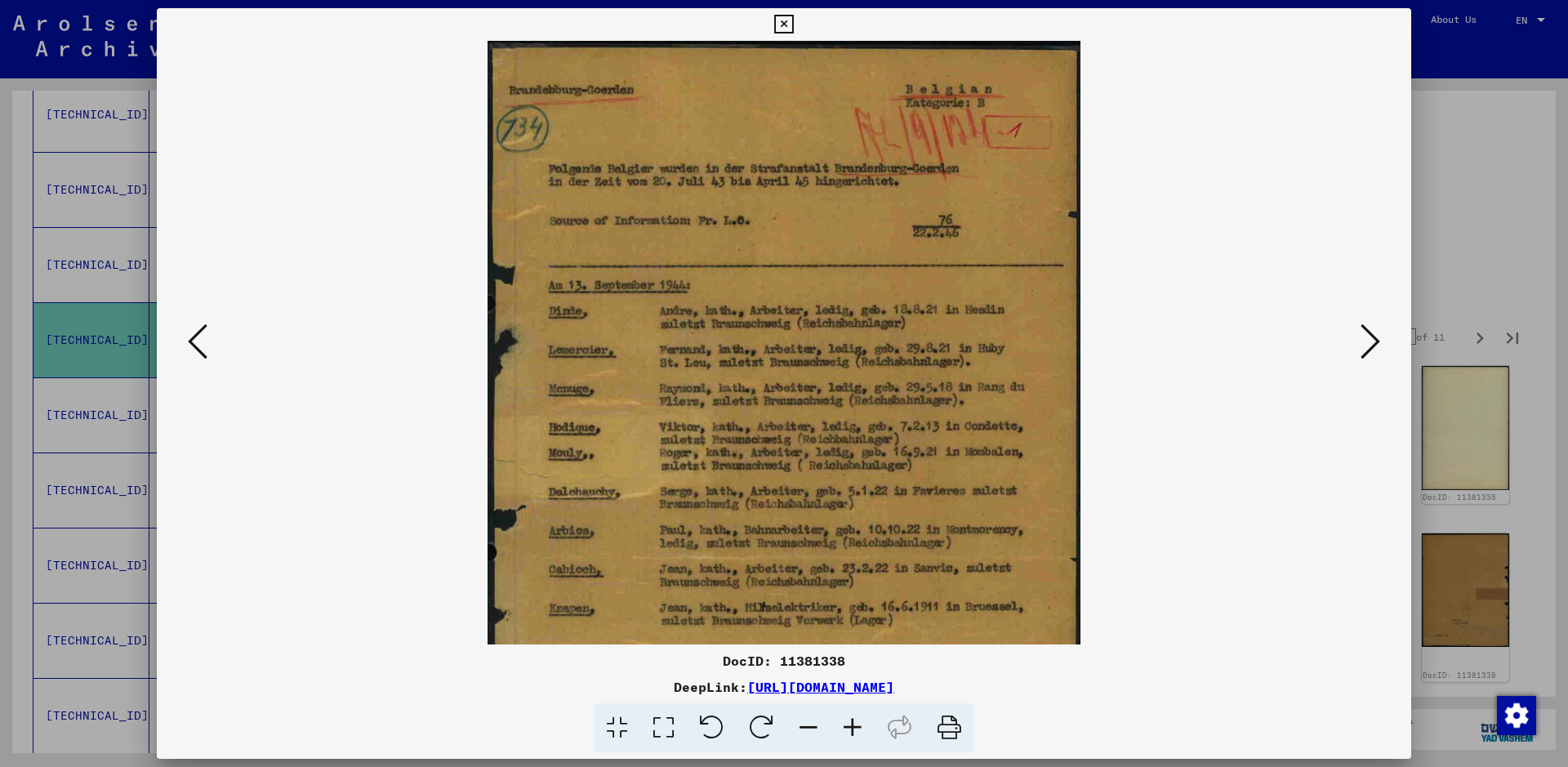
click at [853, 612] on icon at bounding box center [852, 728] width 44 height 50
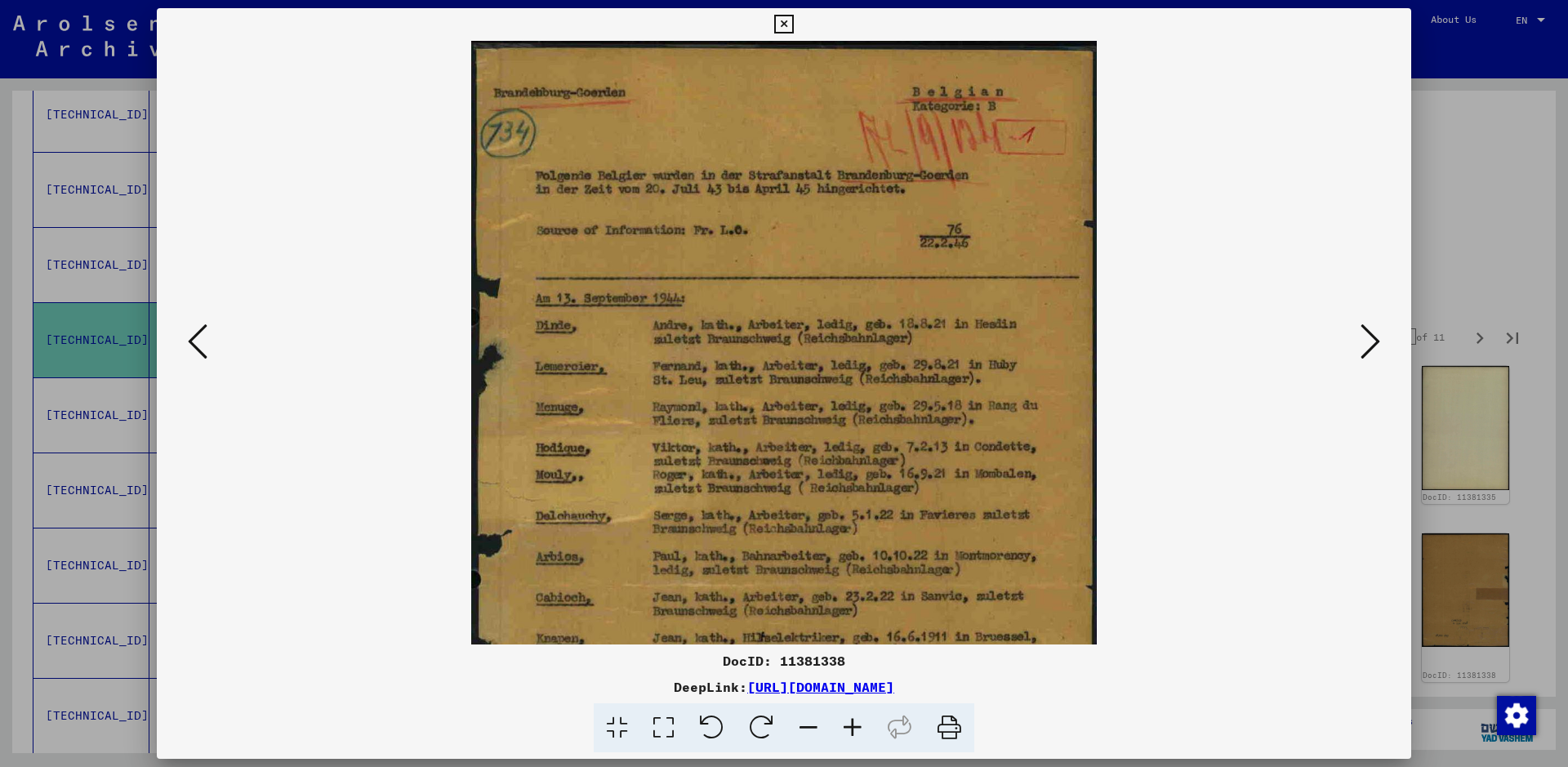
click at [853, 612] on icon at bounding box center [852, 728] width 44 height 50
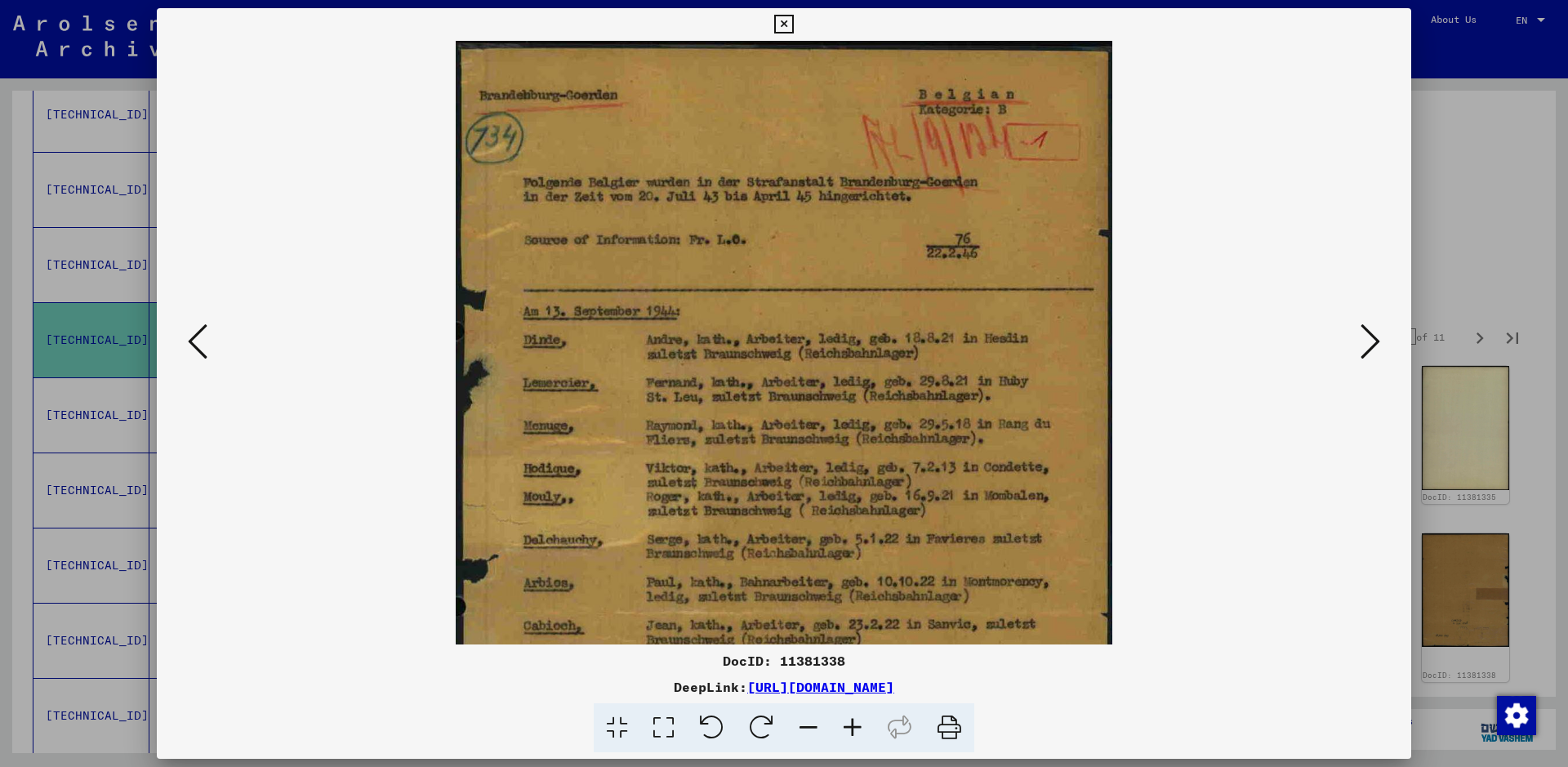
click at [853, 612] on icon at bounding box center [852, 728] width 44 height 50
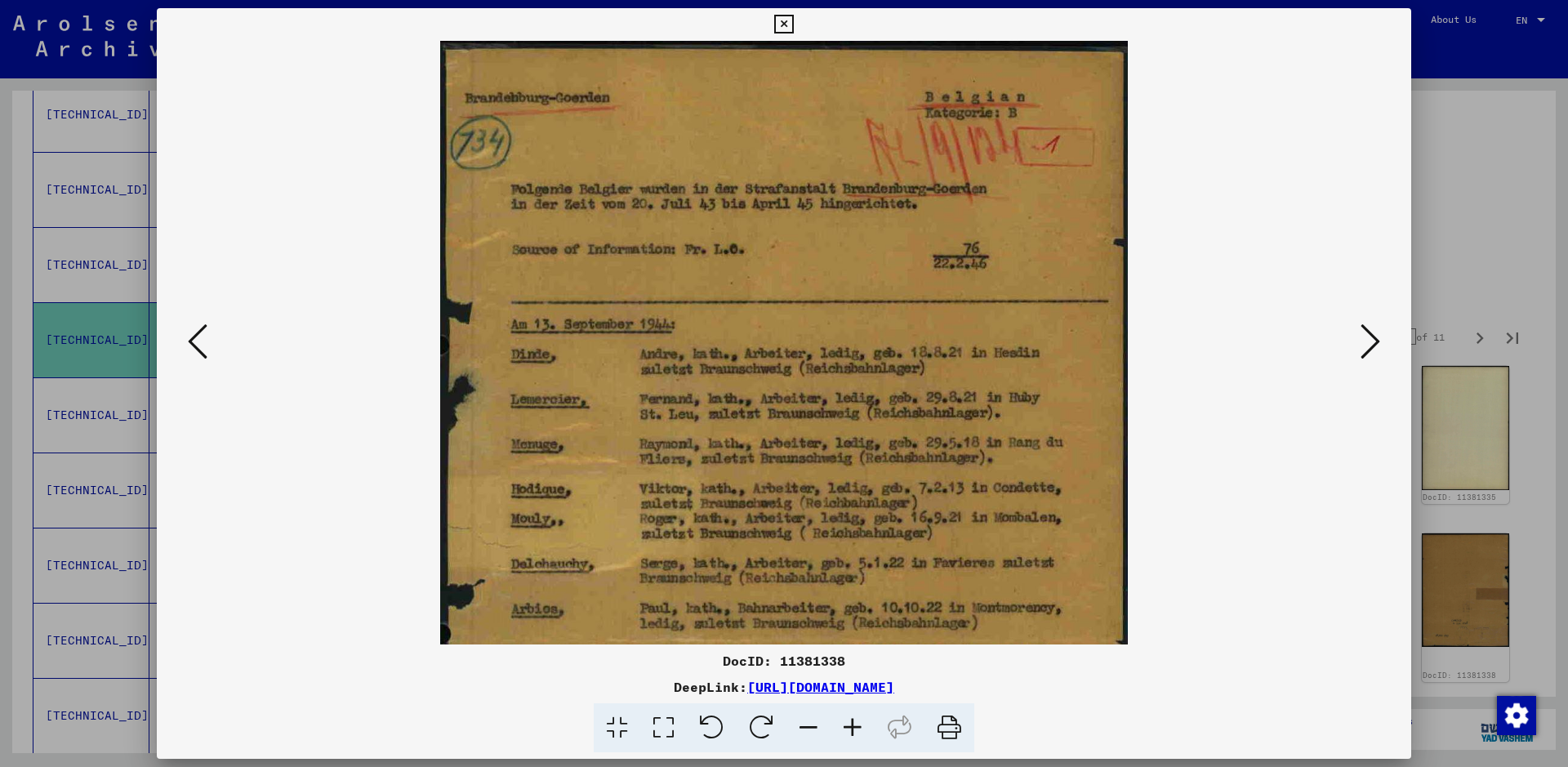
click at [853, 612] on icon at bounding box center [852, 728] width 44 height 50
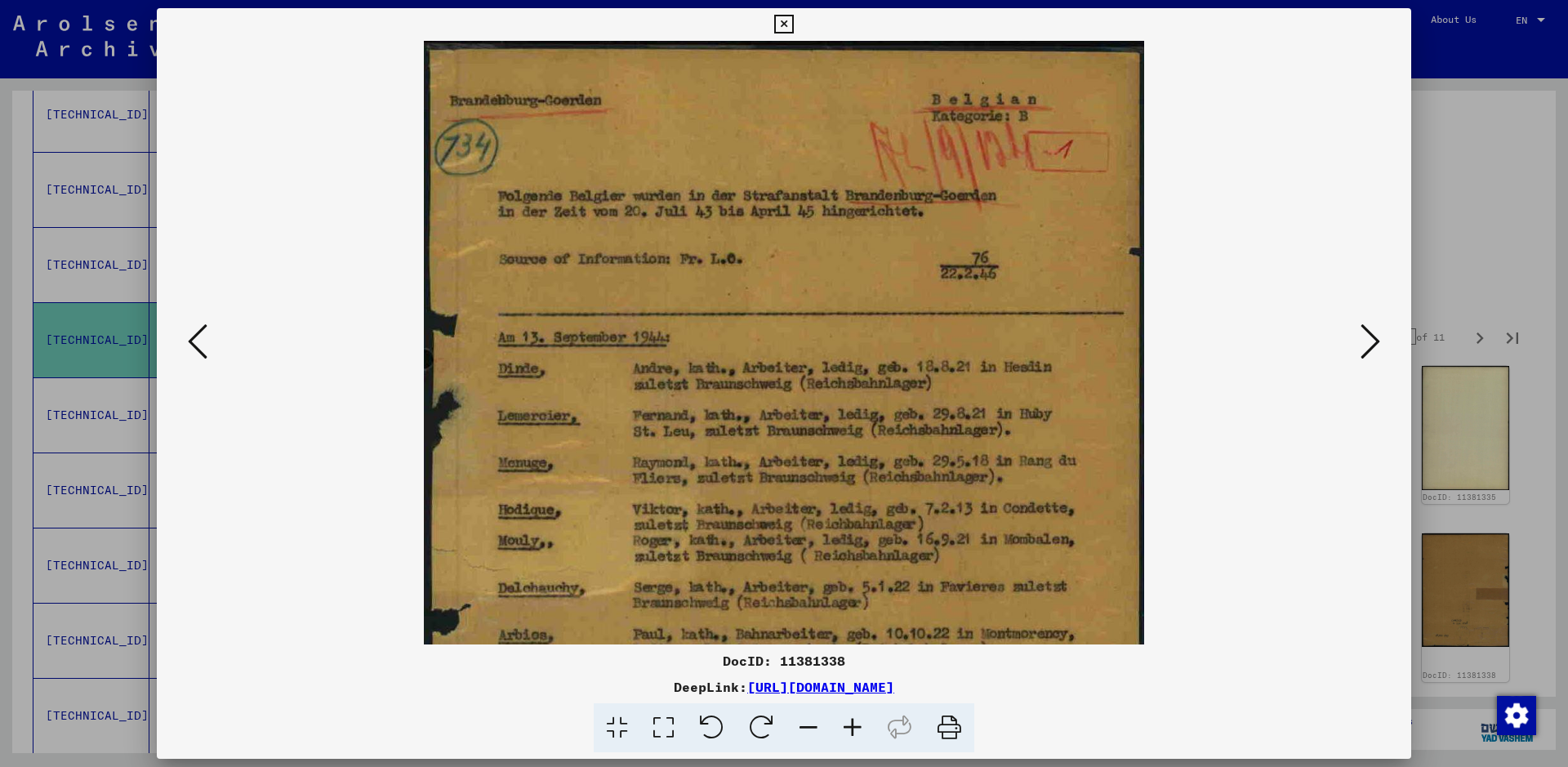
click at [853, 612] on icon at bounding box center [852, 728] width 44 height 50
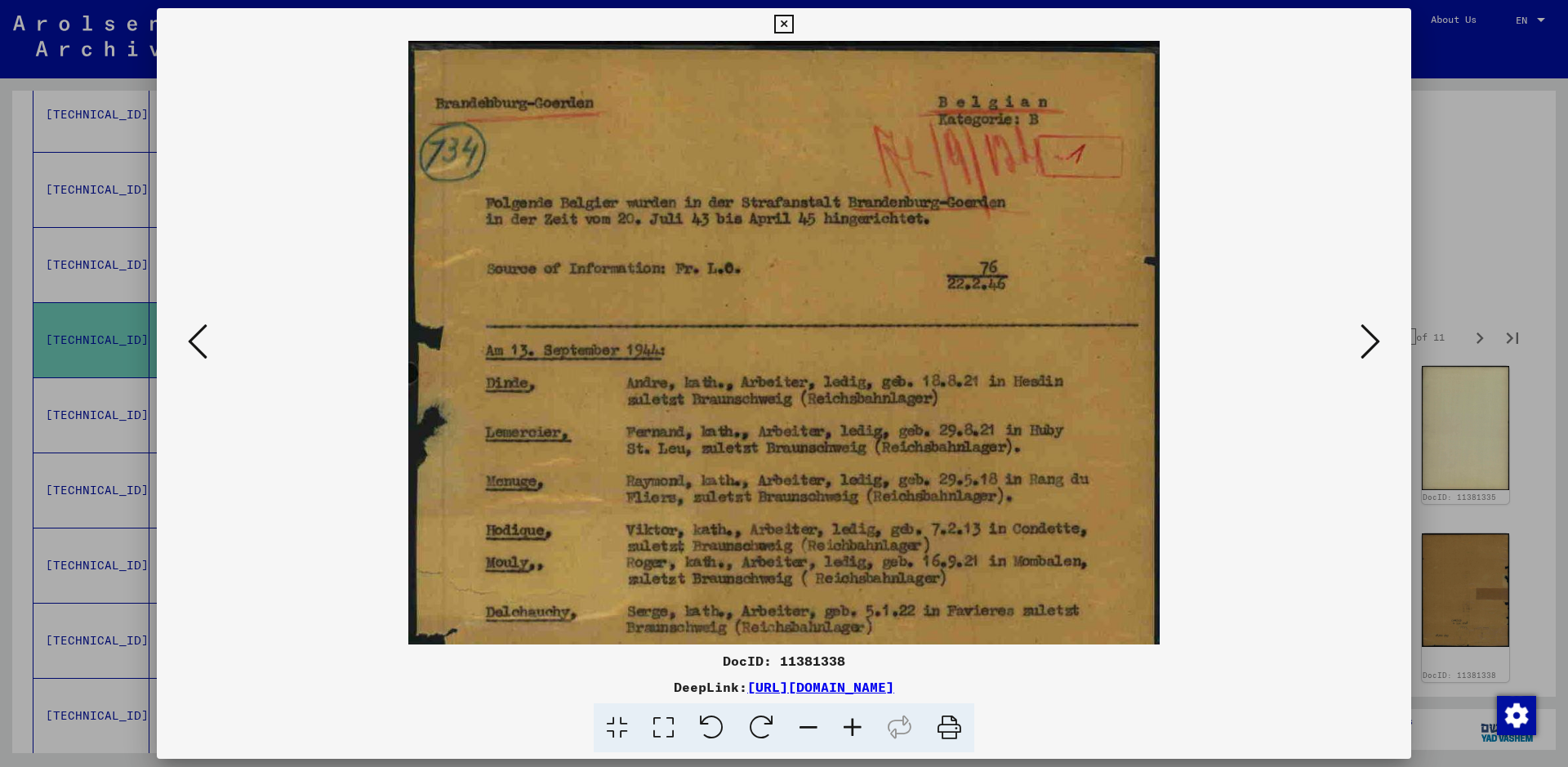
click at [853, 612] on icon at bounding box center [852, 728] width 44 height 50
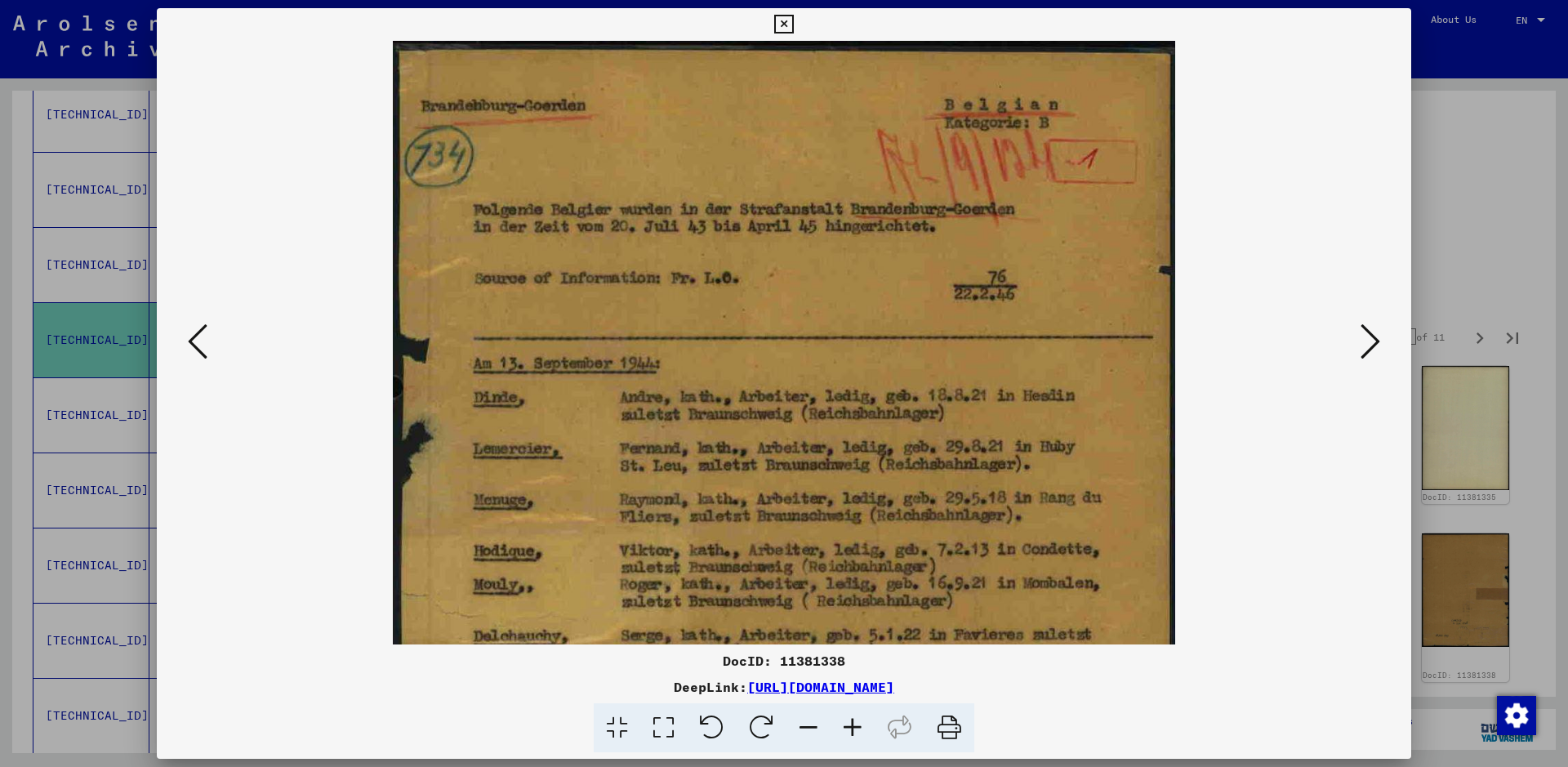
click at [853, 612] on icon at bounding box center [852, 728] width 44 height 50
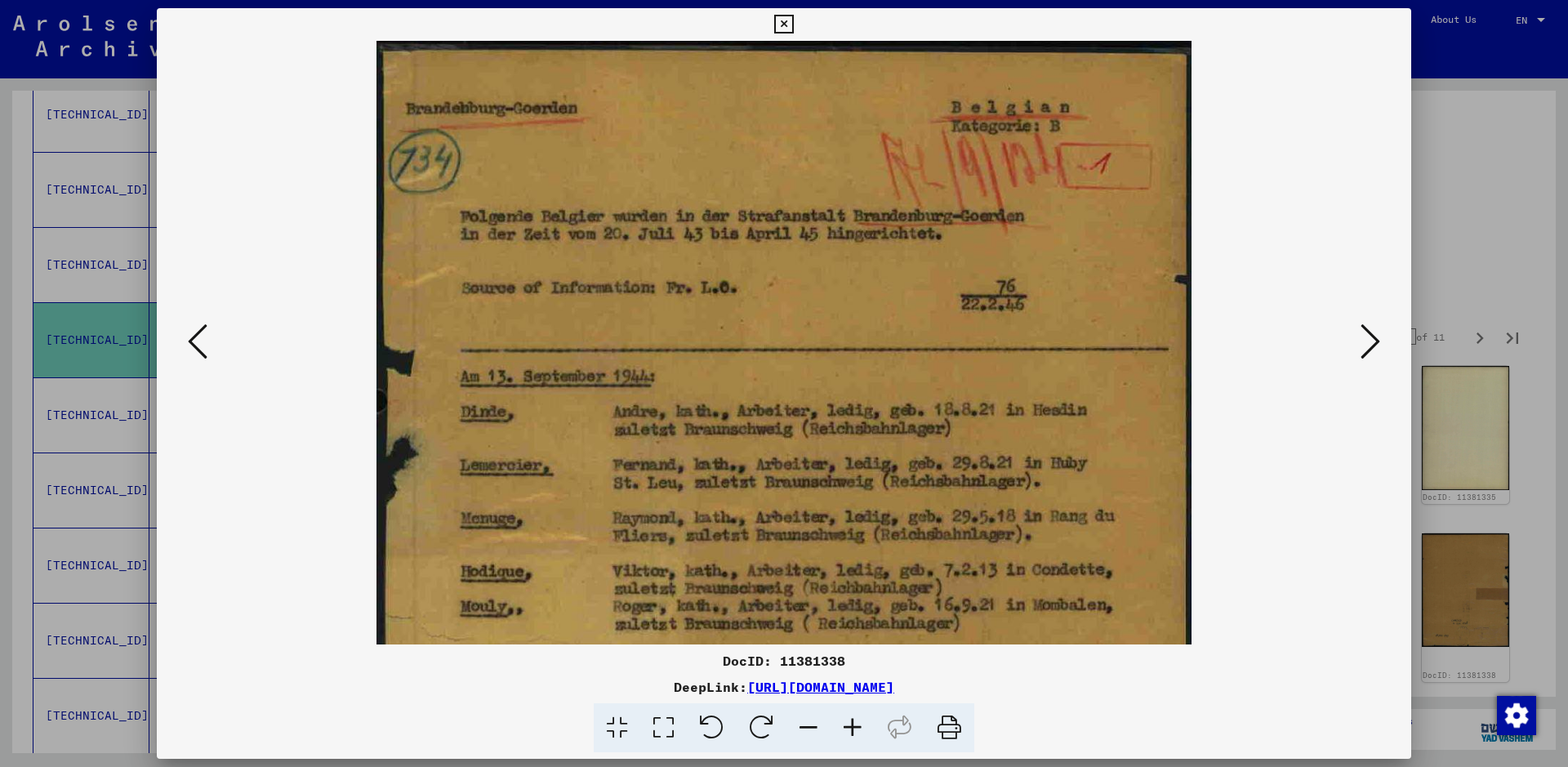
click at [853, 612] on icon at bounding box center [852, 728] width 44 height 50
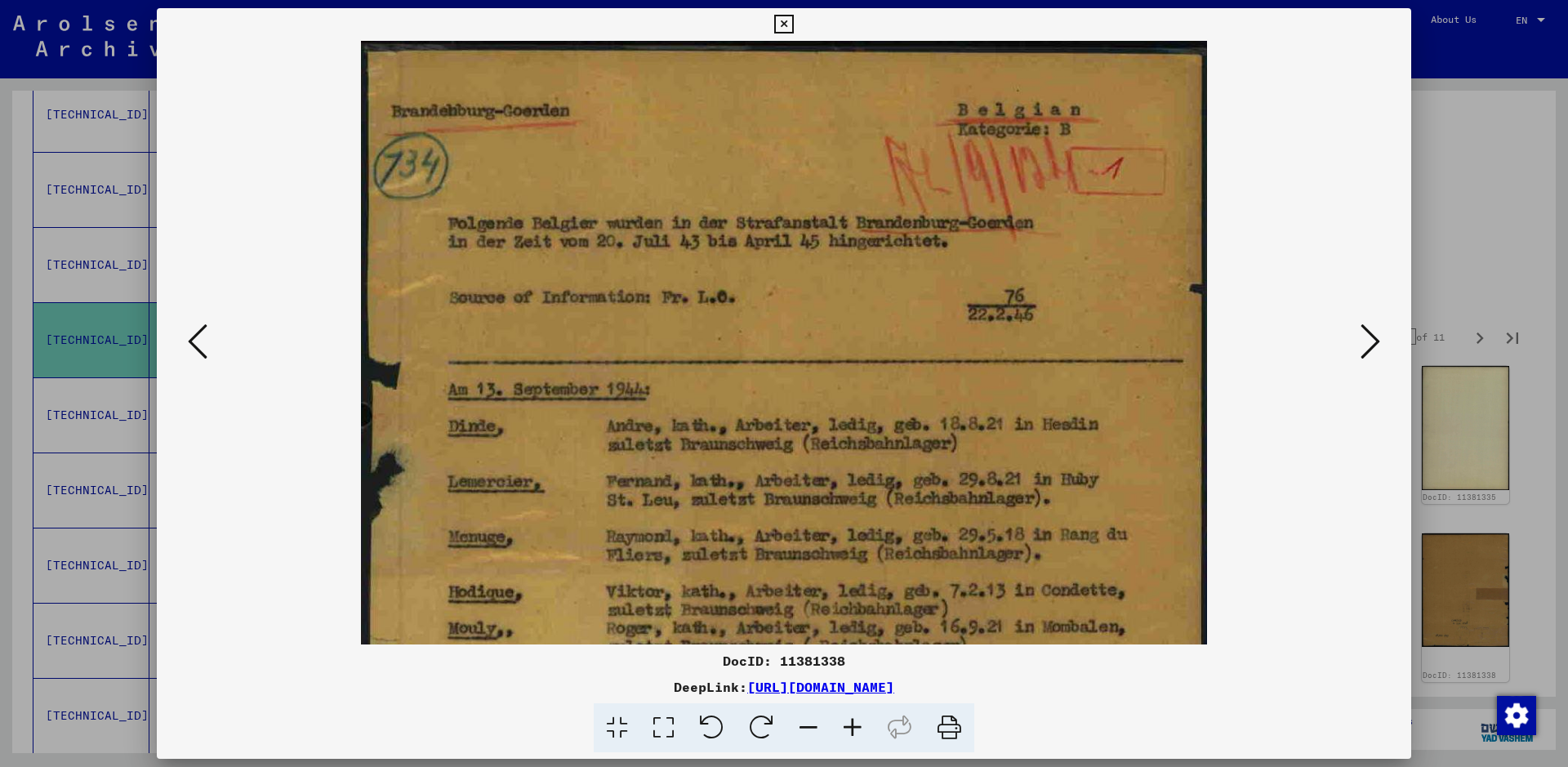
click at [853, 612] on icon at bounding box center [852, 728] width 44 height 50
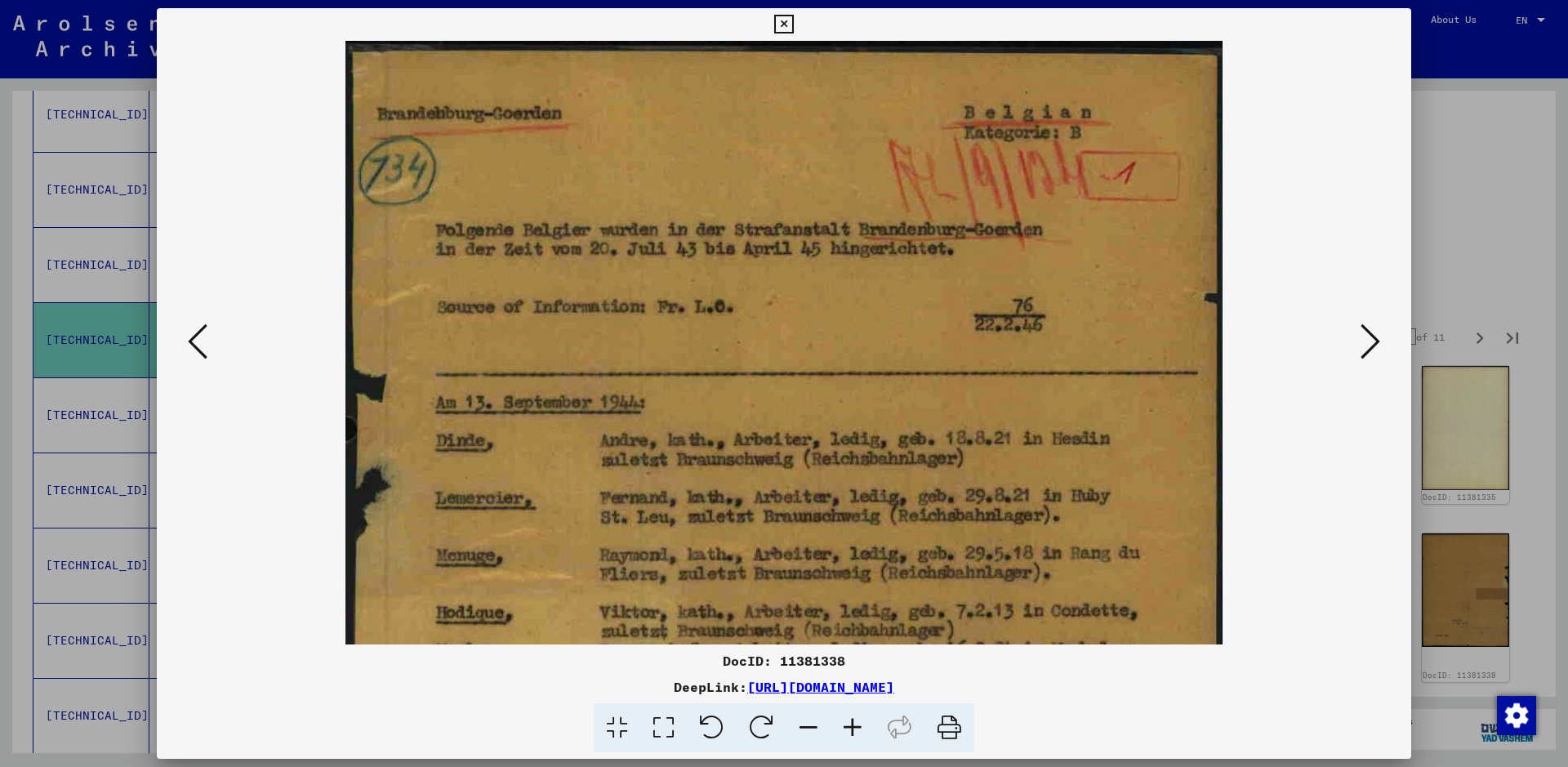
click at [853, 612] on icon at bounding box center [852, 728] width 44 height 50
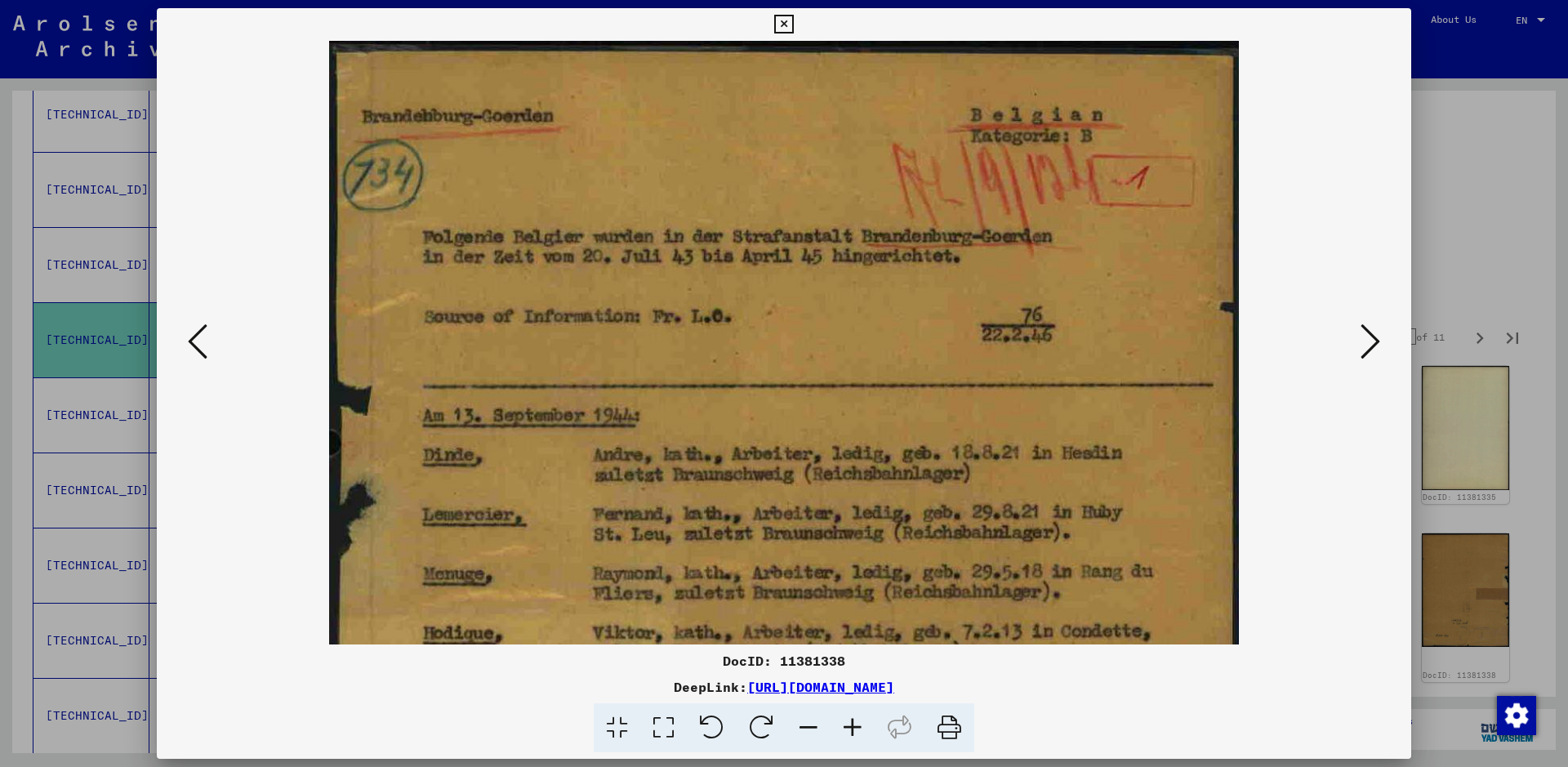
click at [853, 612] on icon at bounding box center [852, 728] width 44 height 50
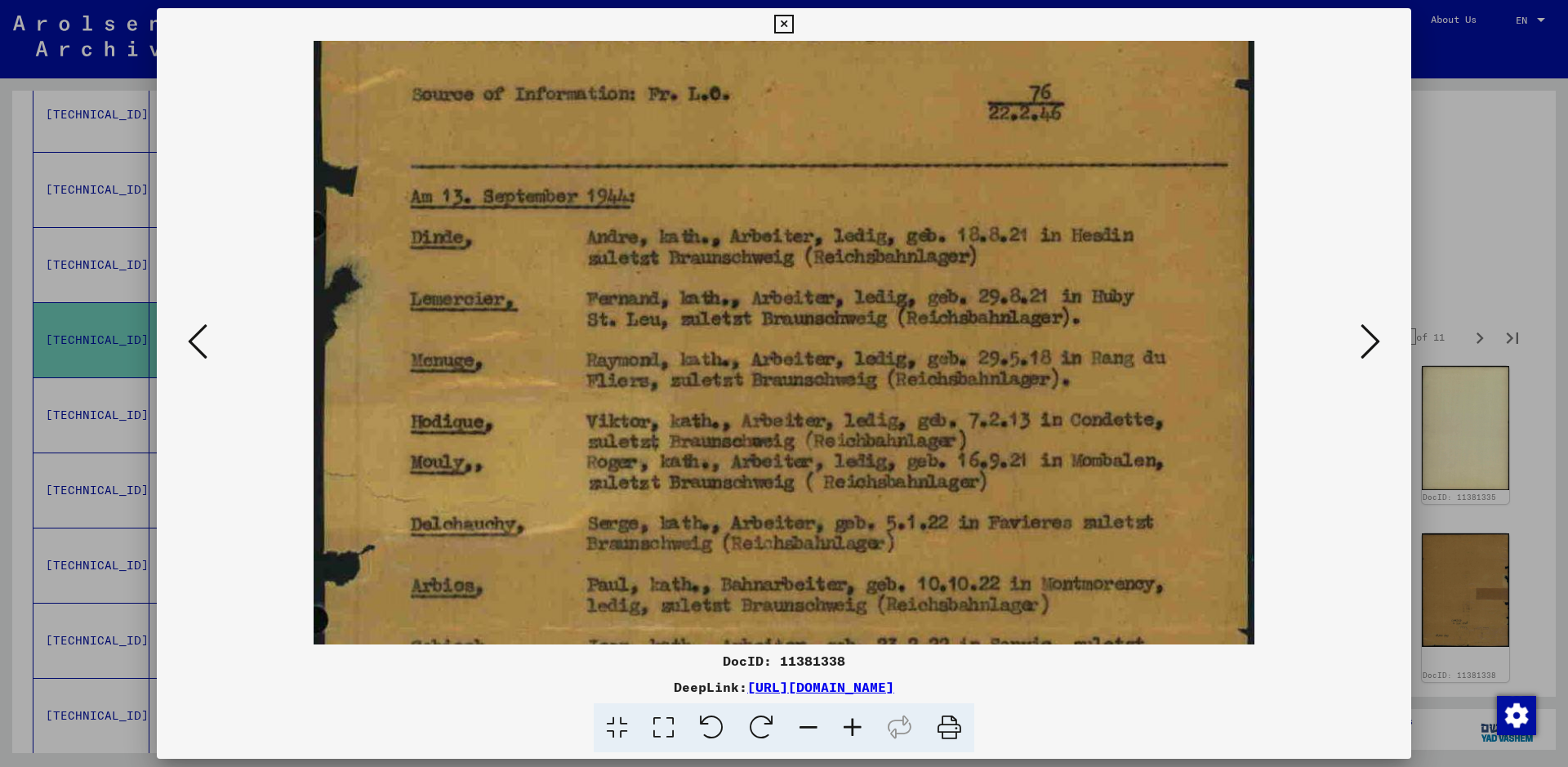
drag, startPoint x: 692, startPoint y: 459, endPoint x: 705, endPoint y: 221, distance: 238.4
click at [705, 221] on img at bounding box center [784, 416] width 941 height 1215
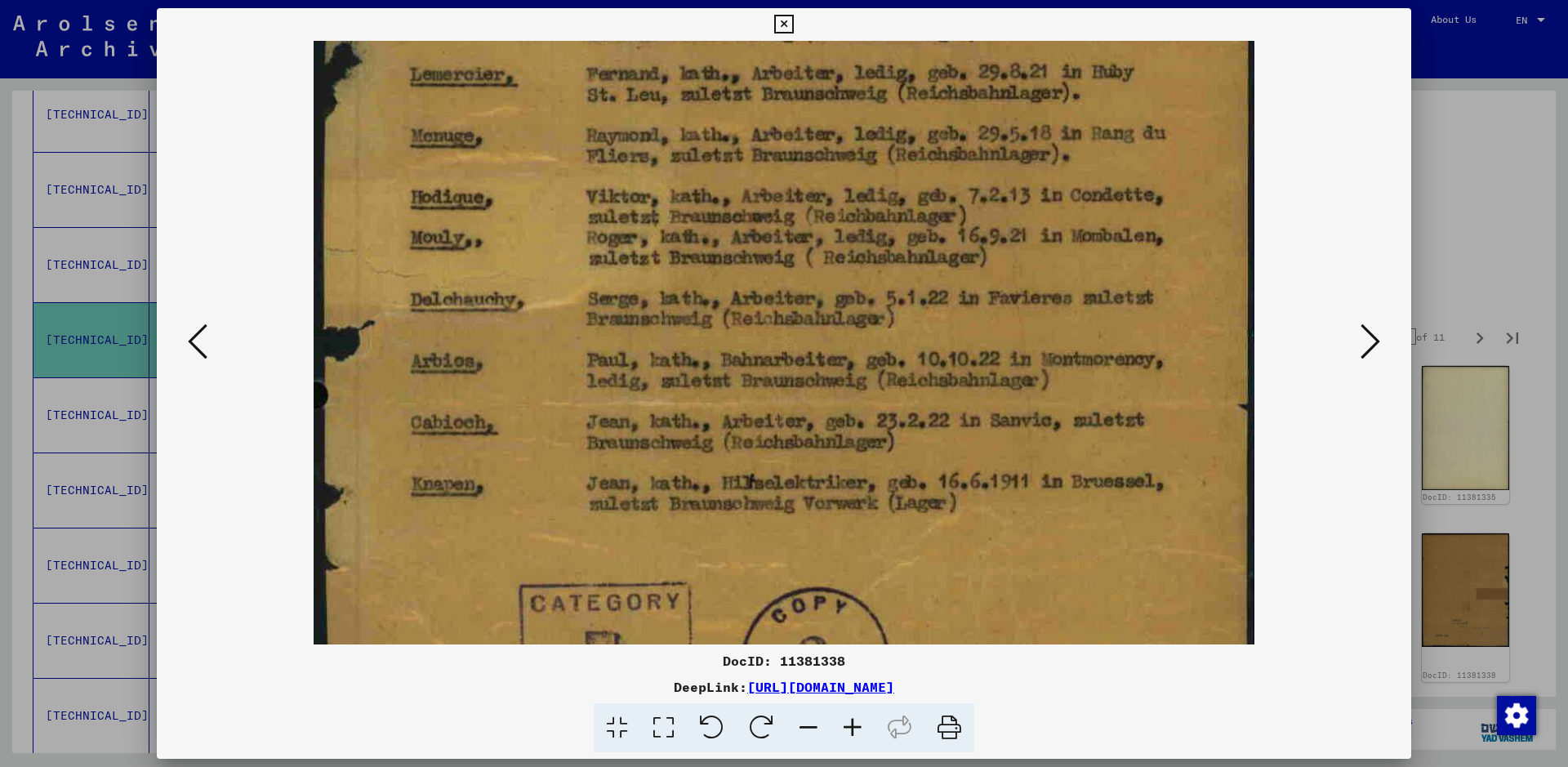
drag, startPoint x: 750, startPoint y: 412, endPoint x: 756, endPoint y: 194, distance: 218.1
click at [756, 194] on img at bounding box center [784, 192] width 941 height 1215
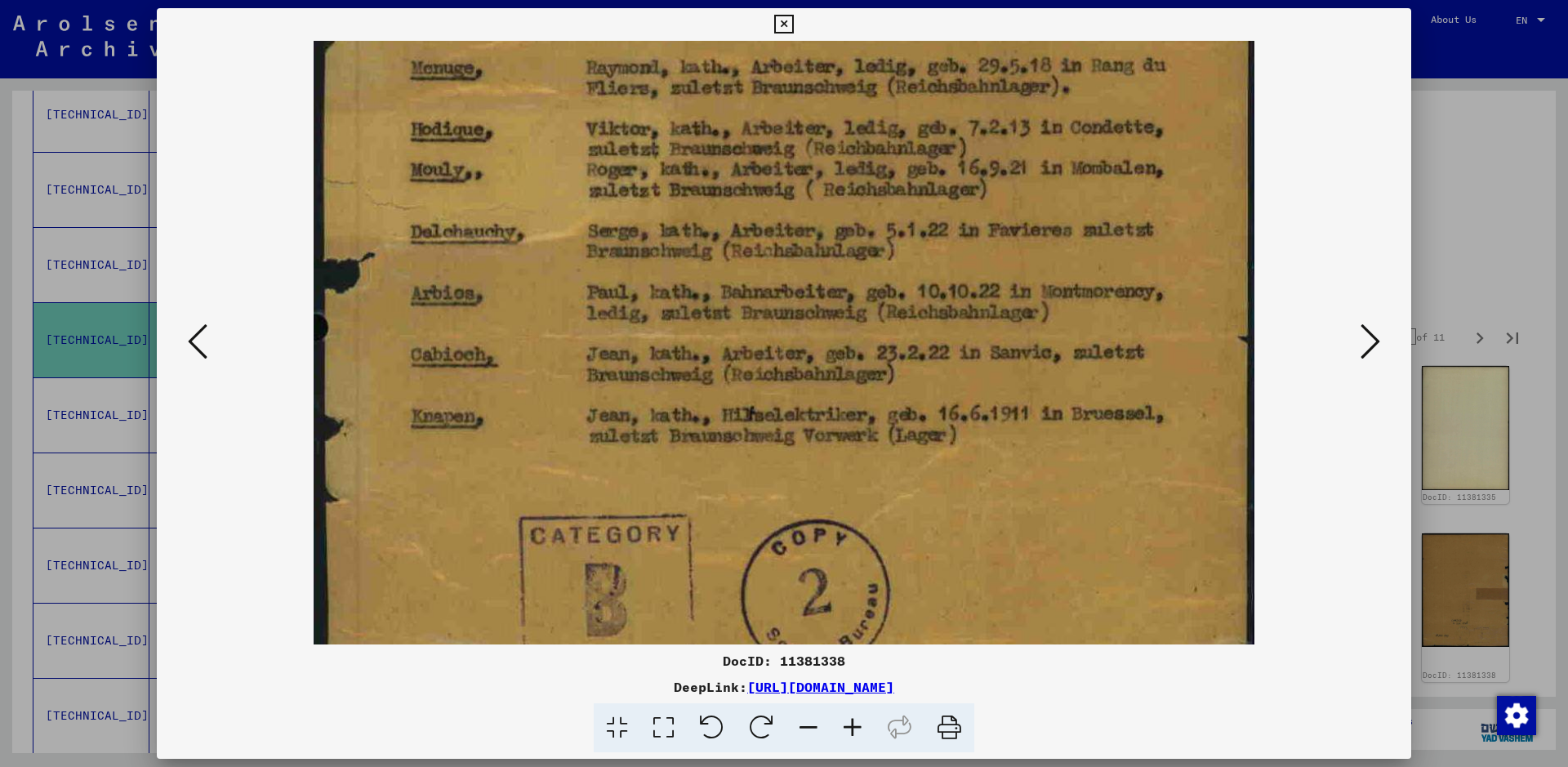
scroll to position [612, 0]
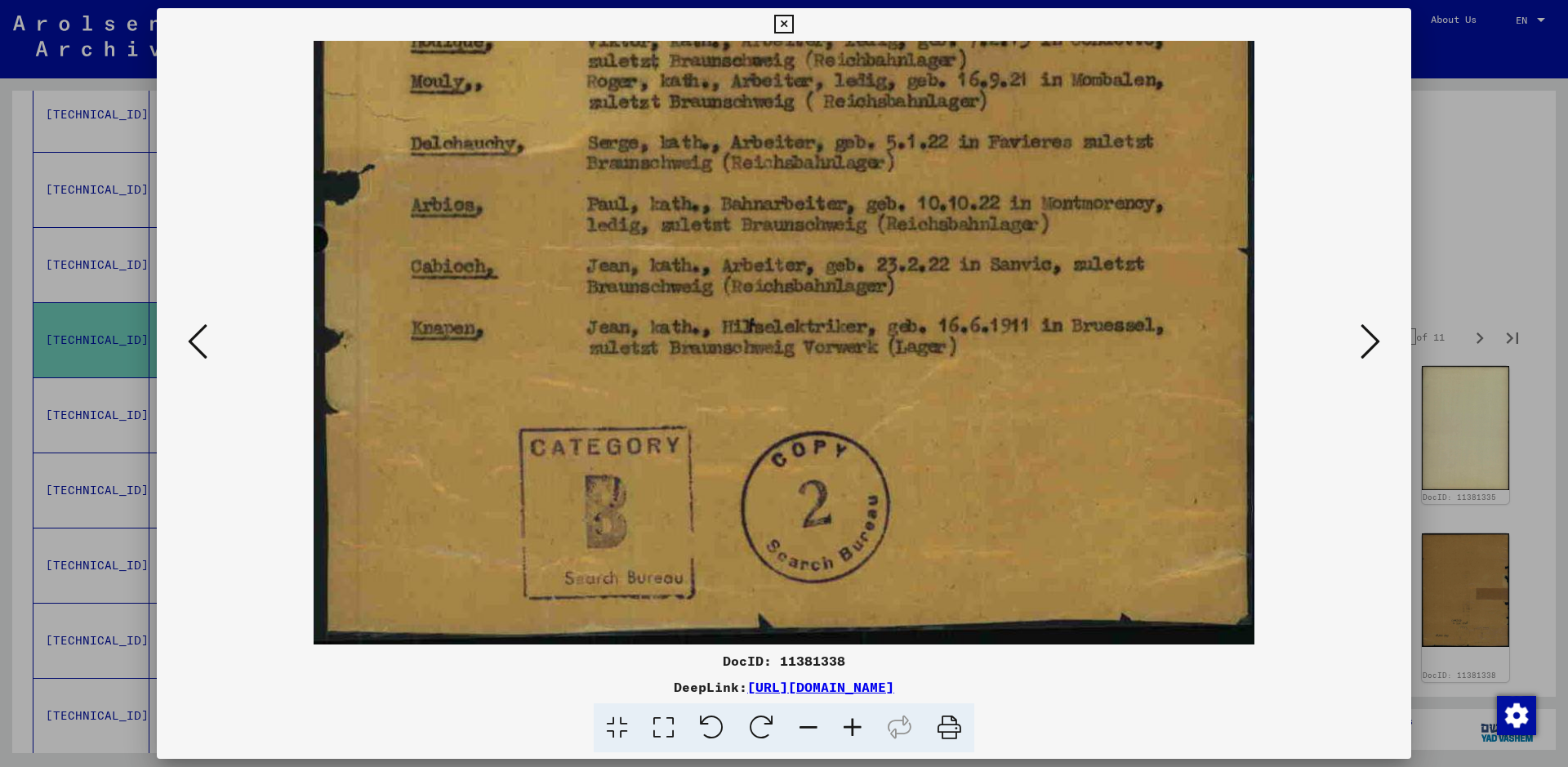
drag, startPoint x: 827, startPoint y: 424, endPoint x: 827, endPoint y: 265, distance: 159.0
click at [827, 265] on img at bounding box center [784, 36] width 941 height 1215
click at [1254, 344] on icon at bounding box center [1370, 341] width 20 height 39
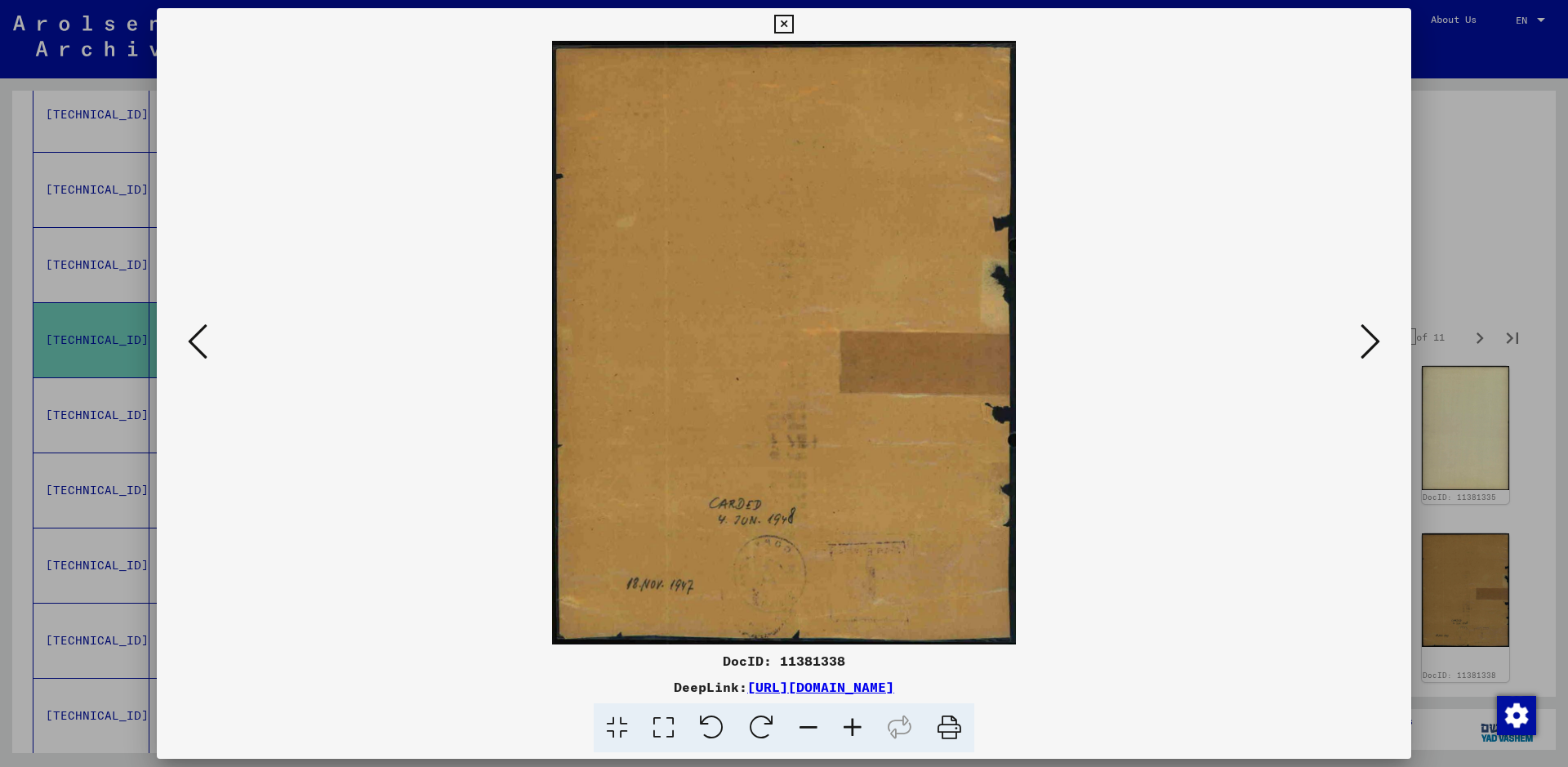
scroll to position [0, 0]
click at [1254, 346] on icon at bounding box center [1370, 341] width 20 height 39
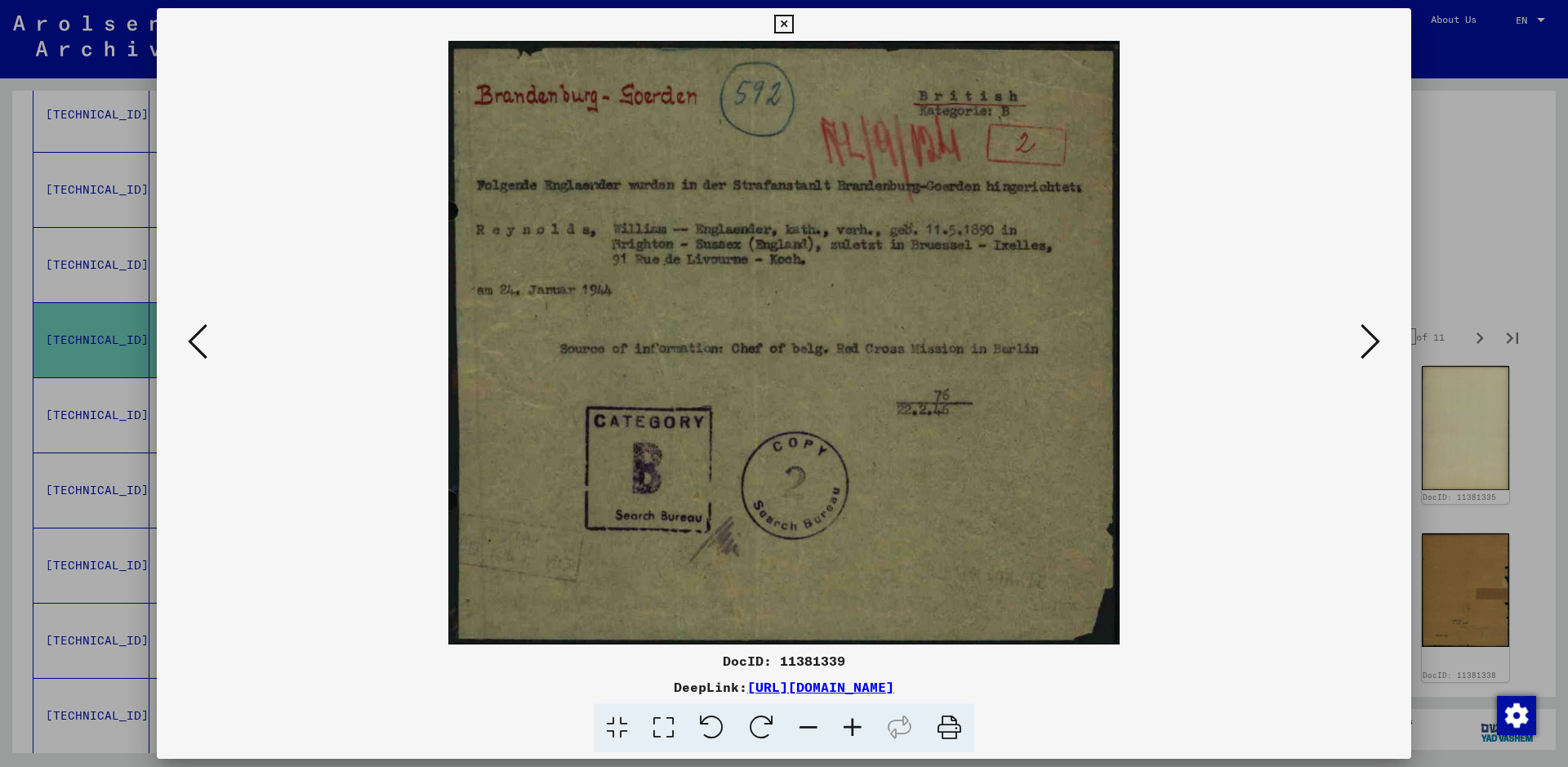
click at [1254, 347] on icon at bounding box center [1370, 341] width 20 height 39
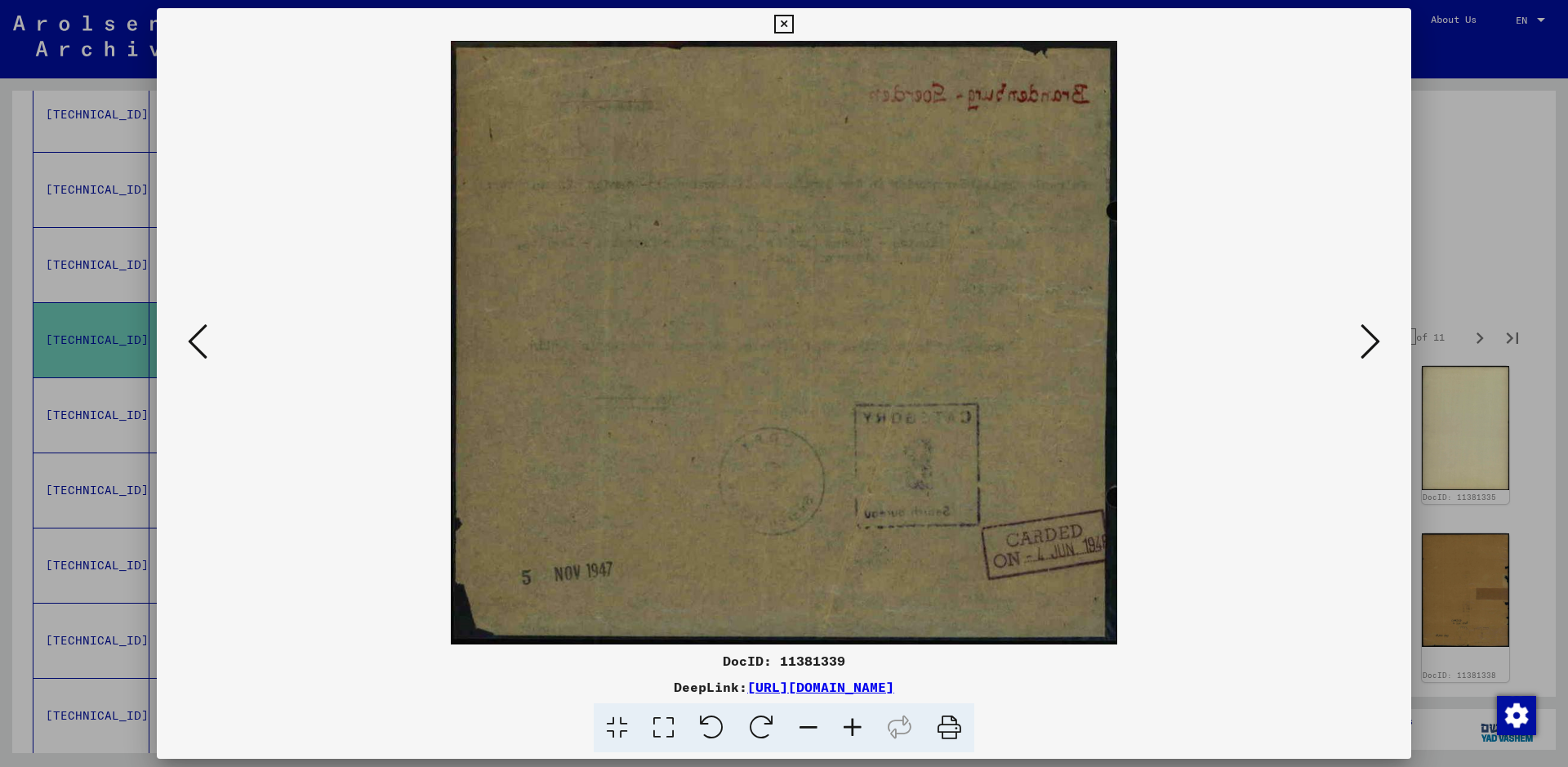
click at [1254, 347] on icon at bounding box center [1370, 341] width 20 height 39
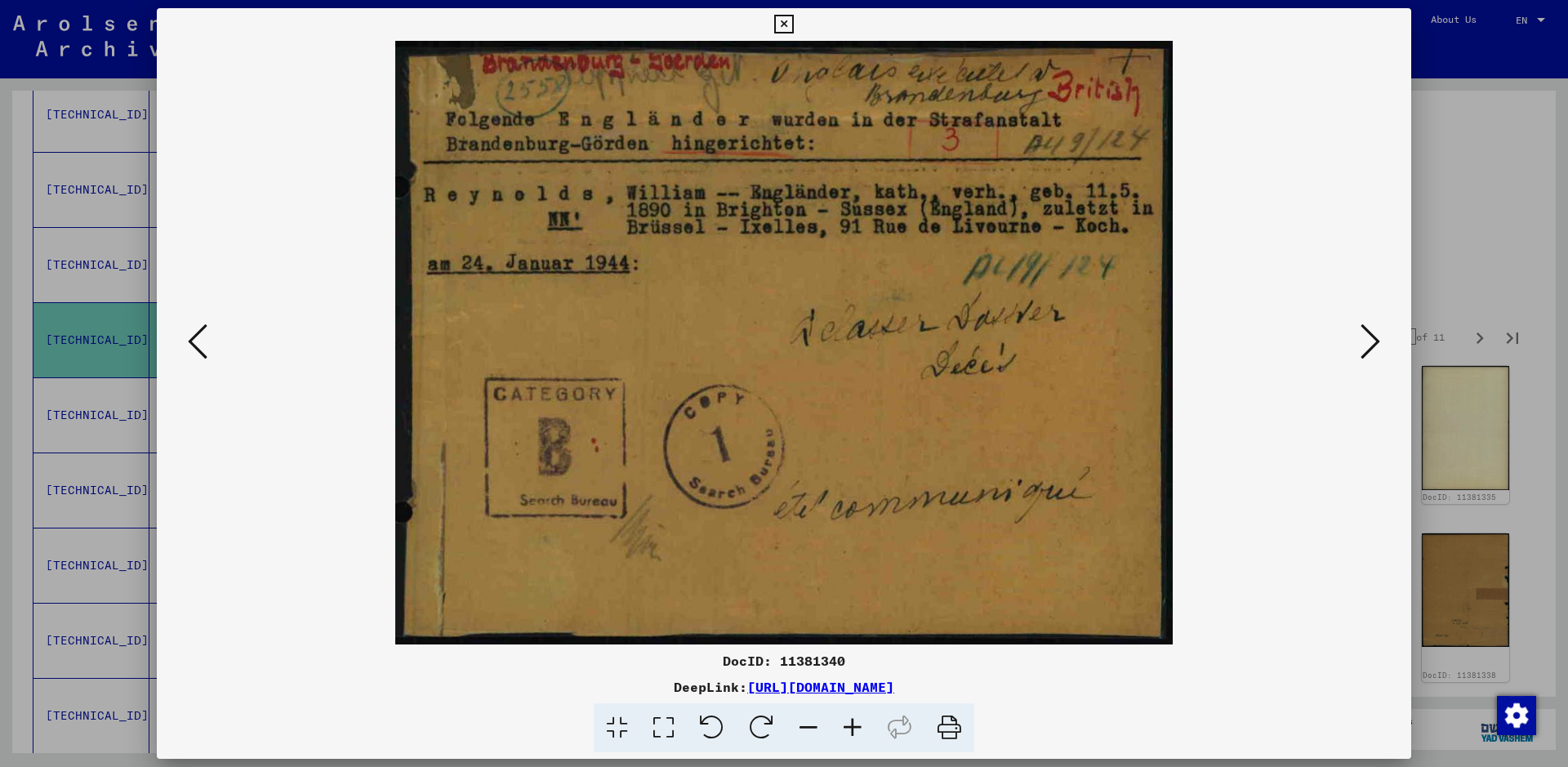
click at [1254, 347] on icon at bounding box center [1370, 341] width 20 height 39
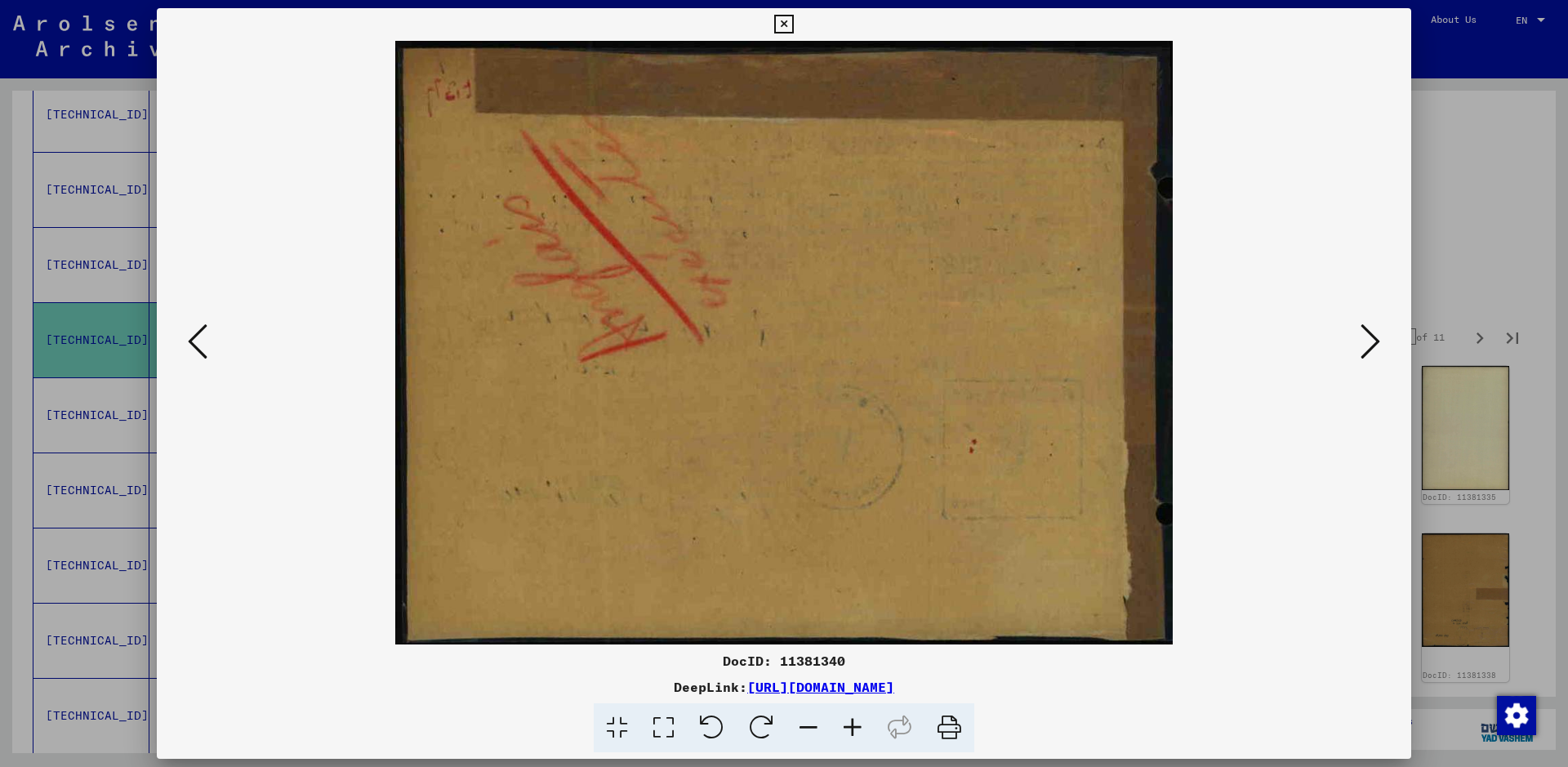
click at [1254, 347] on icon at bounding box center [1370, 341] width 20 height 39
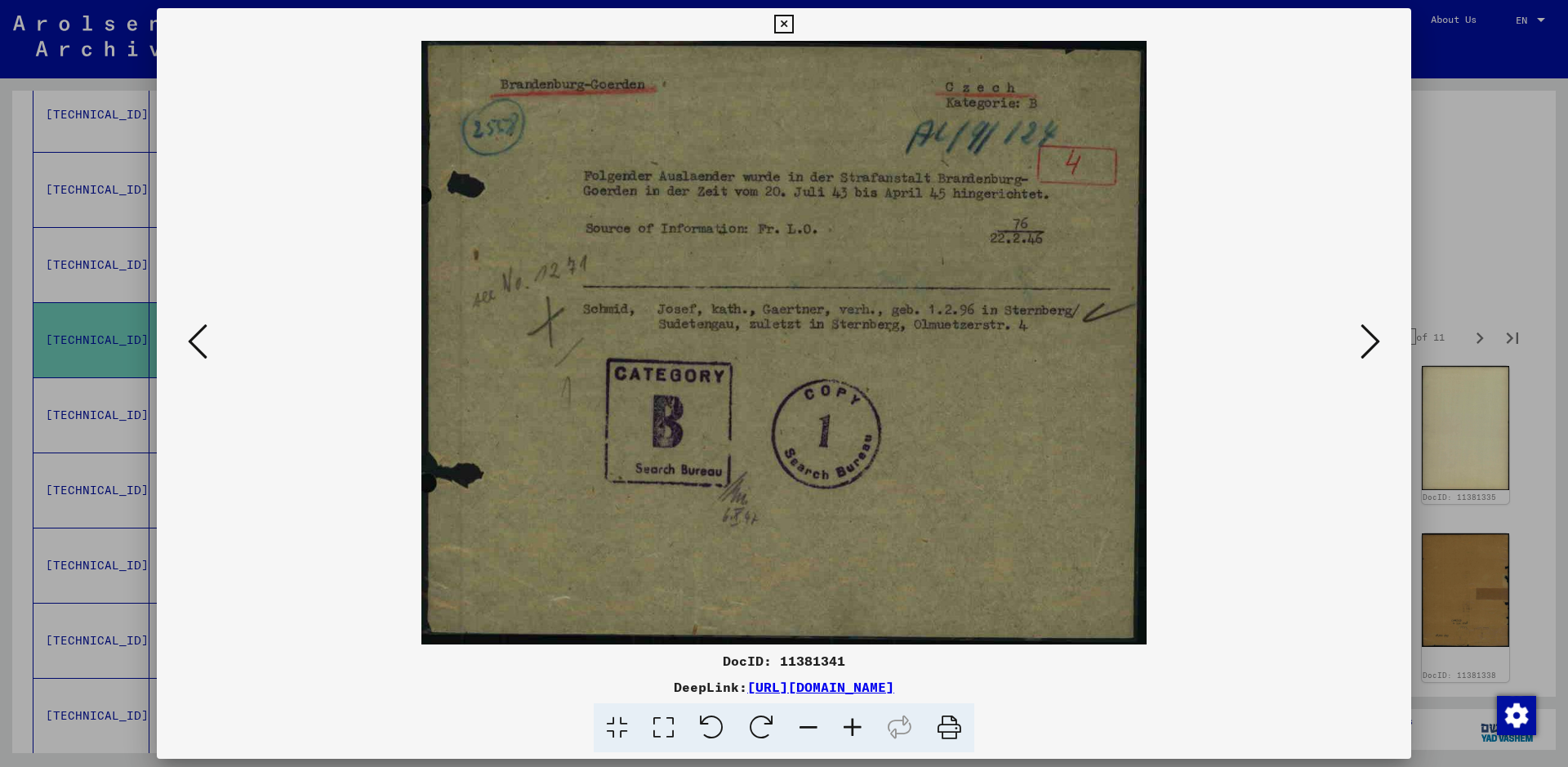
click at [1254, 347] on icon at bounding box center [1370, 341] width 20 height 39
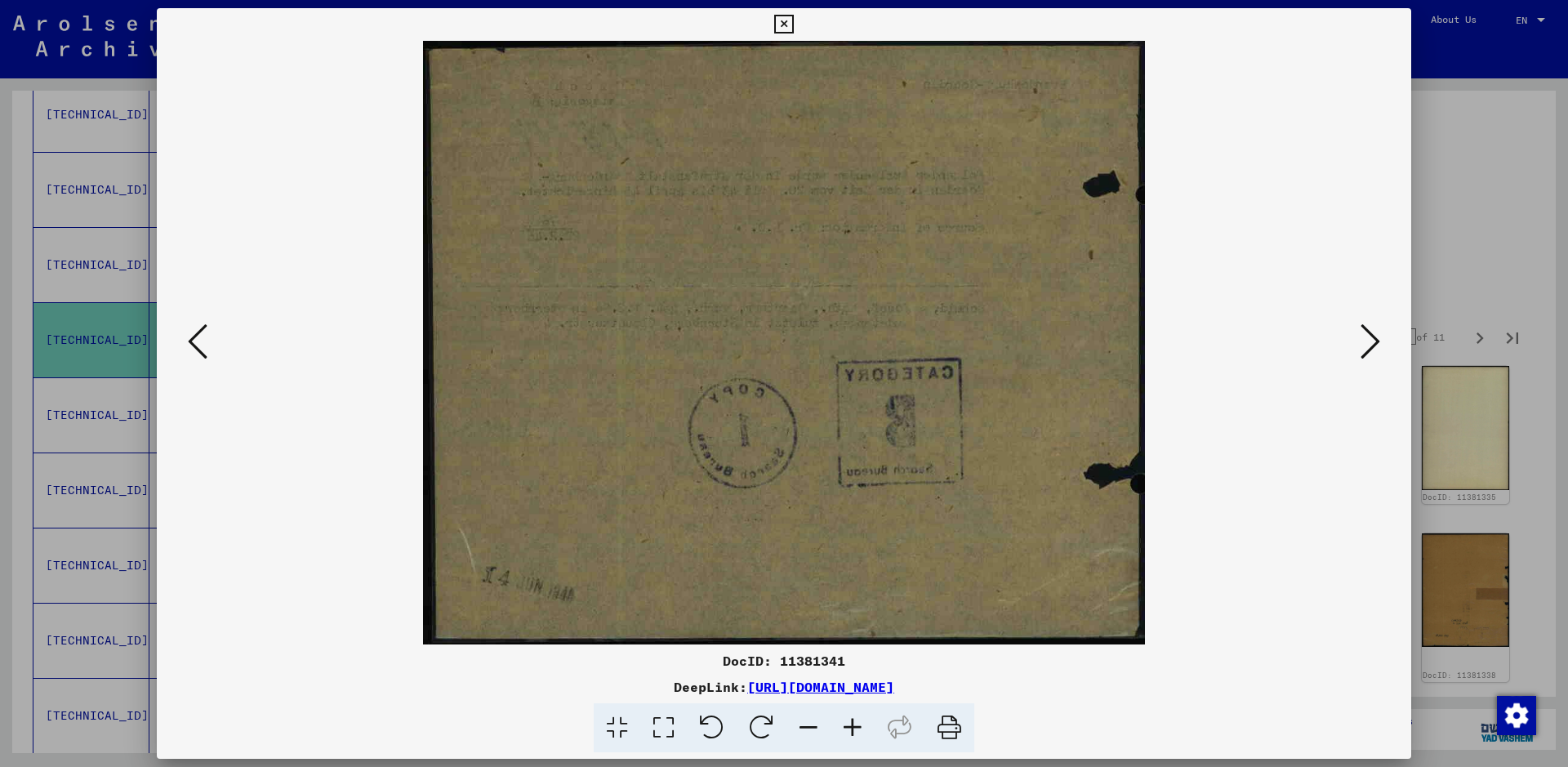
click at [1254, 347] on icon at bounding box center [1370, 341] width 20 height 39
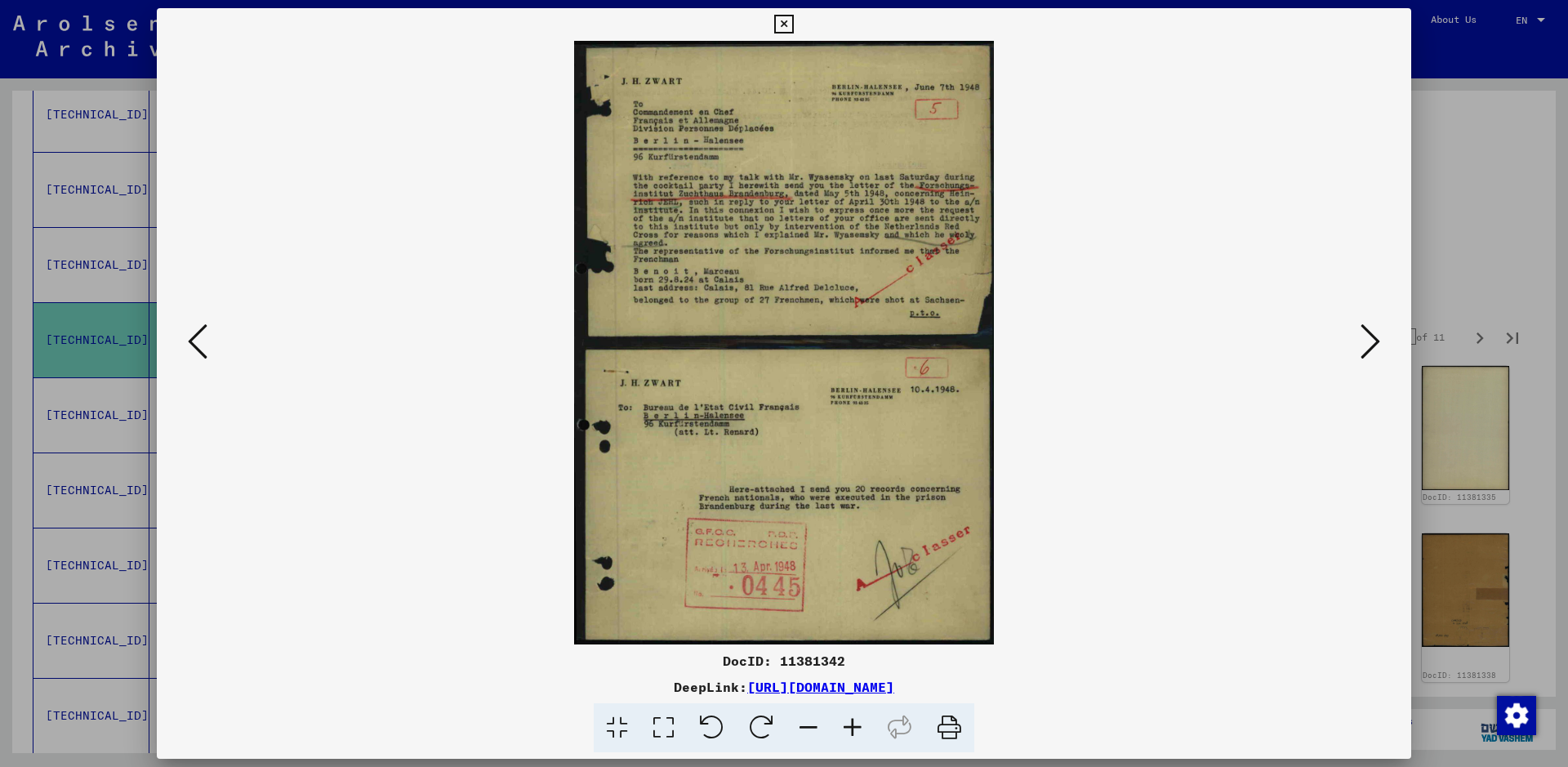
click at [851, 612] on icon at bounding box center [852, 728] width 44 height 50
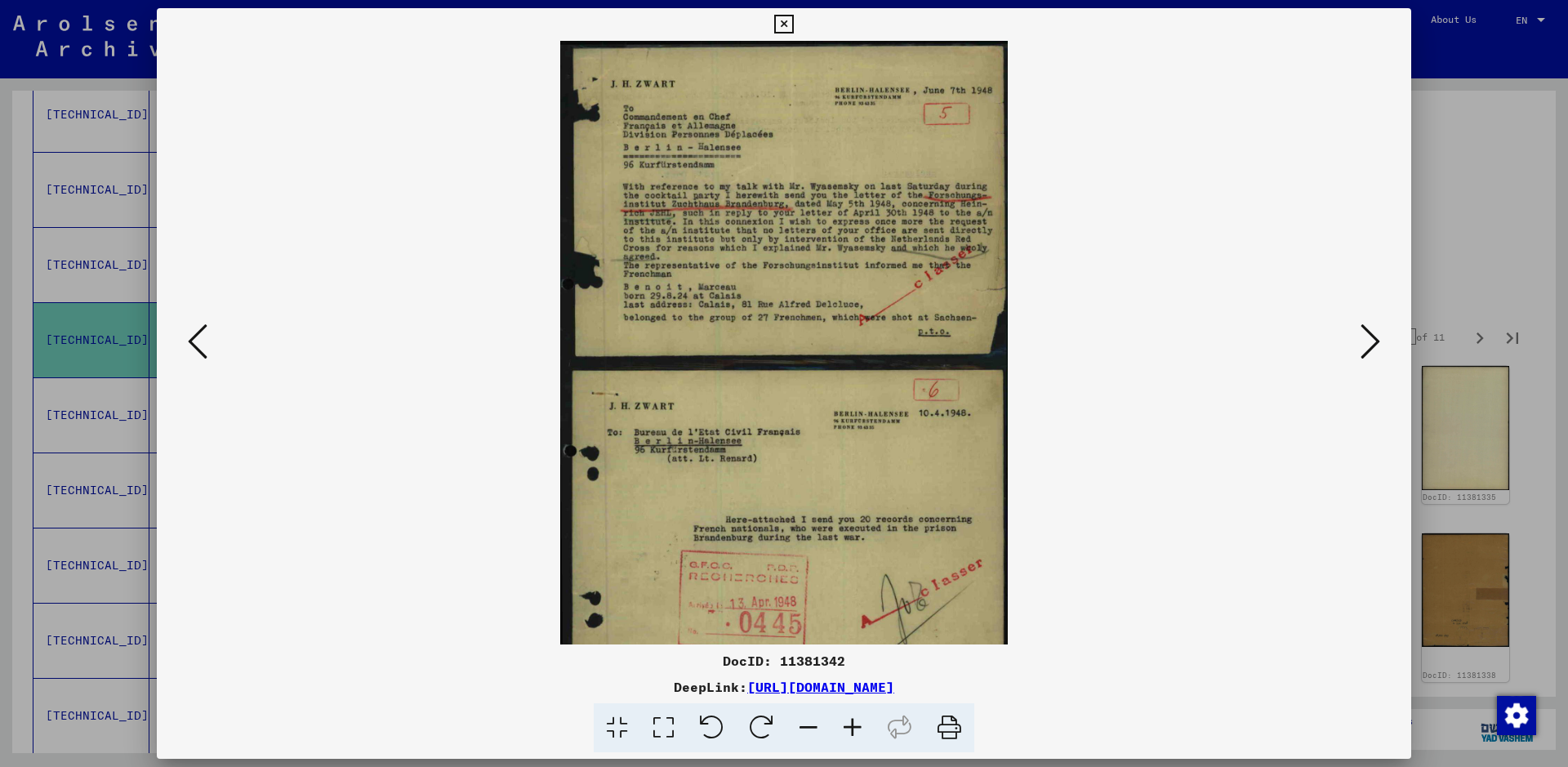
click at [851, 612] on icon at bounding box center [852, 728] width 44 height 50
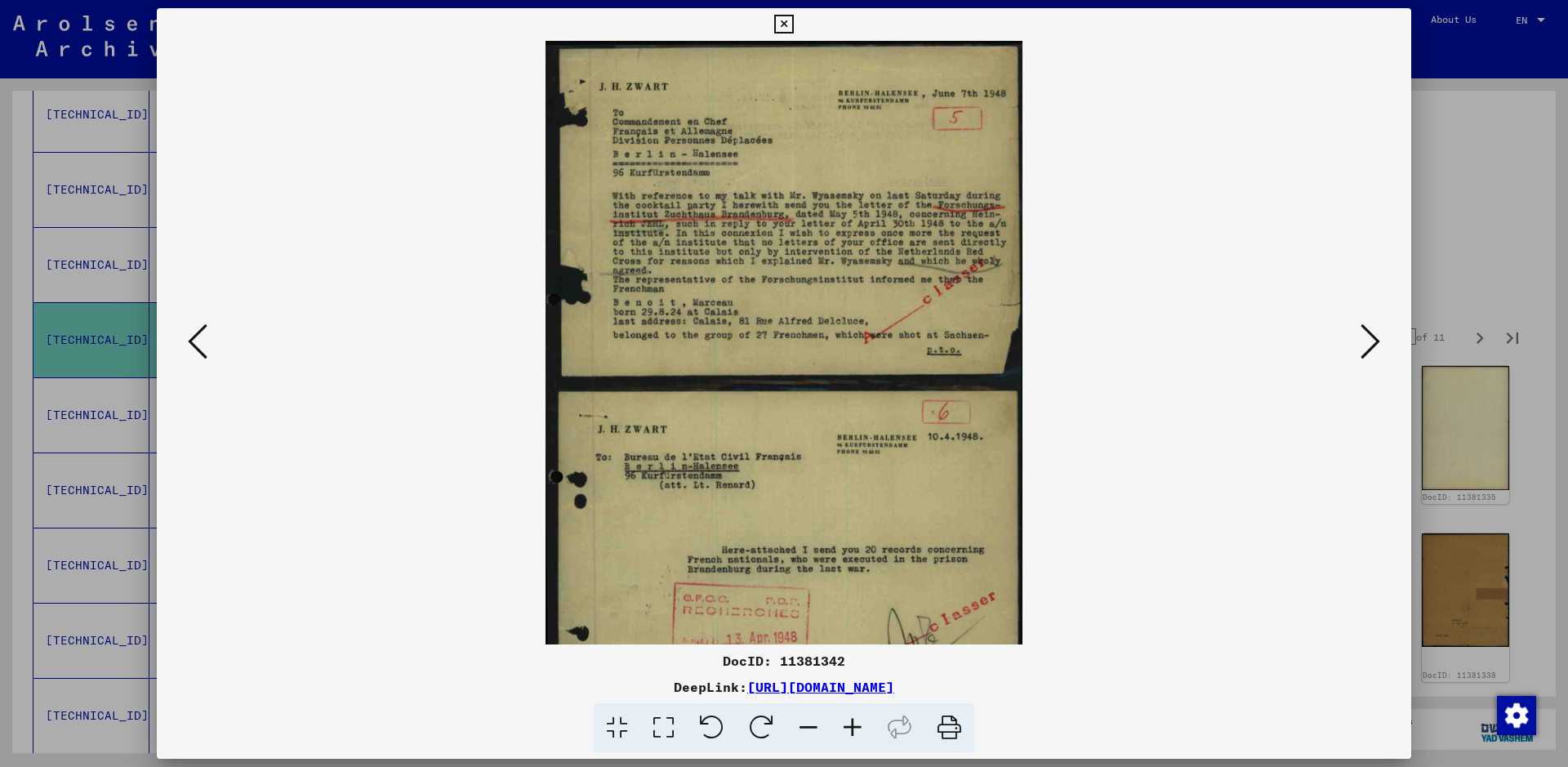
click at [851, 612] on icon at bounding box center [852, 728] width 44 height 50
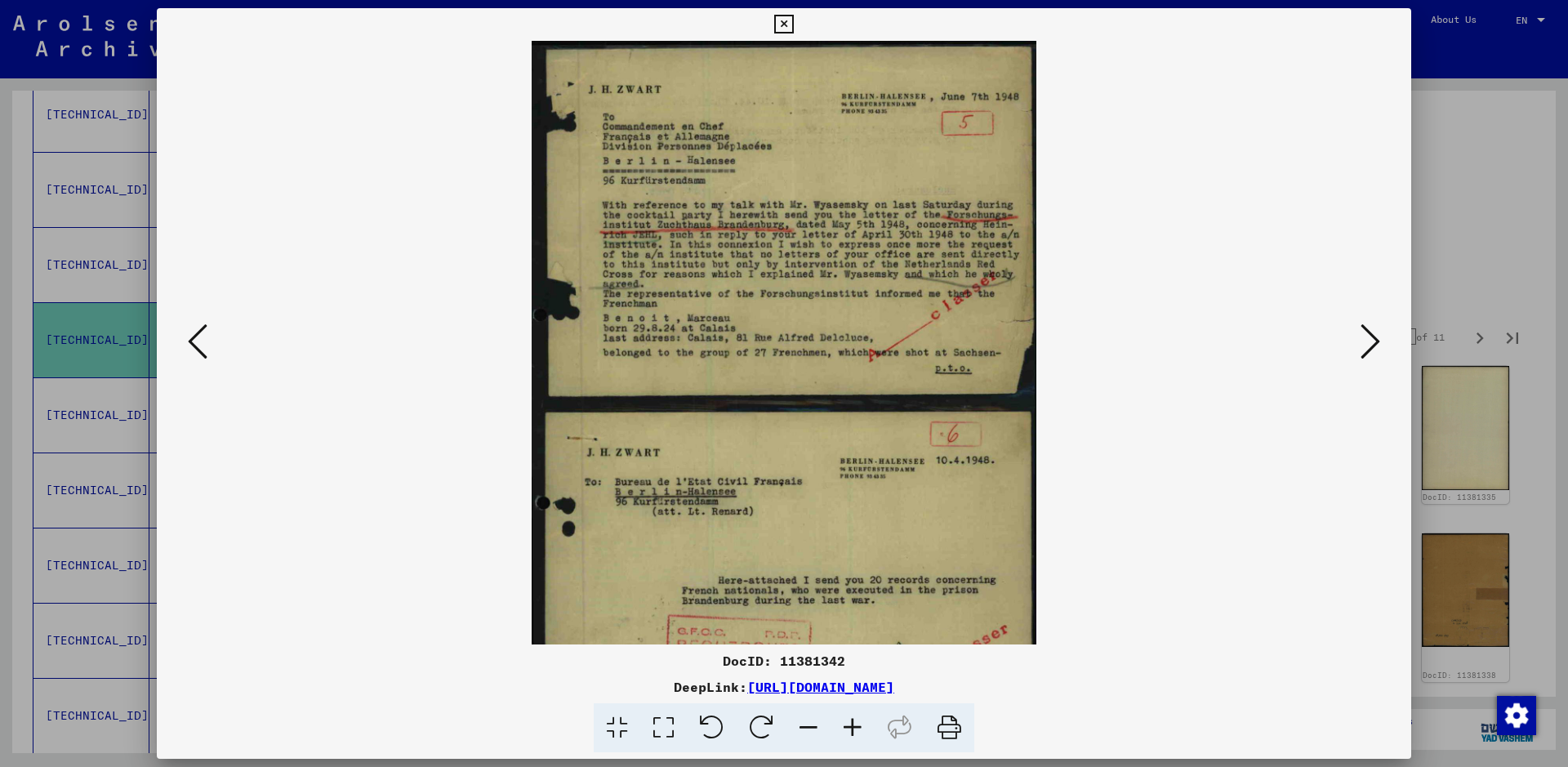
click at [851, 612] on icon at bounding box center [852, 728] width 44 height 50
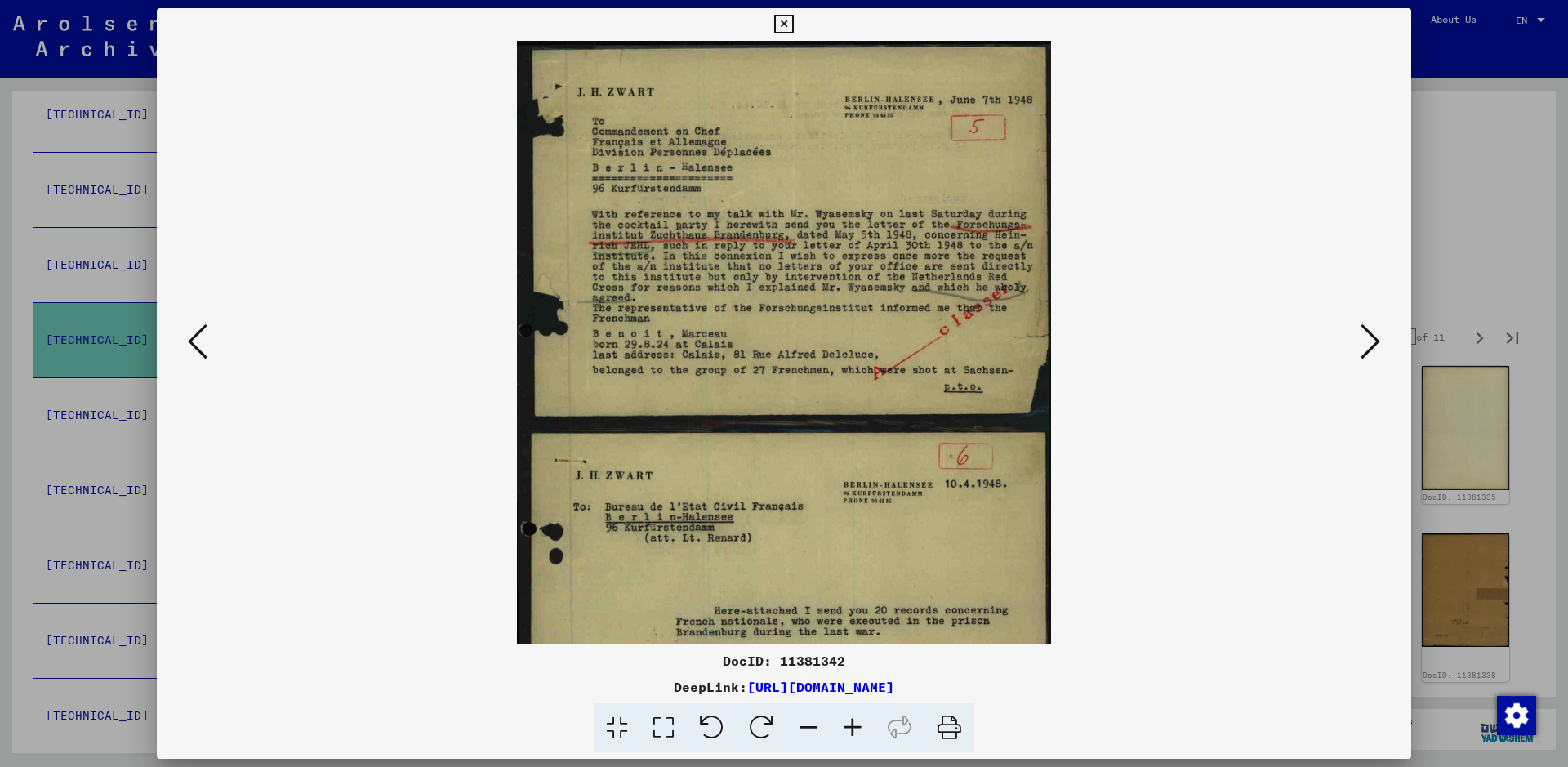
click at [851, 612] on icon at bounding box center [852, 728] width 44 height 50
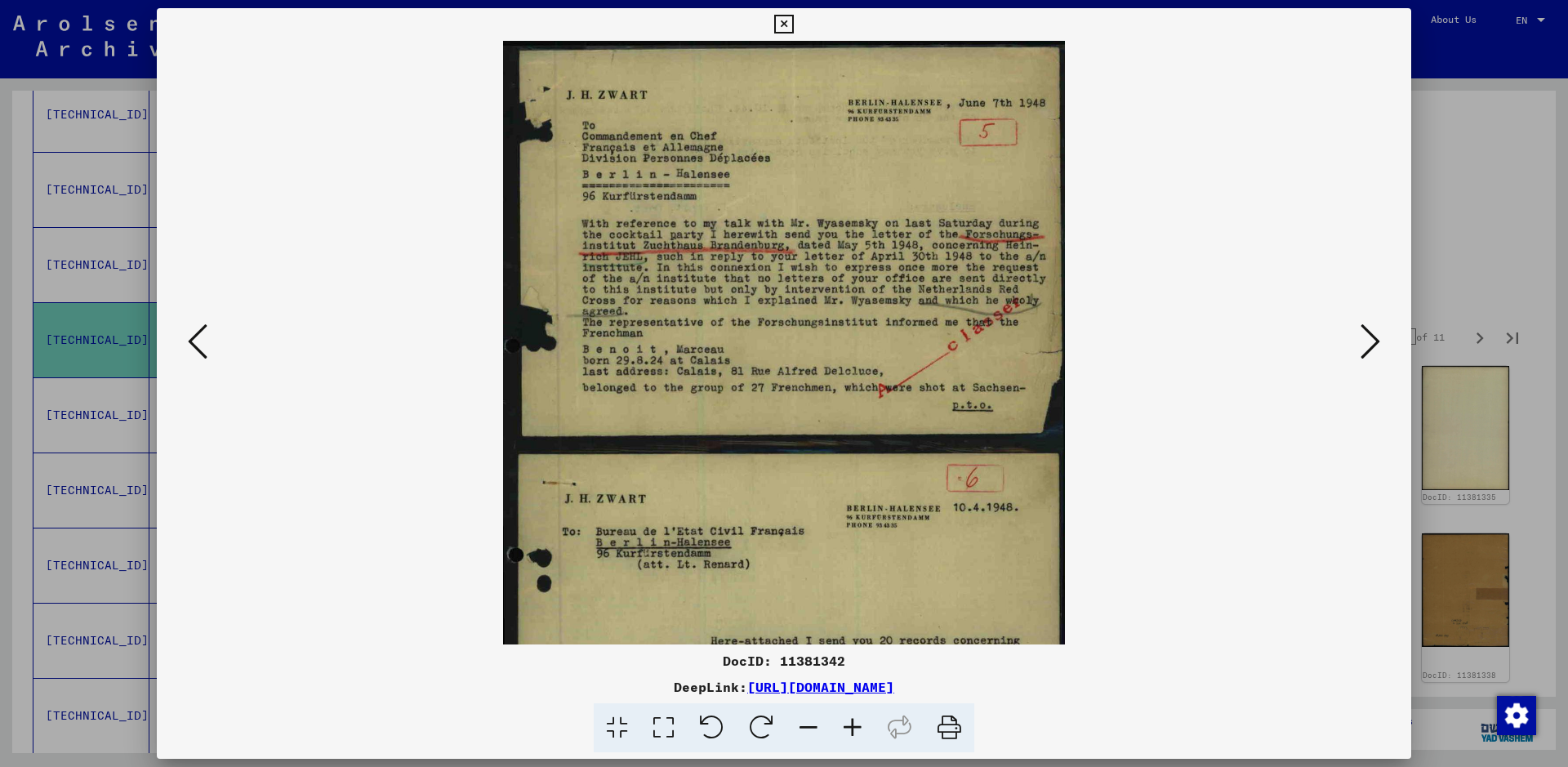
click at [851, 612] on icon at bounding box center [852, 728] width 44 height 50
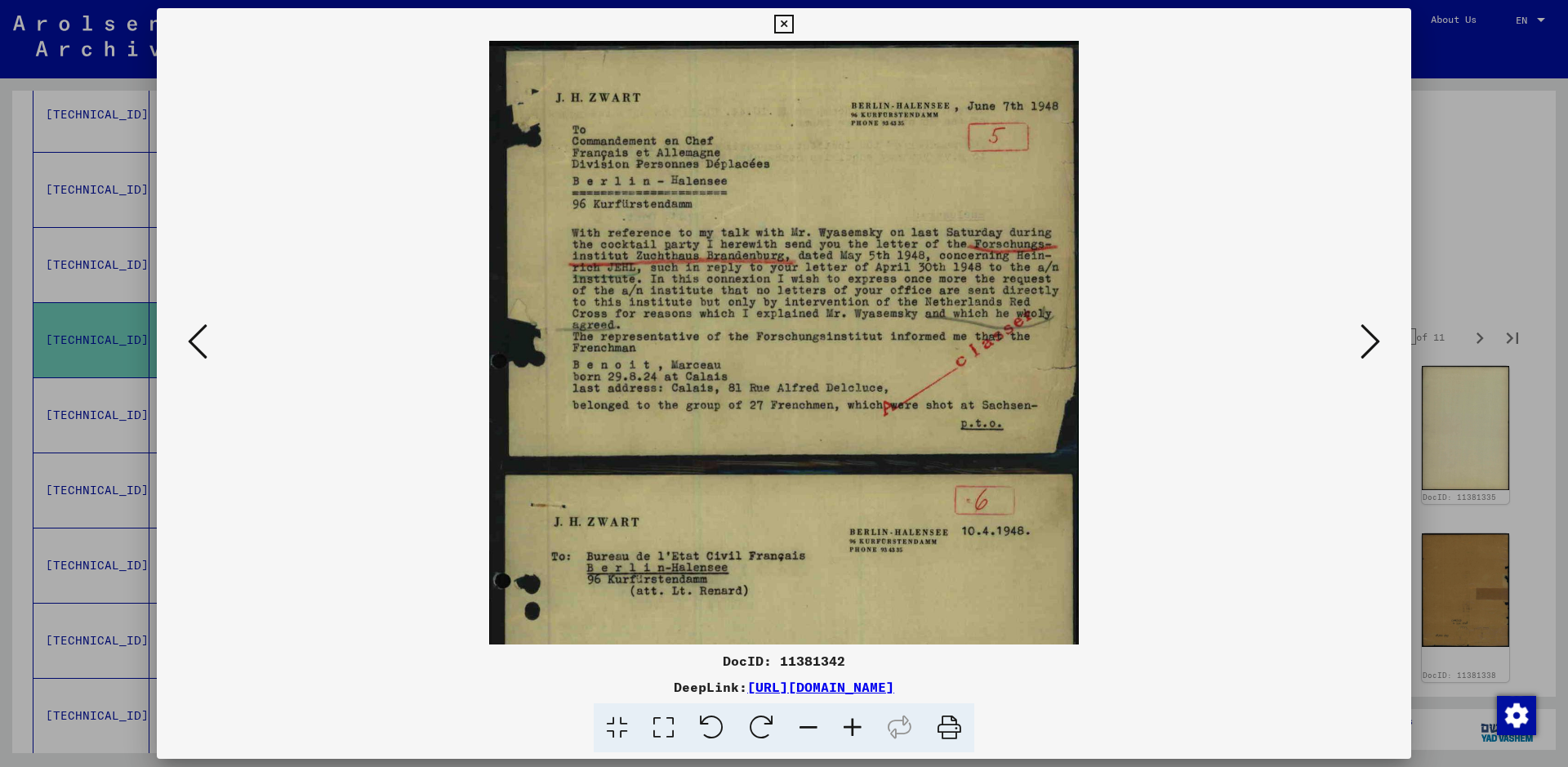
click at [851, 612] on icon at bounding box center [852, 728] width 44 height 50
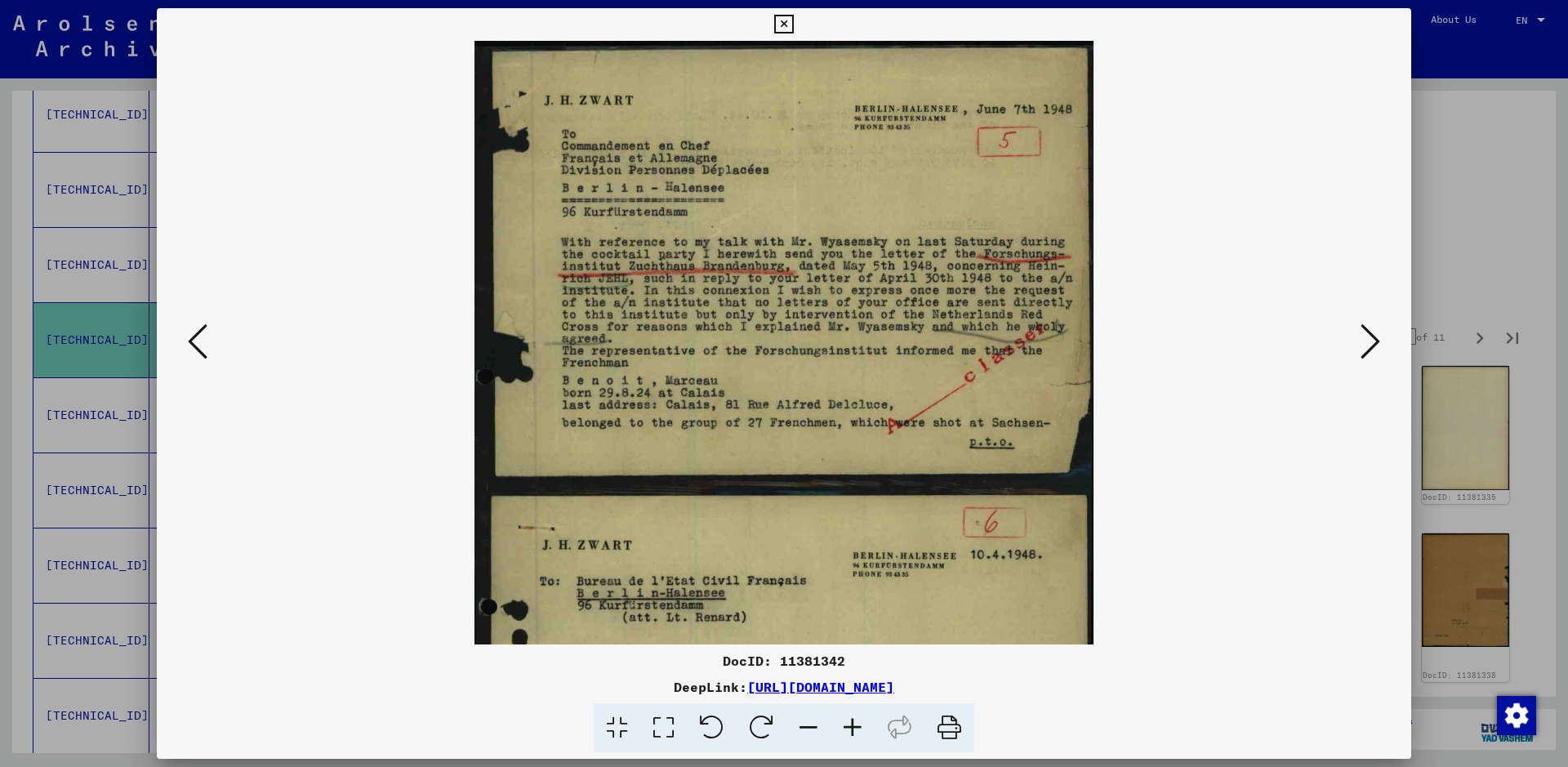
click at [851, 612] on icon at bounding box center [852, 728] width 44 height 50
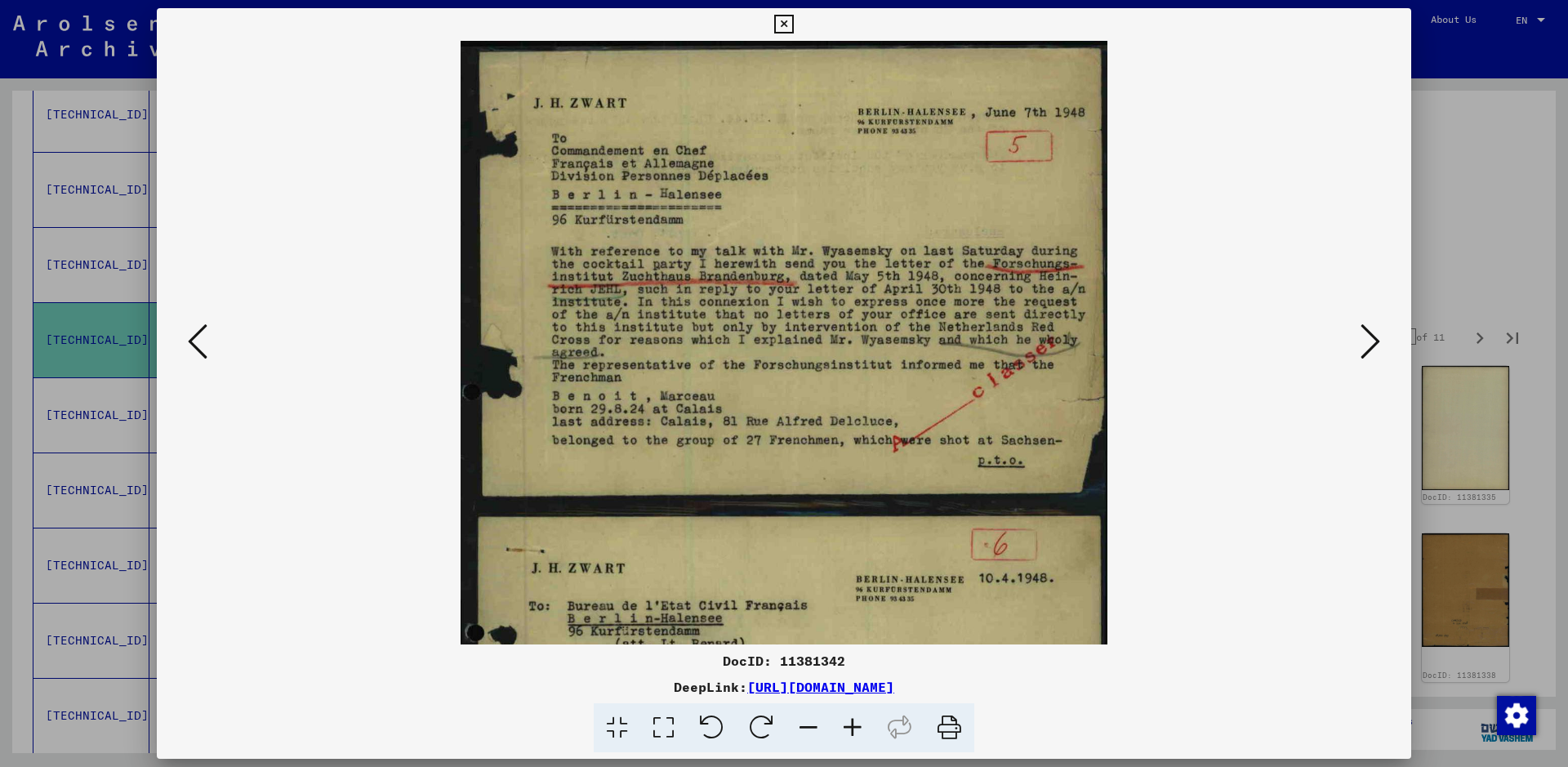
click at [851, 612] on icon at bounding box center [852, 728] width 44 height 50
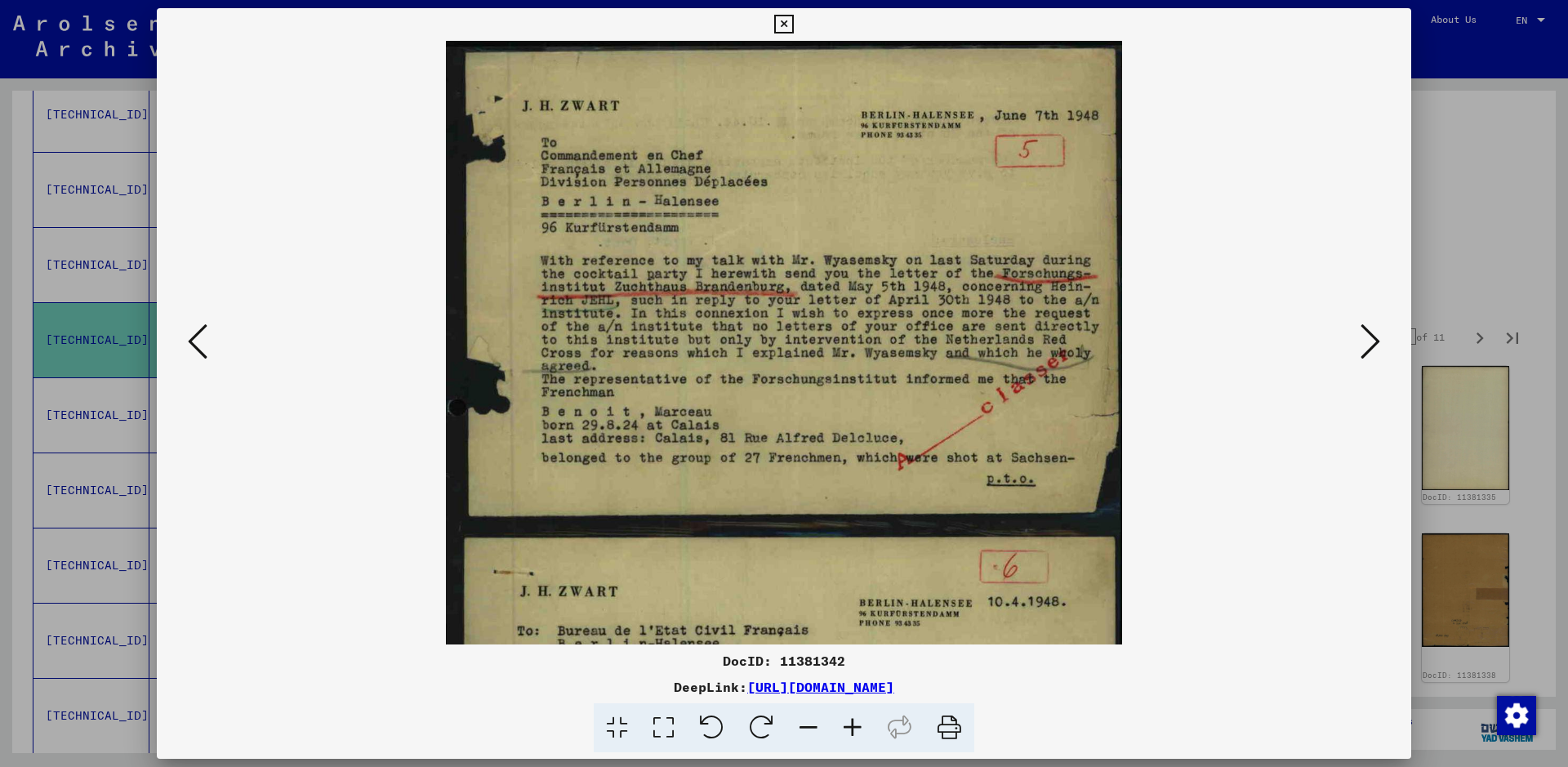
click at [851, 612] on icon at bounding box center [852, 728] width 44 height 50
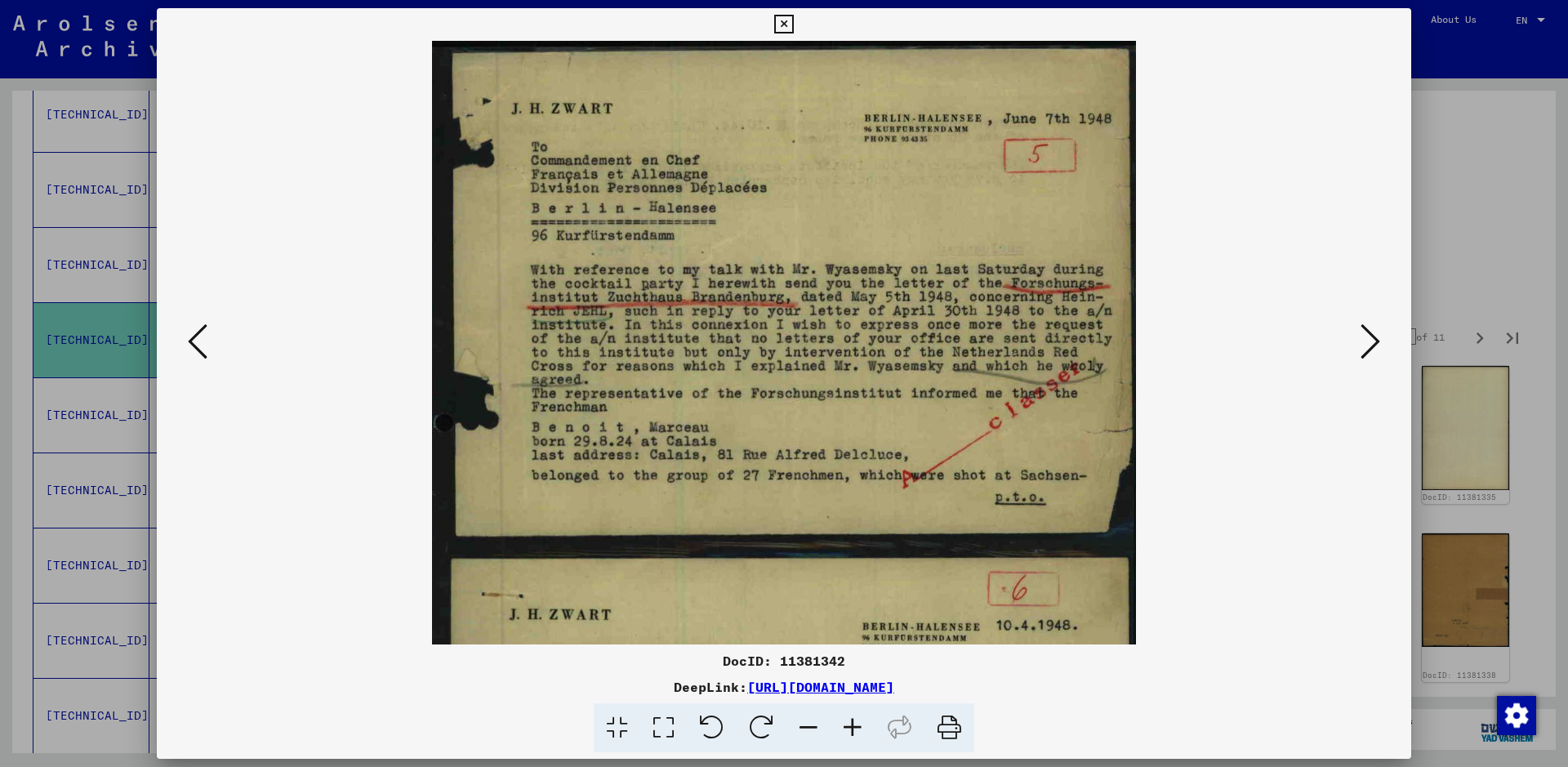
click at [851, 612] on icon at bounding box center [852, 728] width 44 height 50
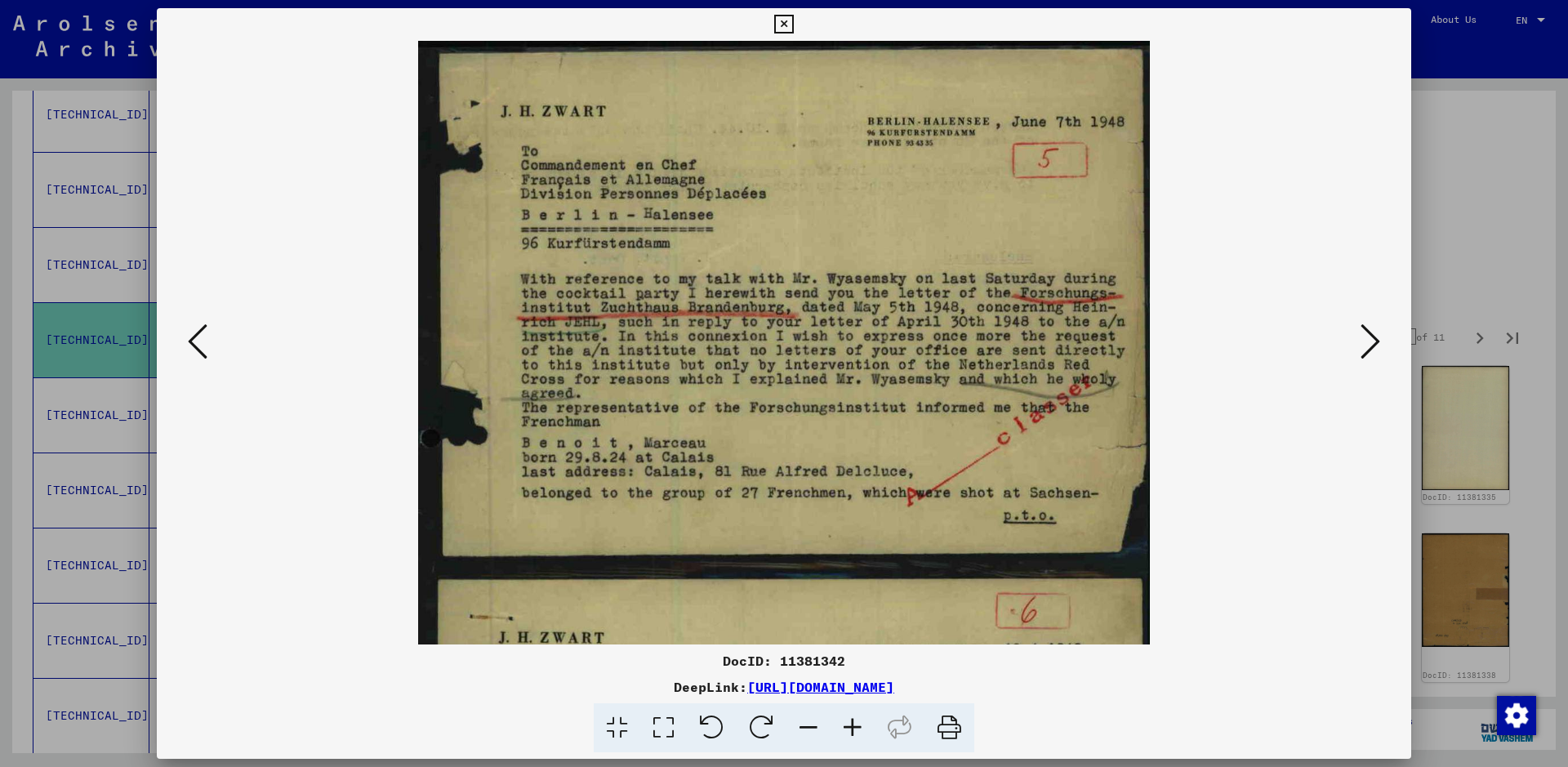
click at [851, 612] on icon at bounding box center [852, 728] width 44 height 50
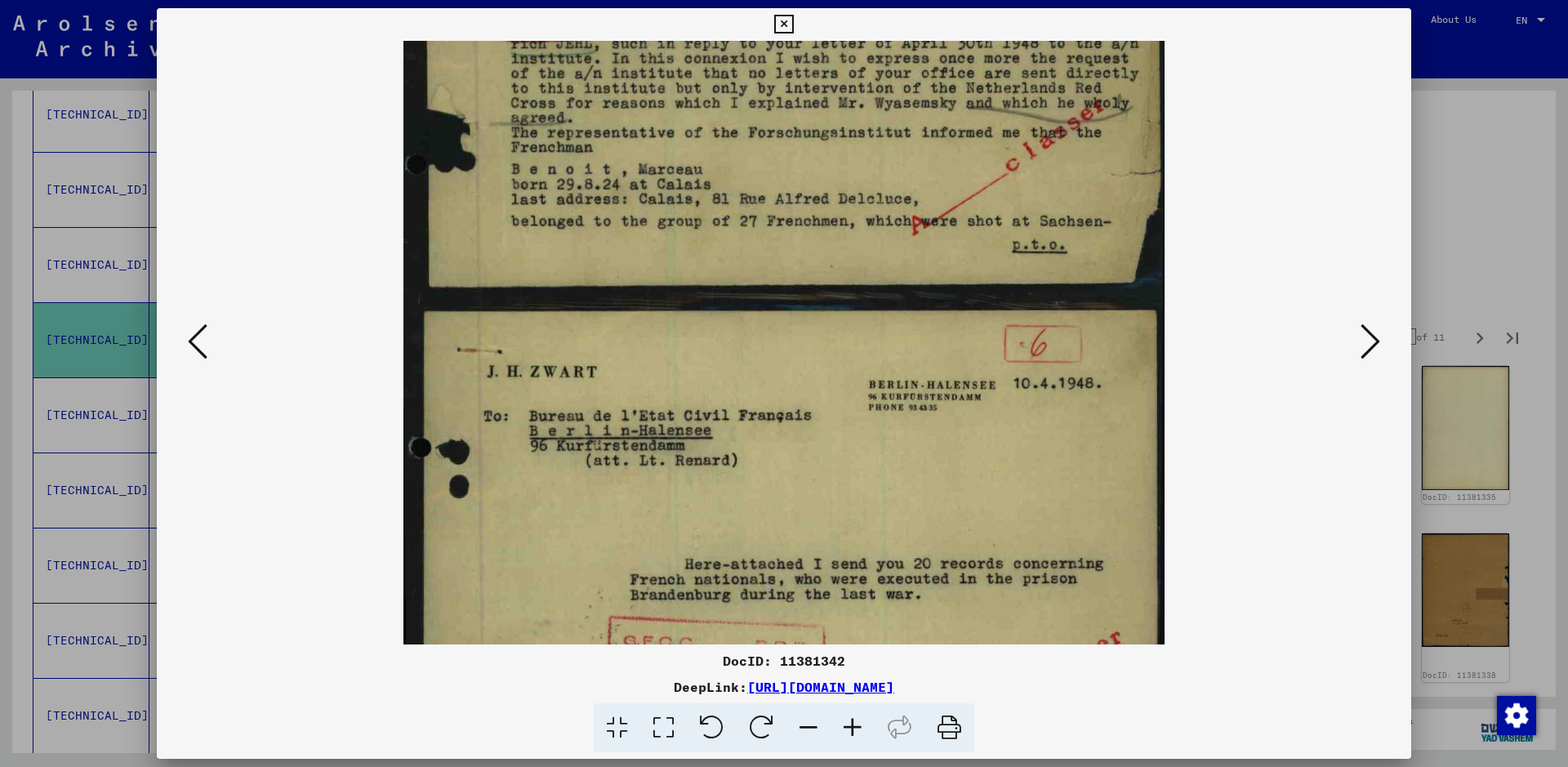
scroll to position [323, 0]
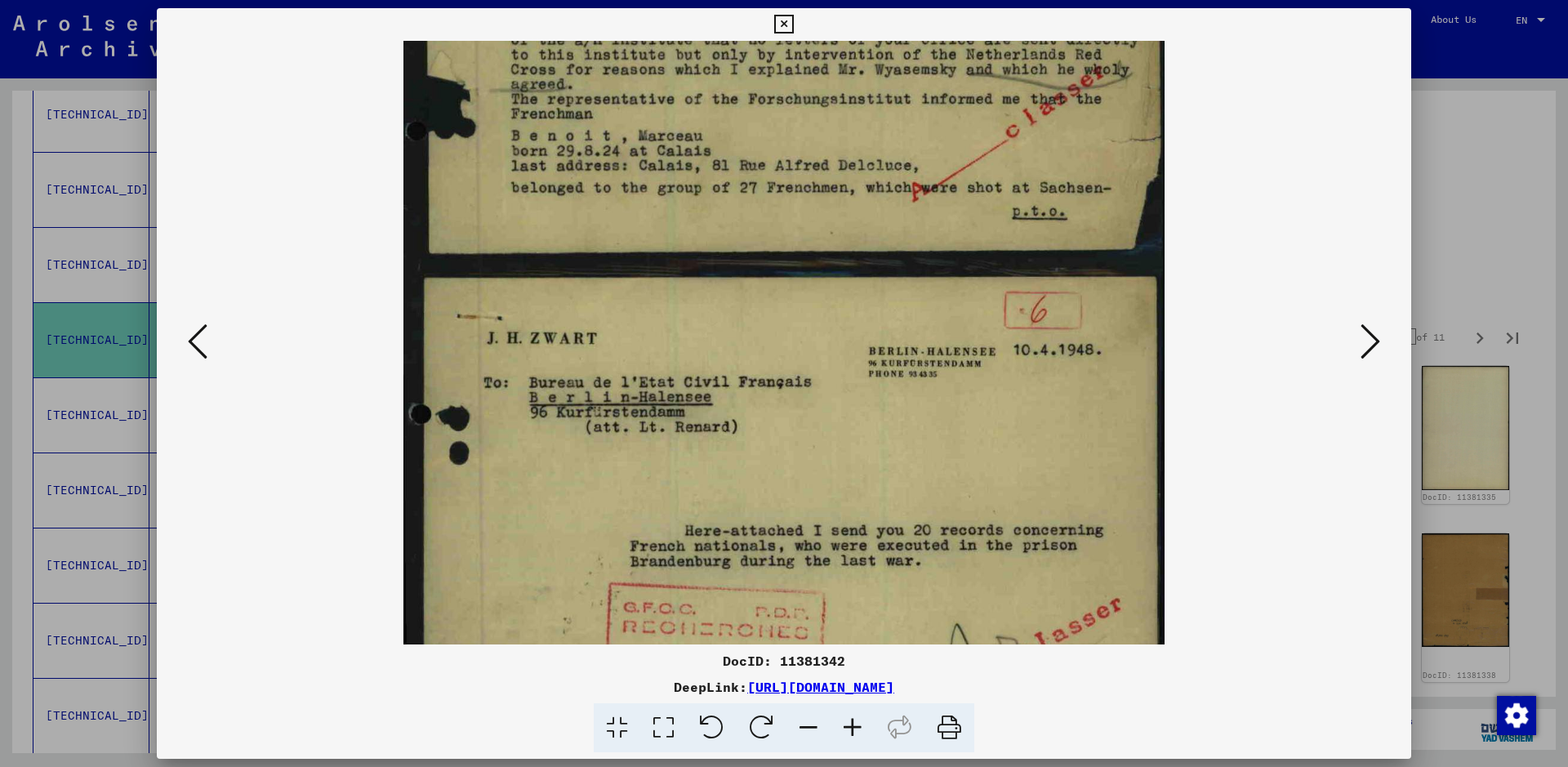
drag, startPoint x: 740, startPoint y: 600, endPoint x: 754, endPoint y: 277, distance: 323.3
click at [754, 277] on img at bounding box center [783, 265] width 760 height 1093
drag, startPoint x: 831, startPoint y: 458, endPoint x: 851, endPoint y: 324, distance: 135.5
click at [832, 431] on img at bounding box center [783, 265] width 760 height 1093
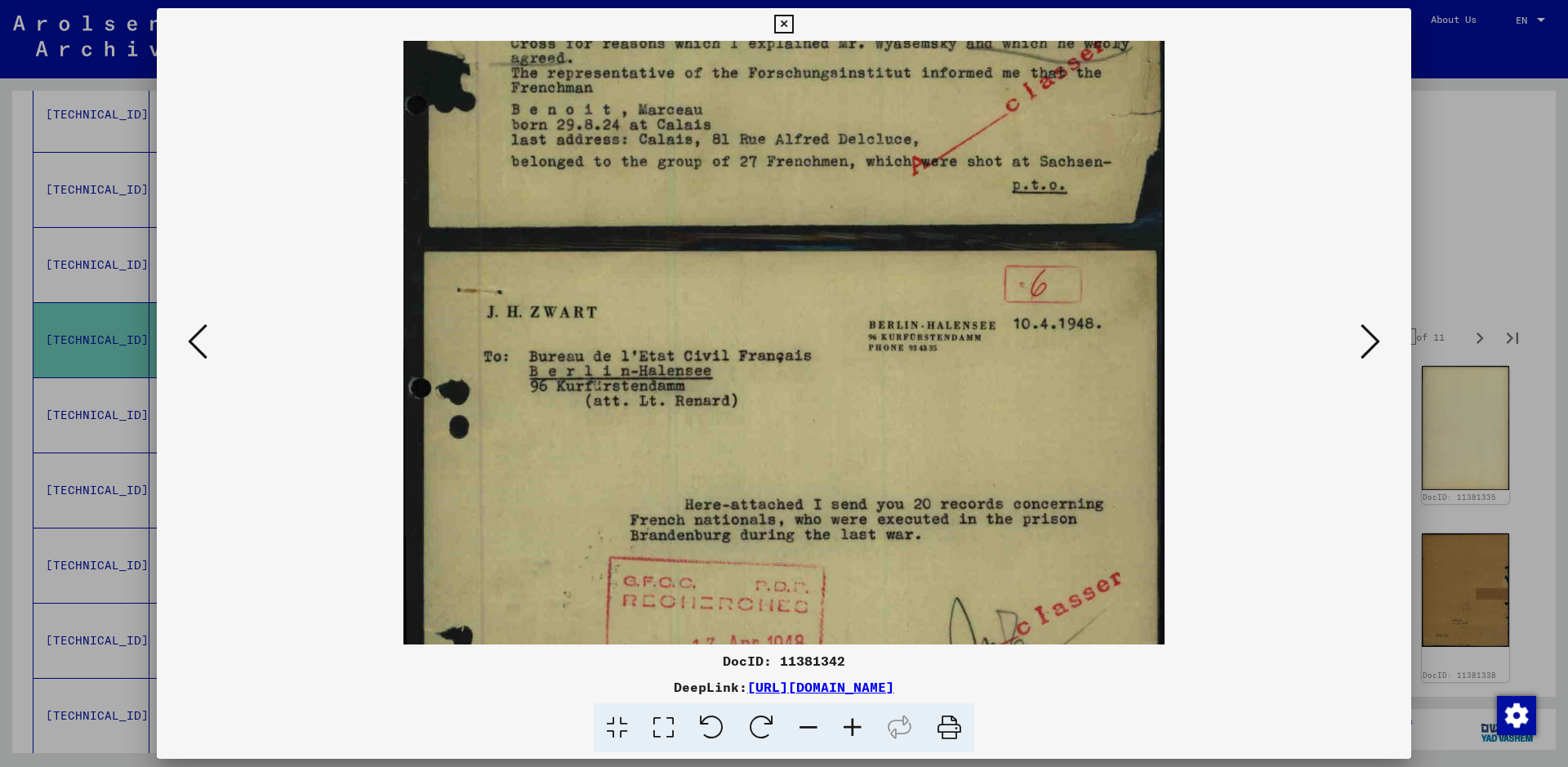
click at [1254, 346] on icon at bounding box center [1370, 341] width 20 height 39
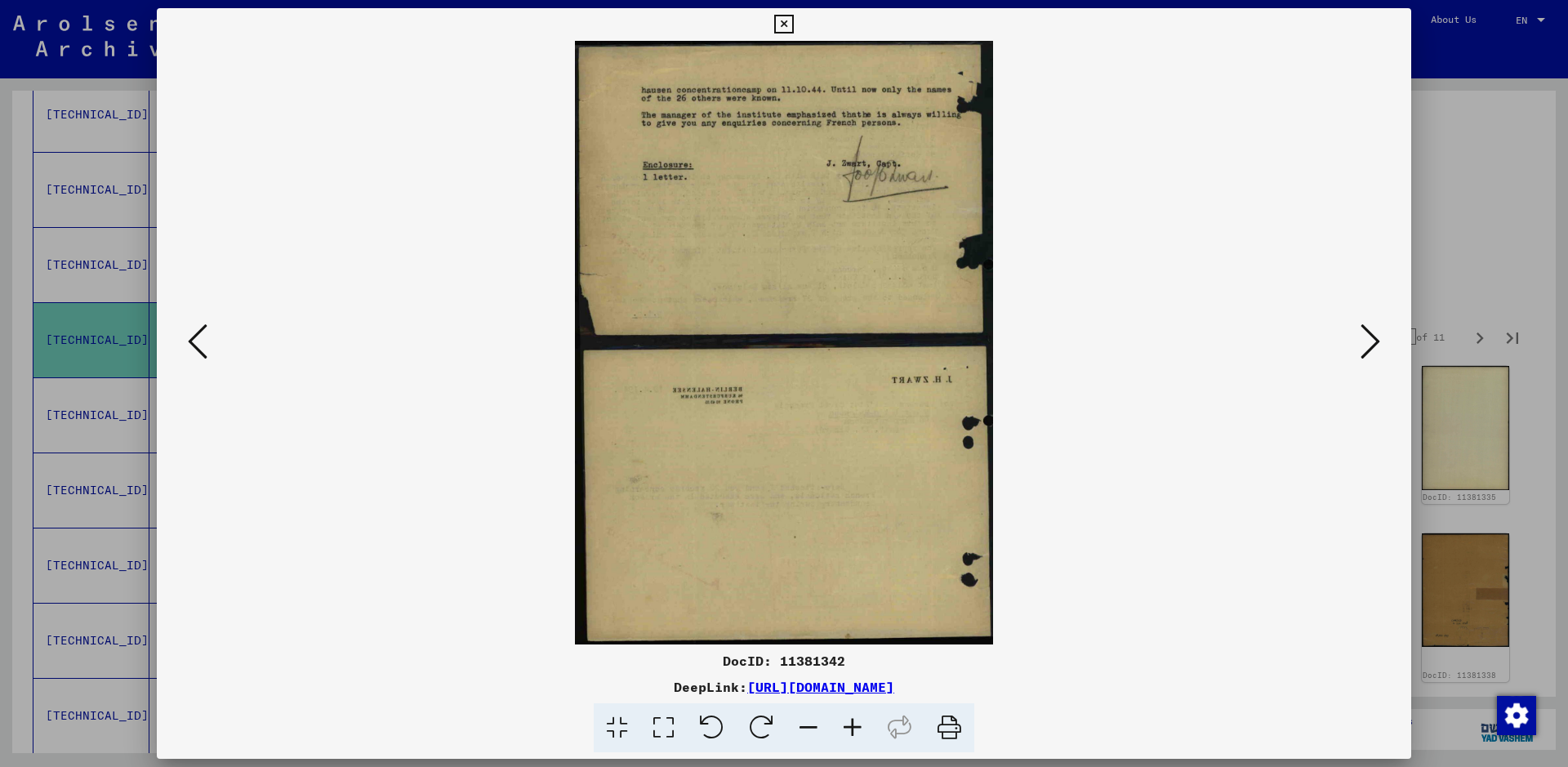
click at [1254, 346] on icon at bounding box center [1370, 341] width 20 height 39
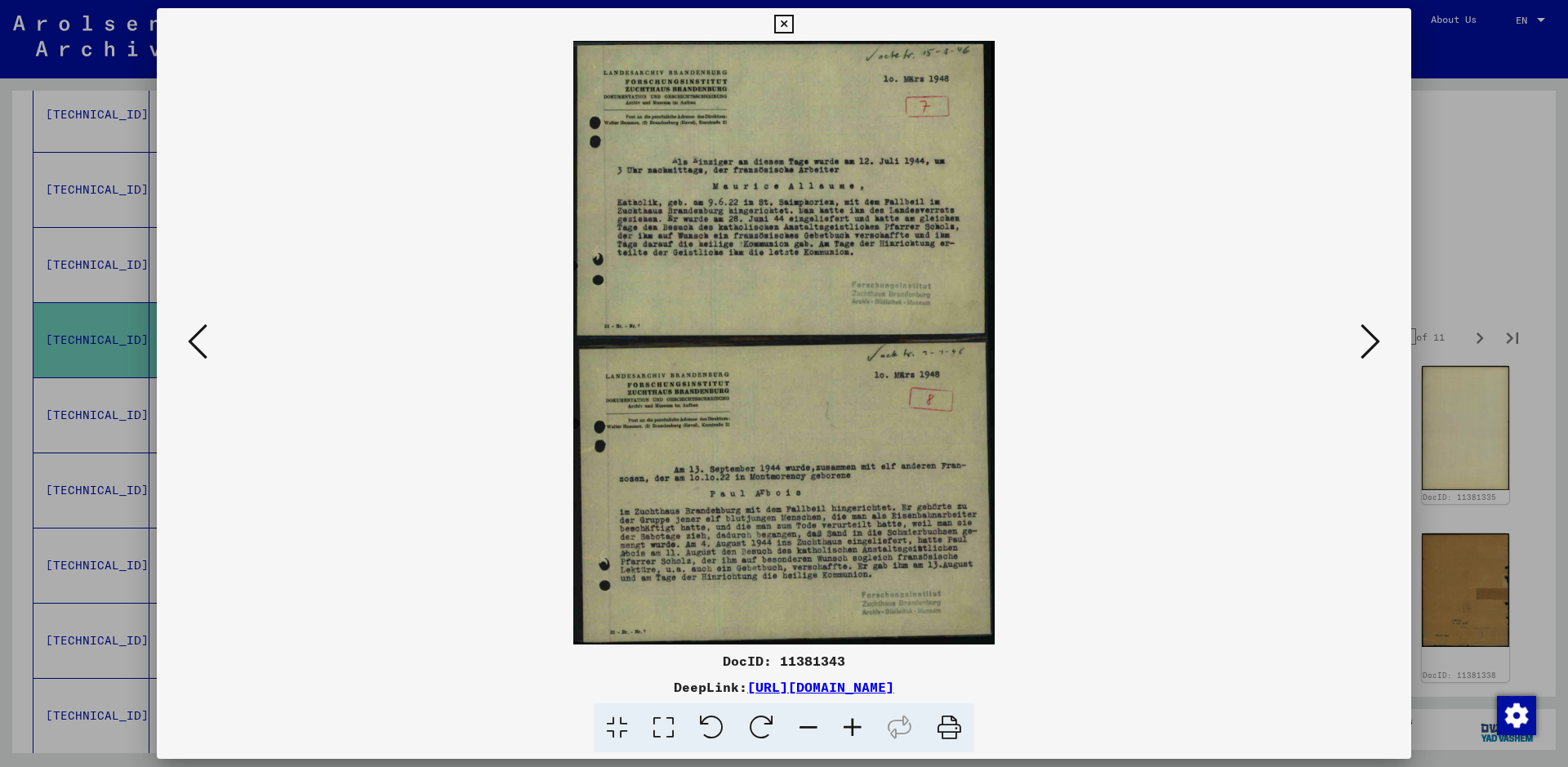
click at [854, 612] on icon at bounding box center [852, 728] width 44 height 50
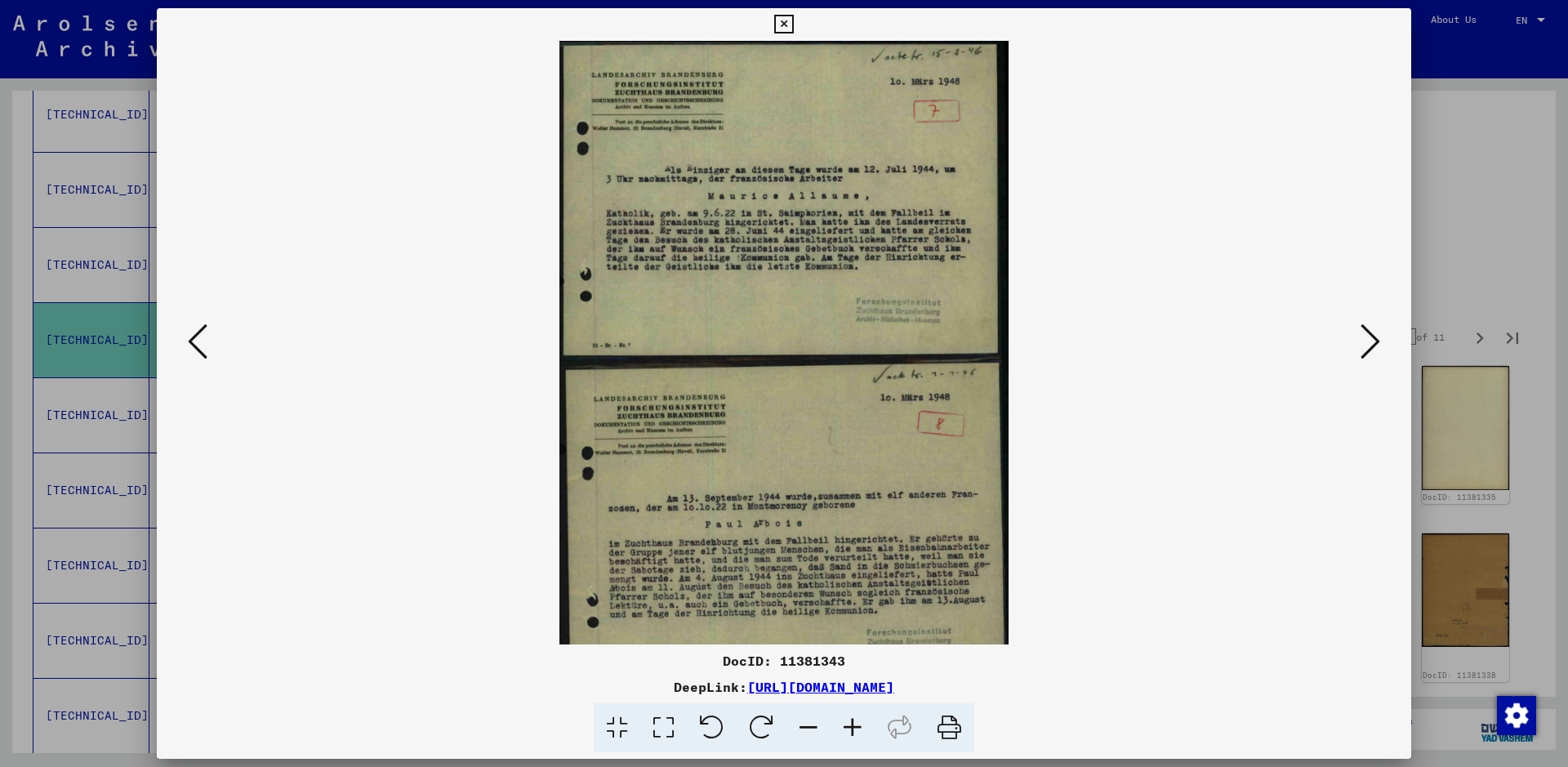
click at [854, 612] on icon at bounding box center [852, 728] width 44 height 50
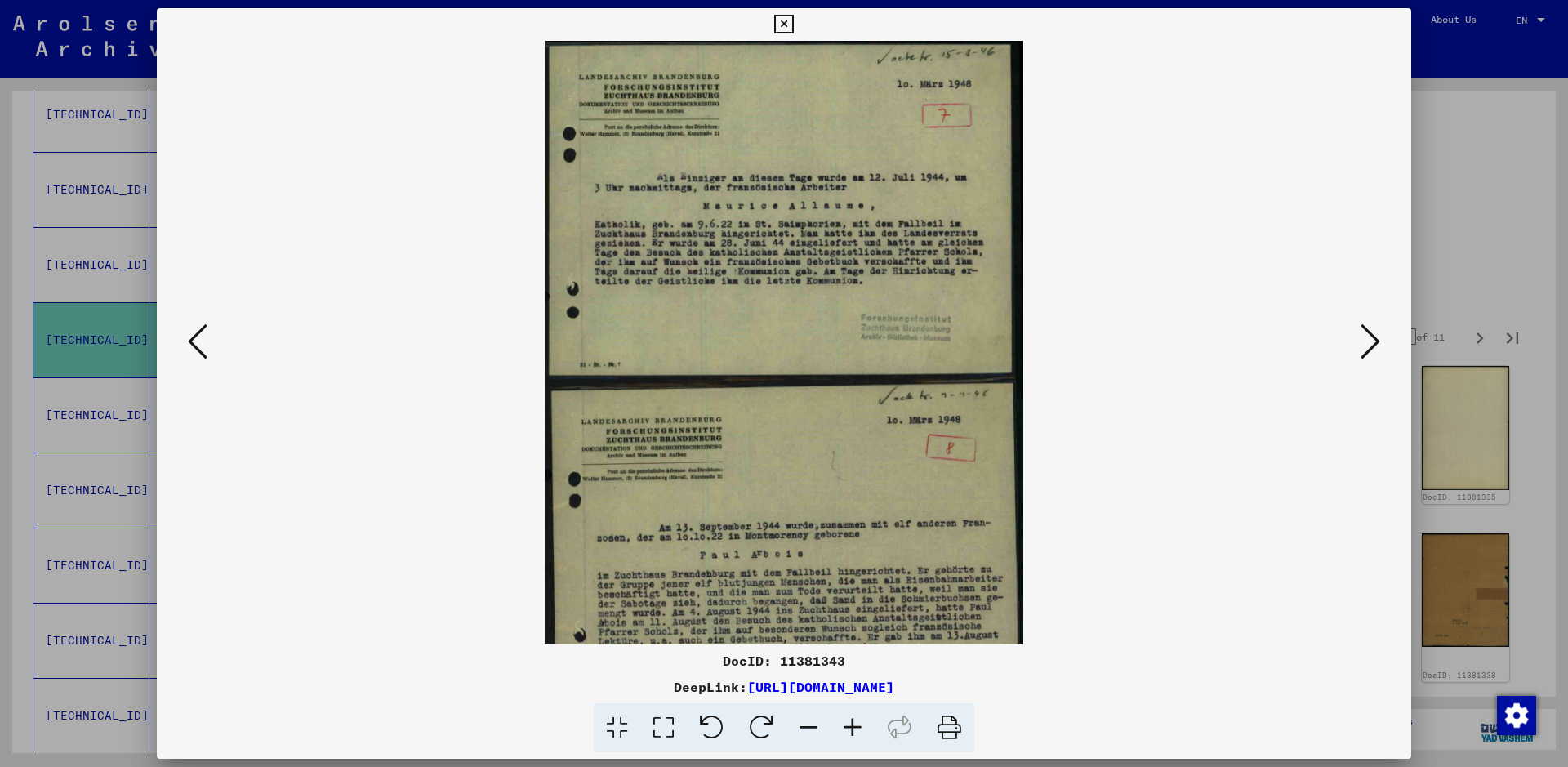
click at [854, 612] on icon at bounding box center [852, 728] width 44 height 50
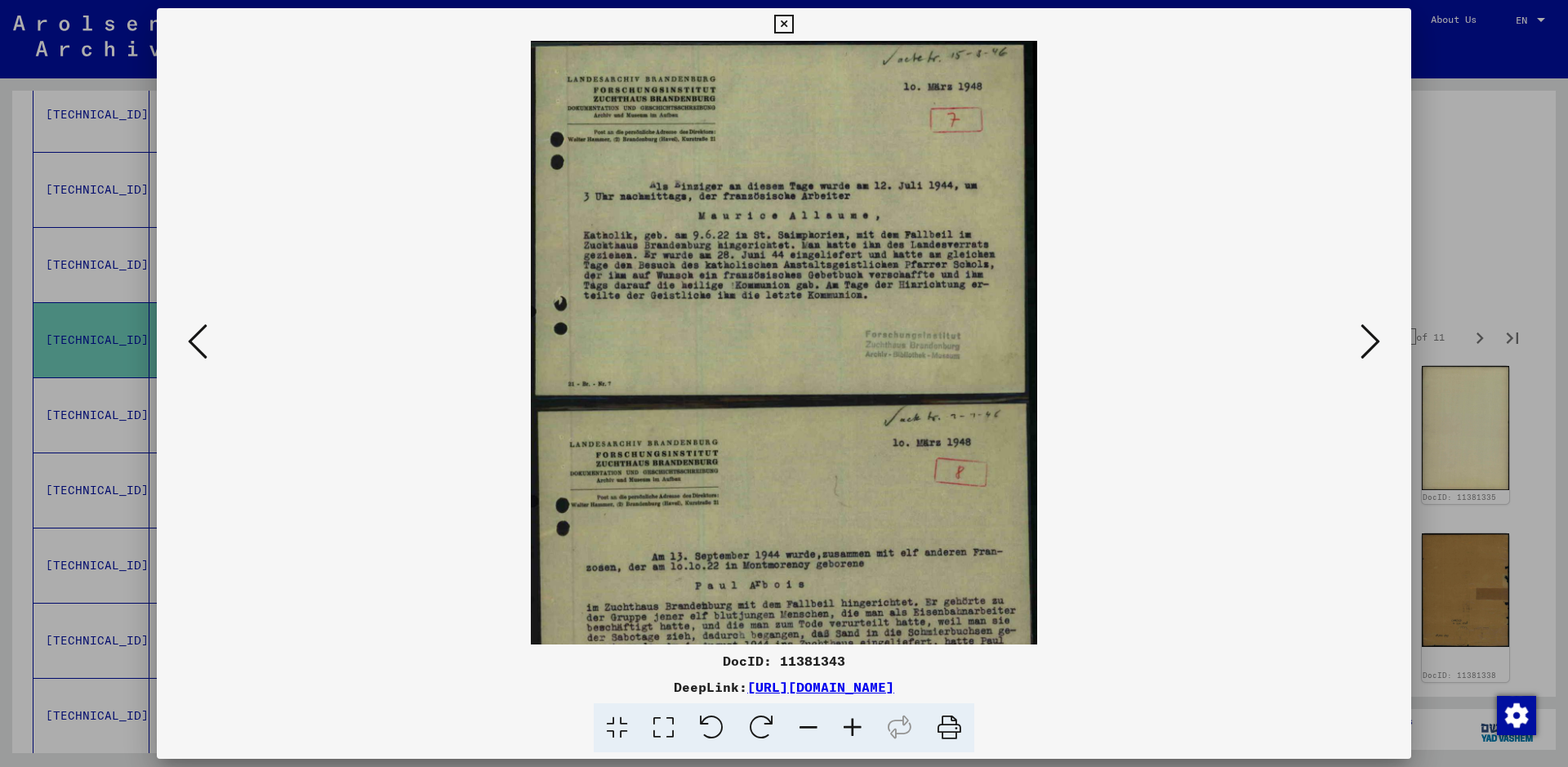
click at [854, 612] on icon at bounding box center [852, 728] width 44 height 50
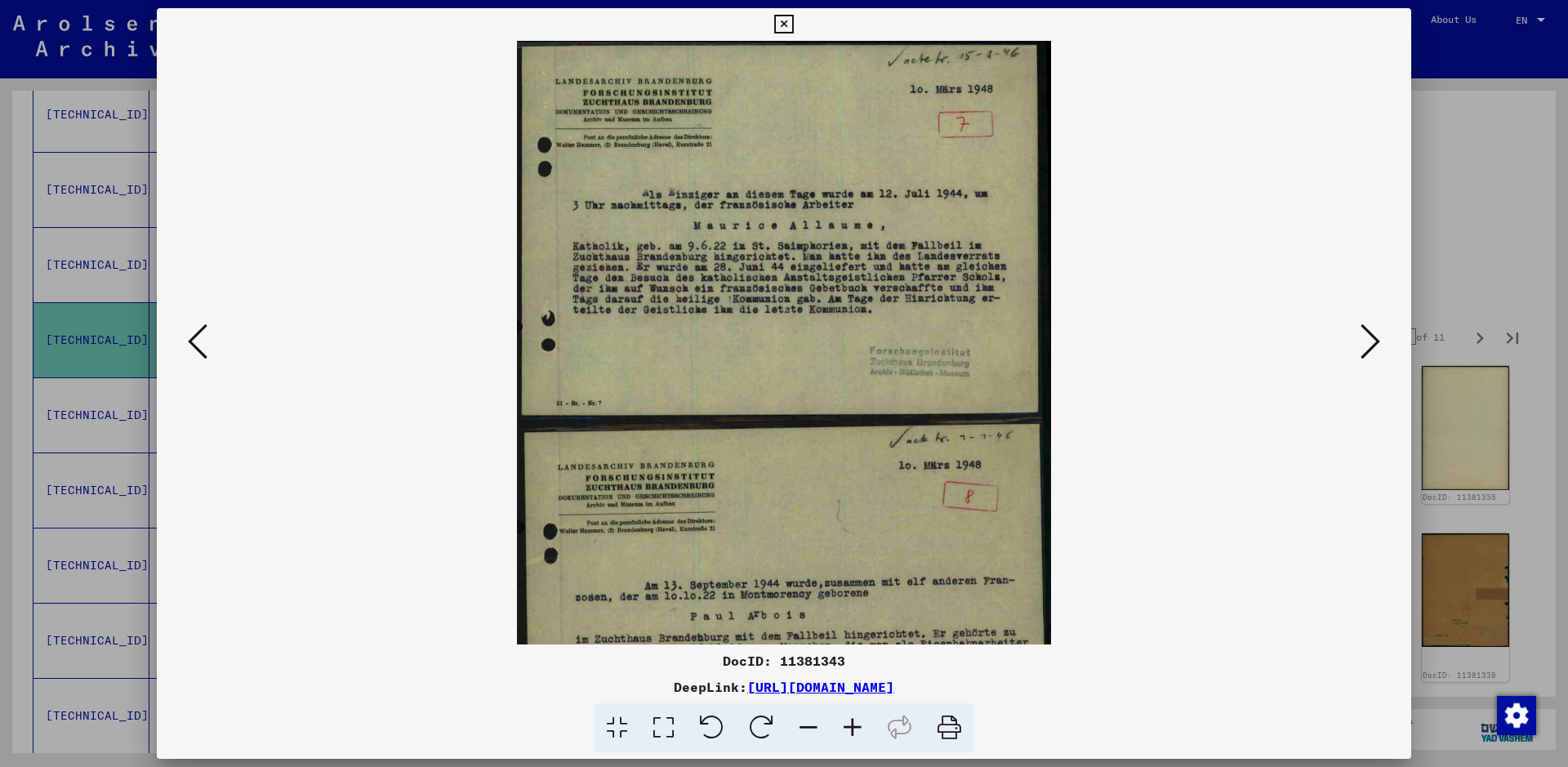
click at [1254, 341] on icon at bounding box center [1370, 341] width 20 height 39
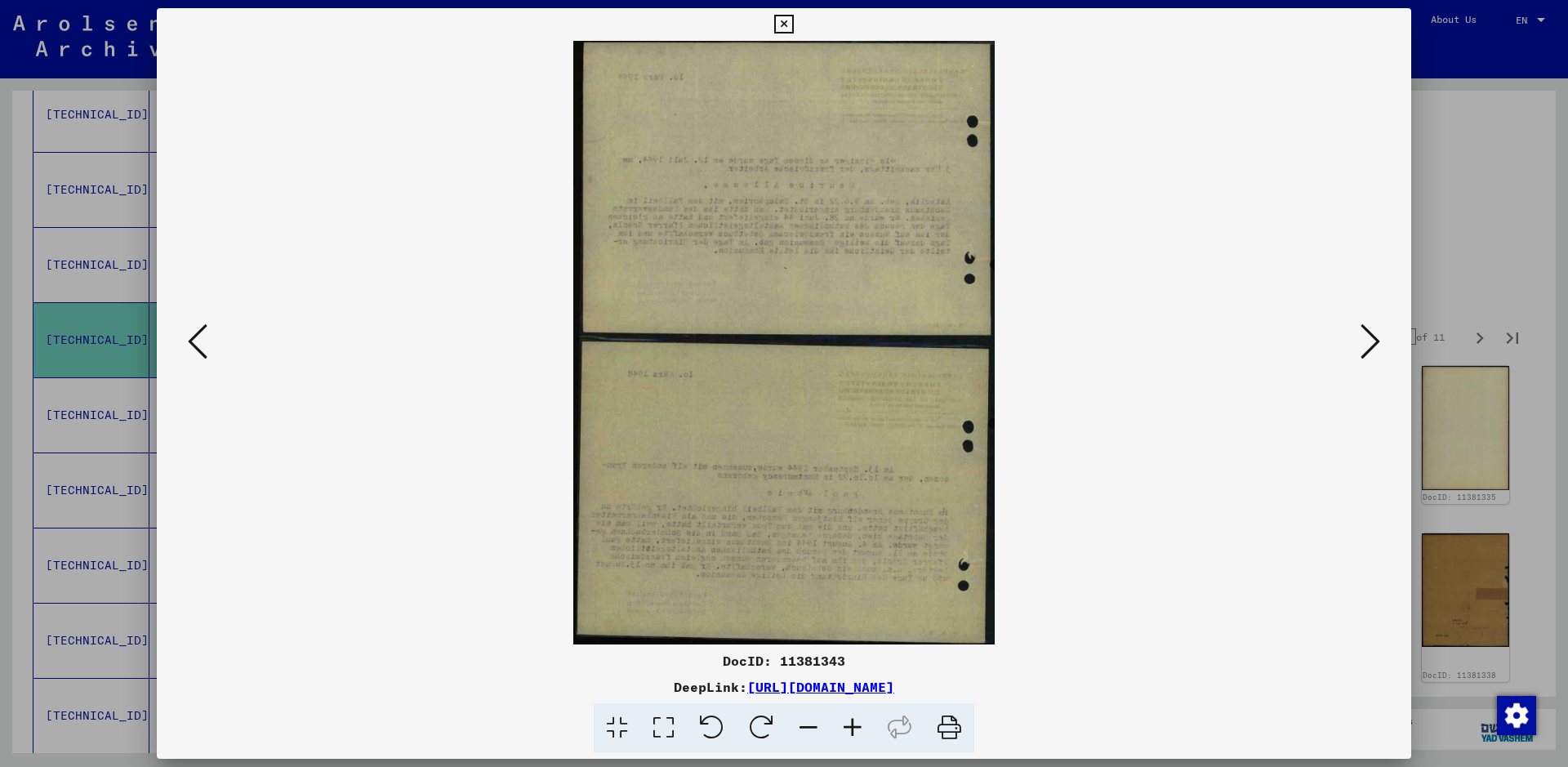
click at [1254, 341] on icon at bounding box center [1370, 341] width 20 height 39
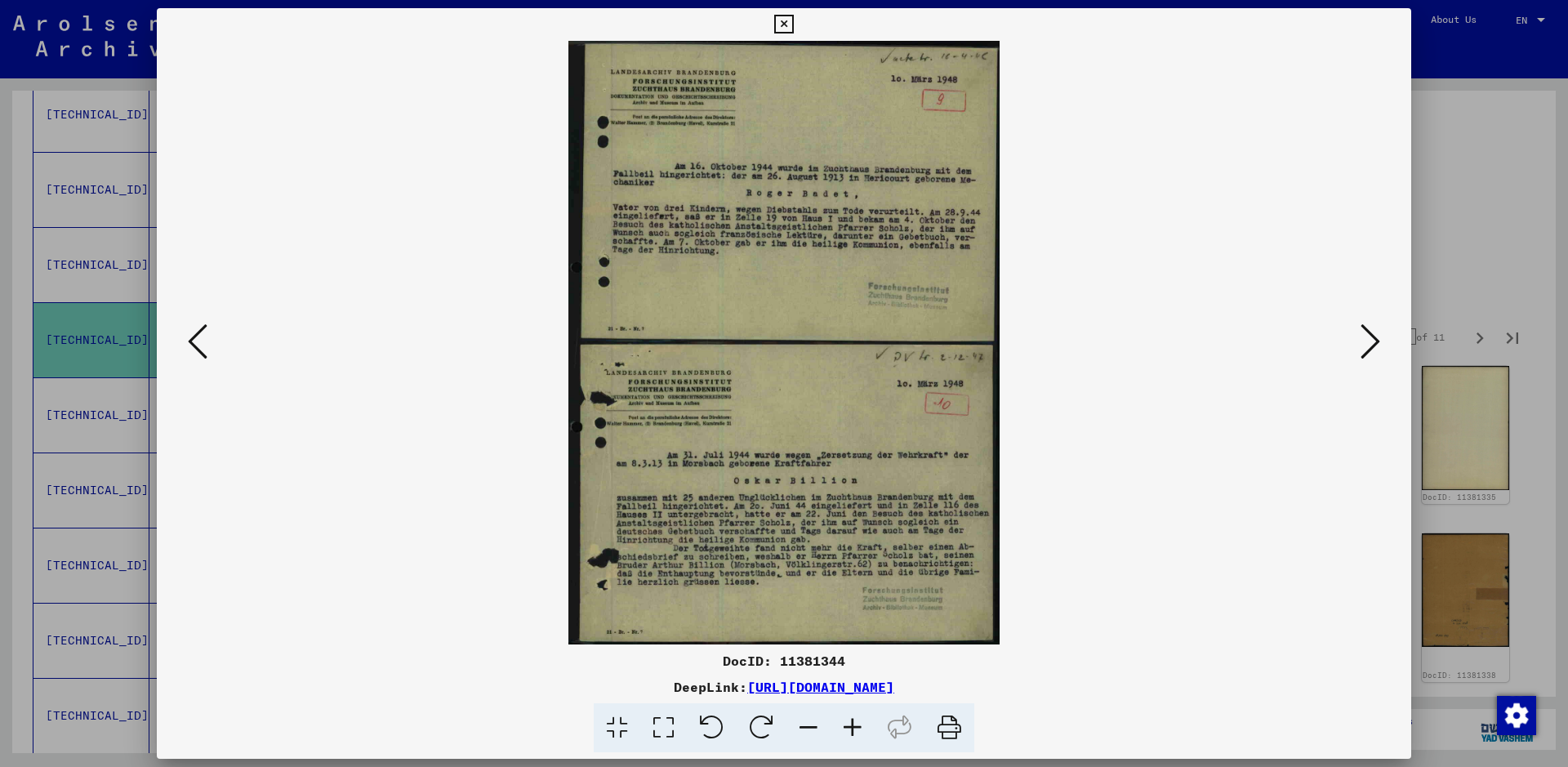
click at [856, 612] on icon at bounding box center [852, 728] width 44 height 50
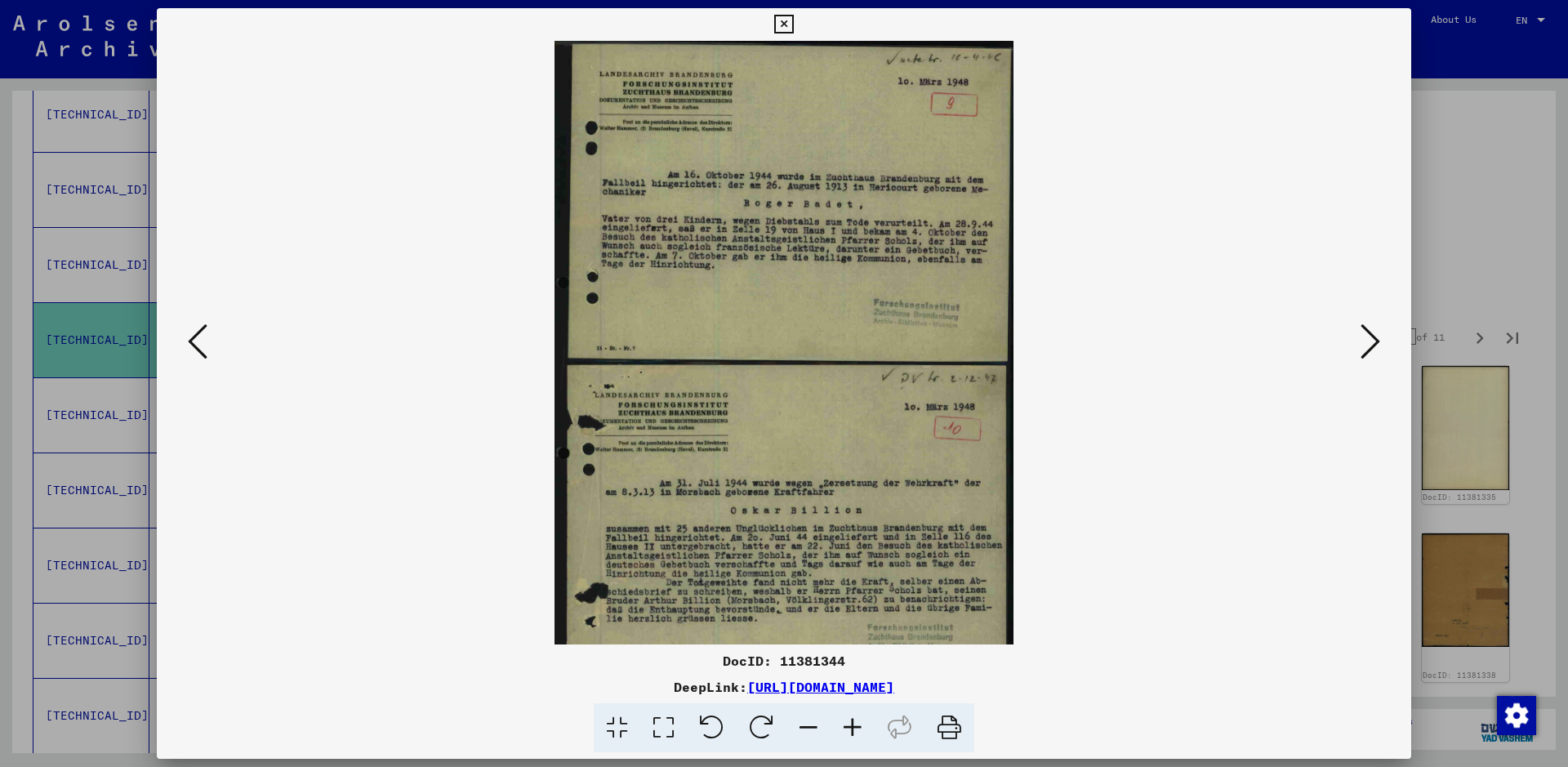
click at [856, 612] on icon at bounding box center [852, 728] width 44 height 50
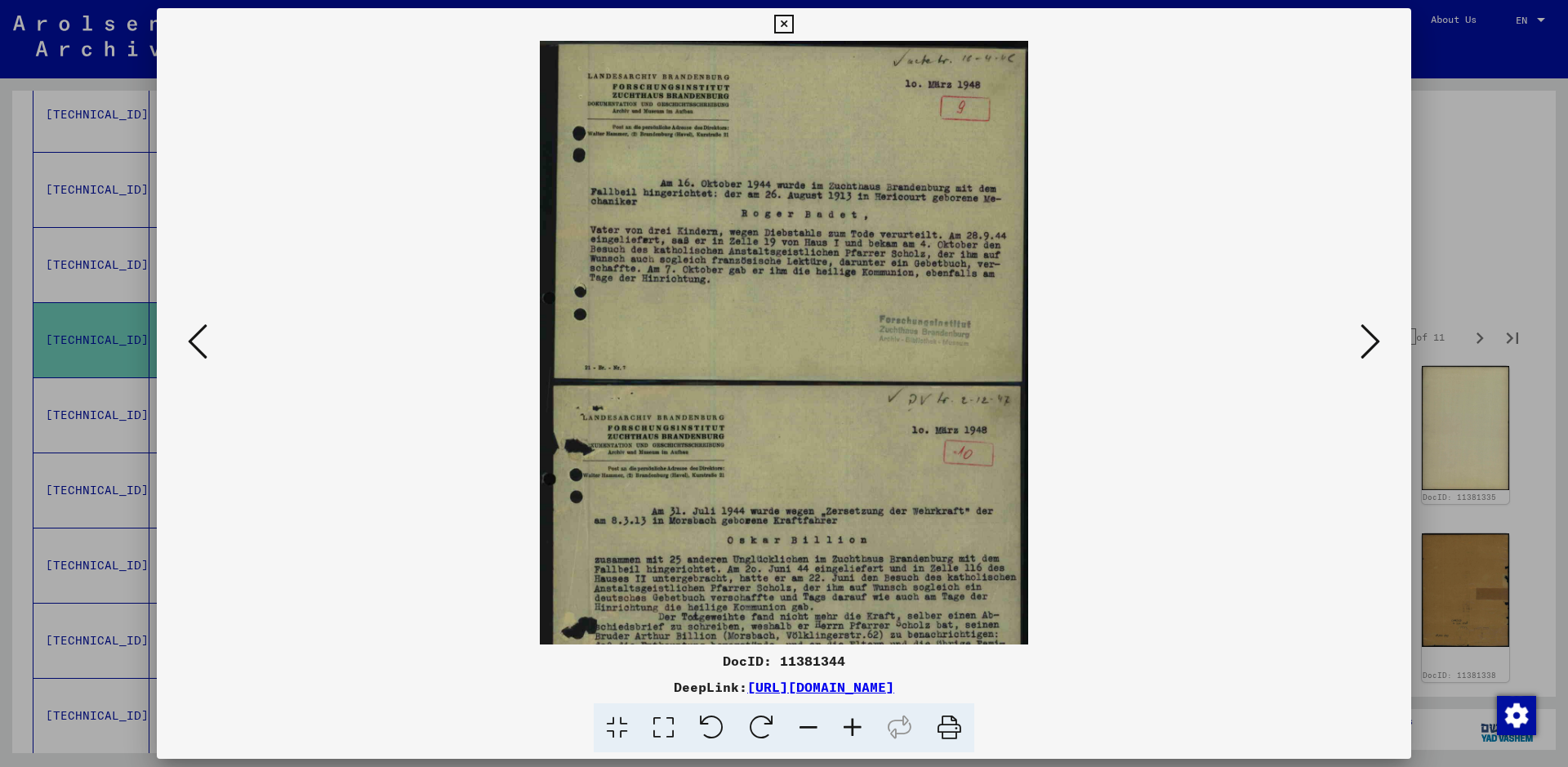
click at [856, 612] on icon at bounding box center [852, 728] width 44 height 50
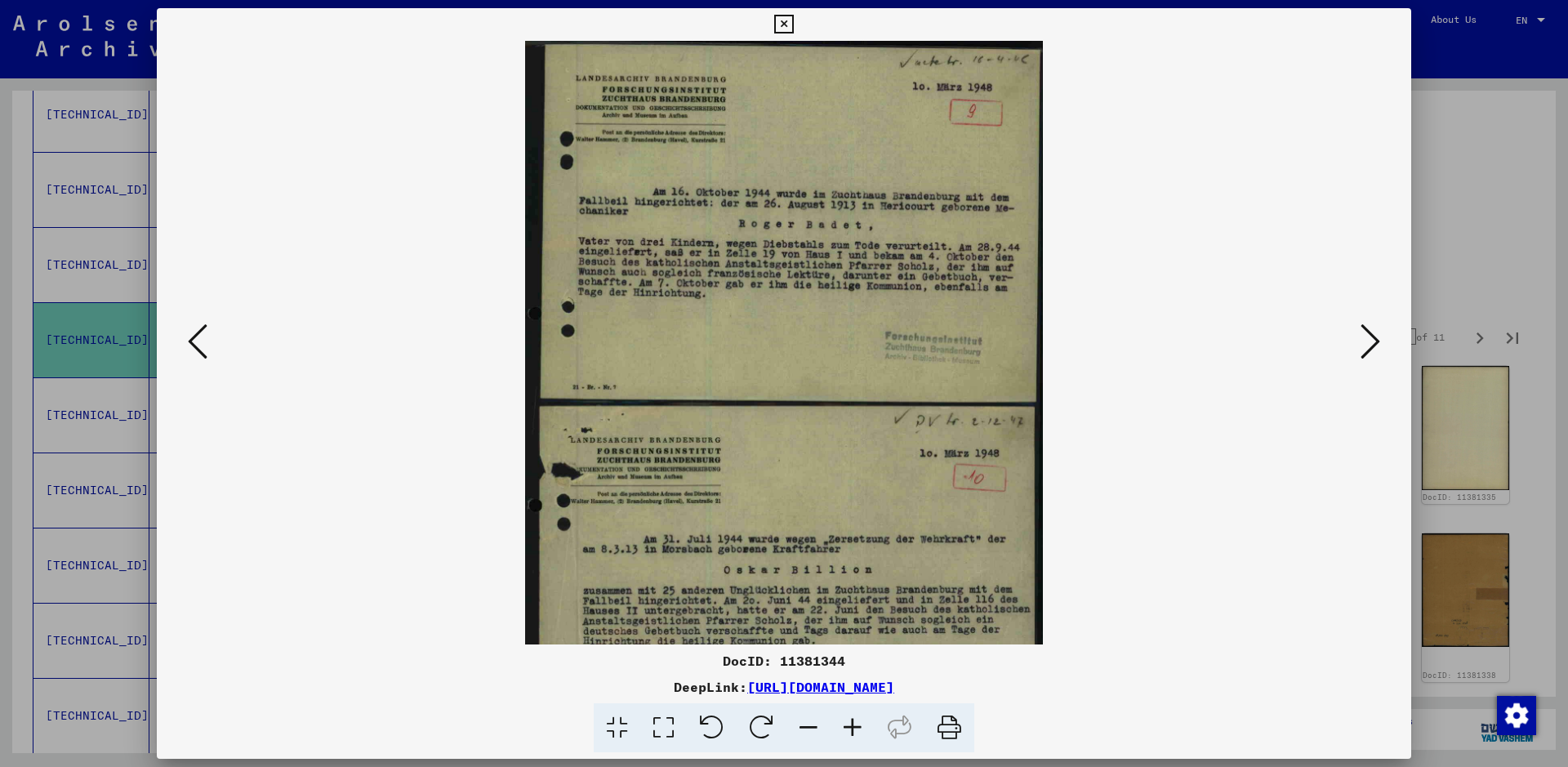
click at [856, 612] on icon at bounding box center [852, 728] width 44 height 50
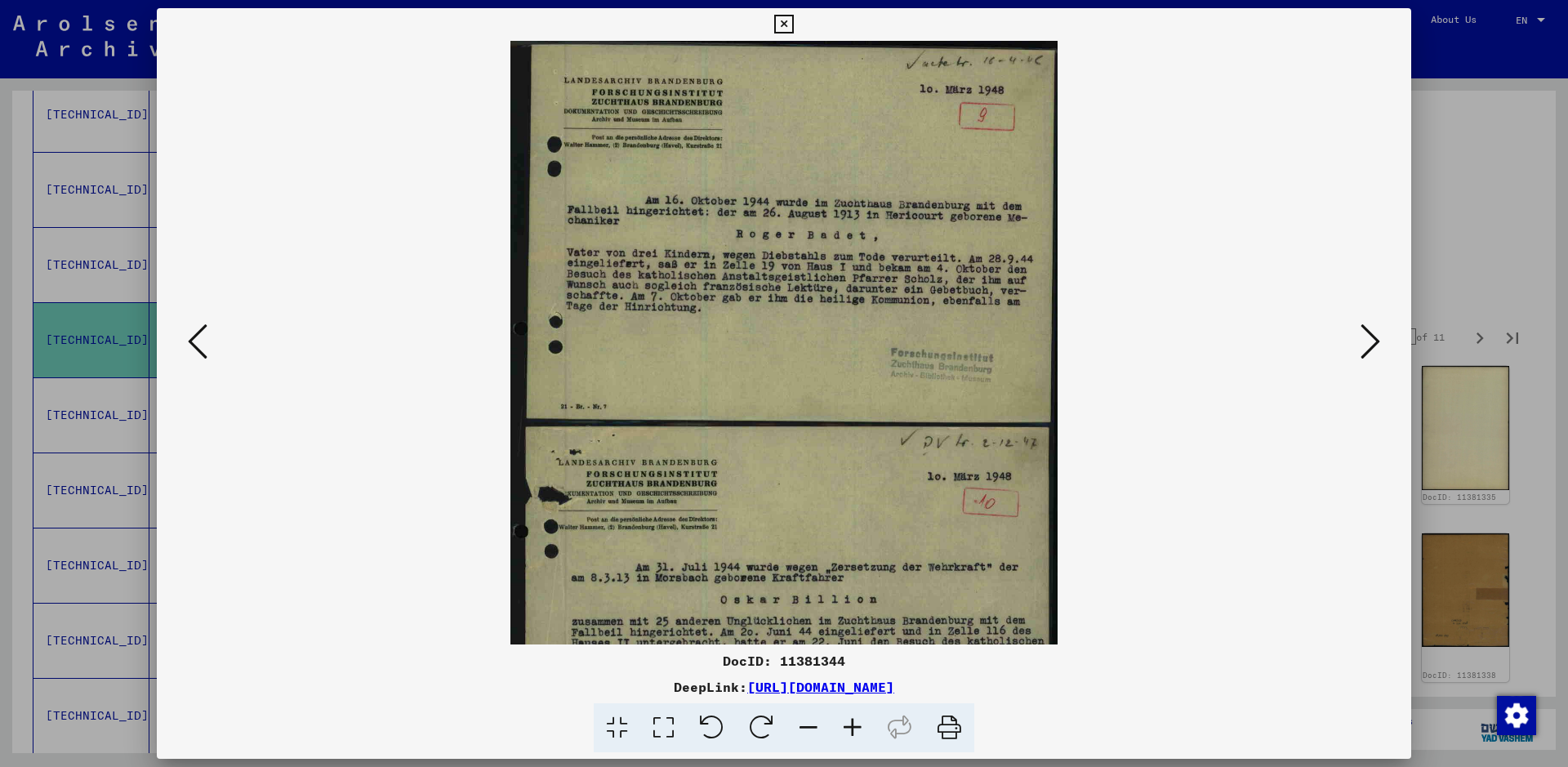
click at [856, 612] on icon at bounding box center [852, 728] width 44 height 50
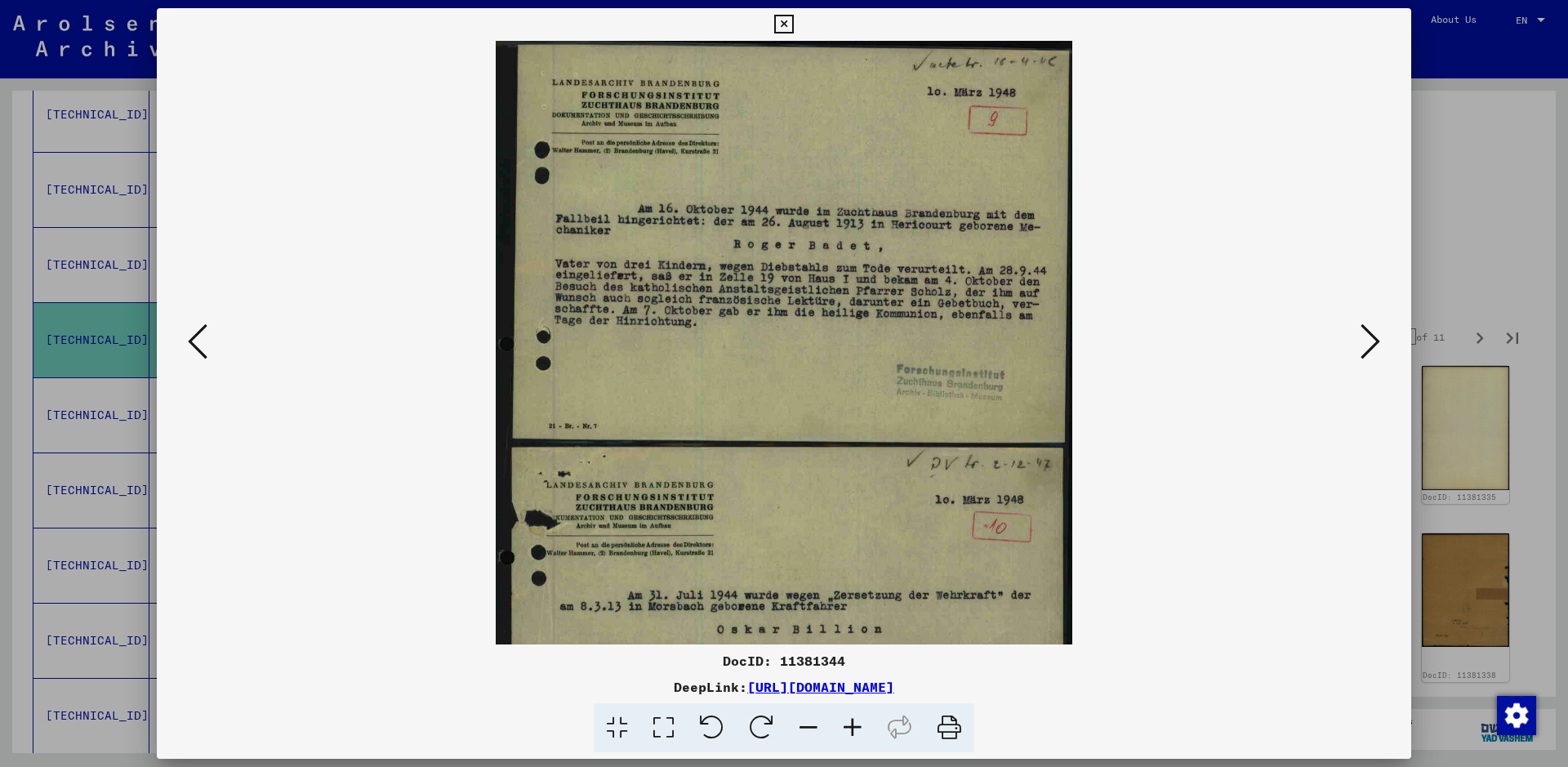
click at [856, 612] on icon at bounding box center [852, 728] width 44 height 50
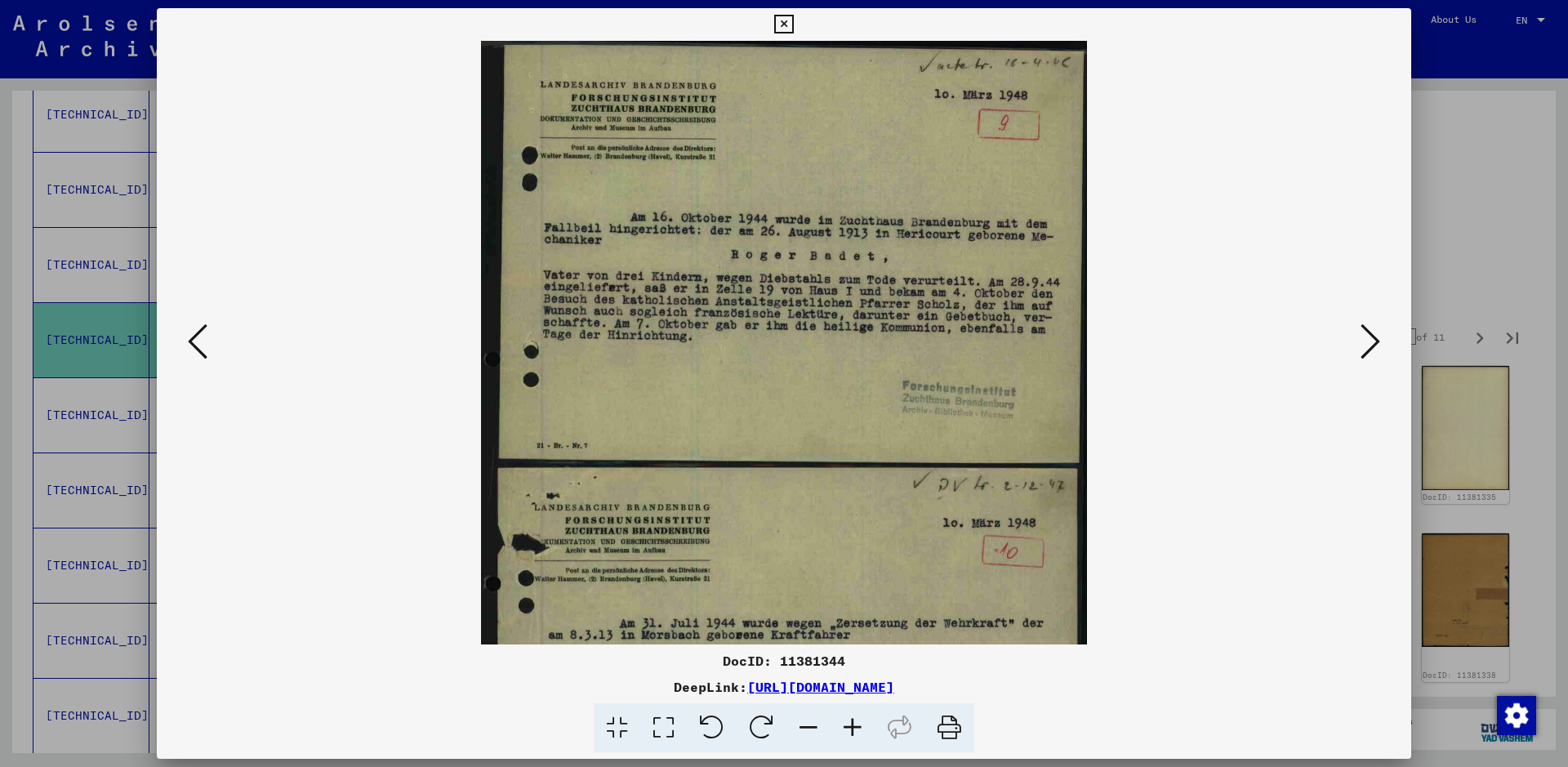
click at [856, 612] on icon at bounding box center [852, 728] width 44 height 50
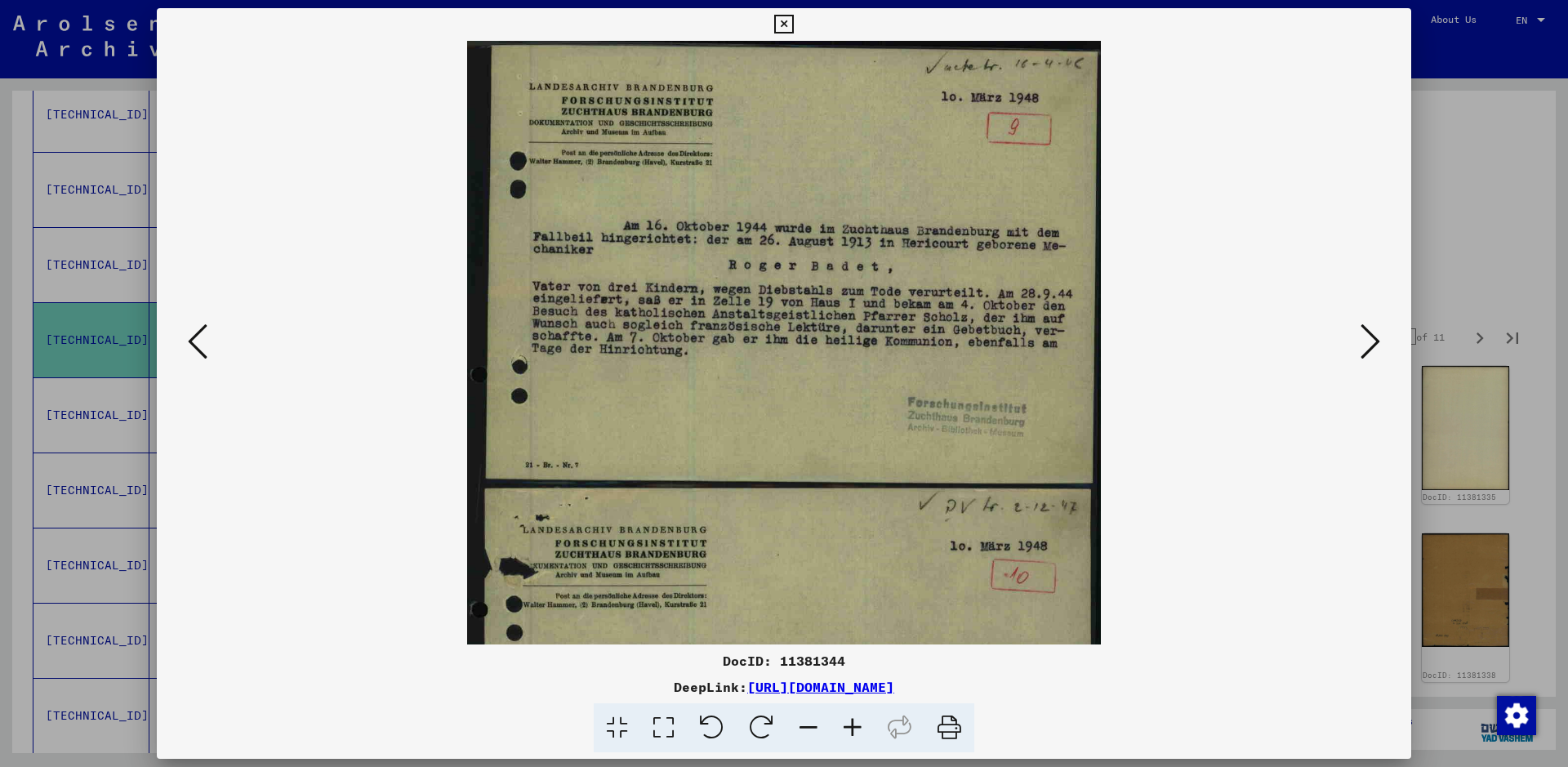
click at [856, 612] on icon at bounding box center [852, 728] width 44 height 50
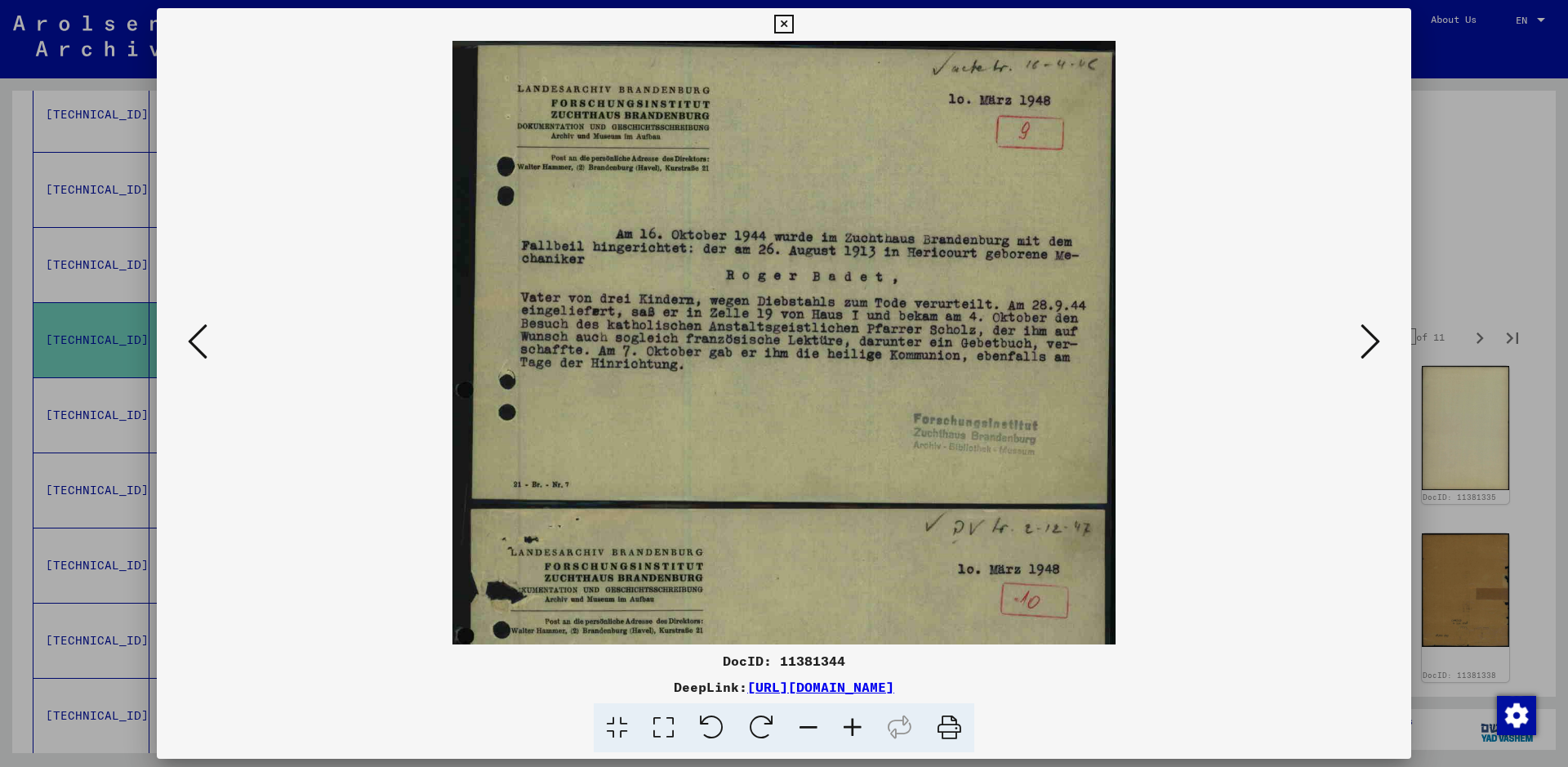
click at [856, 612] on icon at bounding box center [852, 728] width 44 height 50
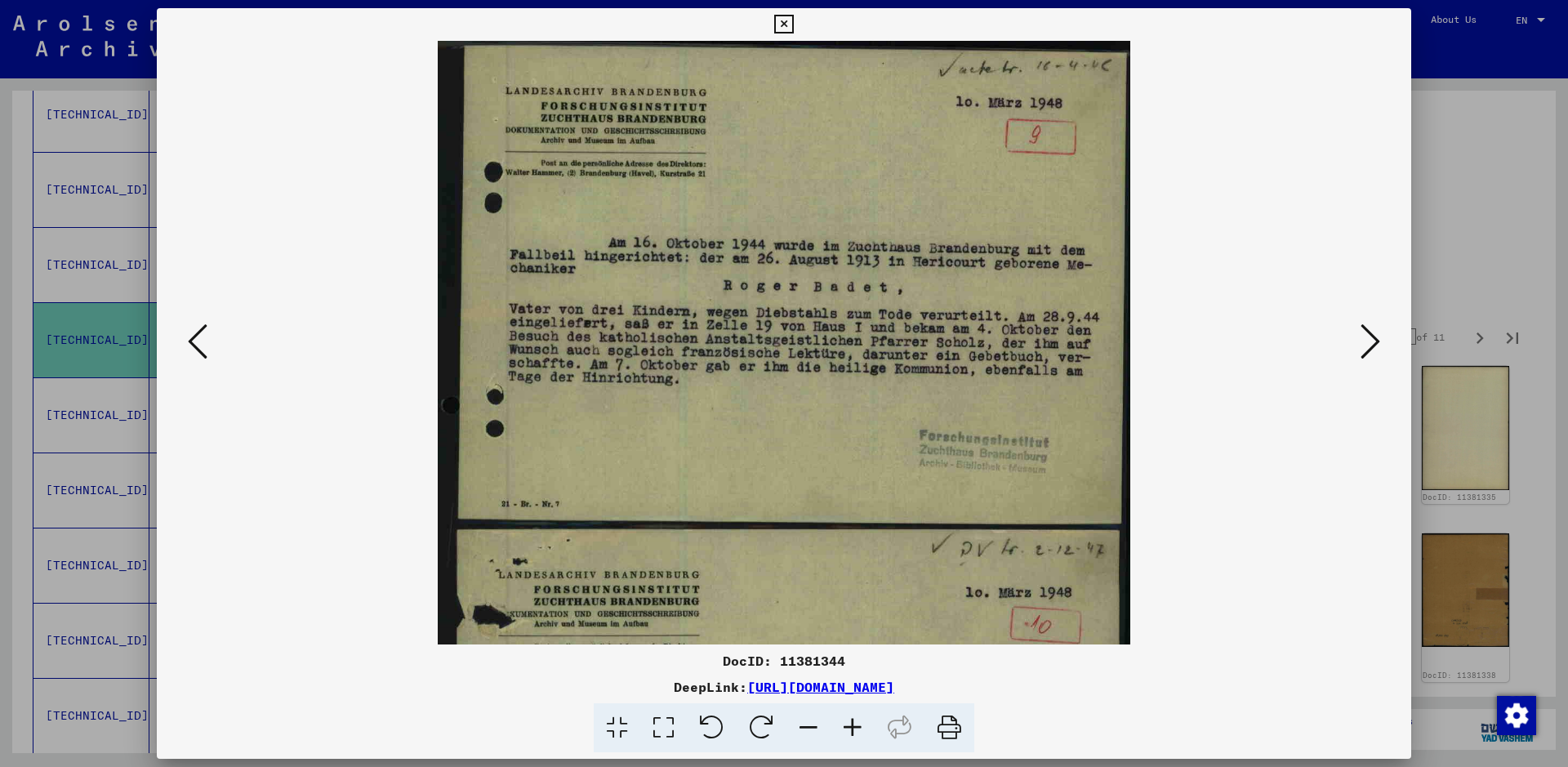
click at [856, 612] on icon at bounding box center [852, 728] width 44 height 50
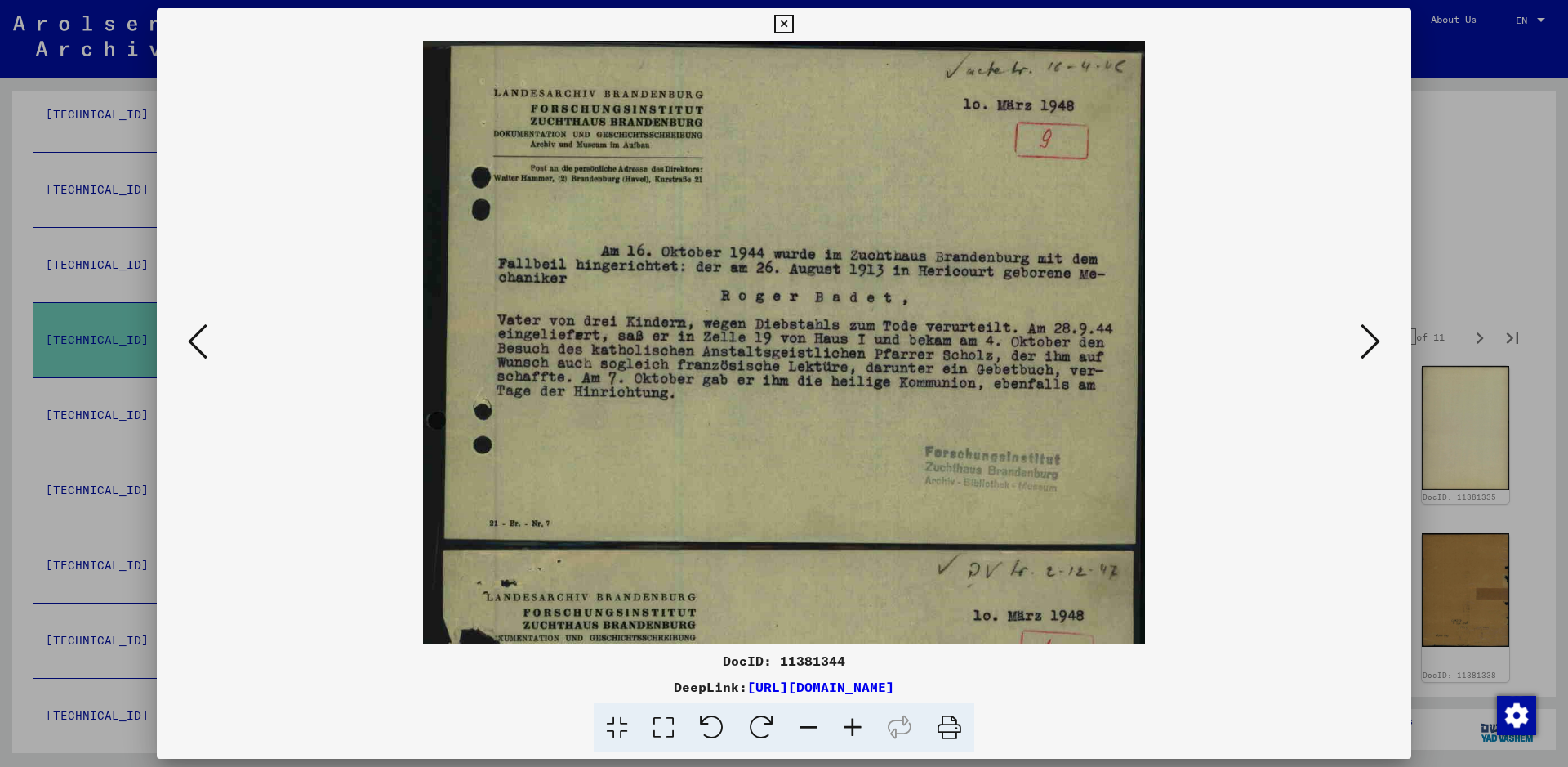
click at [856, 612] on icon at bounding box center [852, 728] width 44 height 50
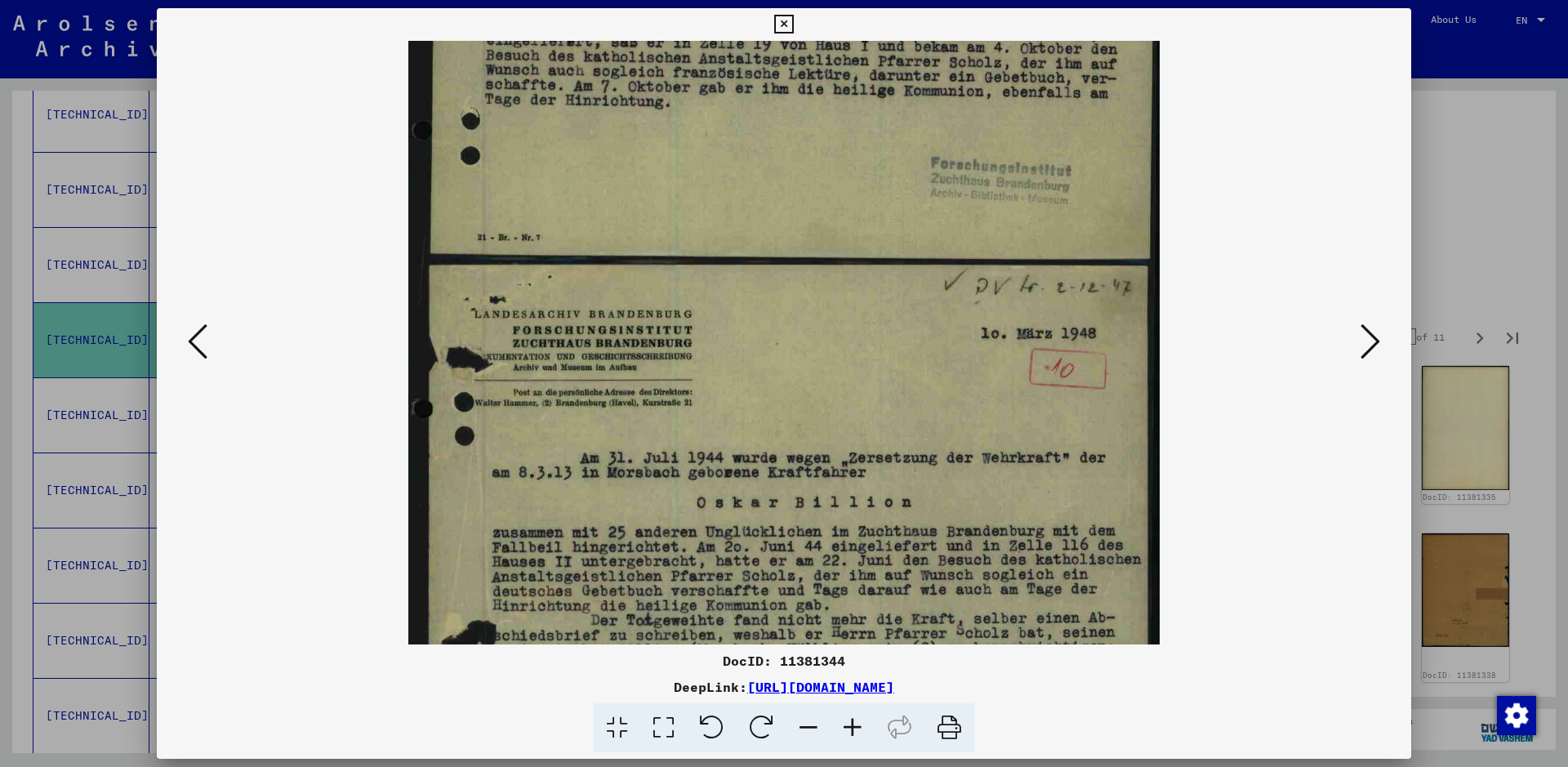
scroll to position [313, 0]
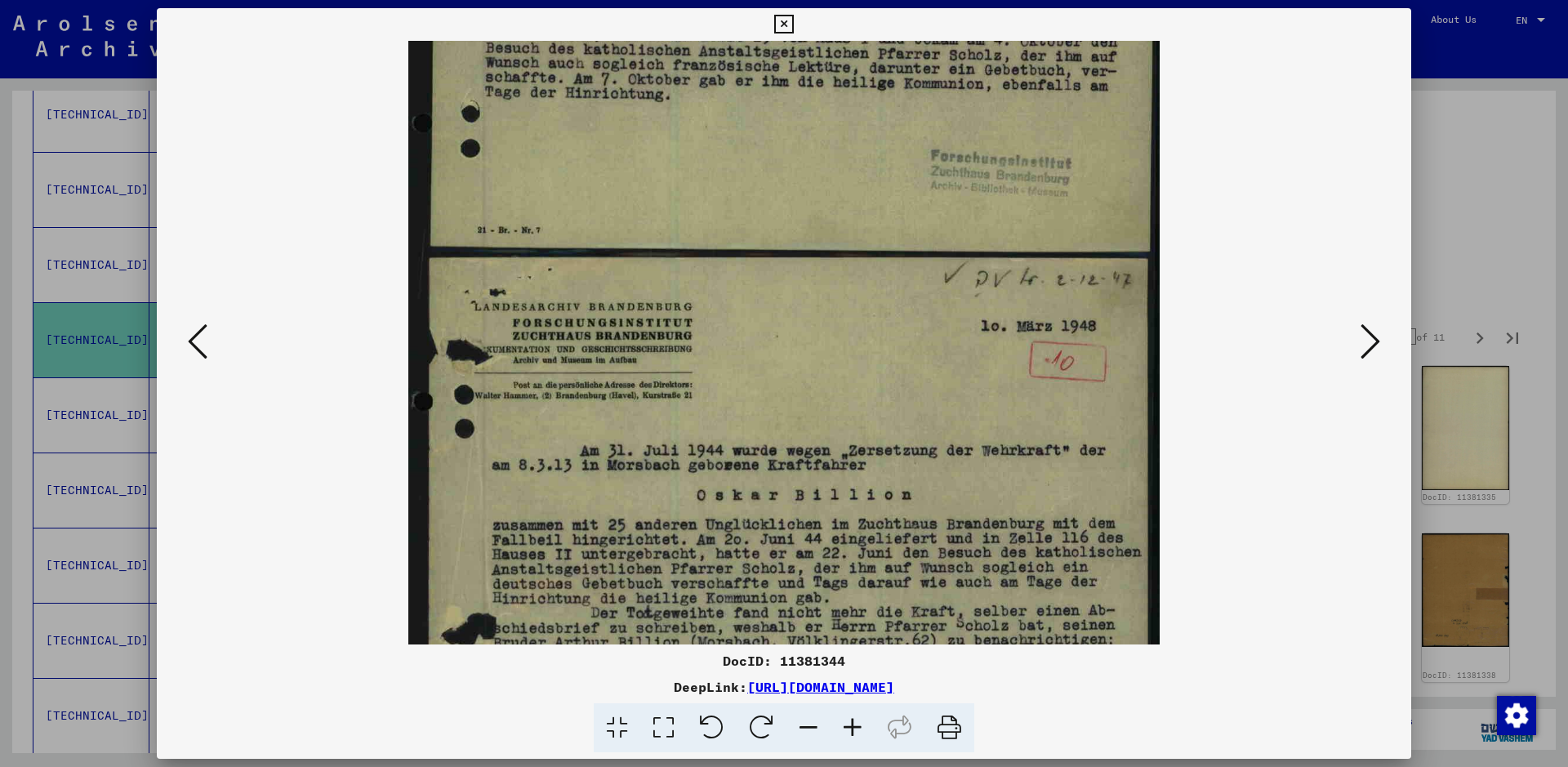
drag, startPoint x: 694, startPoint y: 381, endPoint x: 727, endPoint y: 68, distance: 314.7
click at [727, 68] on img at bounding box center [783, 254] width 750 height 1052
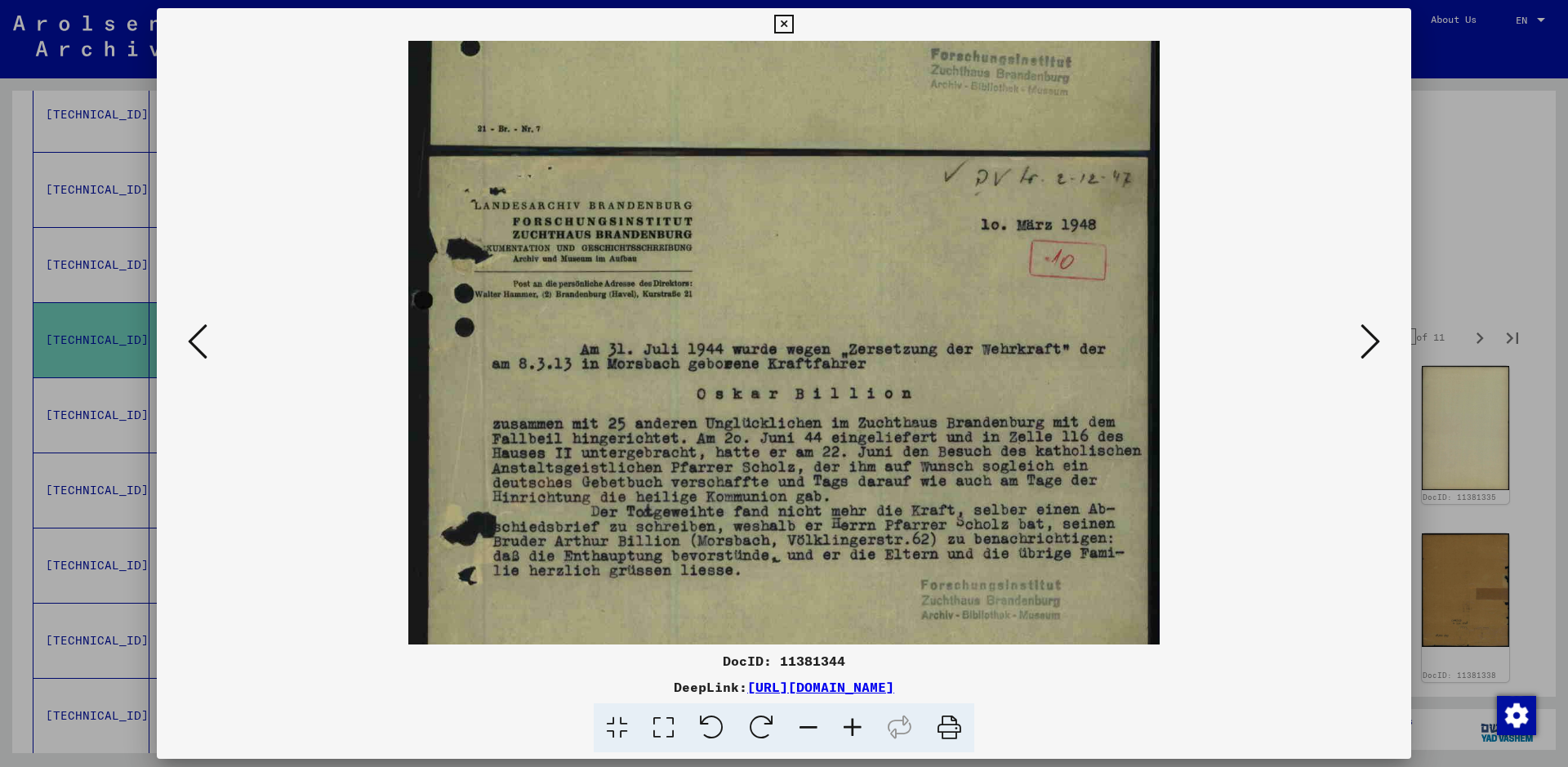
scroll to position [449, 0]
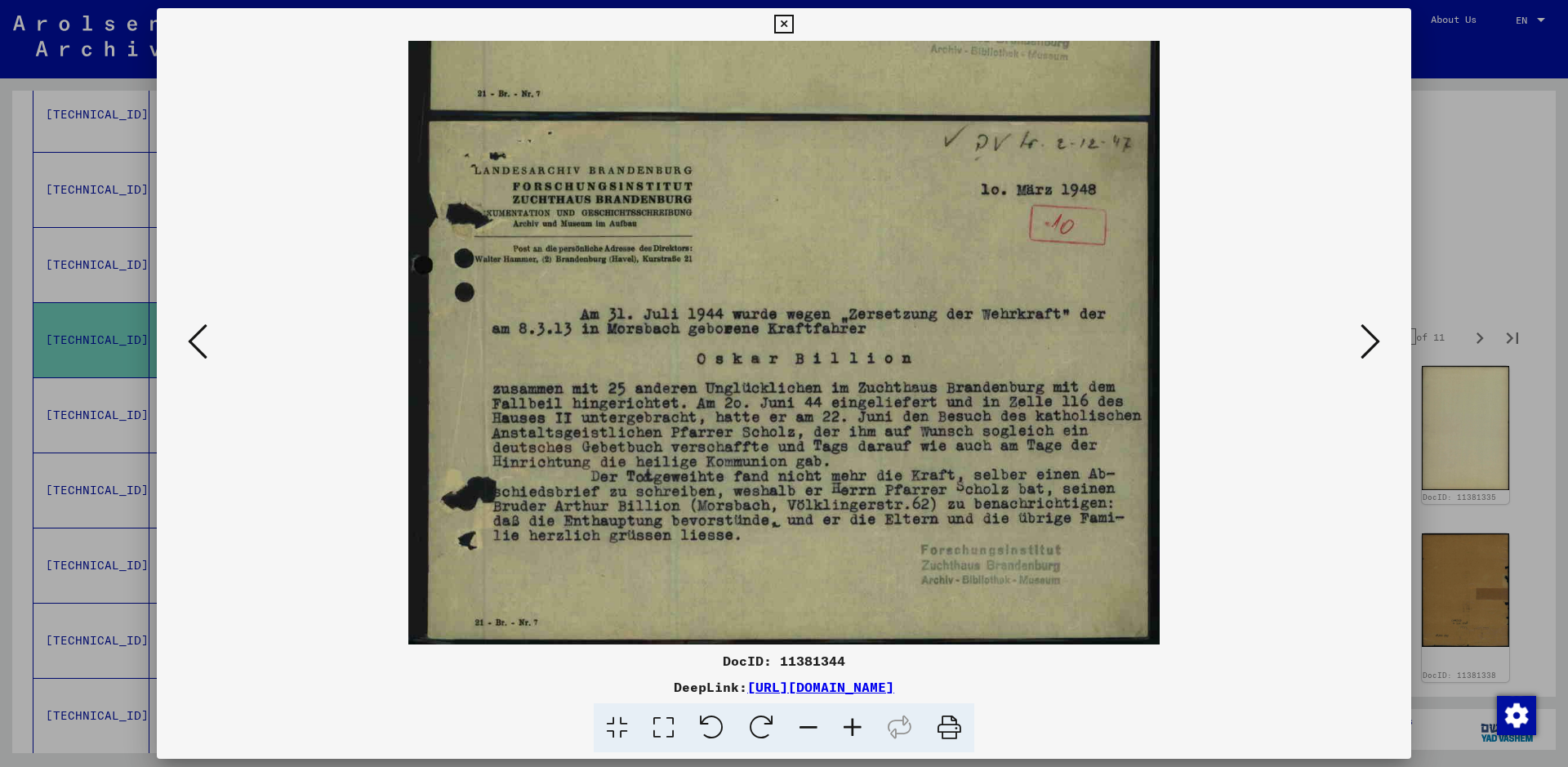
drag, startPoint x: 830, startPoint y: 517, endPoint x: 946, endPoint y: -11, distance: 540.6
click at [946, 0] on html "**********" at bounding box center [784, 383] width 1568 height 767
click at [1254, 255] on div at bounding box center [784, 383] width 1568 height 767
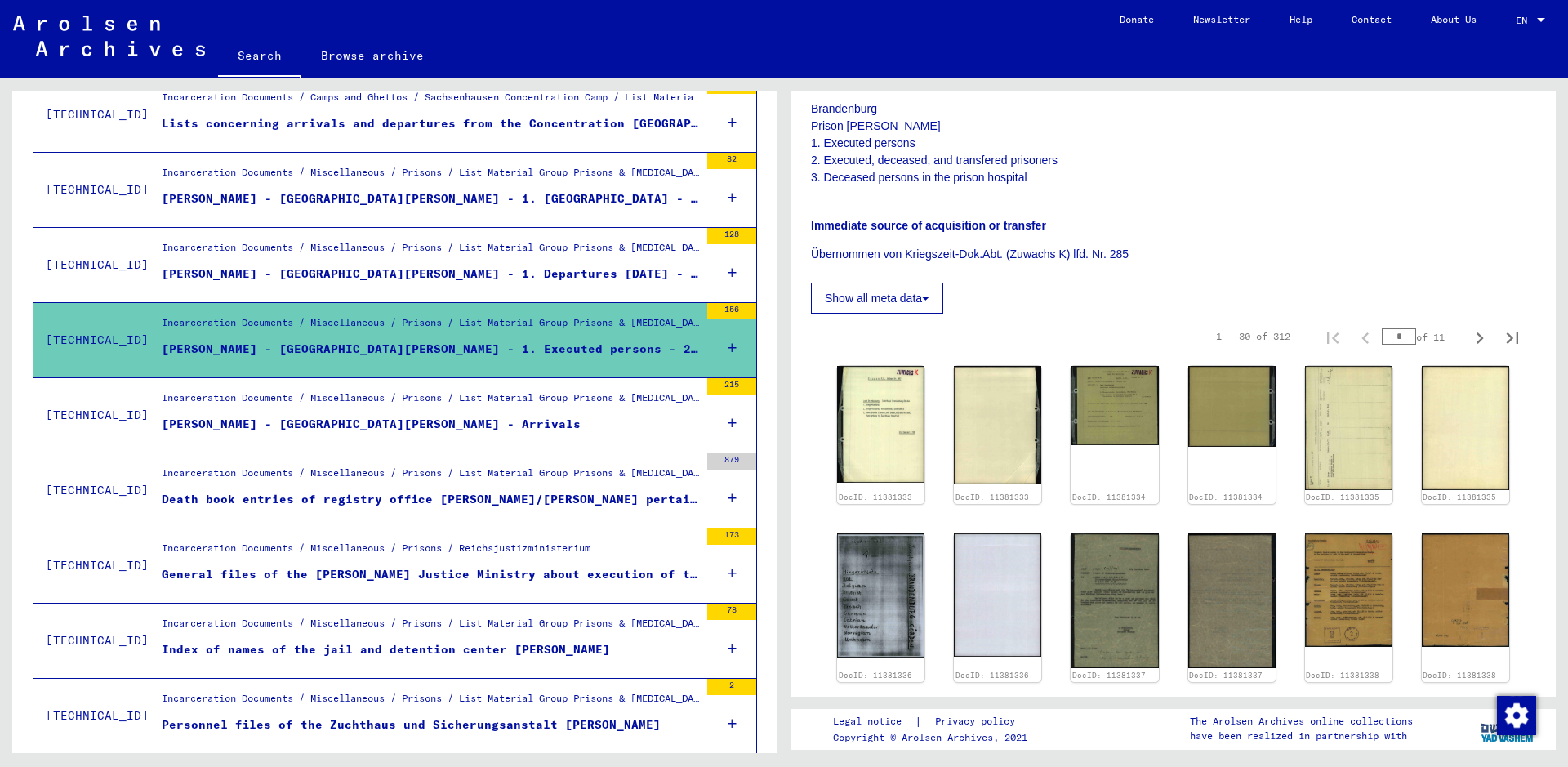
click at [581, 347] on div "[PERSON_NAME] - [GEOGRAPHIC_DATA][PERSON_NAME] - 1. Executed persons - 2. Execu…" at bounding box center [429, 348] width 537 height 17
click at [858, 583] on img at bounding box center [880, 595] width 93 height 131
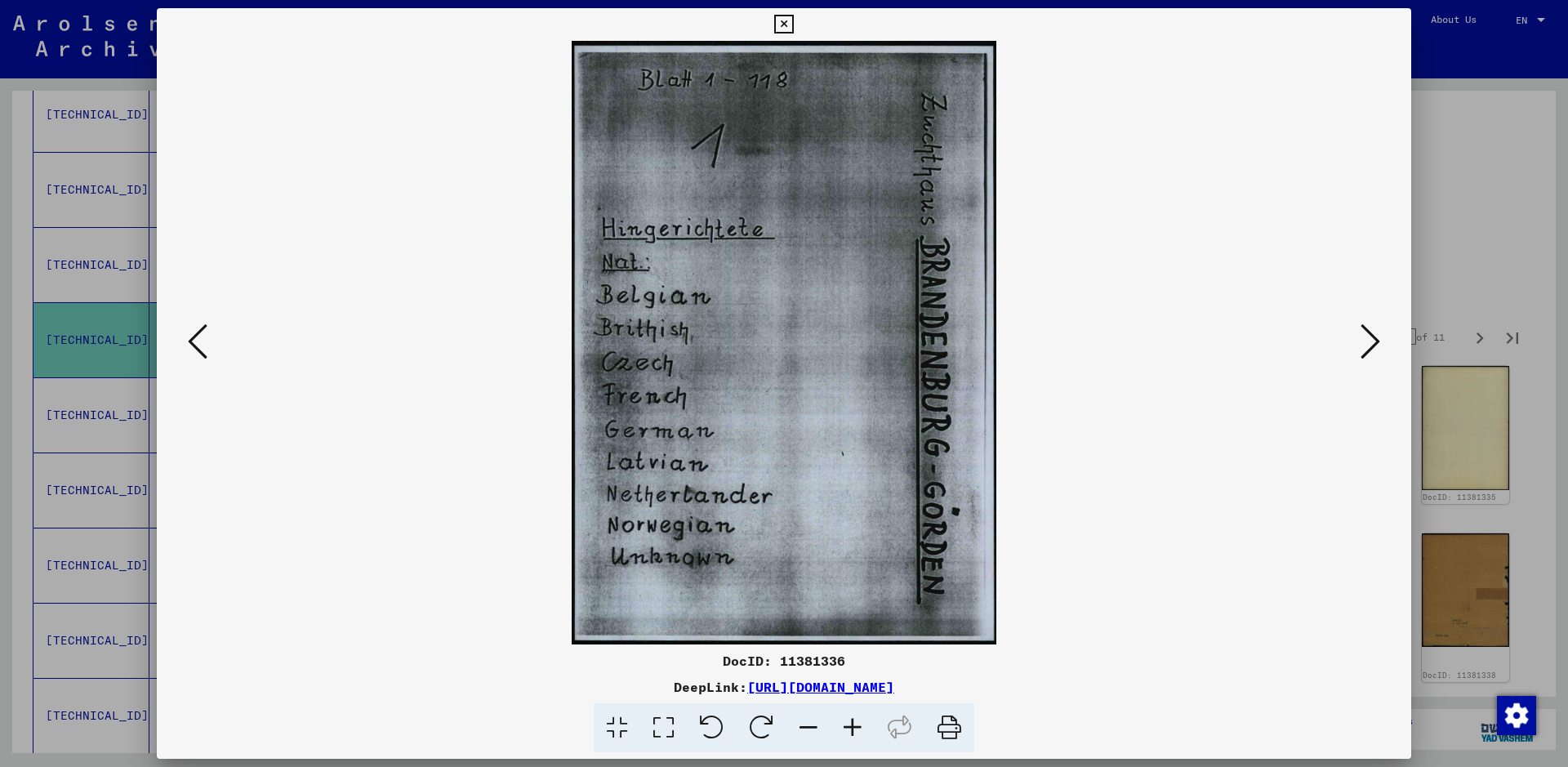
click at [1254, 339] on icon at bounding box center [1370, 341] width 20 height 39
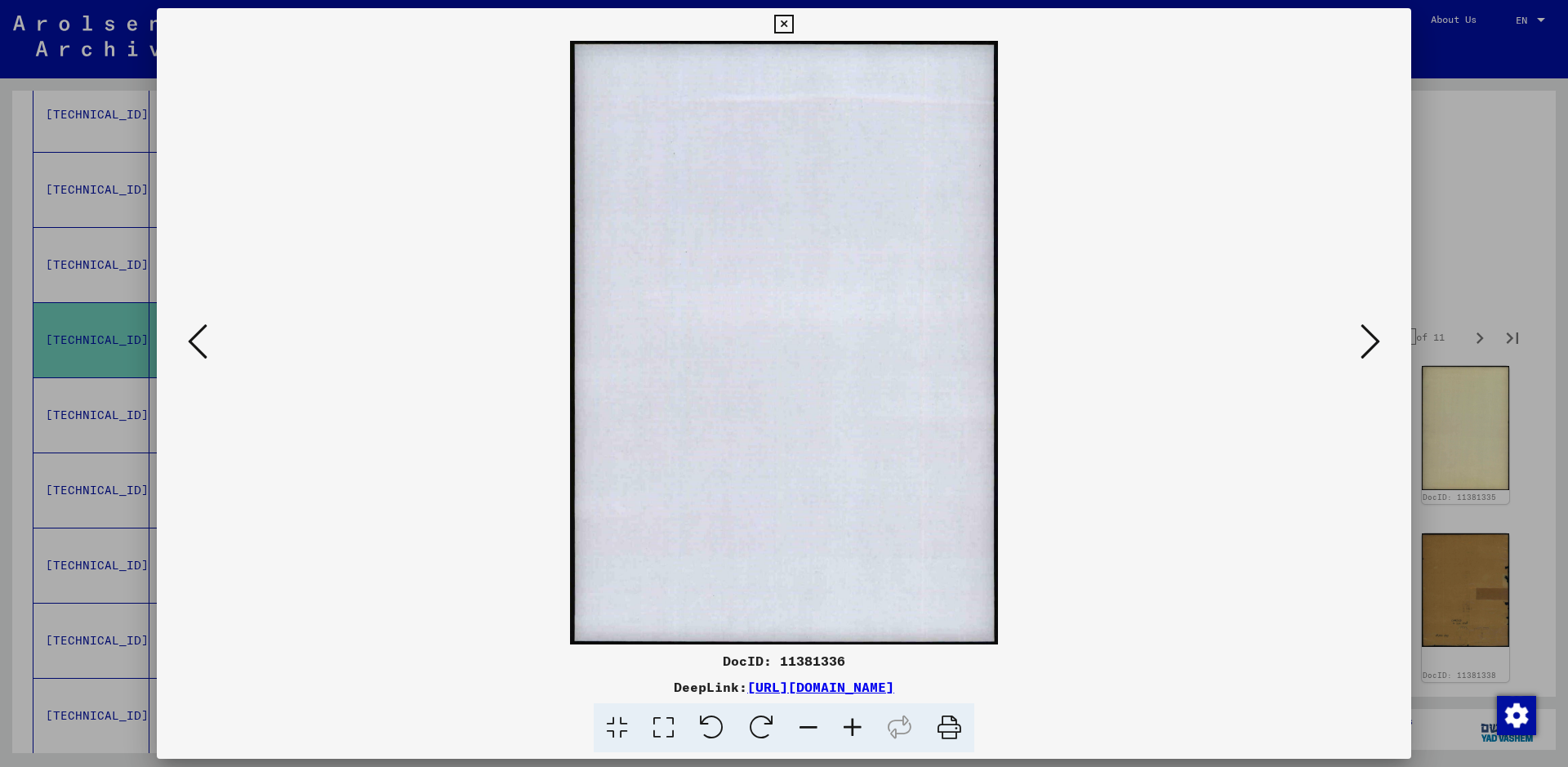
click at [1254, 339] on icon at bounding box center [1370, 341] width 20 height 39
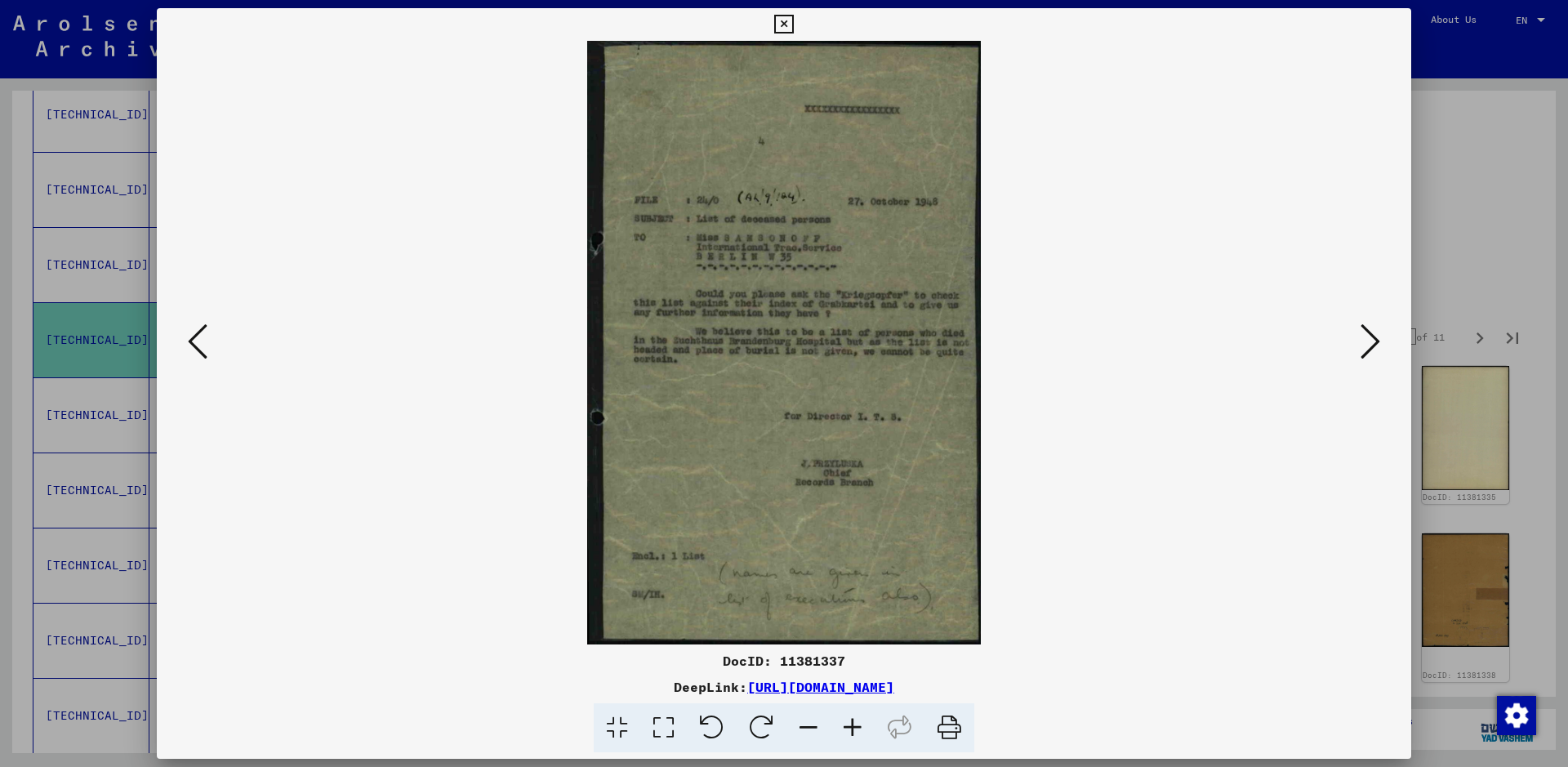
click at [1254, 339] on icon at bounding box center [1370, 341] width 20 height 39
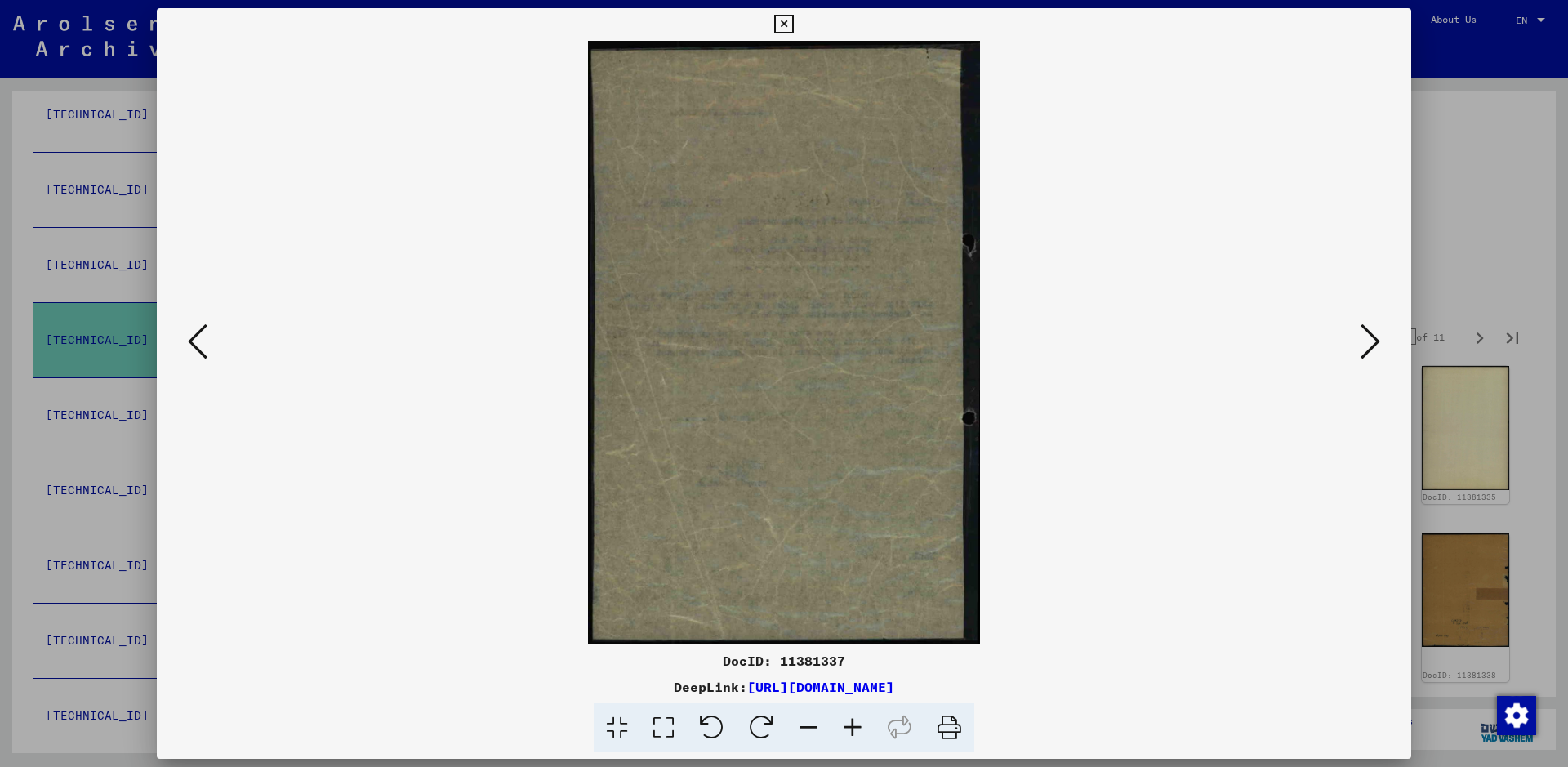
click at [1254, 339] on icon at bounding box center [1370, 341] width 20 height 39
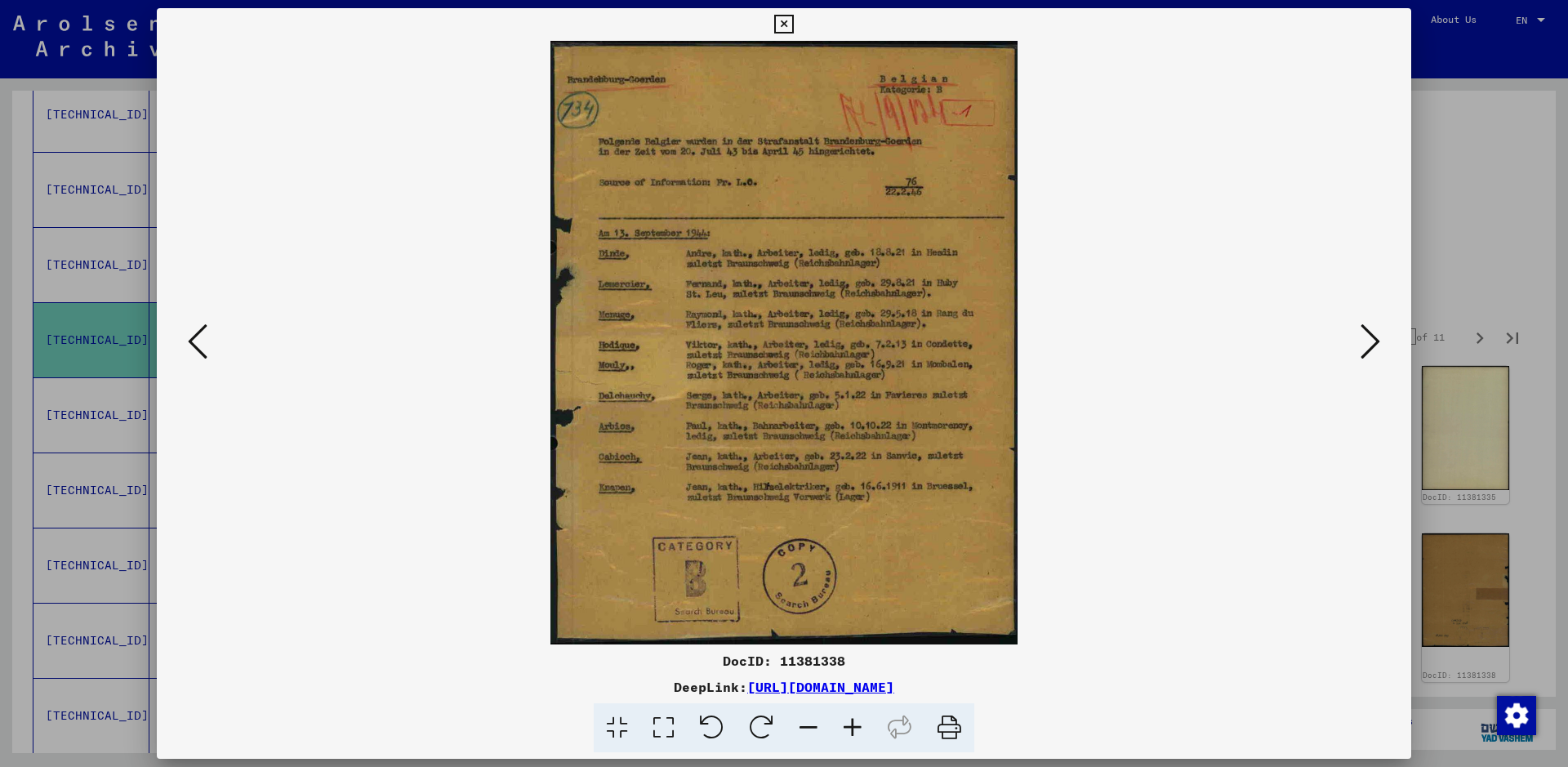
click at [1254, 339] on icon at bounding box center [1370, 341] width 20 height 39
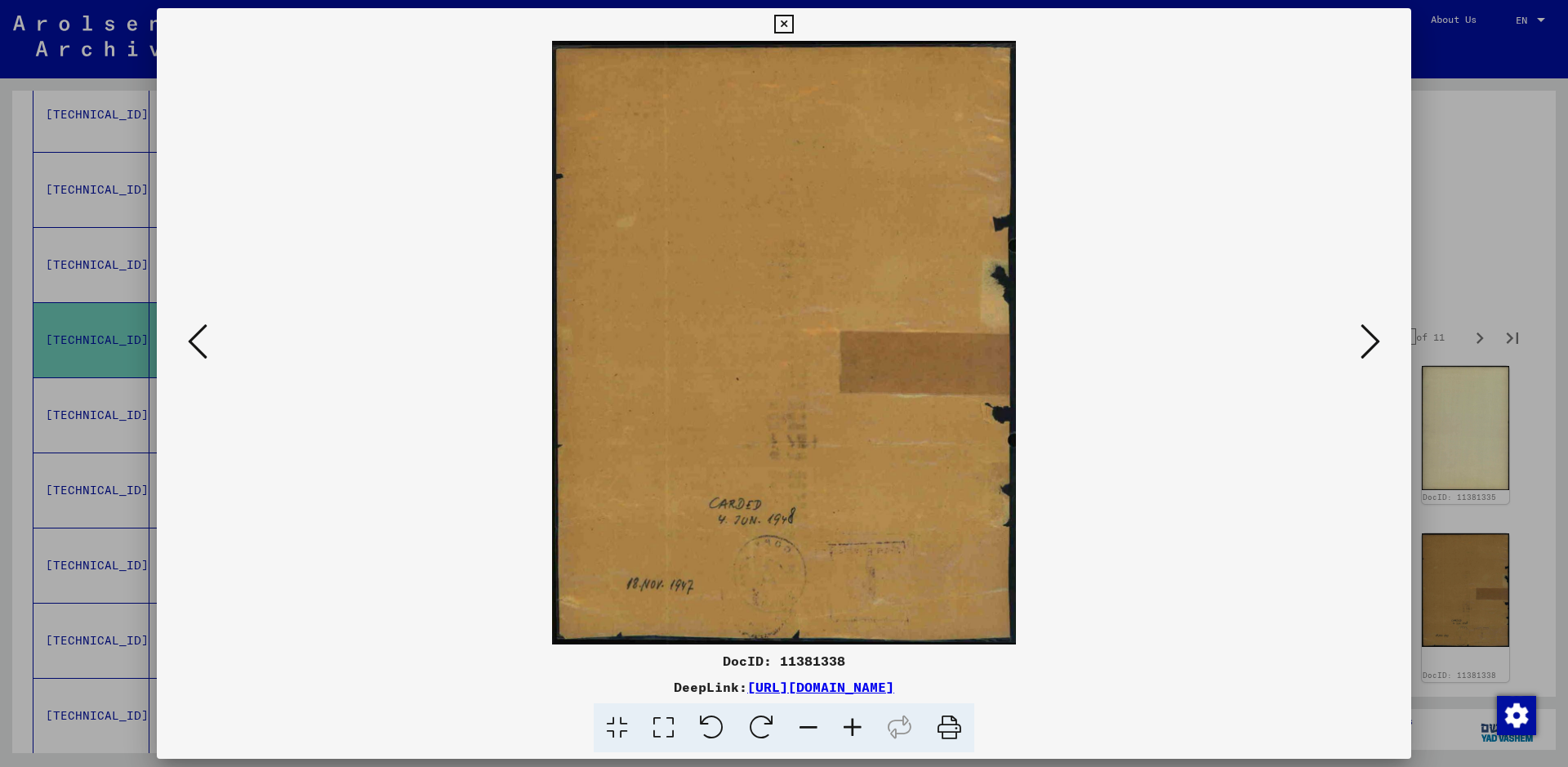
click at [1254, 339] on icon at bounding box center [1370, 341] width 20 height 39
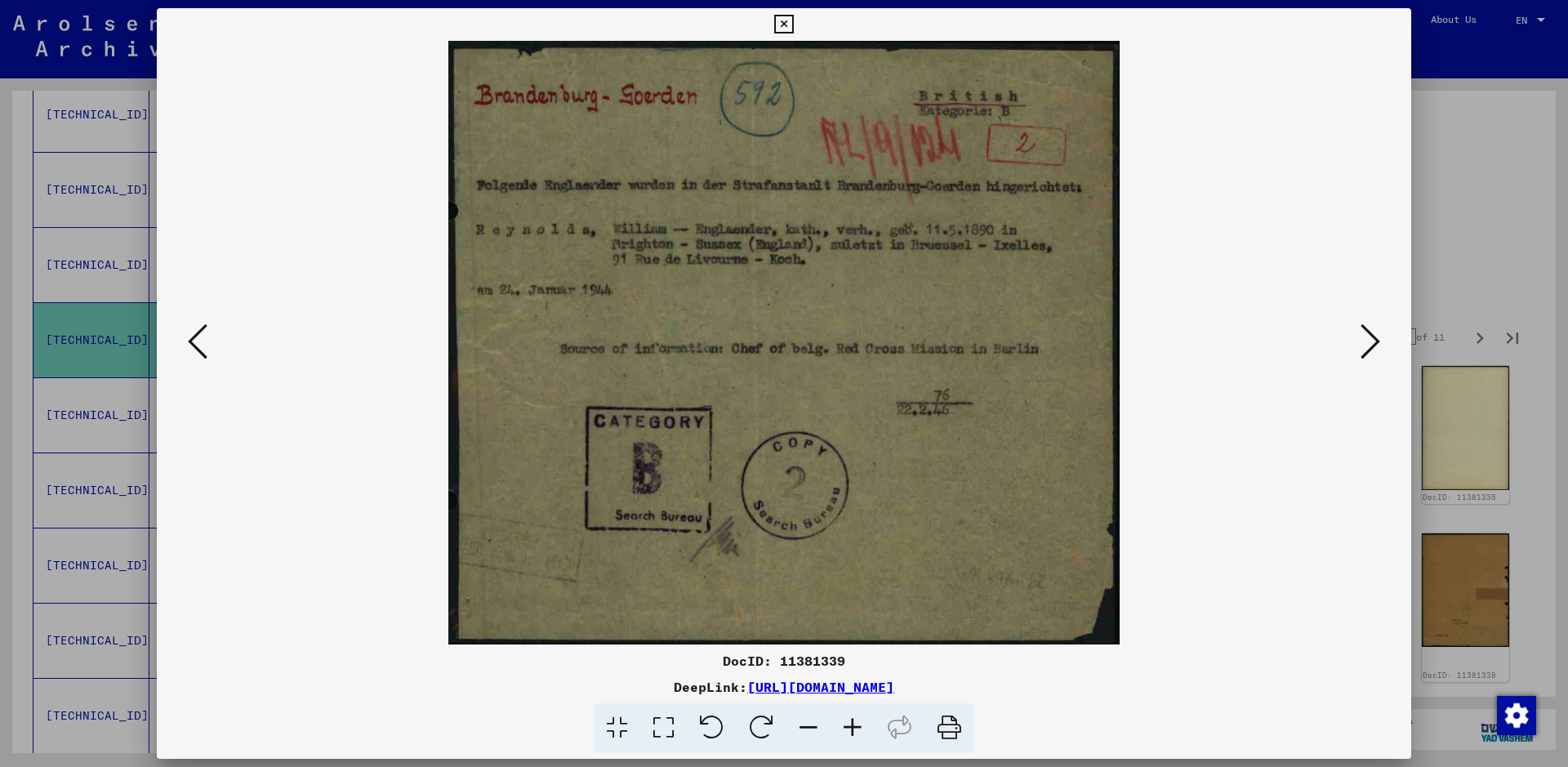
click at [1254, 339] on icon at bounding box center [1370, 341] width 20 height 39
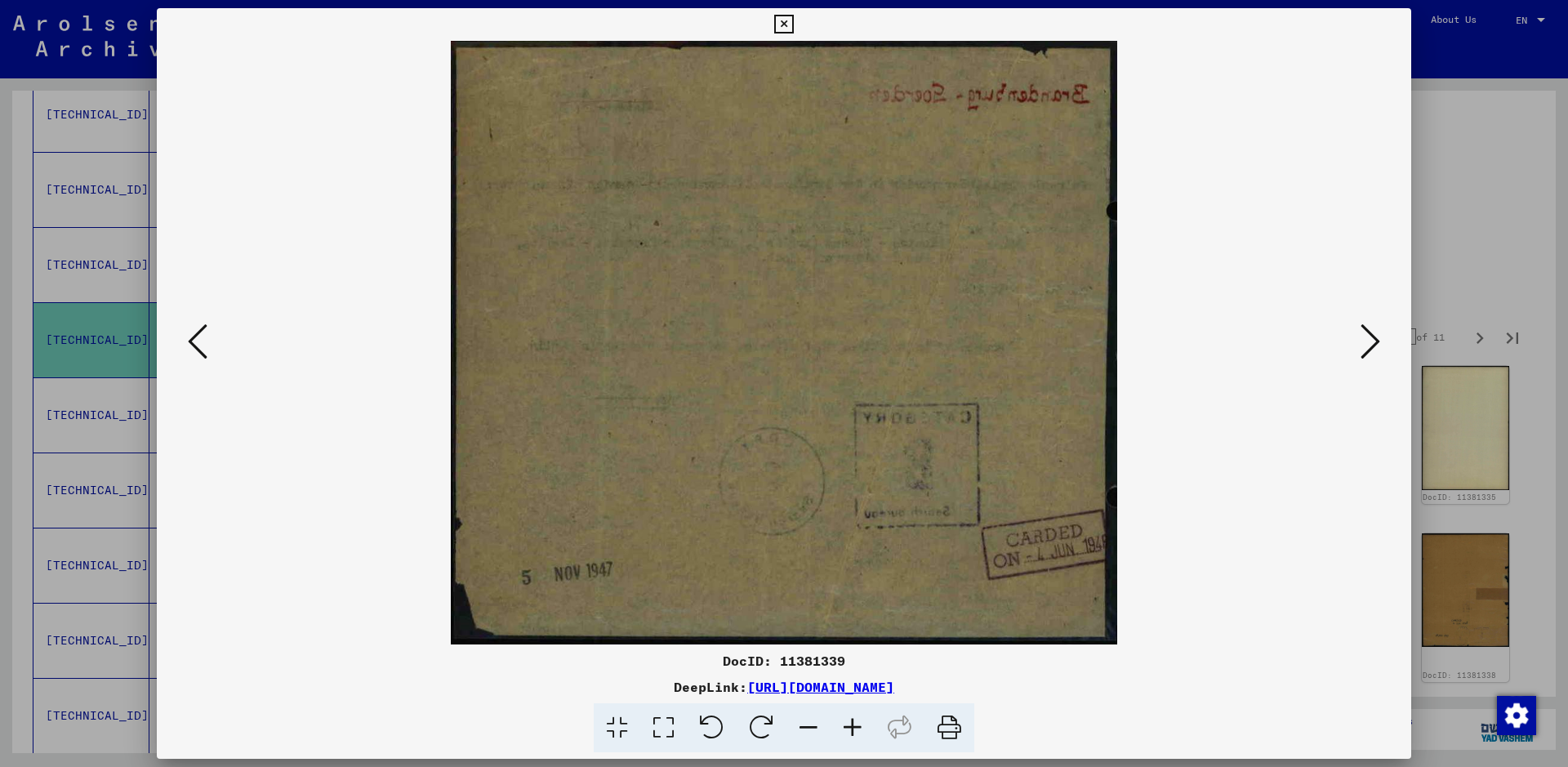
click at [1254, 339] on icon at bounding box center [1370, 341] width 20 height 39
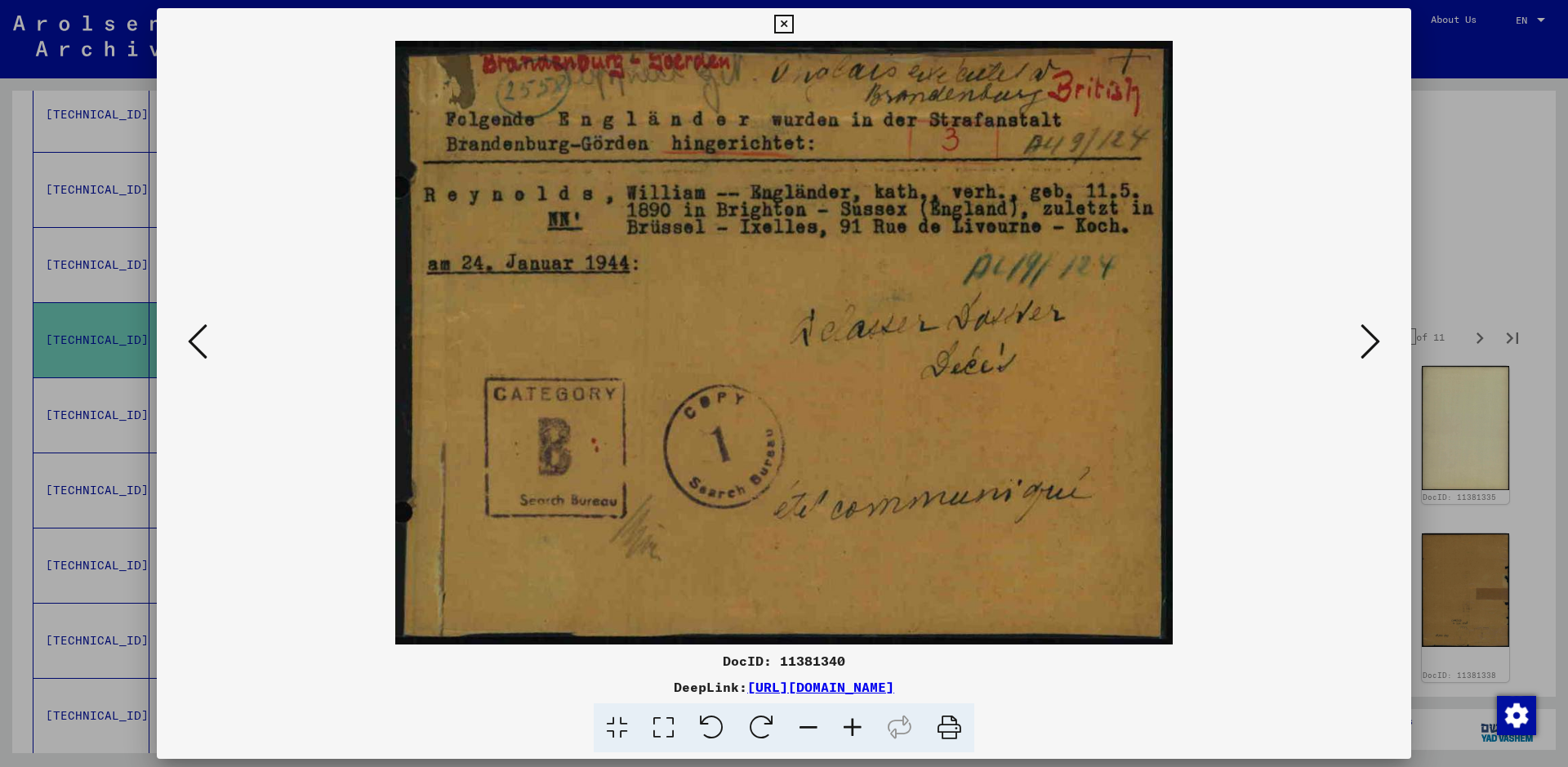
click at [1254, 339] on icon at bounding box center [1370, 341] width 20 height 39
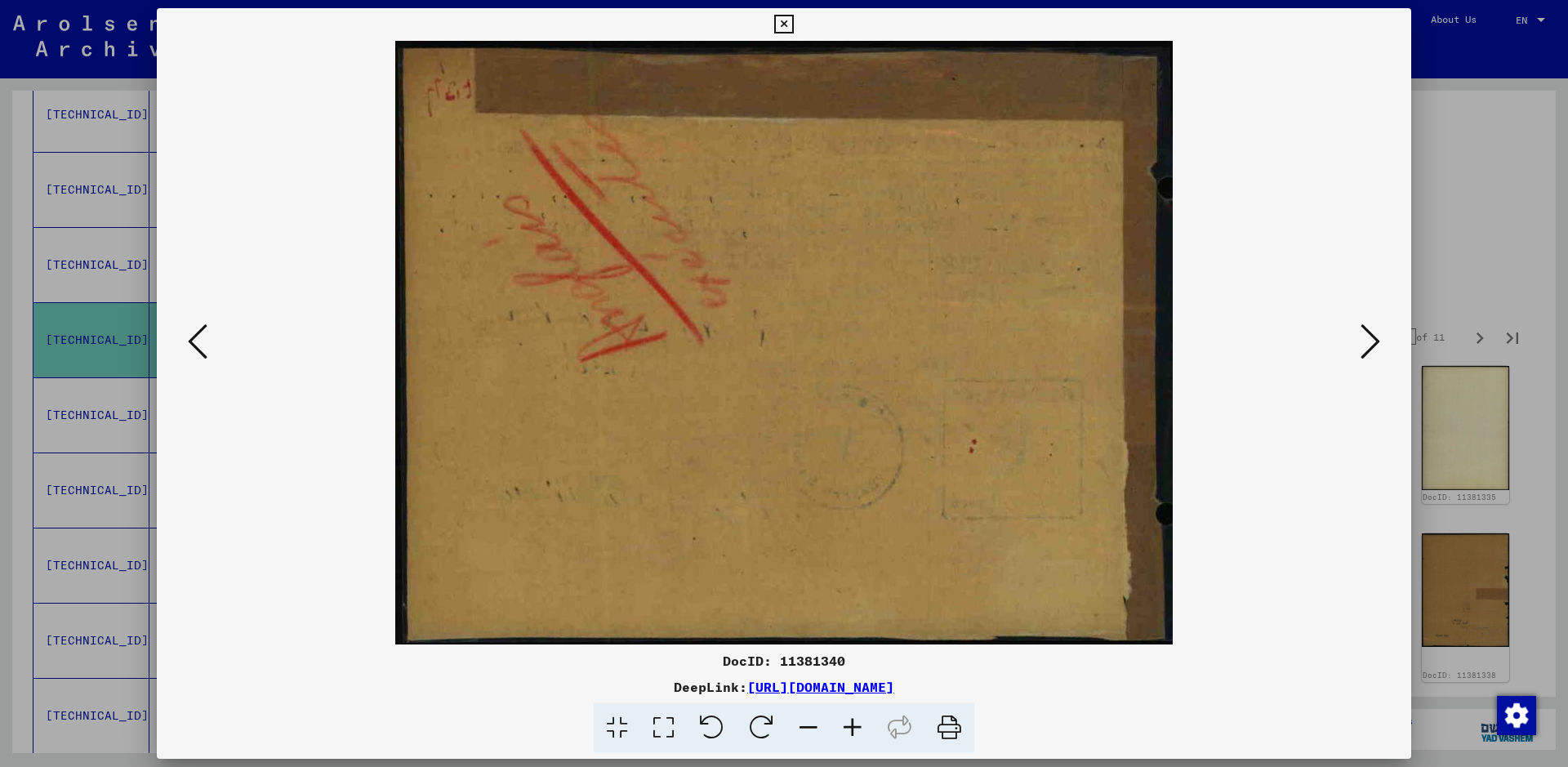
click at [1254, 339] on icon at bounding box center [1370, 341] width 20 height 39
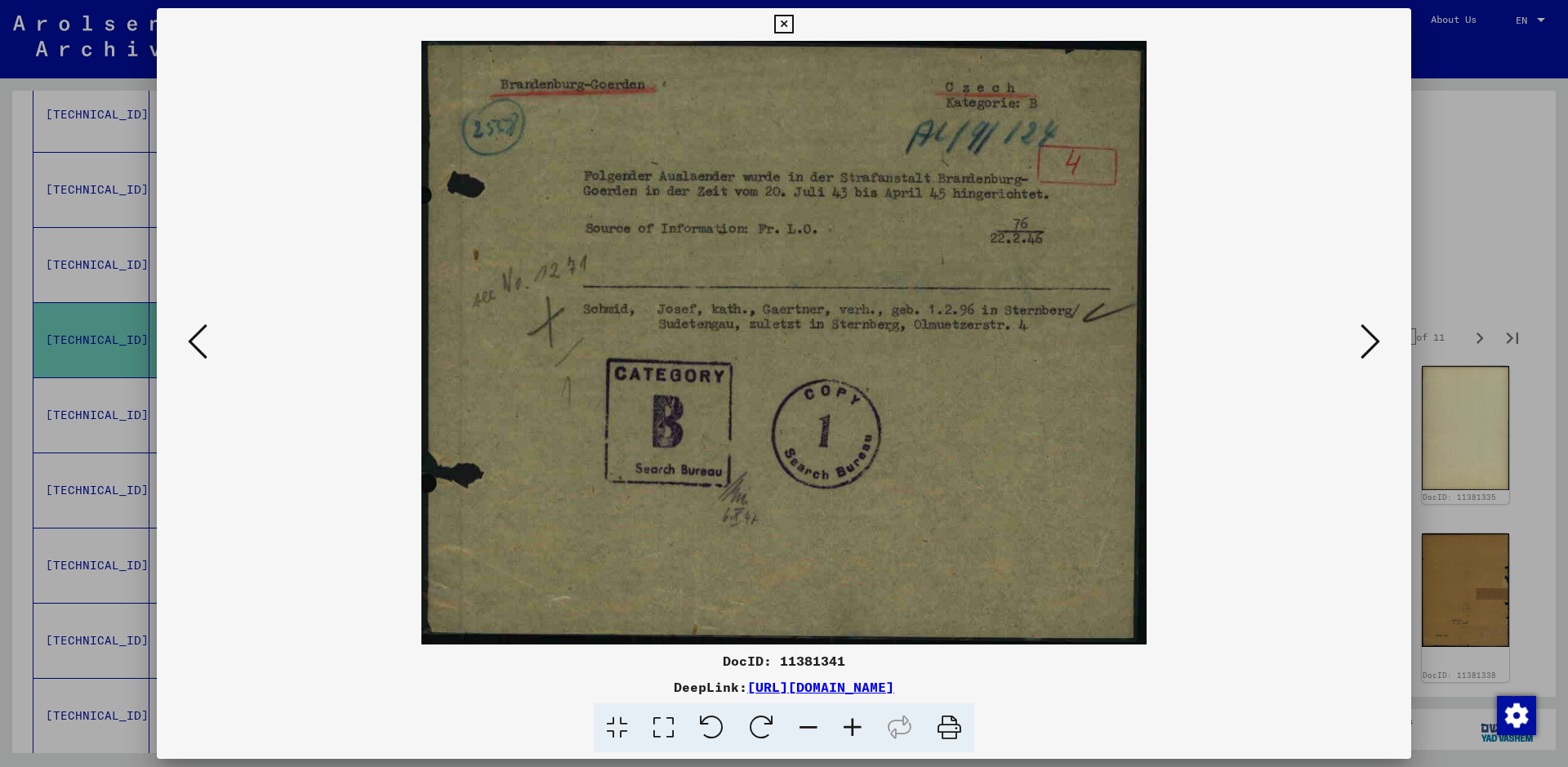
click at [1254, 339] on icon at bounding box center [1370, 341] width 20 height 39
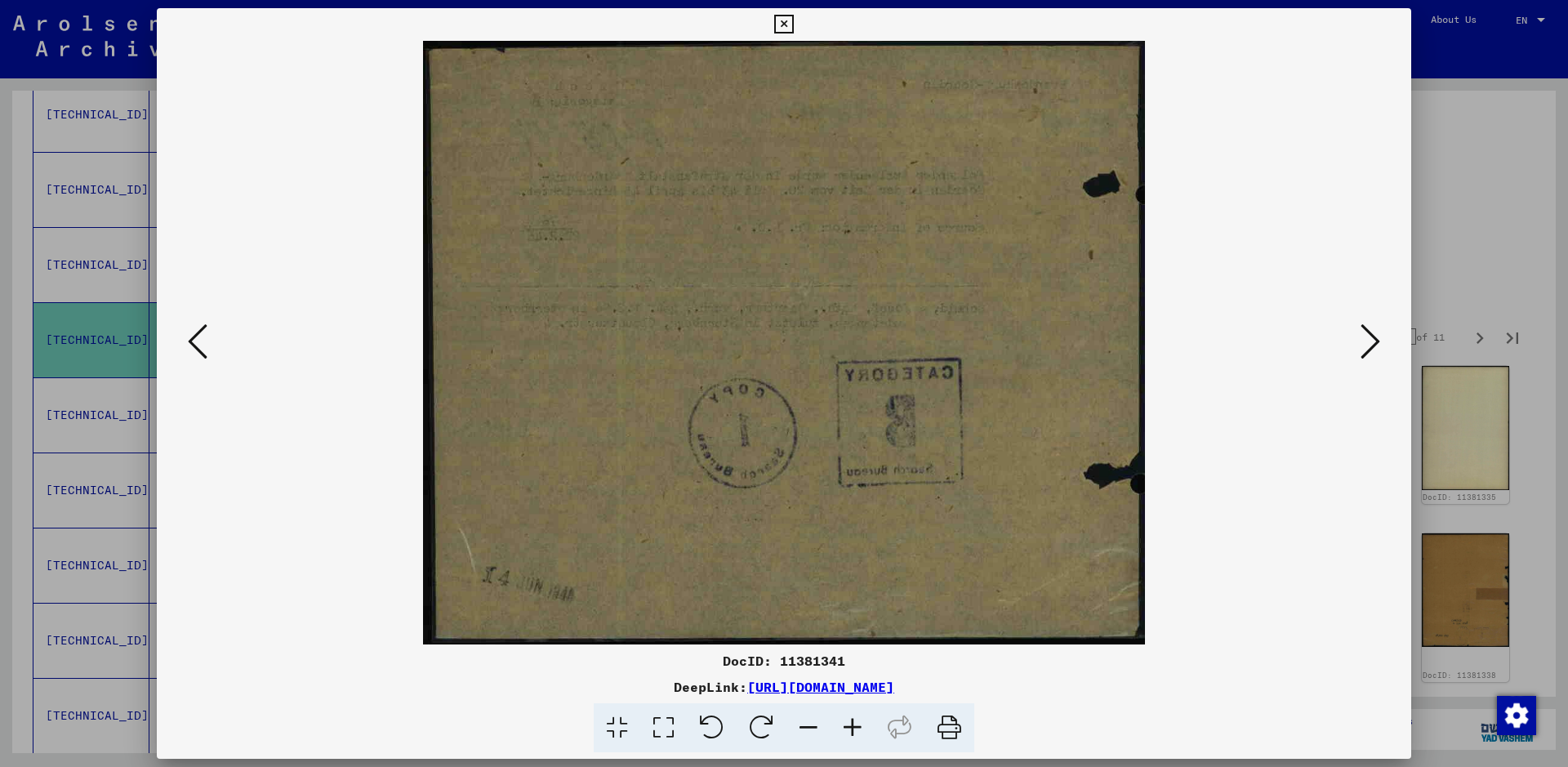
click at [1254, 339] on icon at bounding box center [1370, 341] width 20 height 39
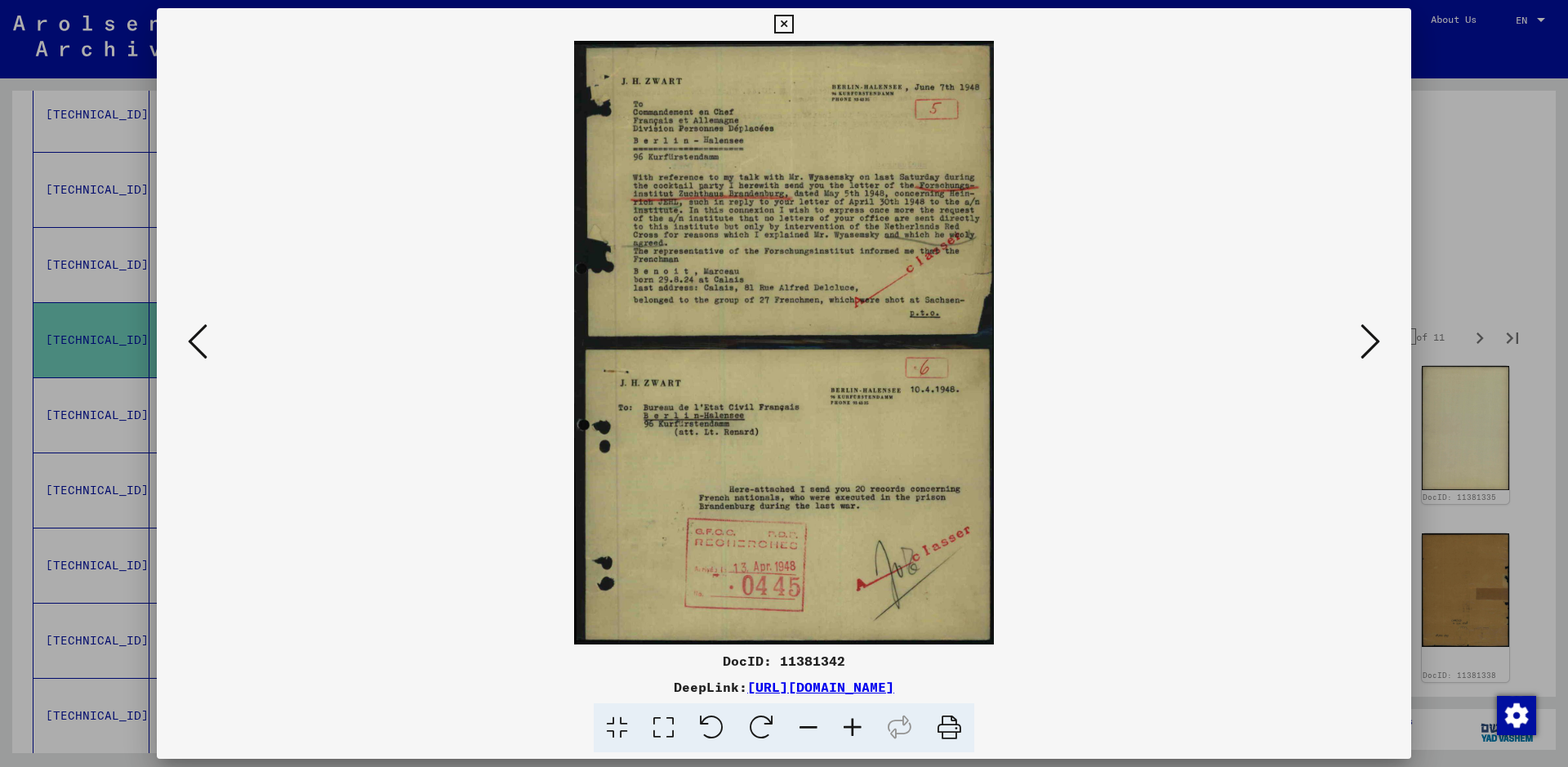
click at [1254, 339] on icon at bounding box center [1370, 341] width 20 height 39
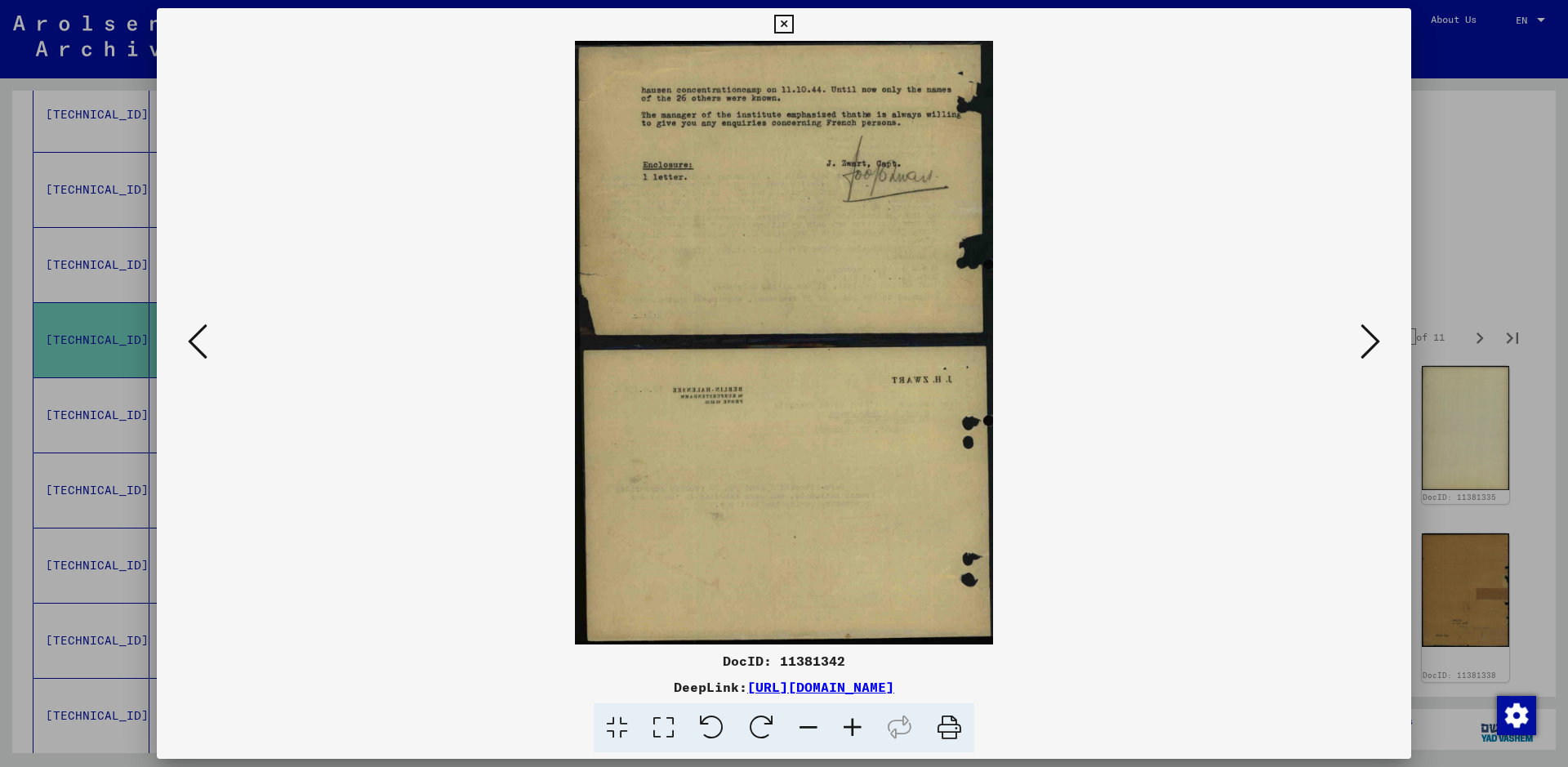
click at [1254, 339] on icon at bounding box center [1370, 341] width 20 height 39
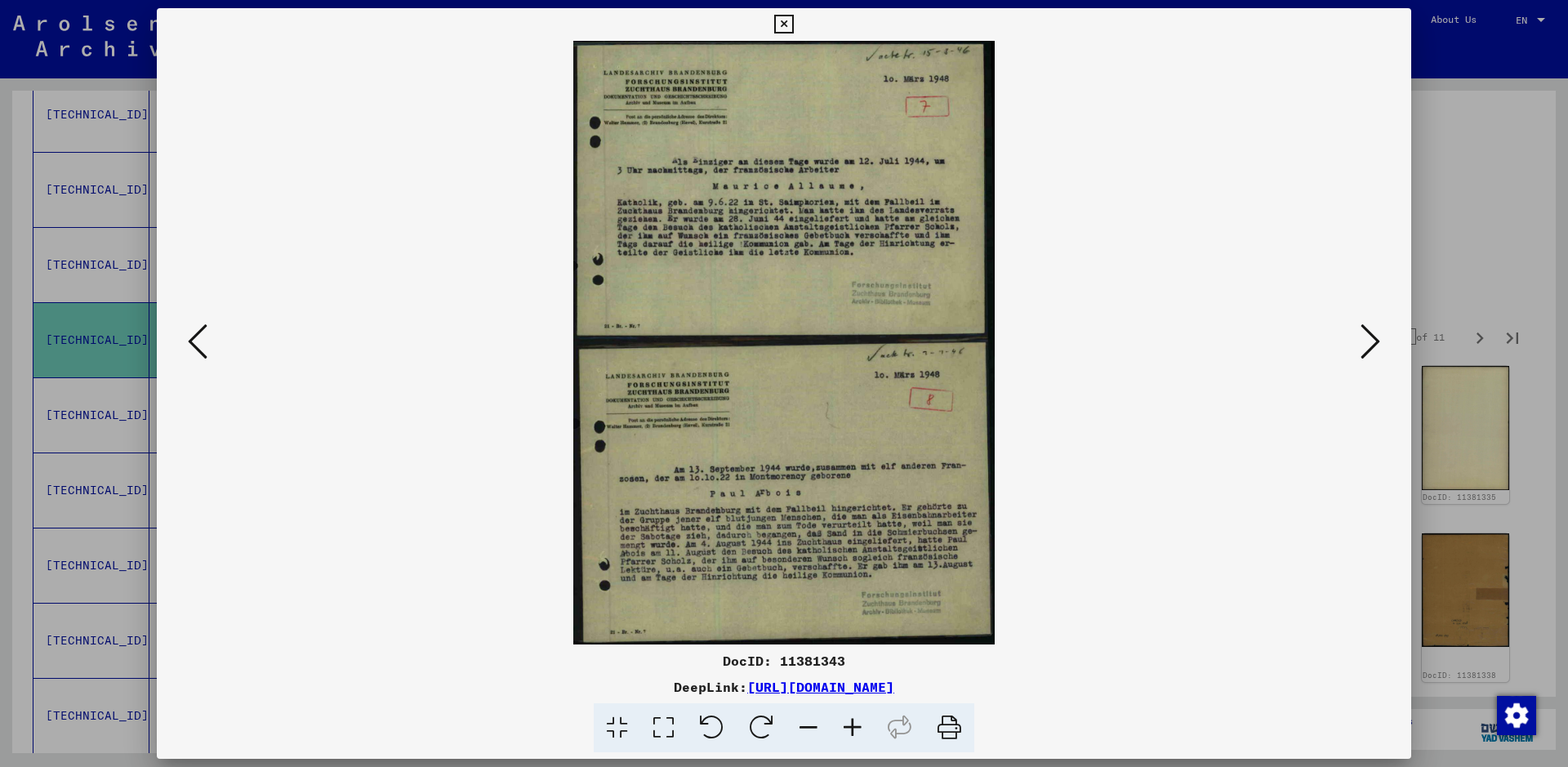
click at [1254, 339] on icon at bounding box center [1370, 341] width 20 height 39
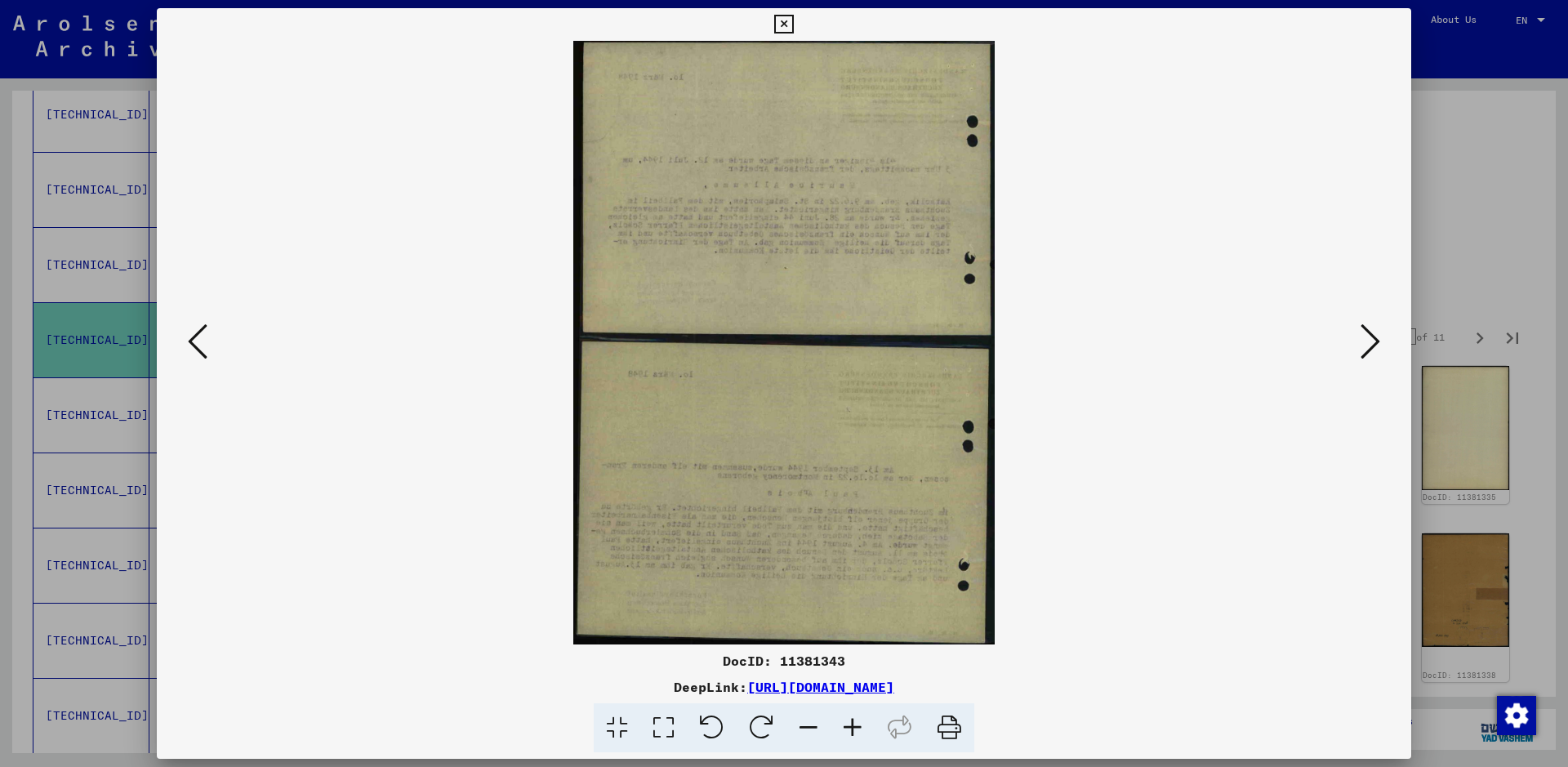
click at [1254, 339] on icon at bounding box center [1370, 341] width 20 height 39
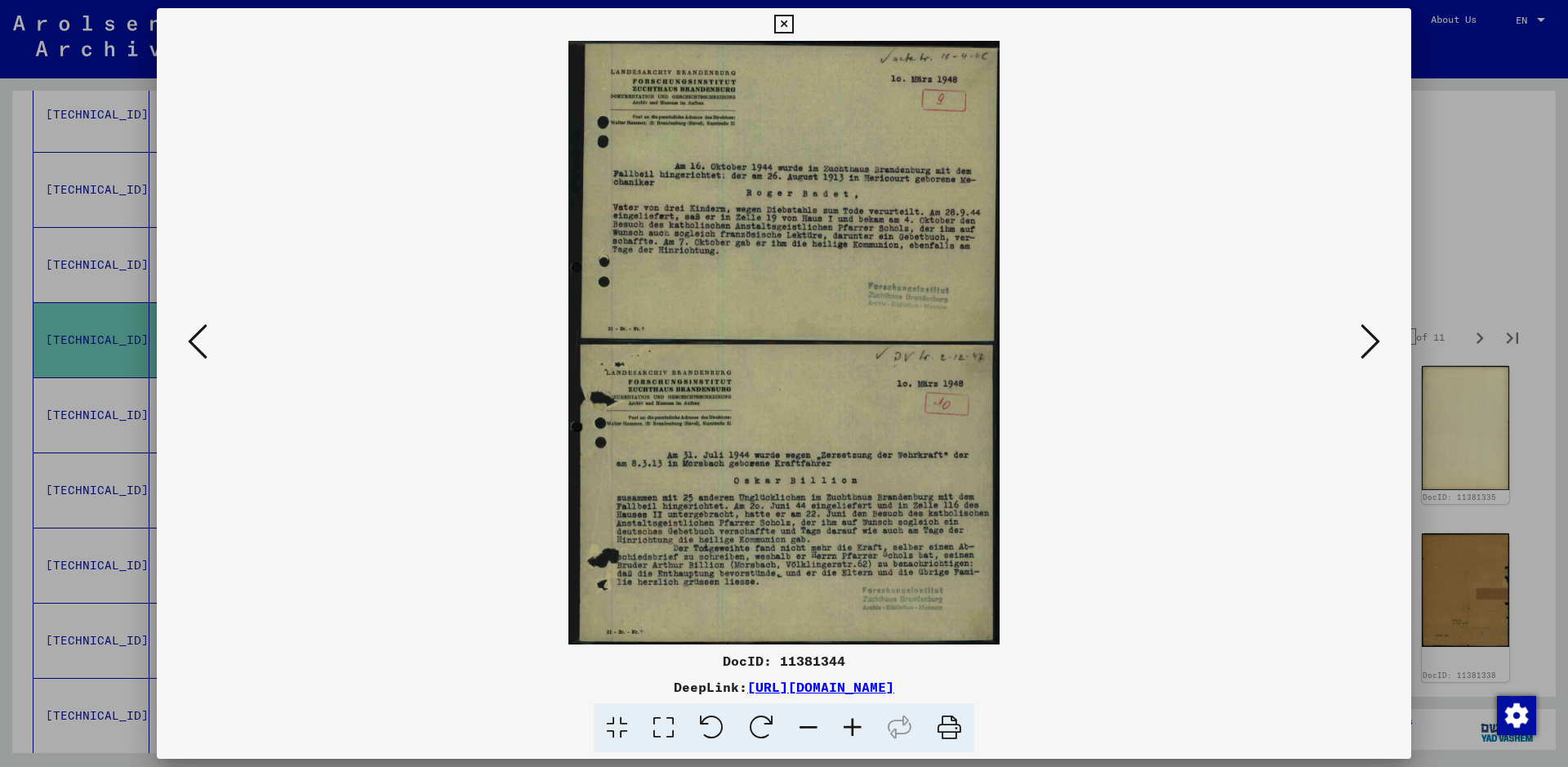
click at [1254, 339] on icon at bounding box center [1370, 341] width 20 height 39
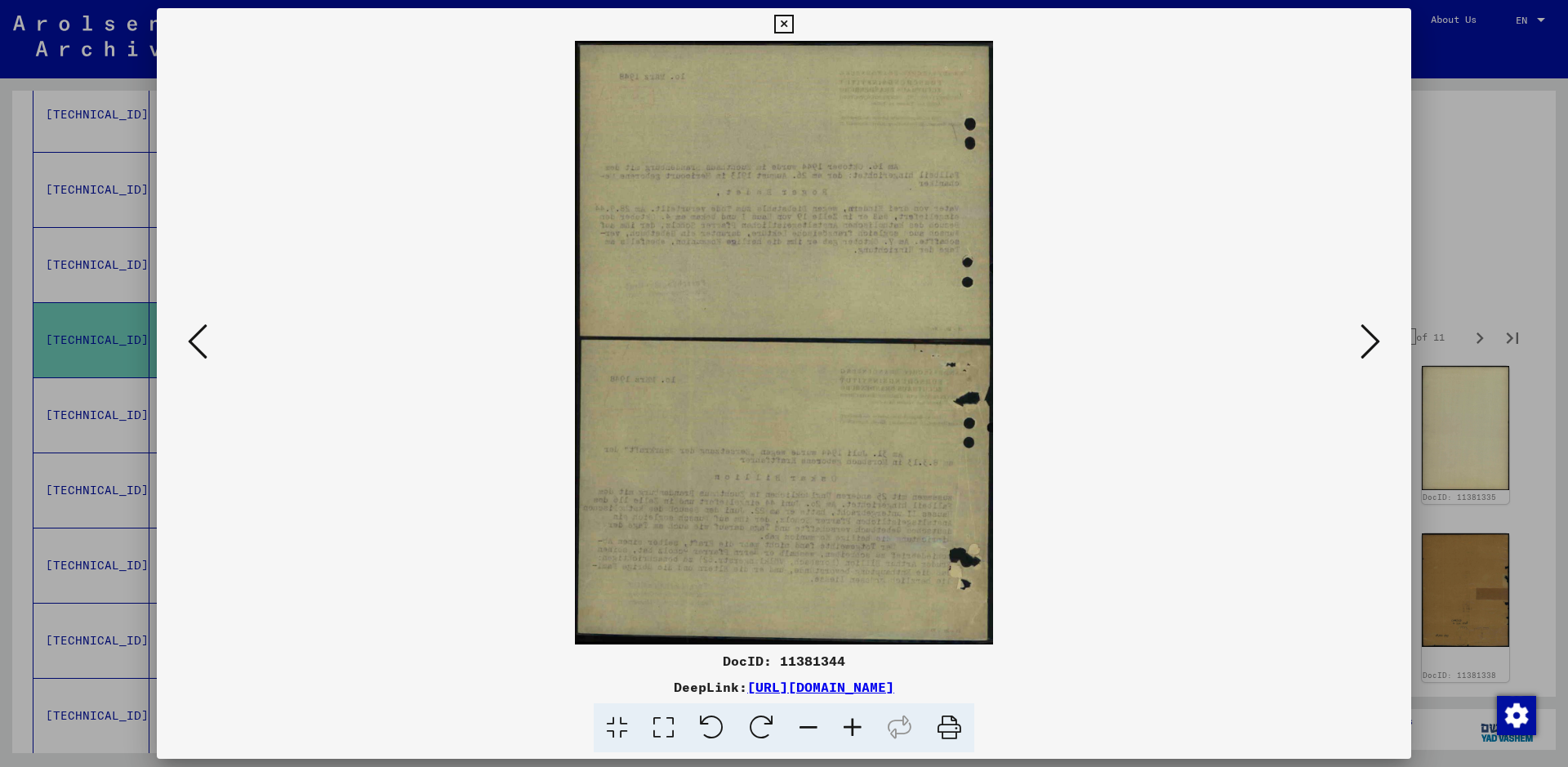
click at [1254, 339] on icon at bounding box center [1370, 341] width 20 height 39
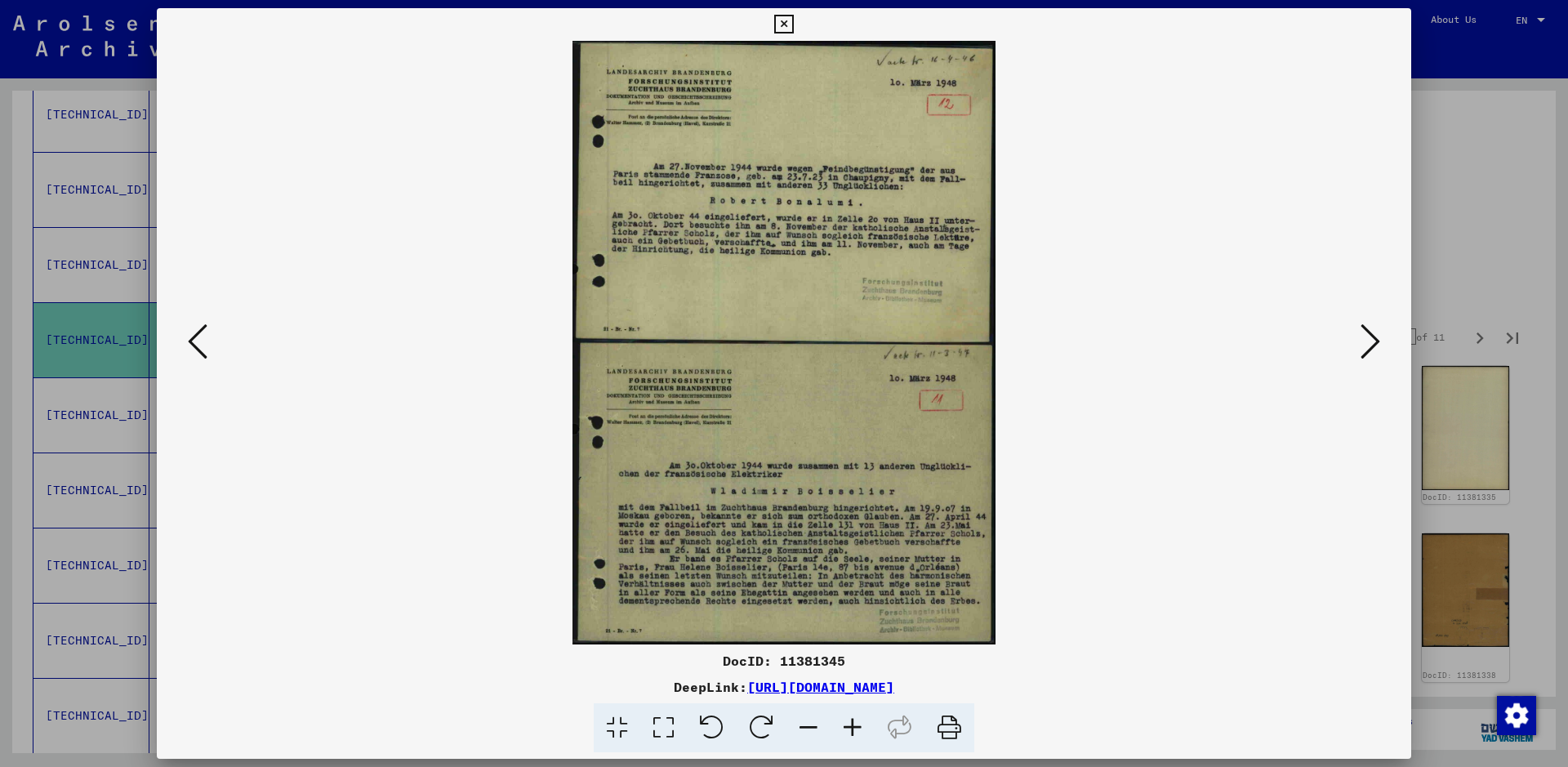
click at [1254, 339] on icon at bounding box center [1370, 341] width 20 height 39
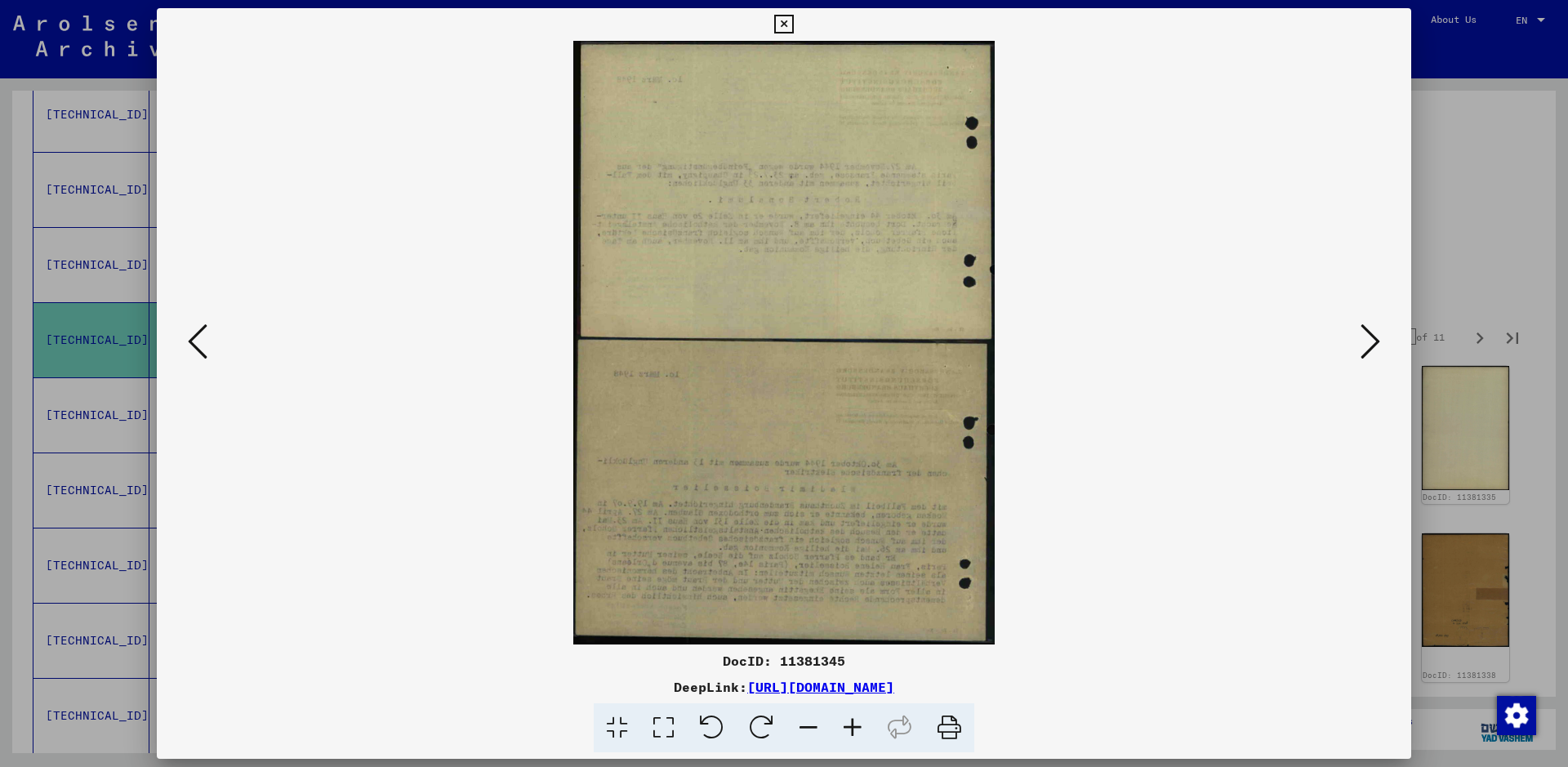
click at [1254, 339] on icon at bounding box center [1370, 341] width 20 height 39
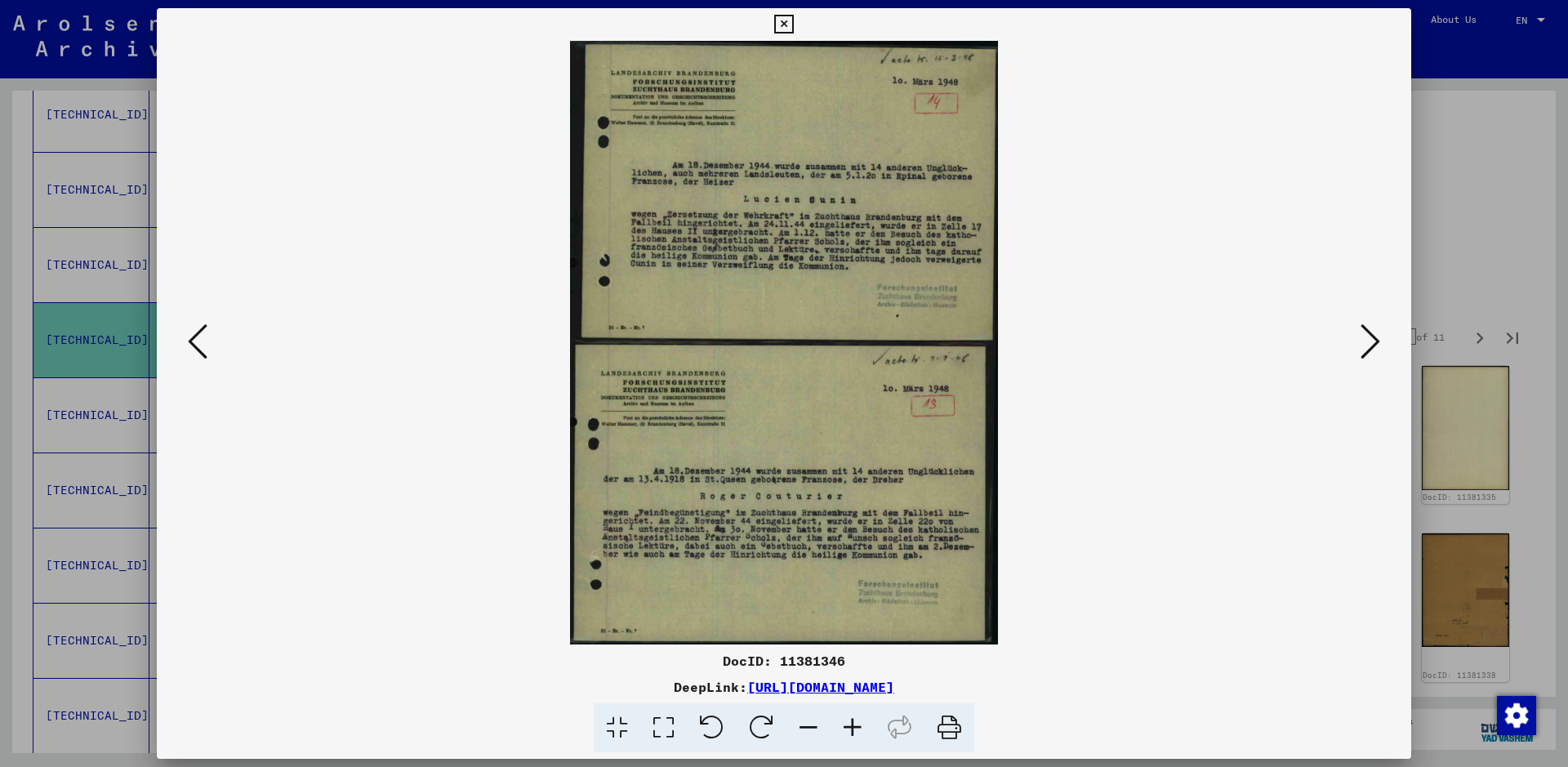
click at [1254, 339] on icon at bounding box center [1370, 341] width 20 height 39
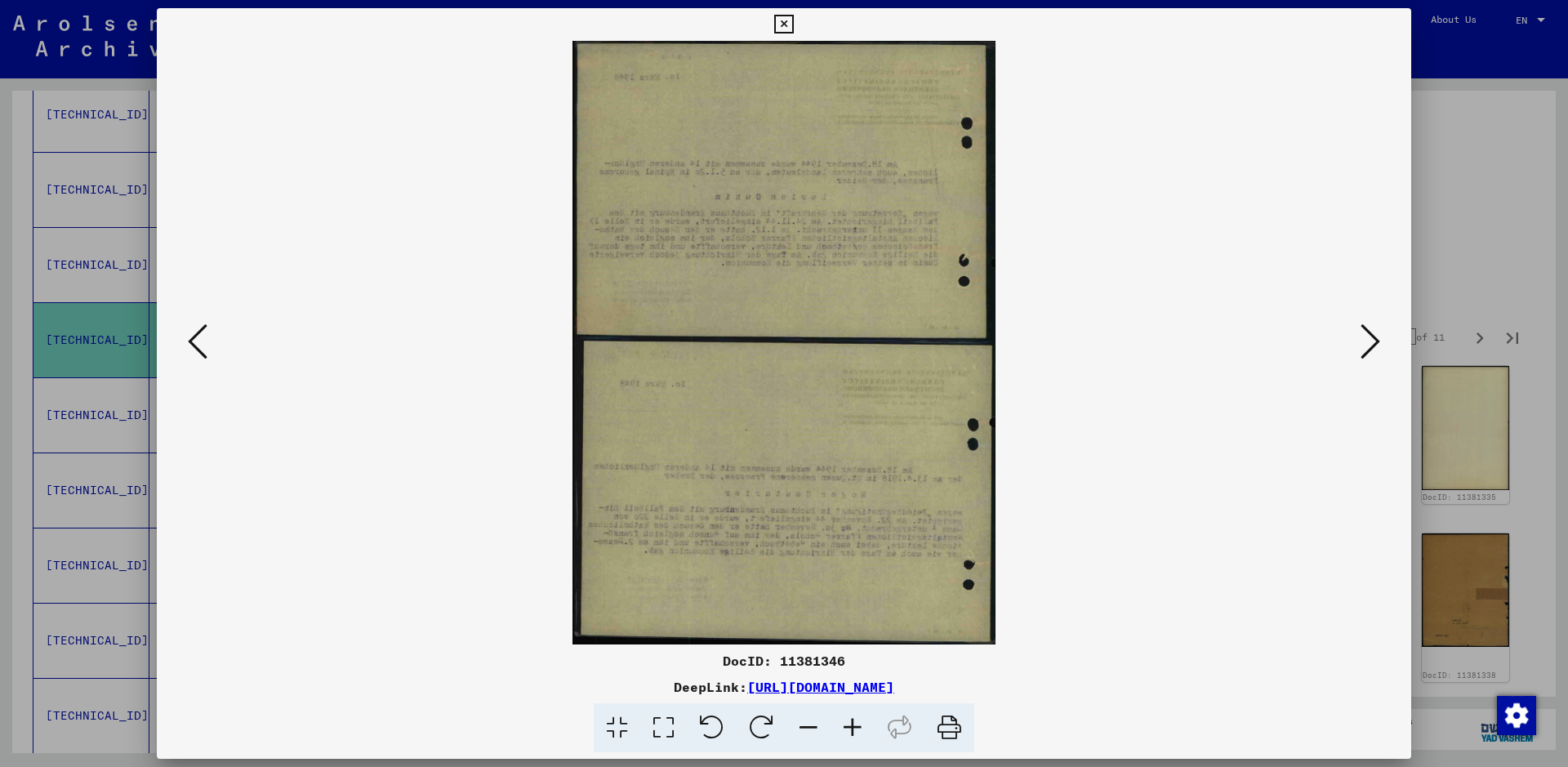
click at [1254, 339] on icon at bounding box center [1370, 341] width 20 height 39
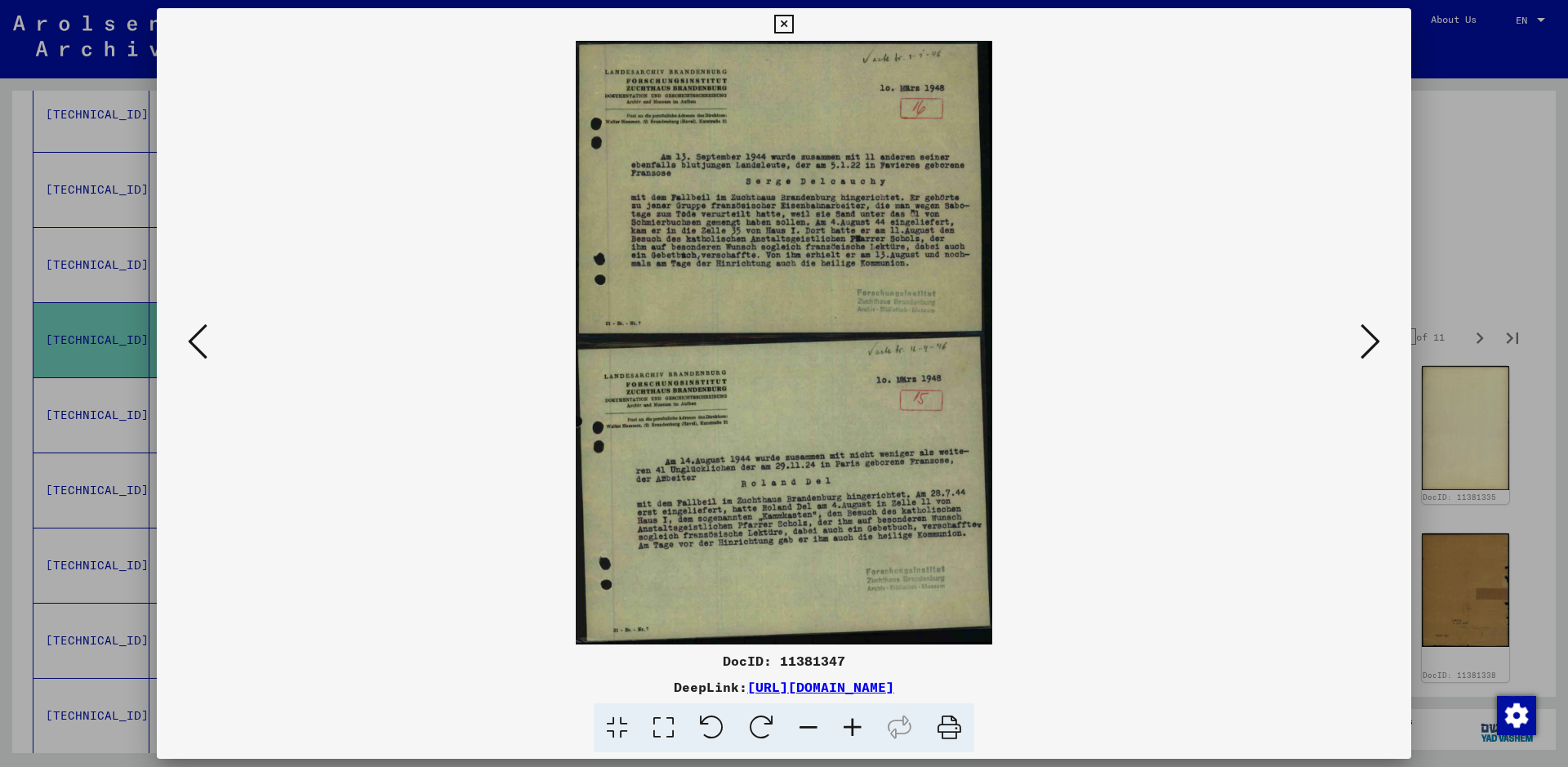
click at [1254, 161] on div at bounding box center [784, 383] width 1568 height 767
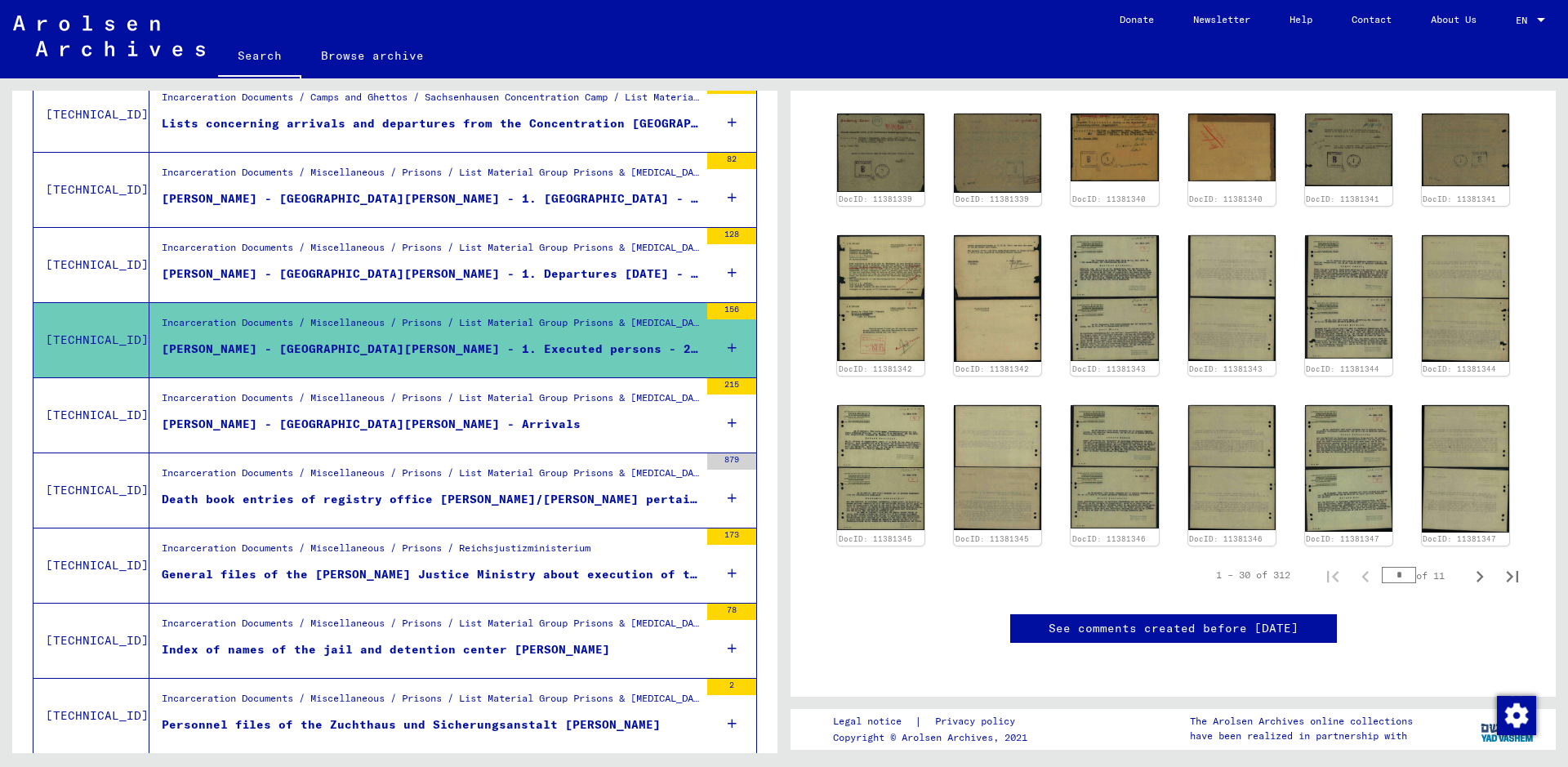
scroll to position [1225, 0]
click at [1254, 565] on icon "Next page" at bounding box center [1479, 577] width 23 height 23
type input "*"
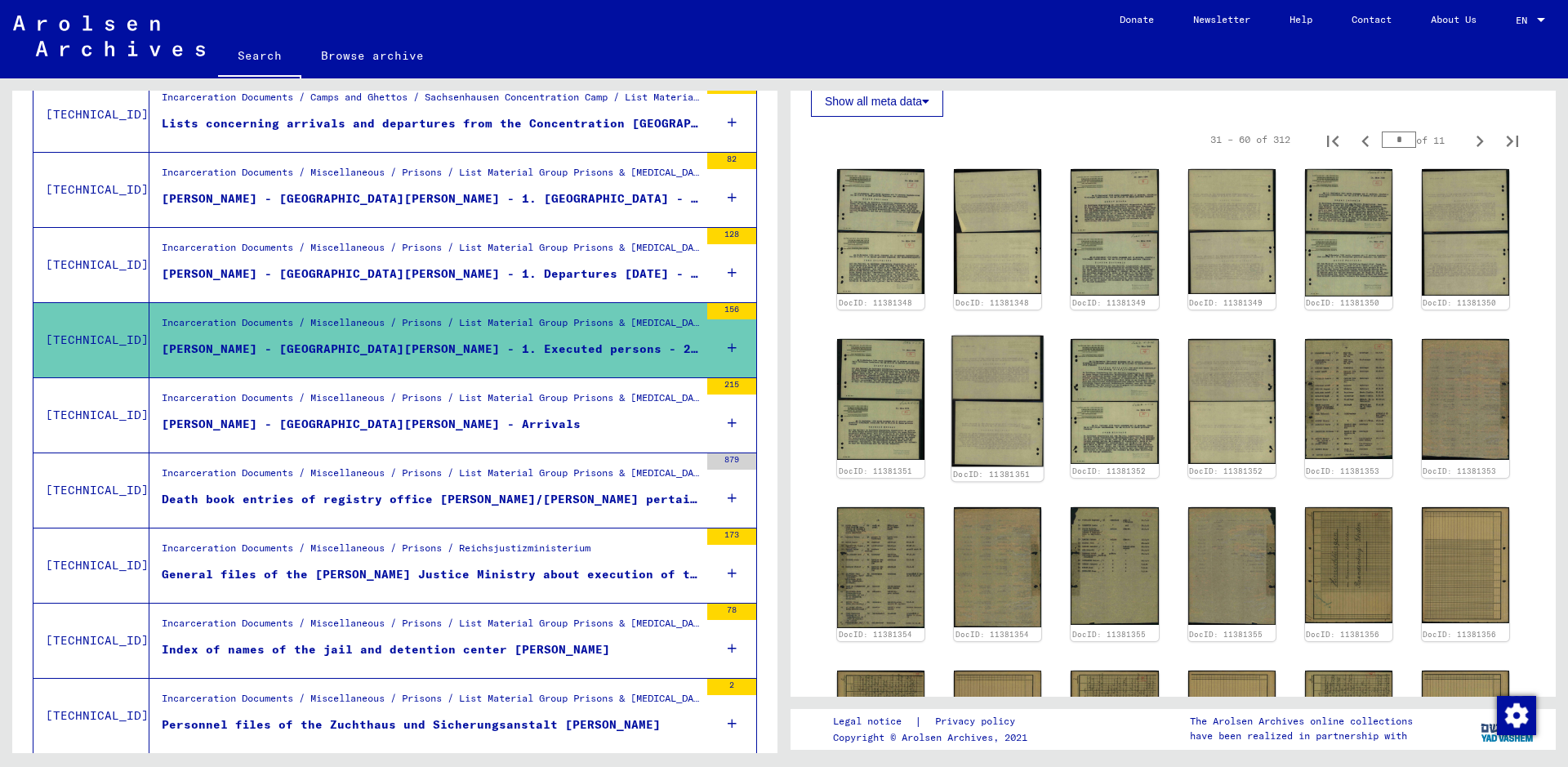
scroll to position [525, 0]
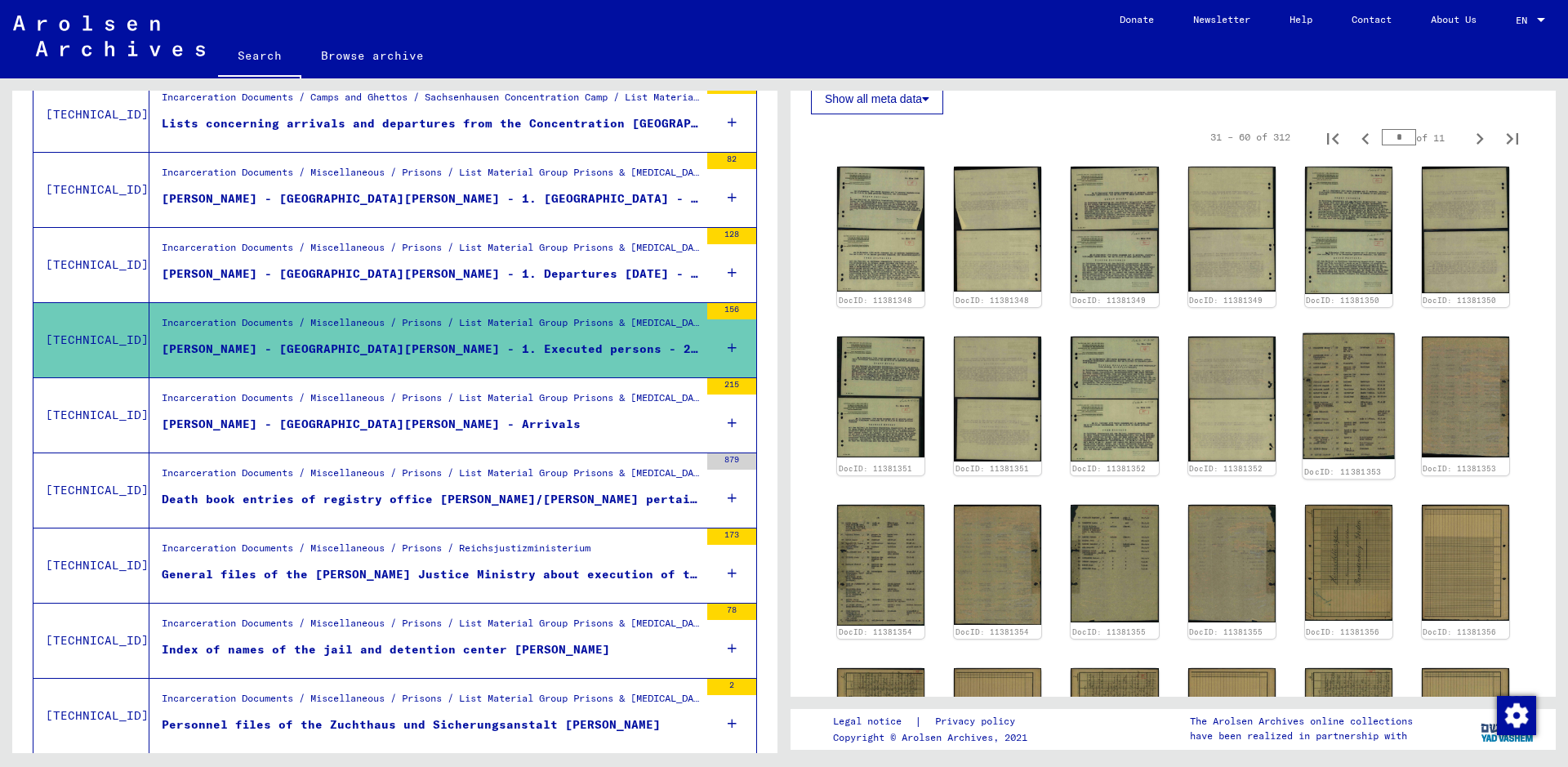
click at [1254, 401] on img at bounding box center [1349, 396] width 93 height 126
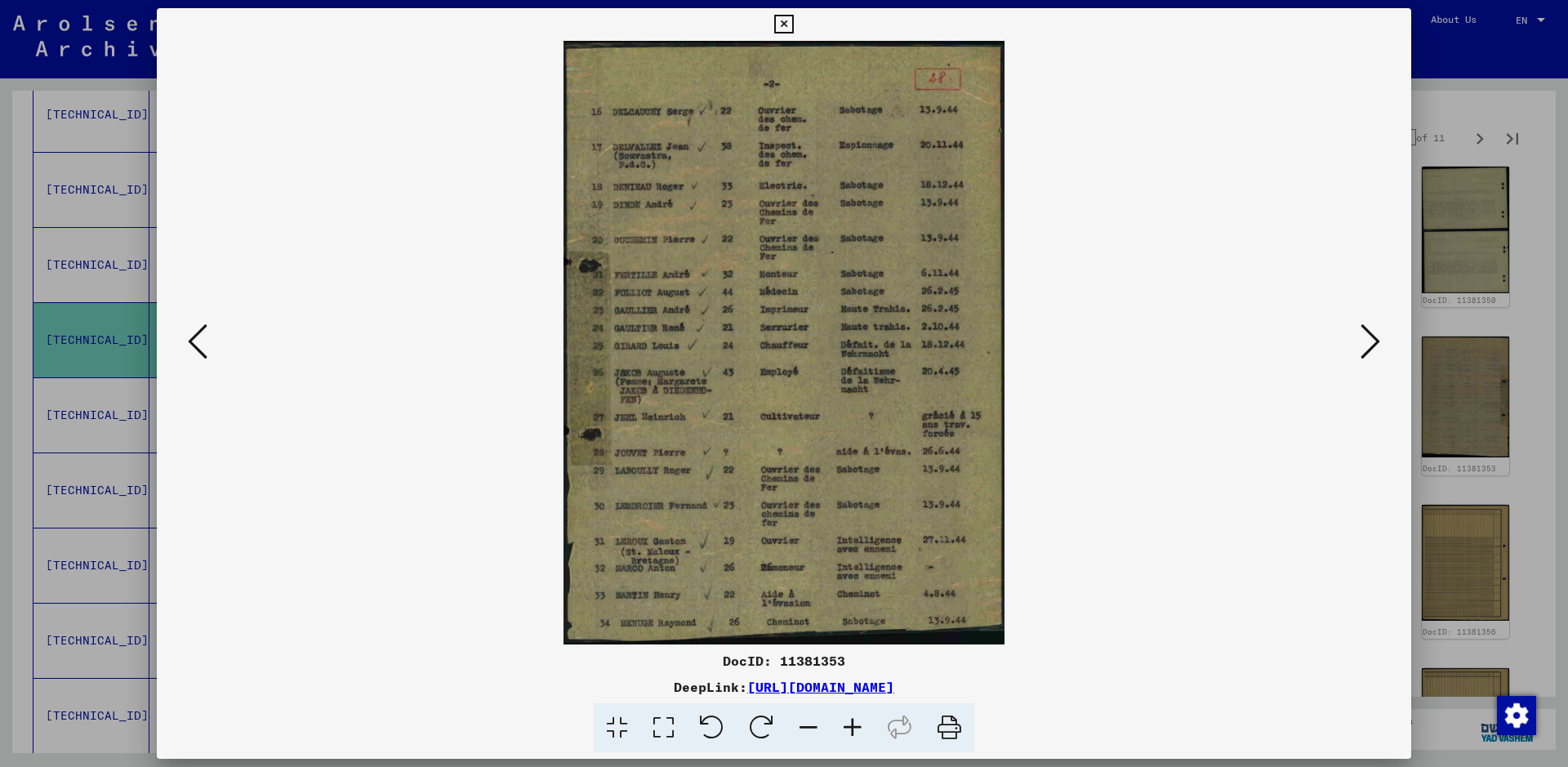
click at [853, 612] on icon at bounding box center [852, 728] width 44 height 50
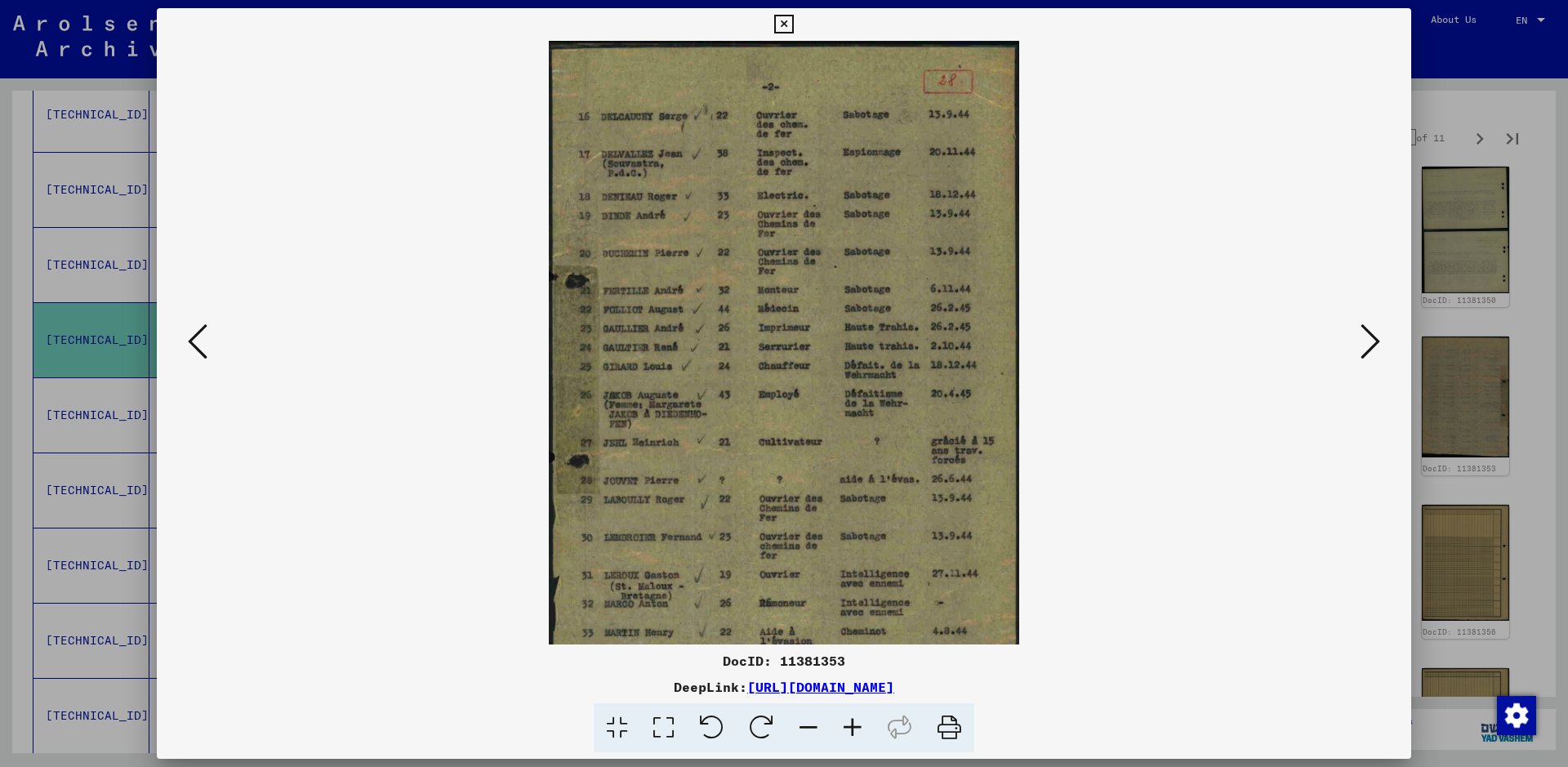
click at [853, 612] on icon at bounding box center [852, 728] width 44 height 50
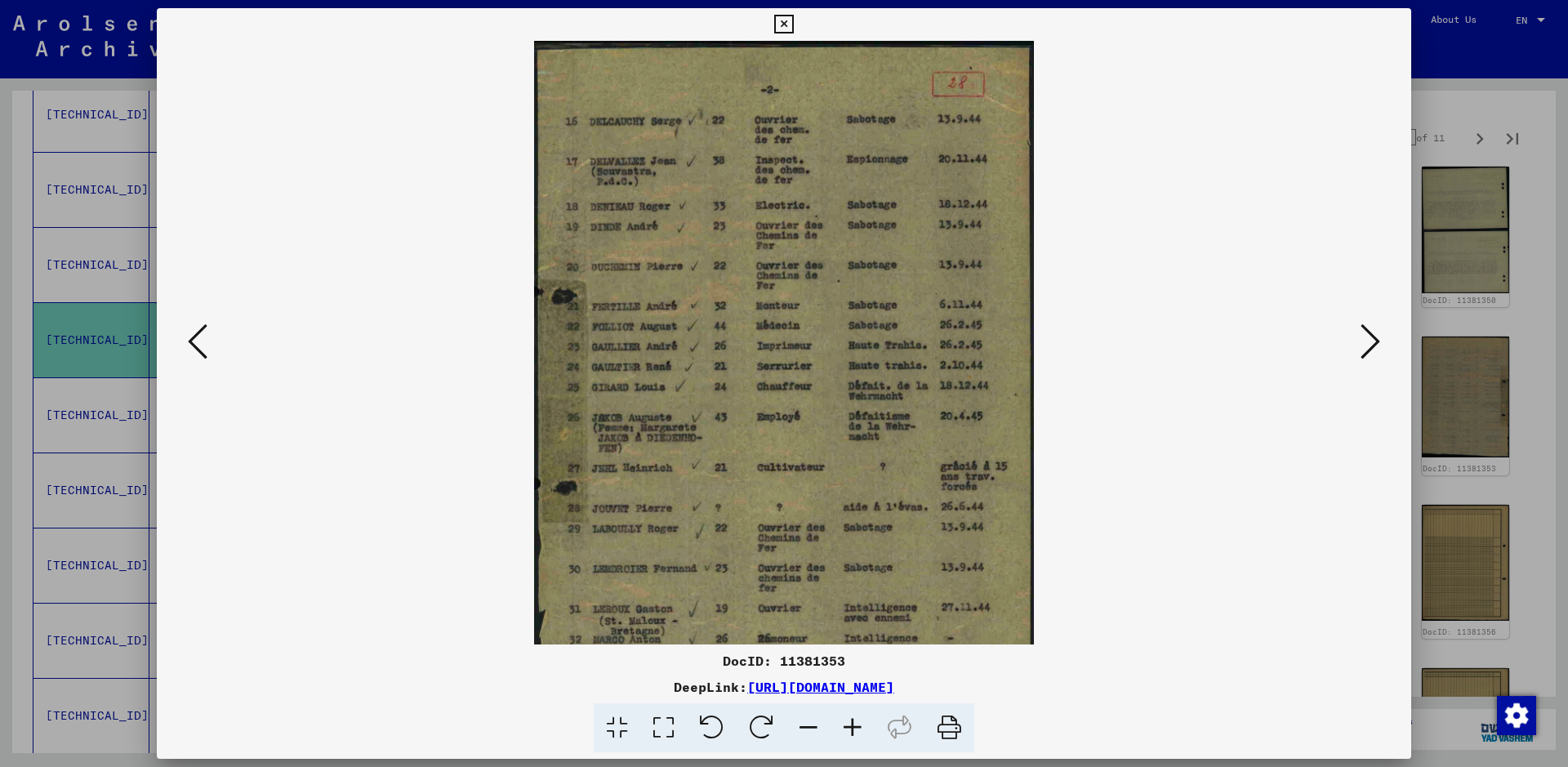
click at [853, 612] on icon at bounding box center [852, 728] width 44 height 50
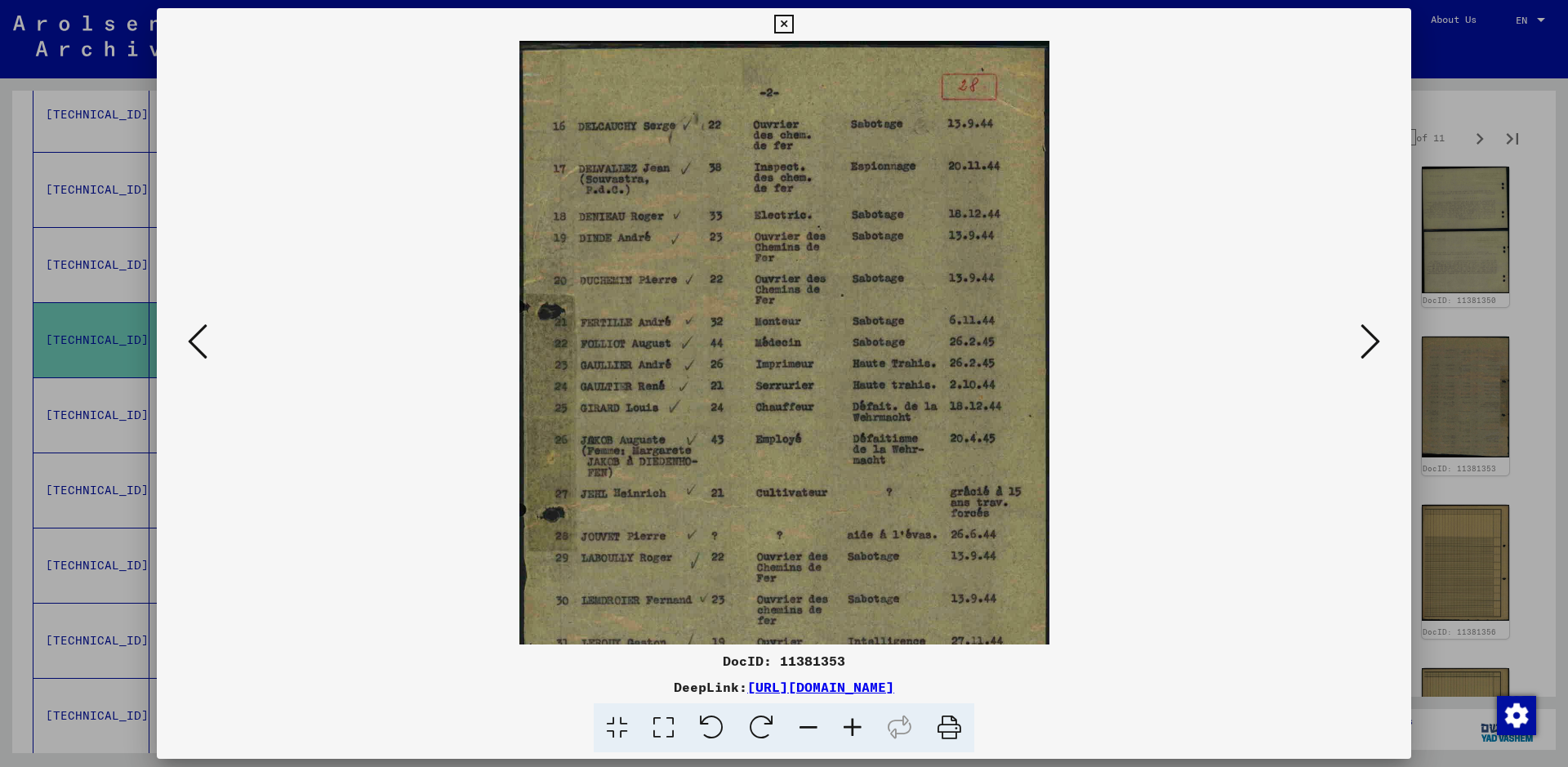
click at [853, 612] on icon at bounding box center [852, 728] width 44 height 50
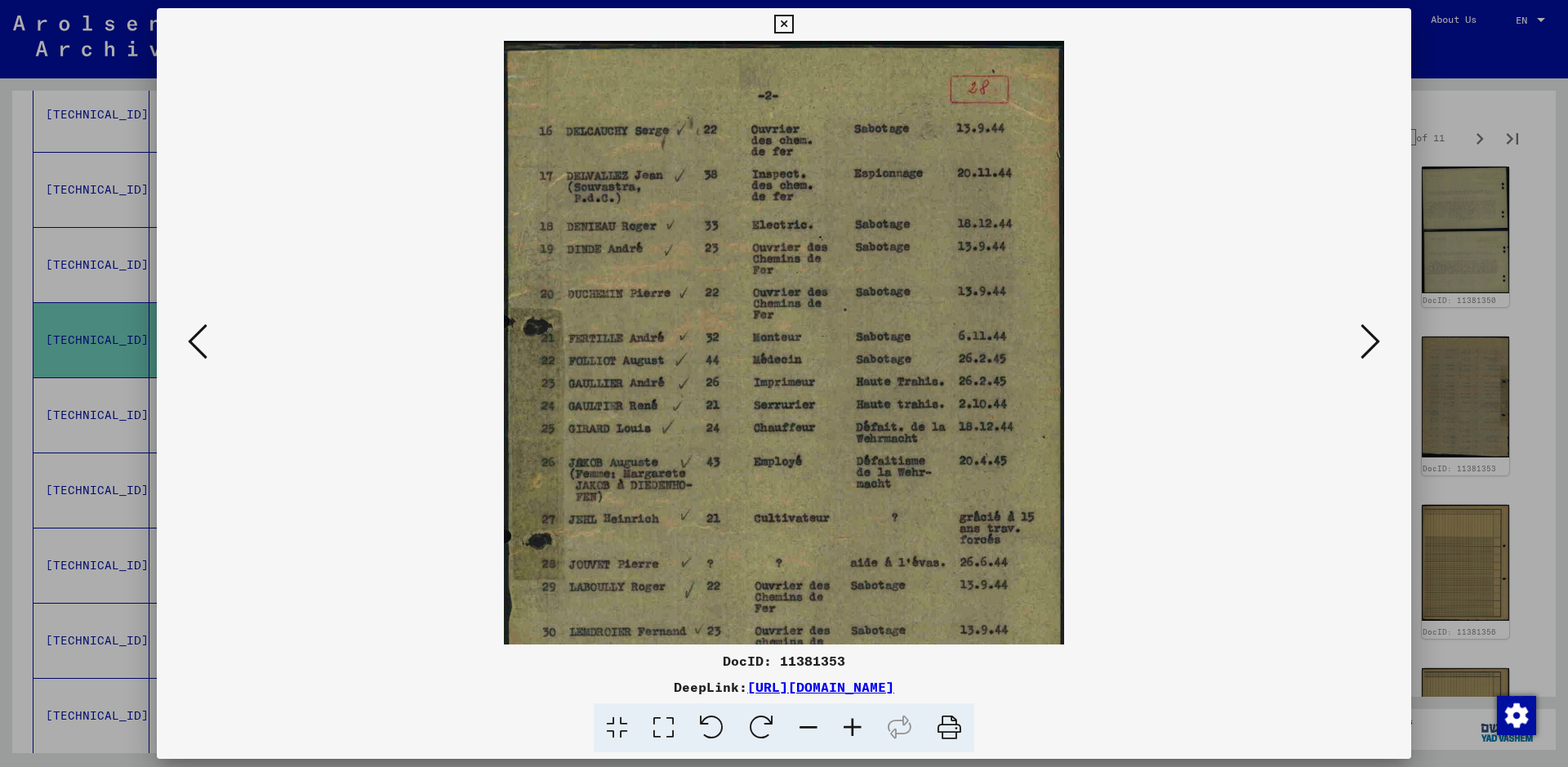
click at [853, 612] on icon at bounding box center [852, 728] width 44 height 50
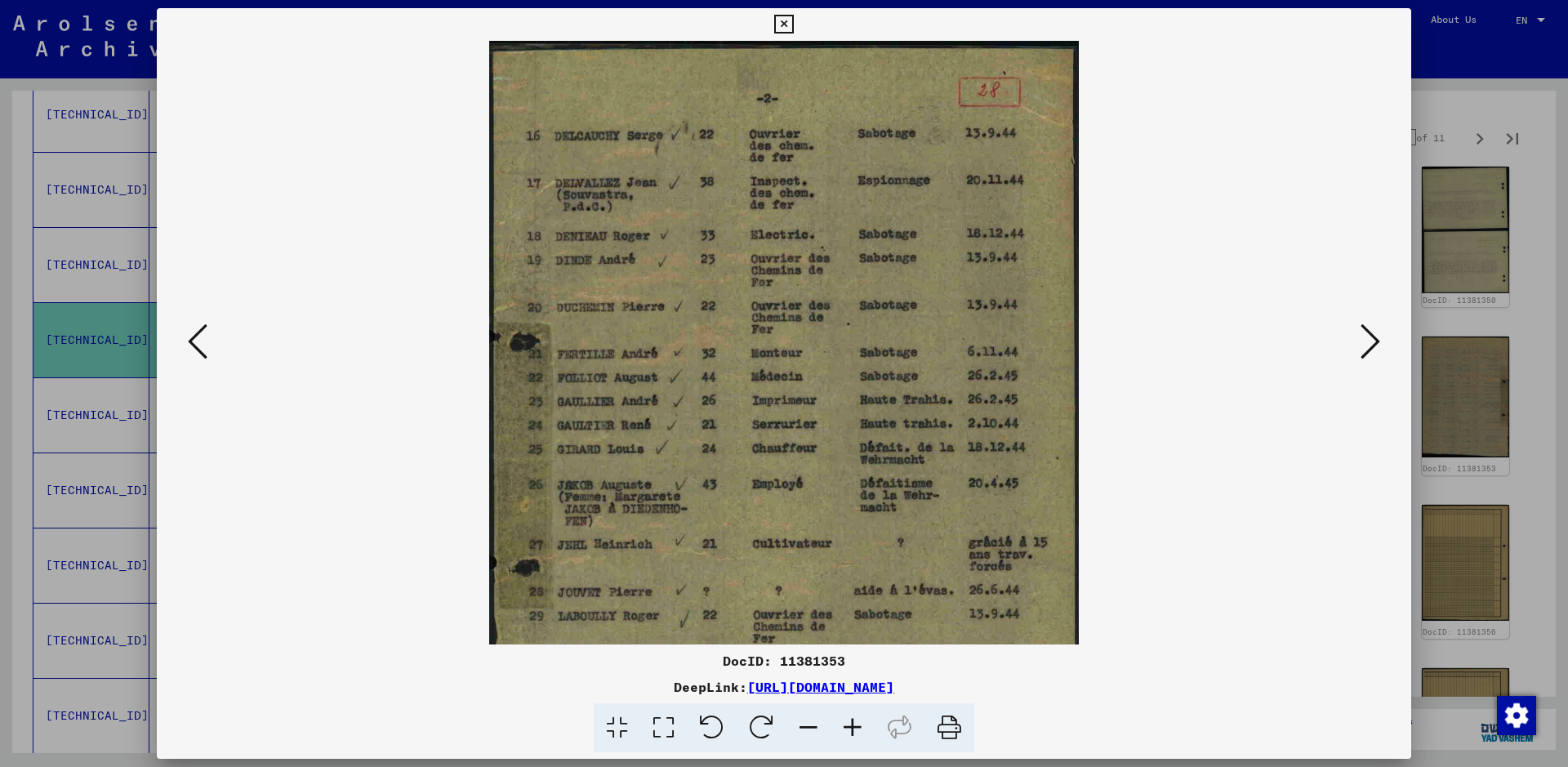
click at [853, 612] on icon at bounding box center [852, 728] width 44 height 50
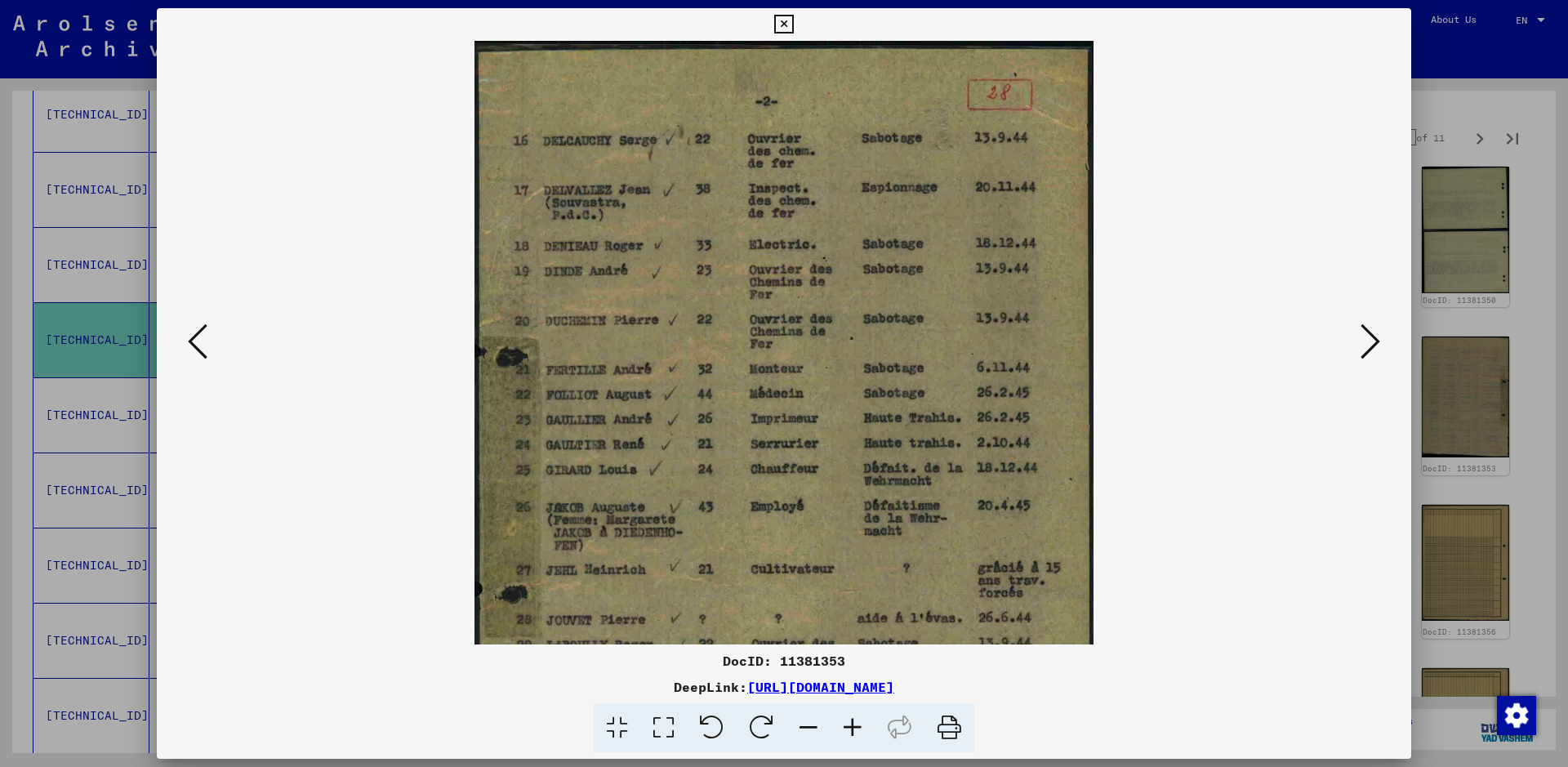
click at [853, 612] on icon at bounding box center [852, 728] width 44 height 50
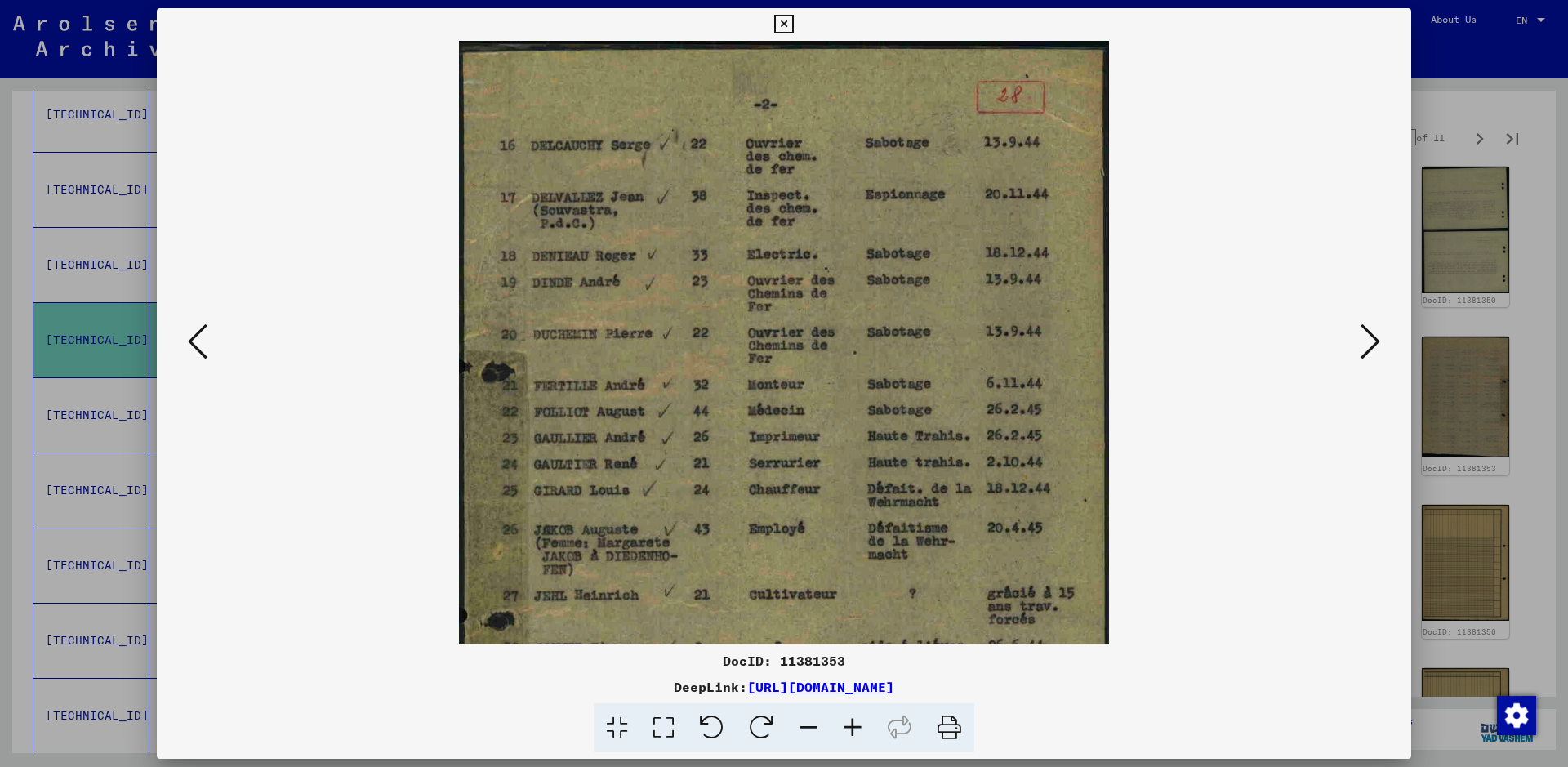
click at [853, 612] on icon at bounding box center [852, 728] width 44 height 50
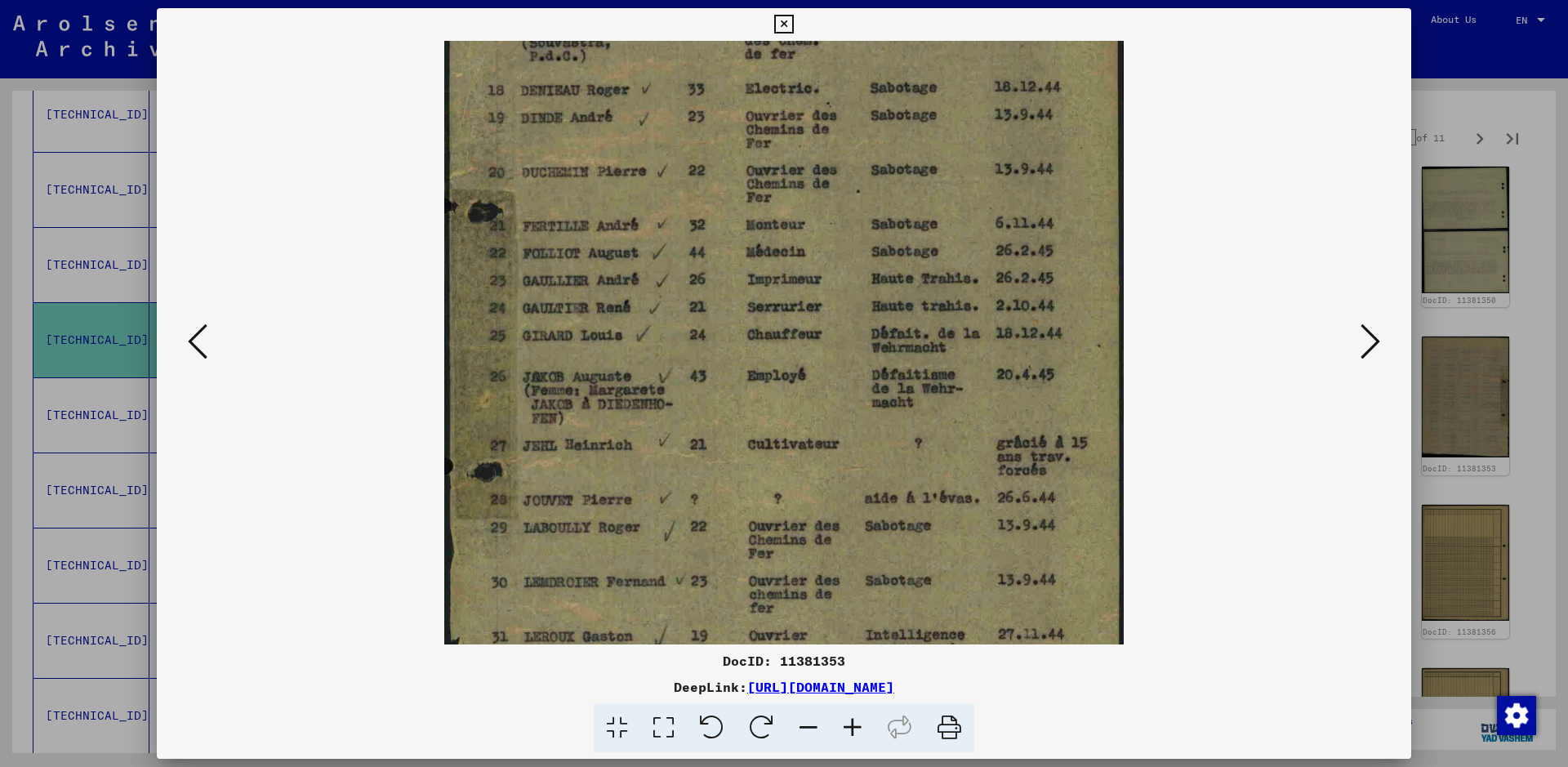
scroll to position [207, 0]
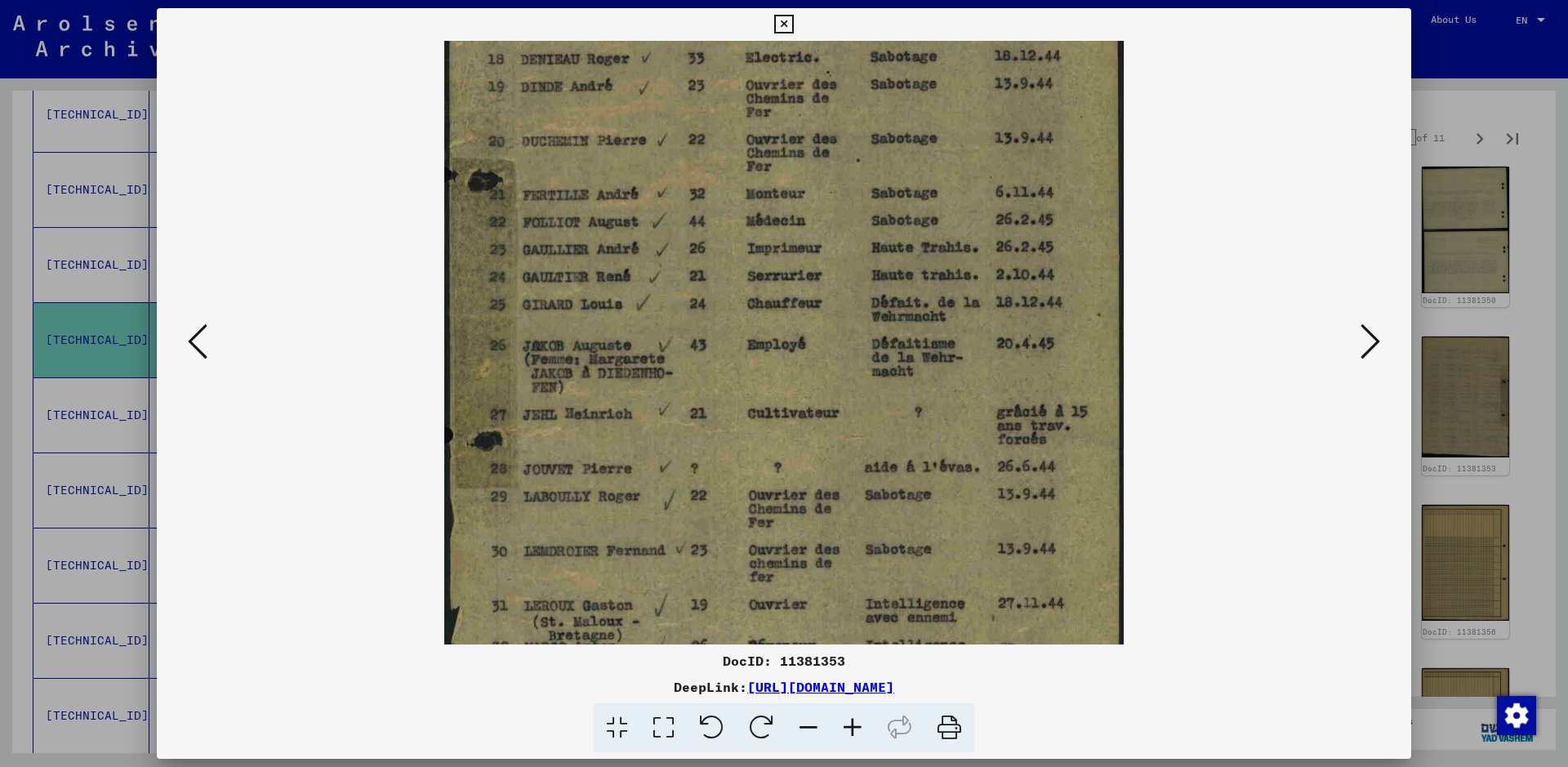
drag, startPoint x: 935, startPoint y: 372, endPoint x: 990, endPoint y: 165, distance: 214.2
click at [990, 165] on img at bounding box center [784, 300] width 679 height 930
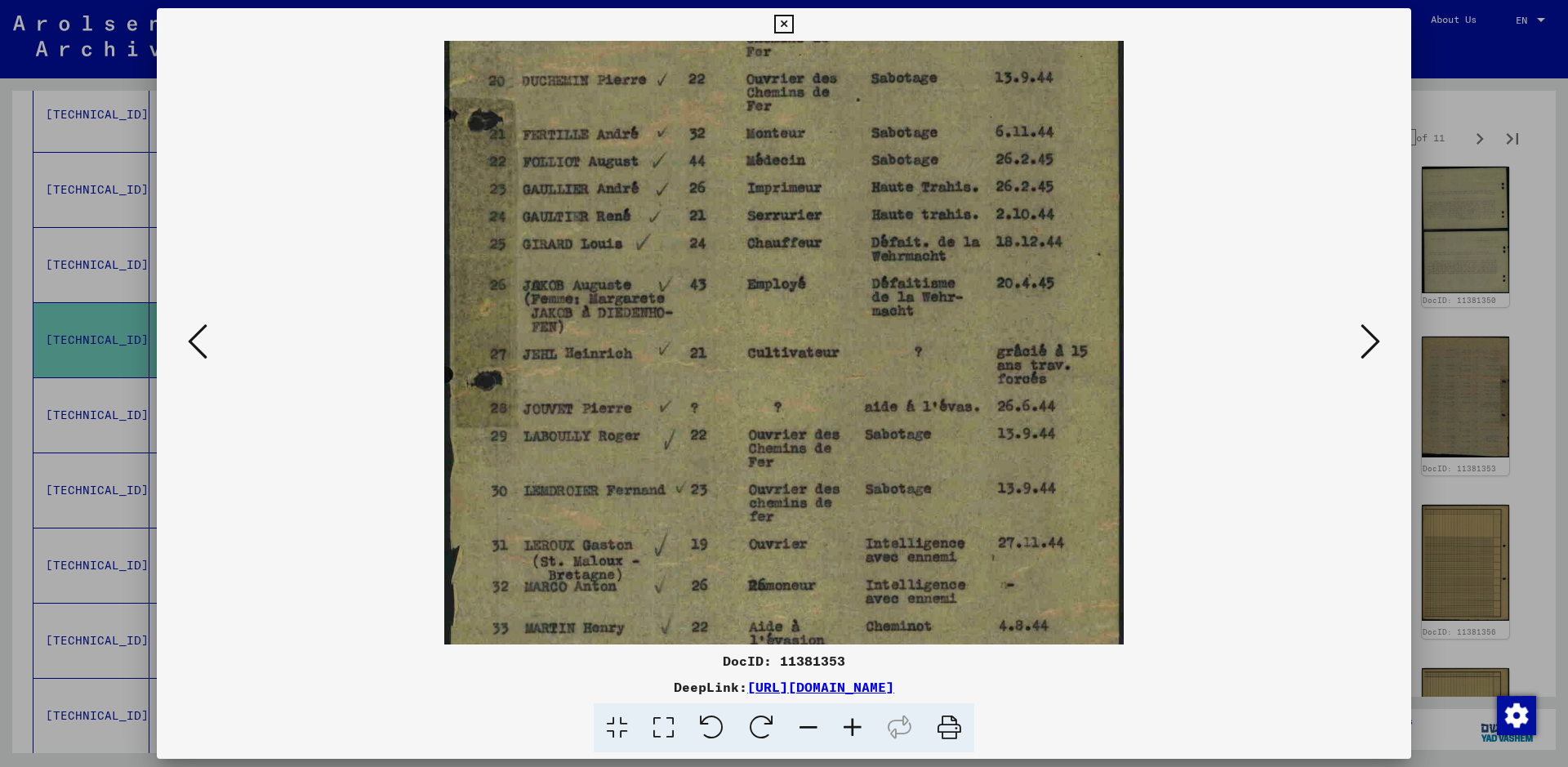
scroll to position [291, 0]
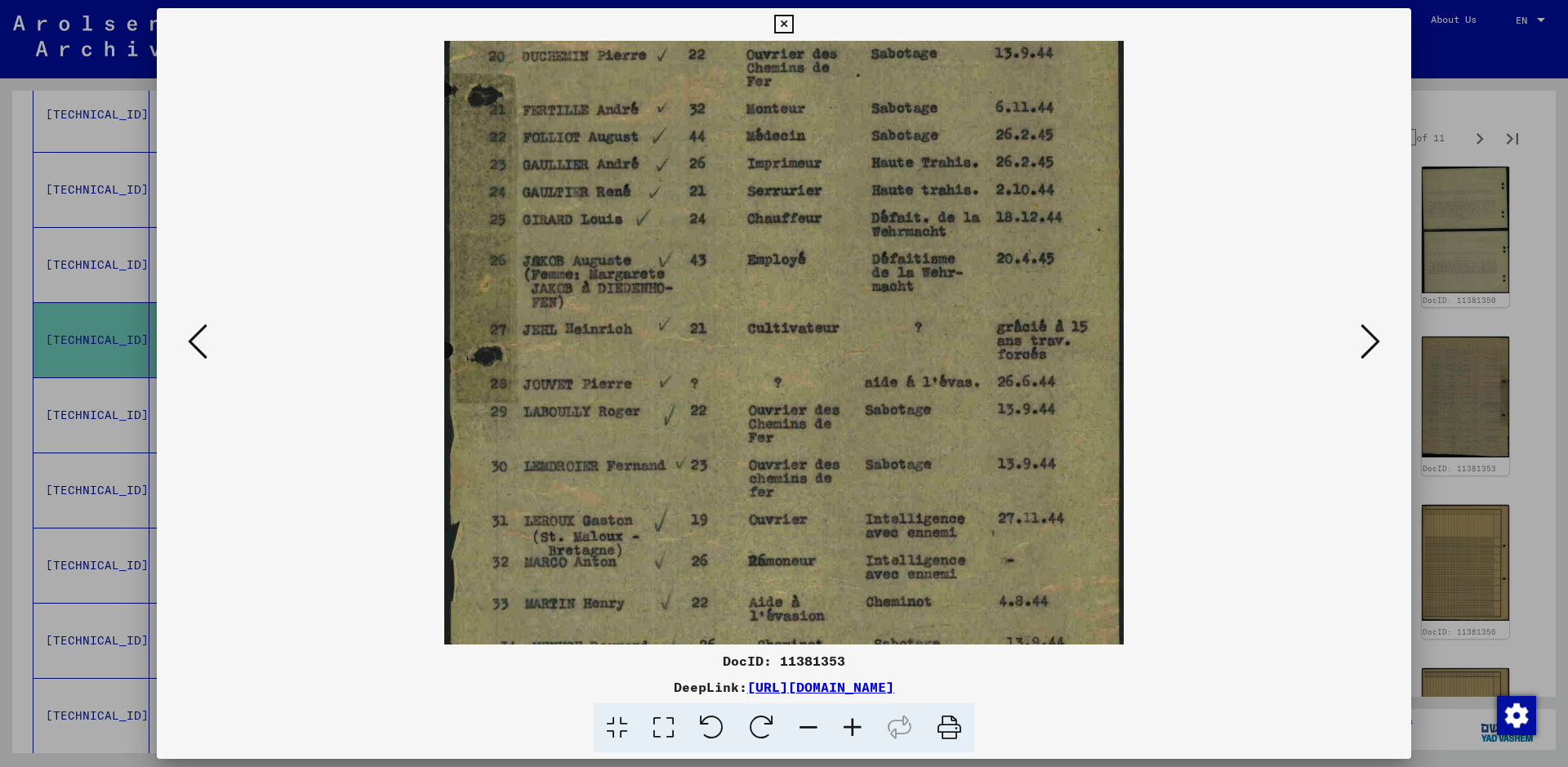
drag, startPoint x: 909, startPoint y: 432, endPoint x: 925, endPoint y: 347, distance: 86.5
click at [925, 347] on img at bounding box center [784, 214] width 679 height 930
click at [1254, 342] on icon at bounding box center [1370, 341] width 20 height 39
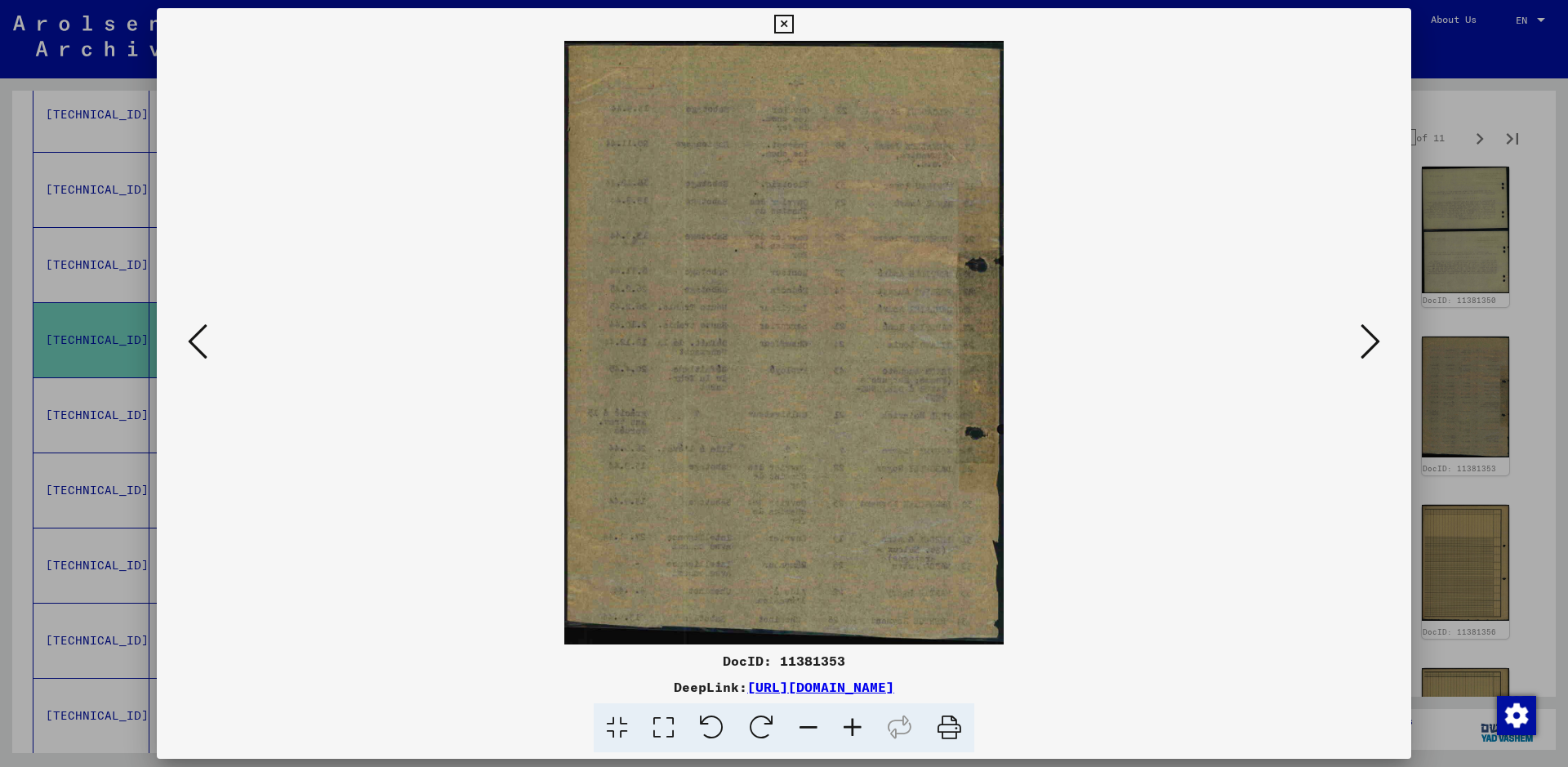
scroll to position [0, 0]
click at [1254, 342] on icon at bounding box center [1370, 341] width 20 height 39
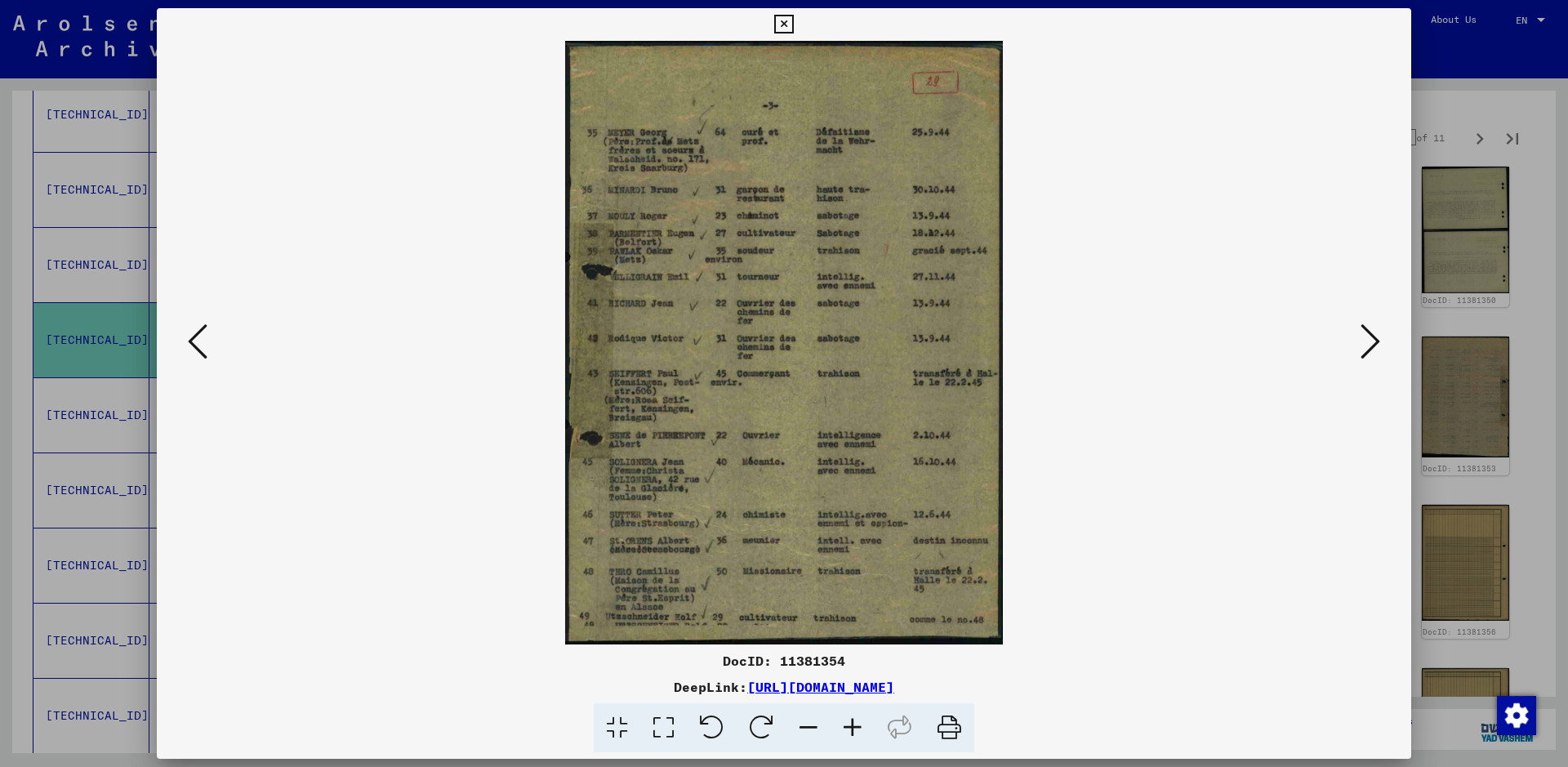
click at [1254, 342] on icon at bounding box center [1370, 341] width 20 height 39
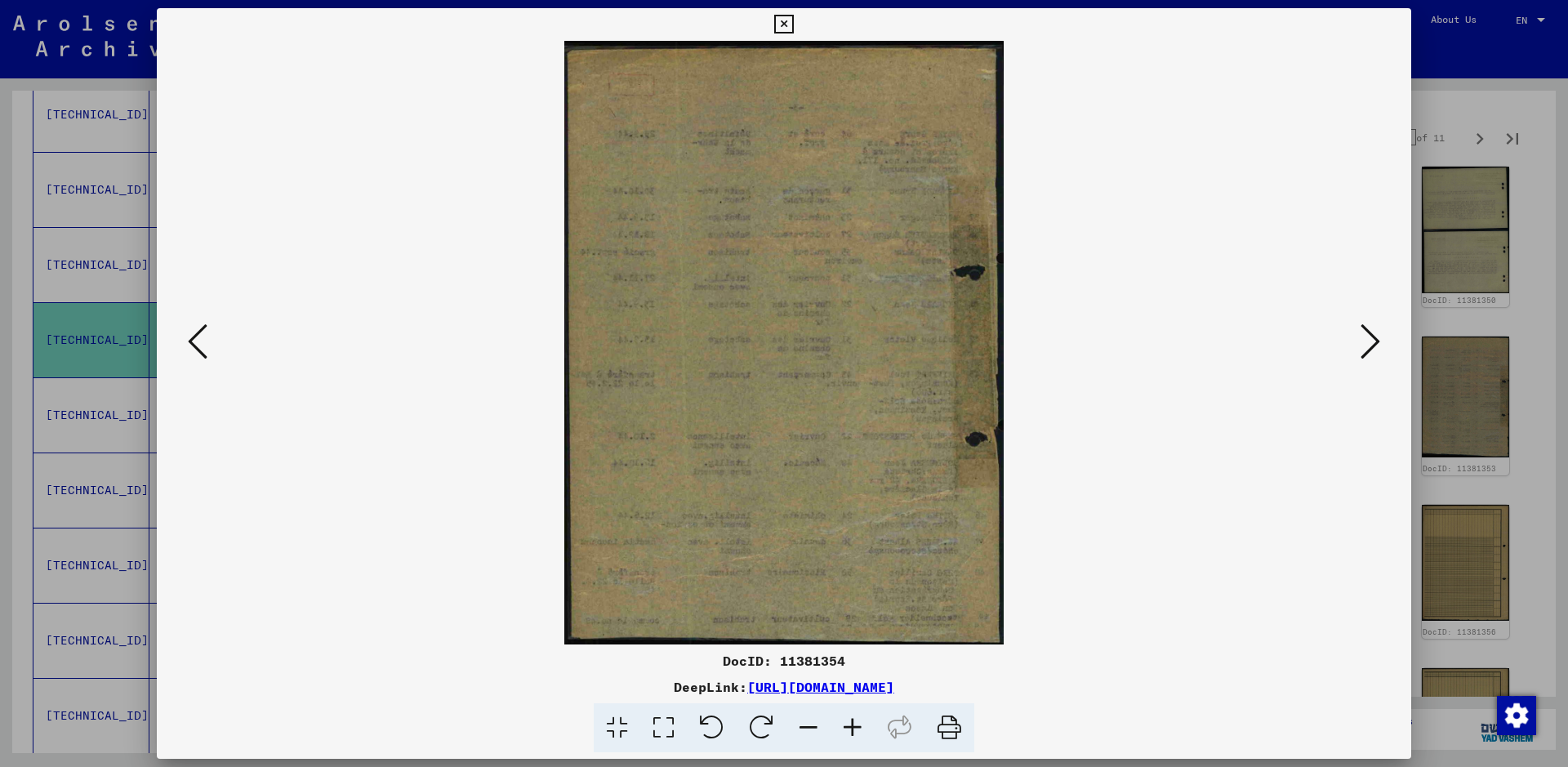
click at [1254, 342] on icon at bounding box center [1370, 341] width 20 height 39
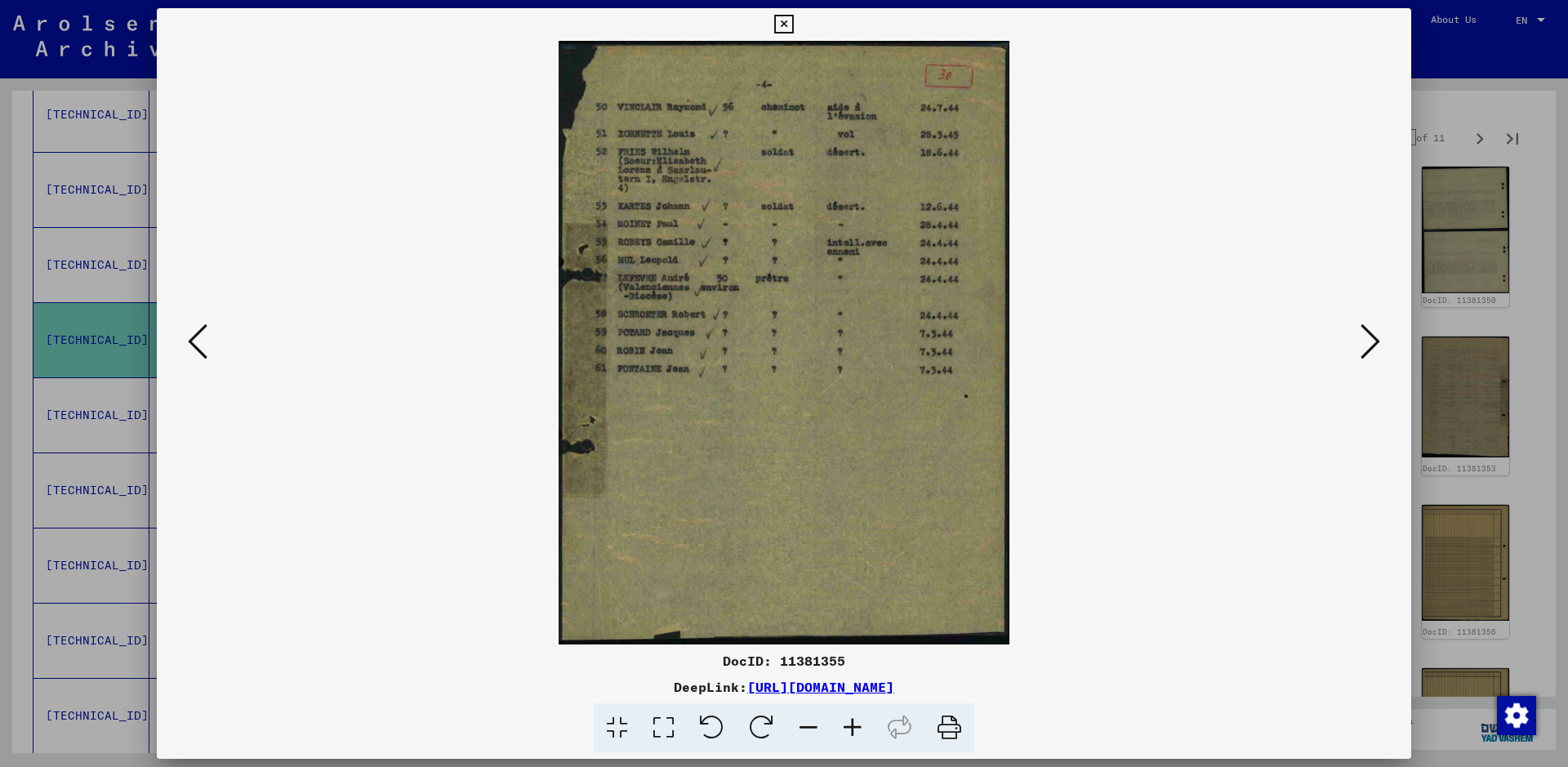
click at [1254, 342] on icon at bounding box center [1370, 341] width 20 height 39
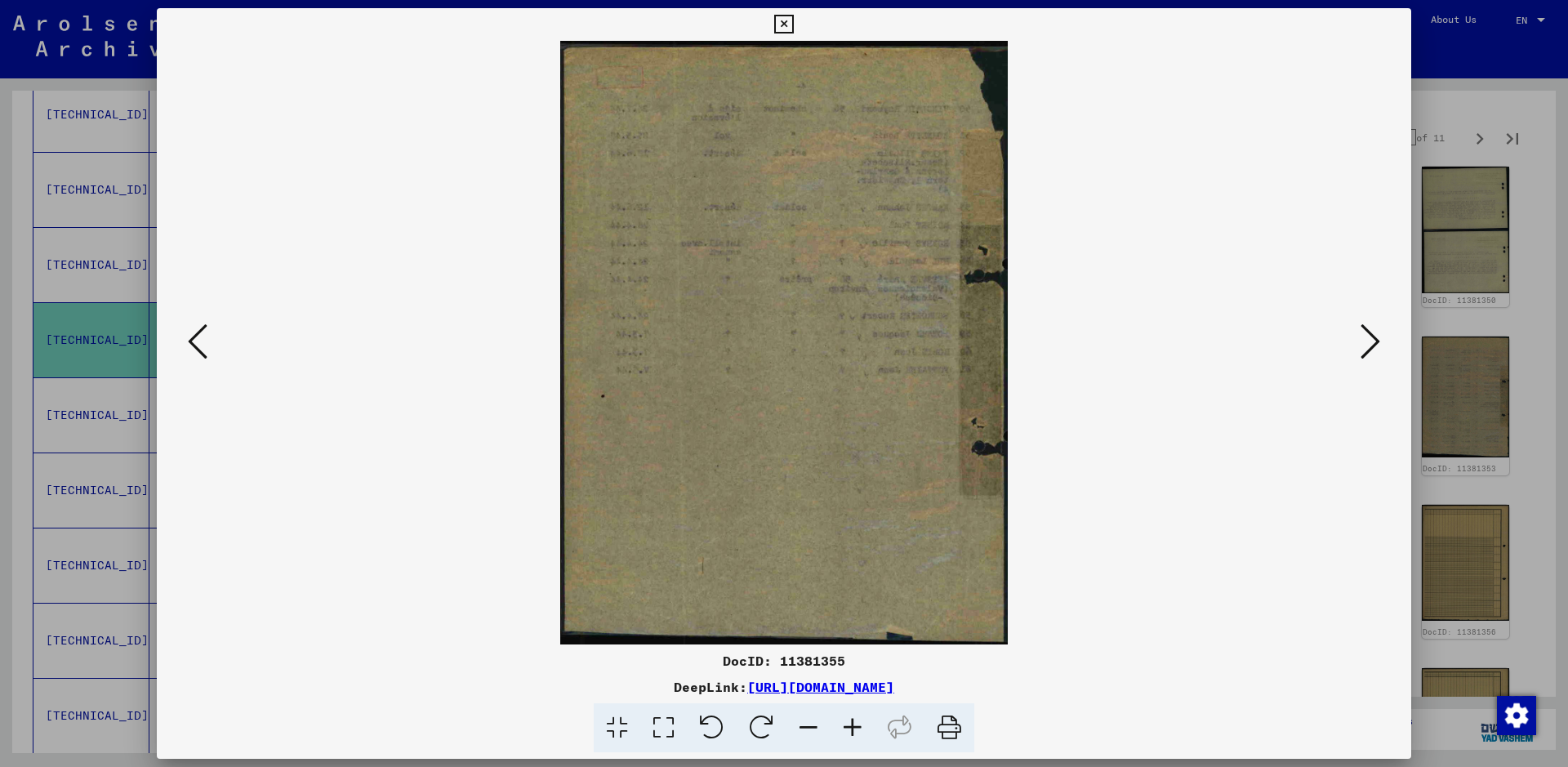
click at [1254, 257] on div at bounding box center [784, 383] width 1568 height 767
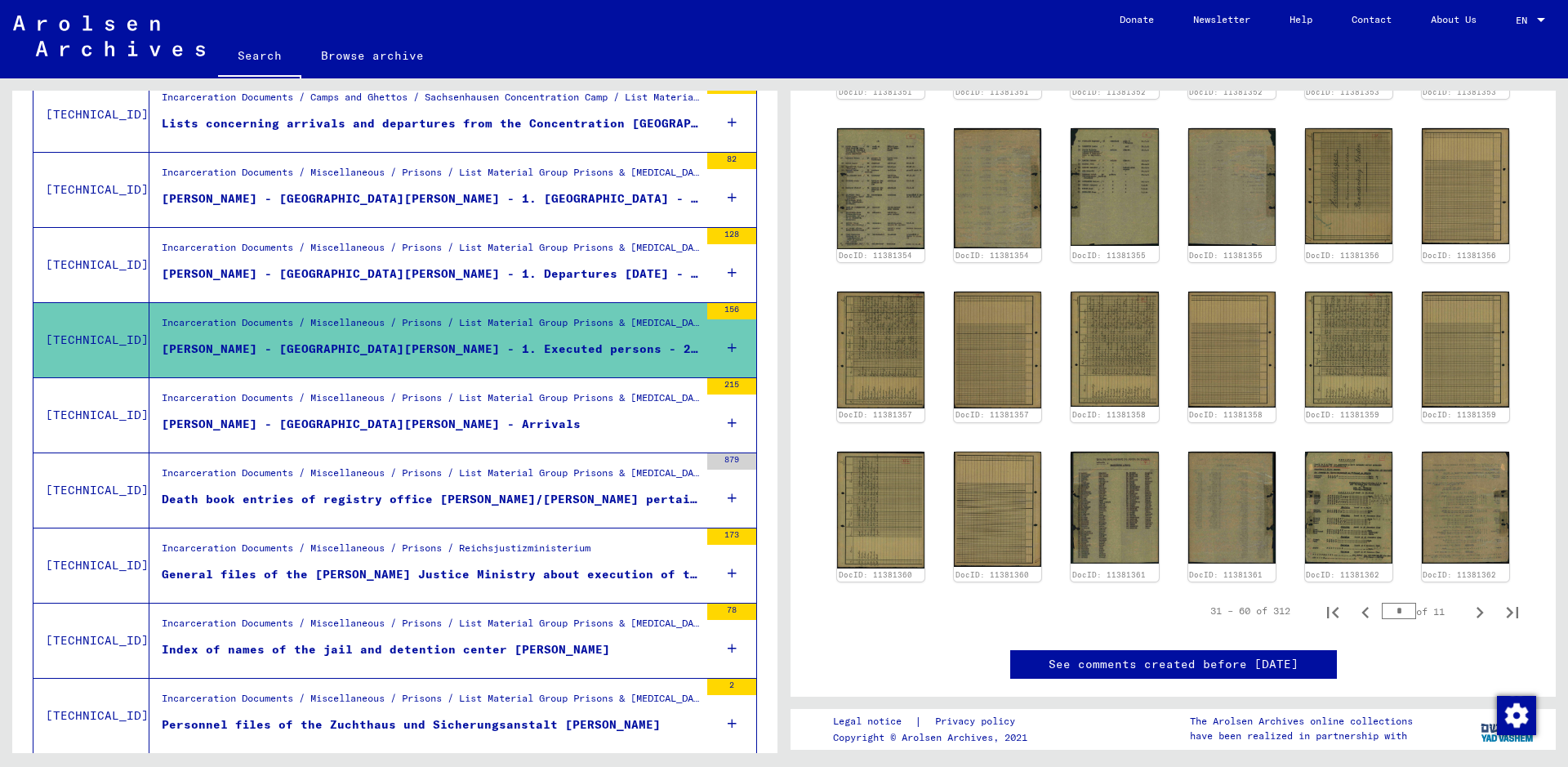
scroll to position [934, 0]
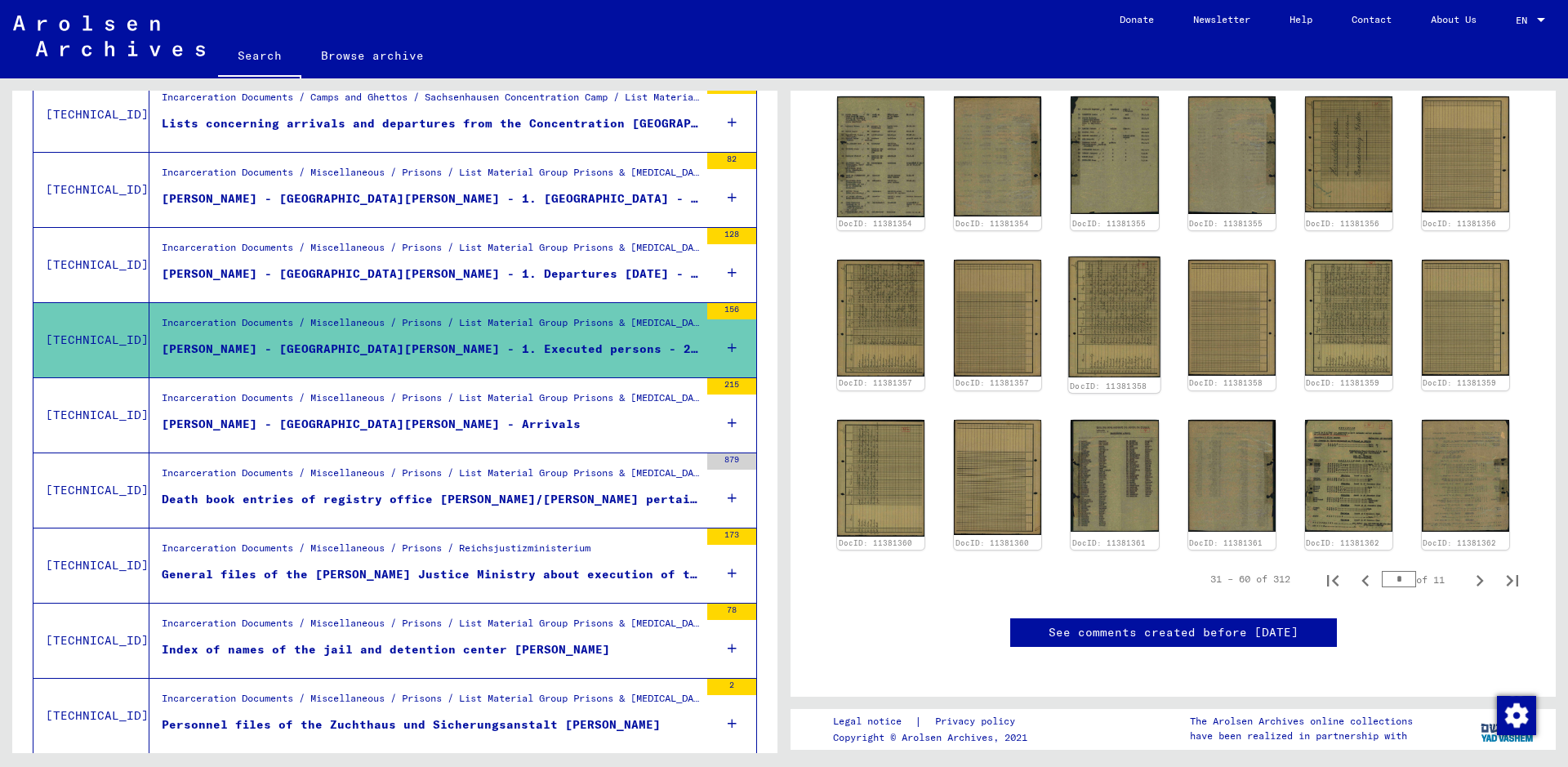
click at [1117, 319] on img at bounding box center [1115, 317] width 93 height 121
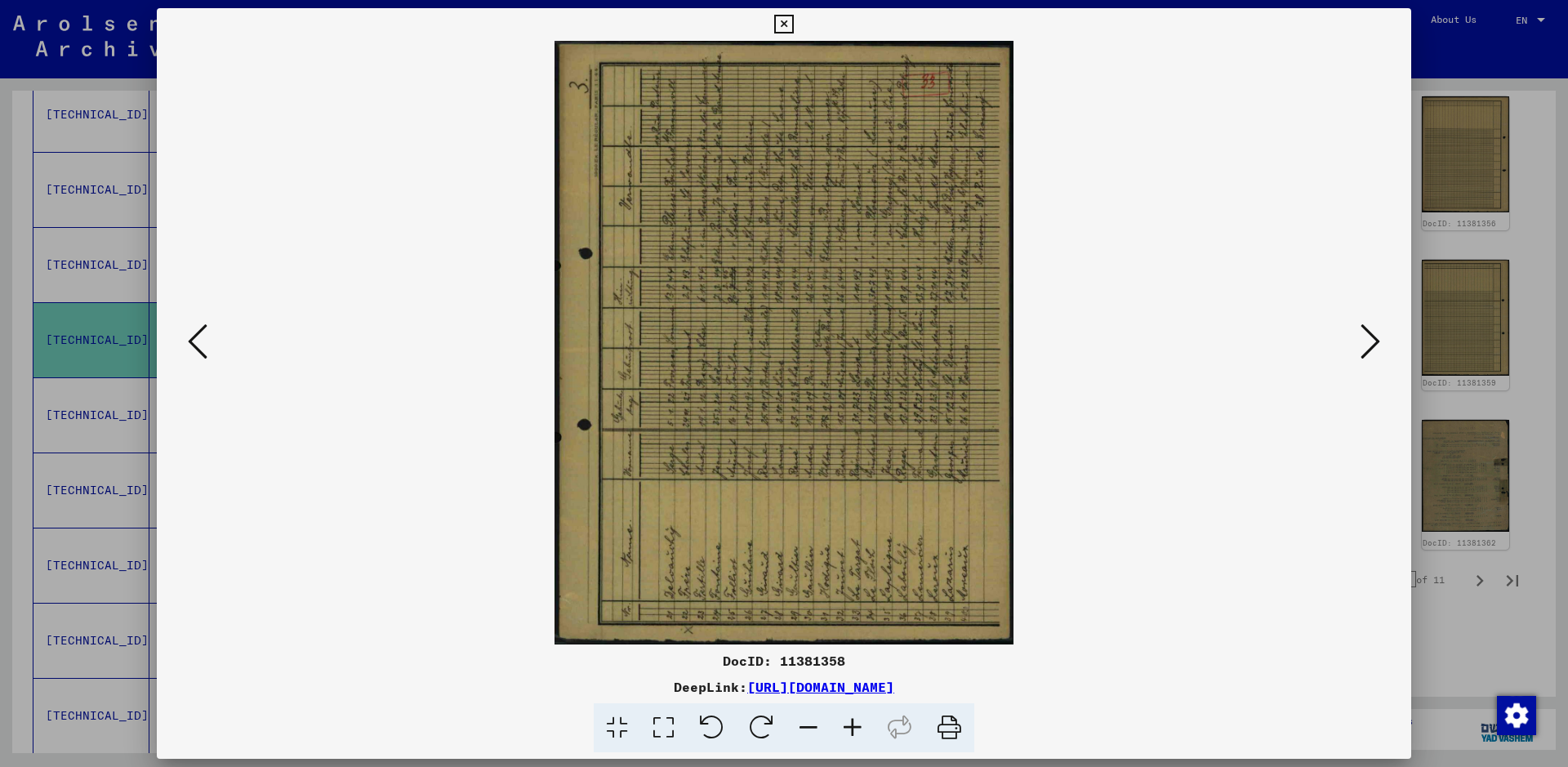
click at [766, 612] on icon at bounding box center [761, 728] width 50 height 50
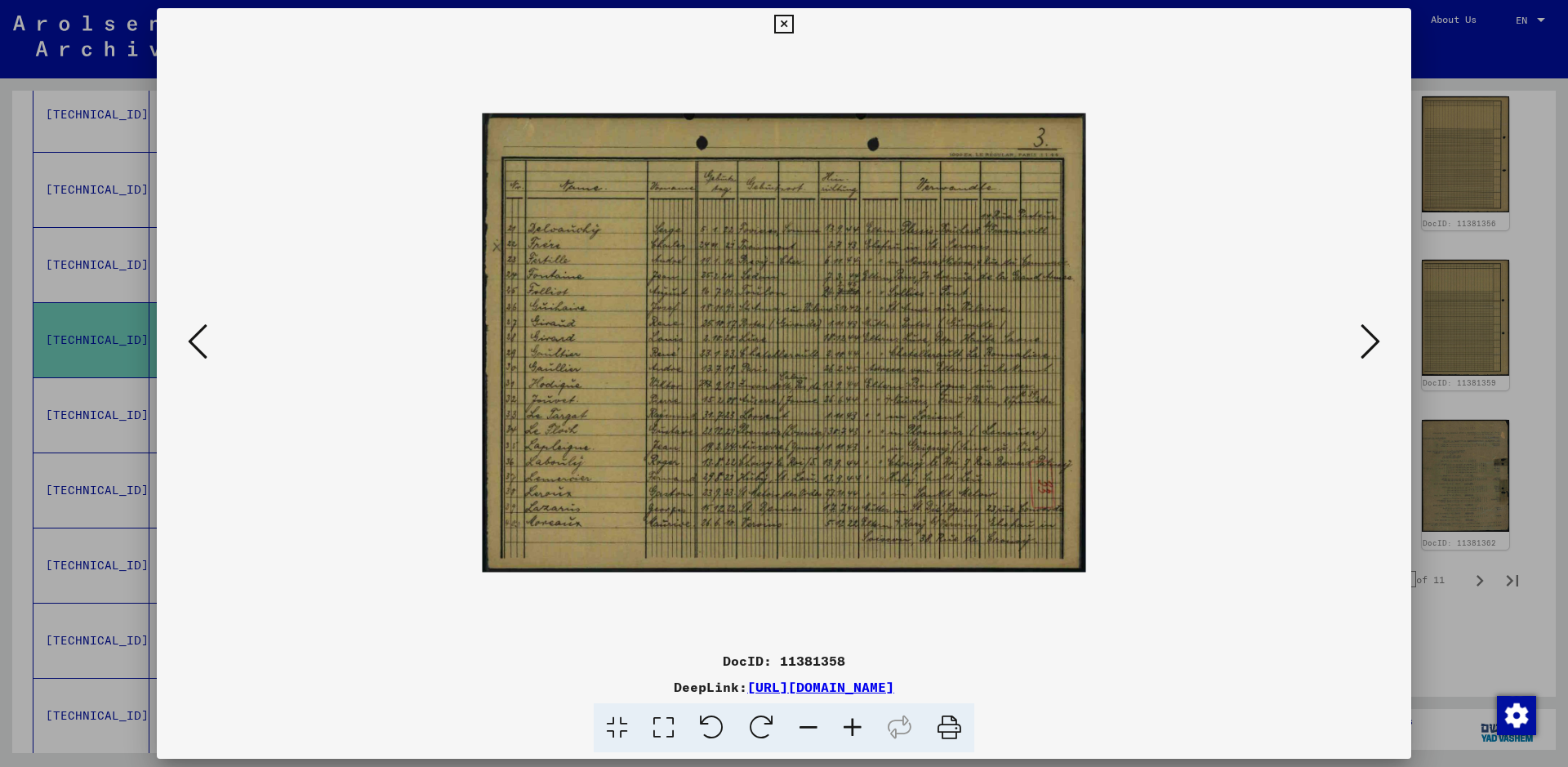
click at [856, 612] on icon at bounding box center [852, 728] width 44 height 50
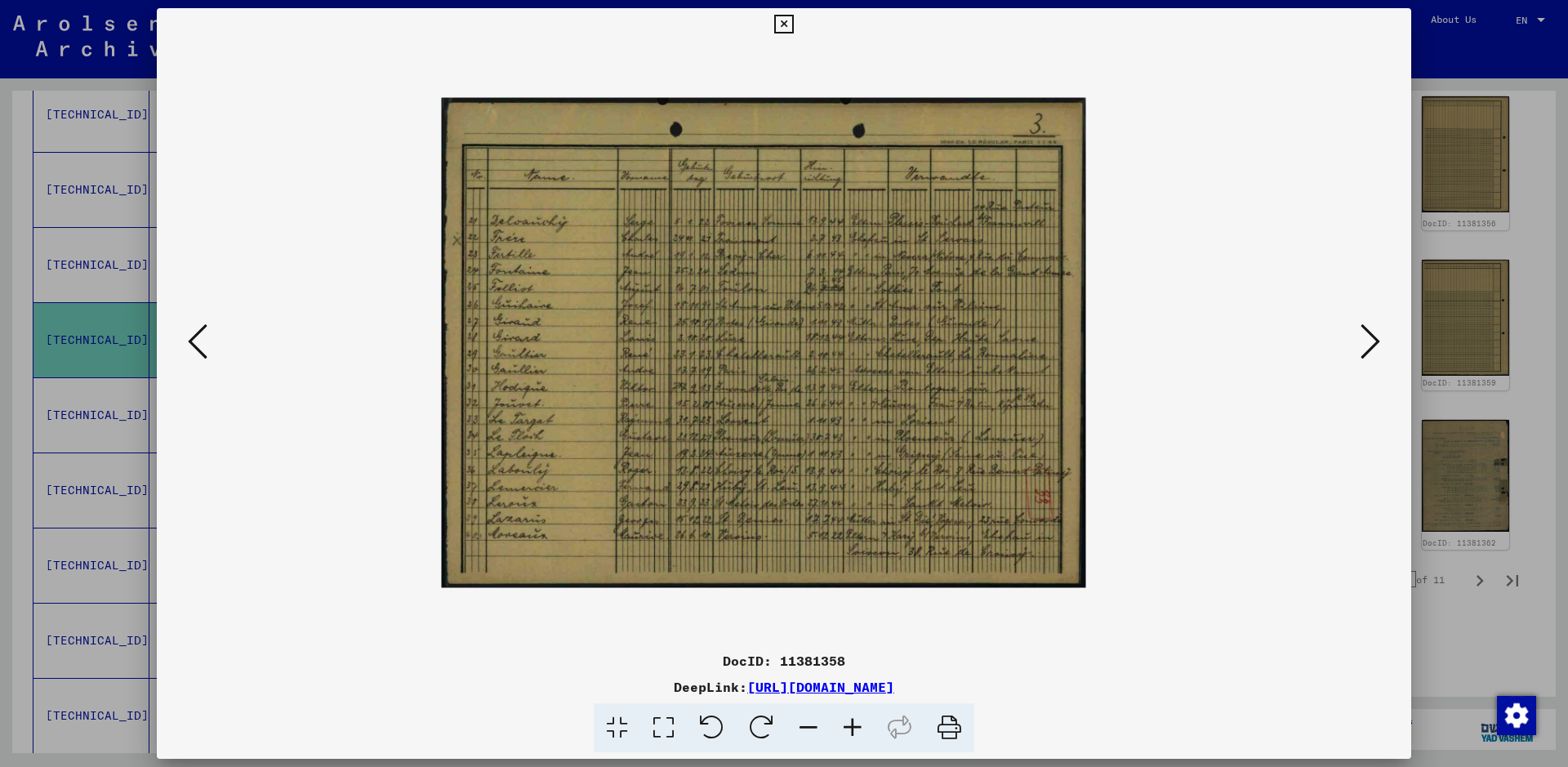
click at [856, 612] on icon at bounding box center [852, 728] width 44 height 50
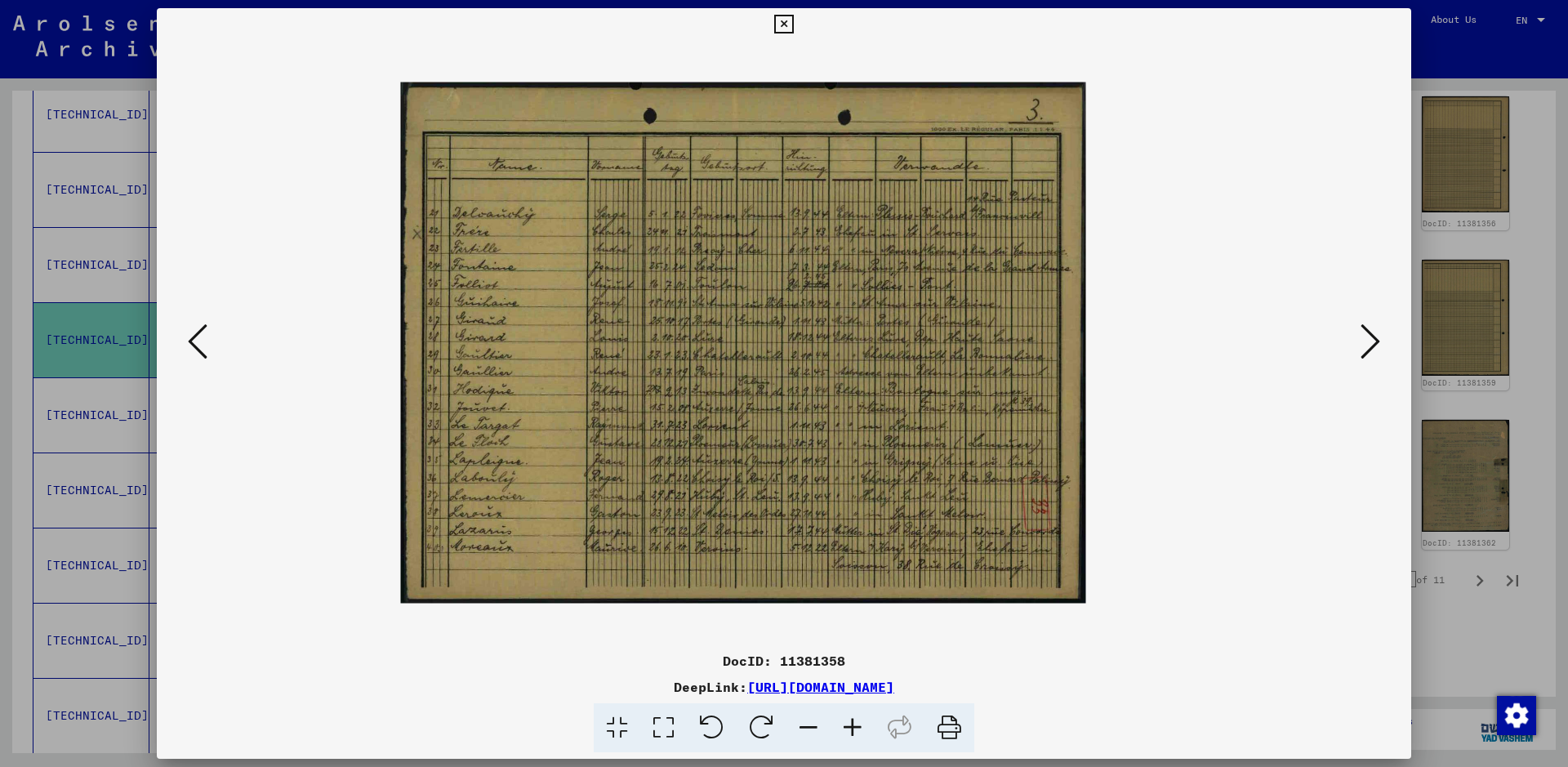
click at [856, 612] on icon at bounding box center [852, 728] width 44 height 50
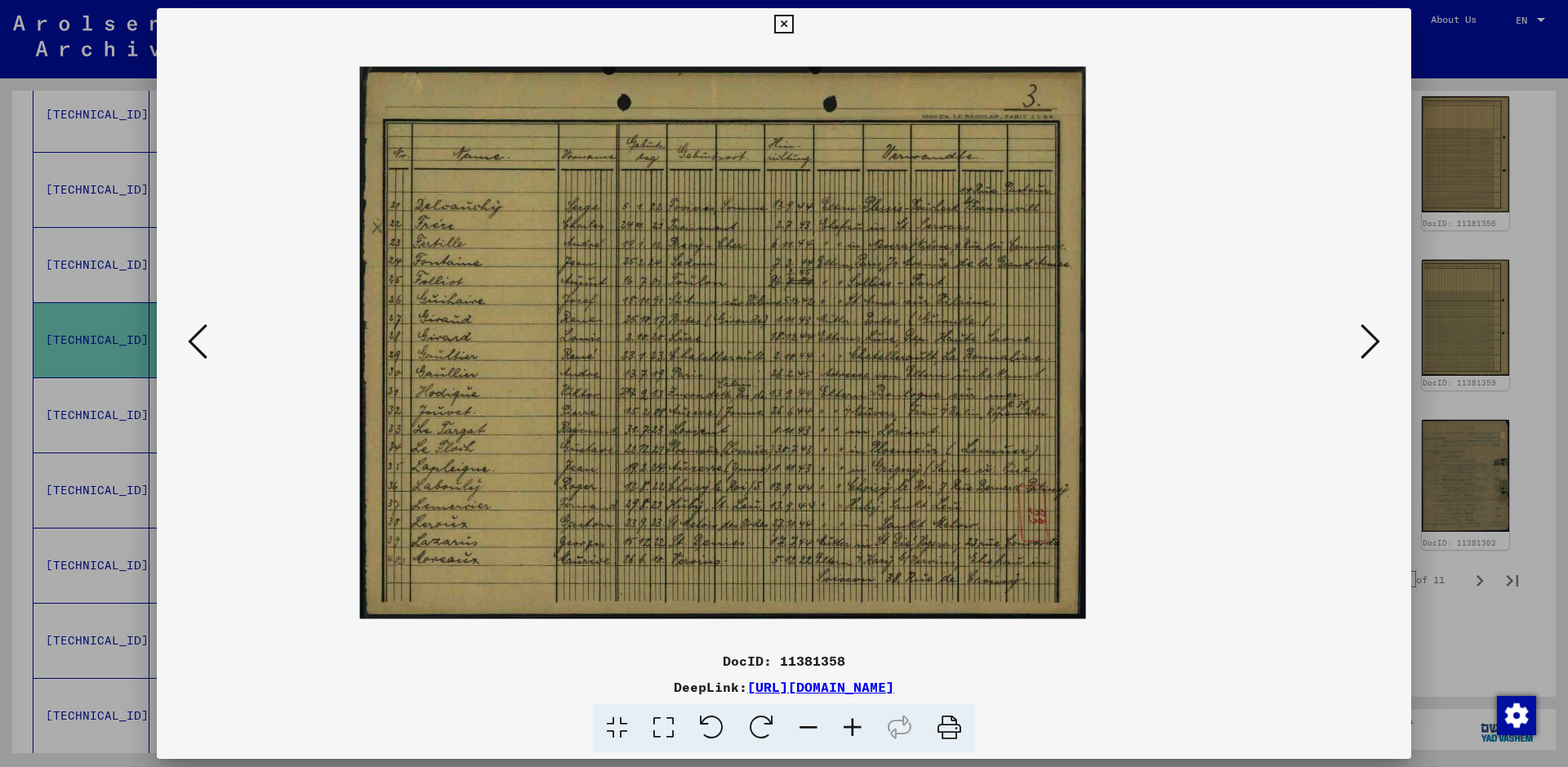
click at [856, 612] on icon at bounding box center [852, 728] width 44 height 50
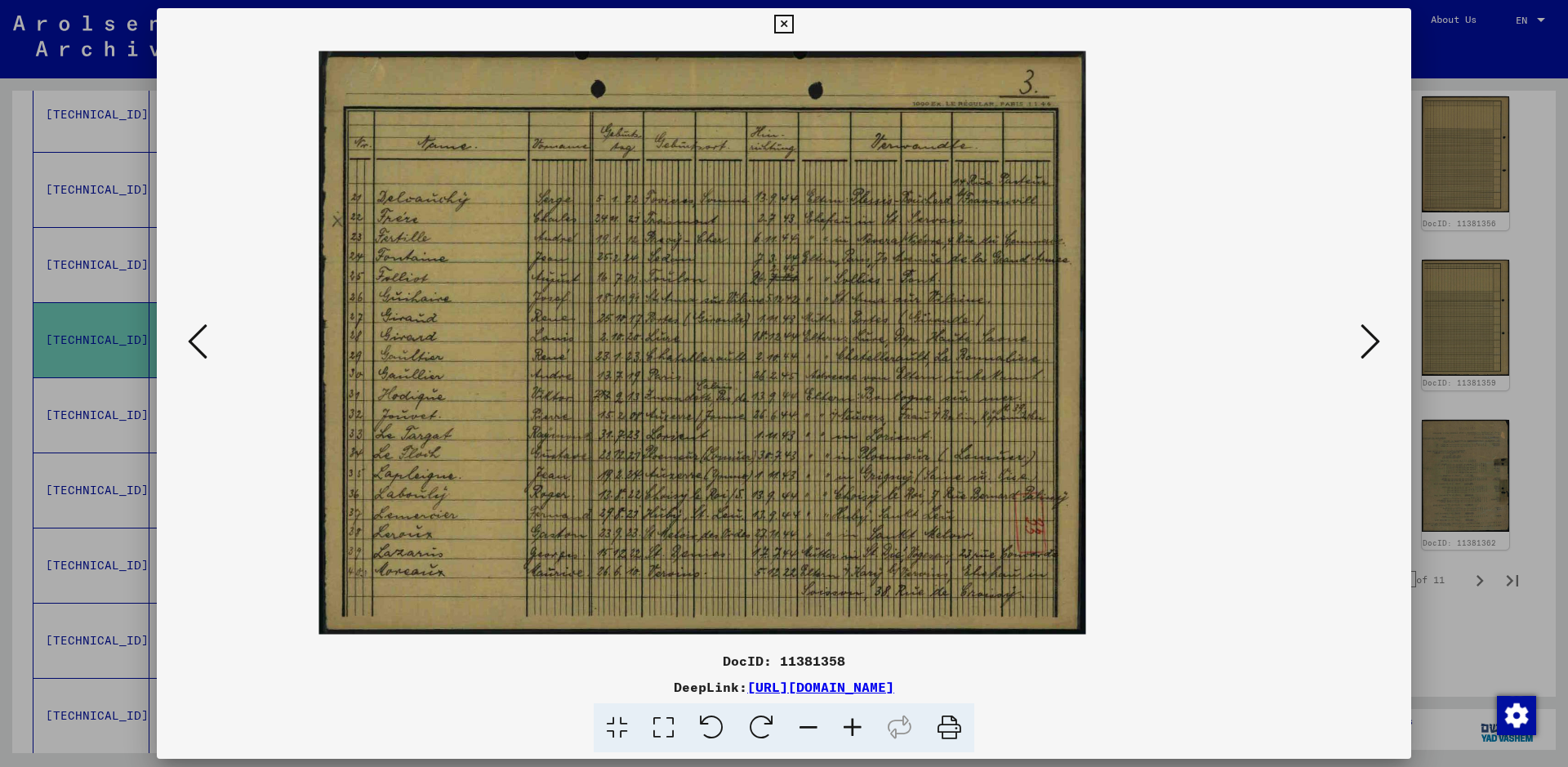
click at [856, 612] on icon at bounding box center [852, 728] width 44 height 50
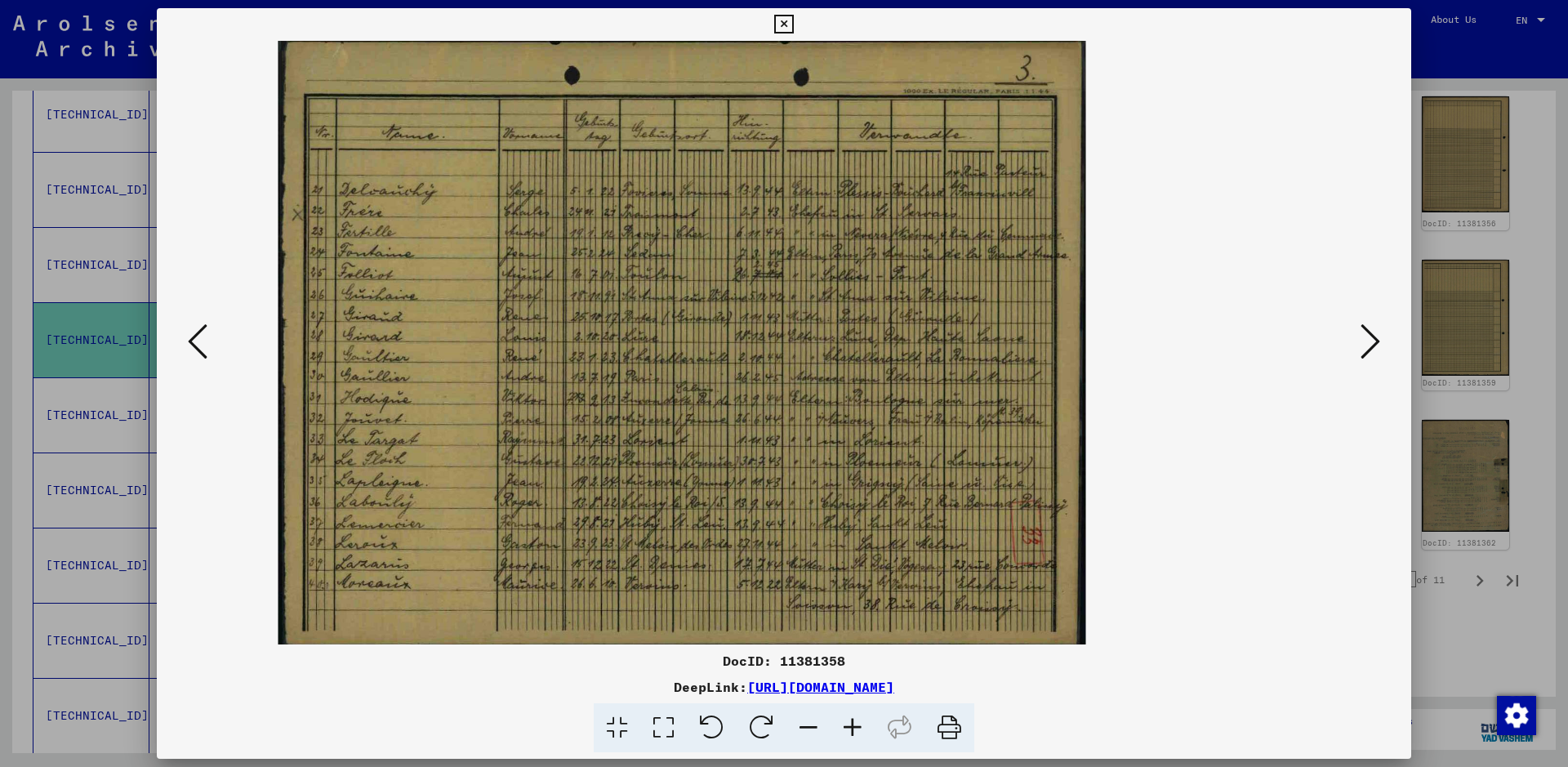
click at [856, 612] on icon at bounding box center [852, 728] width 44 height 50
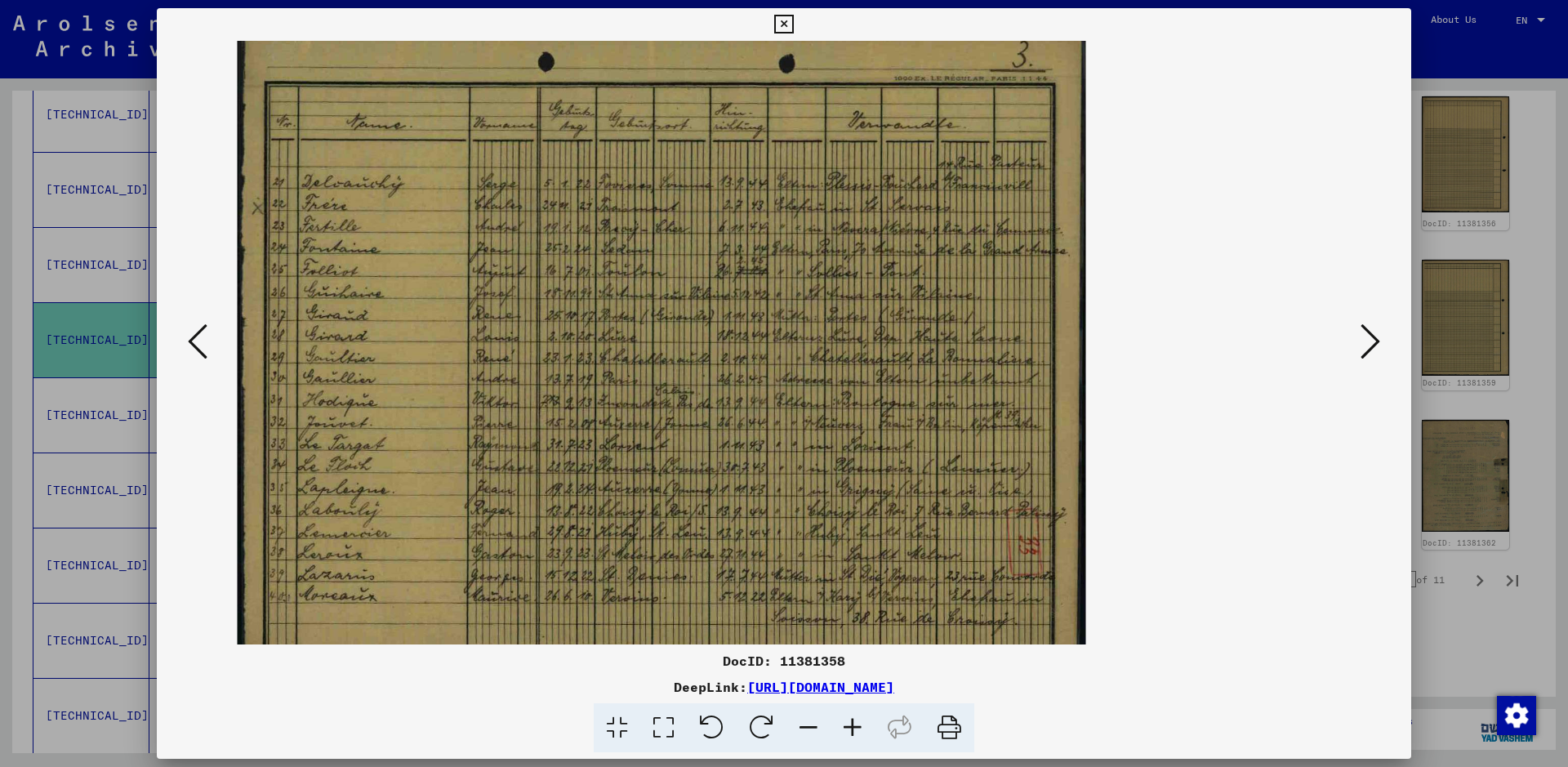
click at [856, 612] on icon at bounding box center [852, 728] width 44 height 50
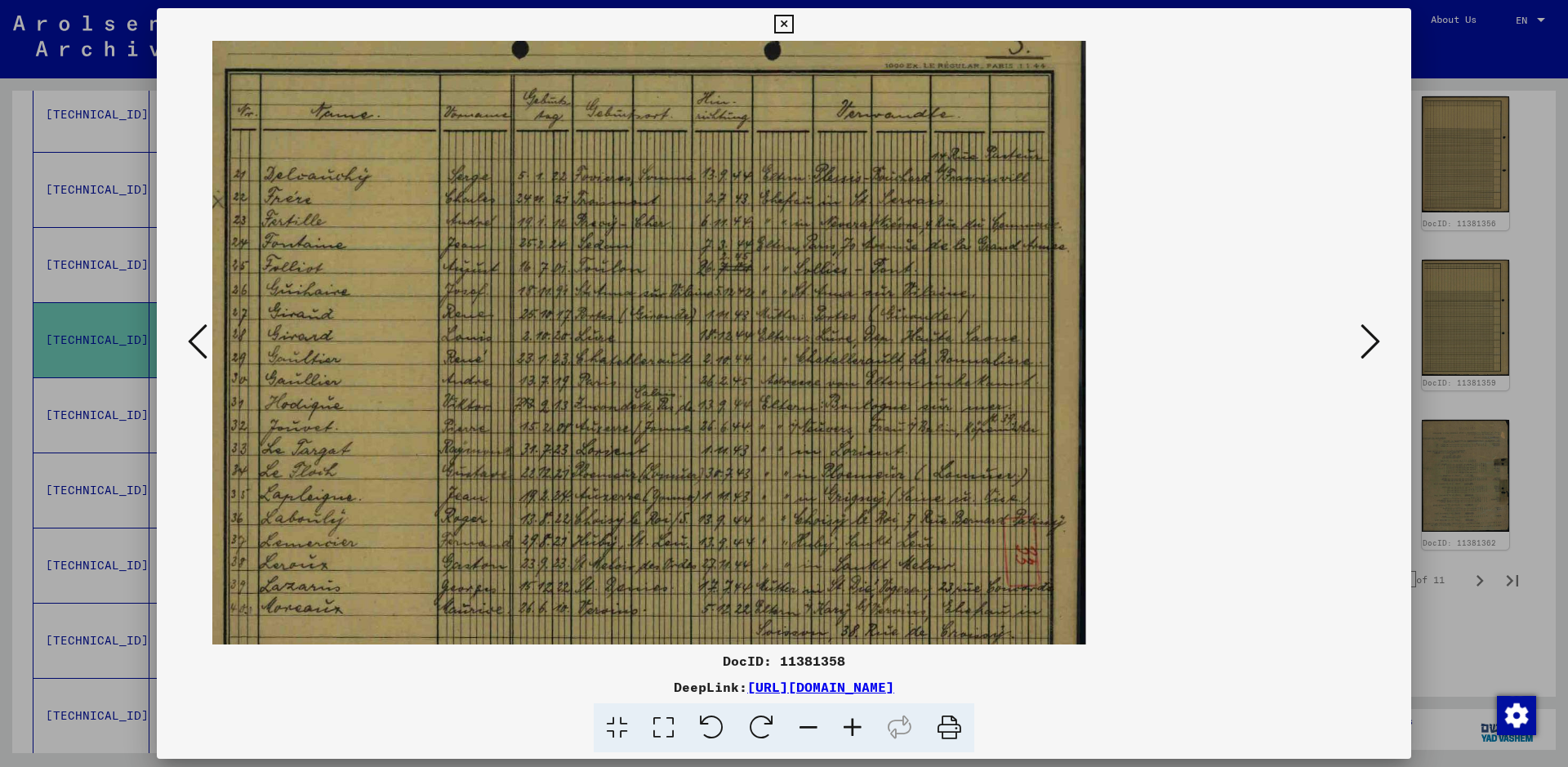
click at [856, 612] on icon at bounding box center [852, 728] width 44 height 50
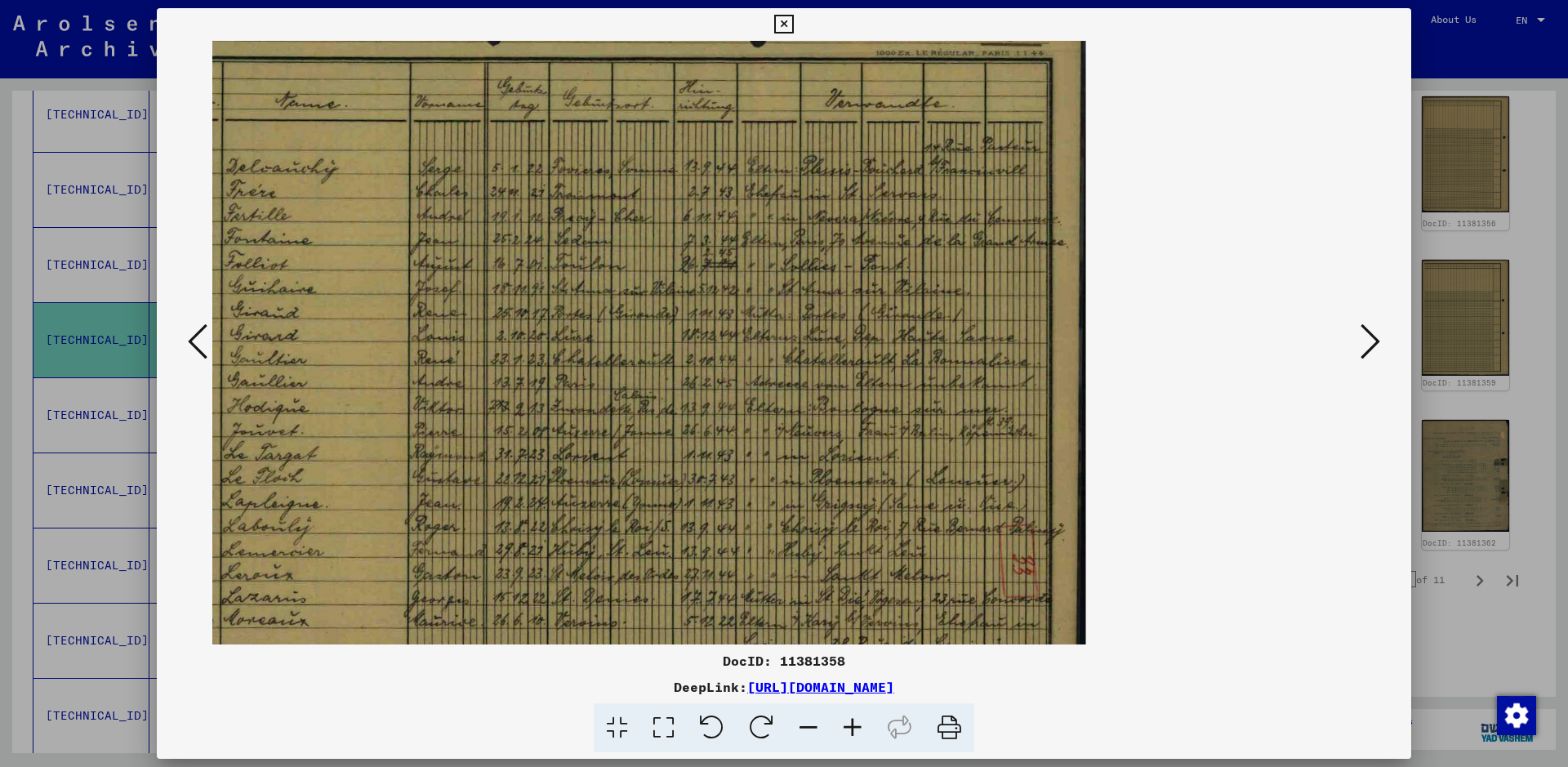
click at [1254, 352] on div at bounding box center [784, 383] width 1568 height 767
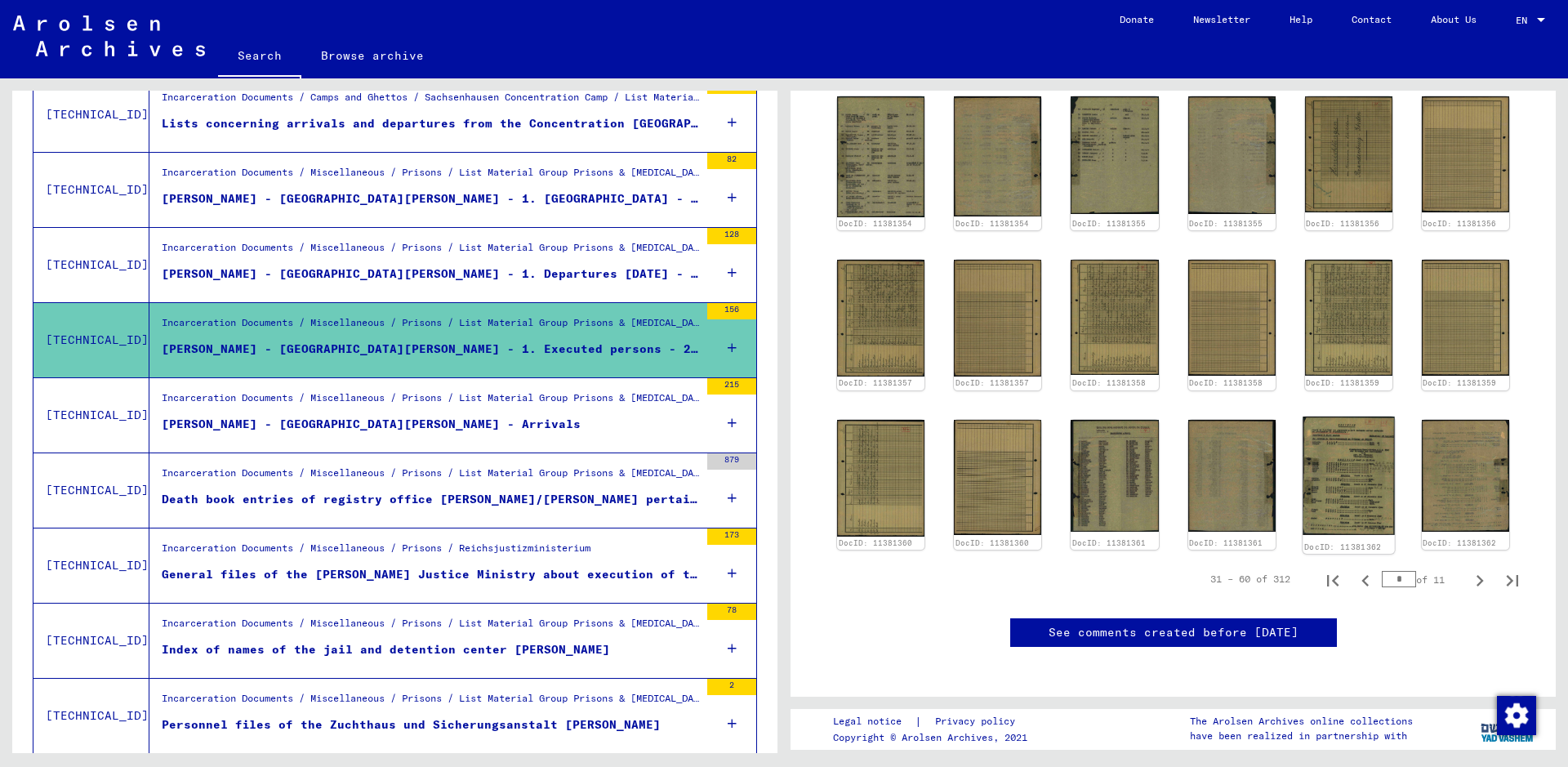
click at [1254, 482] on img at bounding box center [1349, 475] width 93 height 118
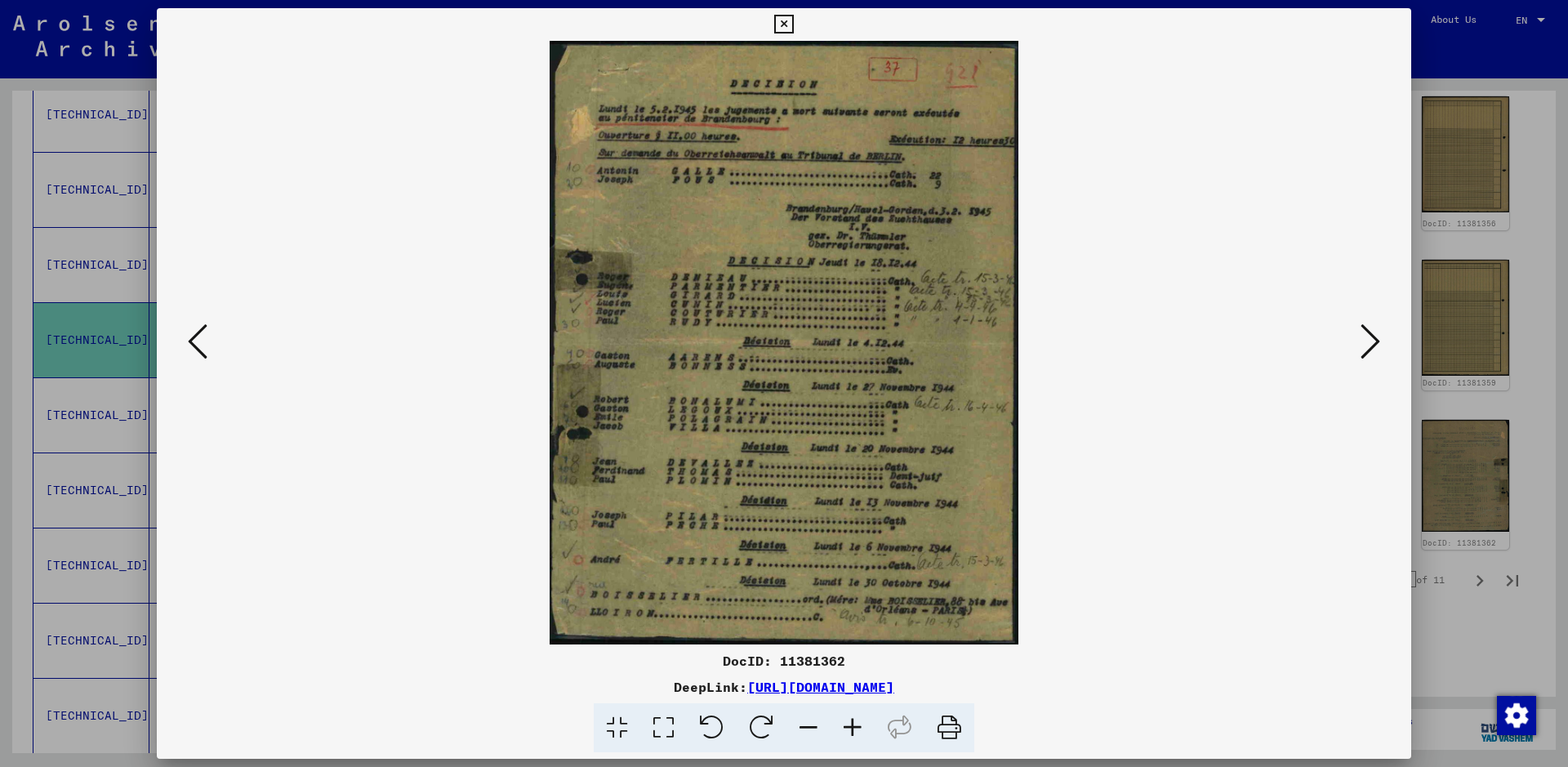
click at [863, 612] on icon at bounding box center [852, 728] width 44 height 50
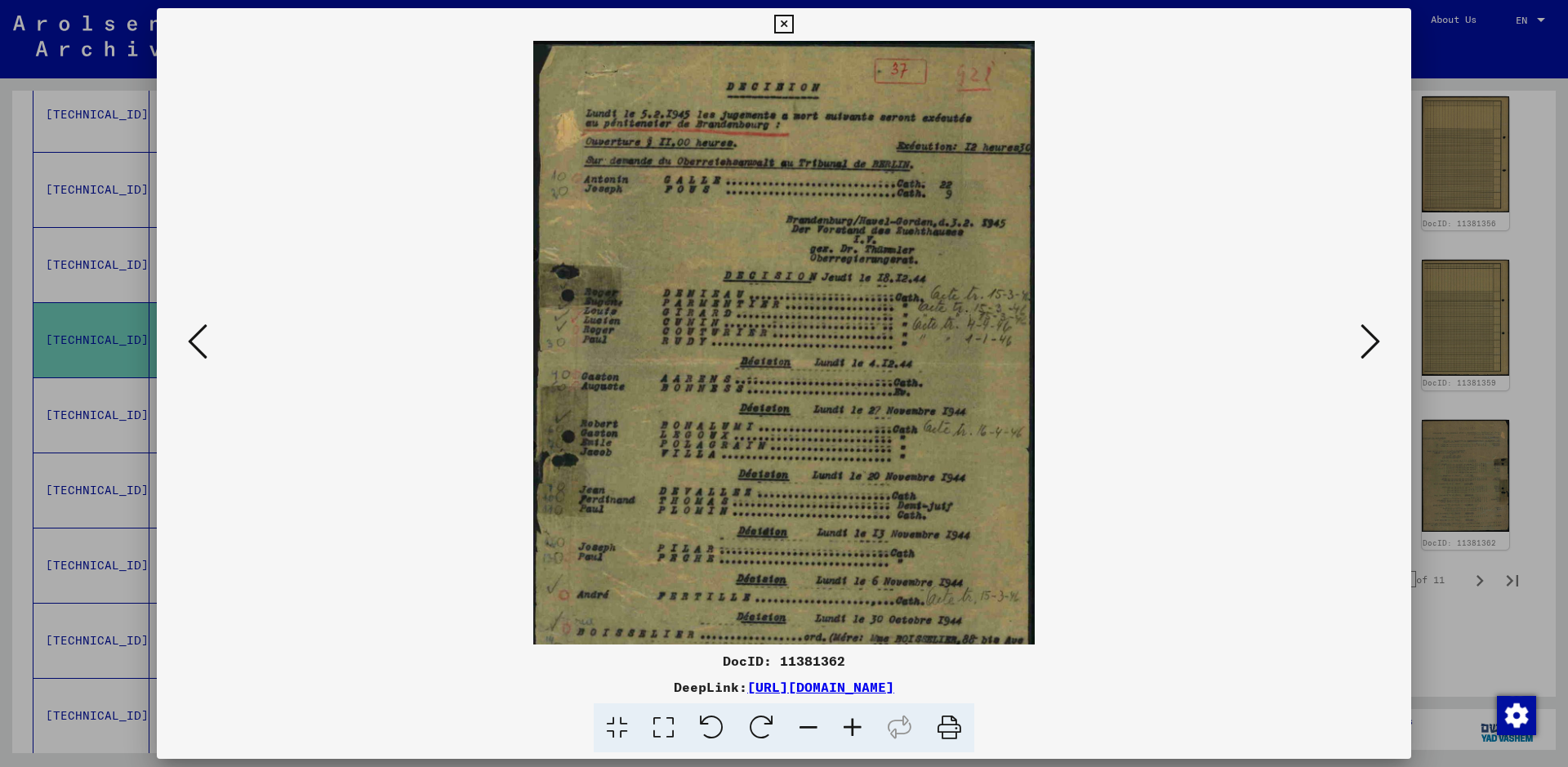
click at [861, 612] on icon at bounding box center [852, 728] width 44 height 50
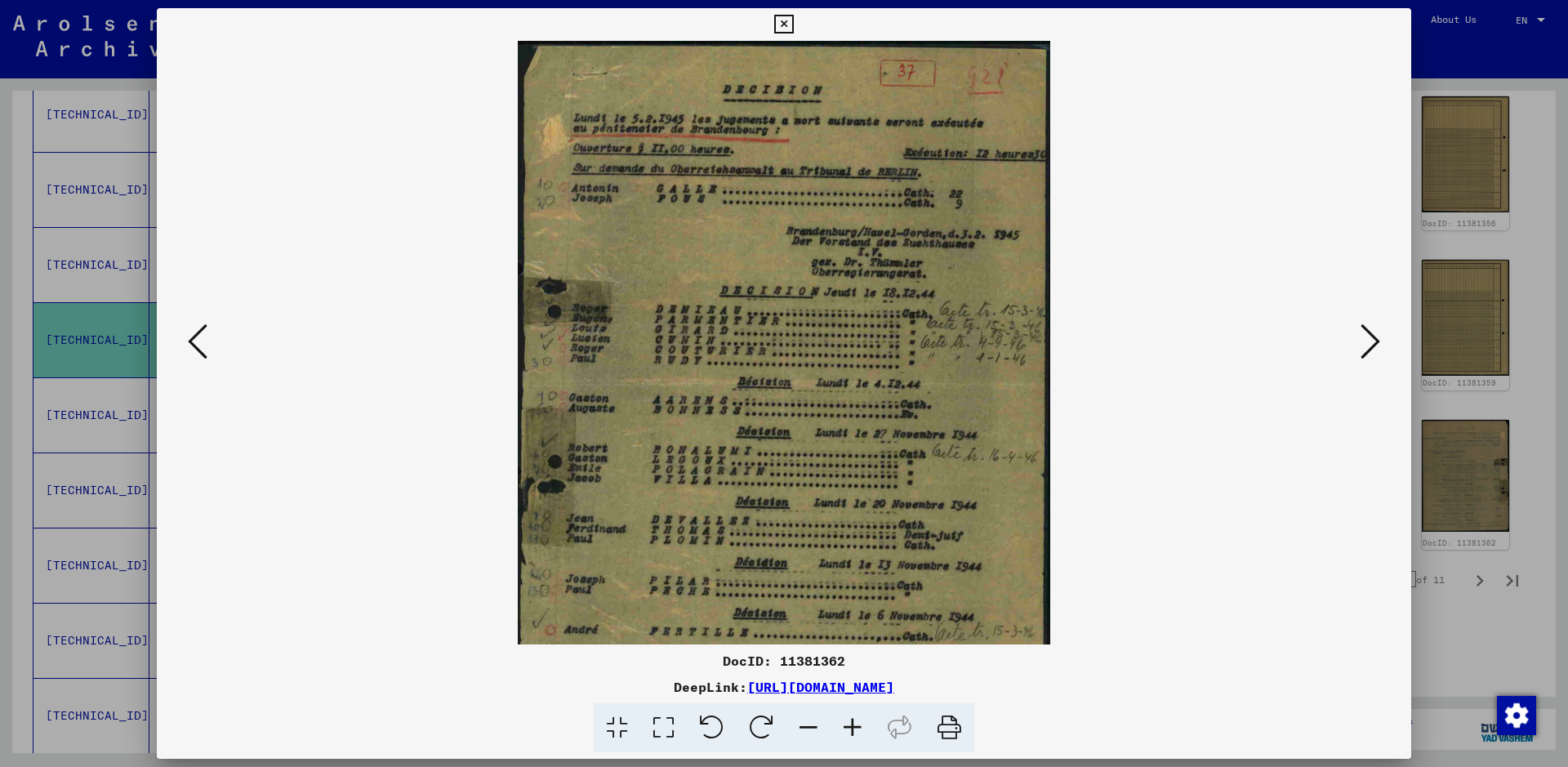
click at [861, 612] on icon at bounding box center [852, 728] width 44 height 50
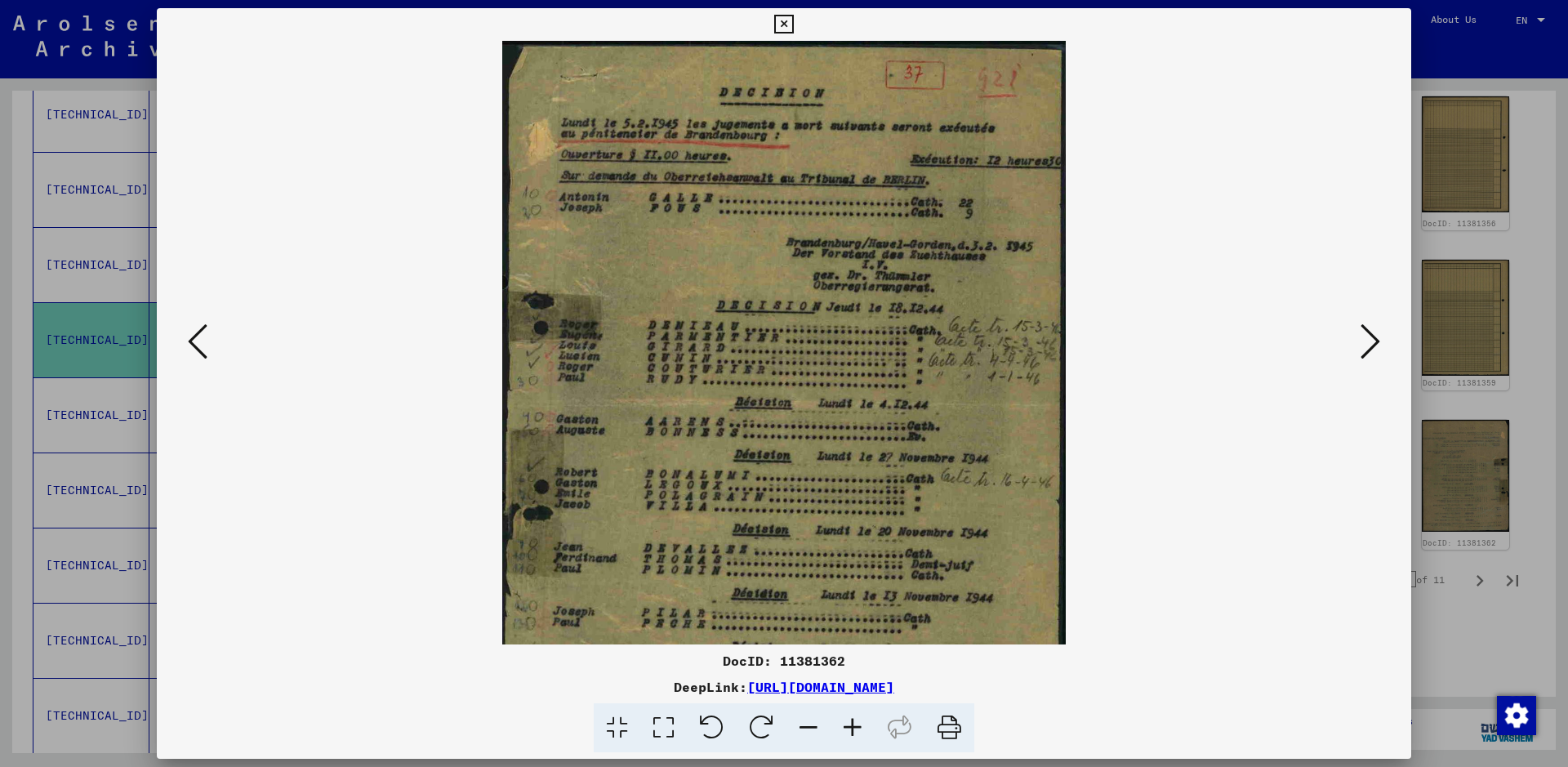
click at [861, 612] on icon at bounding box center [852, 728] width 44 height 50
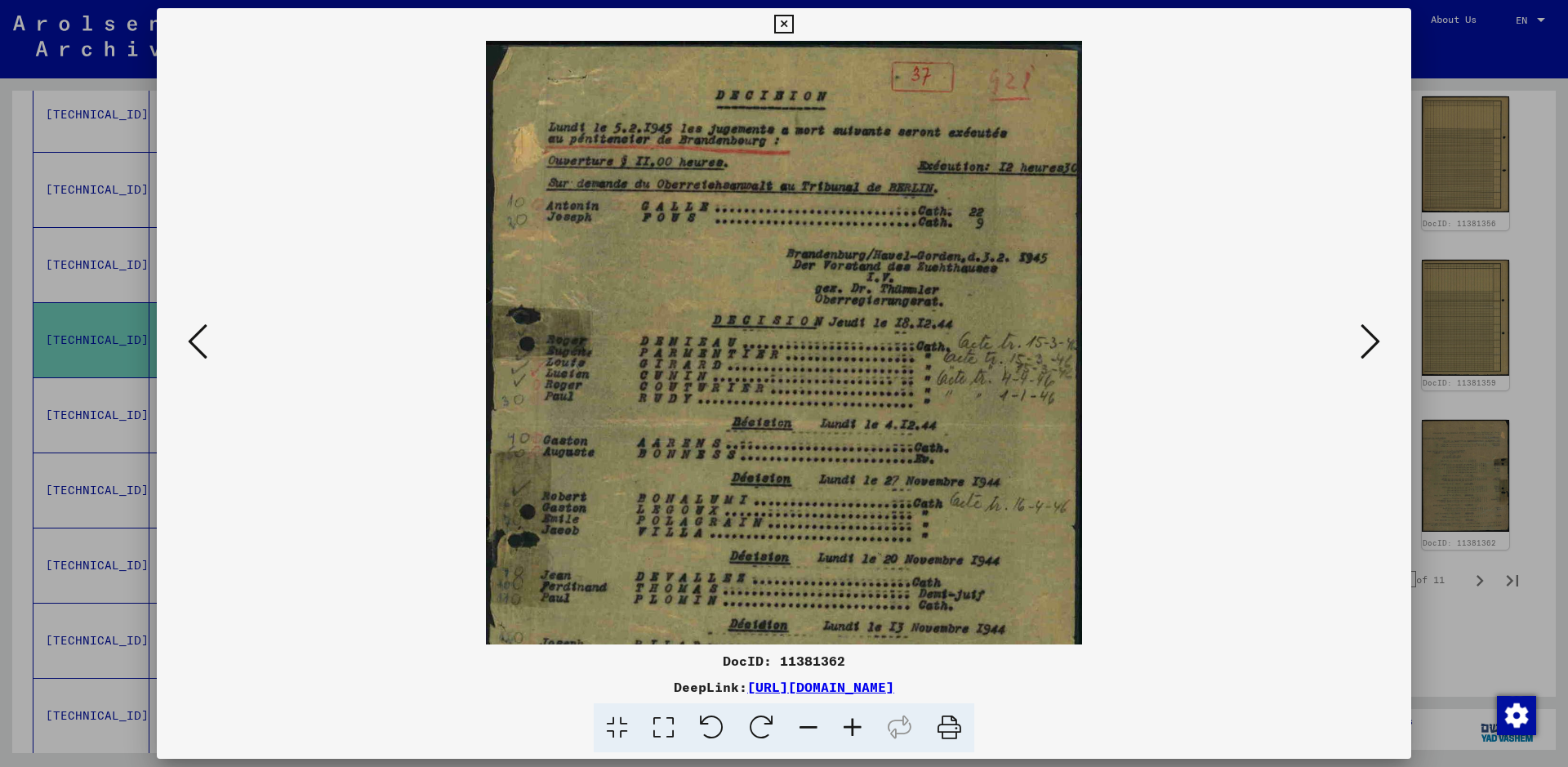
click at [861, 612] on icon at bounding box center [852, 728] width 44 height 50
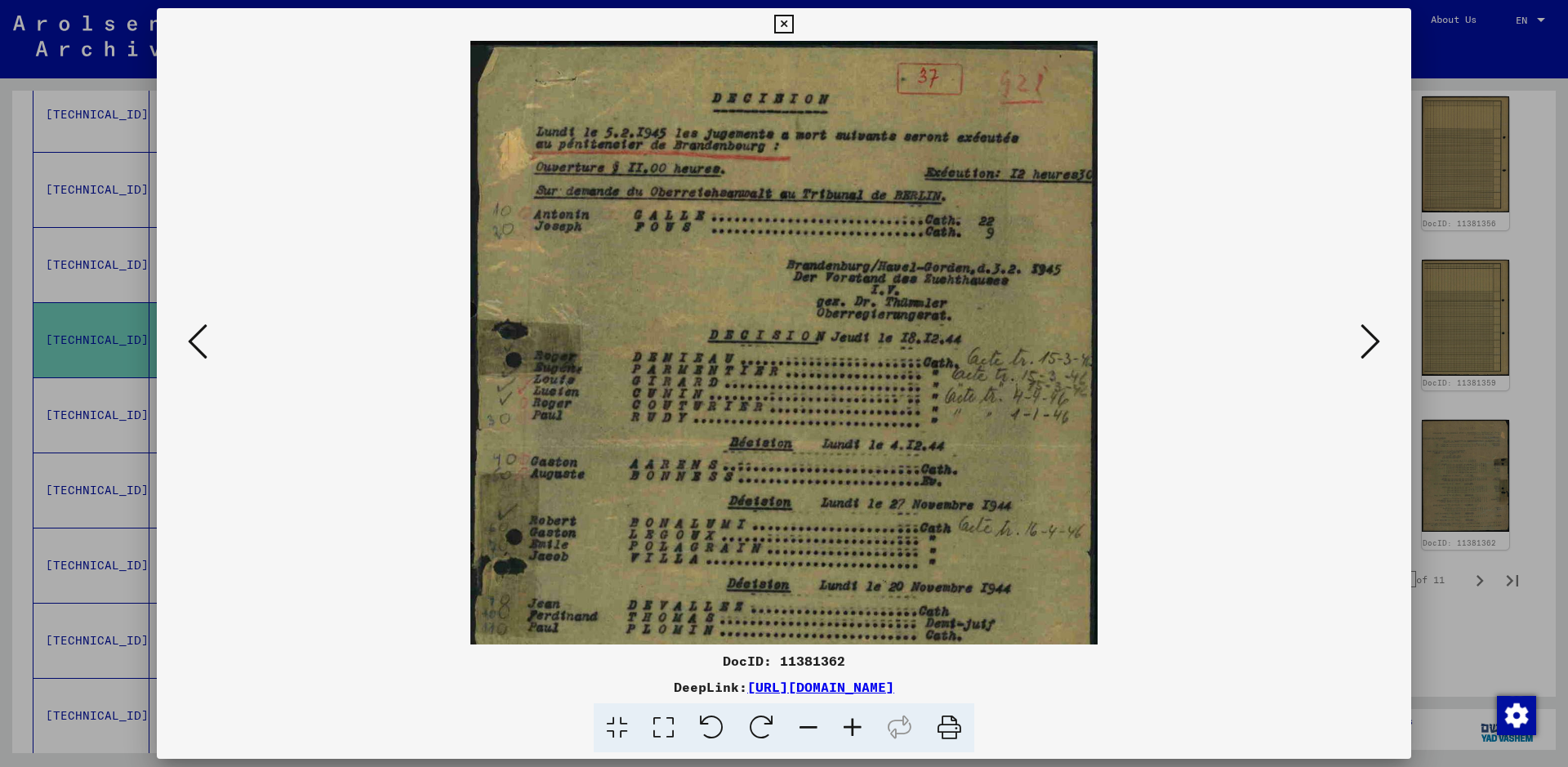
click at [861, 612] on icon at bounding box center [852, 728] width 44 height 50
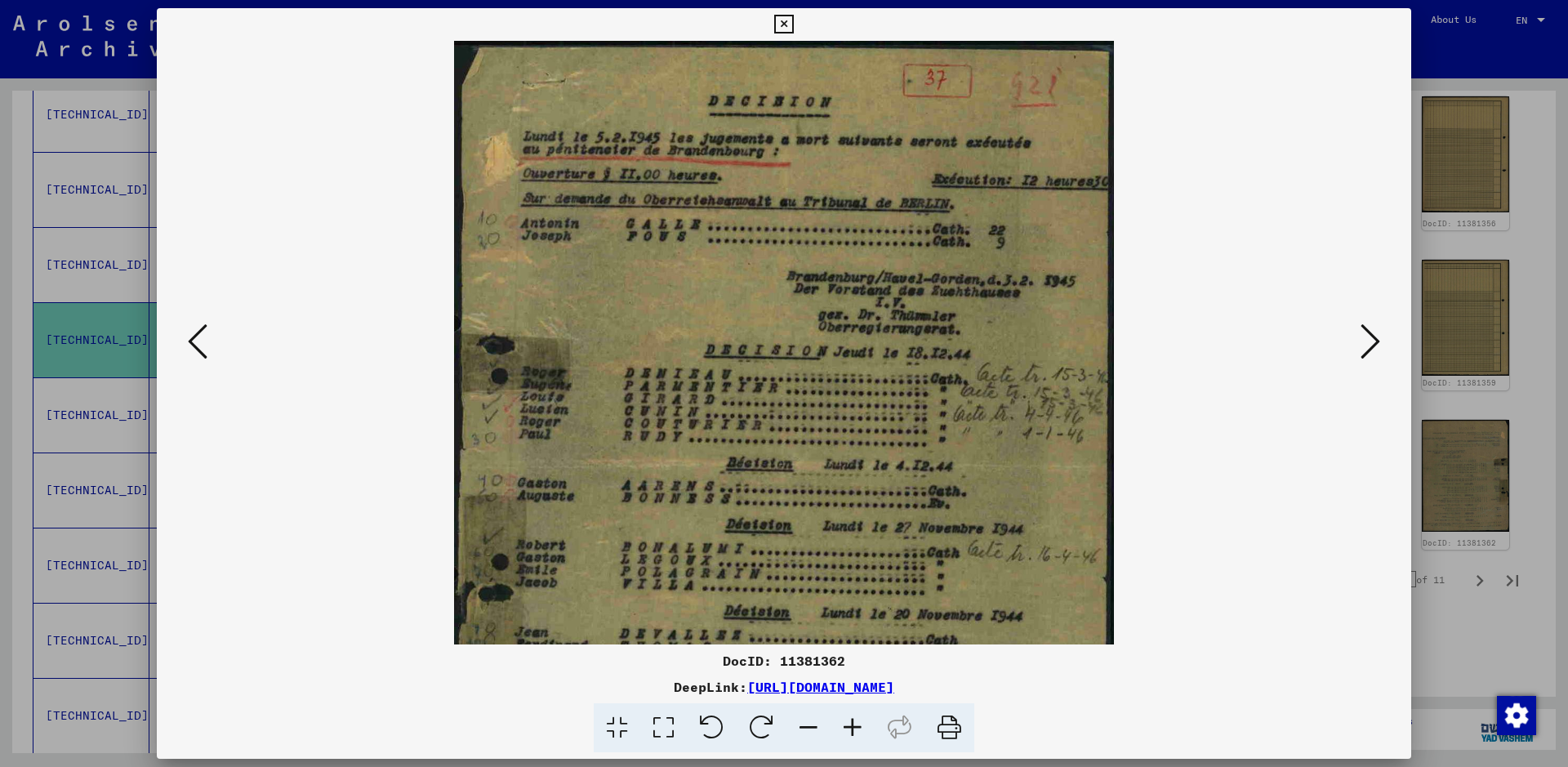
click at [861, 612] on icon at bounding box center [852, 728] width 44 height 50
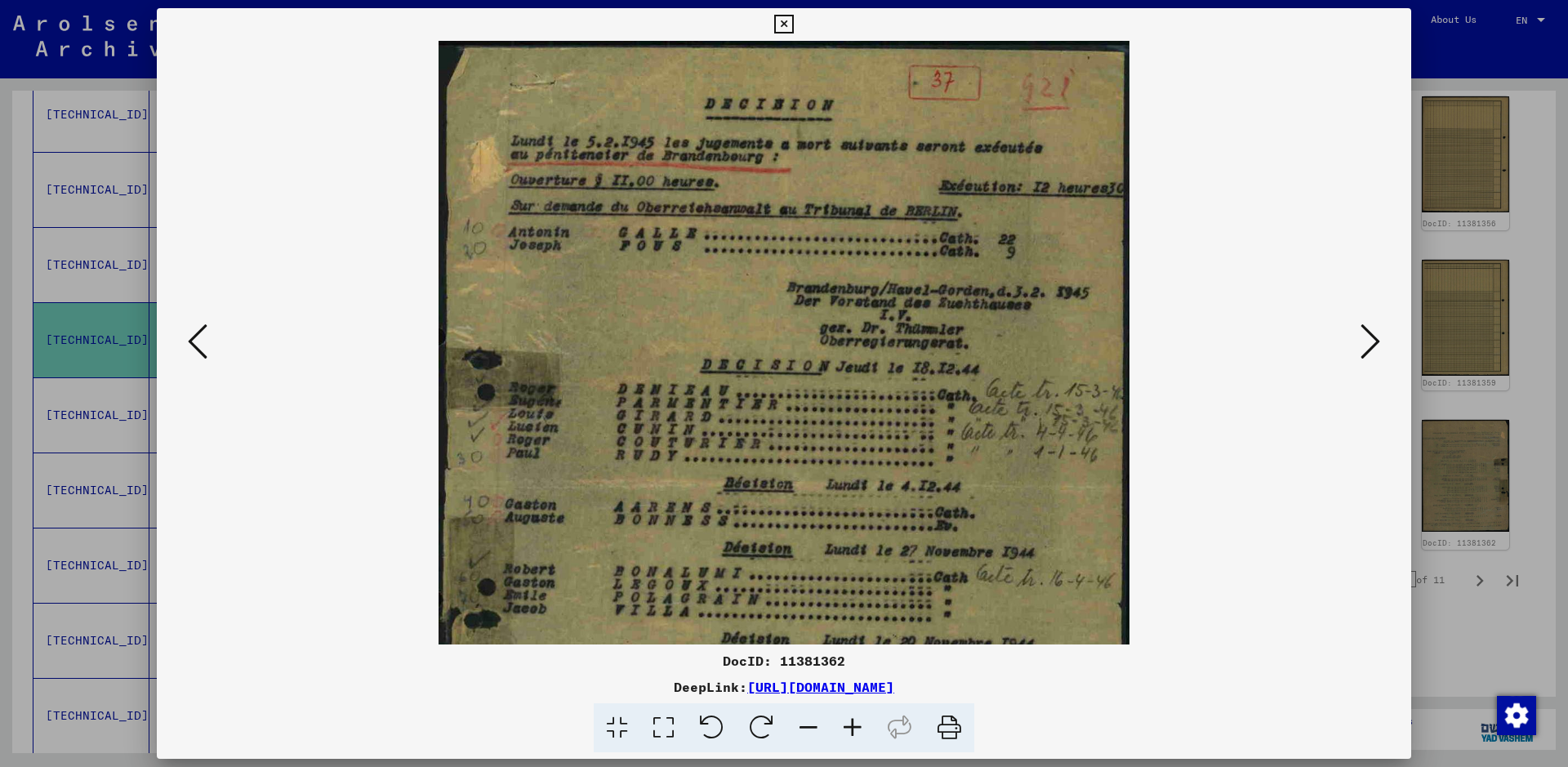
click at [861, 612] on icon at bounding box center [852, 728] width 44 height 50
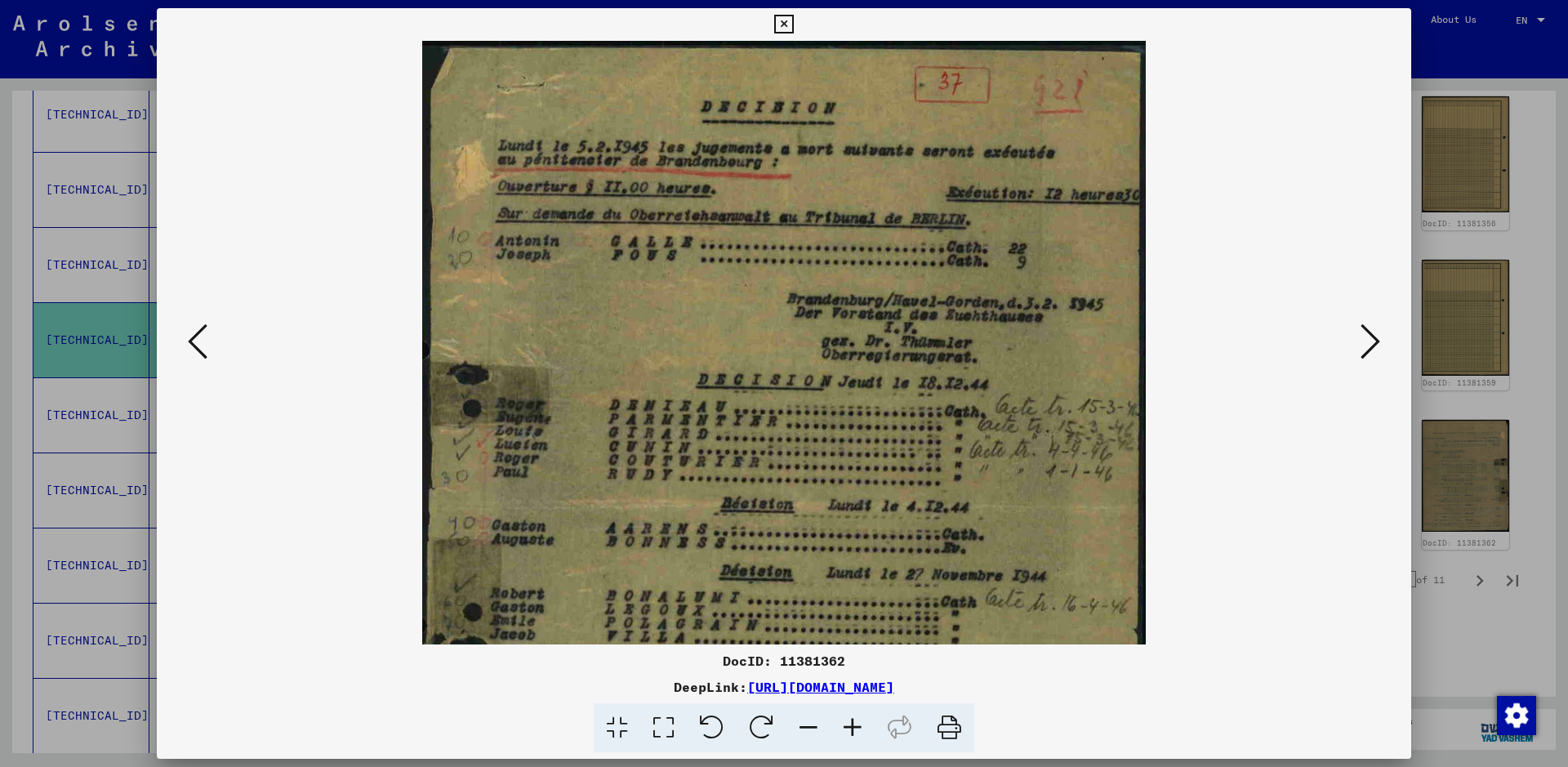
click at [861, 612] on icon at bounding box center [852, 728] width 44 height 50
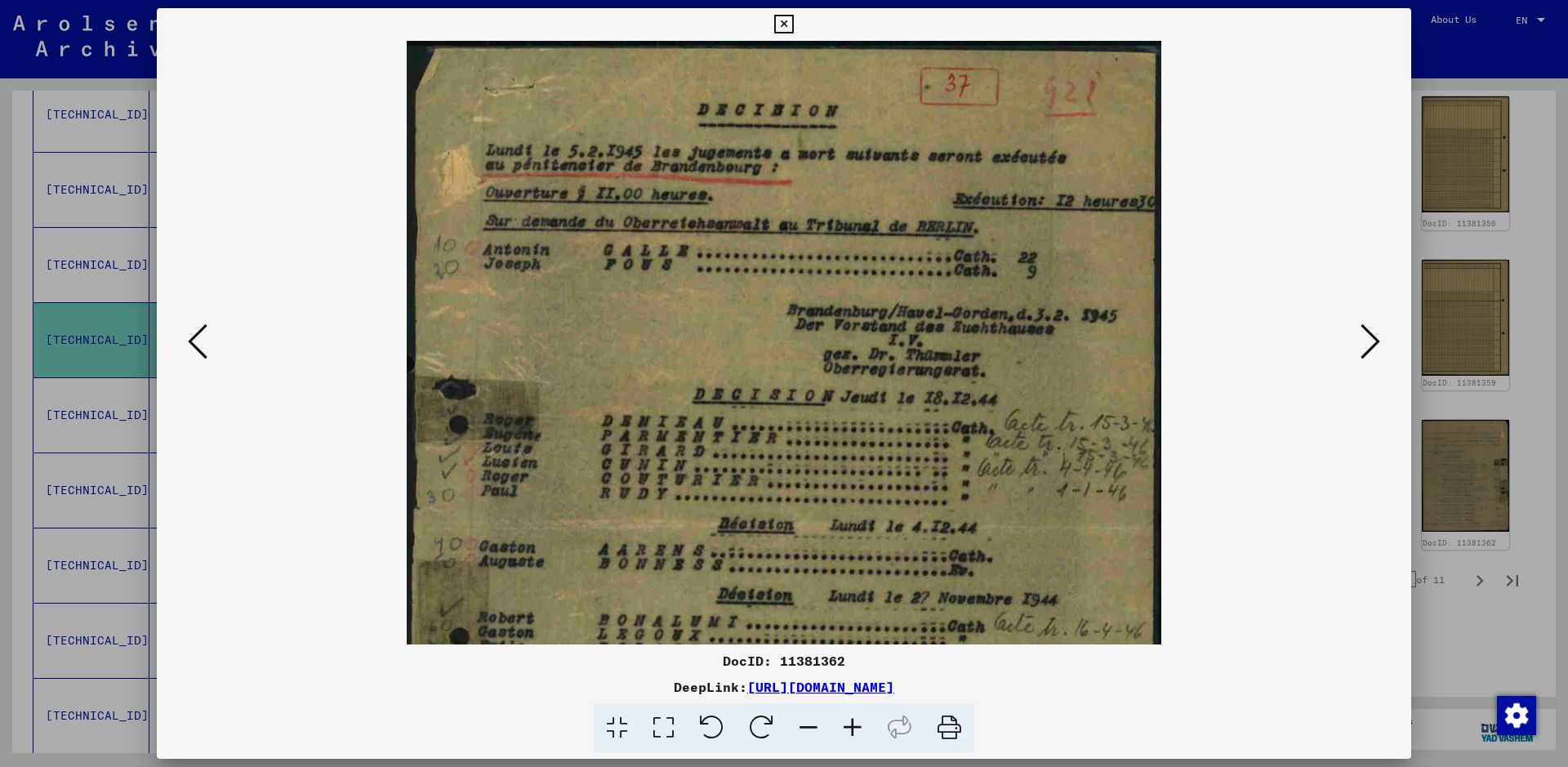
click at [861, 612] on icon at bounding box center [852, 728] width 44 height 50
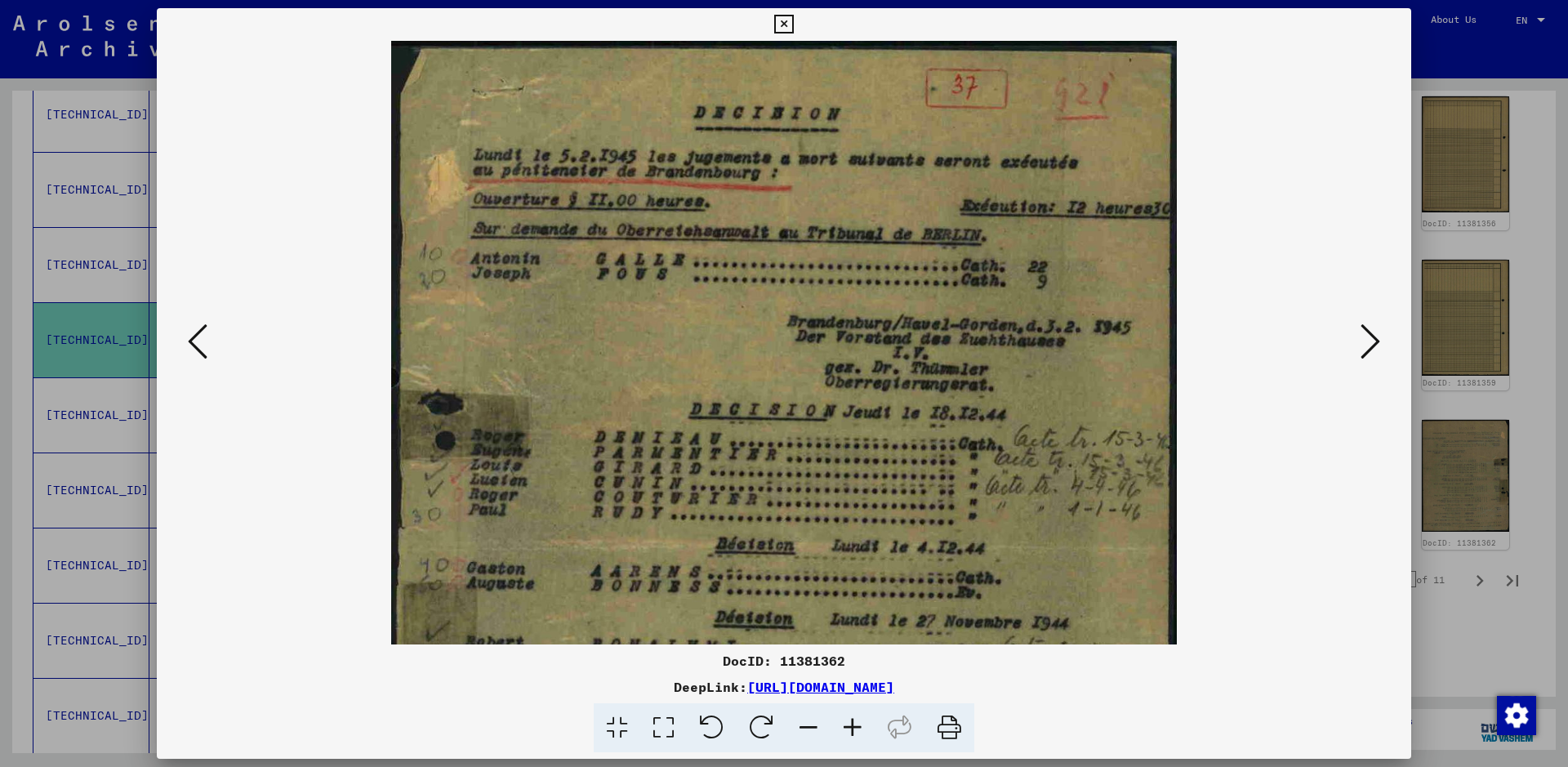
click at [861, 612] on icon at bounding box center [852, 728] width 44 height 50
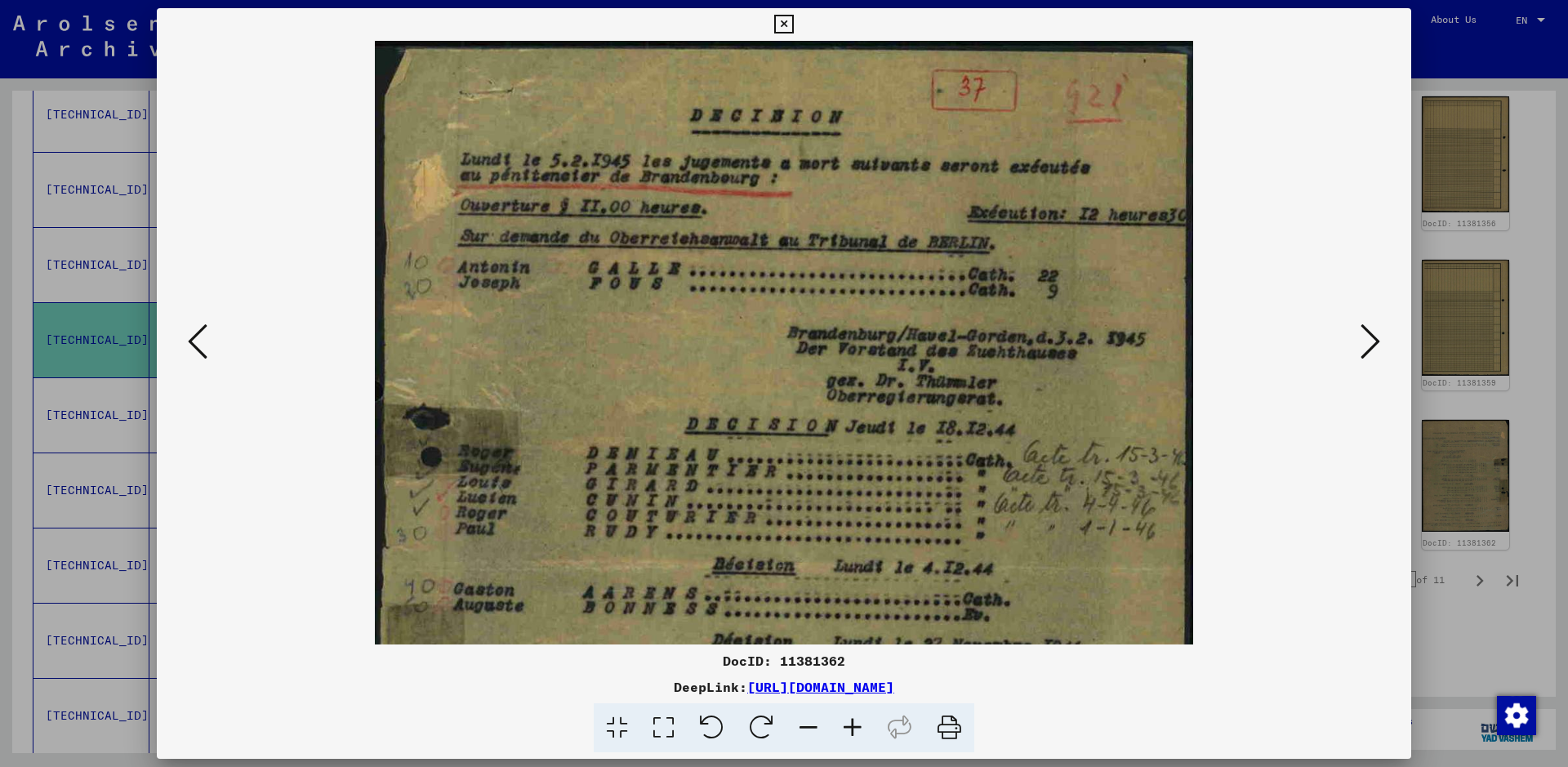
click at [861, 612] on icon at bounding box center [852, 728] width 44 height 50
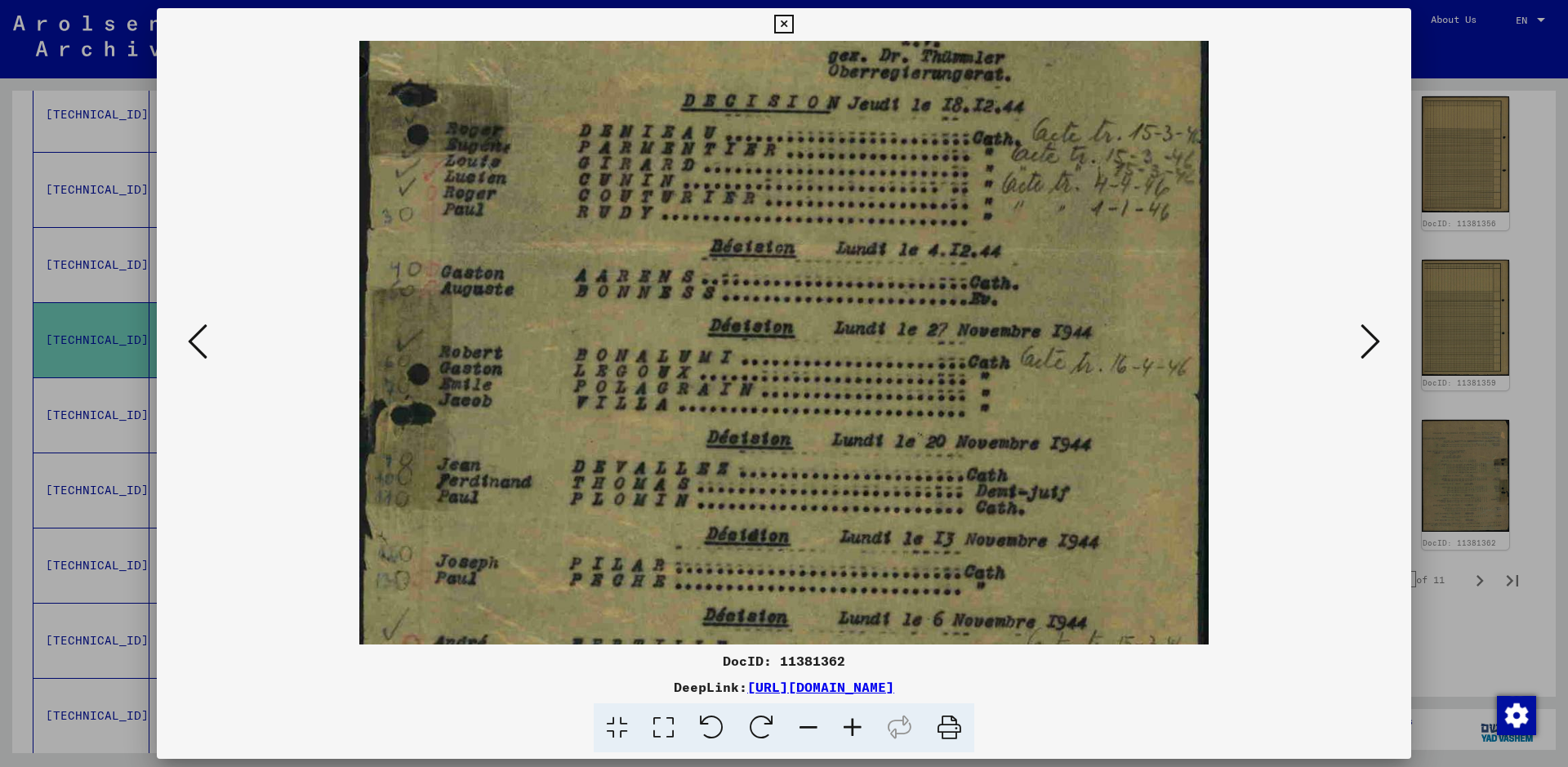
scroll to position [362, 0]
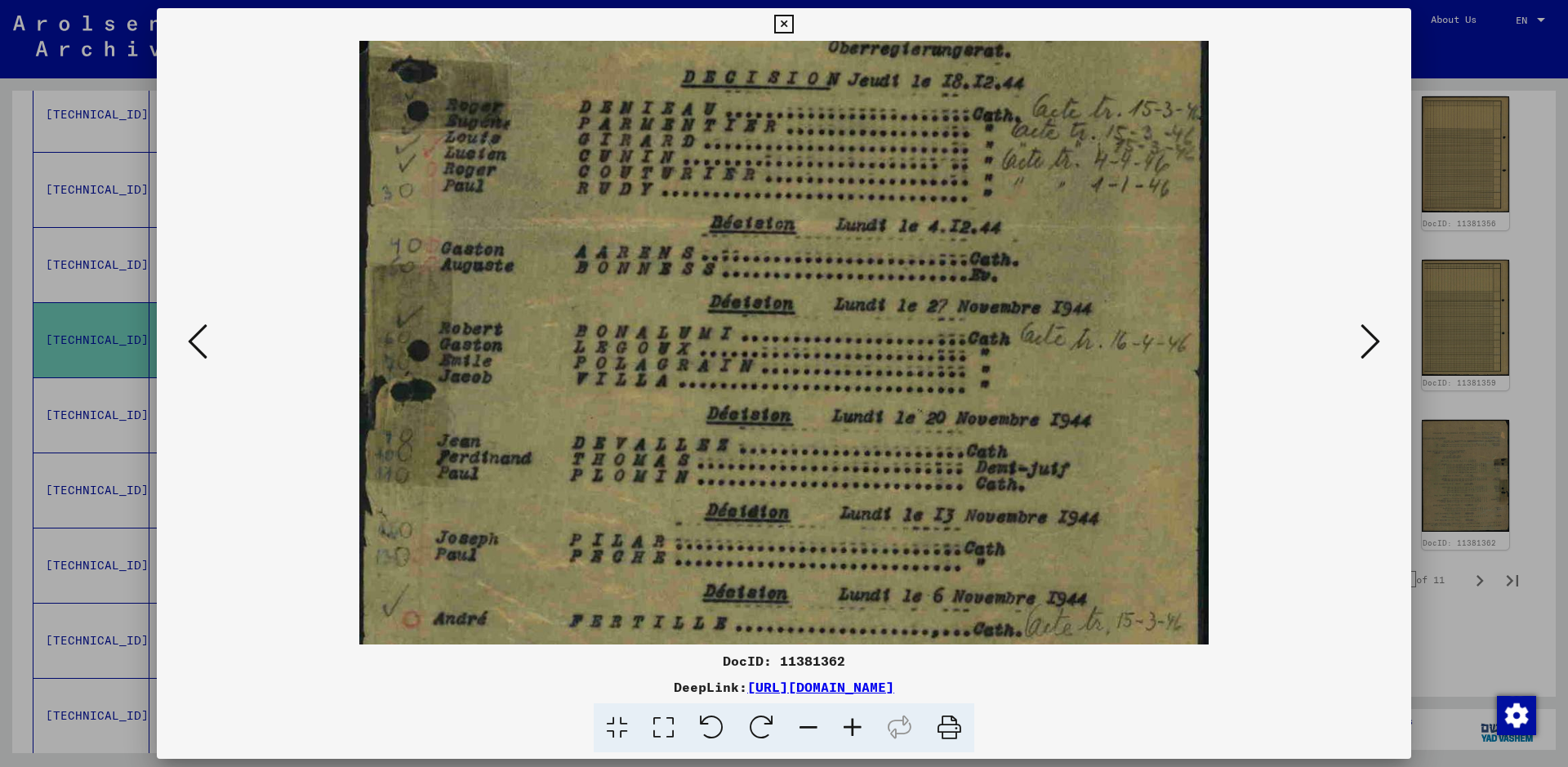
drag, startPoint x: 752, startPoint y: 517, endPoint x: 909, endPoint y: 155, distance: 394.6
click at [909, 155] on img at bounding box center [784, 225] width 850 height 1093
click at [1254, 356] on icon at bounding box center [1370, 341] width 20 height 39
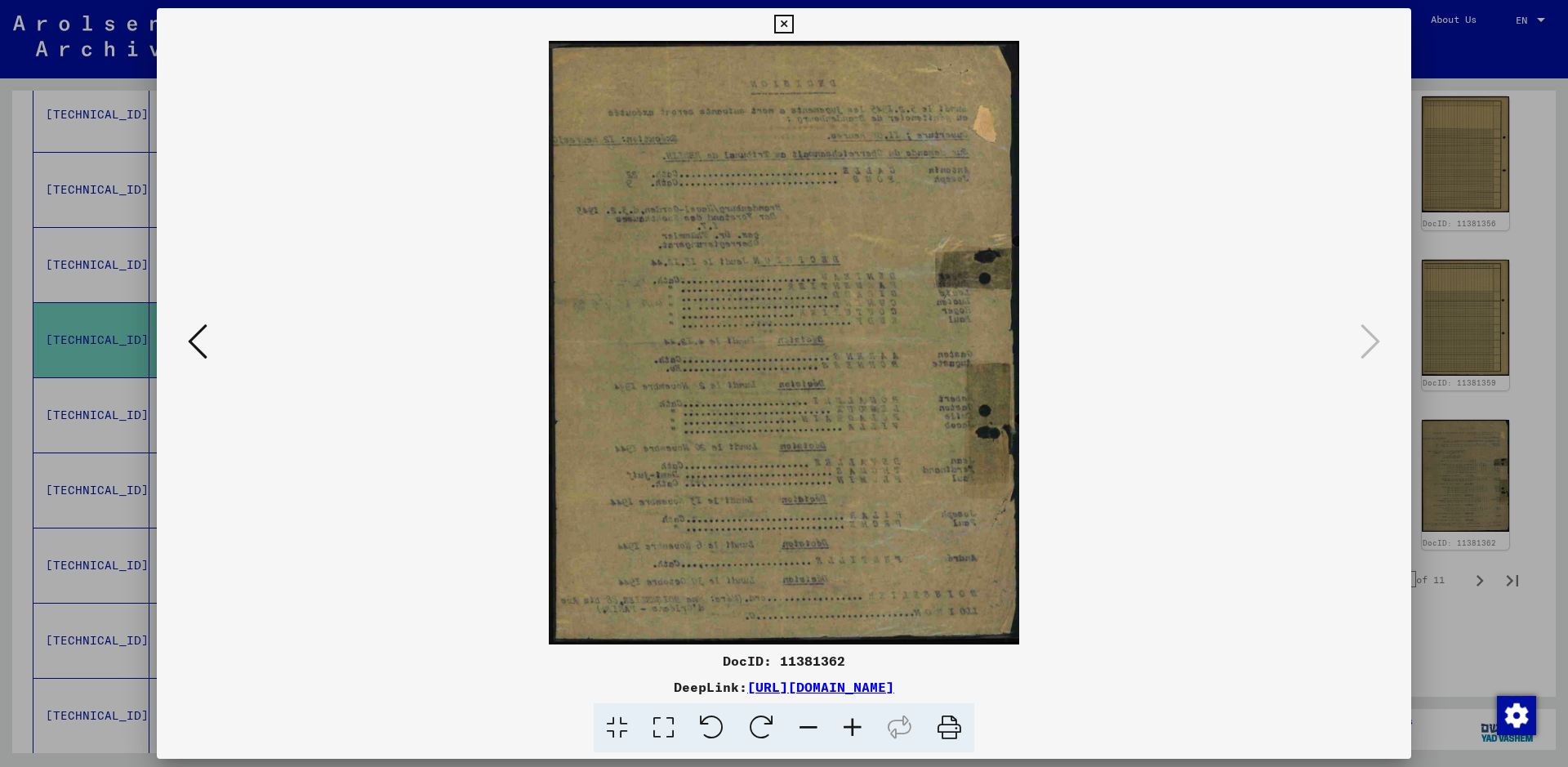
click at [1254, 612] on div at bounding box center [784, 383] width 1568 height 767
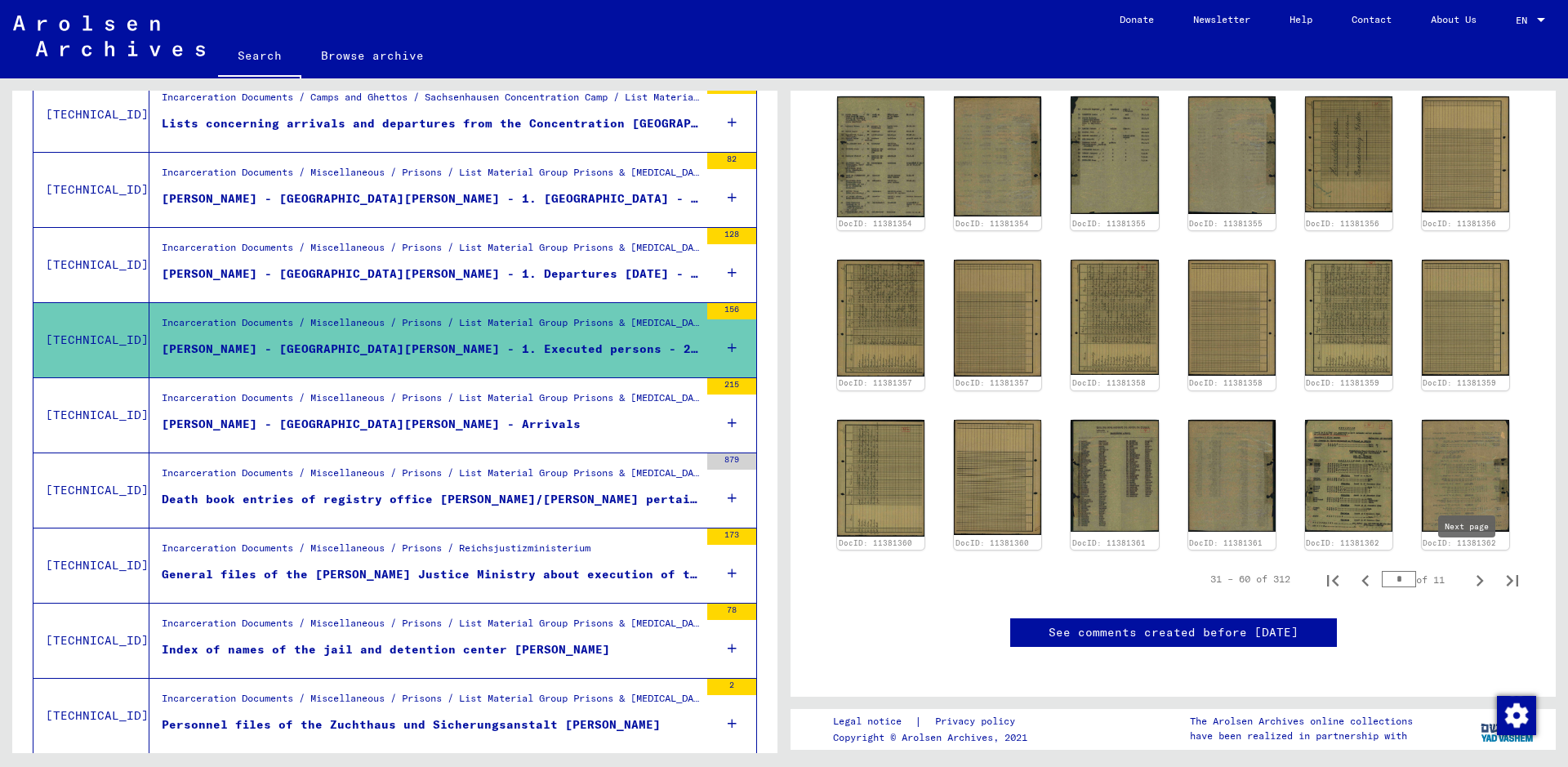
click at [1254, 575] on icon "Next page" at bounding box center [1479, 581] width 7 height 12
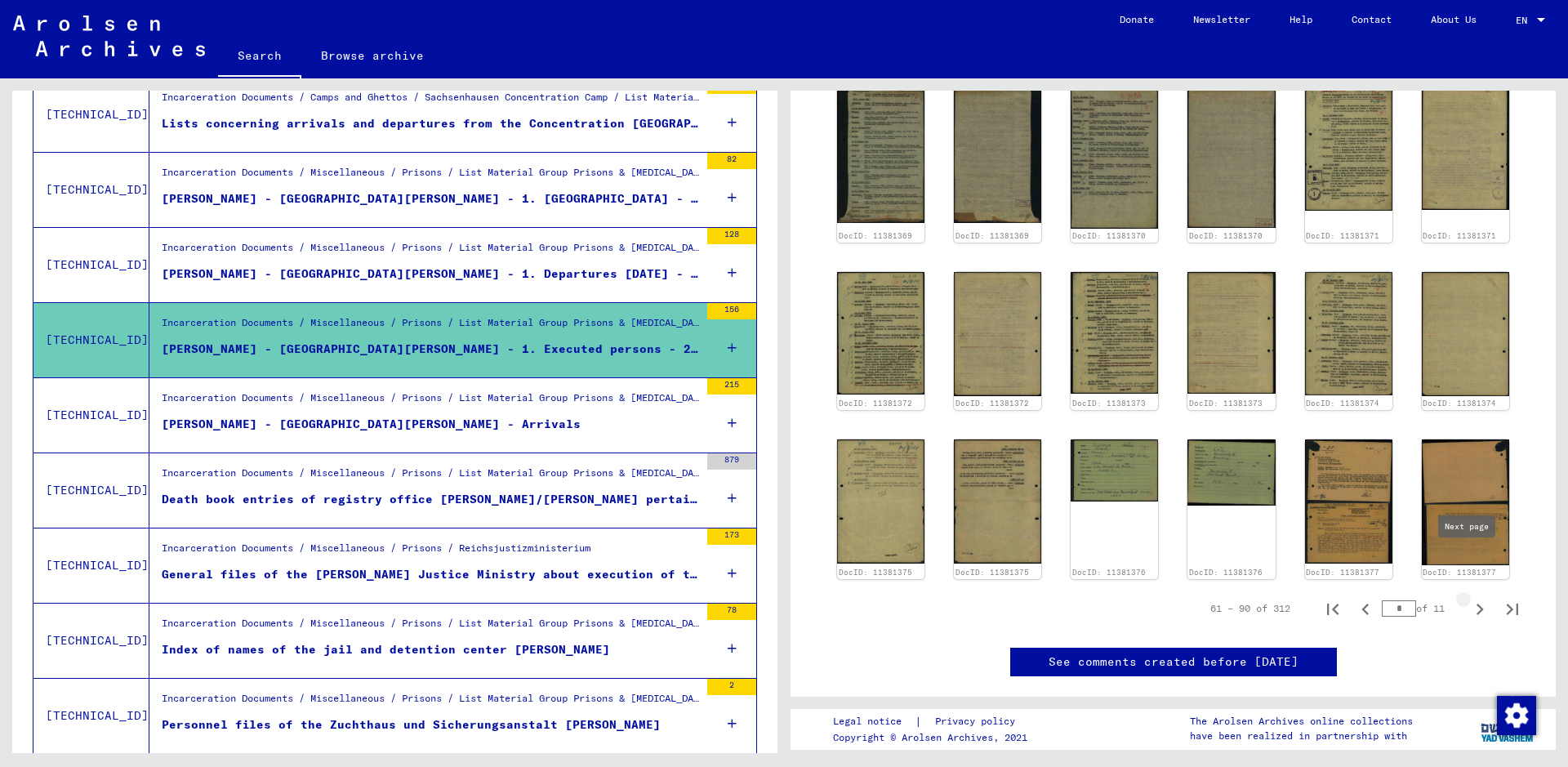
type input "*"
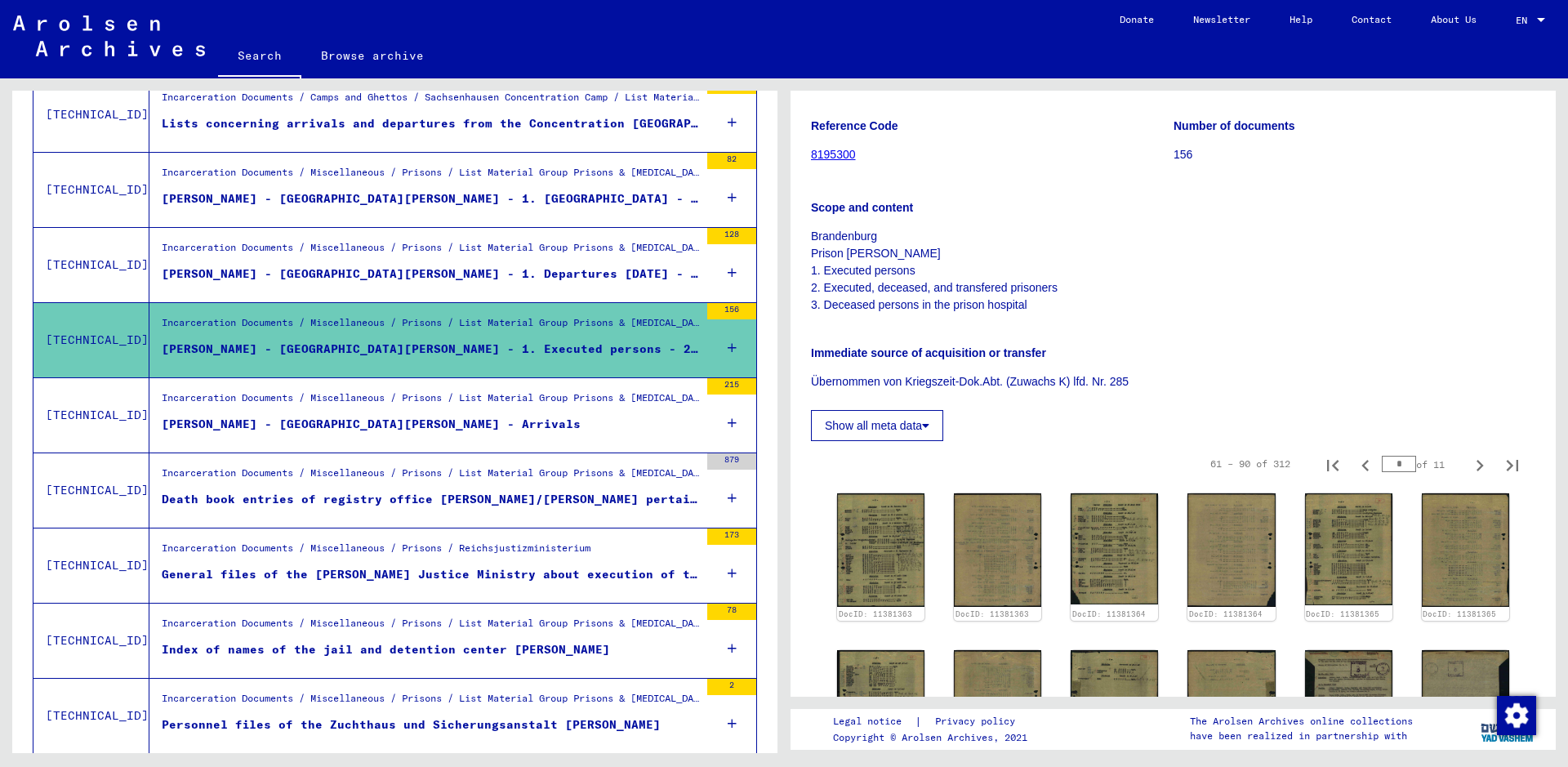
scroll to position [444, 0]
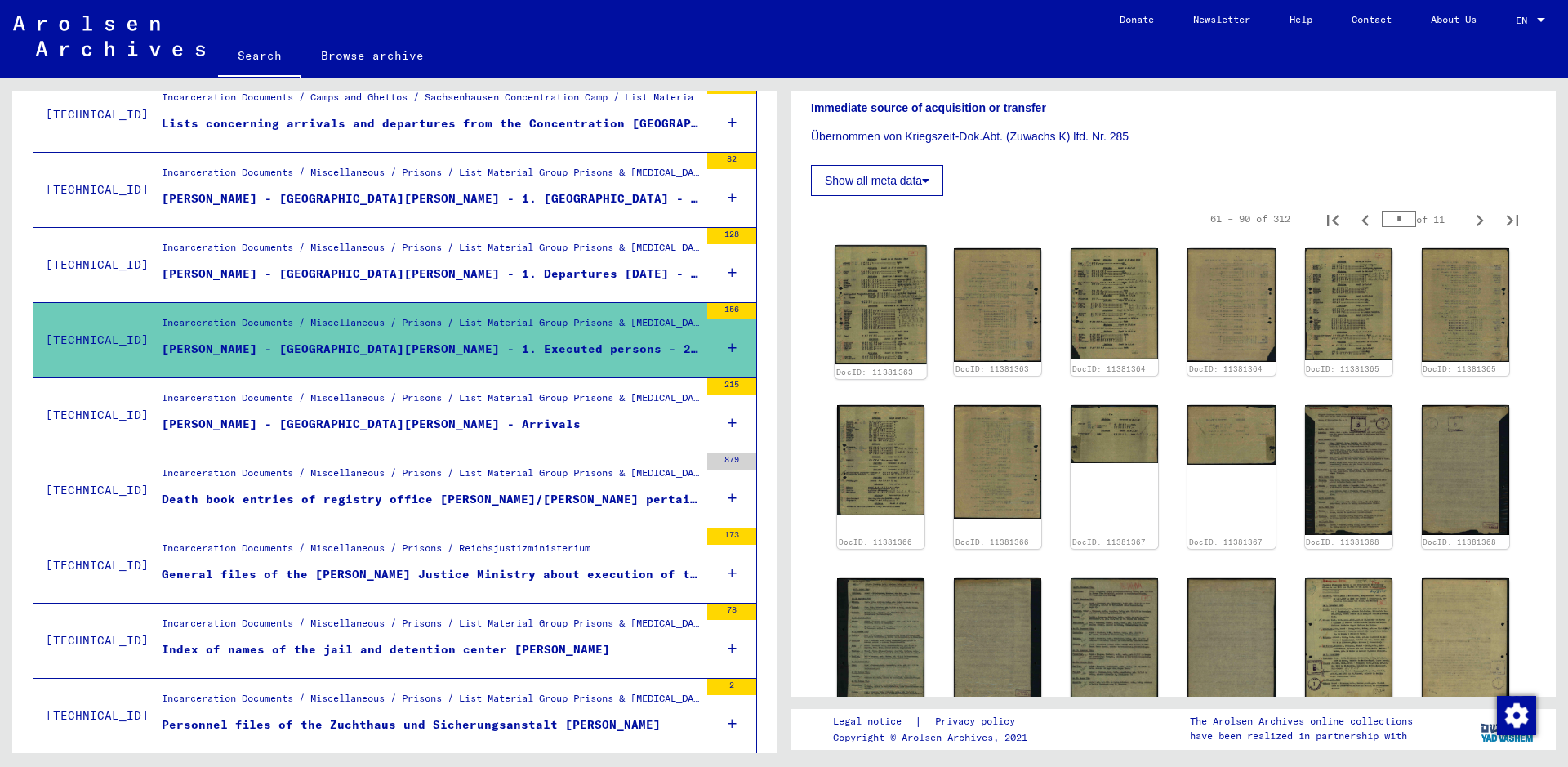
click at [855, 295] on img at bounding box center [880, 304] width 93 height 118
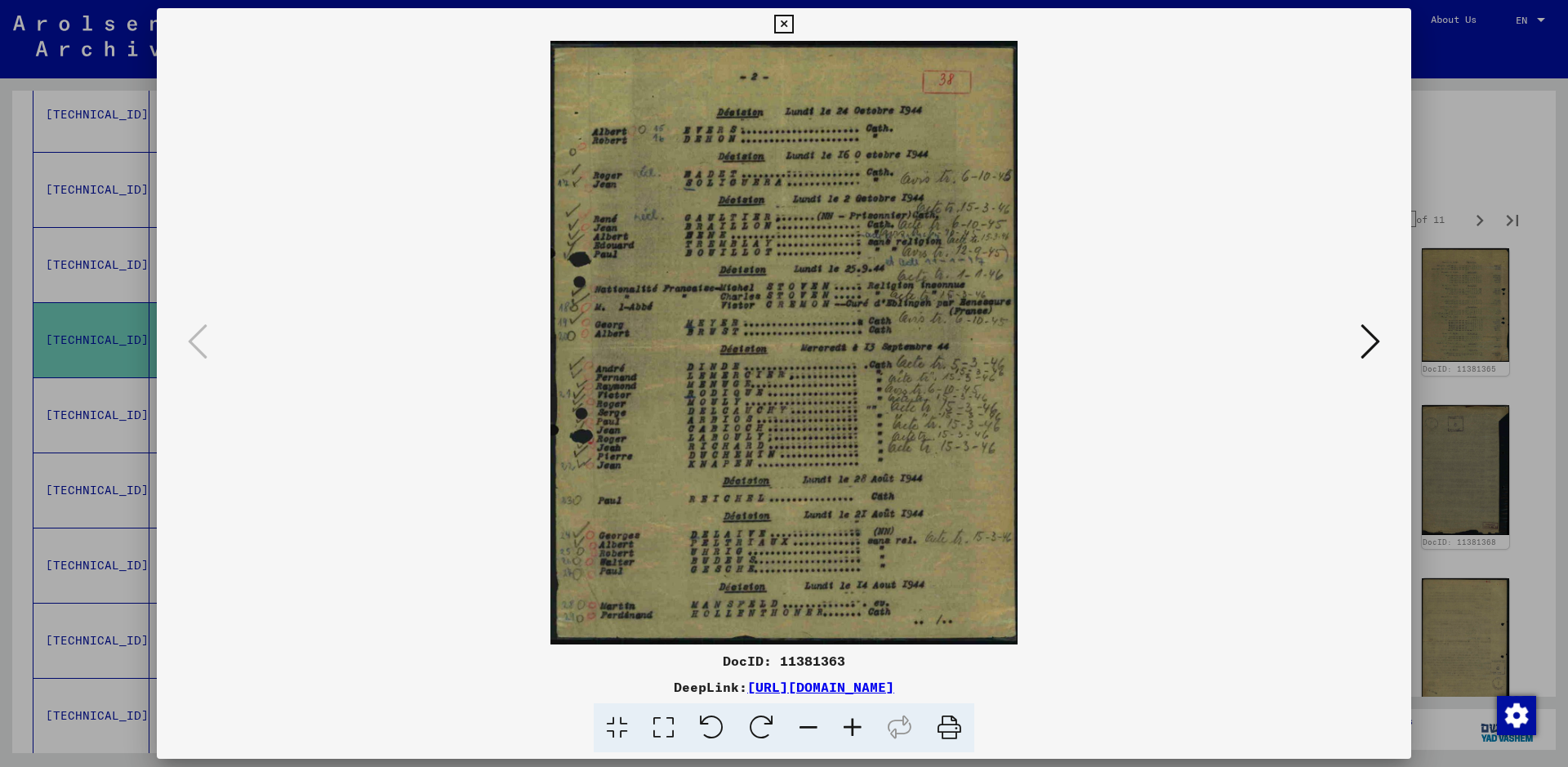
click at [853, 612] on icon at bounding box center [852, 728] width 44 height 50
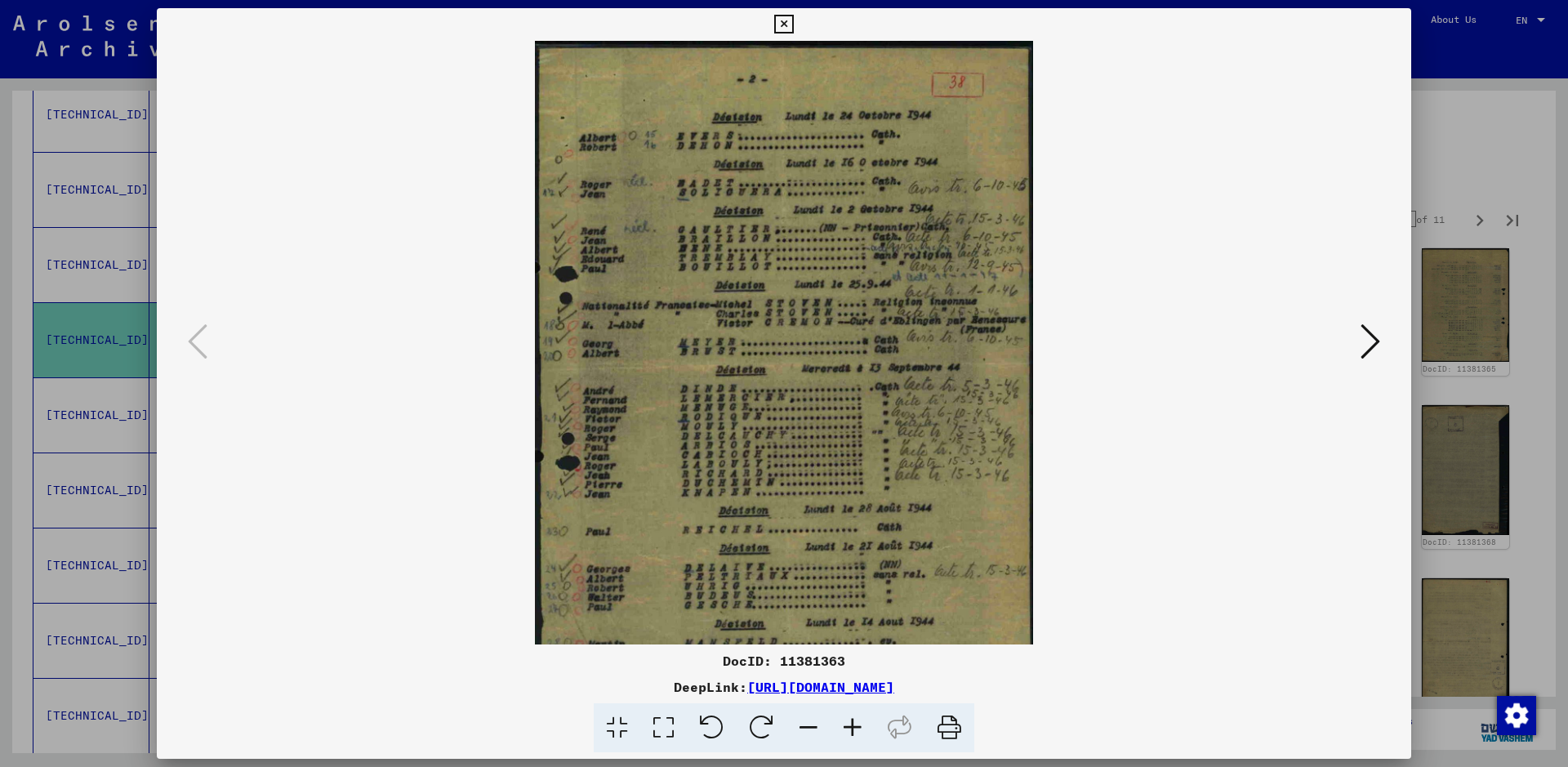
click at [853, 612] on icon at bounding box center [852, 728] width 44 height 50
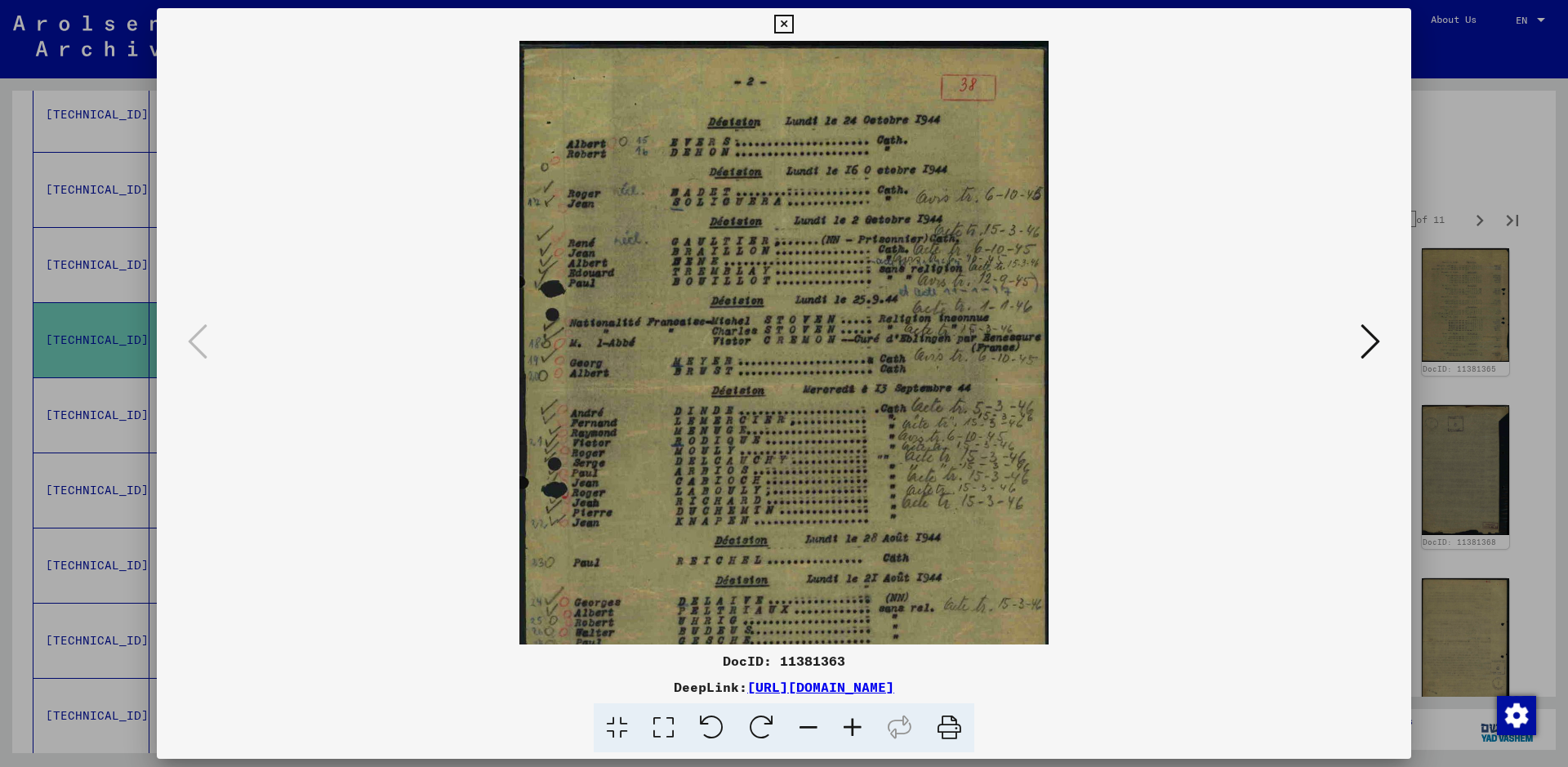
click at [853, 612] on icon at bounding box center [852, 728] width 44 height 50
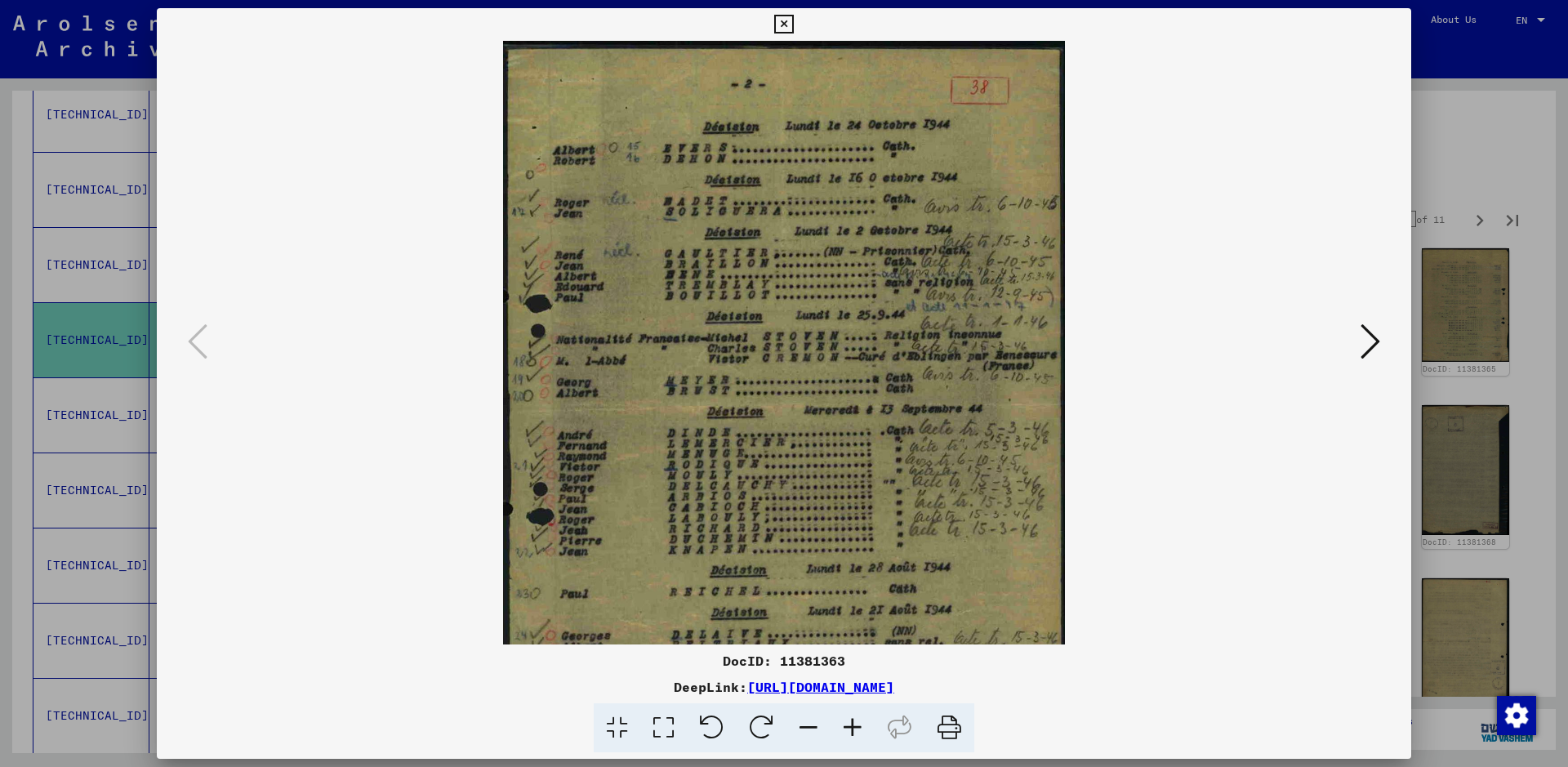
click at [853, 612] on icon at bounding box center [852, 728] width 44 height 50
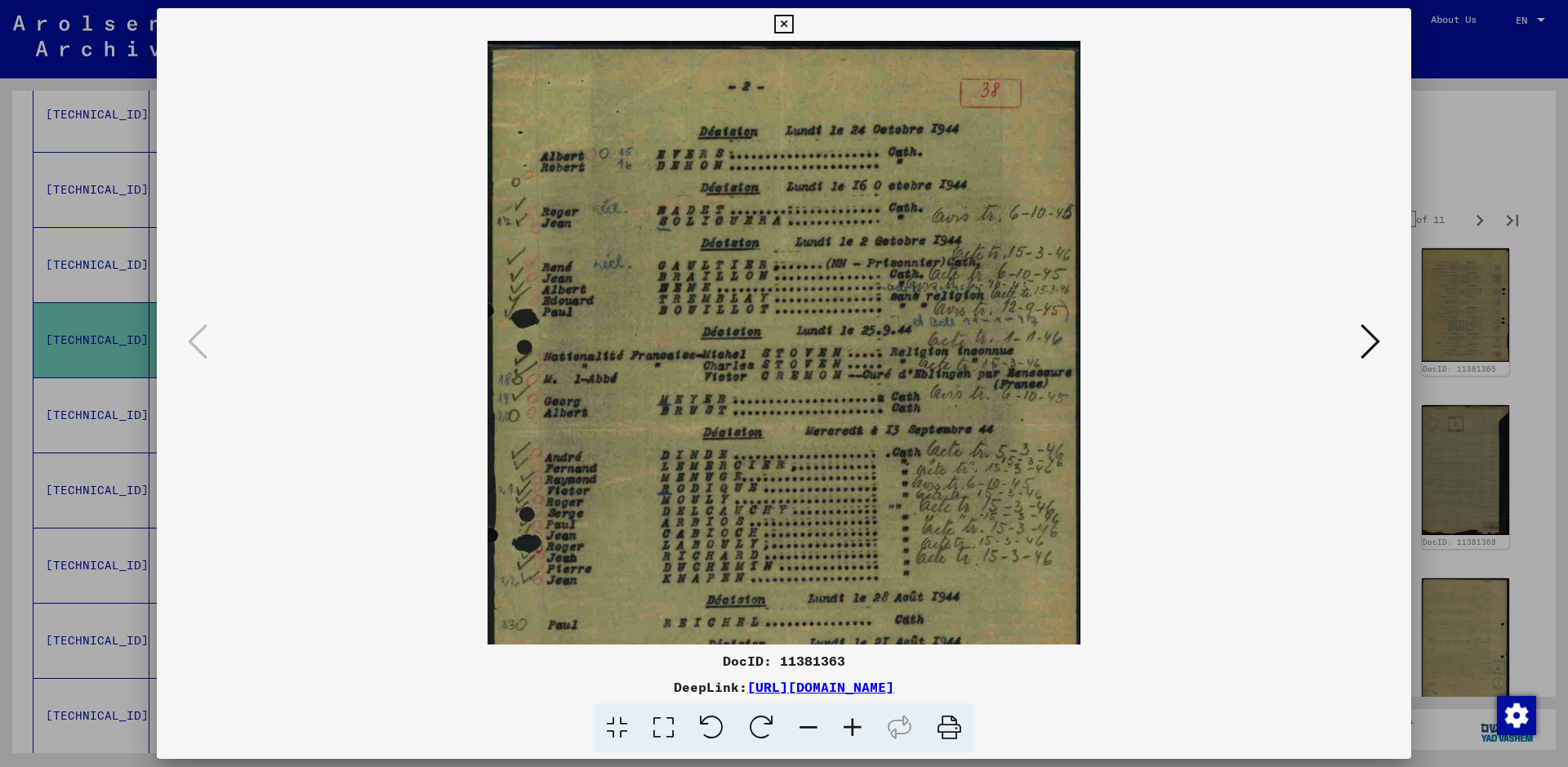
click at [853, 612] on icon at bounding box center [852, 728] width 44 height 50
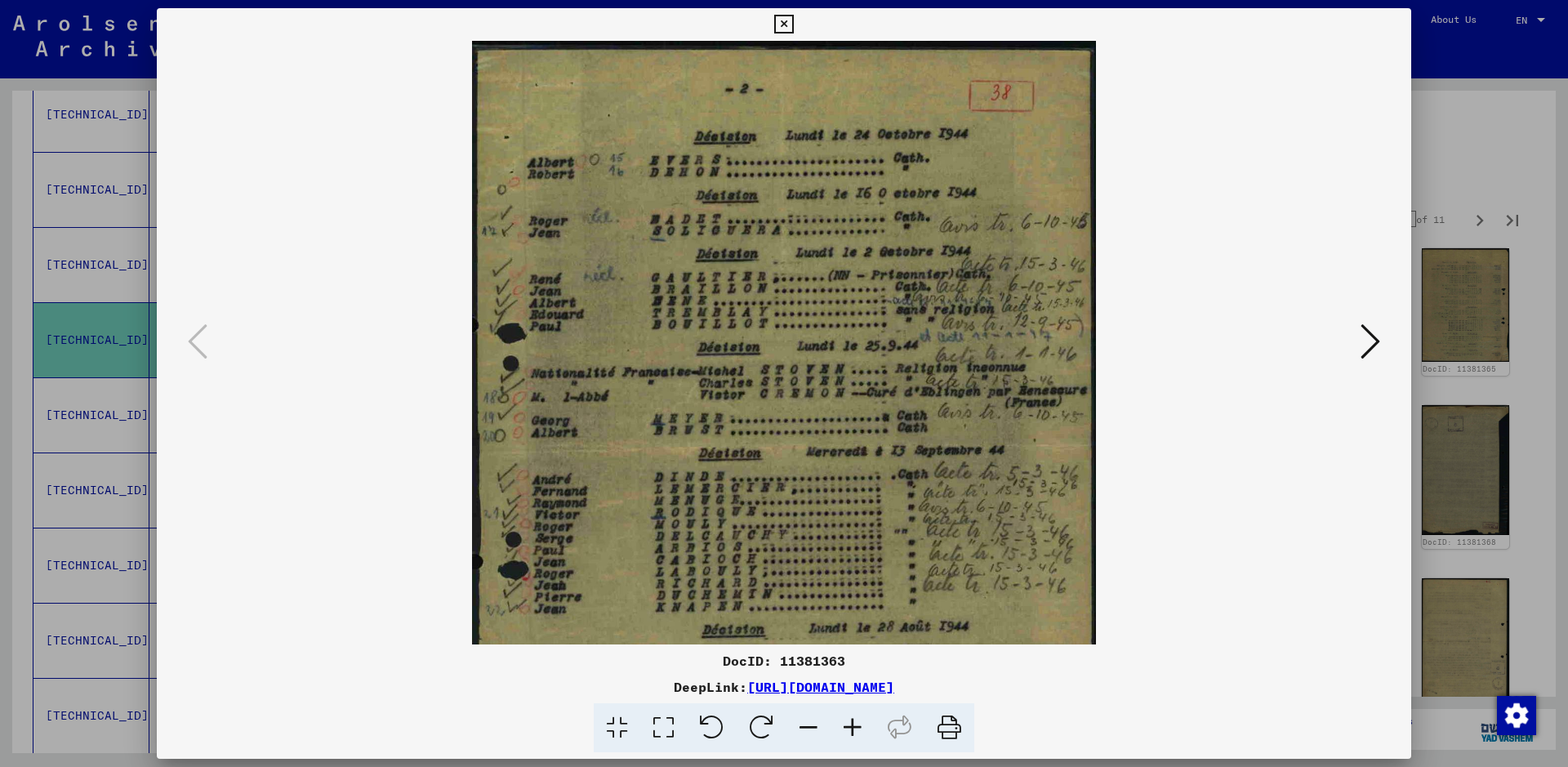
click at [853, 612] on icon at bounding box center [852, 728] width 44 height 50
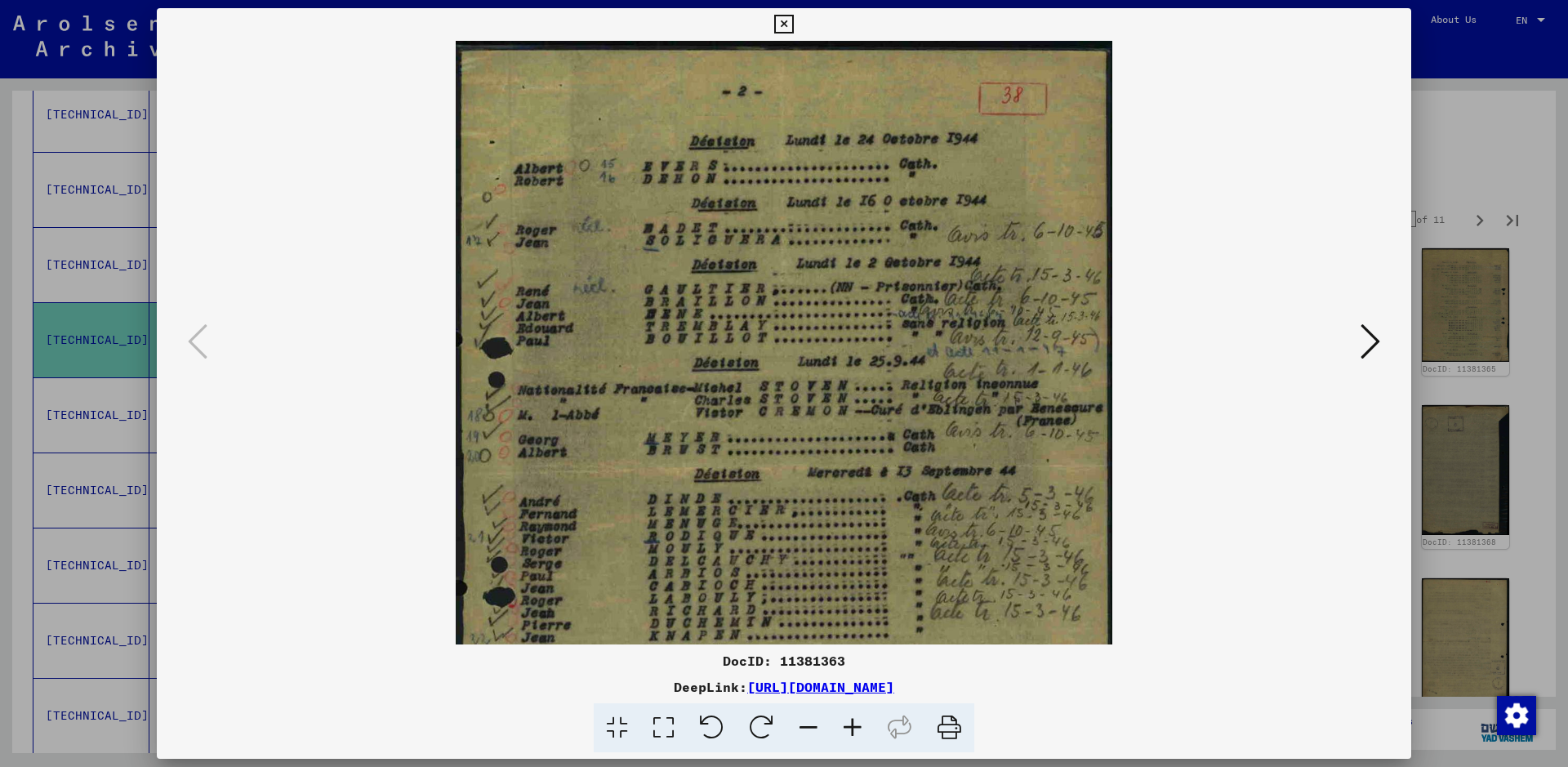
click at [853, 612] on icon at bounding box center [852, 728] width 44 height 50
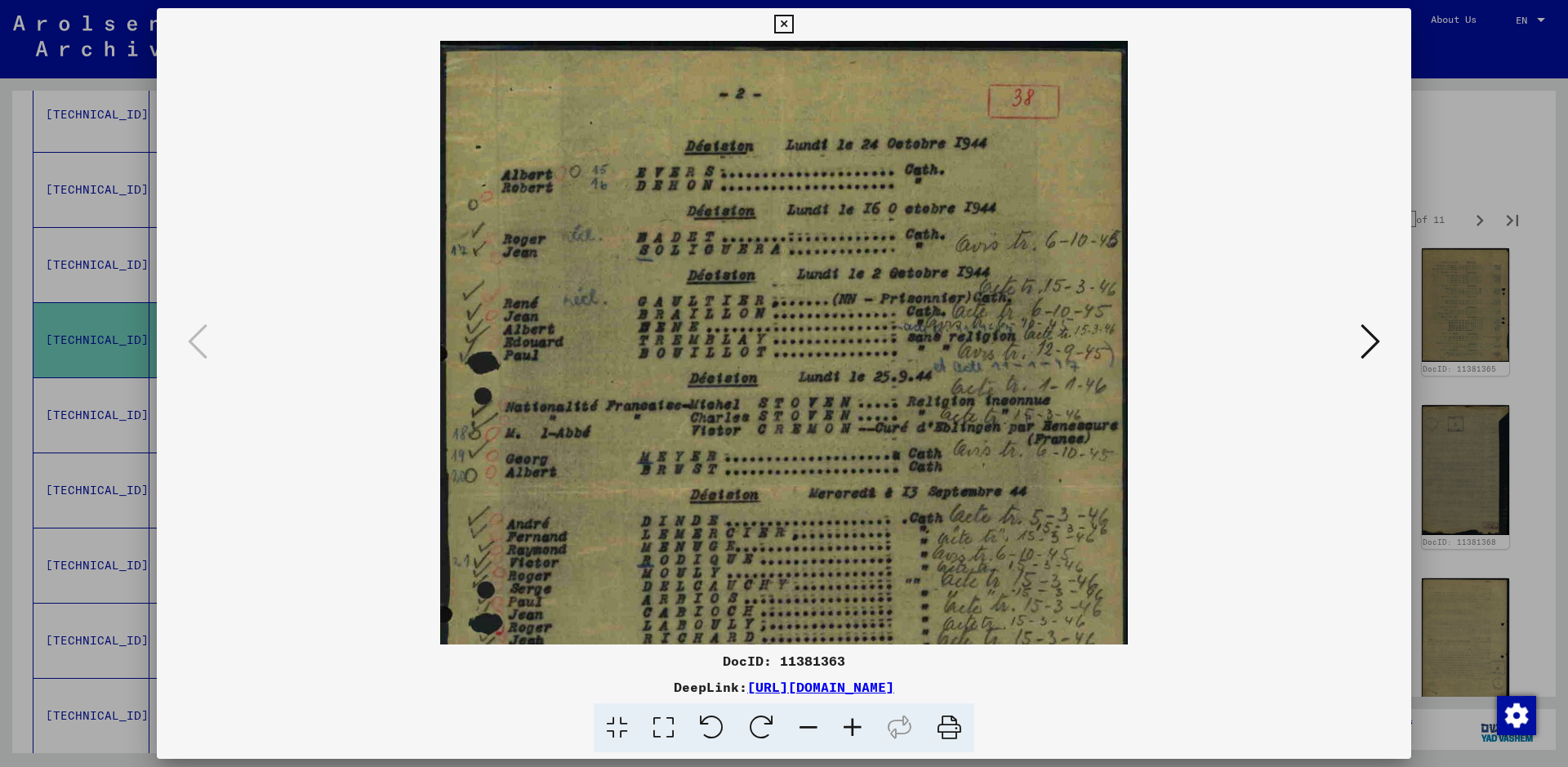
click at [853, 612] on icon at bounding box center [852, 728] width 44 height 50
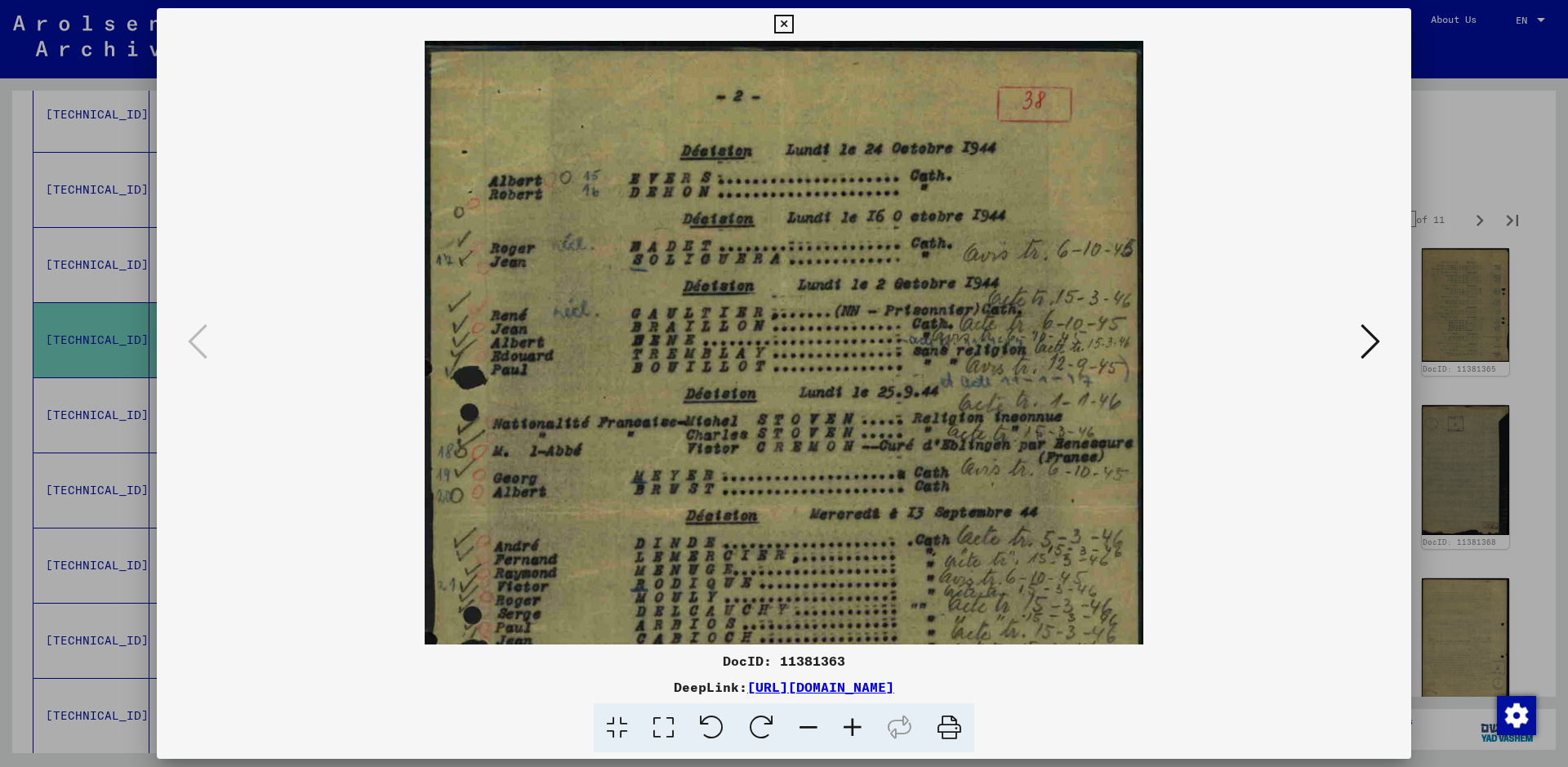
click at [853, 612] on icon at bounding box center [852, 728] width 44 height 50
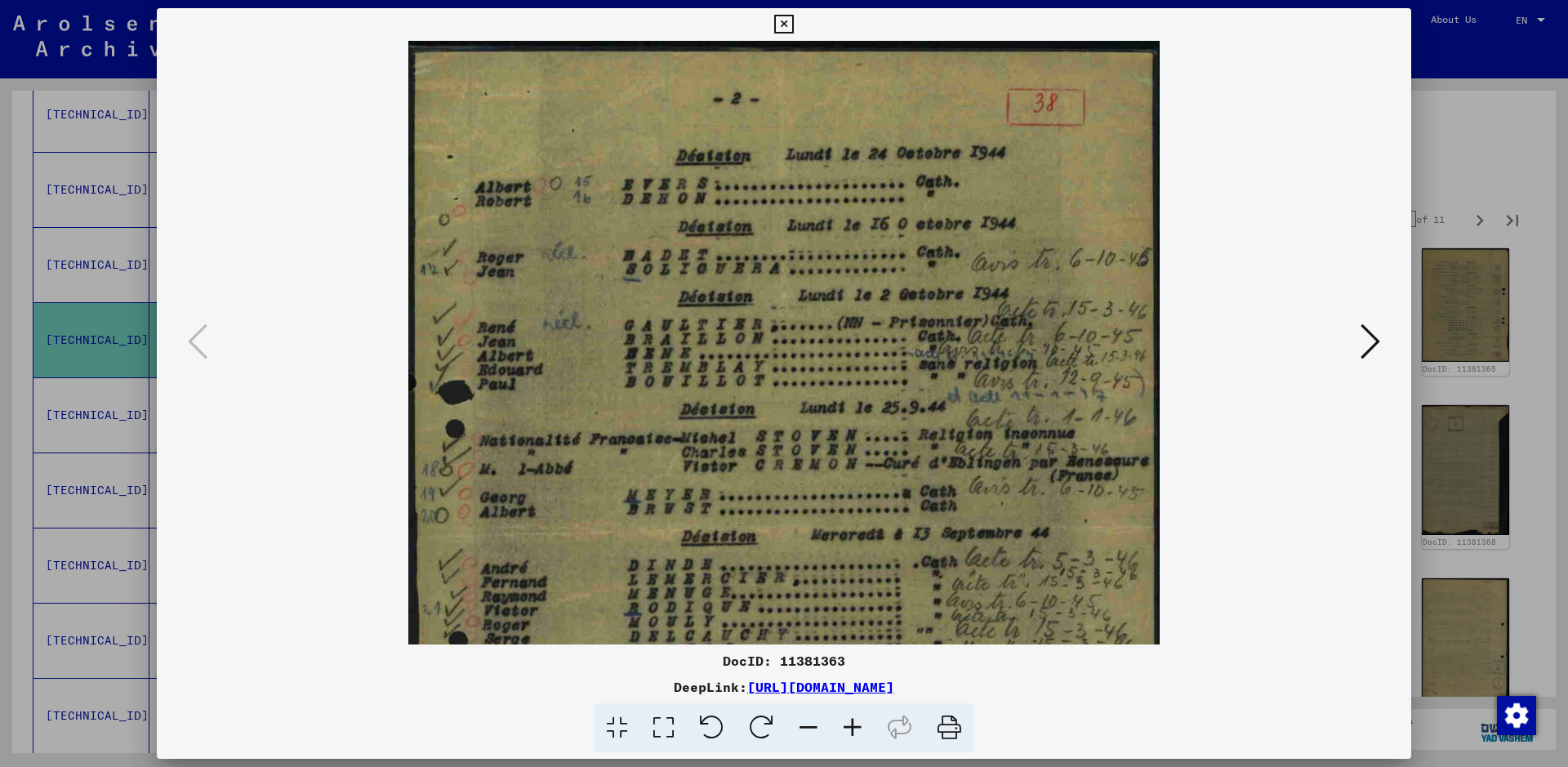
click at [853, 612] on icon at bounding box center [852, 728] width 44 height 50
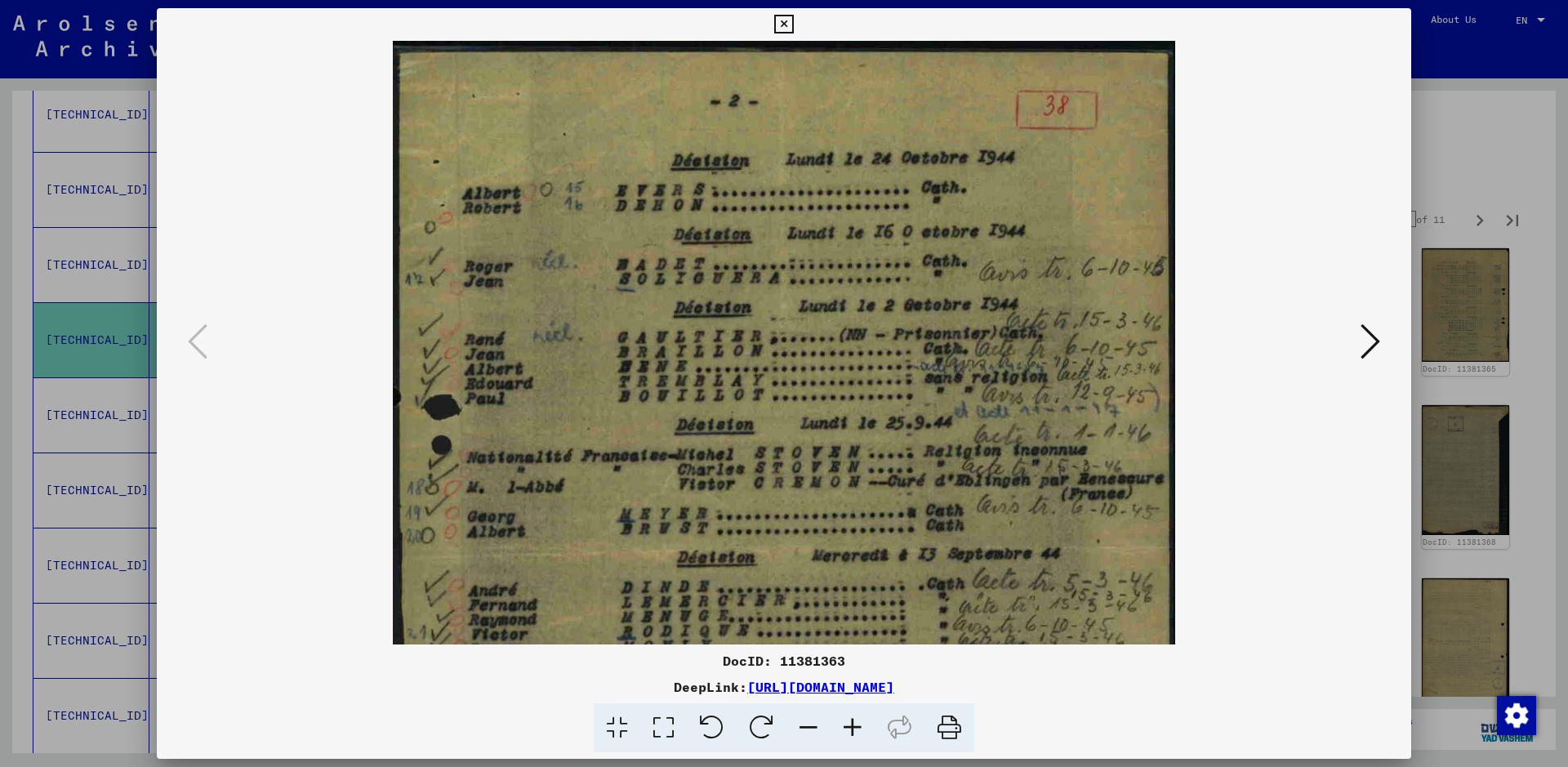
click at [853, 612] on icon at bounding box center [852, 728] width 44 height 50
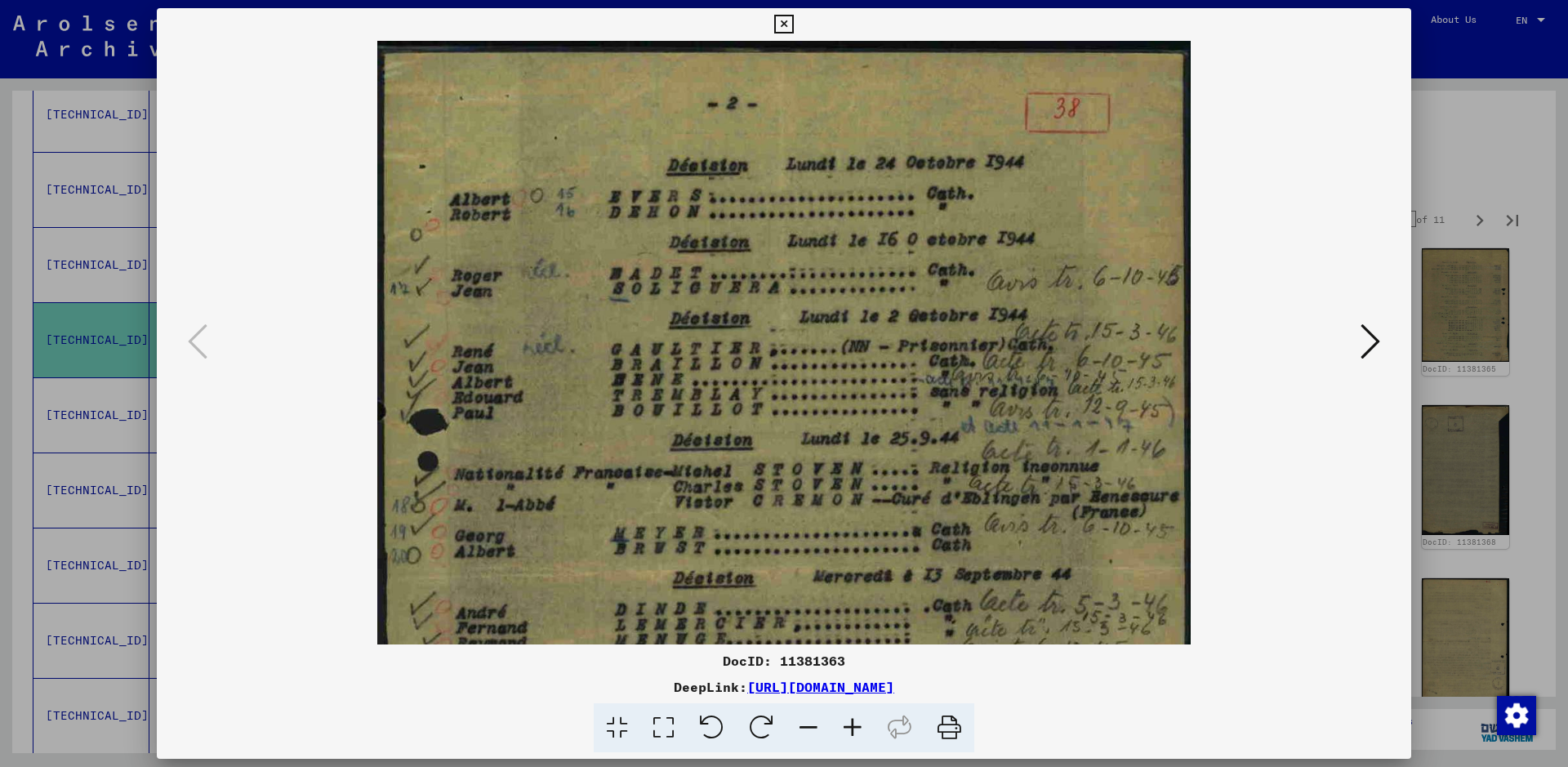
click at [853, 612] on icon at bounding box center [852, 728] width 44 height 50
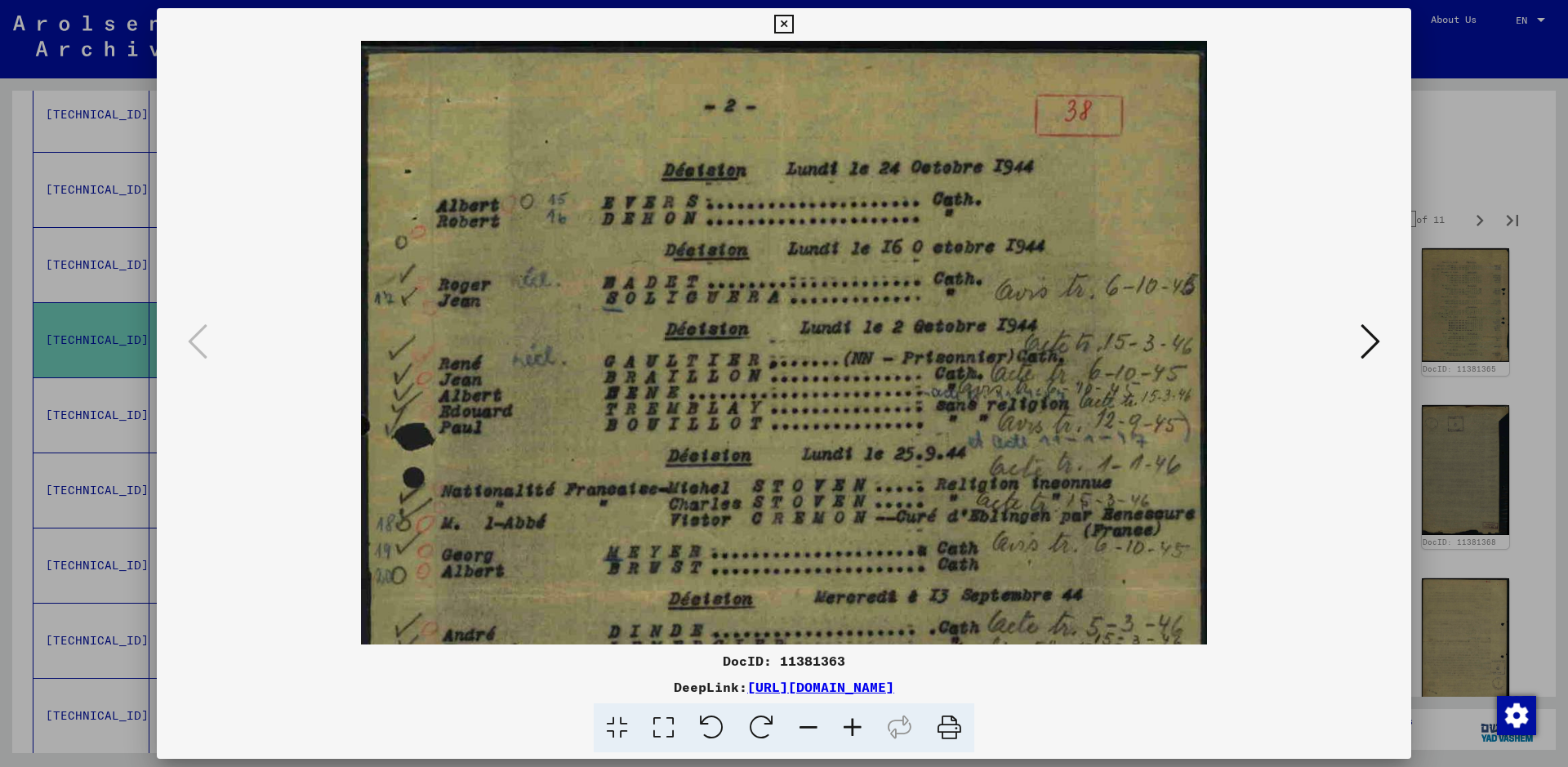
click at [853, 612] on icon at bounding box center [852, 728] width 44 height 50
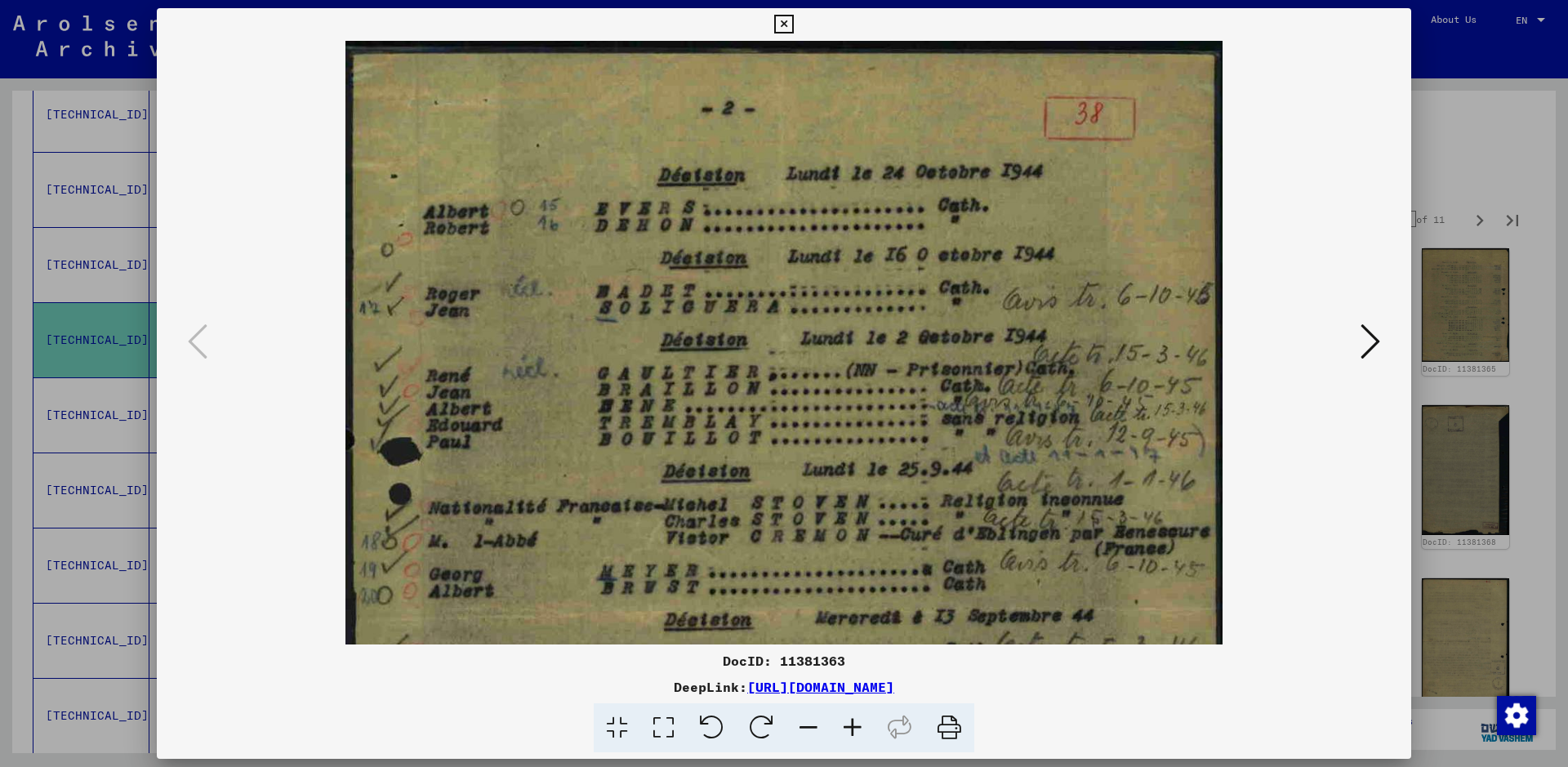
click at [853, 612] on icon at bounding box center [852, 728] width 44 height 50
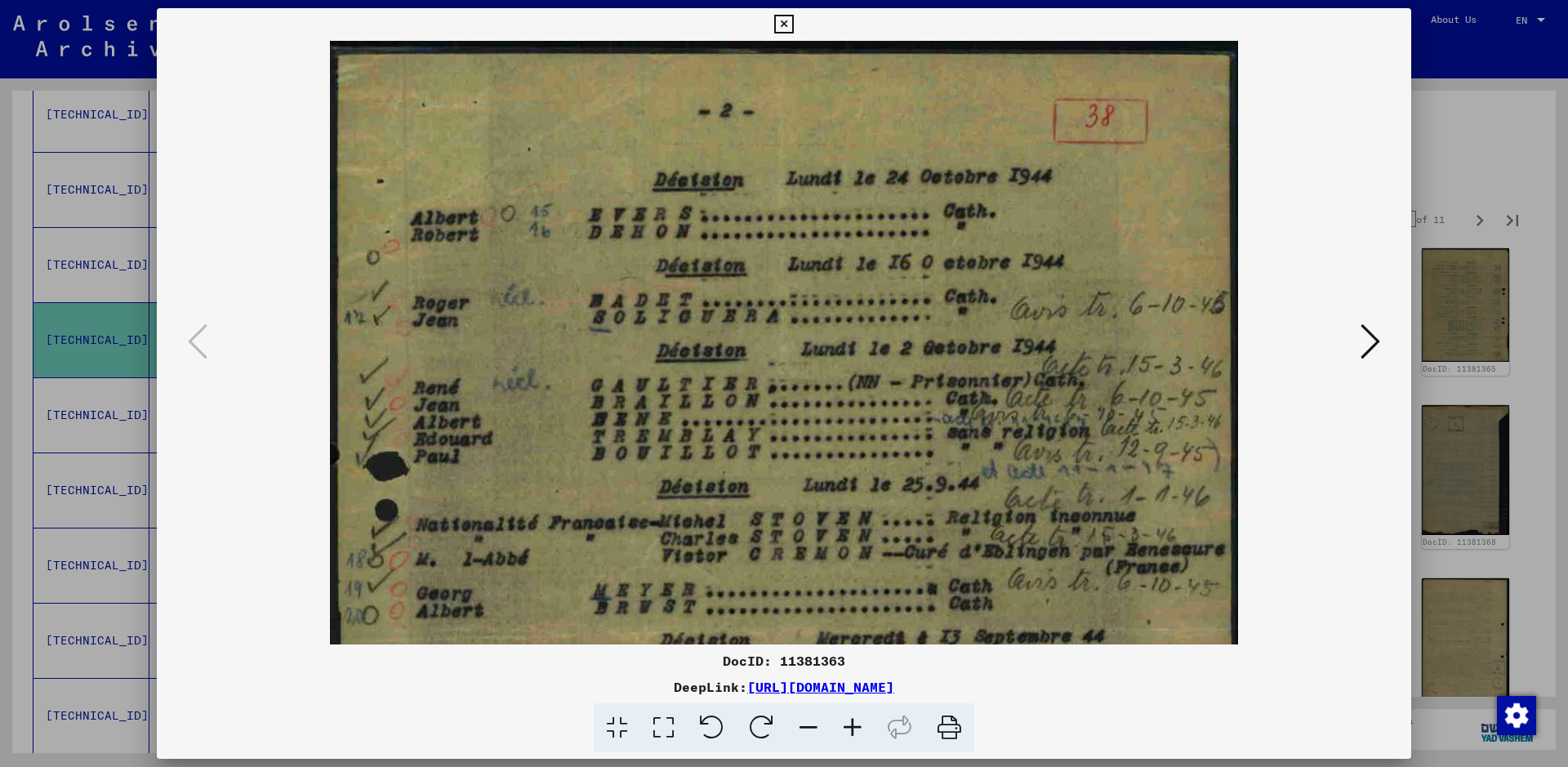
click at [853, 612] on icon at bounding box center [852, 728] width 44 height 50
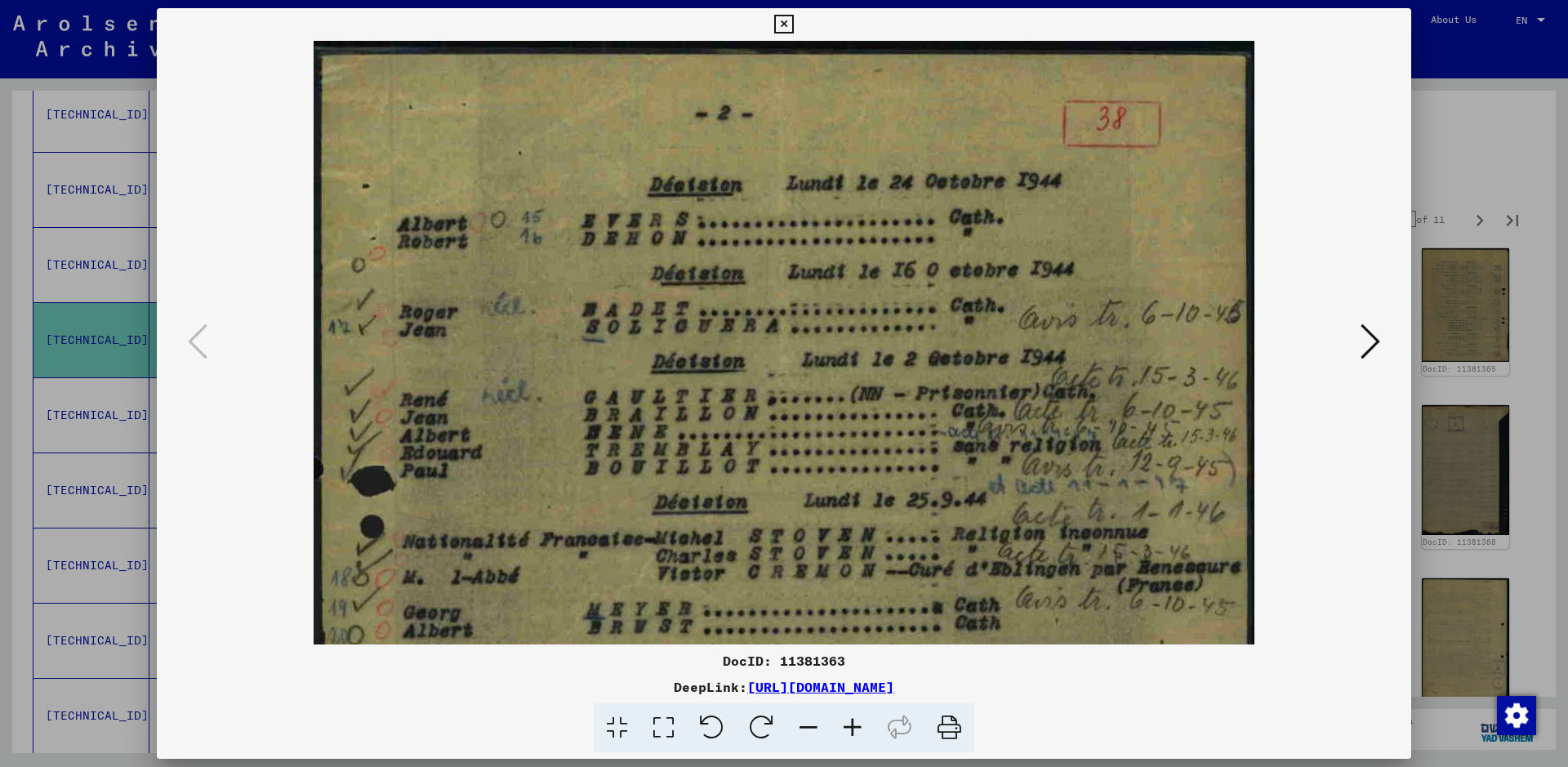
click at [853, 612] on icon at bounding box center [852, 728] width 44 height 50
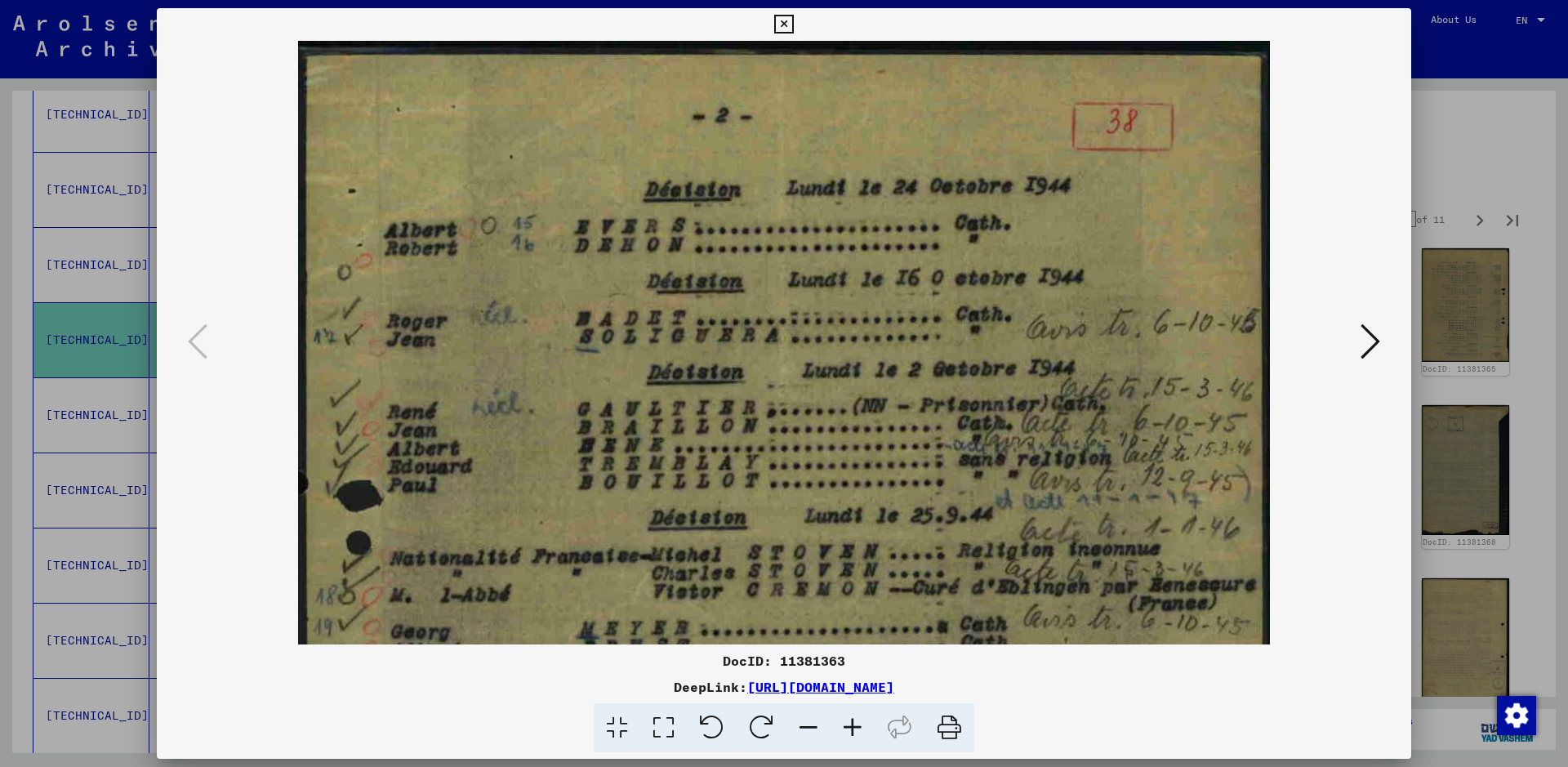
click at [853, 612] on icon at bounding box center [852, 728] width 44 height 50
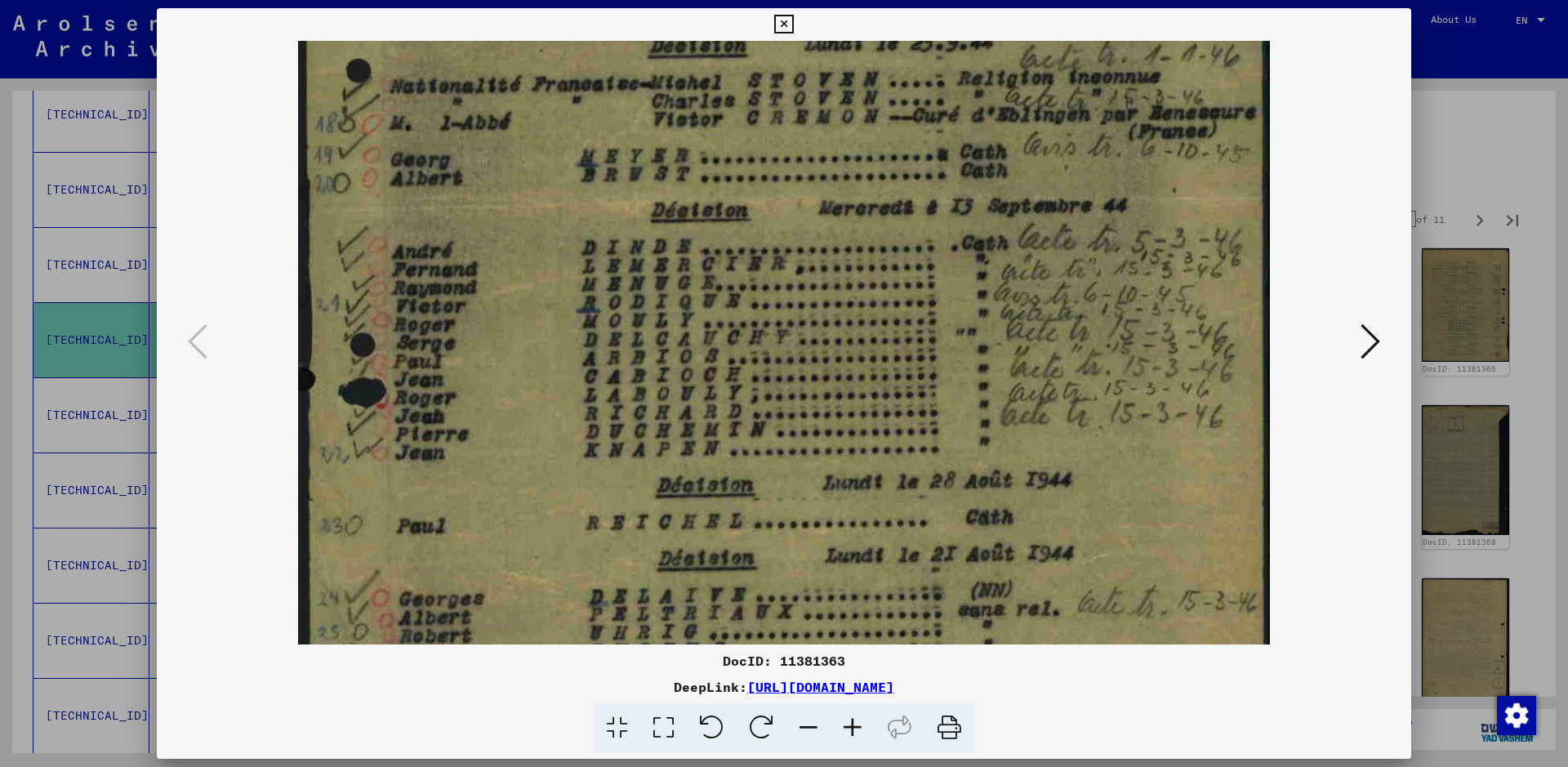
scroll to position [653, 0]
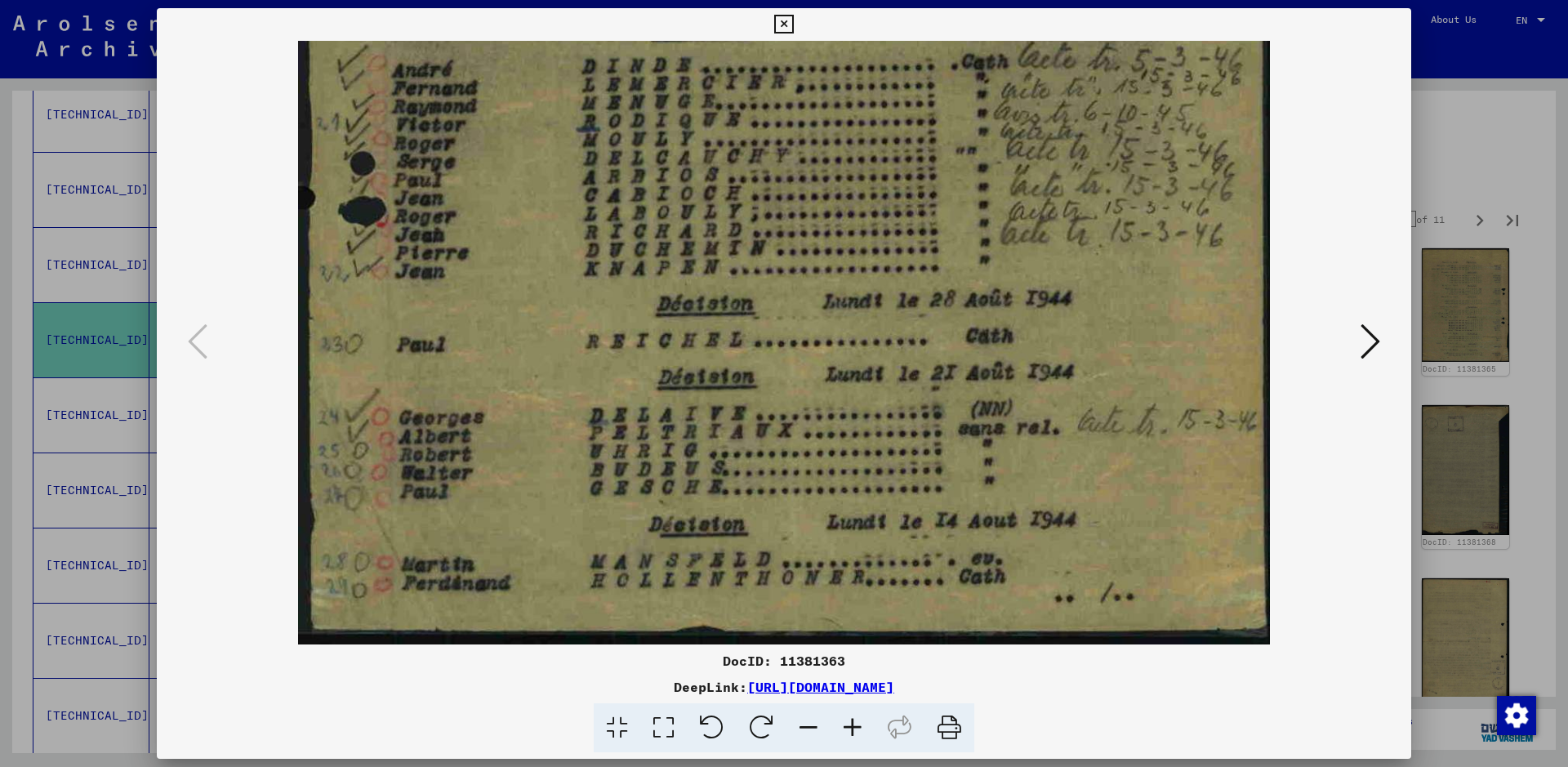
drag, startPoint x: 873, startPoint y: 550, endPoint x: 979, endPoint y: -113, distance: 671.4
click at [979, 0] on html "**********" at bounding box center [784, 383] width 1568 height 767
click at [1254, 336] on icon at bounding box center [1370, 341] width 20 height 39
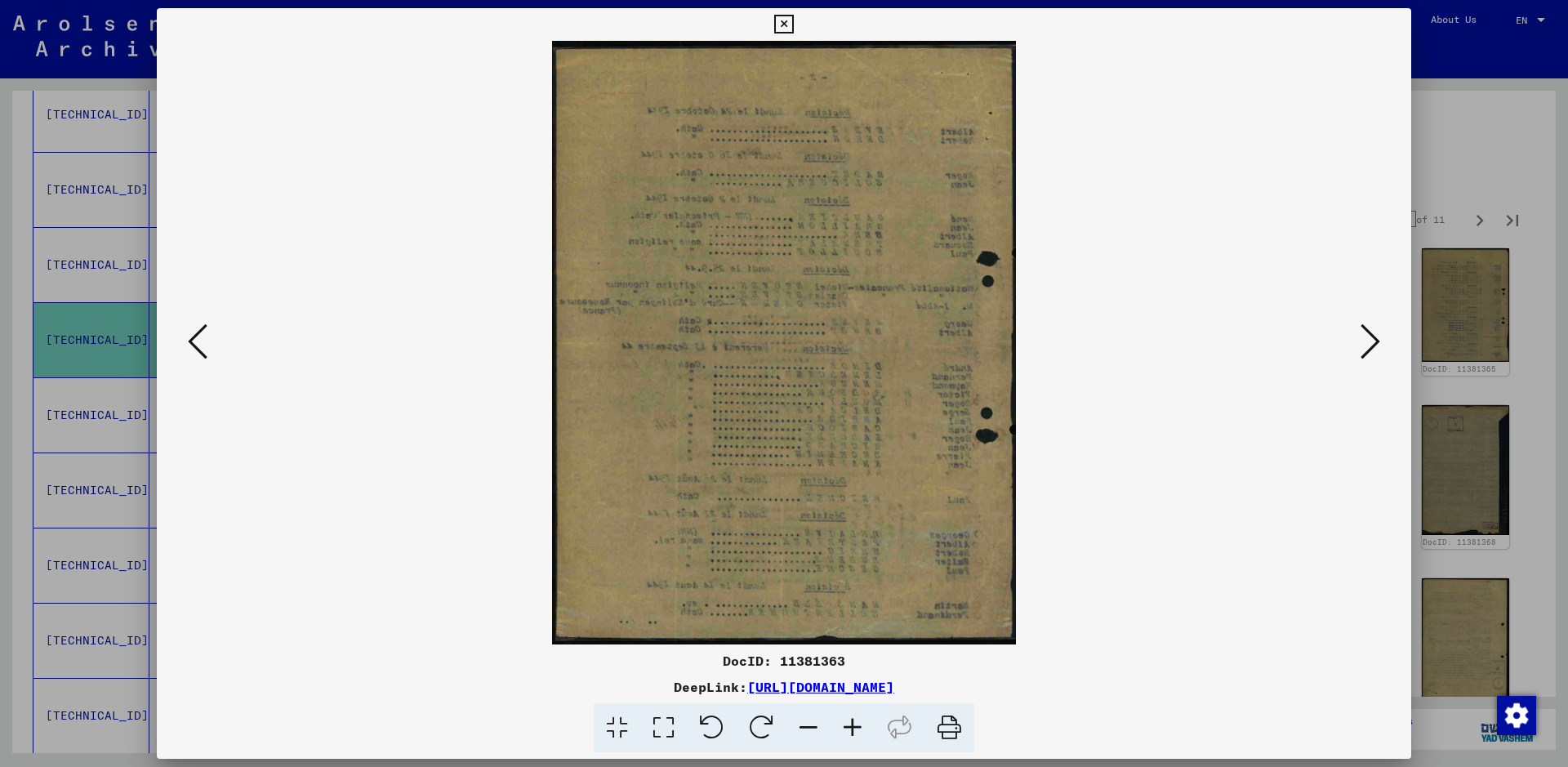
scroll to position [0, 0]
click at [1254, 336] on icon at bounding box center [1370, 341] width 20 height 39
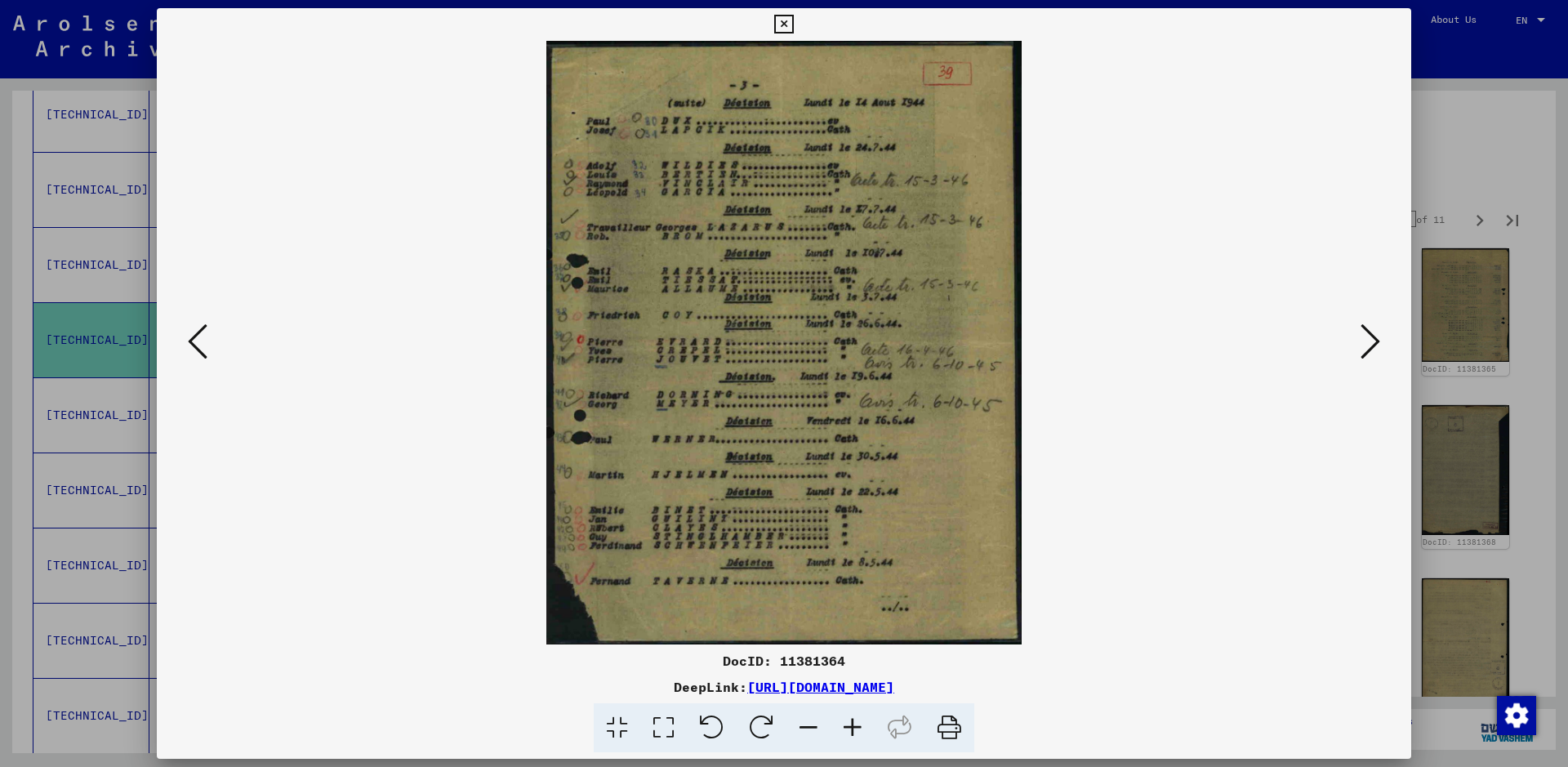
click at [1254, 137] on div at bounding box center [784, 383] width 1568 height 767
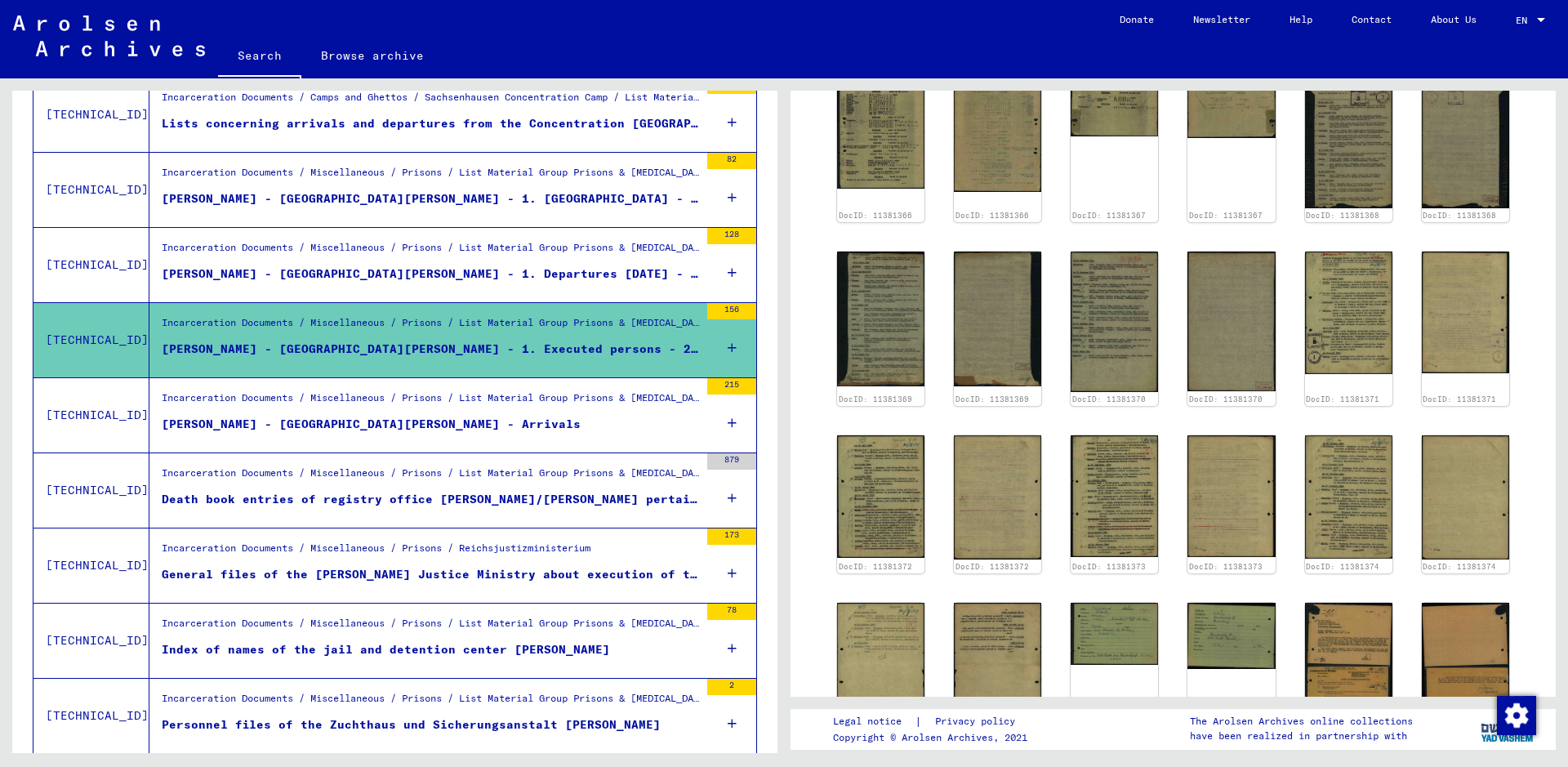
scroll to position [934, 0]
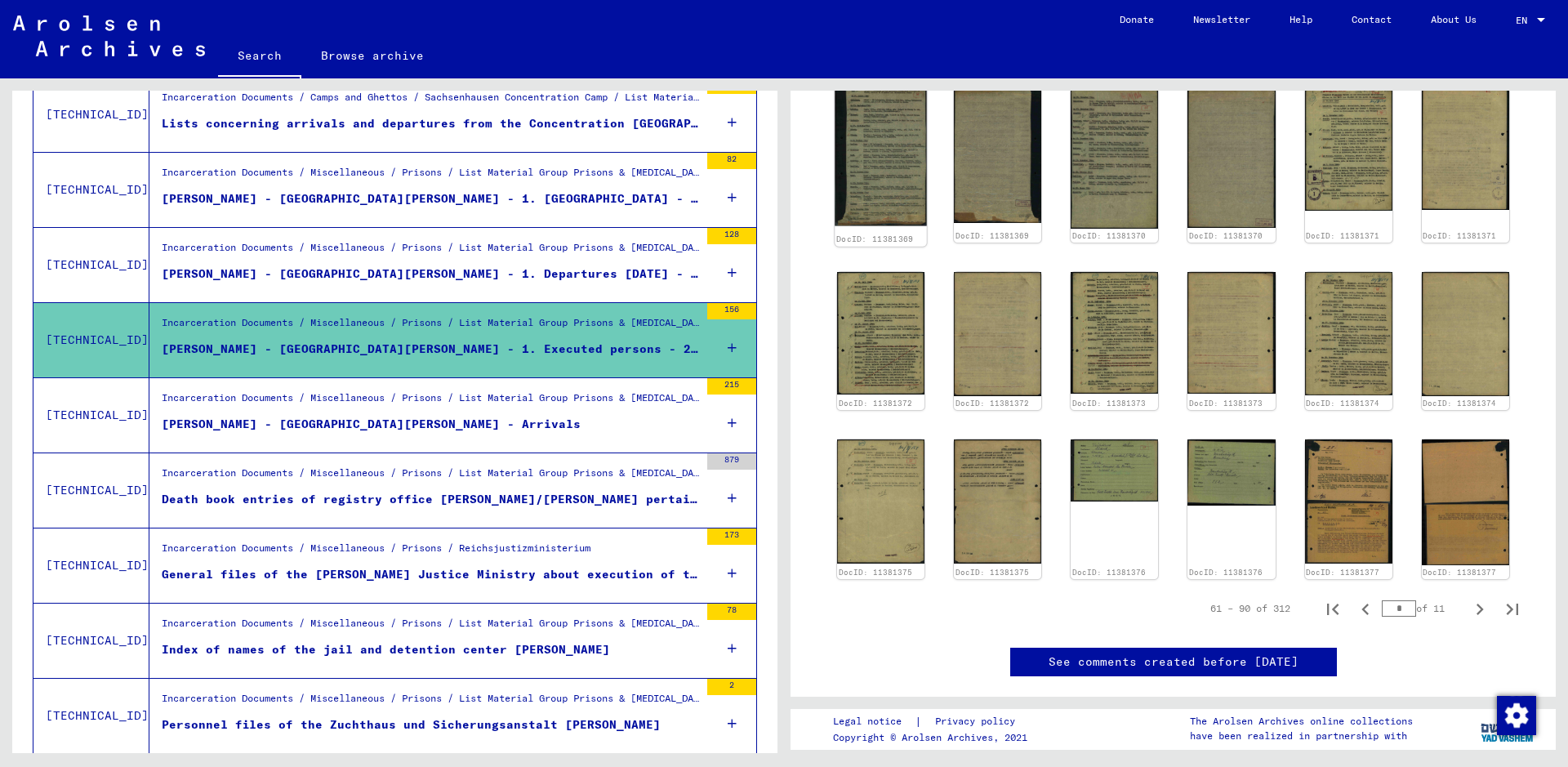
click at [873, 139] on img at bounding box center [880, 156] width 93 height 142
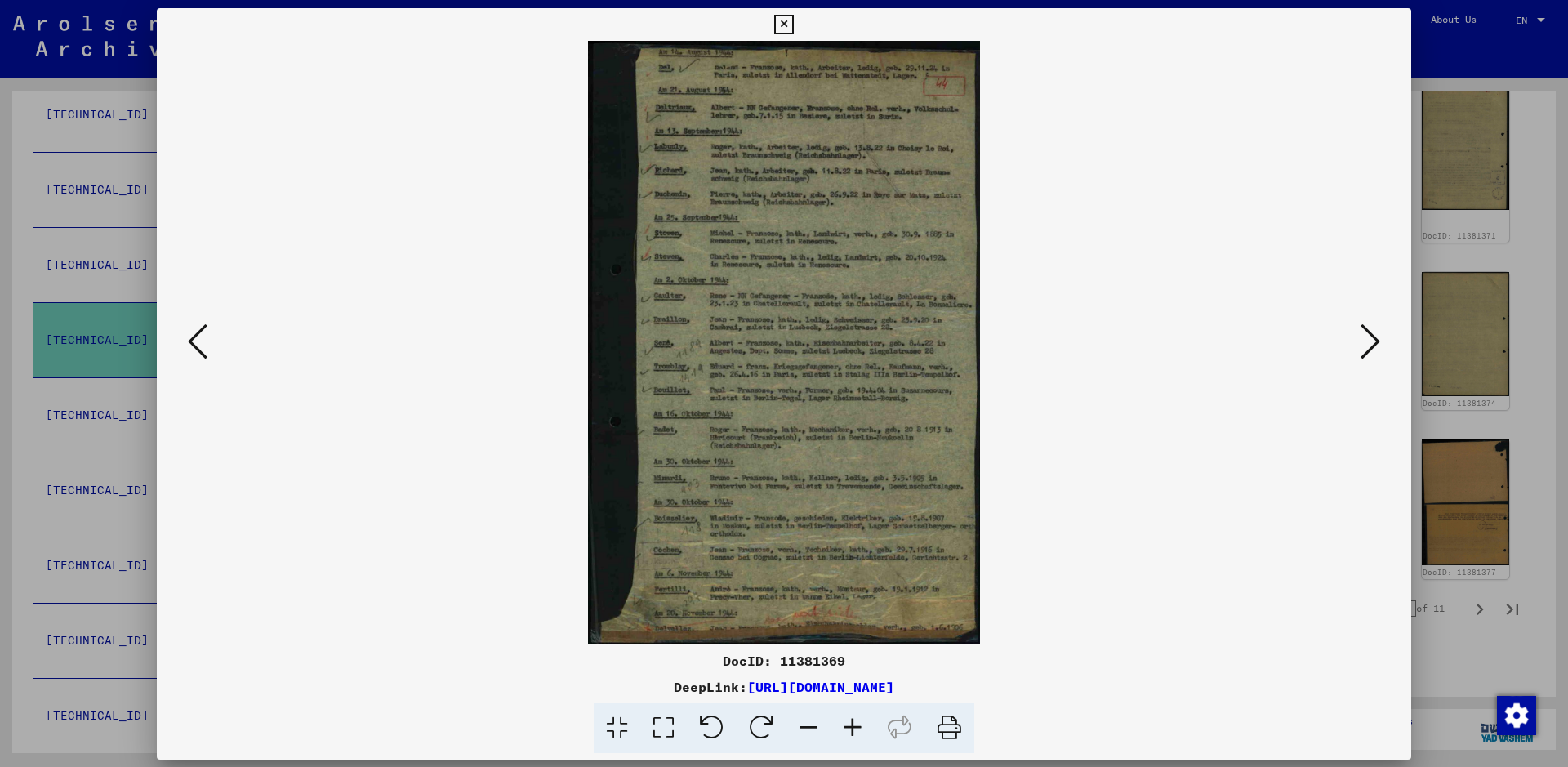
scroll to position [937, 0]
click at [848, 612] on icon at bounding box center [852, 728] width 44 height 50
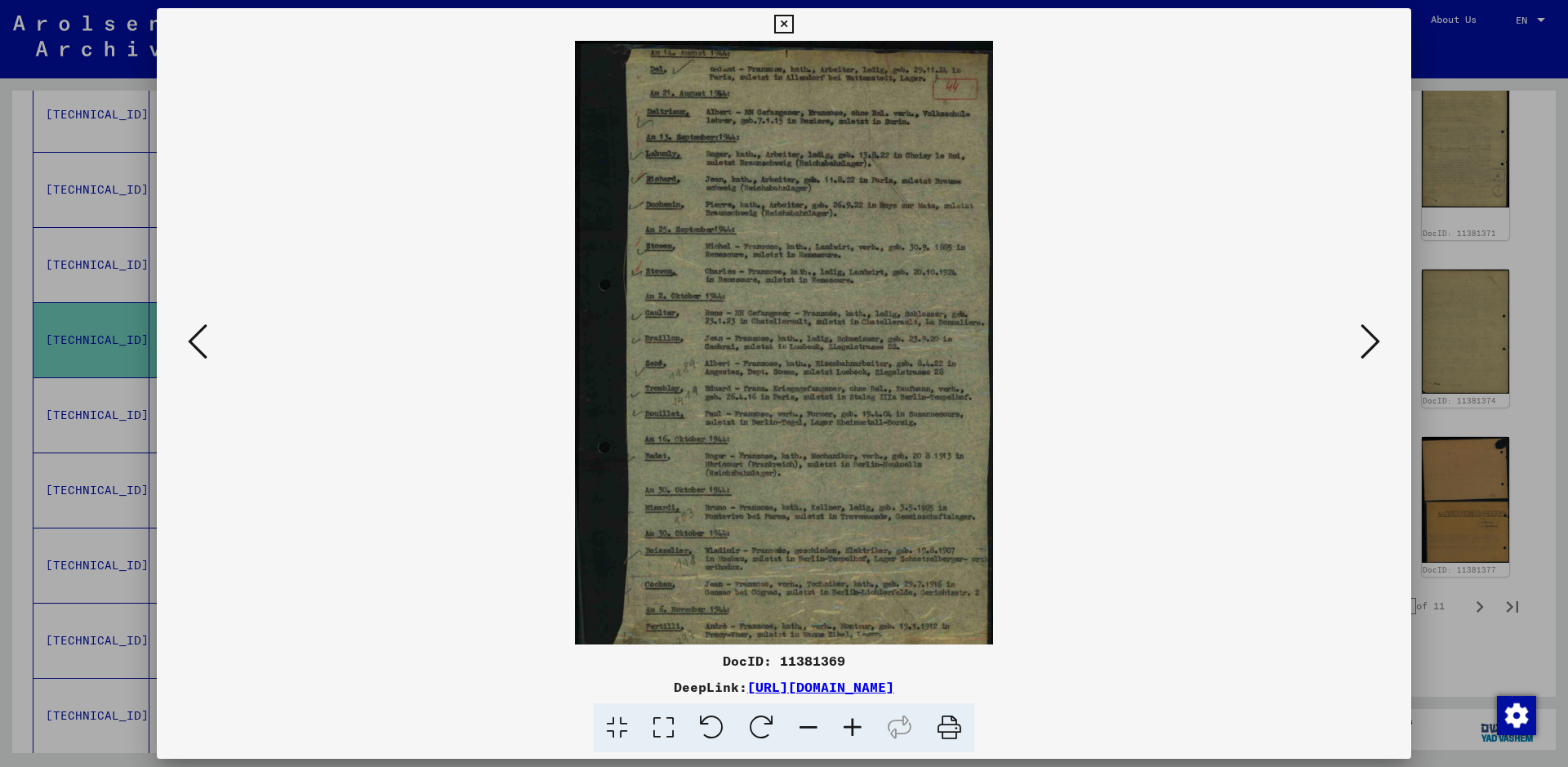
click at [848, 612] on icon at bounding box center [852, 728] width 44 height 50
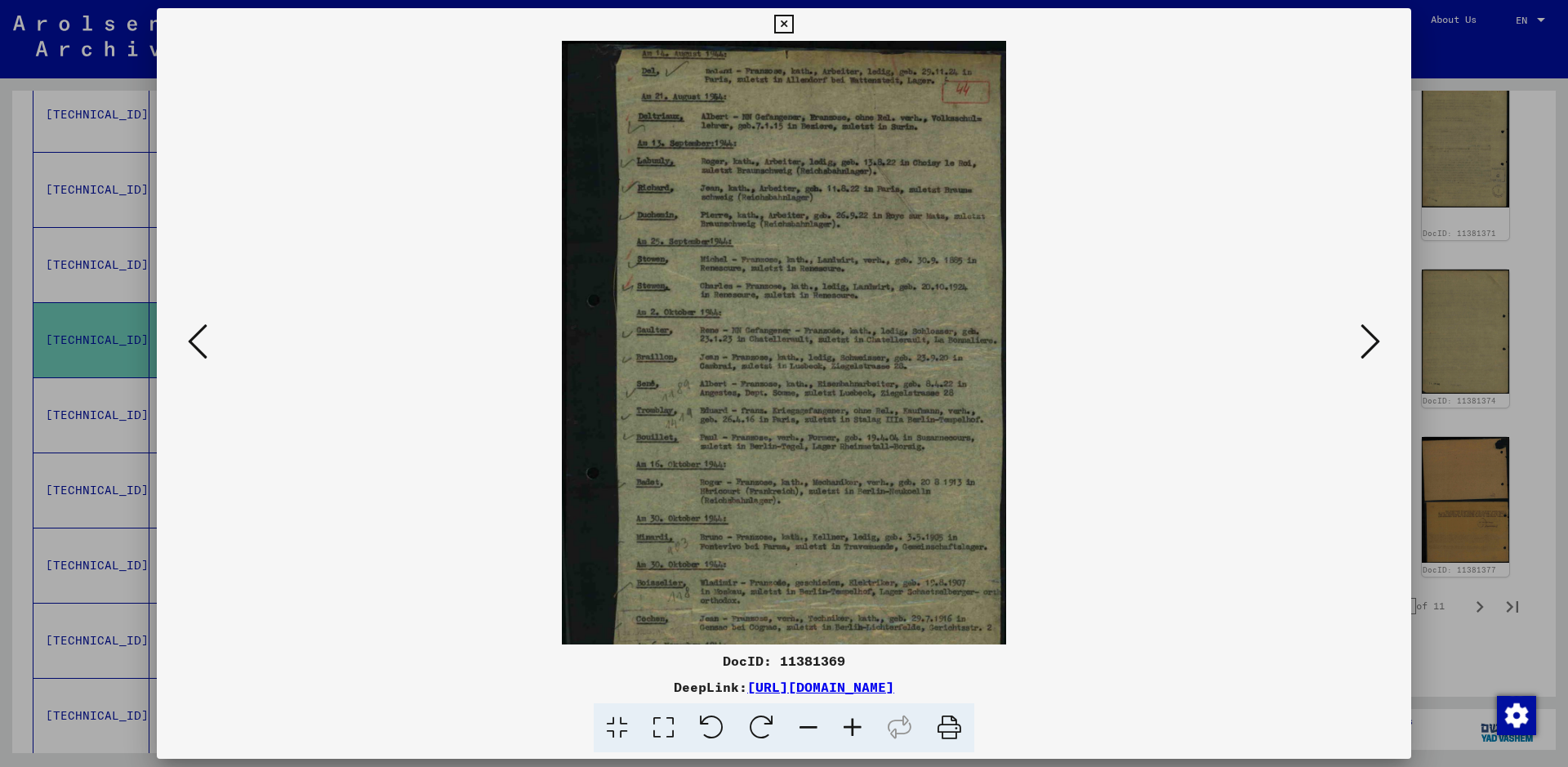
click at [848, 612] on icon at bounding box center [852, 728] width 44 height 50
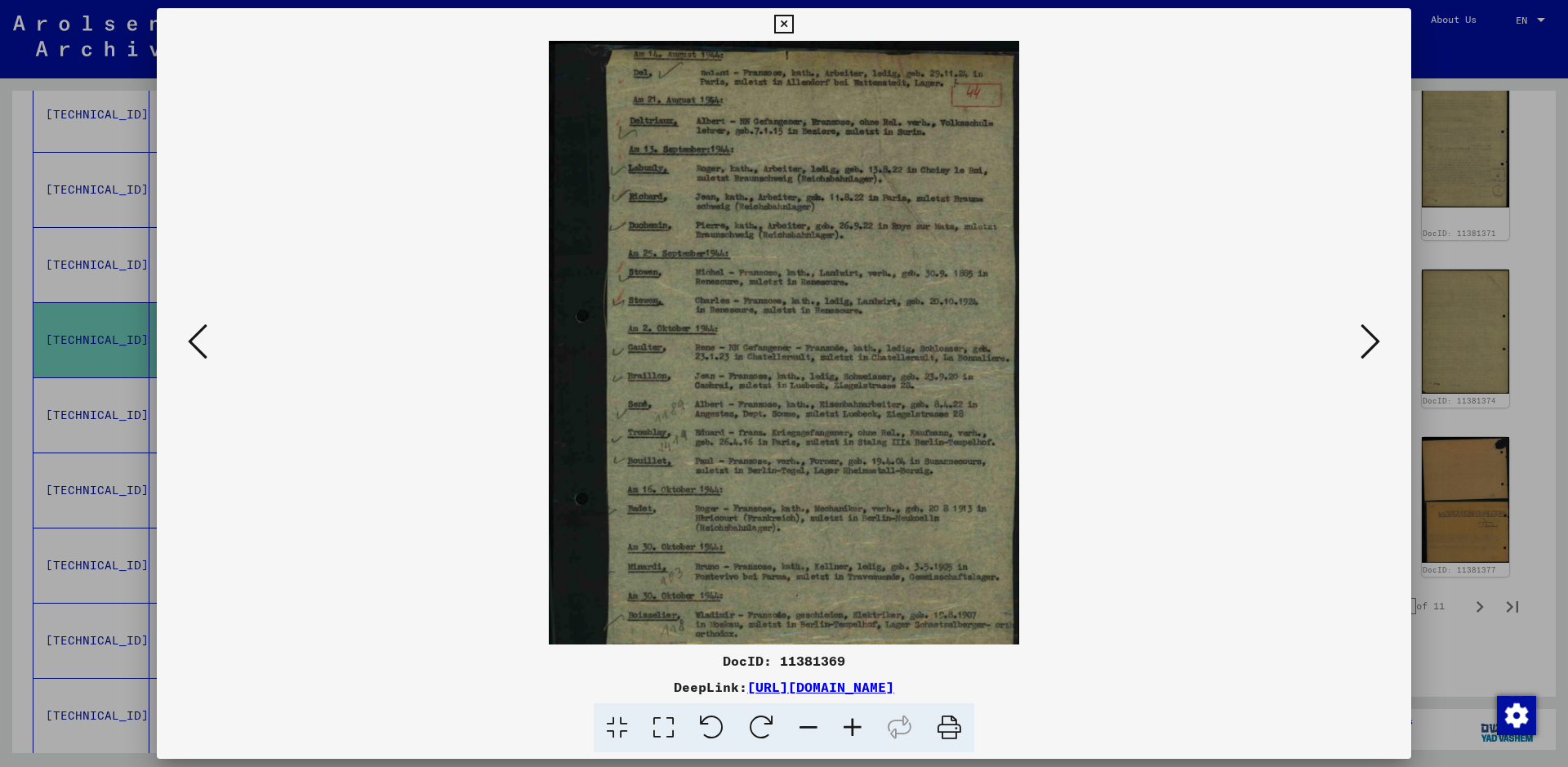
click at [848, 612] on icon at bounding box center [852, 728] width 44 height 50
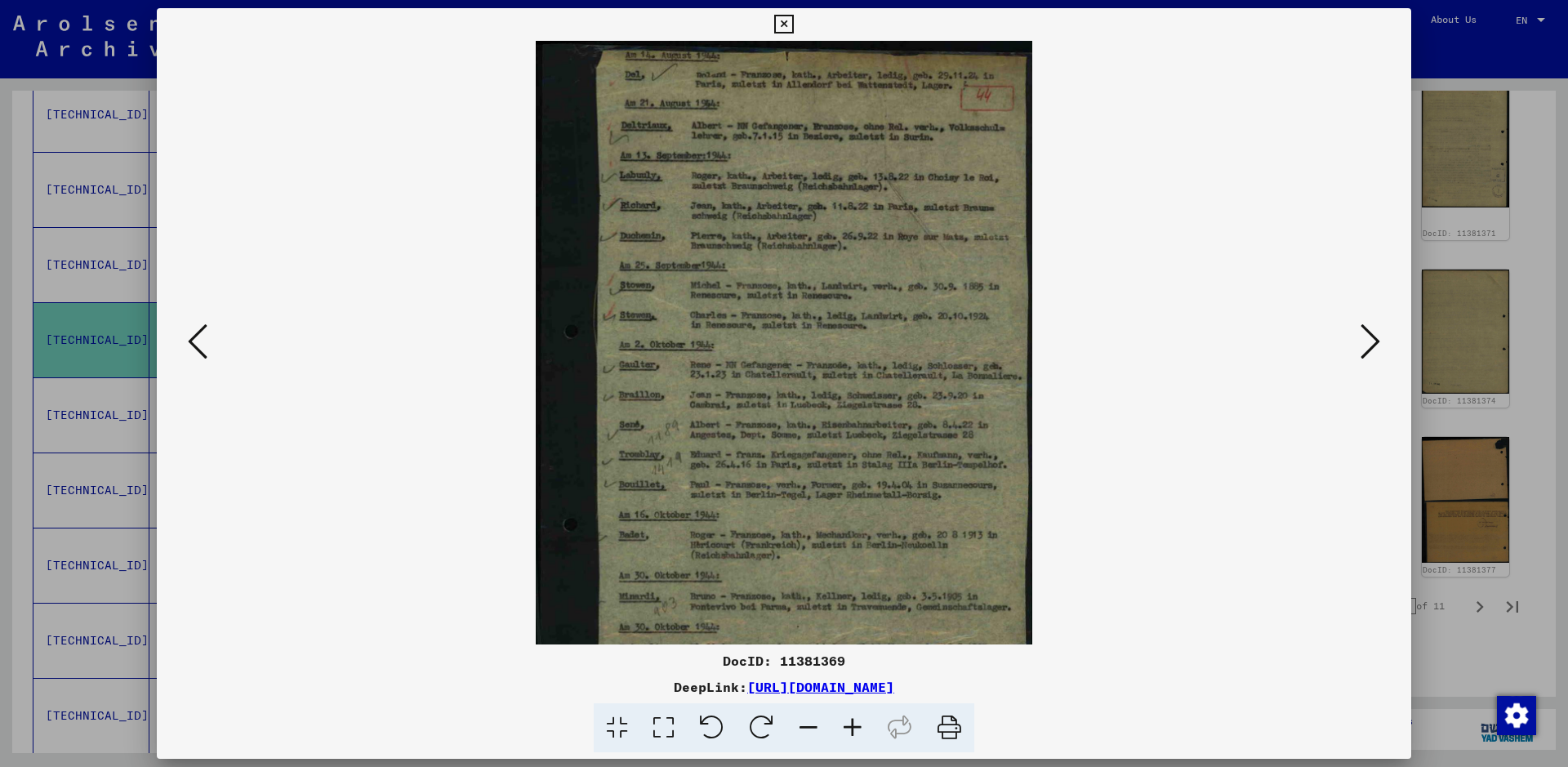
click at [848, 612] on icon at bounding box center [852, 728] width 44 height 50
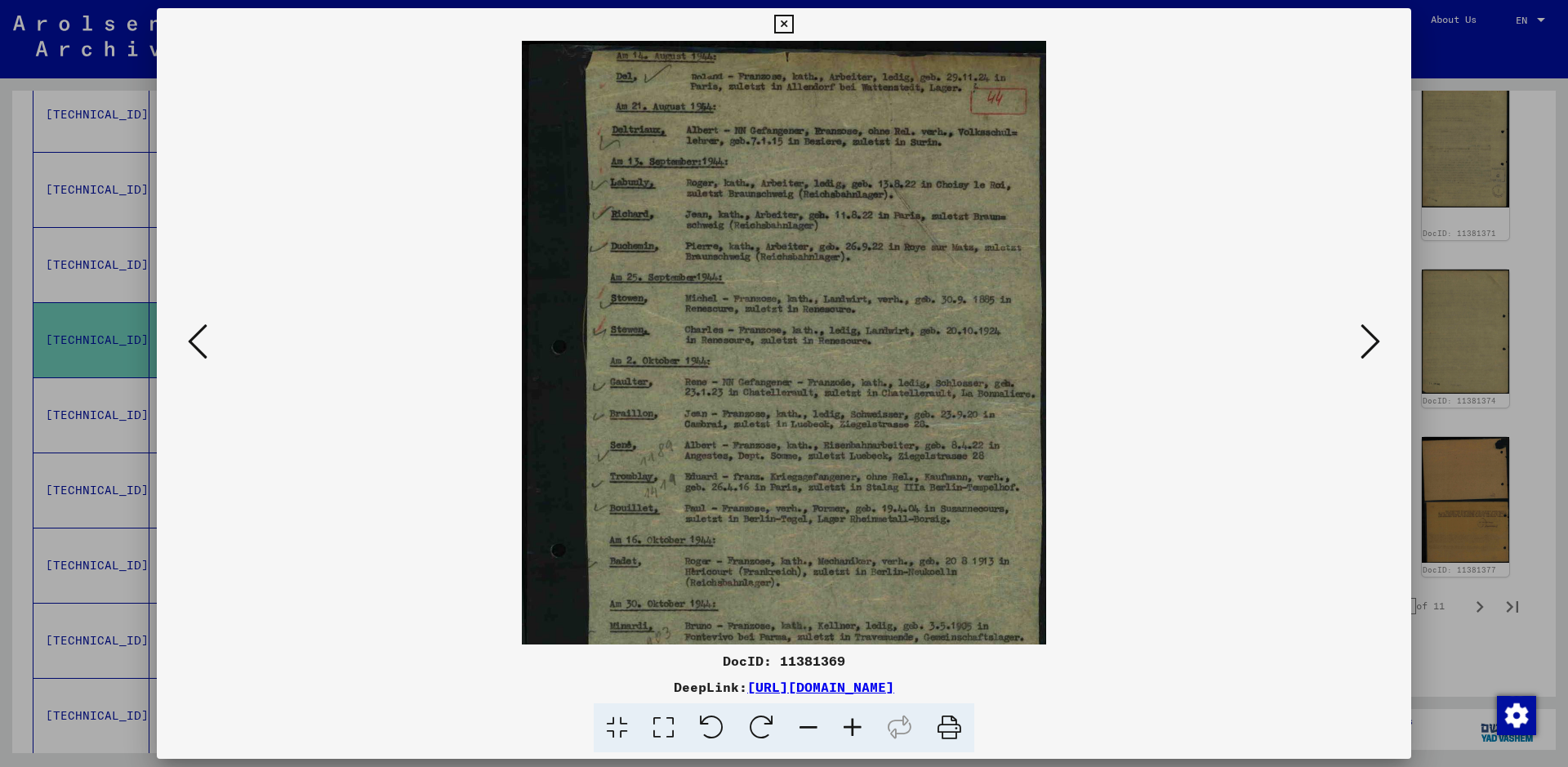
click at [848, 612] on icon at bounding box center [852, 728] width 44 height 50
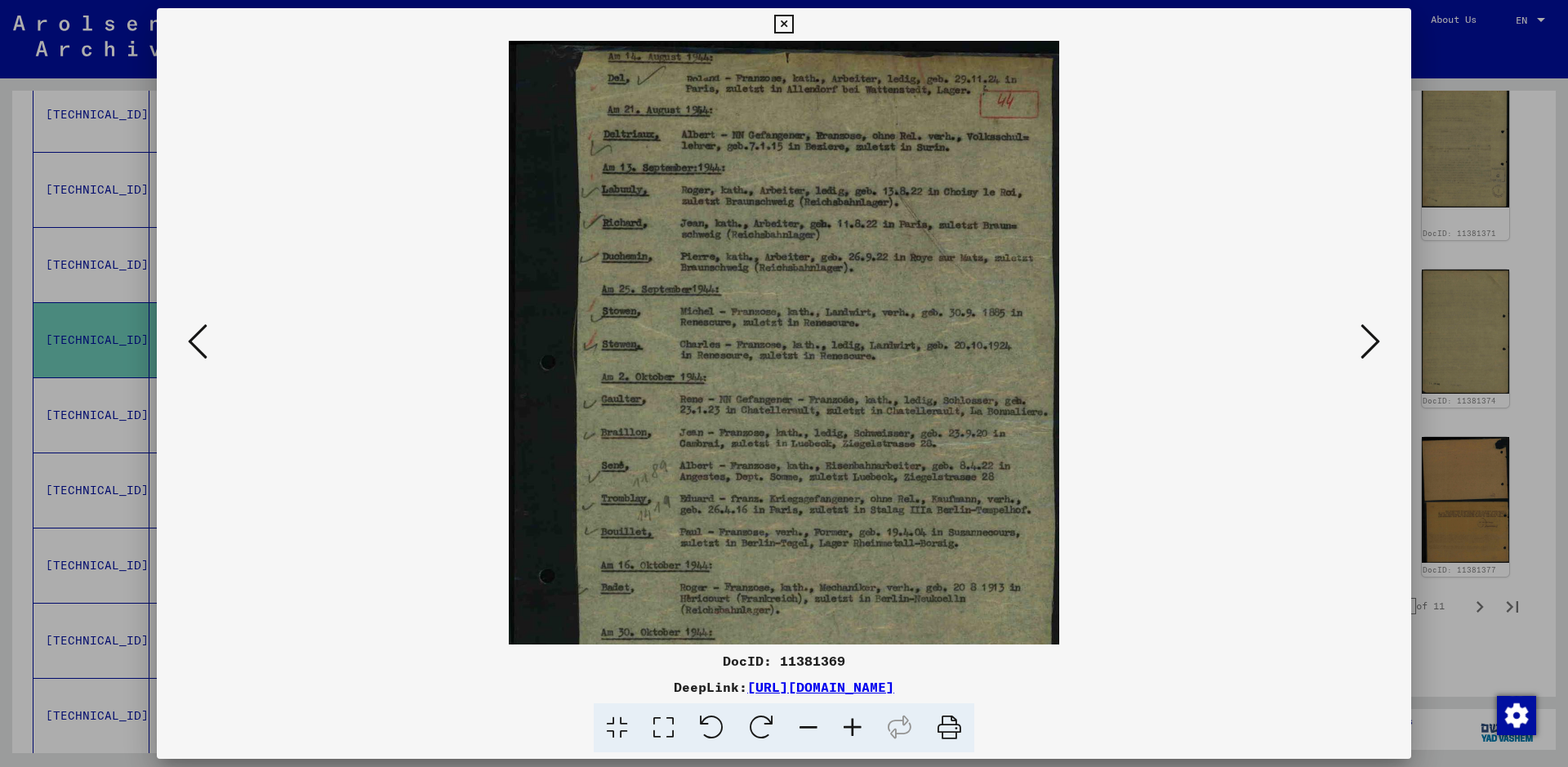
click at [848, 612] on icon at bounding box center [852, 728] width 44 height 50
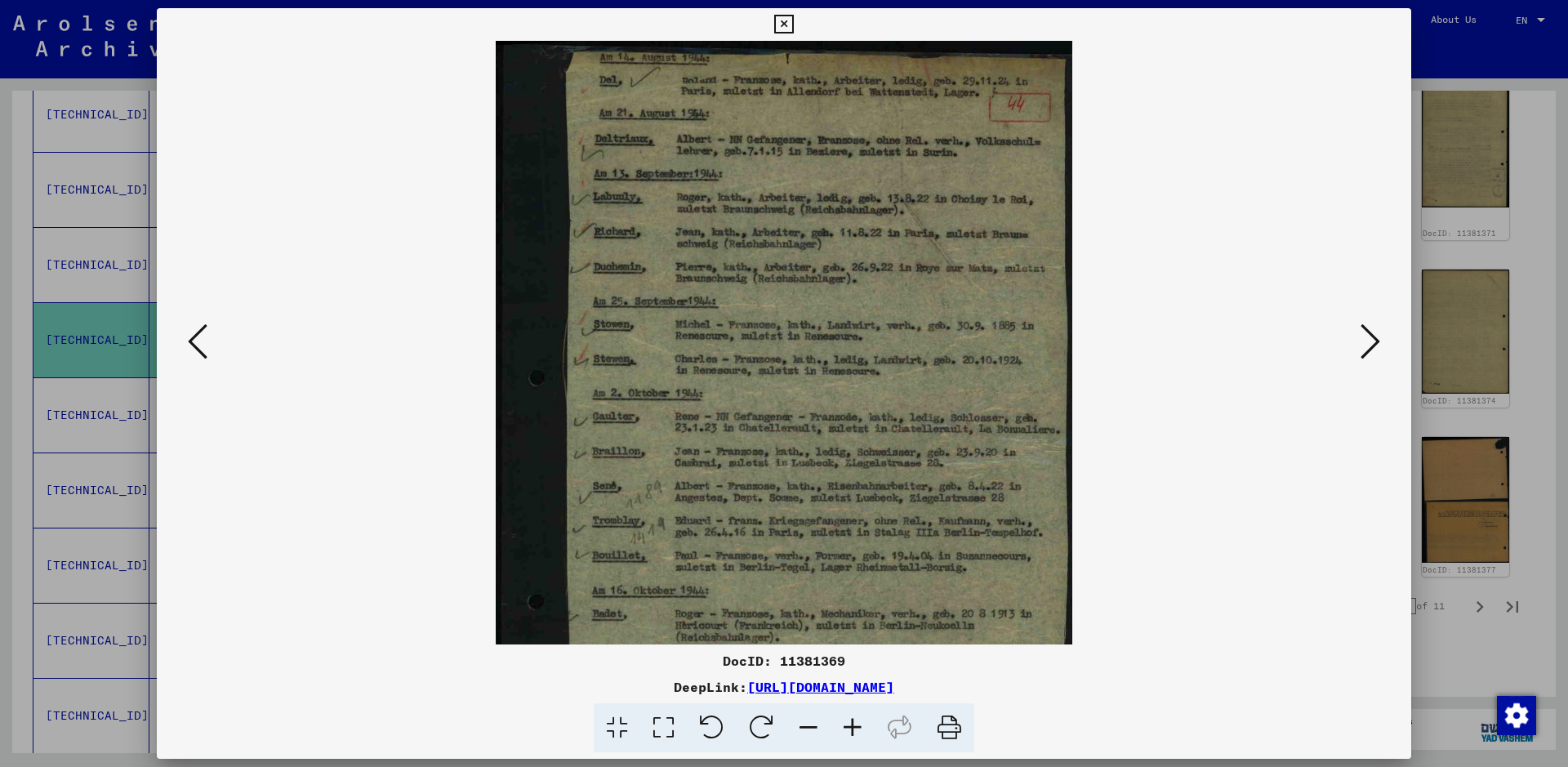
click at [848, 612] on icon at bounding box center [852, 728] width 44 height 50
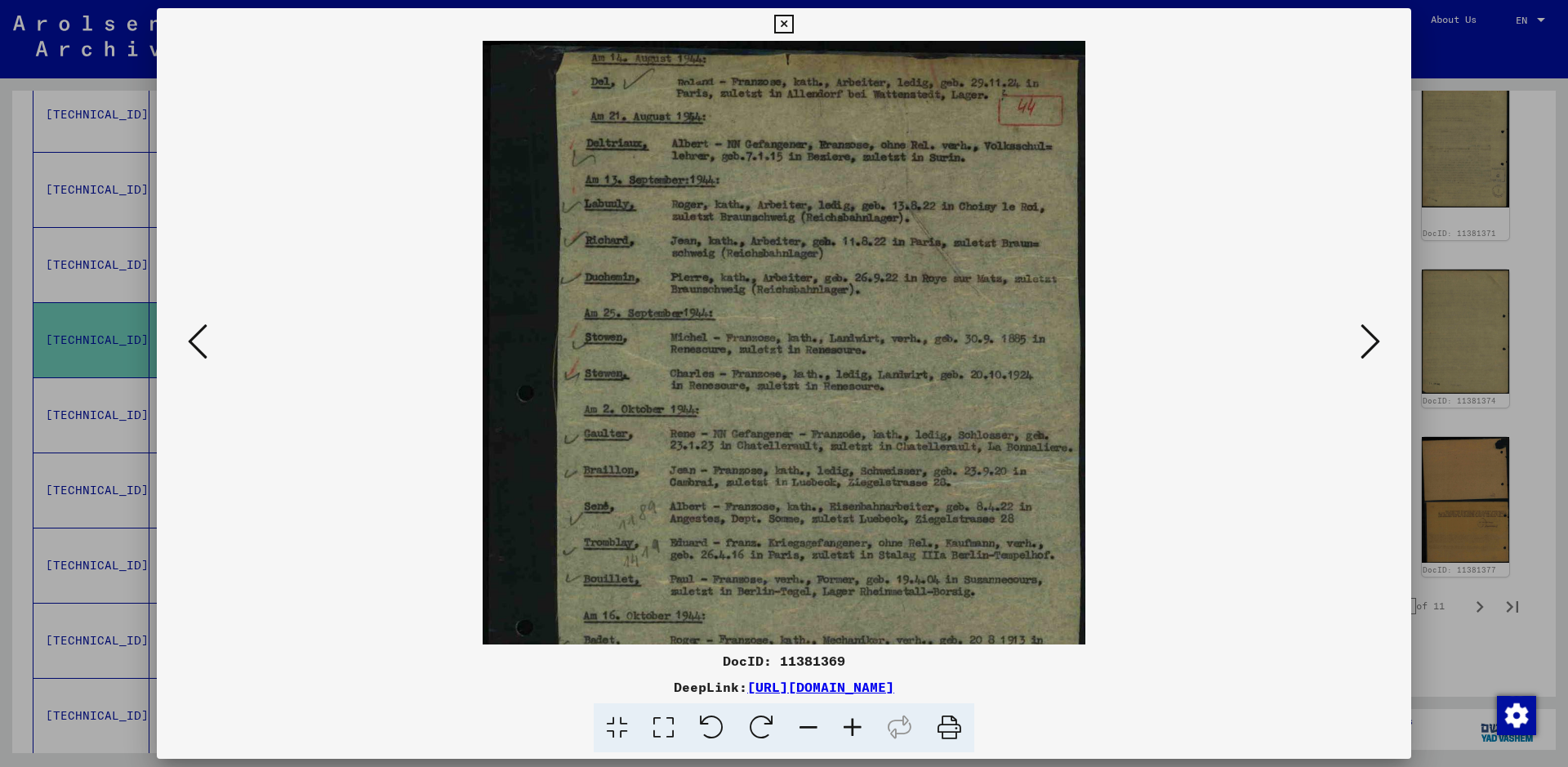
click at [848, 612] on icon at bounding box center [852, 728] width 44 height 50
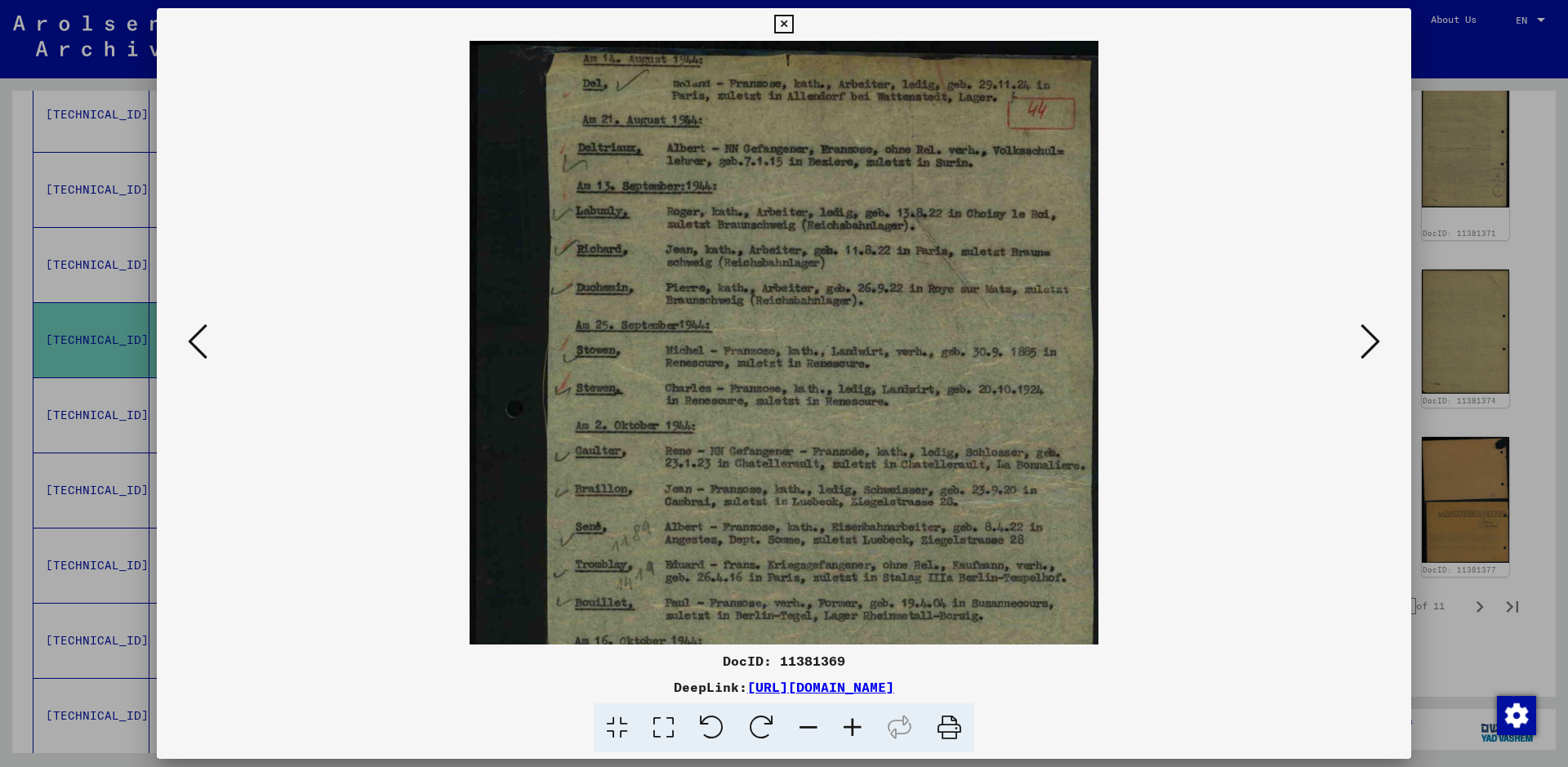
click at [848, 612] on icon at bounding box center [852, 728] width 44 height 50
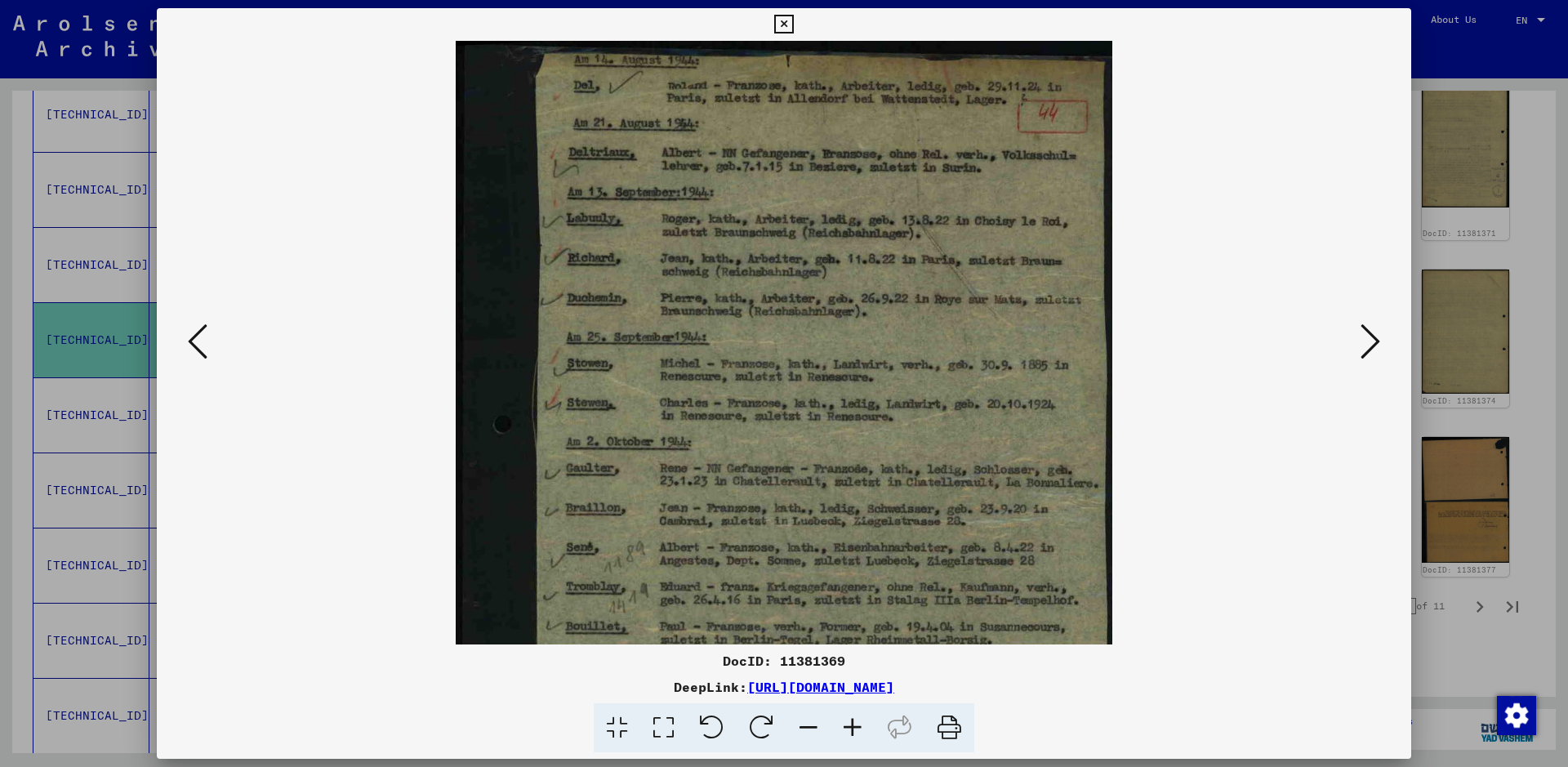
click at [848, 612] on icon at bounding box center [852, 728] width 44 height 50
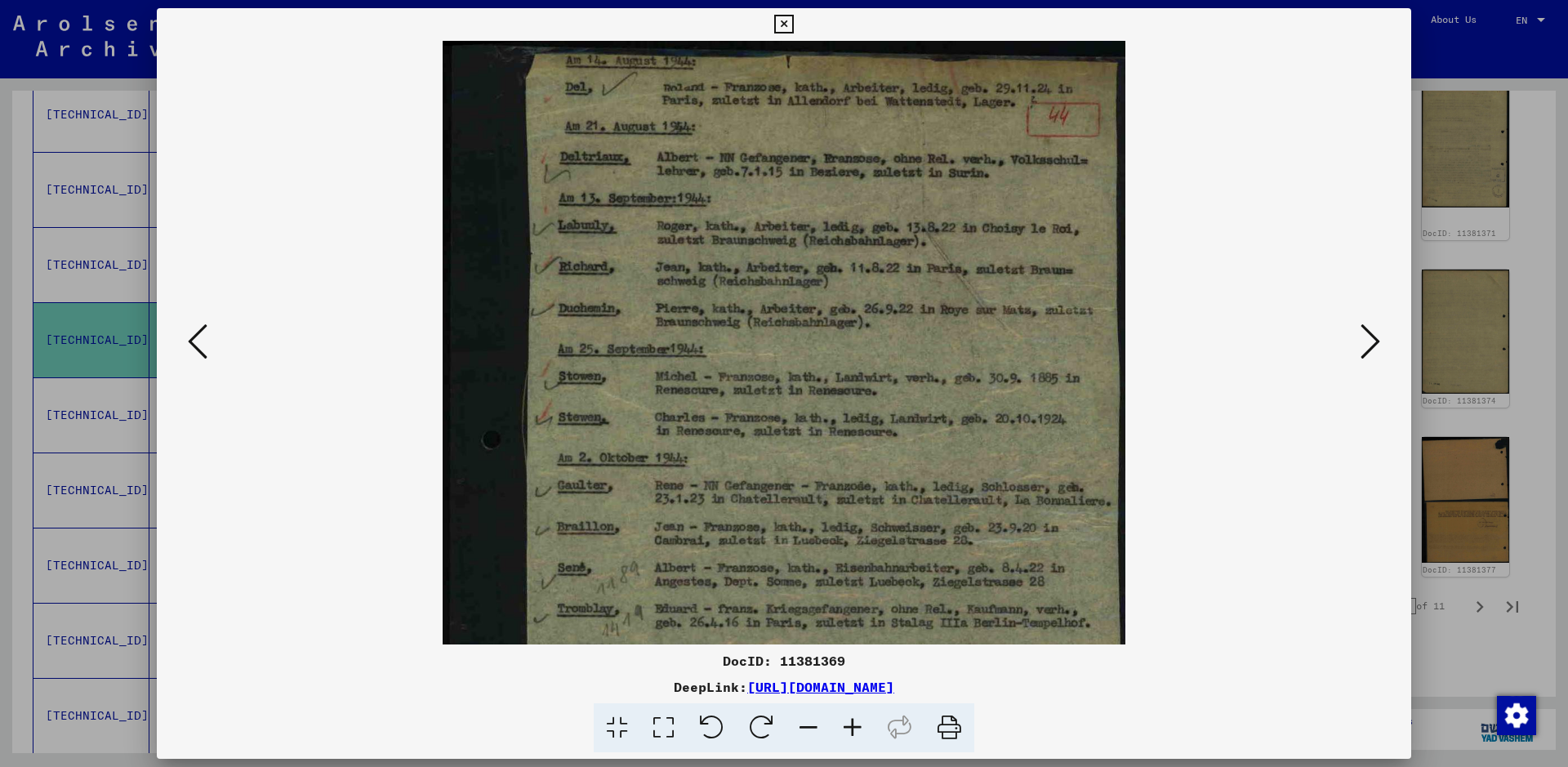
click at [848, 612] on icon at bounding box center [852, 728] width 44 height 50
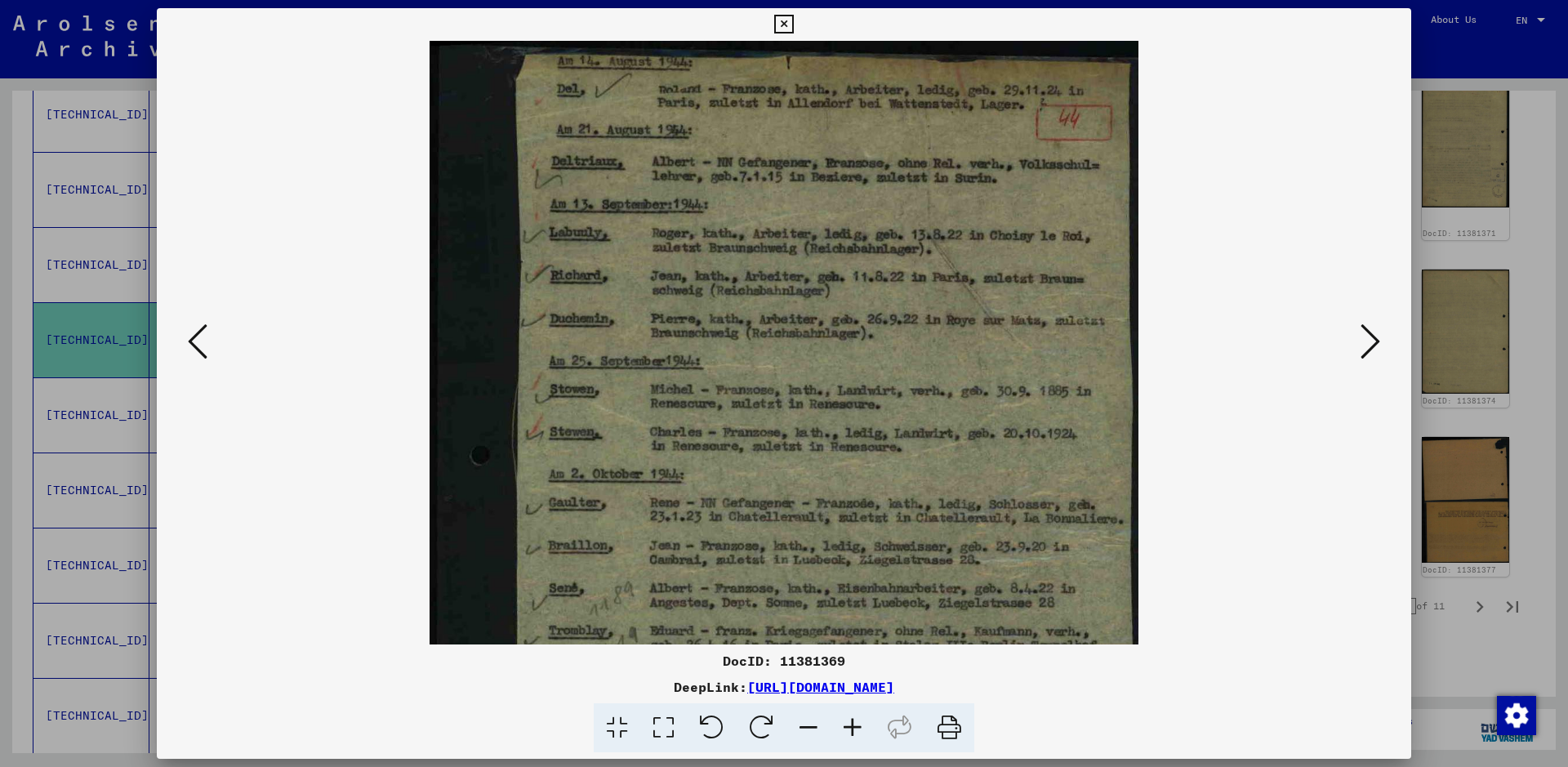
click at [848, 612] on icon at bounding box center [852, 728] width 44 height 50
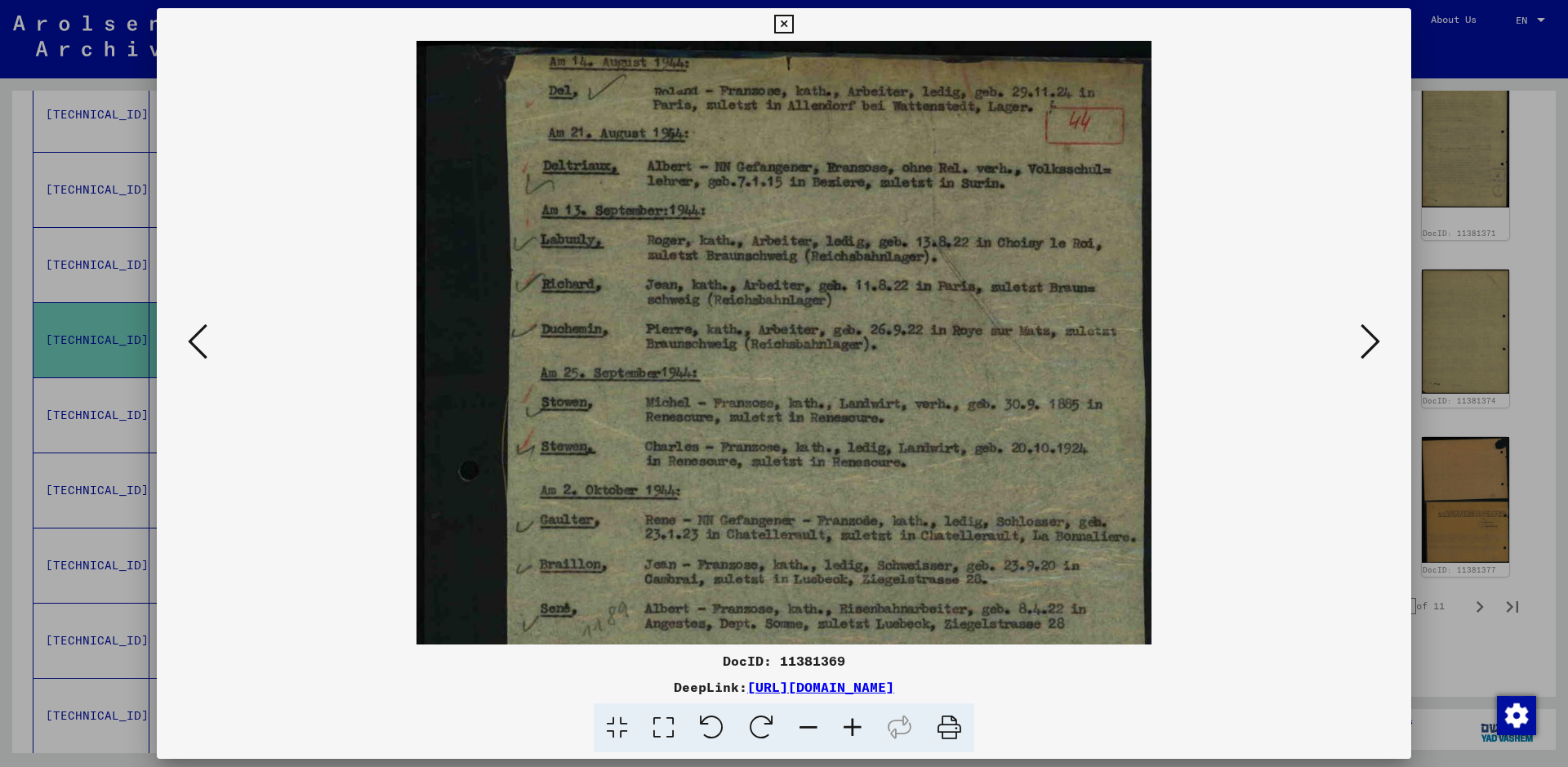
click at [848, 612] on icon at bounding box center [852, 728] width 44 height 50
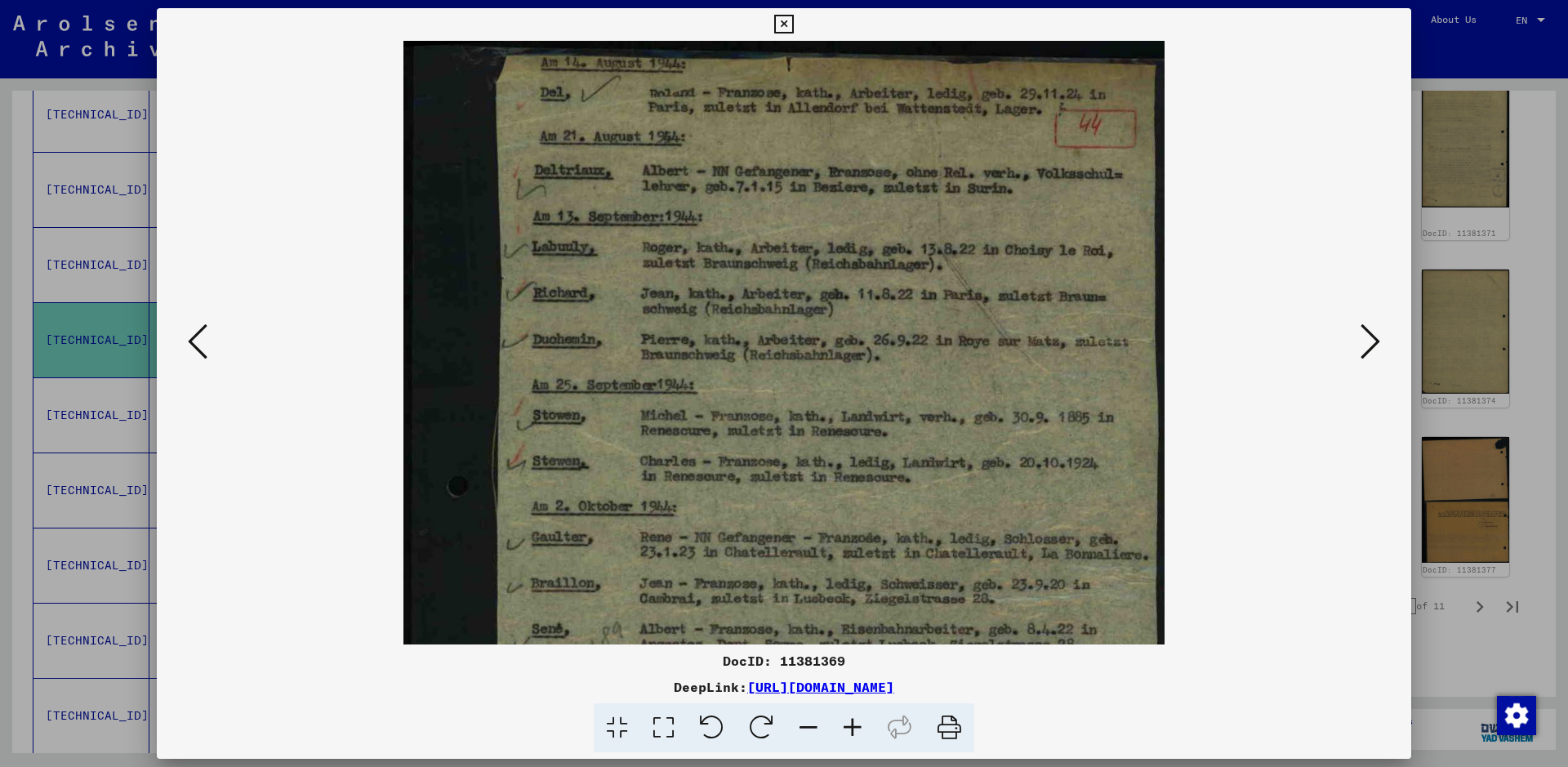
click at [848, 612] on icon at bounding box center [852, 728] width 44 height 50
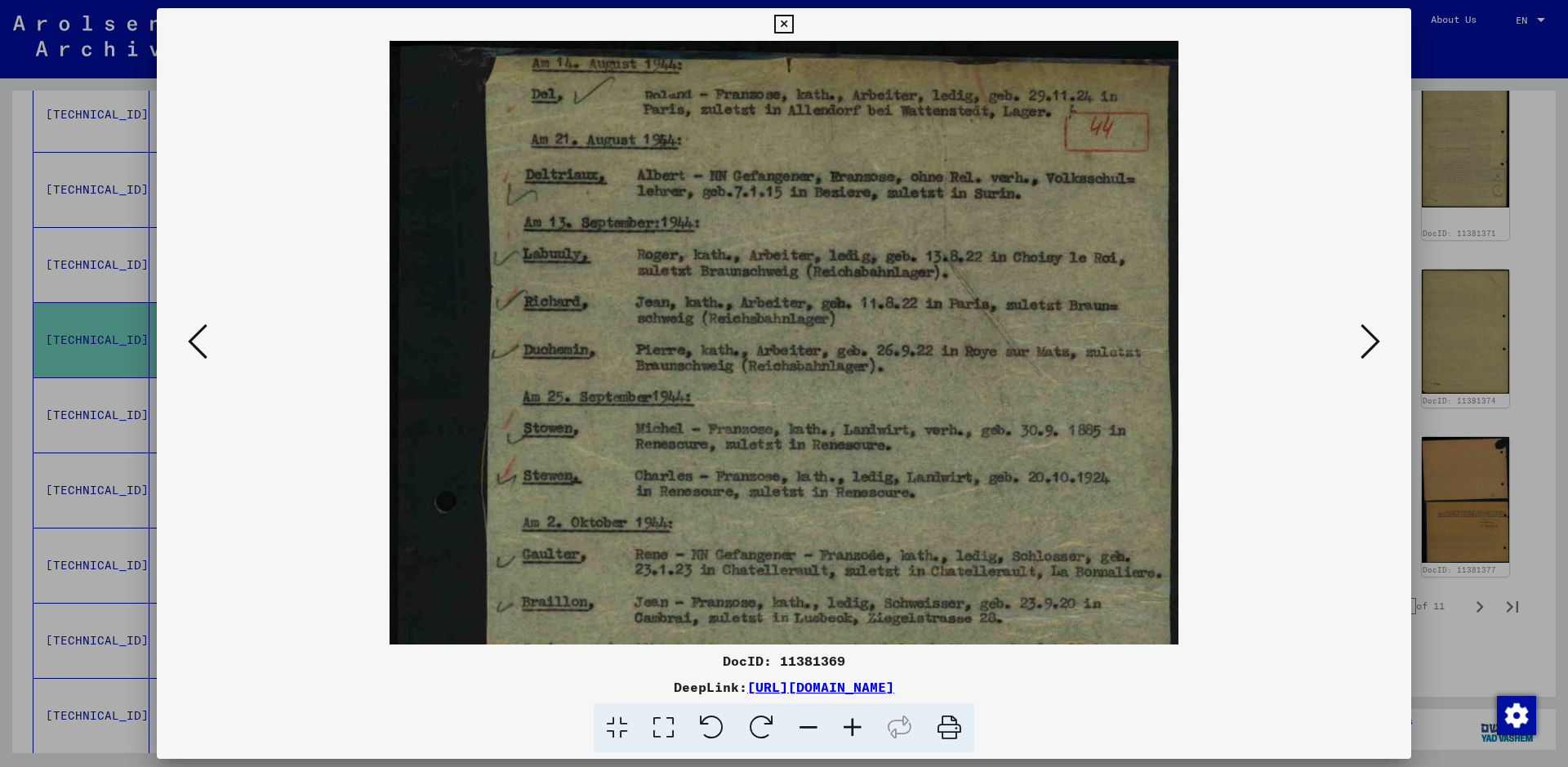
click at [848, 612] on icon at bounding box center [852, 728] width 44 height 50
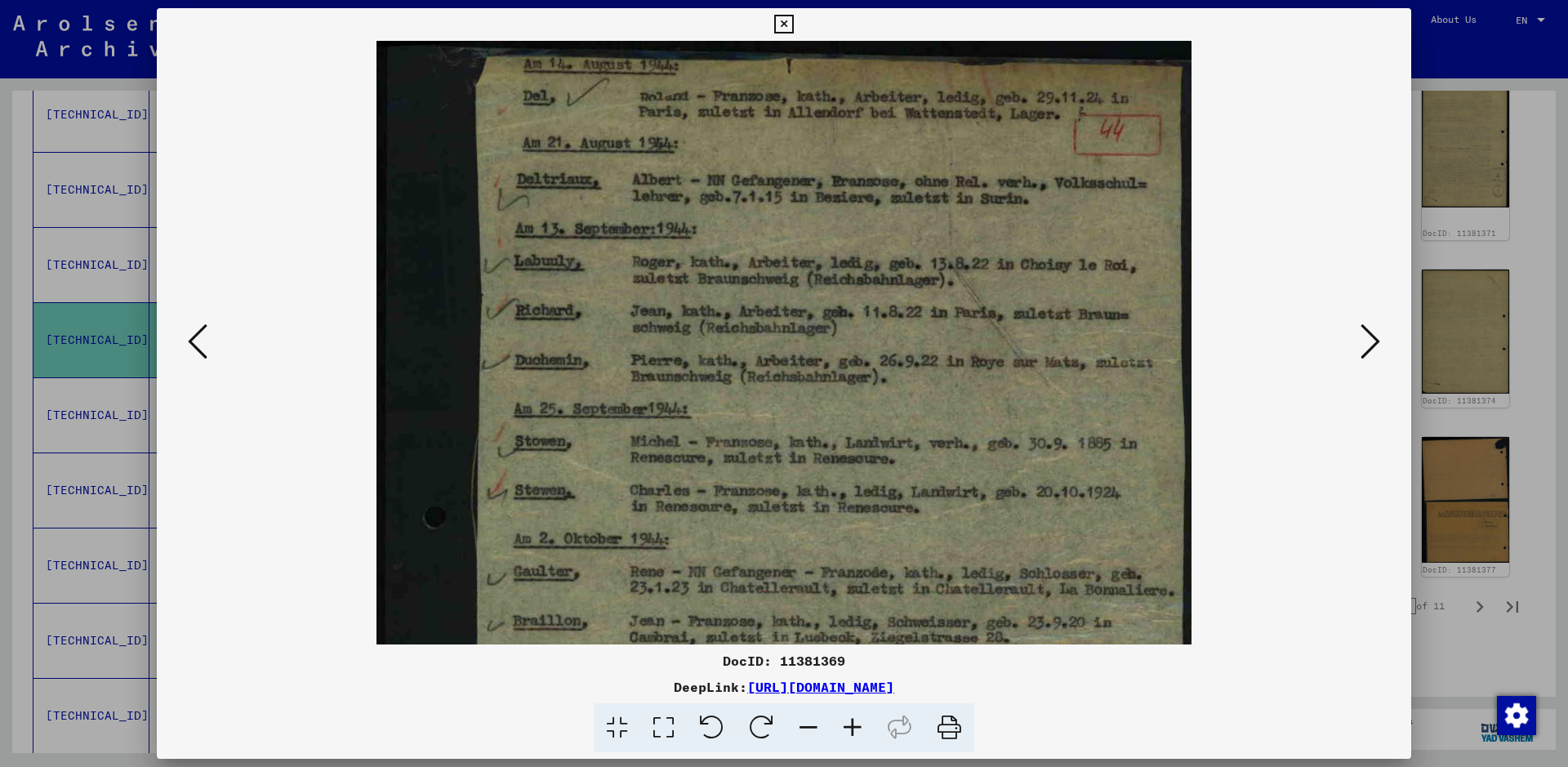
click at [848, 612] on icon at bounding box center [852, 728] width 44 height 50
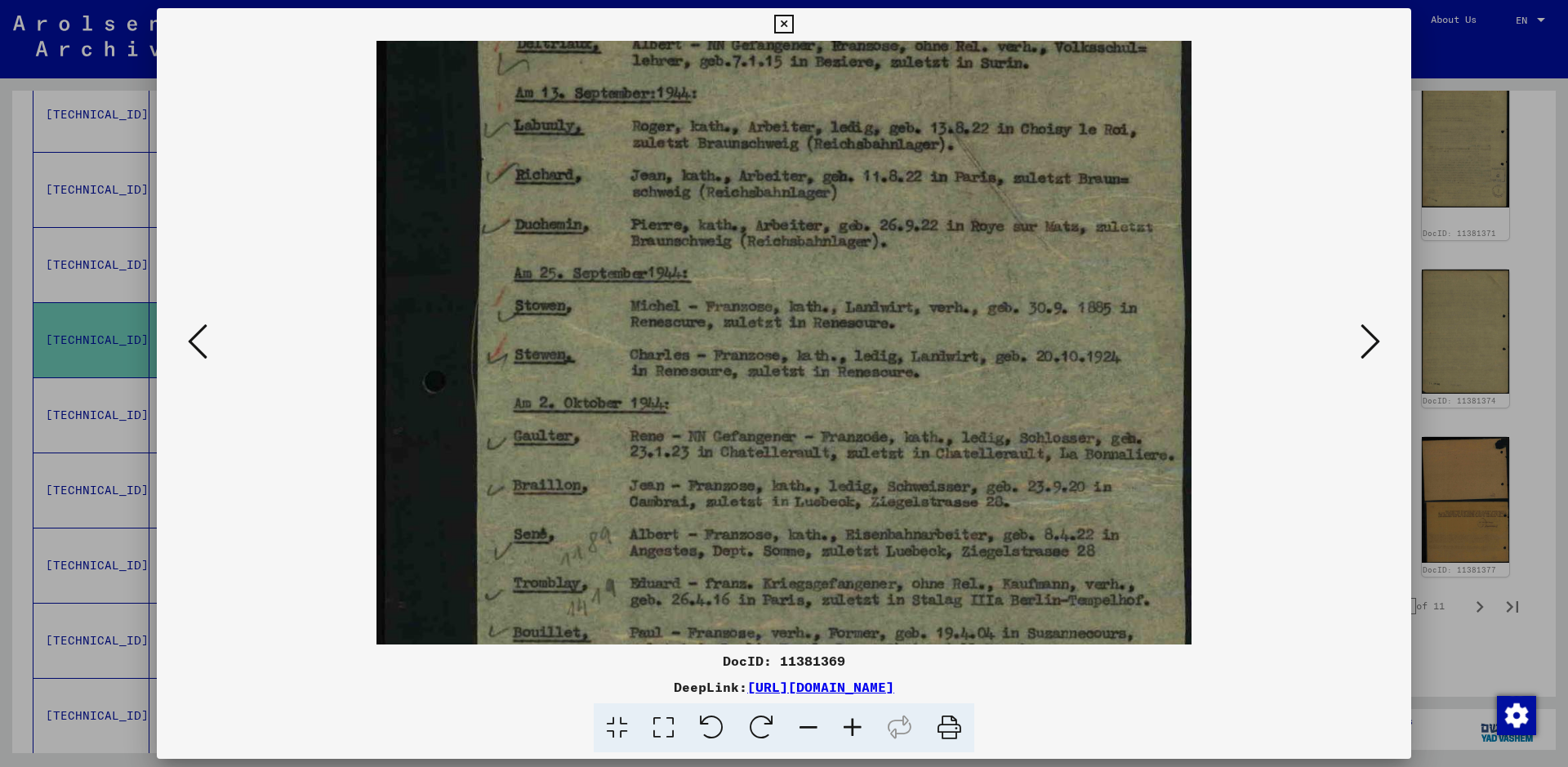
scroll to position [239, 0]
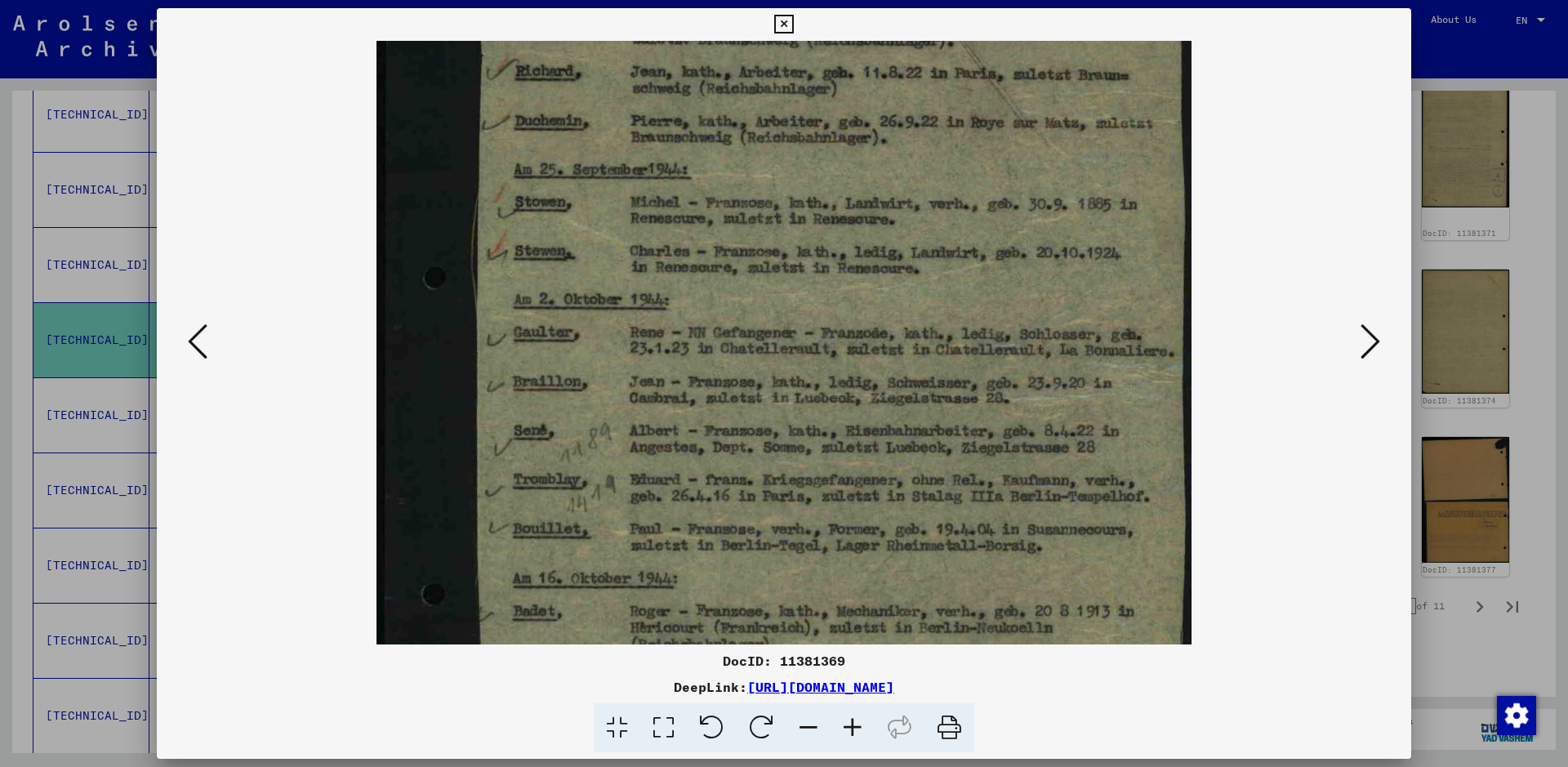
drag, startPoint x: 744, startPoint y: 496, endPoint x: 818, endPoint y: 256, distance: 251.1
click at [818, 256] on img at bounding box center [784, 429] width 815 height 1257
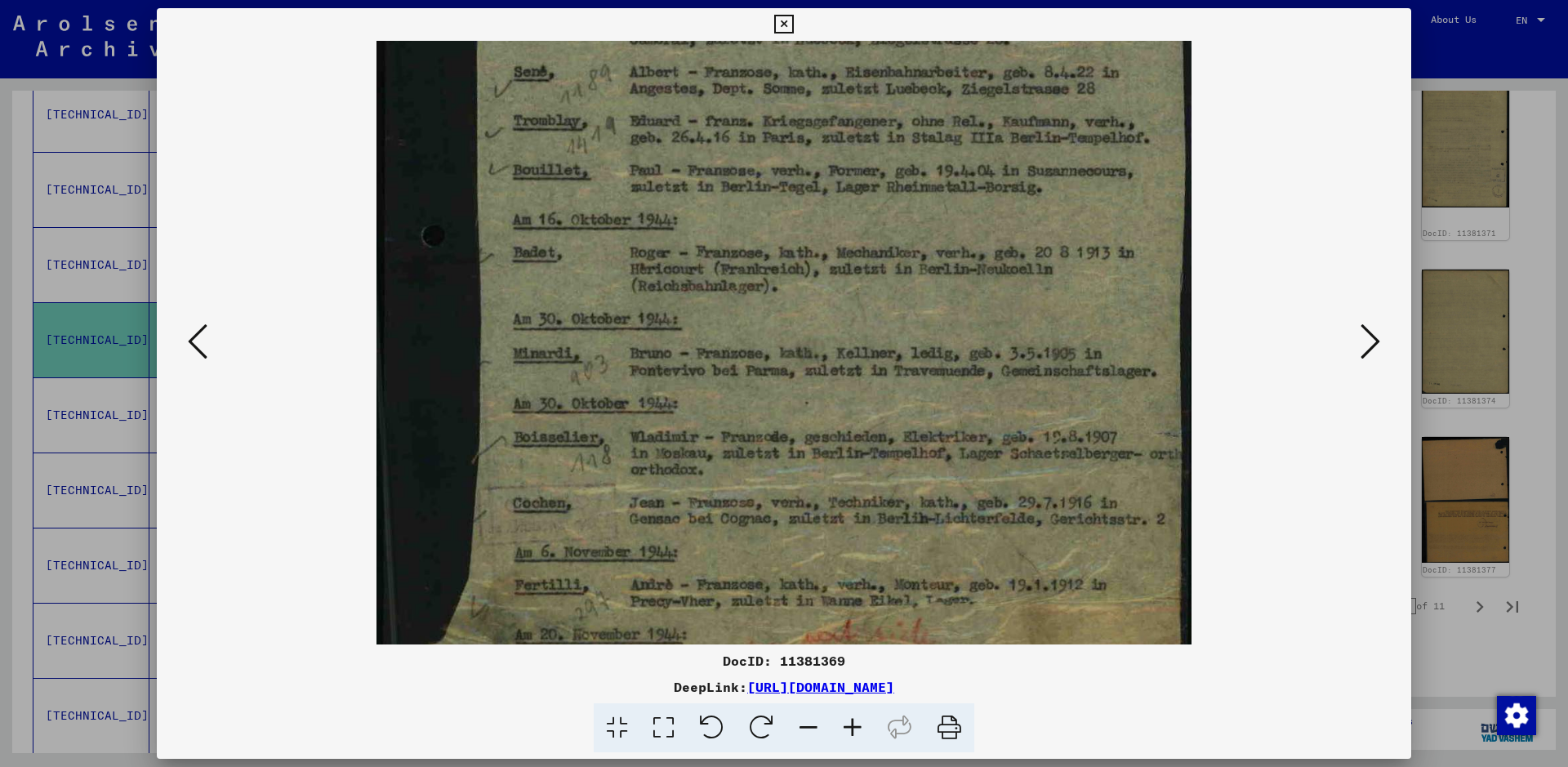
scroll to position [629, 0]
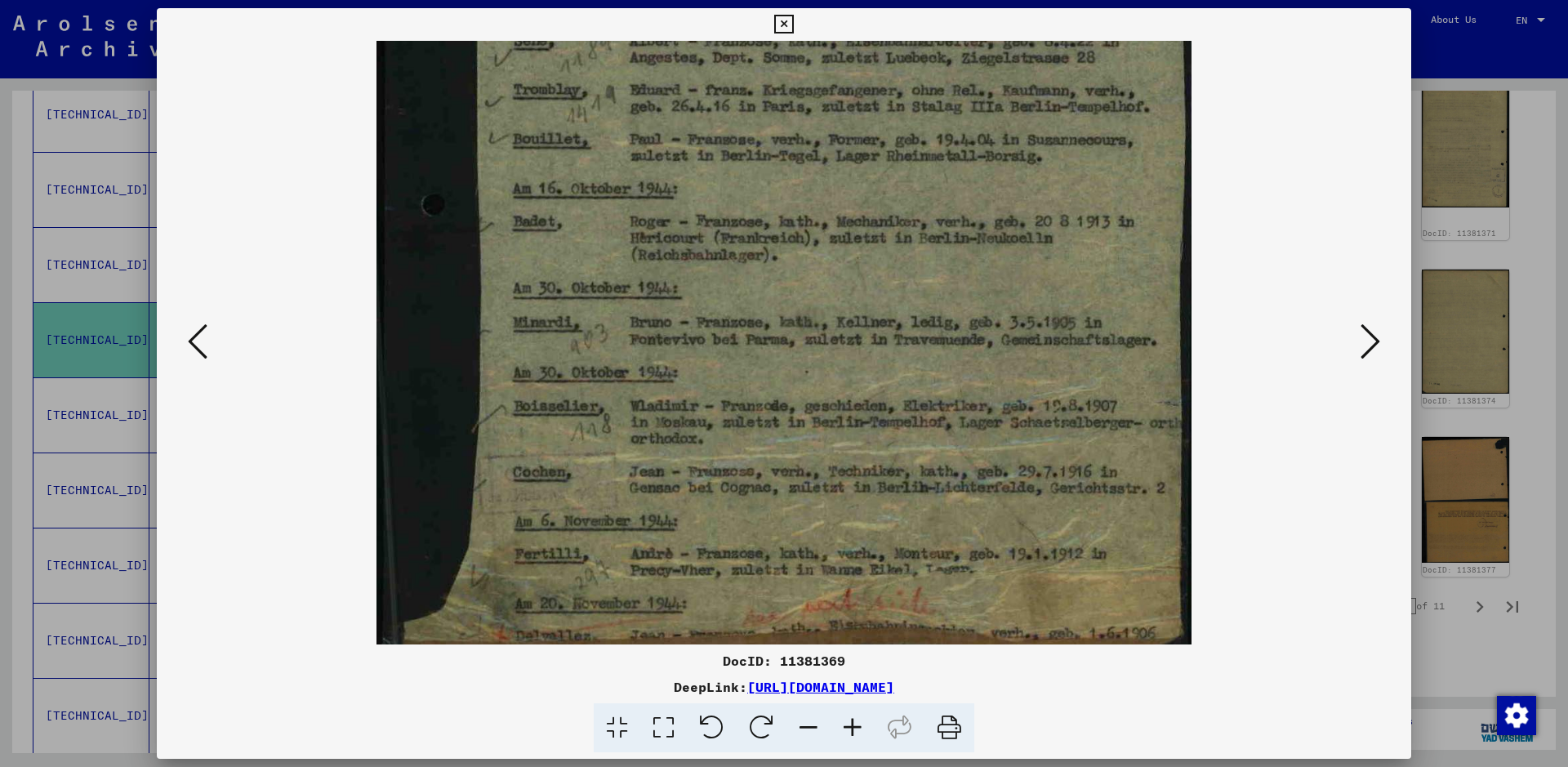
drag, startPoint x: 611, startPoint y: 507, endPoint x: 805, endPoint y: 117, distance: 435.6
click at [805, 117] on img at bounding box center [784, 41] width 815 height 1257
click at [1254, 343] on icon at bounding box center [1370, 341] width 20 height 39
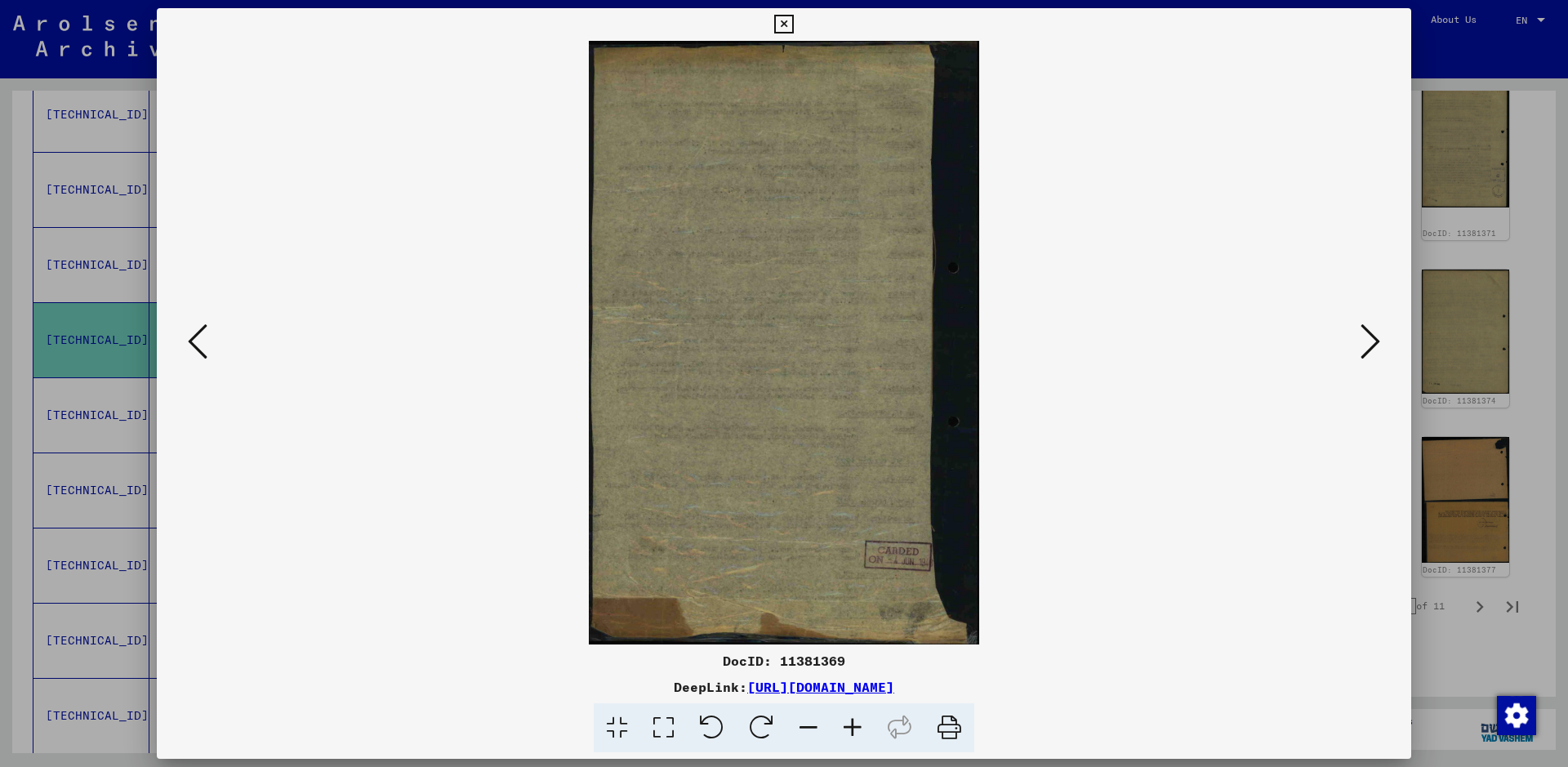
scroll to position [0, 0]
click at [1254, 588] on div at bounding box center [784, 383] width 1568 height 767
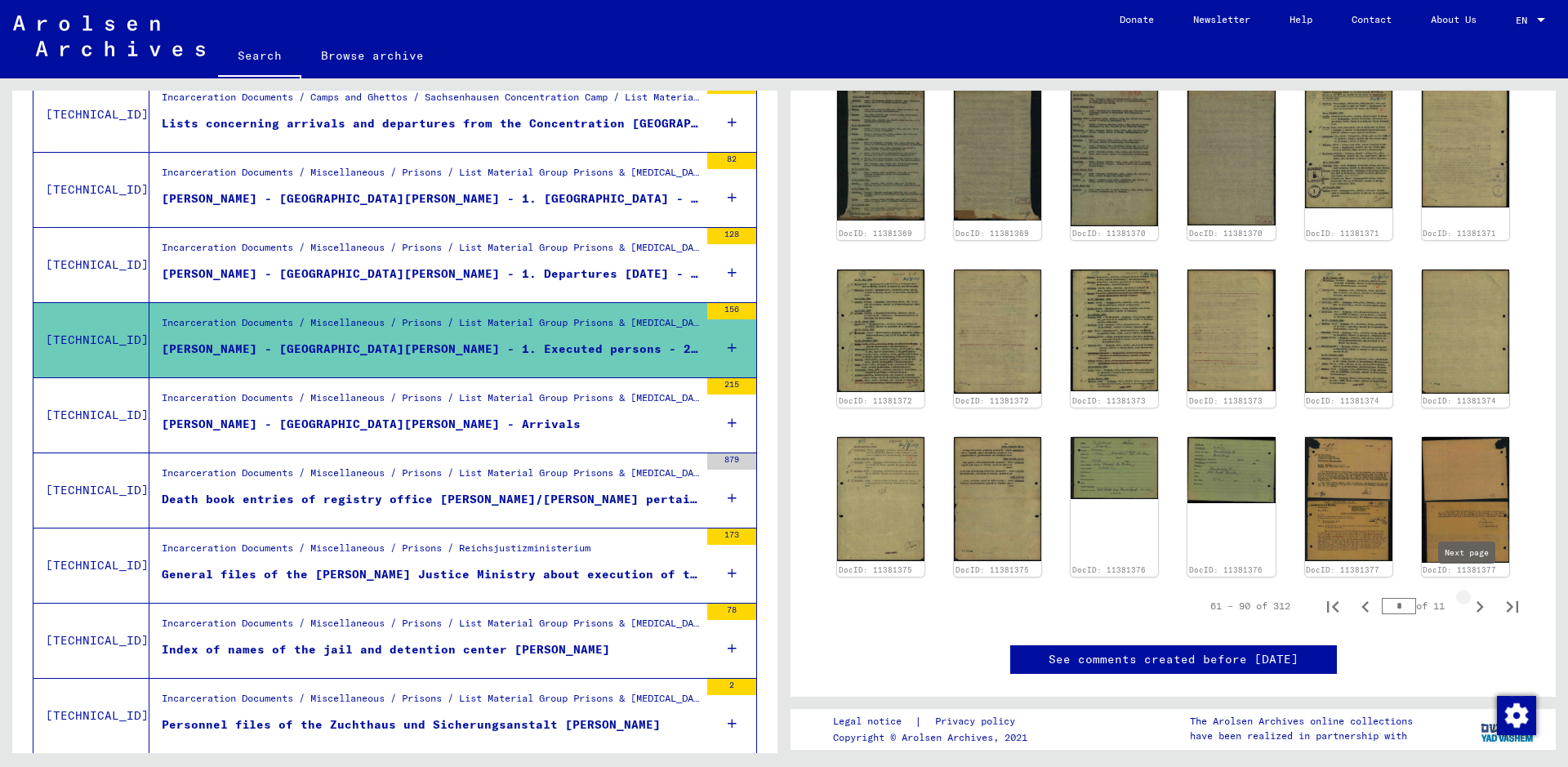
click at [1254, 595] on icon "Next page" at bounding box center [1479, 606] width 23 height 23
type input "*"
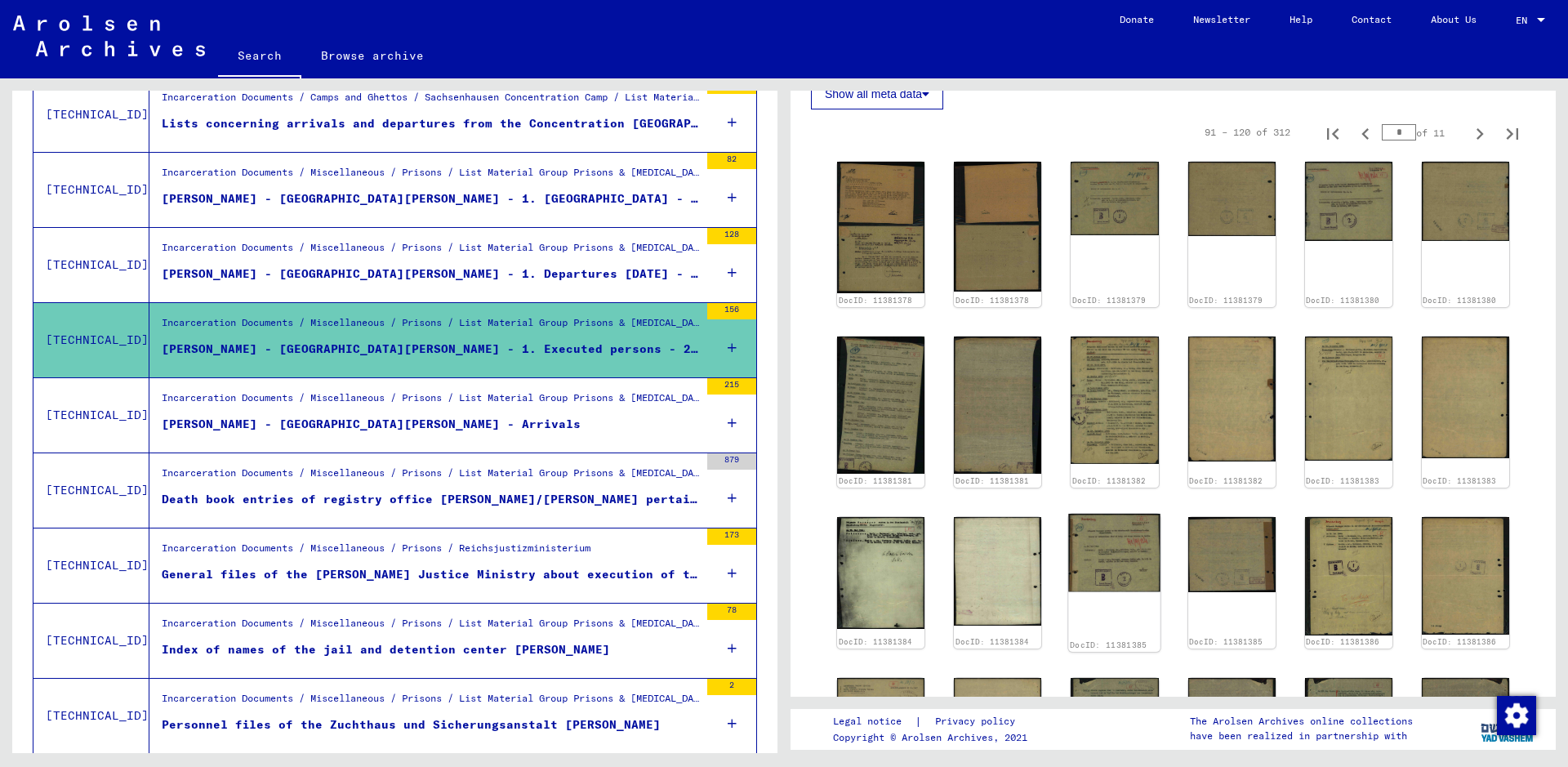
scroll to position [528, 0]
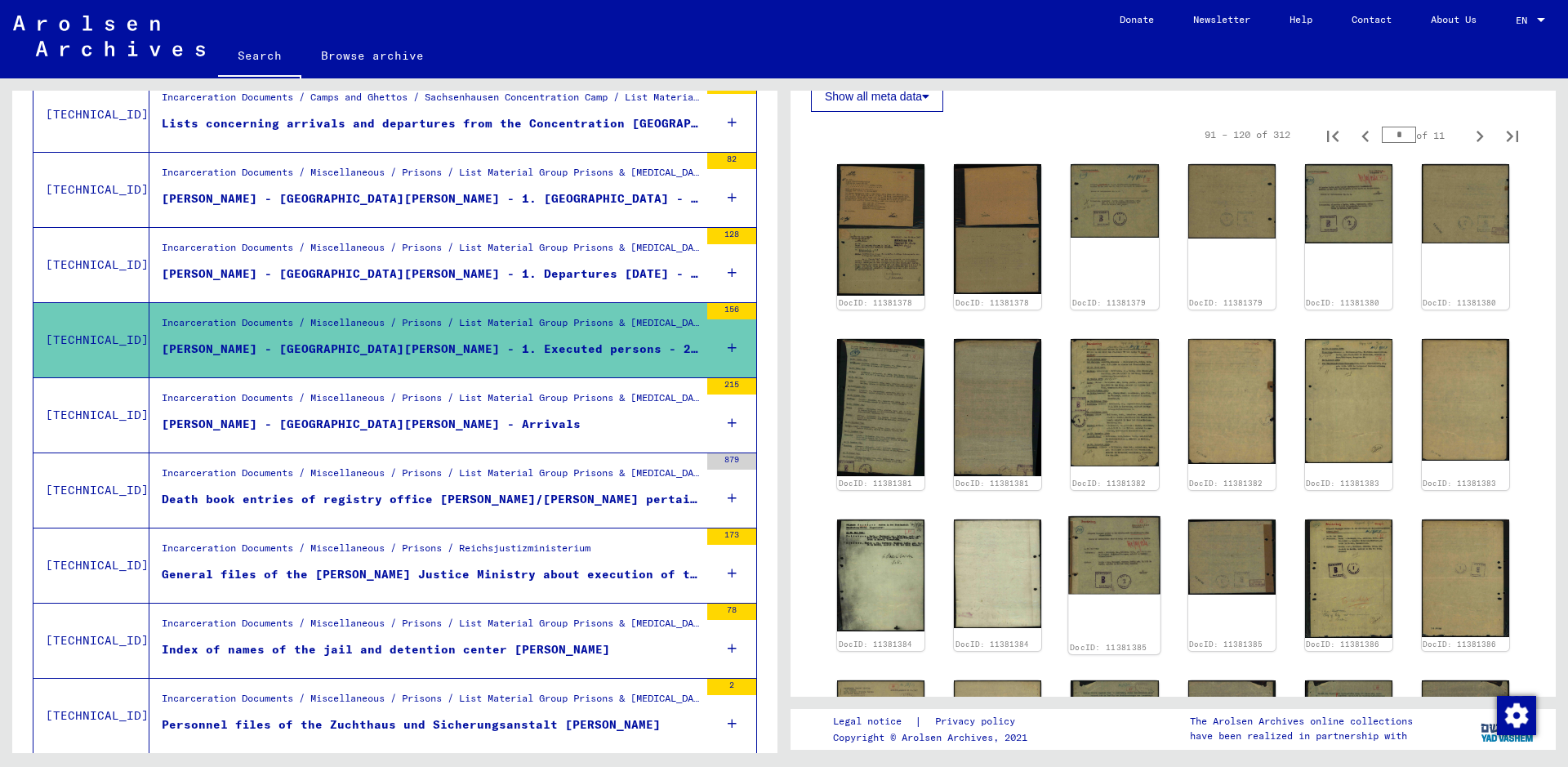
click at [1134, 547] on img at bounding box center [1115, 555] width 93 height 78
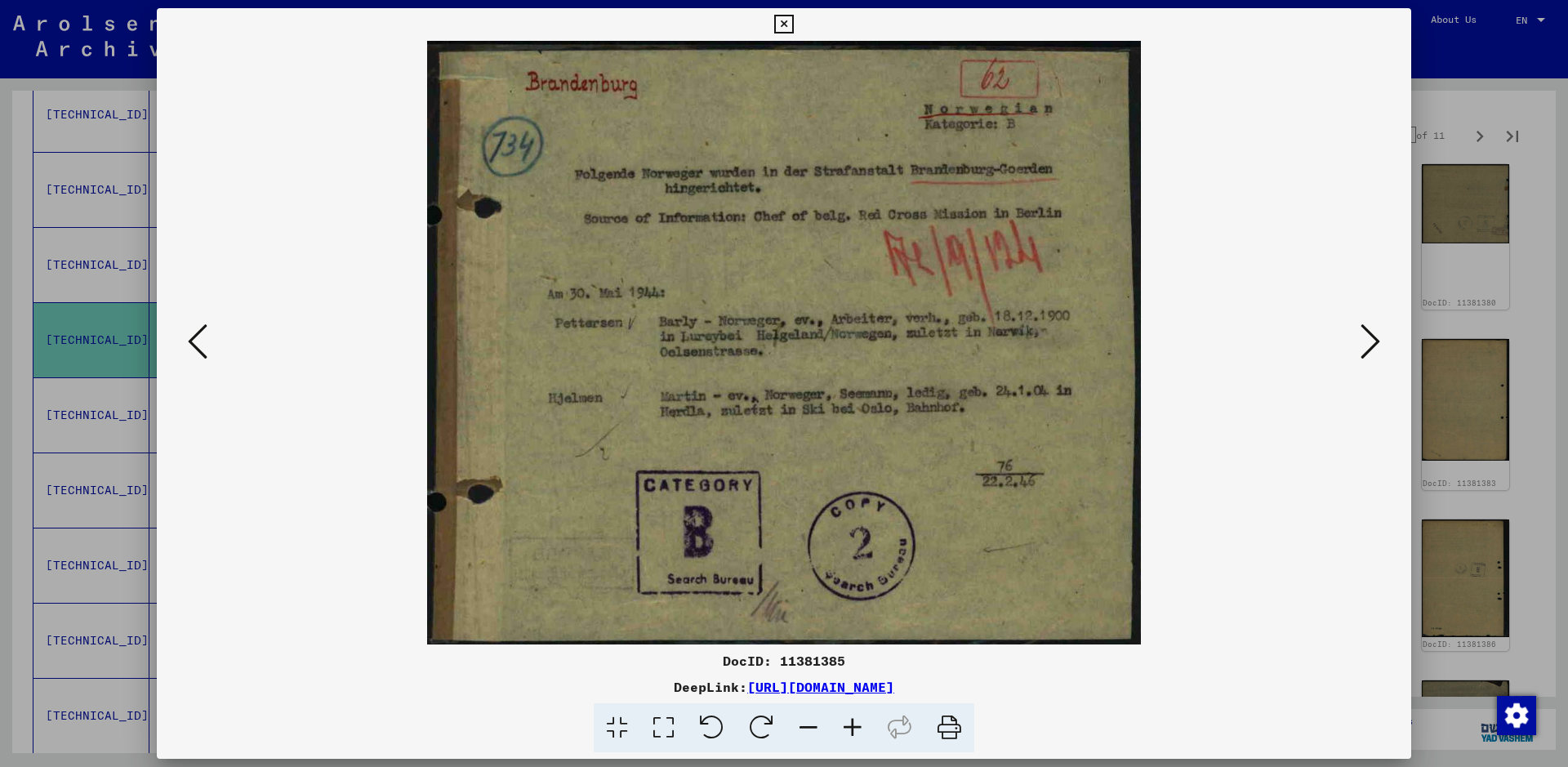
click at [1254, 349] on icon at bounding box center [1370, 341] width 20 height 39
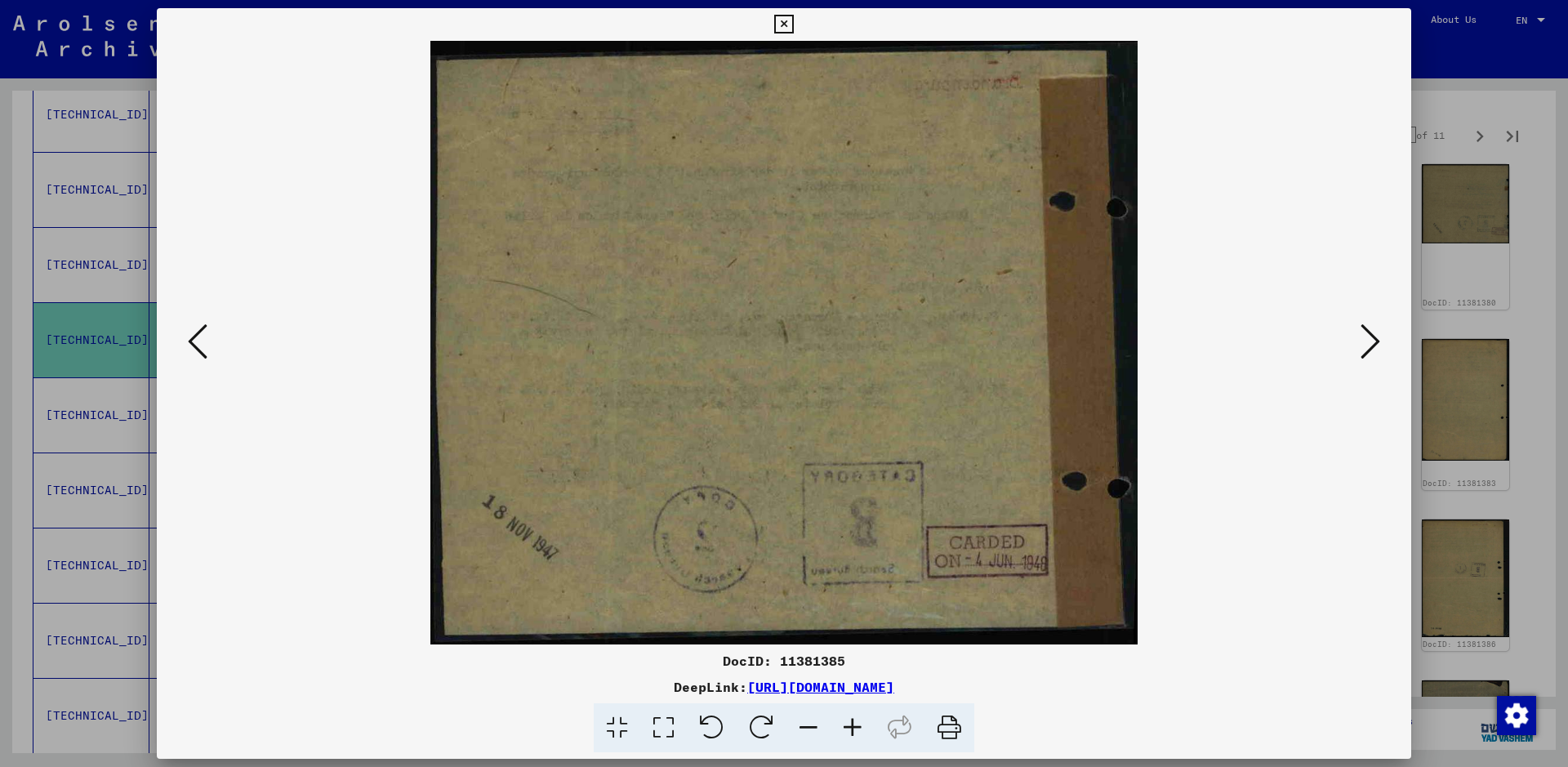
click at [1254, 349] on icon at bounding box center [1370, 341] width 20 height 39
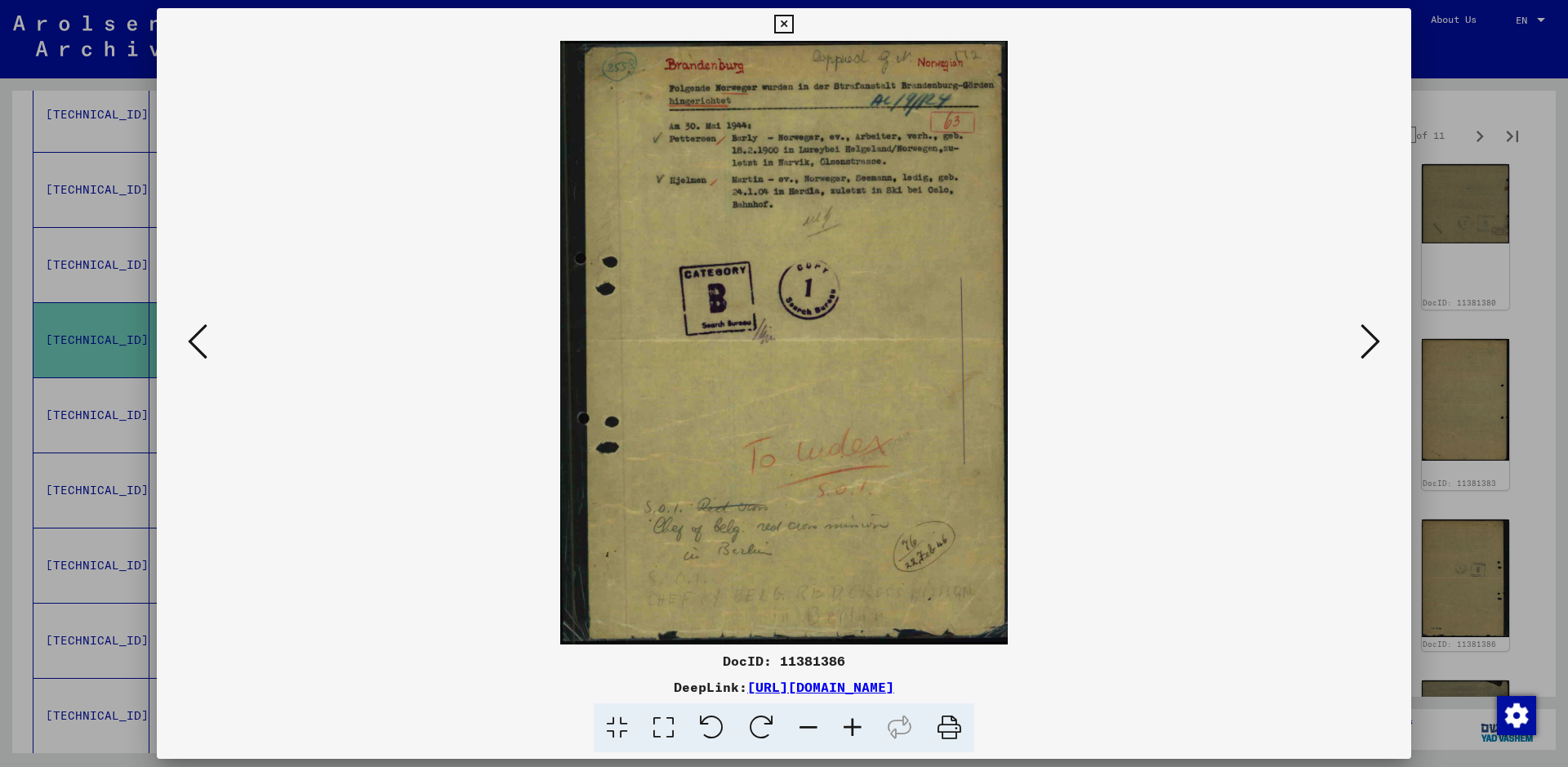
click at [1254, 349] on icon at bounding box center [1370, 341] width 20 height 39
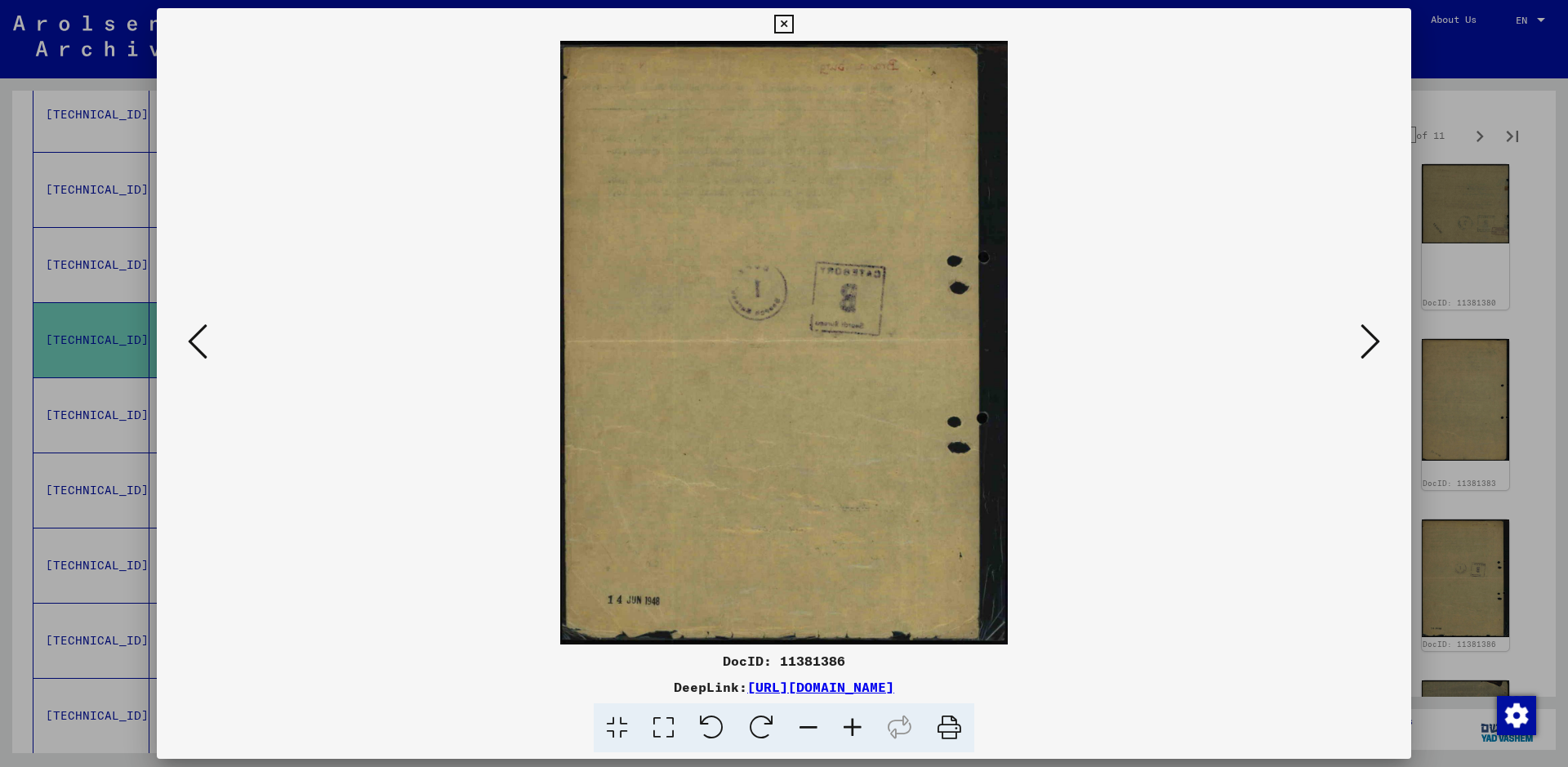
click at [1254, 349] on icon at bounding box center [1370, 341] width 20 height 39
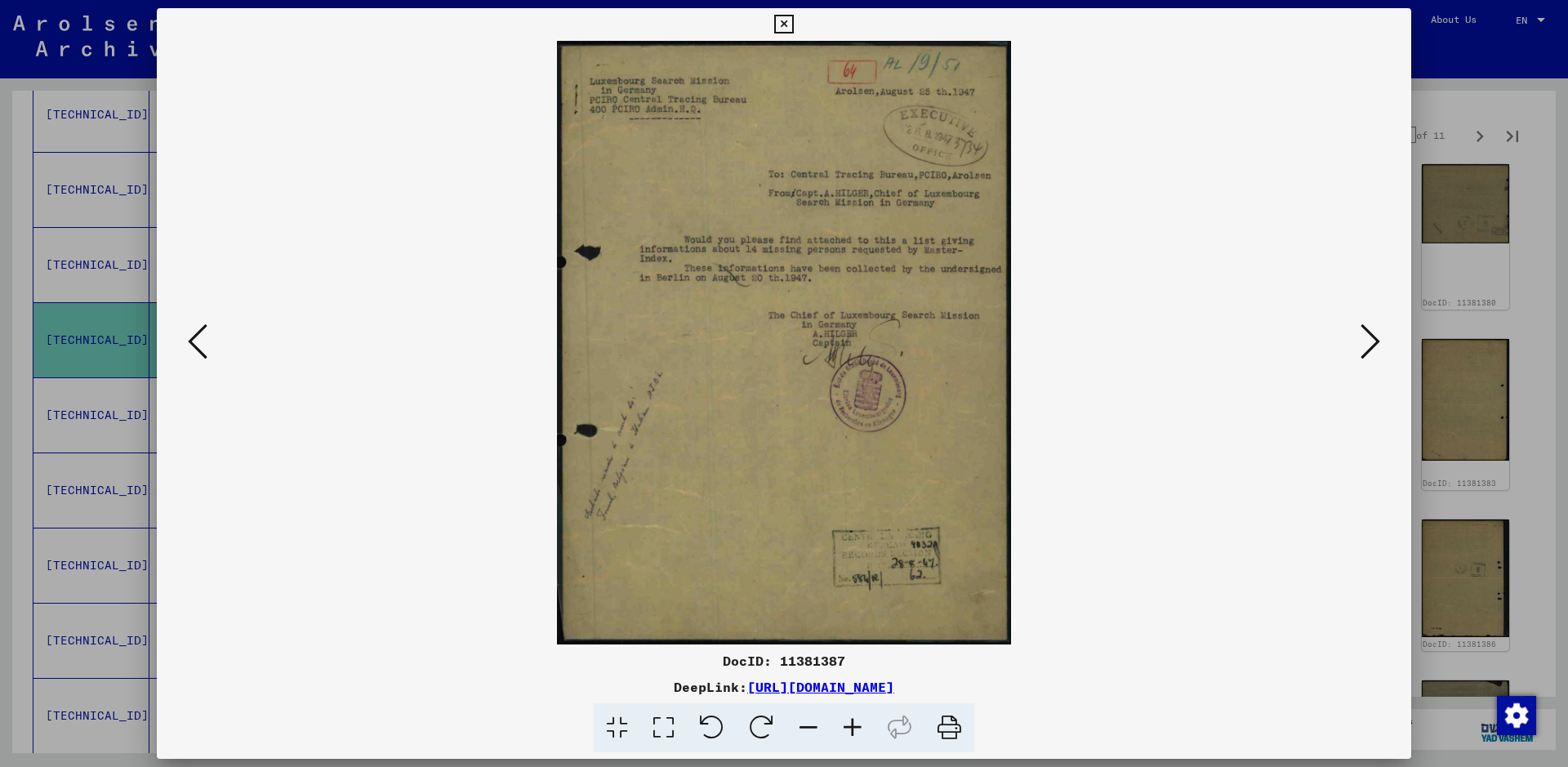
click at [1254, 349] on icon at bounding box center [1370, 341] width 20 height 39
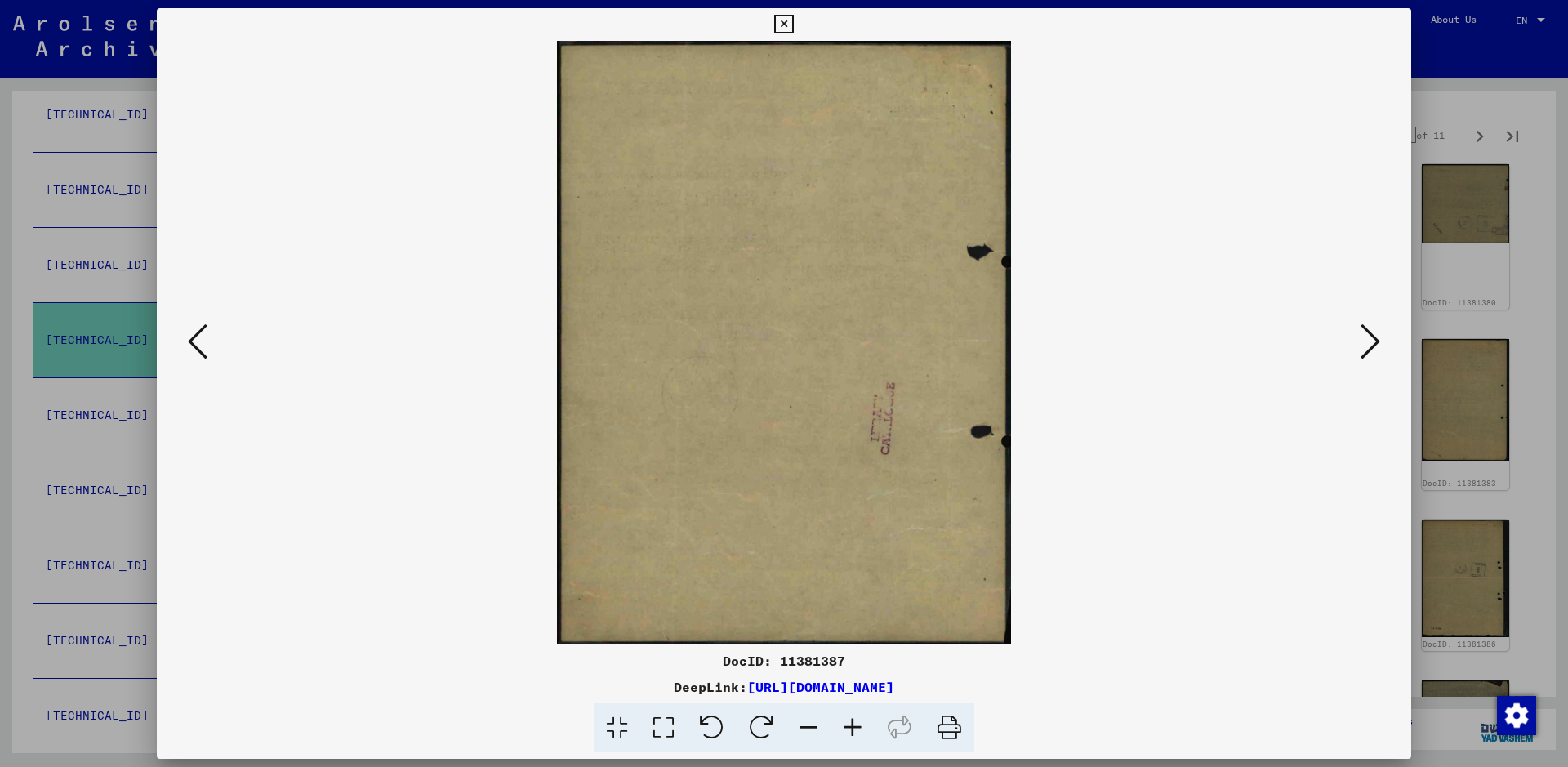
click at [1254, 349] on icon at bounding box center [1370, 341] width 20 height 39
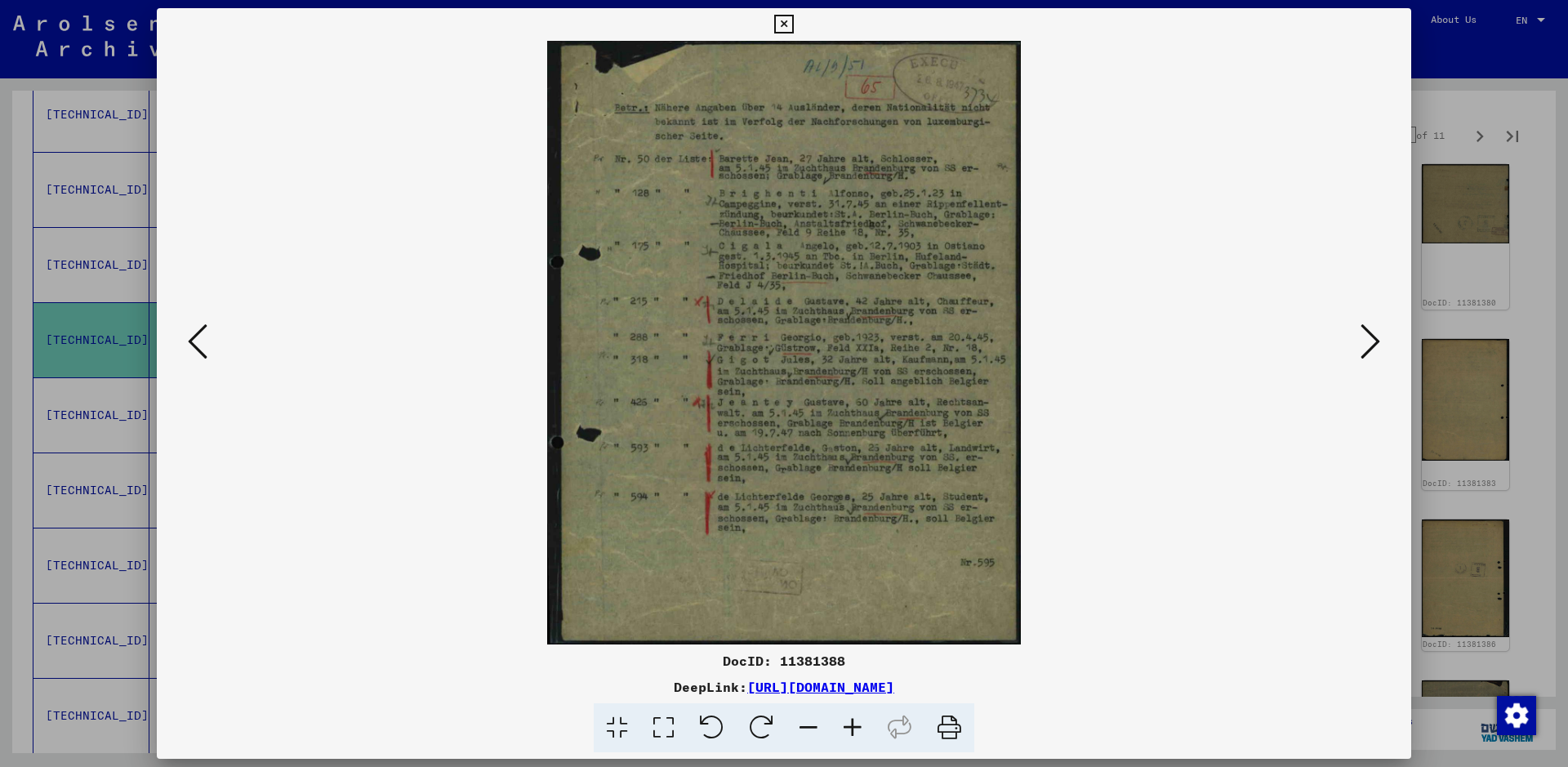
click at [847, 612] on icon at bounding box center [852, 728] width 44 height 50
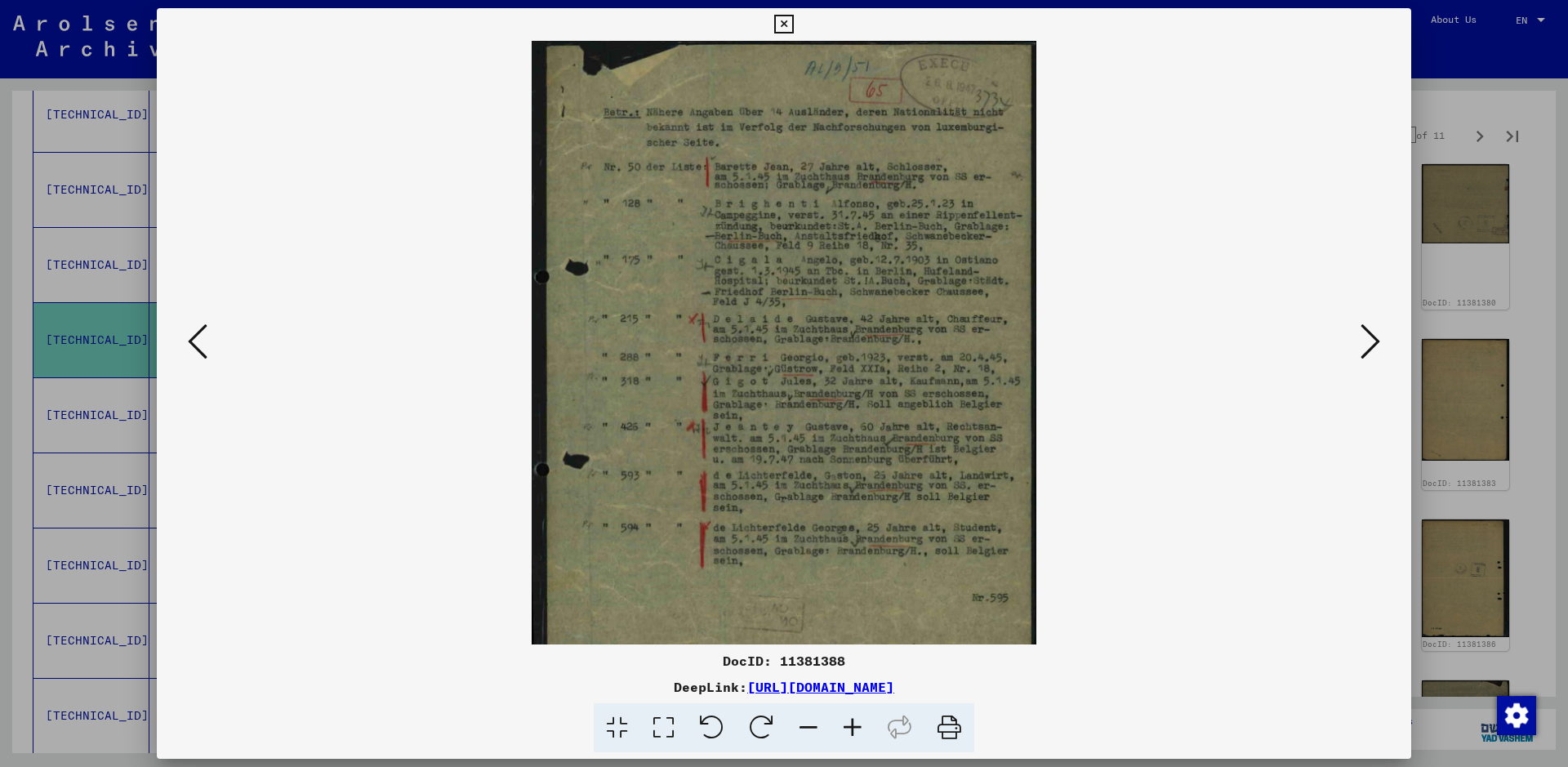
click at [847, 612] on icon at bounding box center [852, 728] width 44 height 50
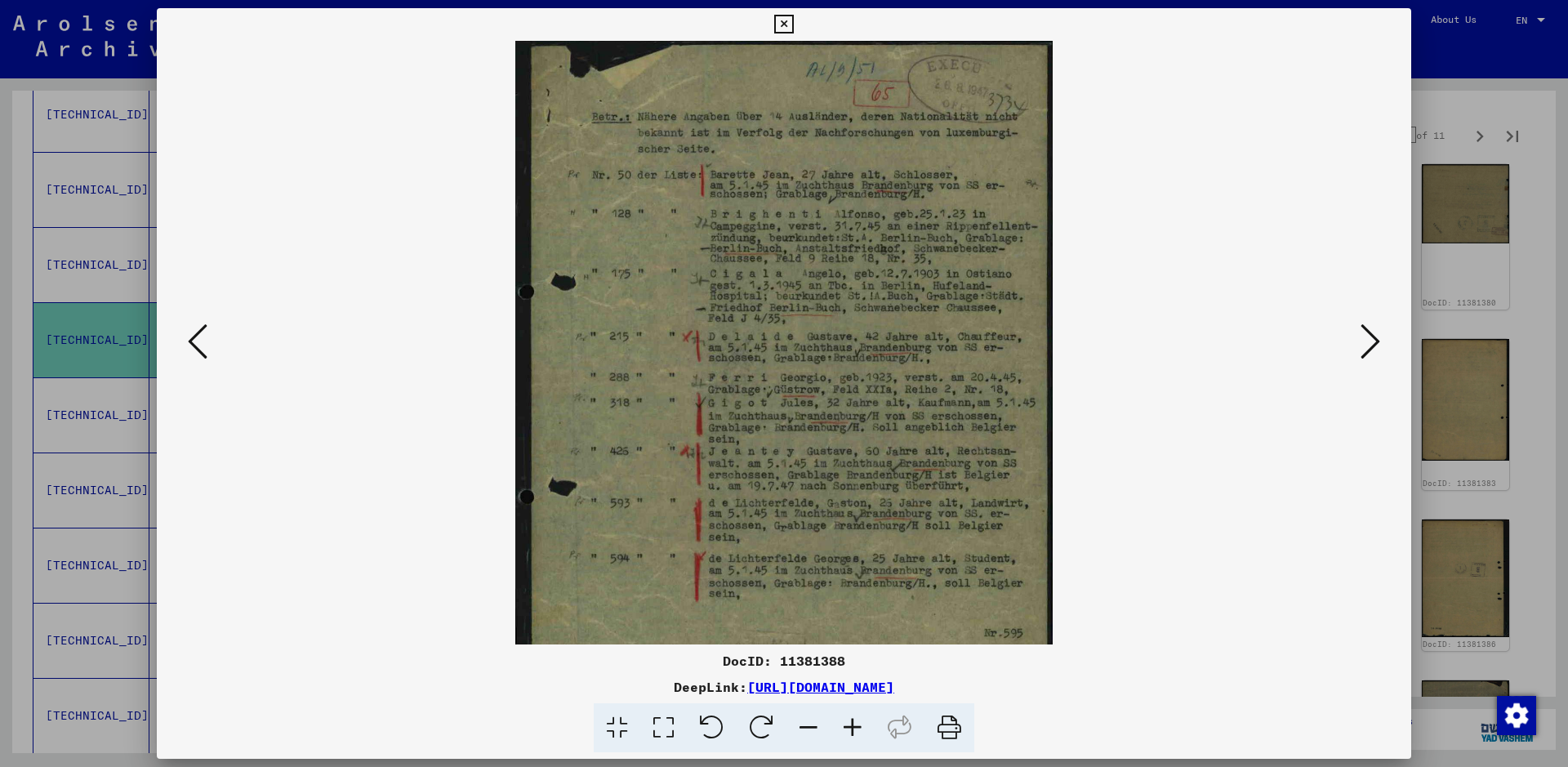
click at [847, 612] on icon at bounding box center [852, 728] width 44 height 50
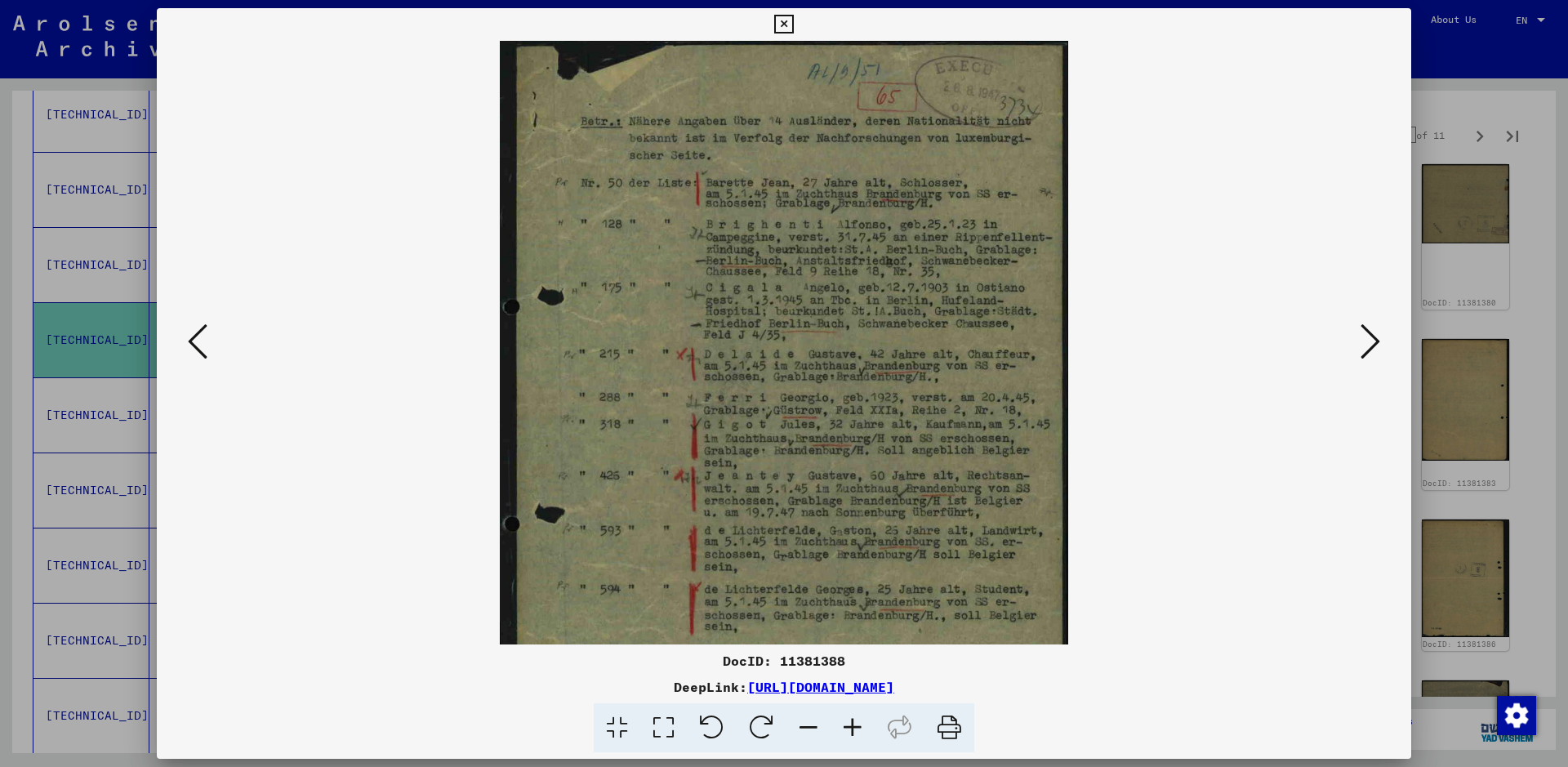
click at [847, 612] on icon at bounding box center [852, 728] width 44 height 50
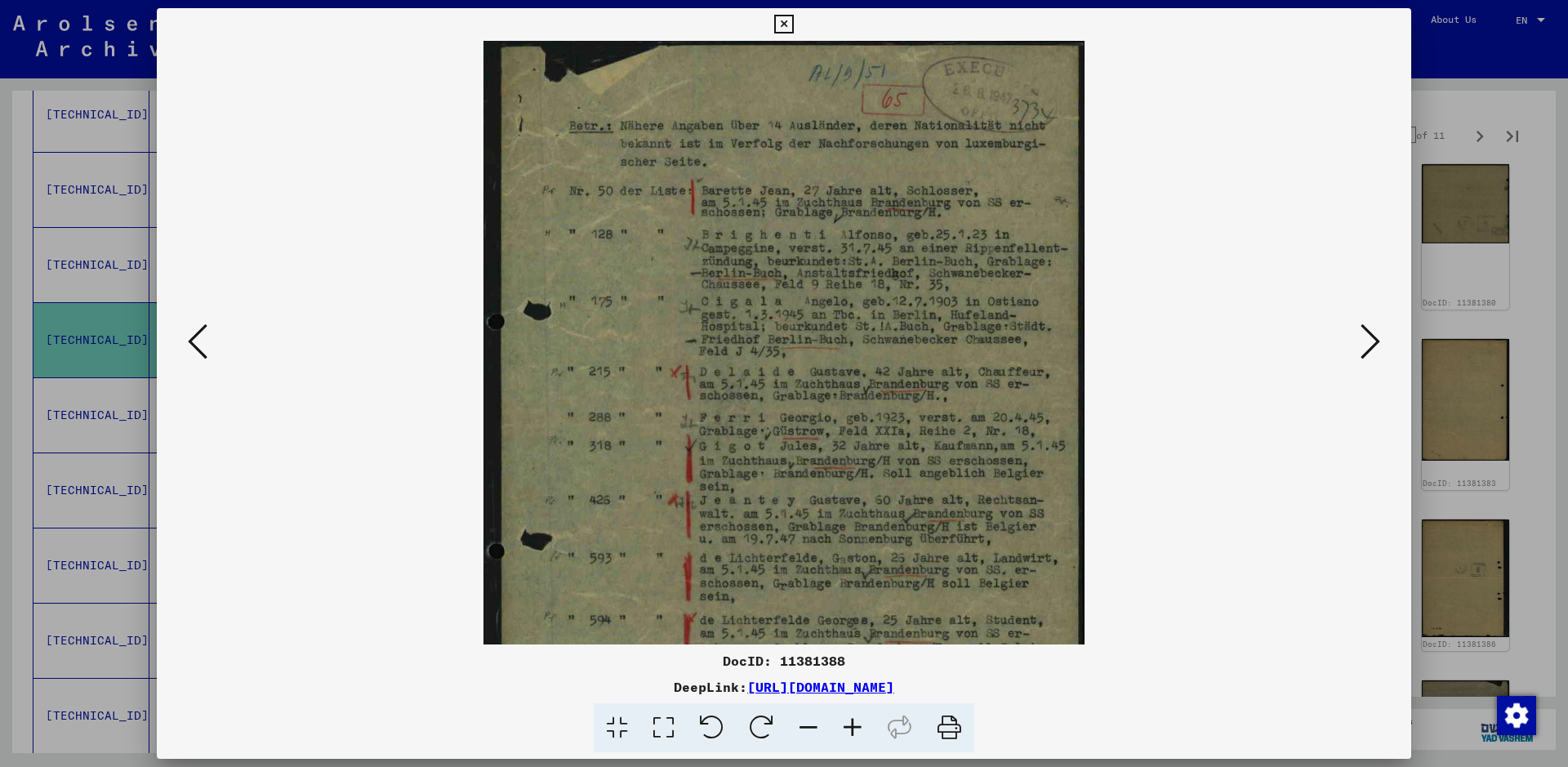
click at [847, 612] on icon at bounding box center [852, 728] width 44 height 50
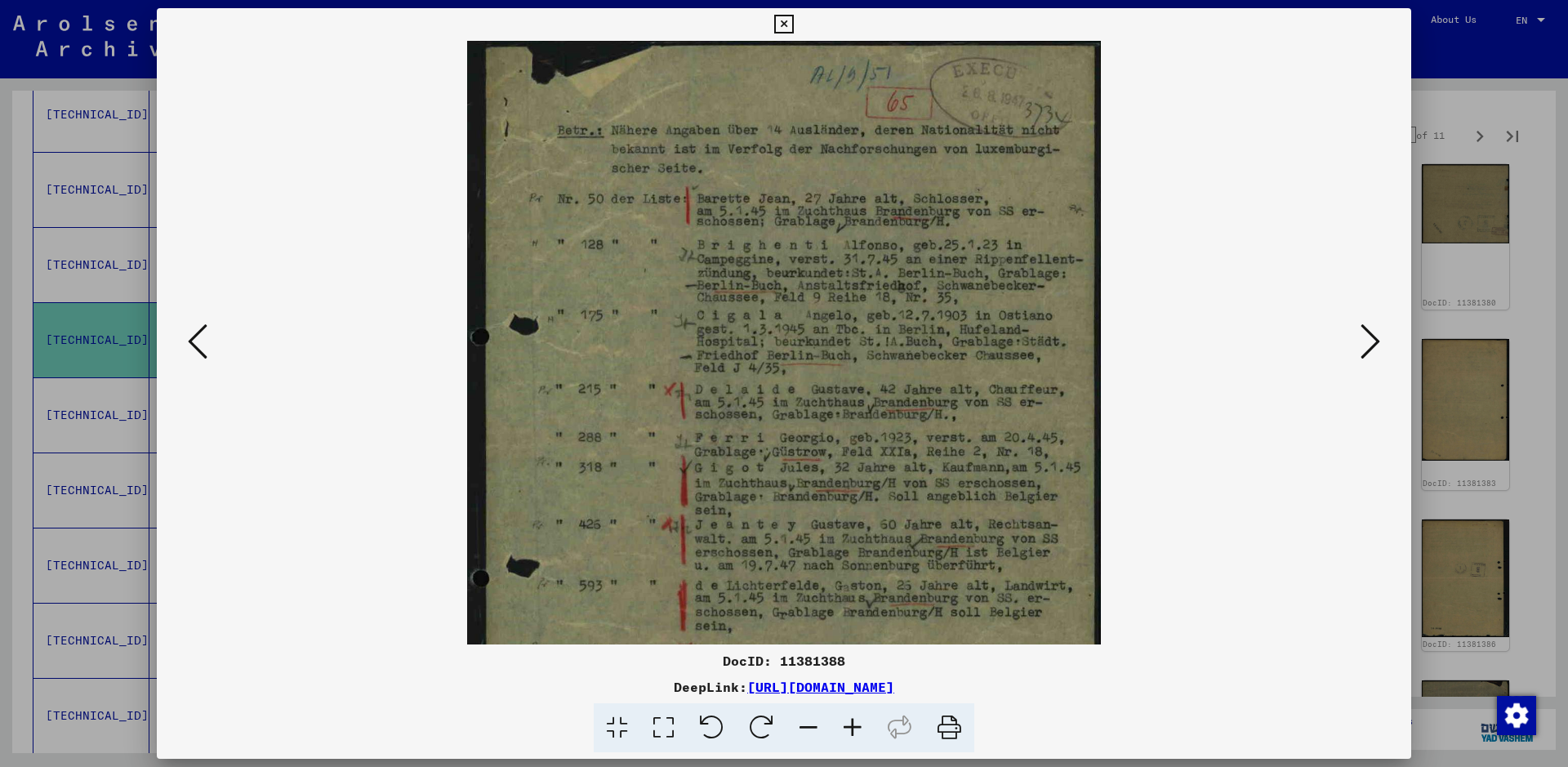
click at [847, 612] on icon at bounding box center [852, 728] width 44 height 50
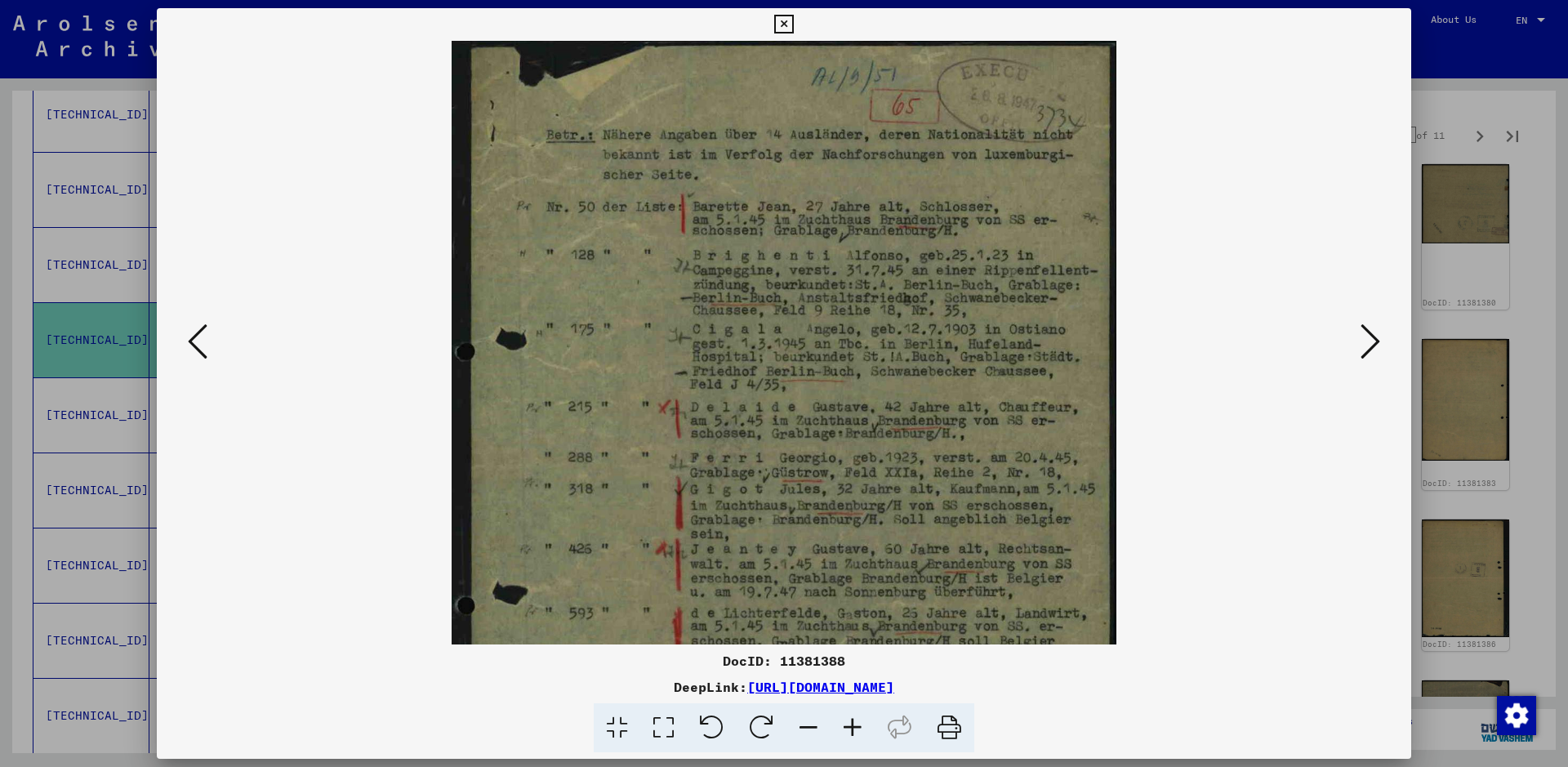
click at [847, 612] on icon at bounding box center [852, 728] width 44 height 50
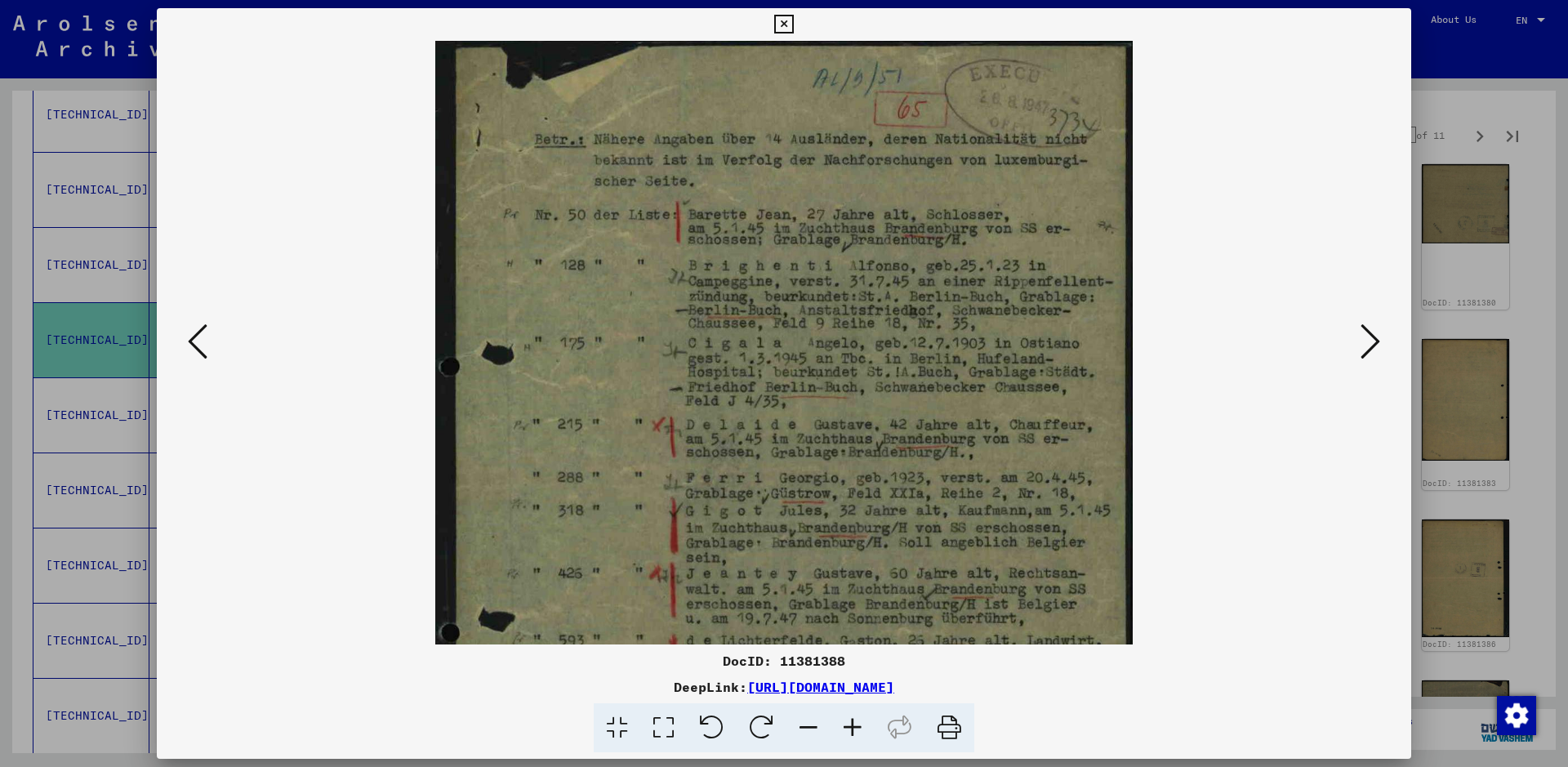
click at [847, 612] on icon at bounding box center [852, 728] width 44 height 50
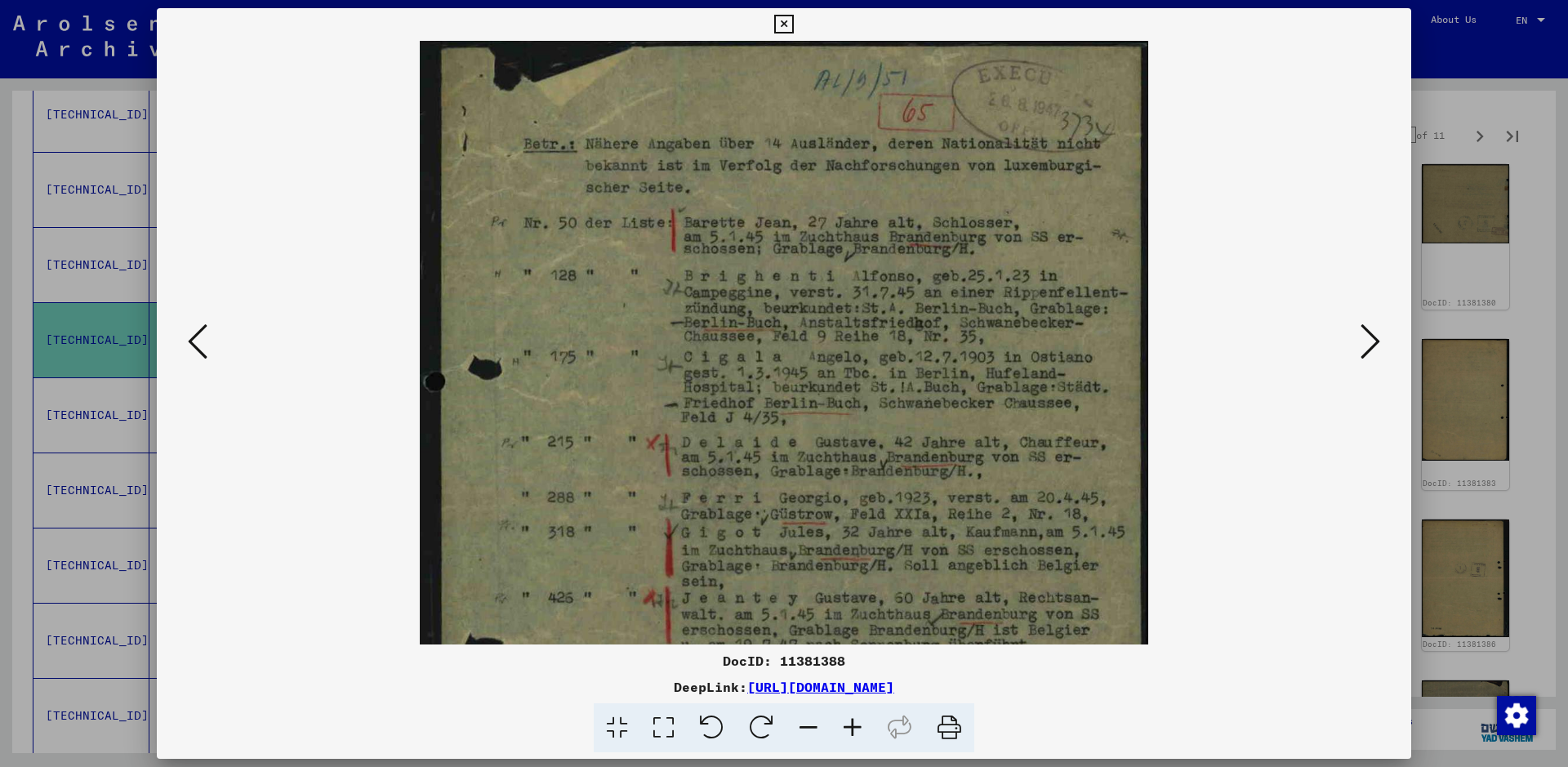
click at [847, 612] on icon at bounding box center [852, 728] width 44 height 50
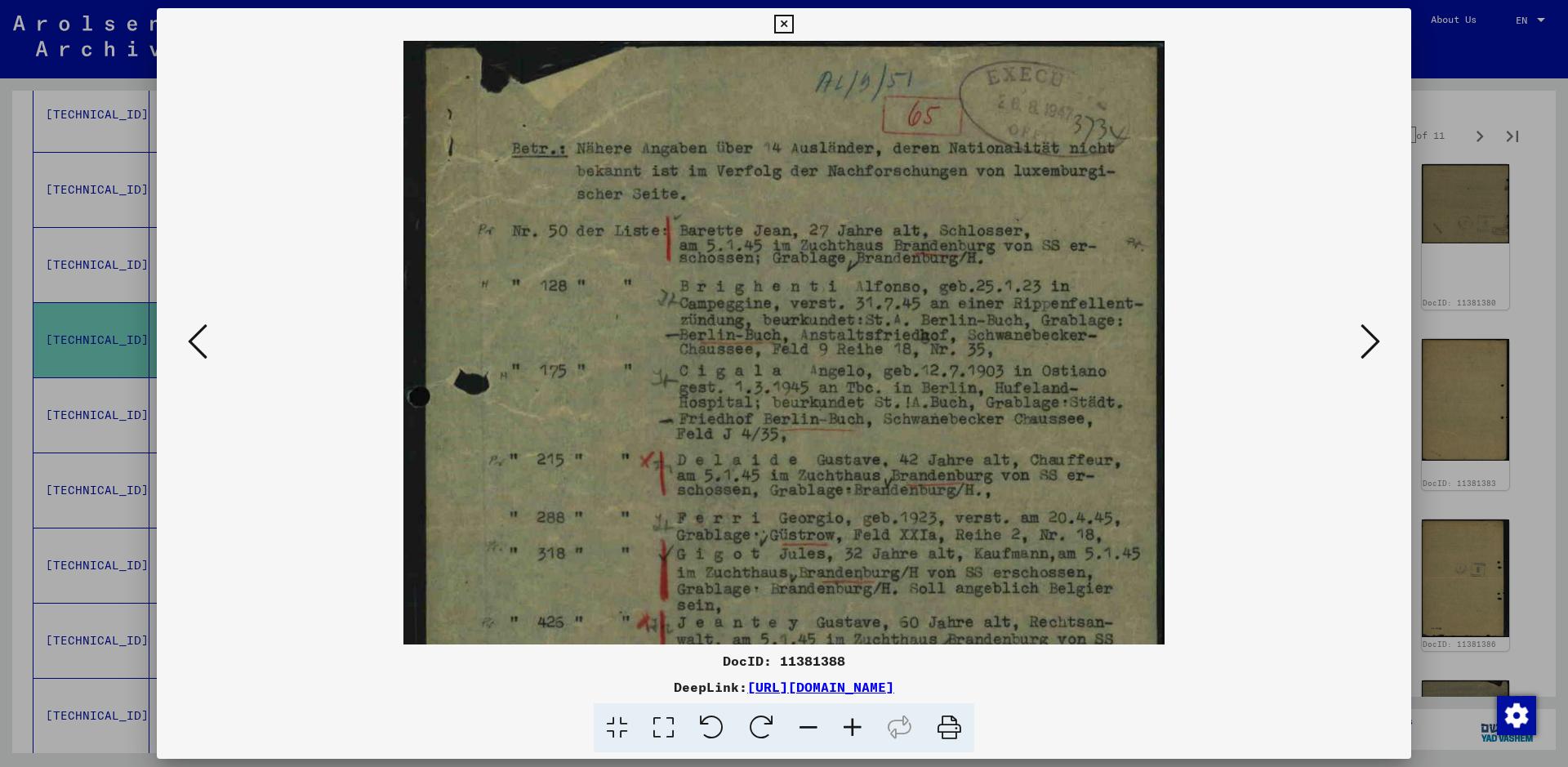
click at [847, 612] on icon at bounding box center [852, 728] width 44 height 50
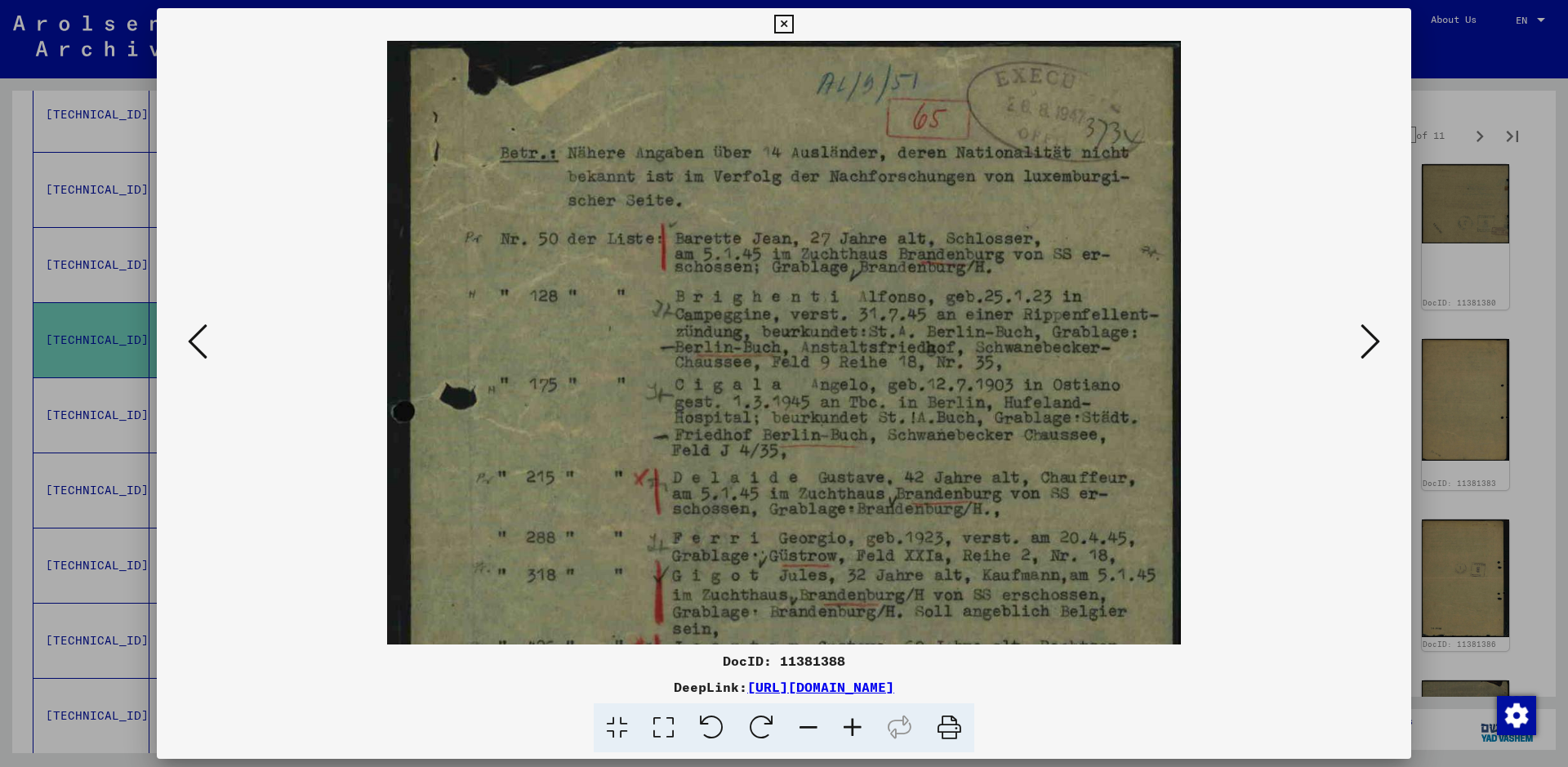
click at [847, 612] on icon at bounding box center [852, 728] width 44 height 50
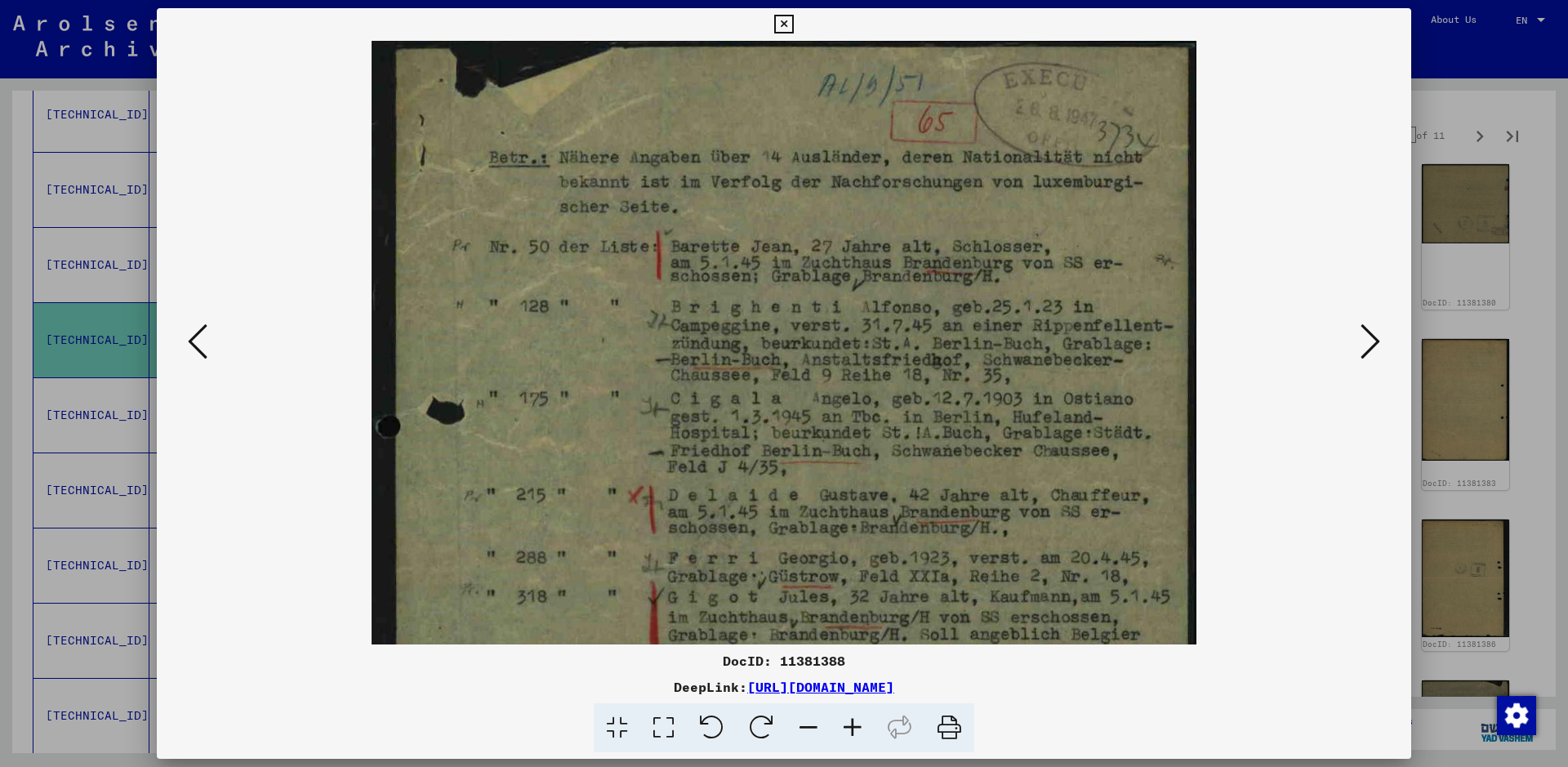
click at [847, 612] on icon at bounding box center [852, 728] width 44 height 50
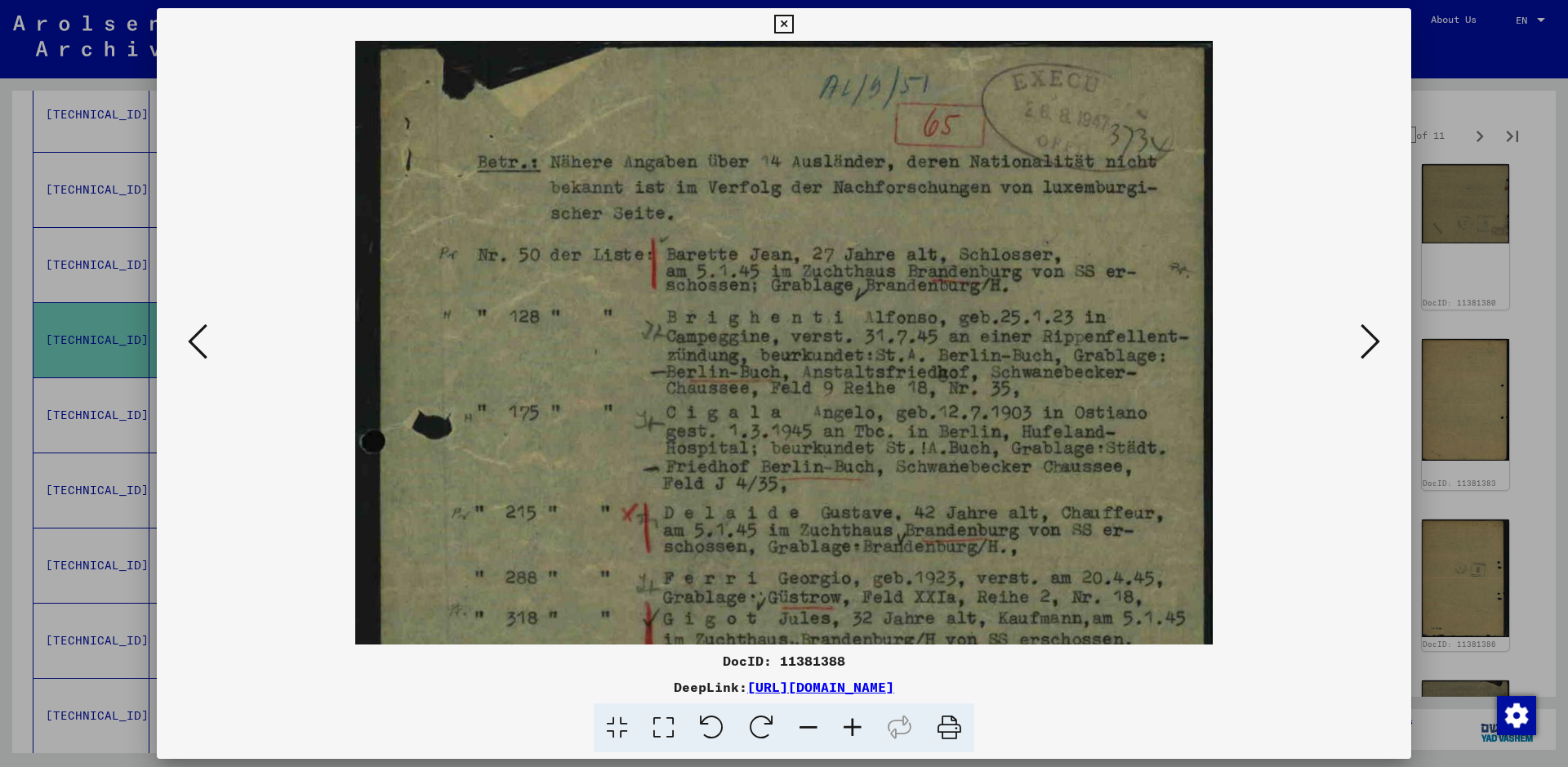
click at [847, 612] on icon at bounding box center [852, 728] width 44 height 50
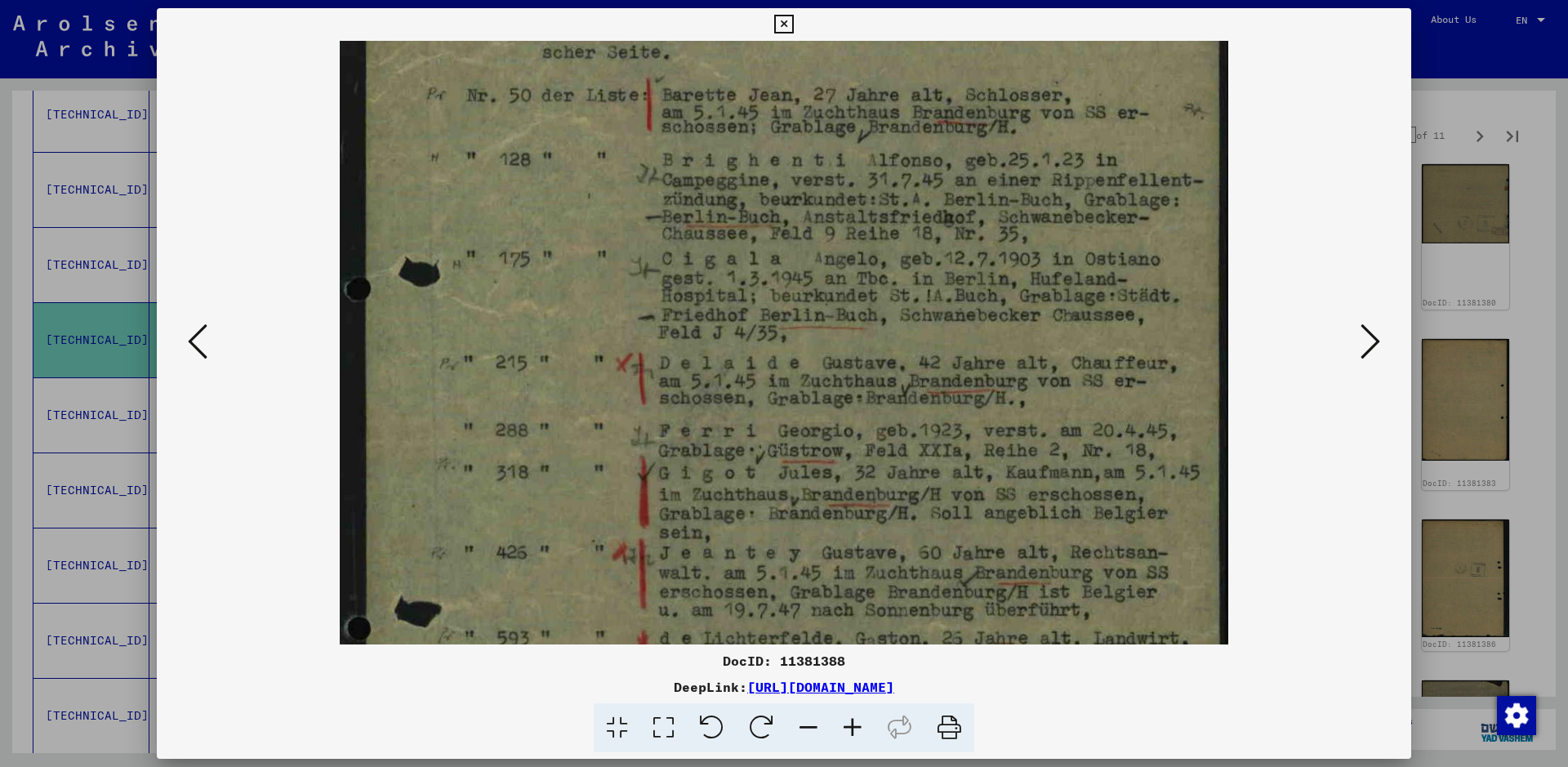
scroll to position [179, 0]
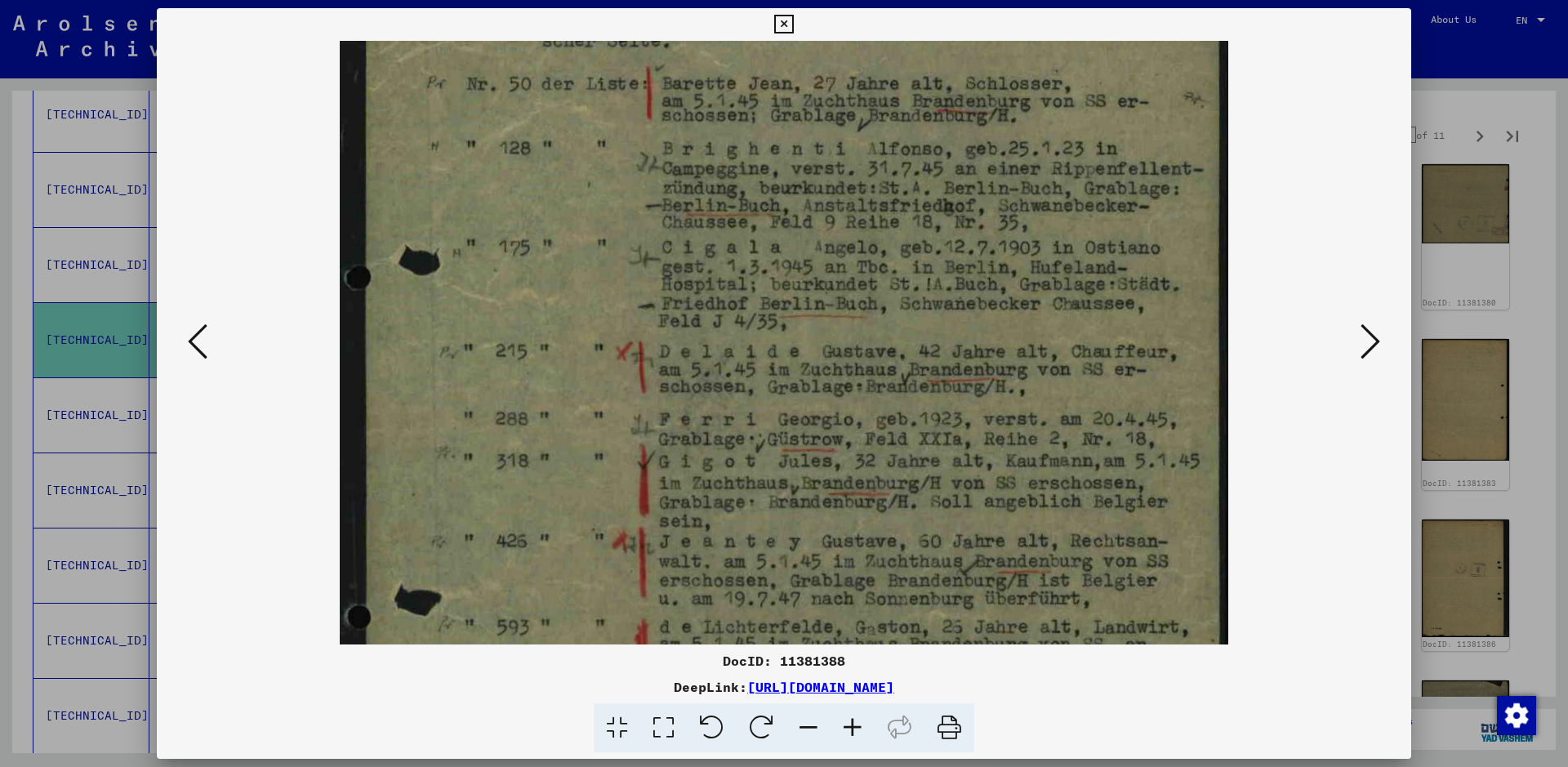
drag, startPoint x: 762, startPoint y: 355, endPoint x: 782, endPoint y: 176, distance: 180.1
click at [782, 176] on img at bounding box center [784, 429] width 889 height 1134
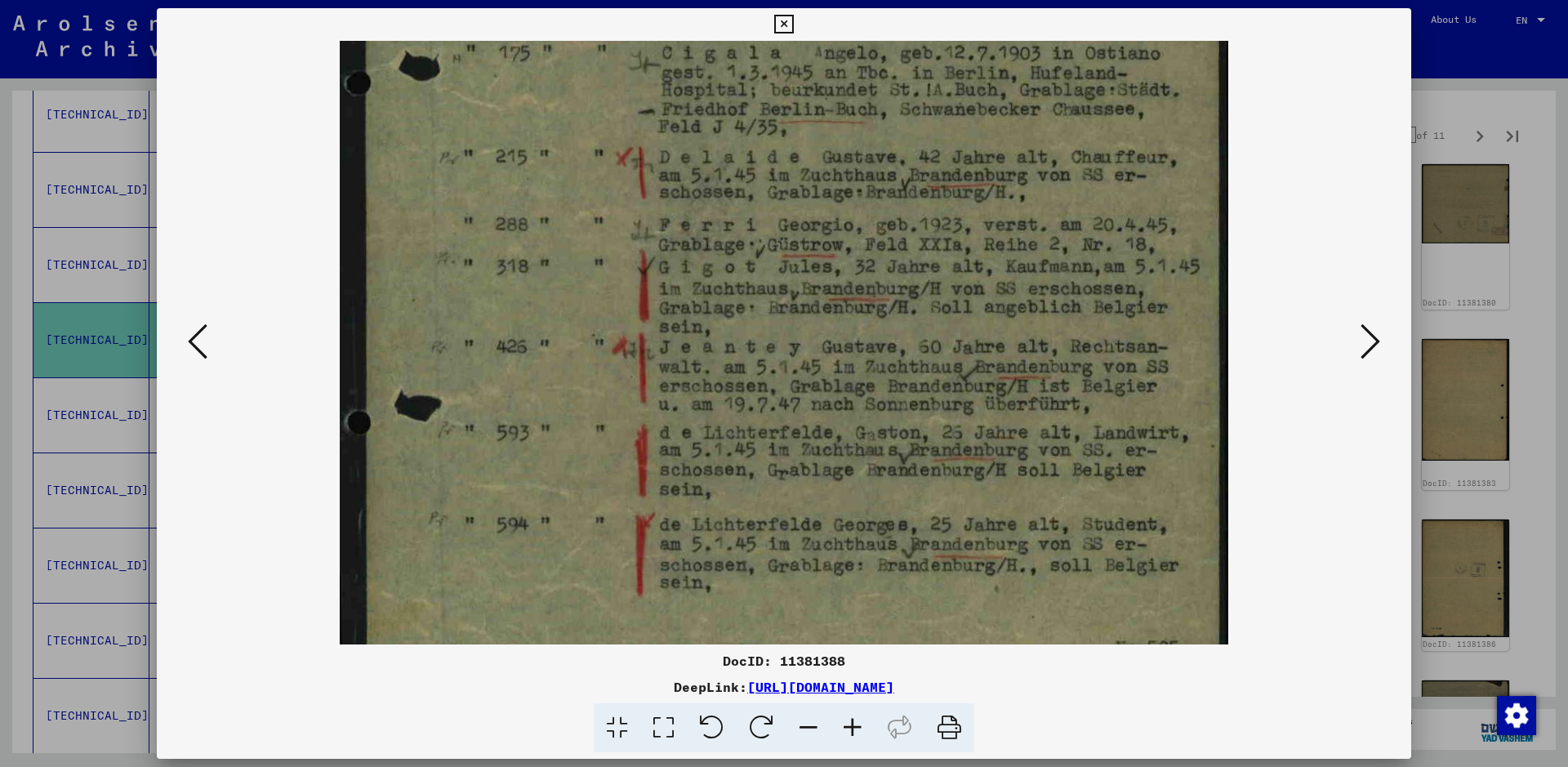
scroll to position [374, 0]
drag, startPoint x: 896, startPoint y: 402, endPoint x: 900, endPoint y: 208, distance: 194.0
click at [900, 208] on img at bounding box center [784, 233] width 889 height 1134
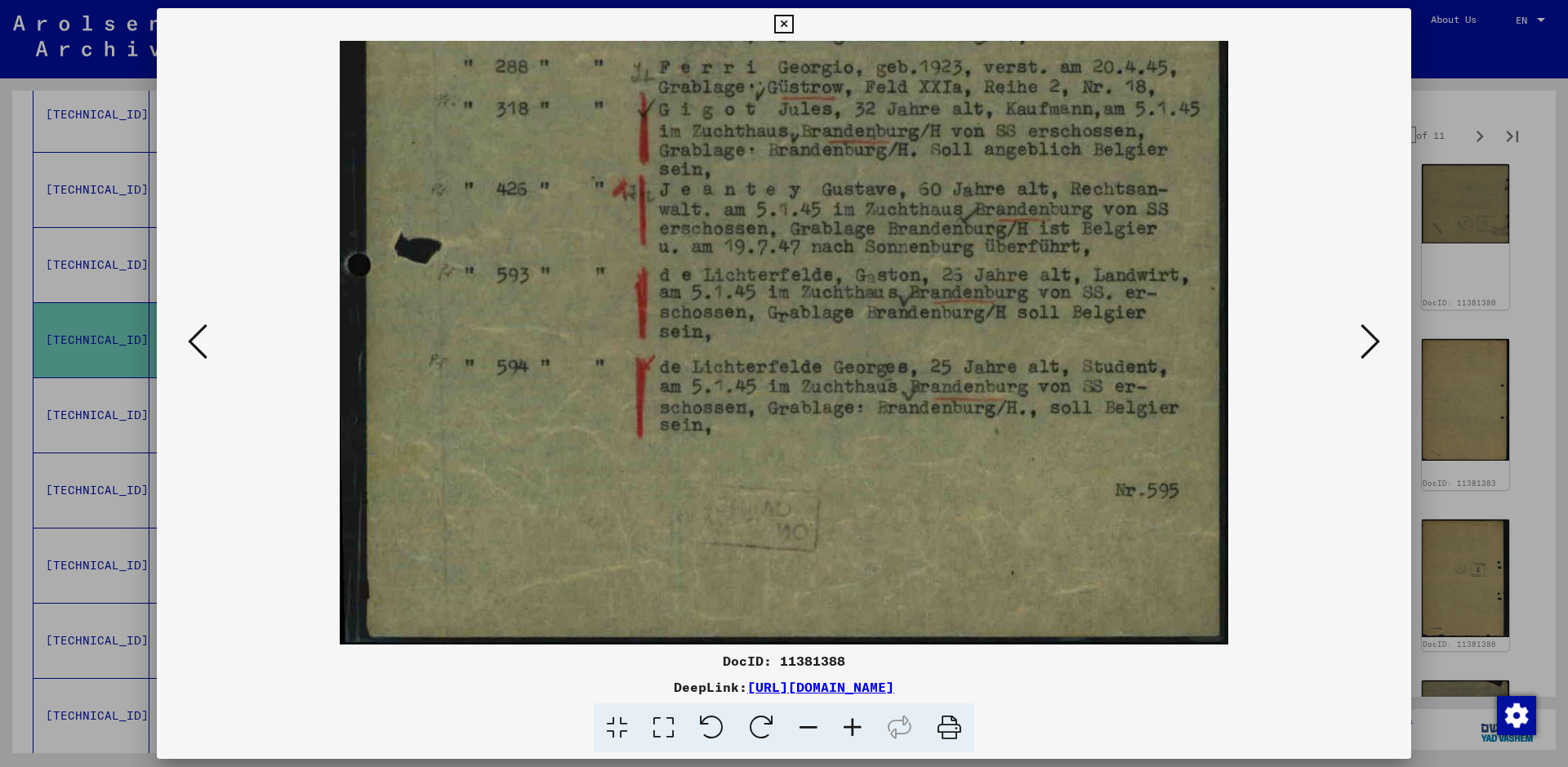
drag, startPoint x: 776, startPoint y: 444, endPoint x: 794, endPoint y: 148, distance: 296.5
click at [794, 148] on img at bounding box center [784, 77] width 889 height 1134
click at [1254, 340] on icon at bounding box center [1370, 341] width 20 height 39
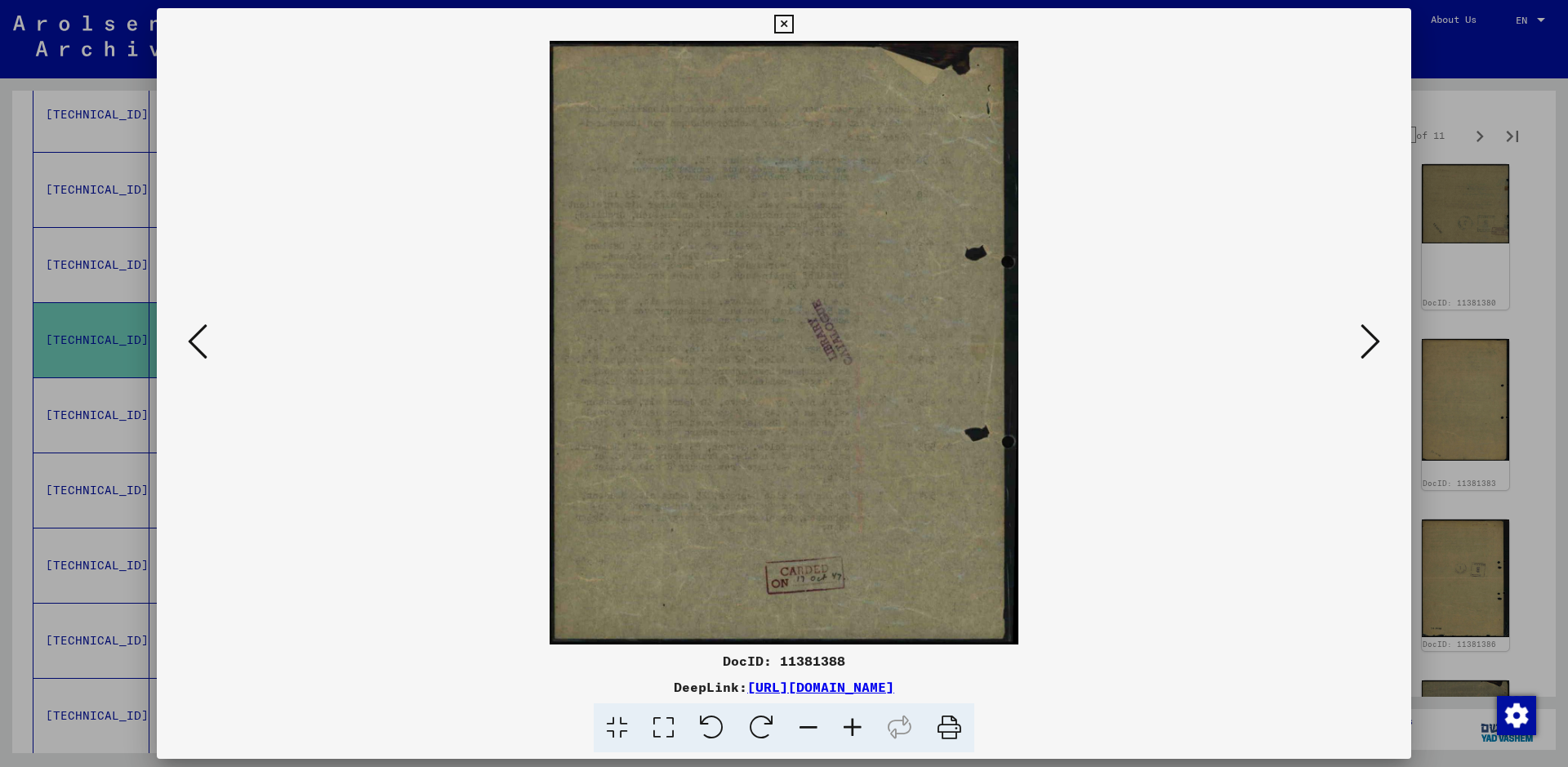
click at [1254, 340] on icon at bounding box center [1370, 341] width 20 height 39
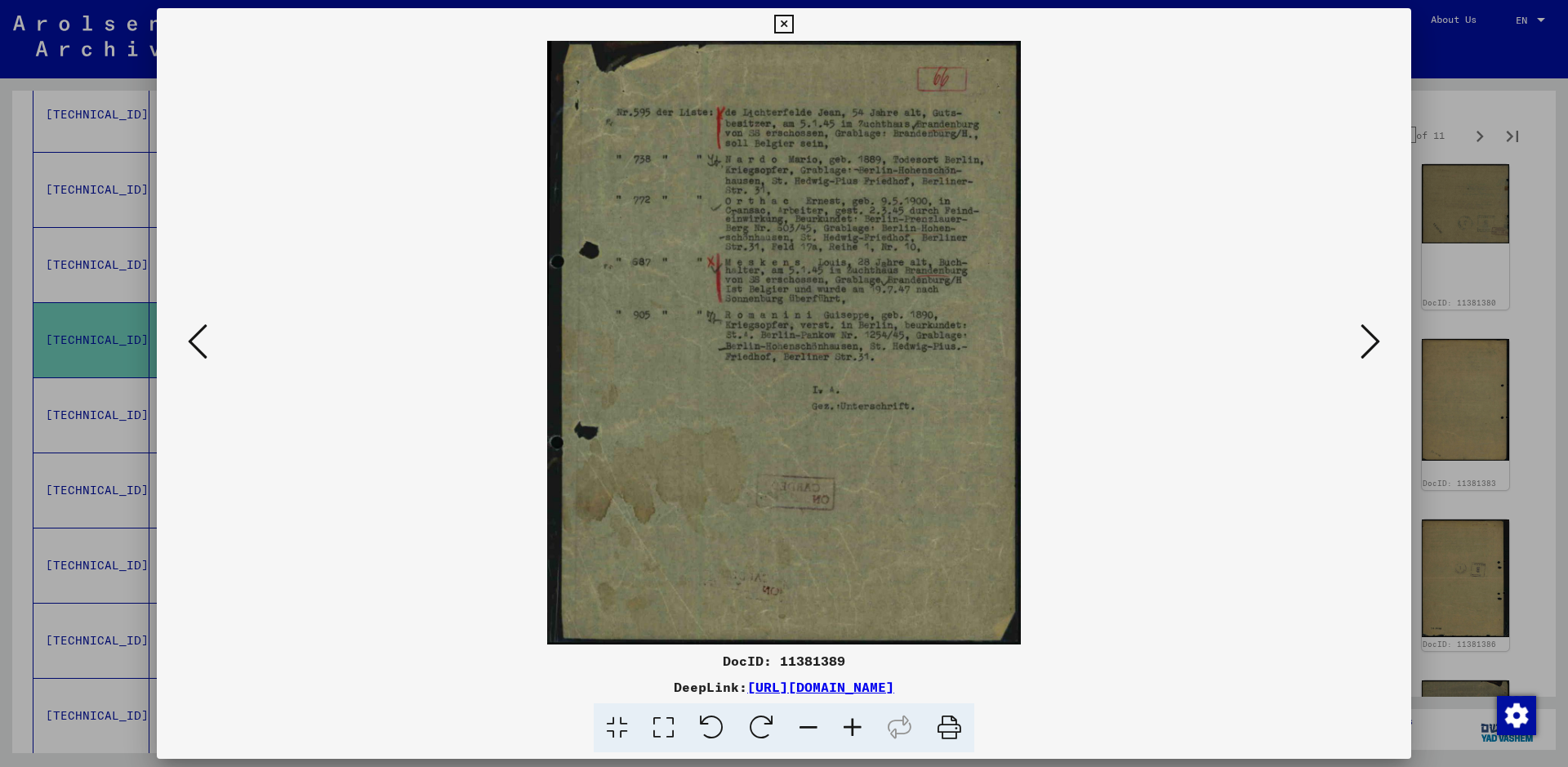
click at [1254, 340] on icon at bounding box center [1370, 341] width 20 height 39
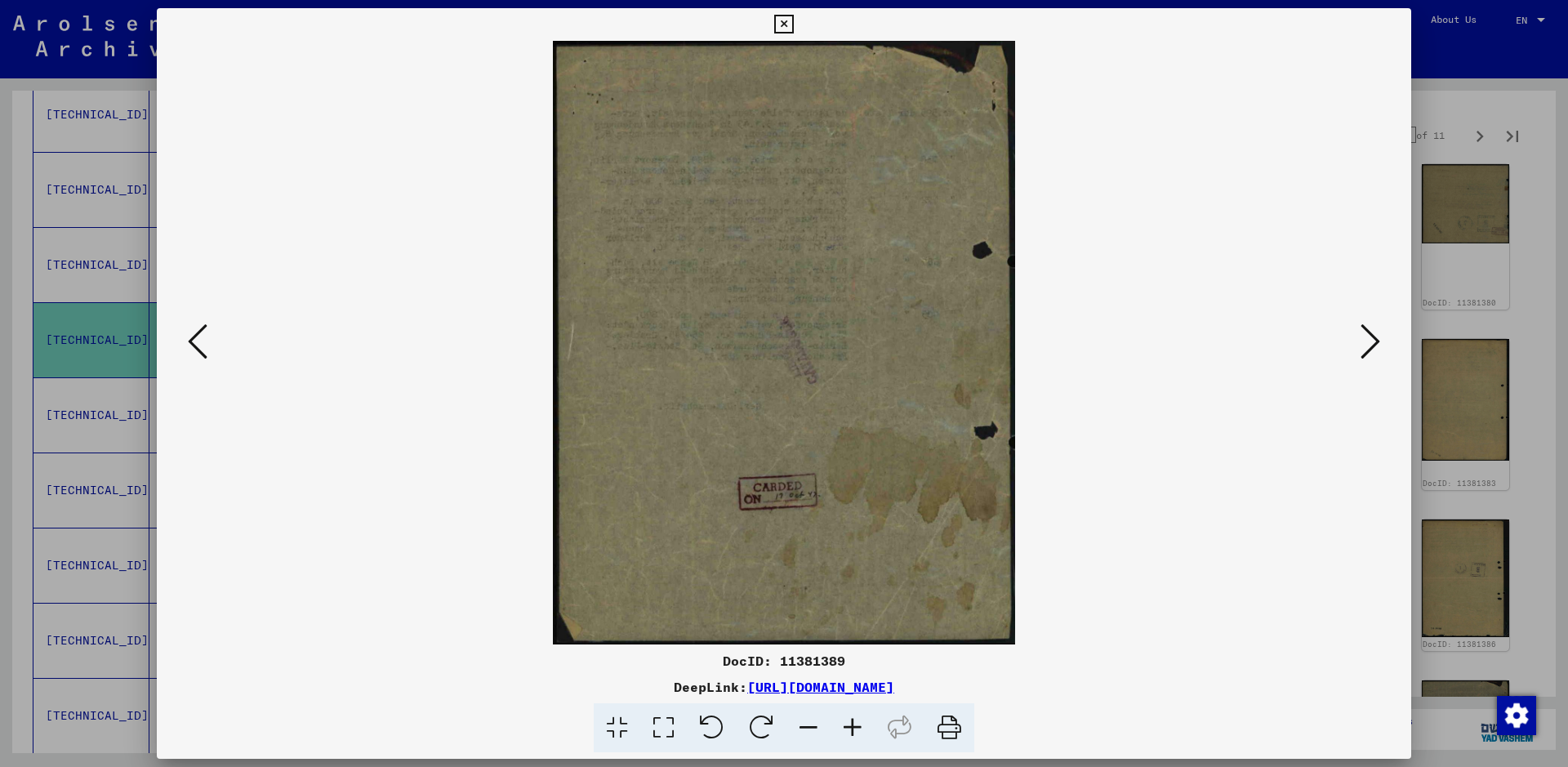
click at [1254, 318] on div at bounding box center [784, 383] width 1568 height 767
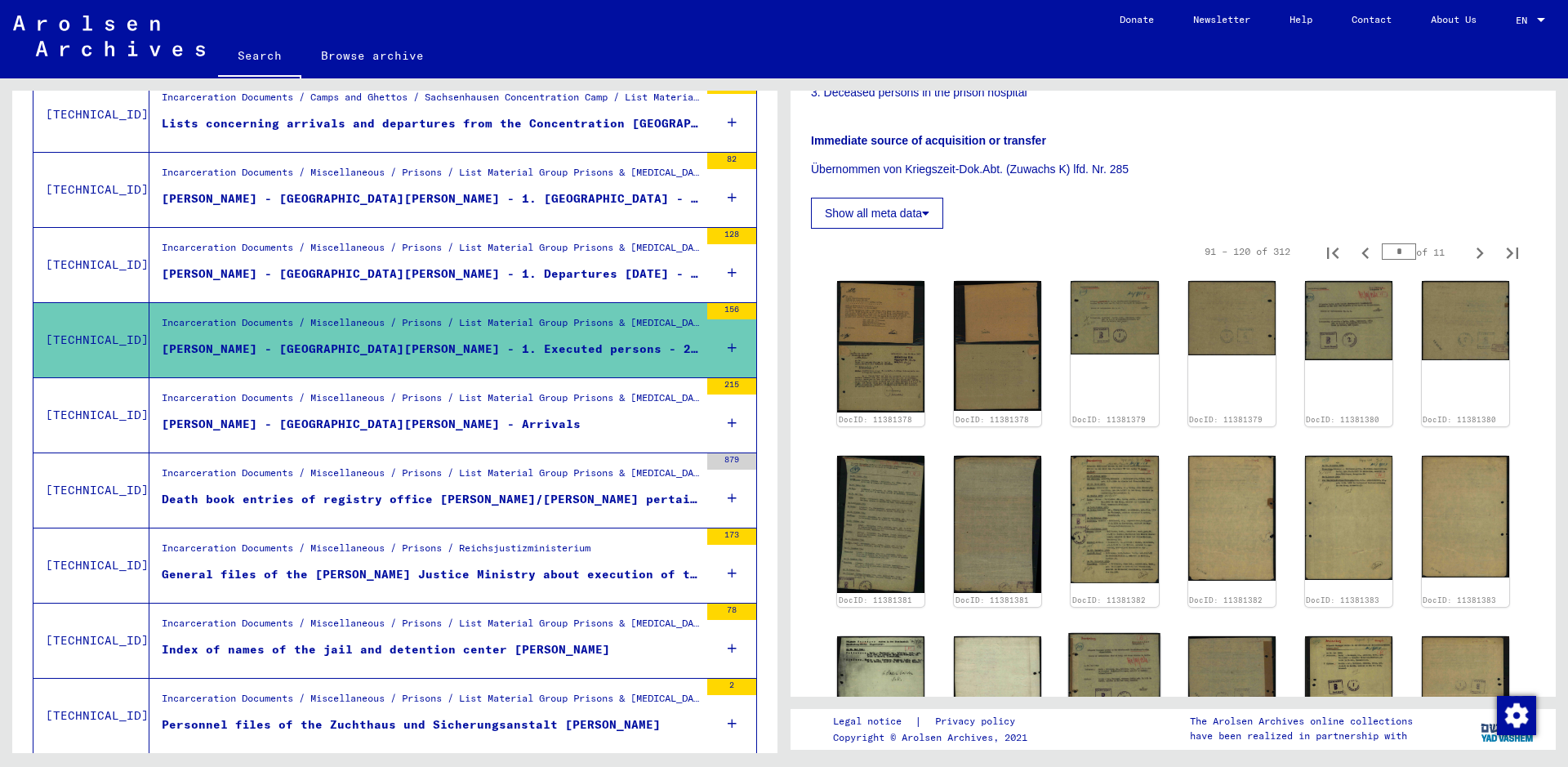
scroll to position [365, 0]
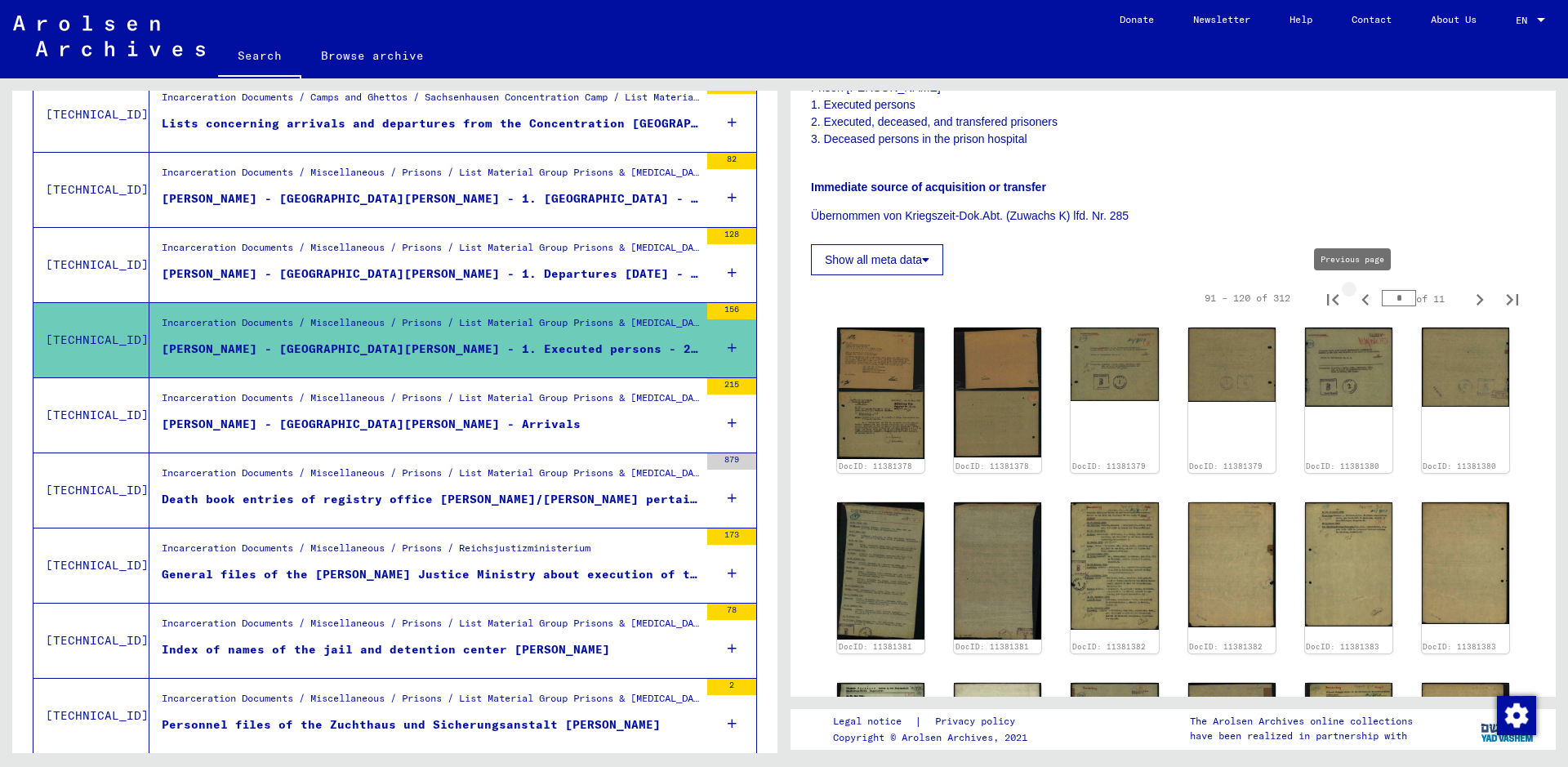
click at [1254, 298] on icon "Previous page" at bounding box center [1365, 300] width 23 height 23
type input "*"
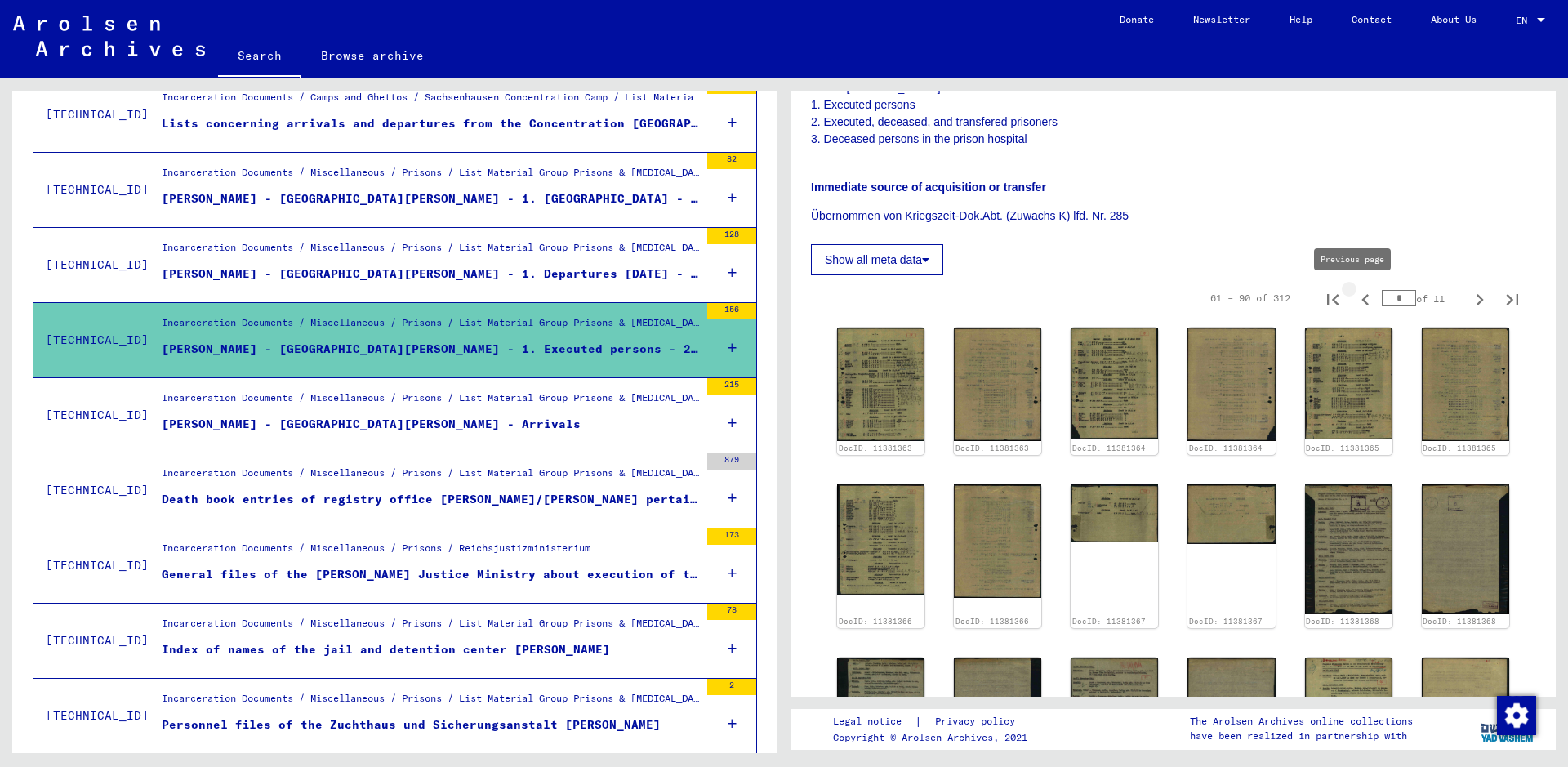
click at [1254, 302] on icon "Previous page" at bounding box center [1365, 300] width 23 height 23
type input "*"
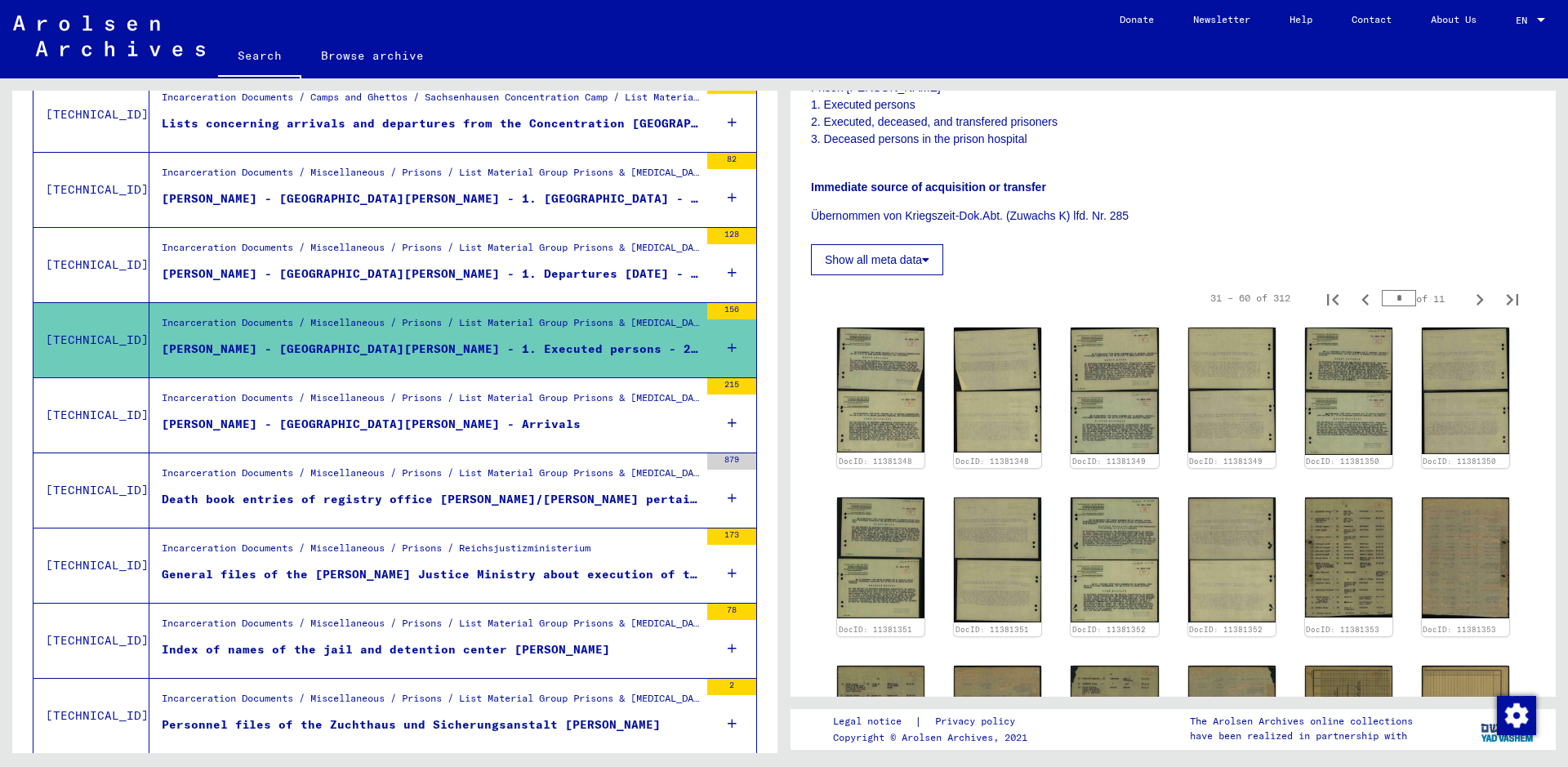
click at [1254, 302] on icon "Previous page" at bounding box center [1365, 300] width 23 height 23
type input "*"
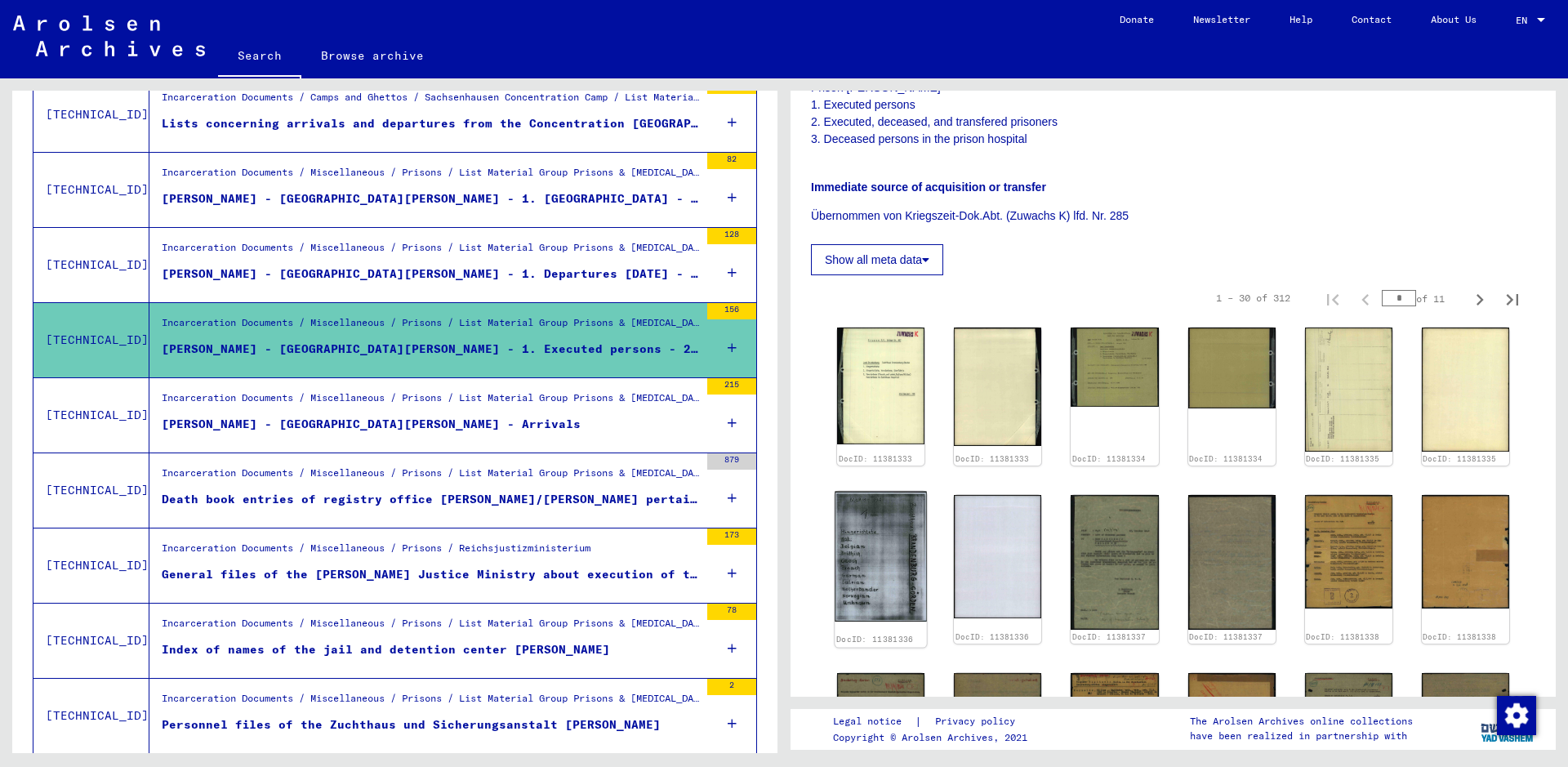
click at [883, 541] on img at bounding box center [880, 557] width 93 height 131
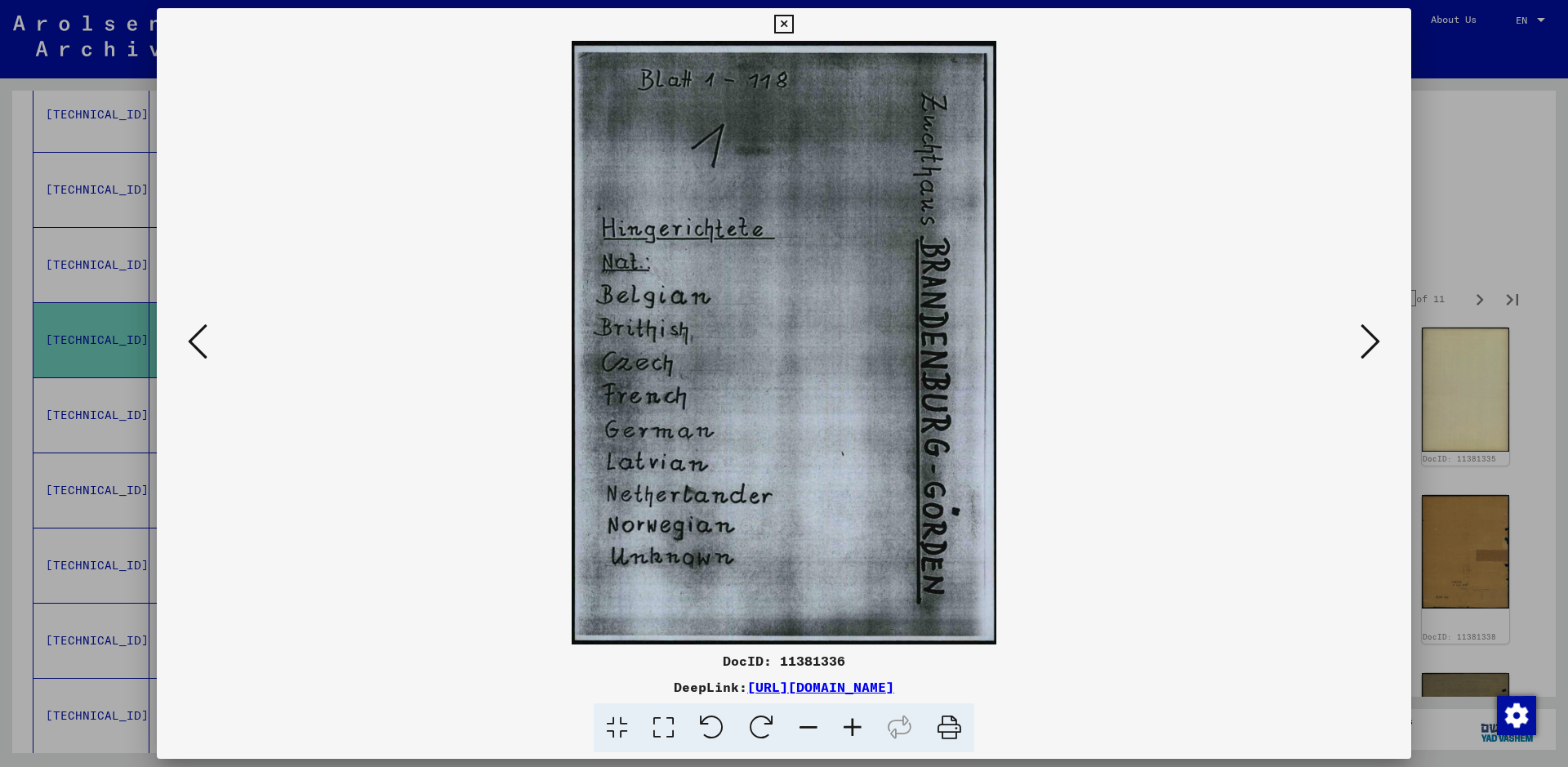
click at [1254, 199] on div at bounding box center [784, 383] width 1568 height 767
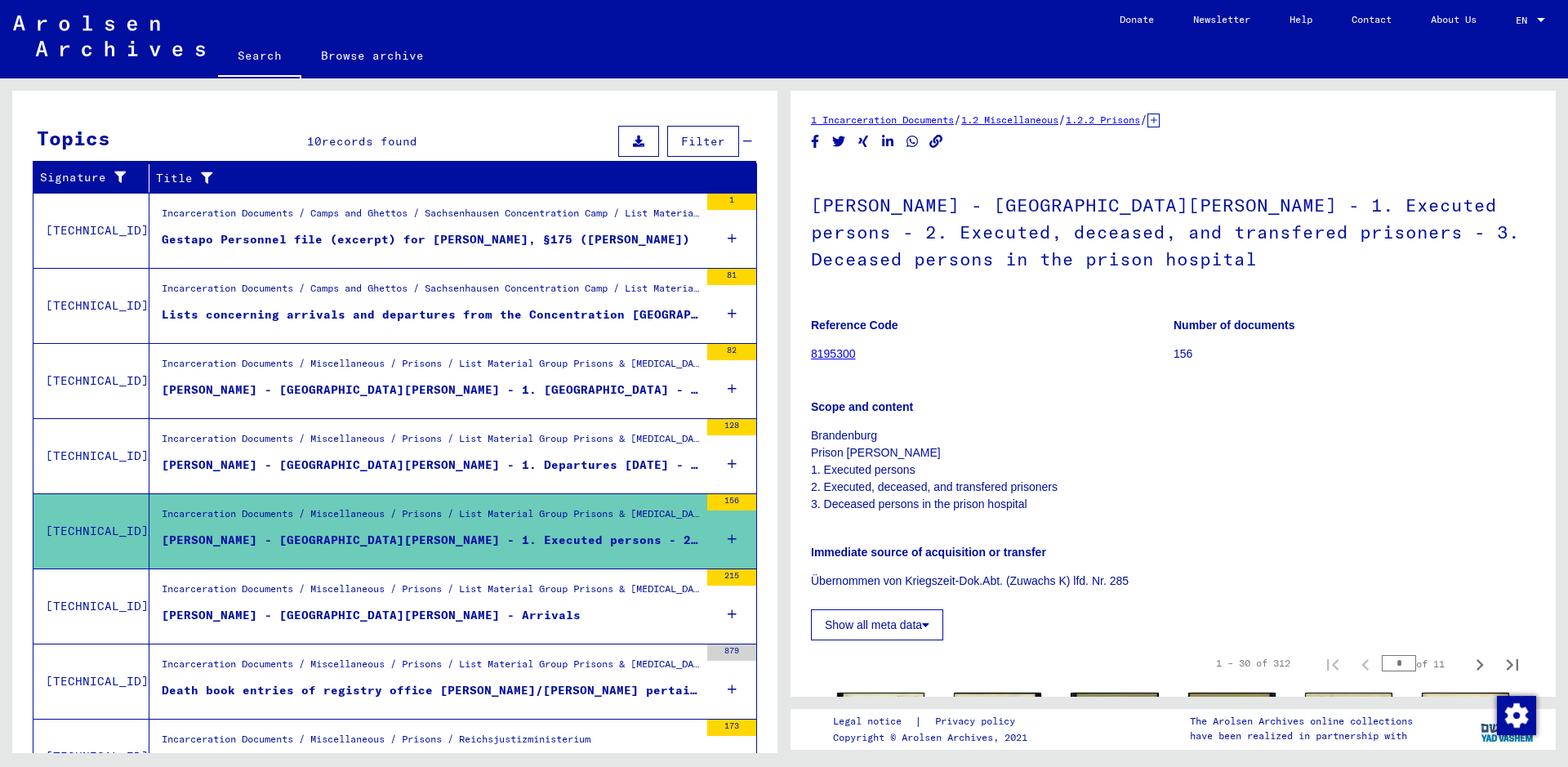
scroll to position [0, 0]
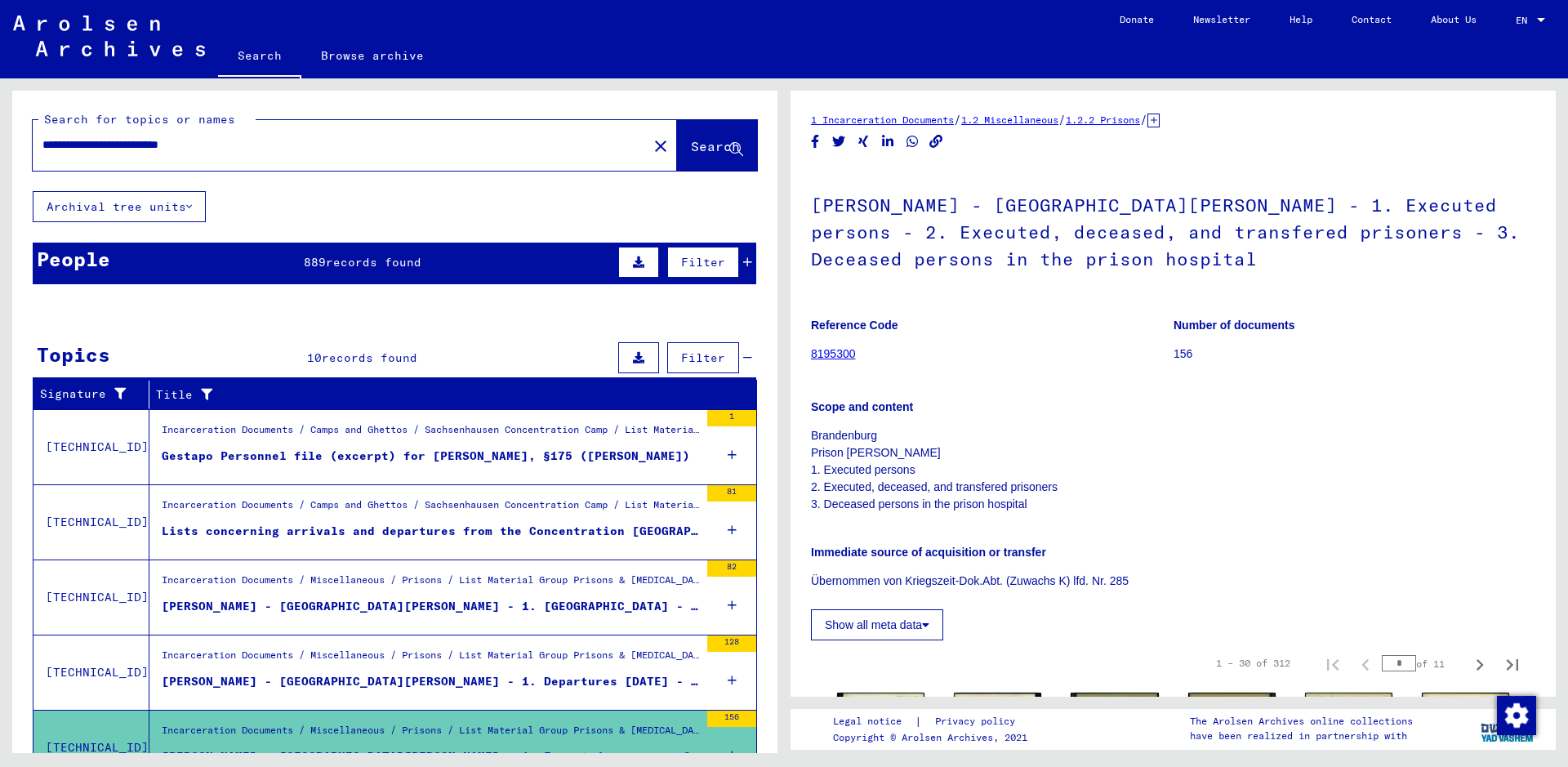
drag, startPoint x: 257, startPoint y: 141, endPoint x: 31, endPoint y: 113, distance: 227.7
click at [31, 113] on div "**********" at bounding box center [395, 141] width 765 height 100
